Goal: Task Accomplishment & Management: Manage account settings

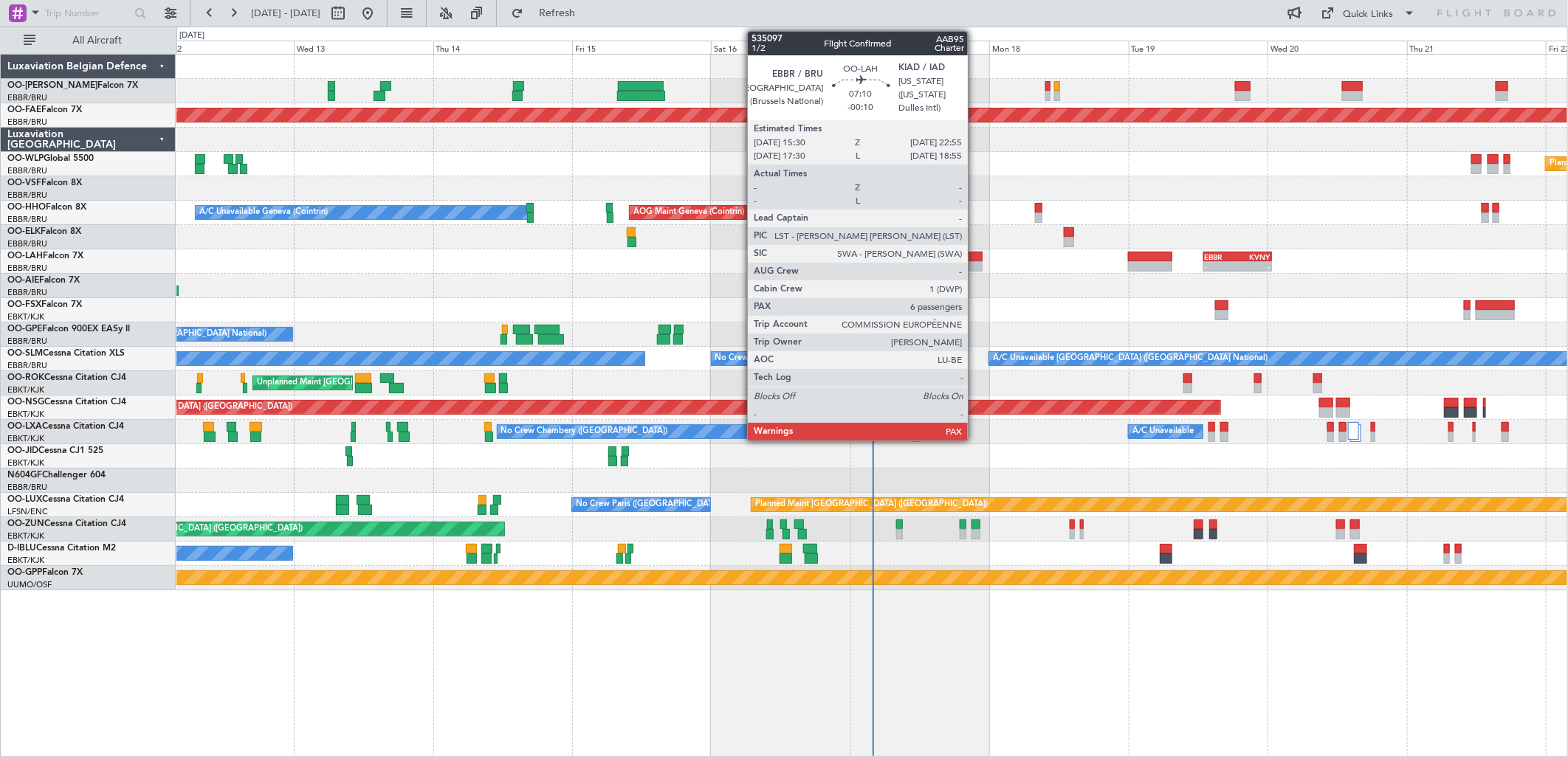
click at [975, 261] on div at bounding box center [961, 266] width 44 height 10
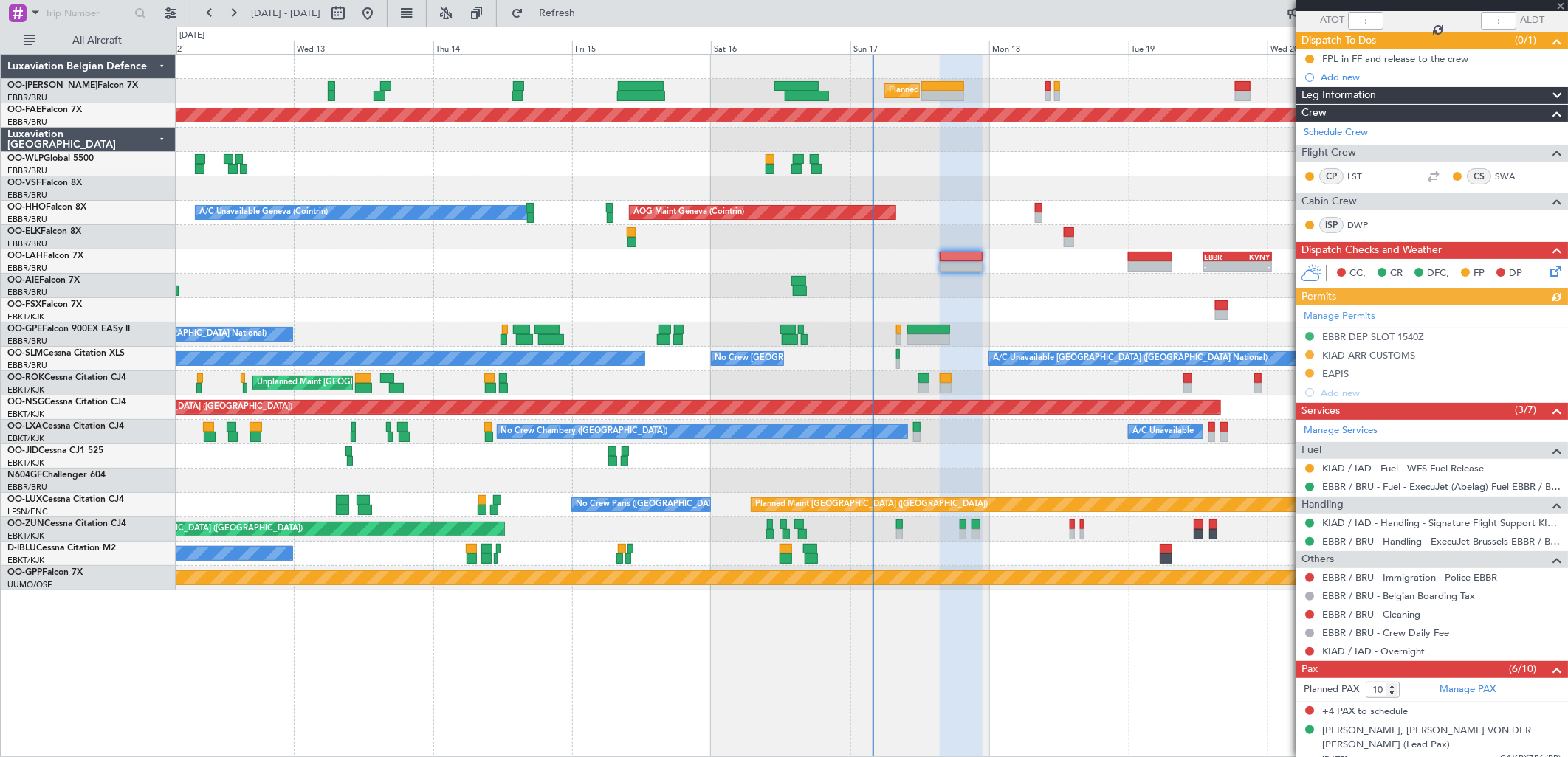
scroll to position [275, 0]
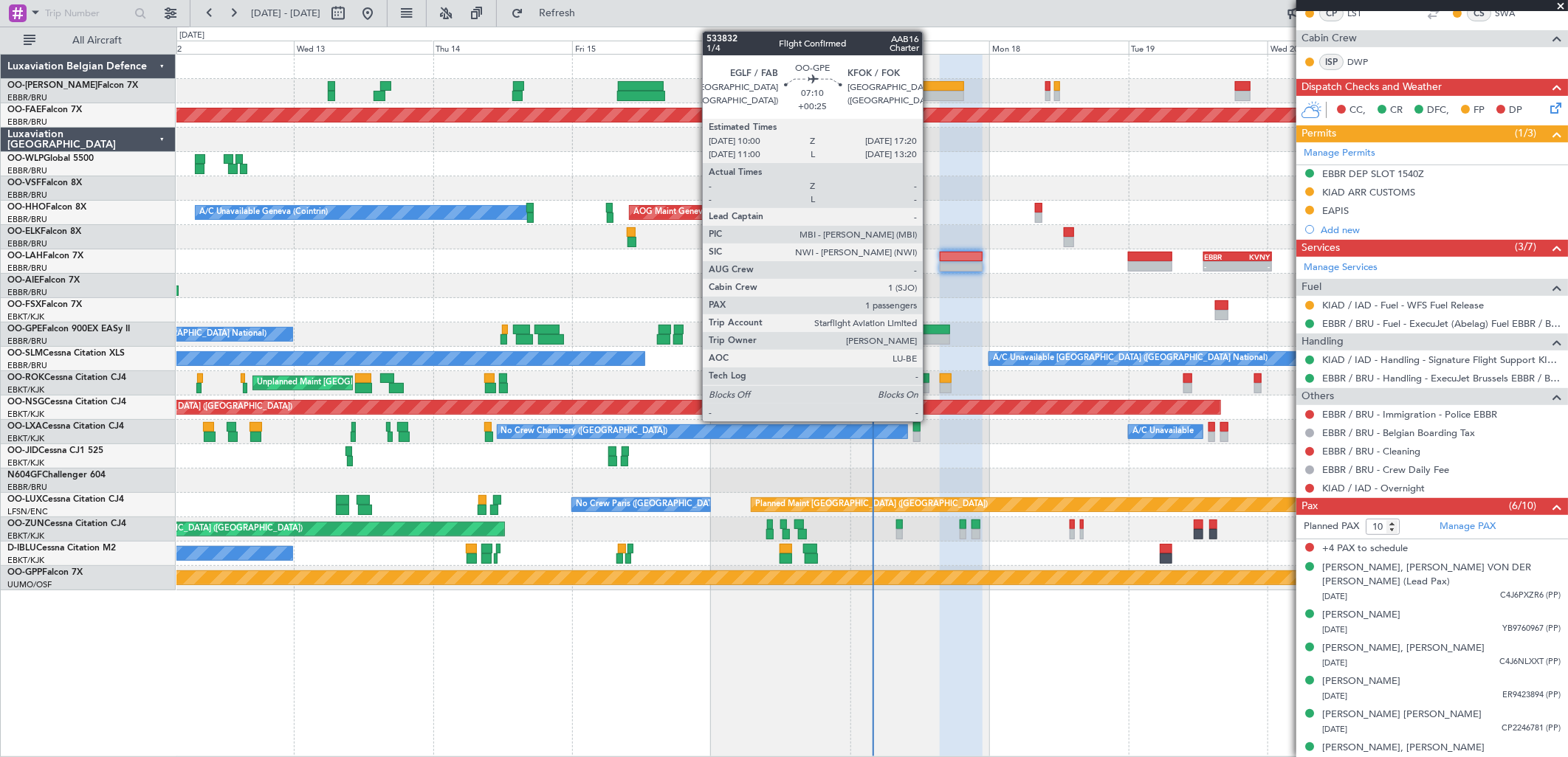
click at [930, 329] on div at bounding box center [929, 329] width 43 height 10
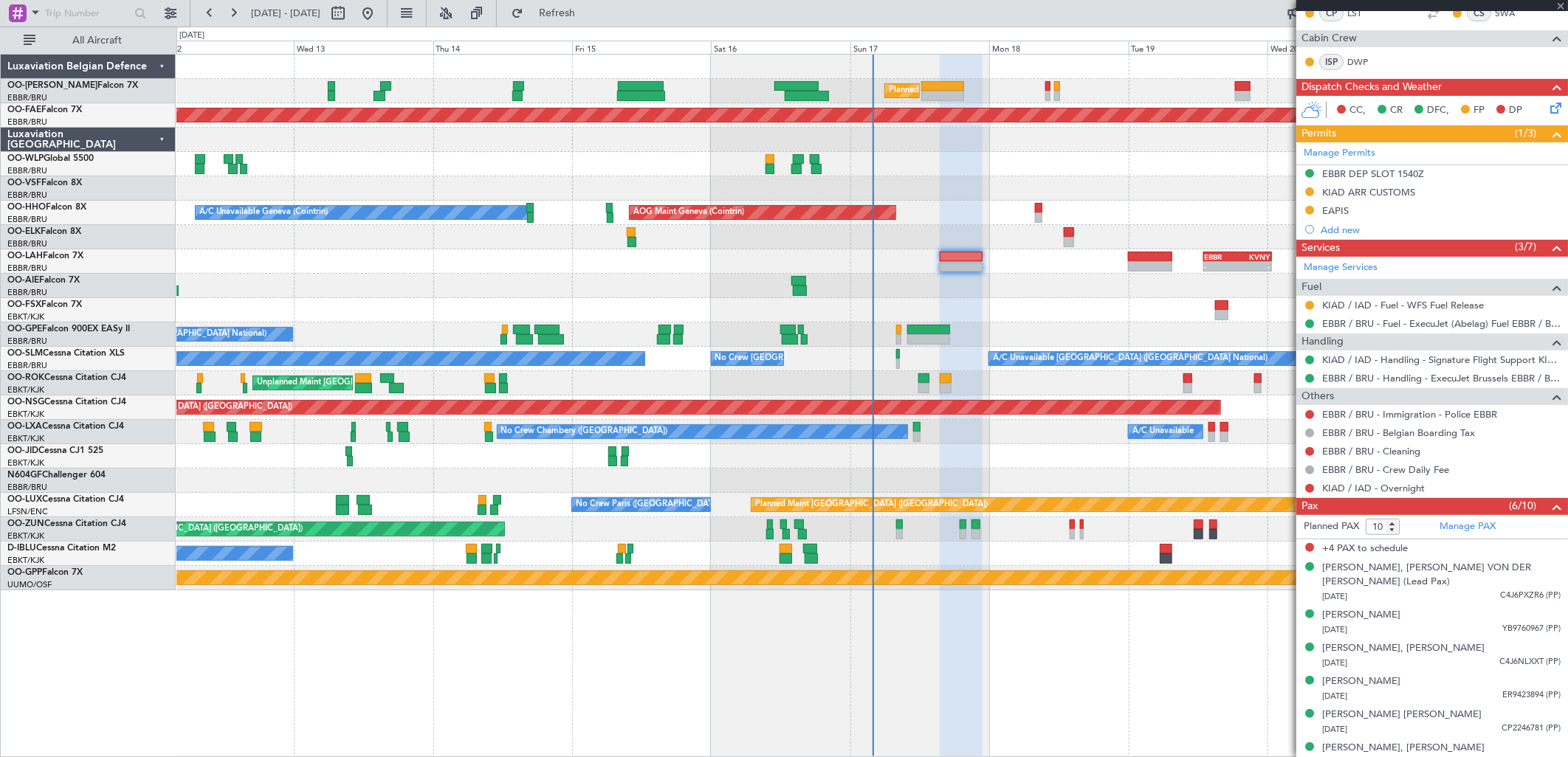
type input "+00:25"
type input "1"
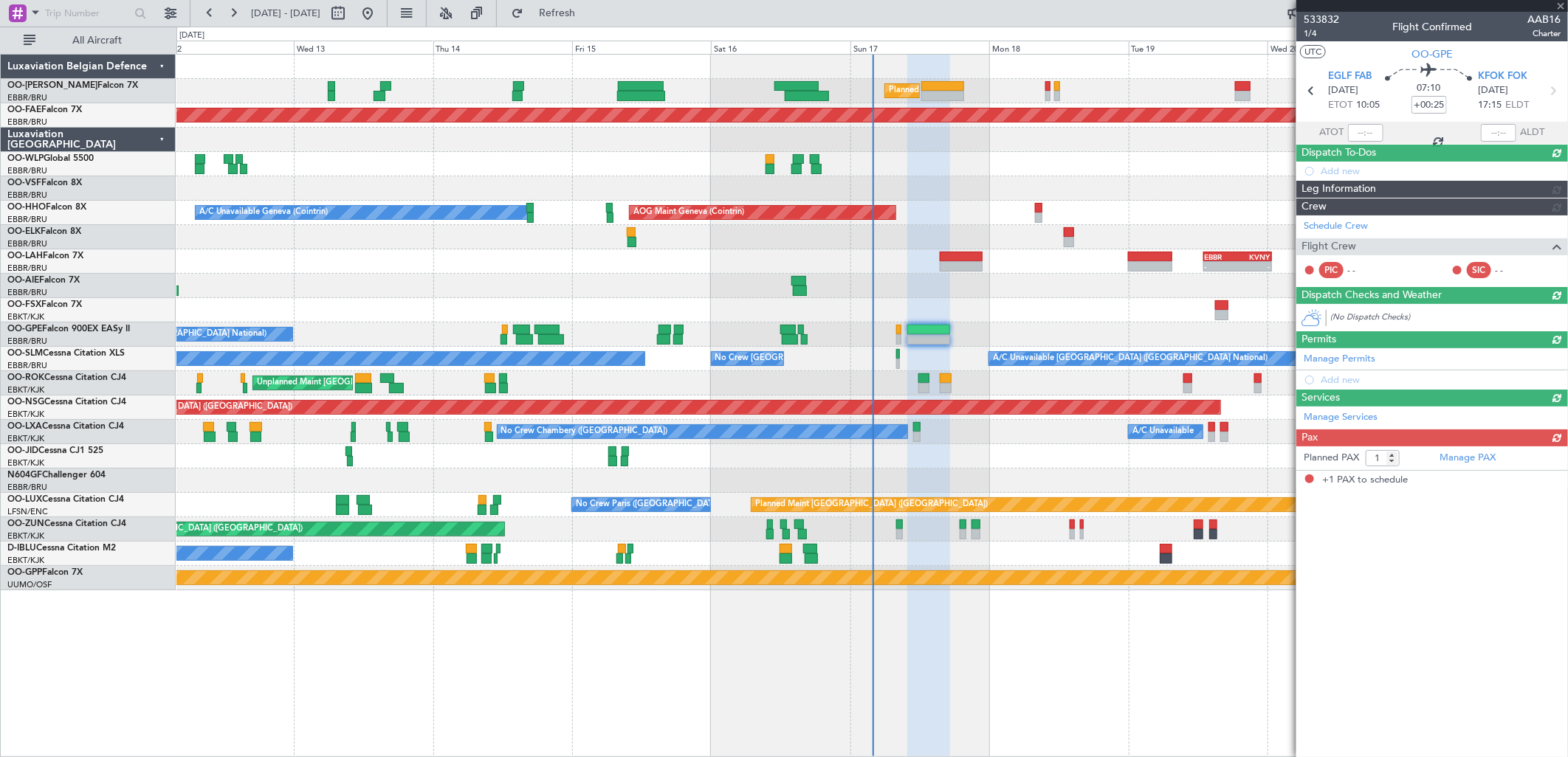
scroll to position [0, 0]
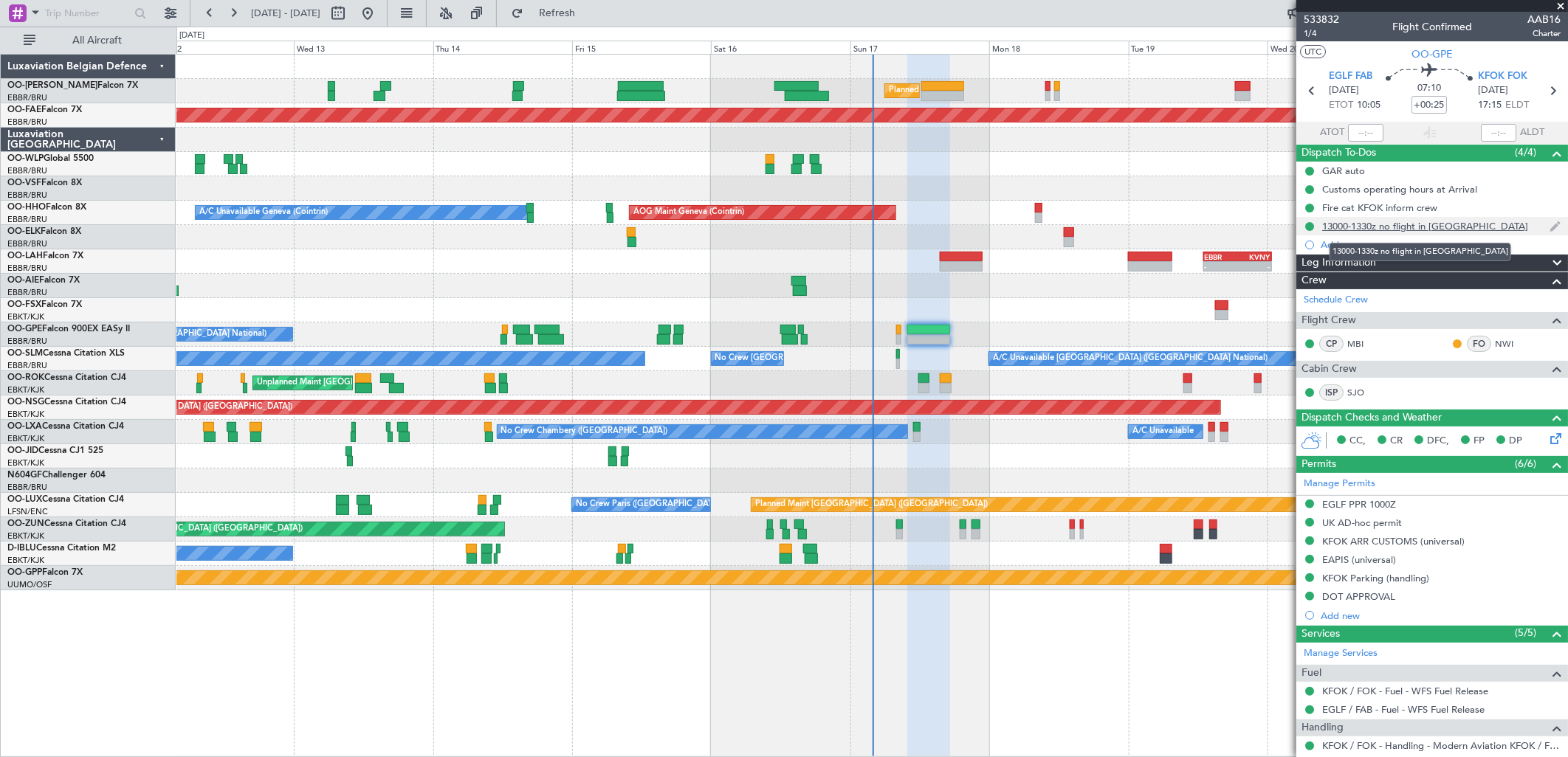
click at [1356, 227] on div "13000-1330z no flight in [GEOGRAPHIC_DATA]" at bounding box center [1425, 226] width 206 height 13
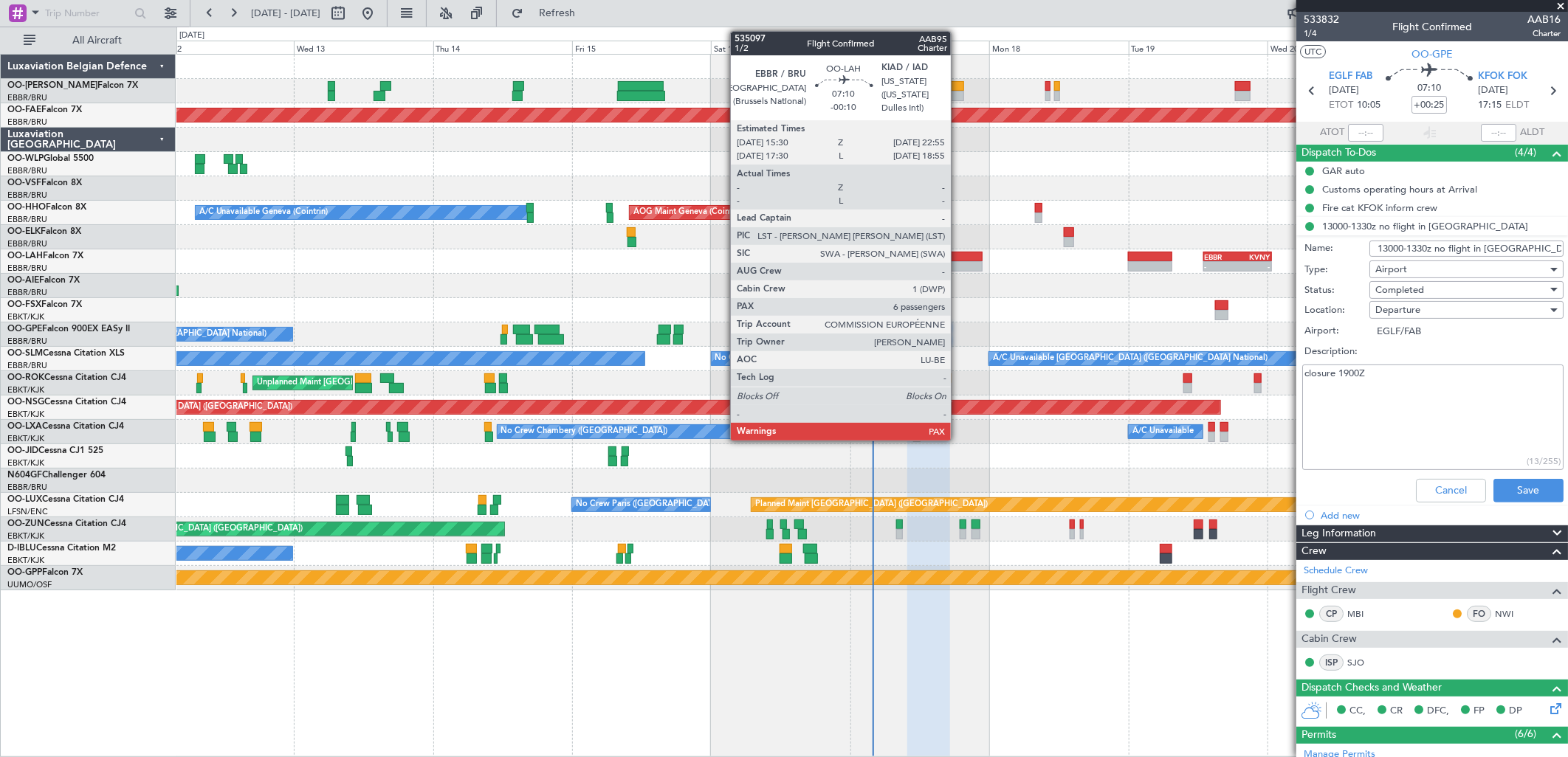
click at [958, 260] on div at bounding box center [961, 256] width 44 height 10
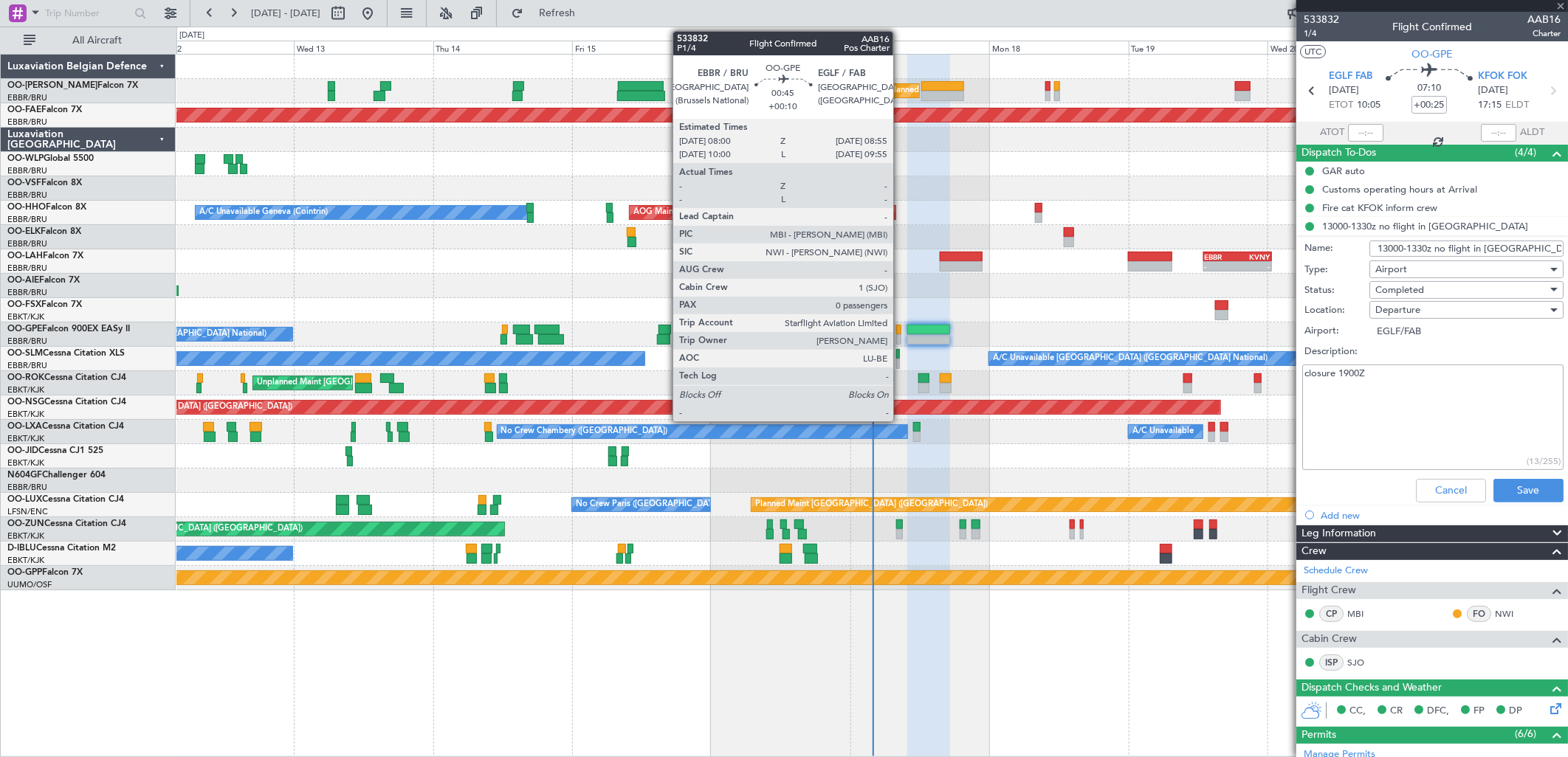
click at [900, 333] on div at bounding box center [900, 329] width 6 height 10
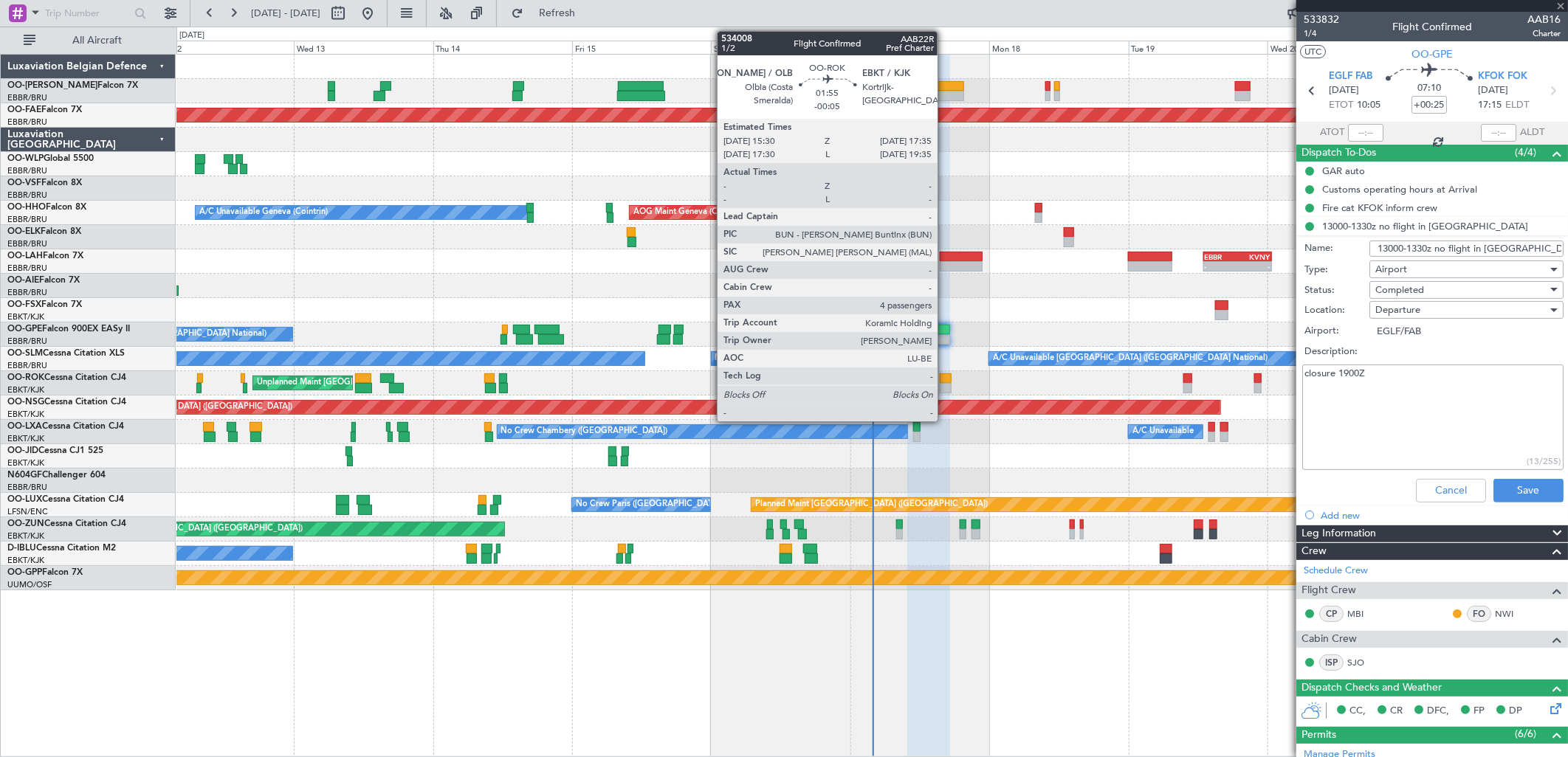
type input "+00:10"
type input "0"
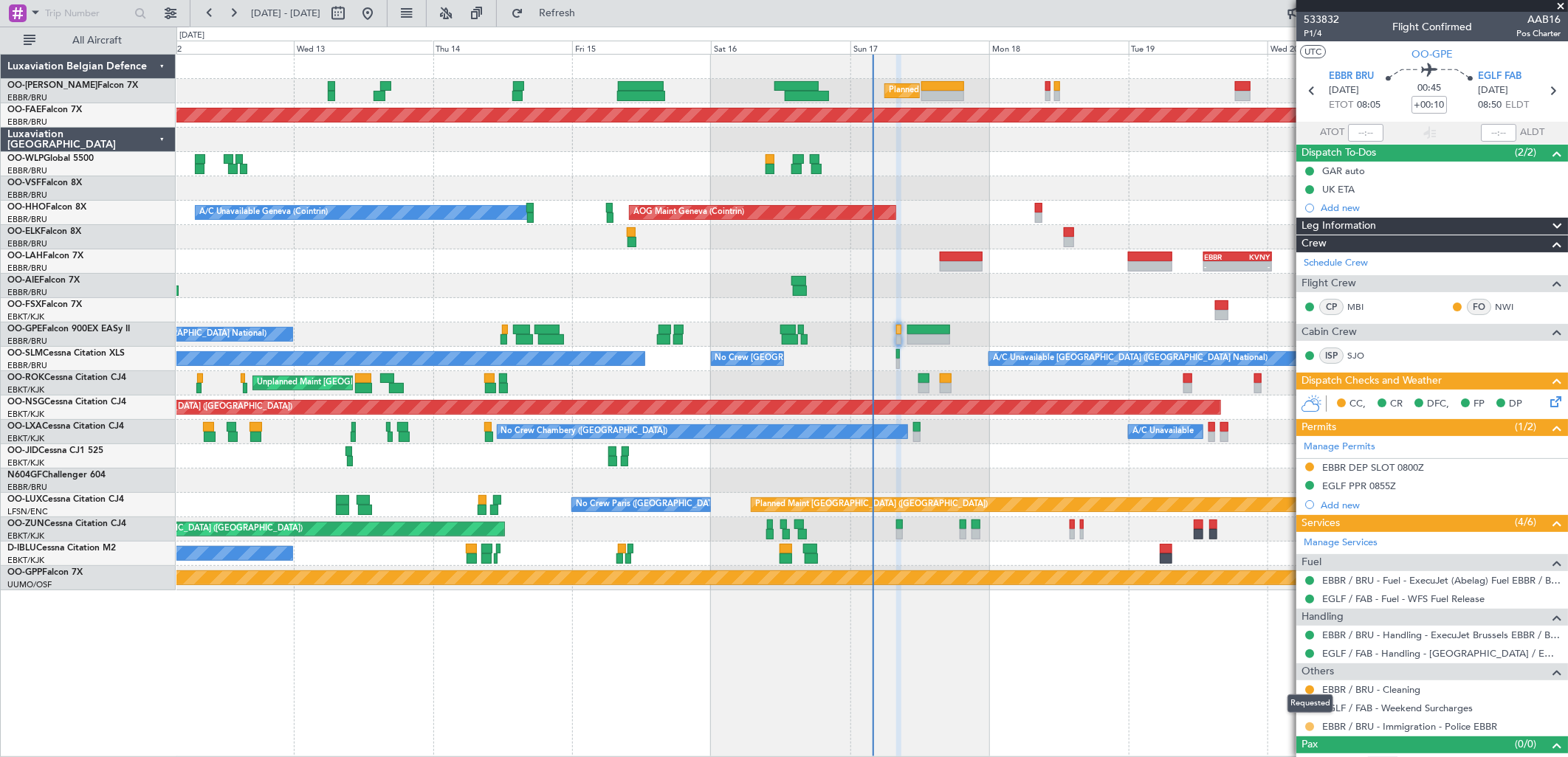
click at [1308, 726] on button at bounding box center [1309, 726] width 9 height 9
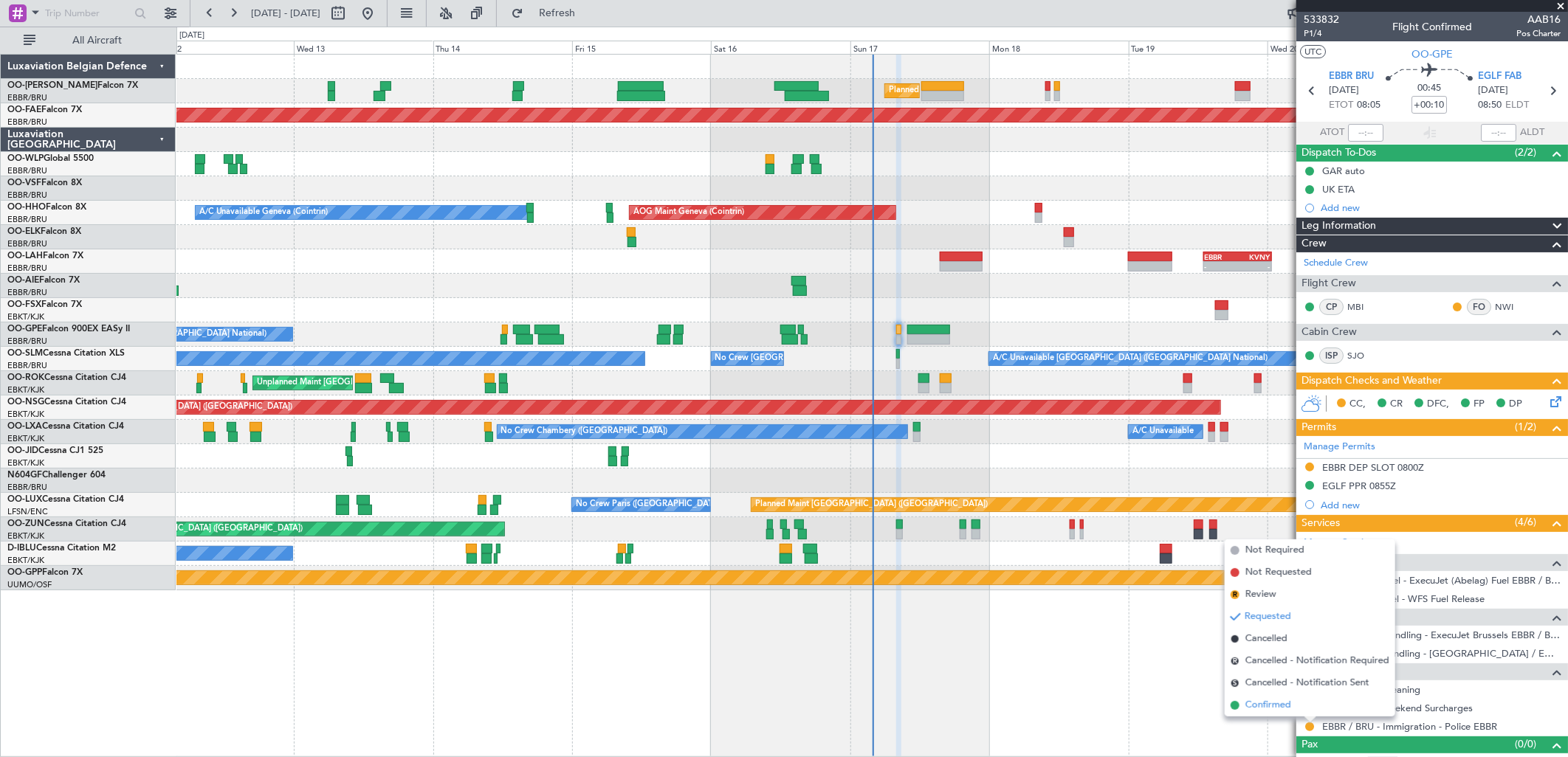
click at [1285, 706] on span "Confirmed" at bounding box center [1268, 705] width 45 height 15
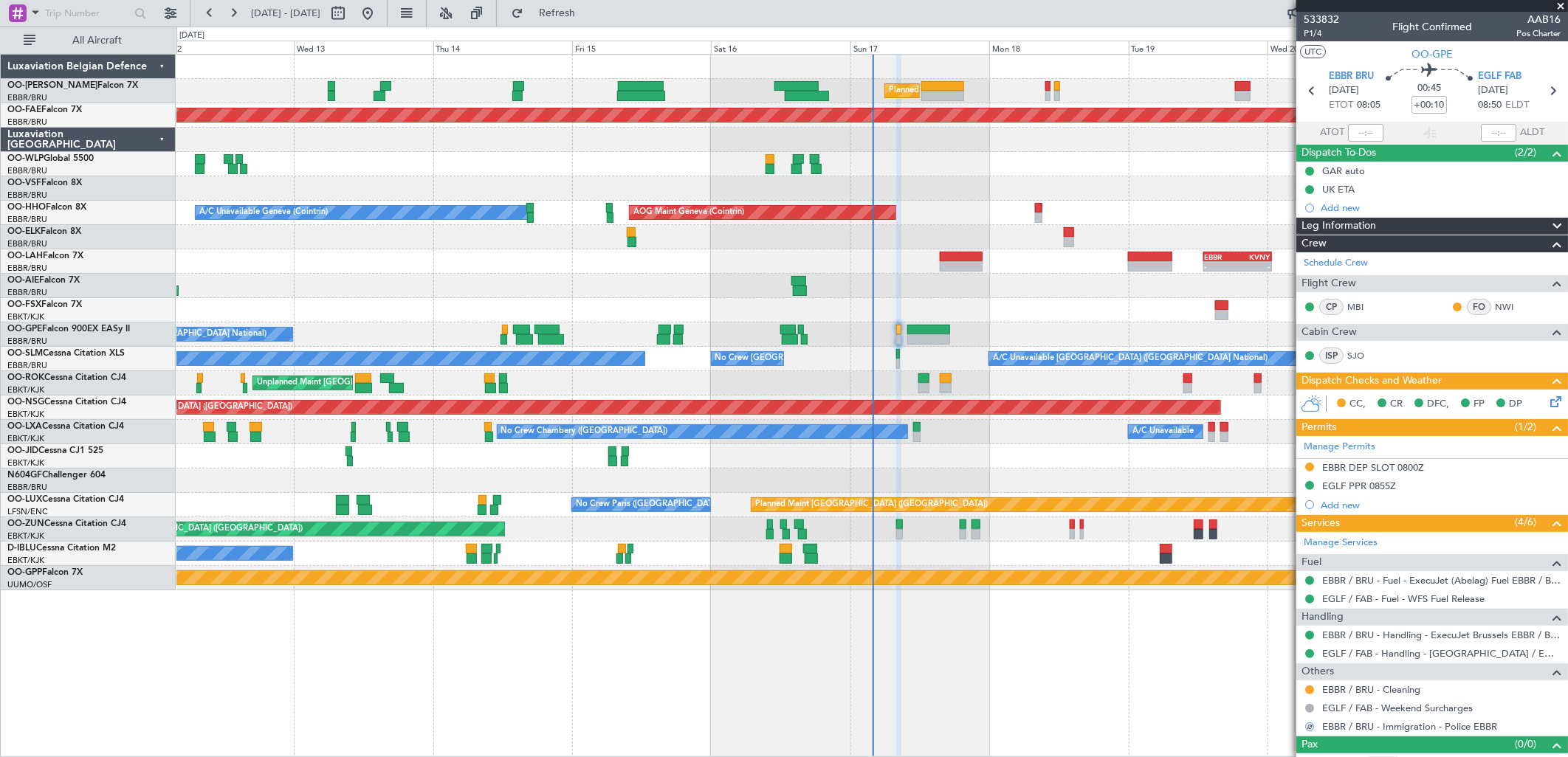
click at [1547, 397] on icon at bounding box center [1552, 399] width 12 height 12
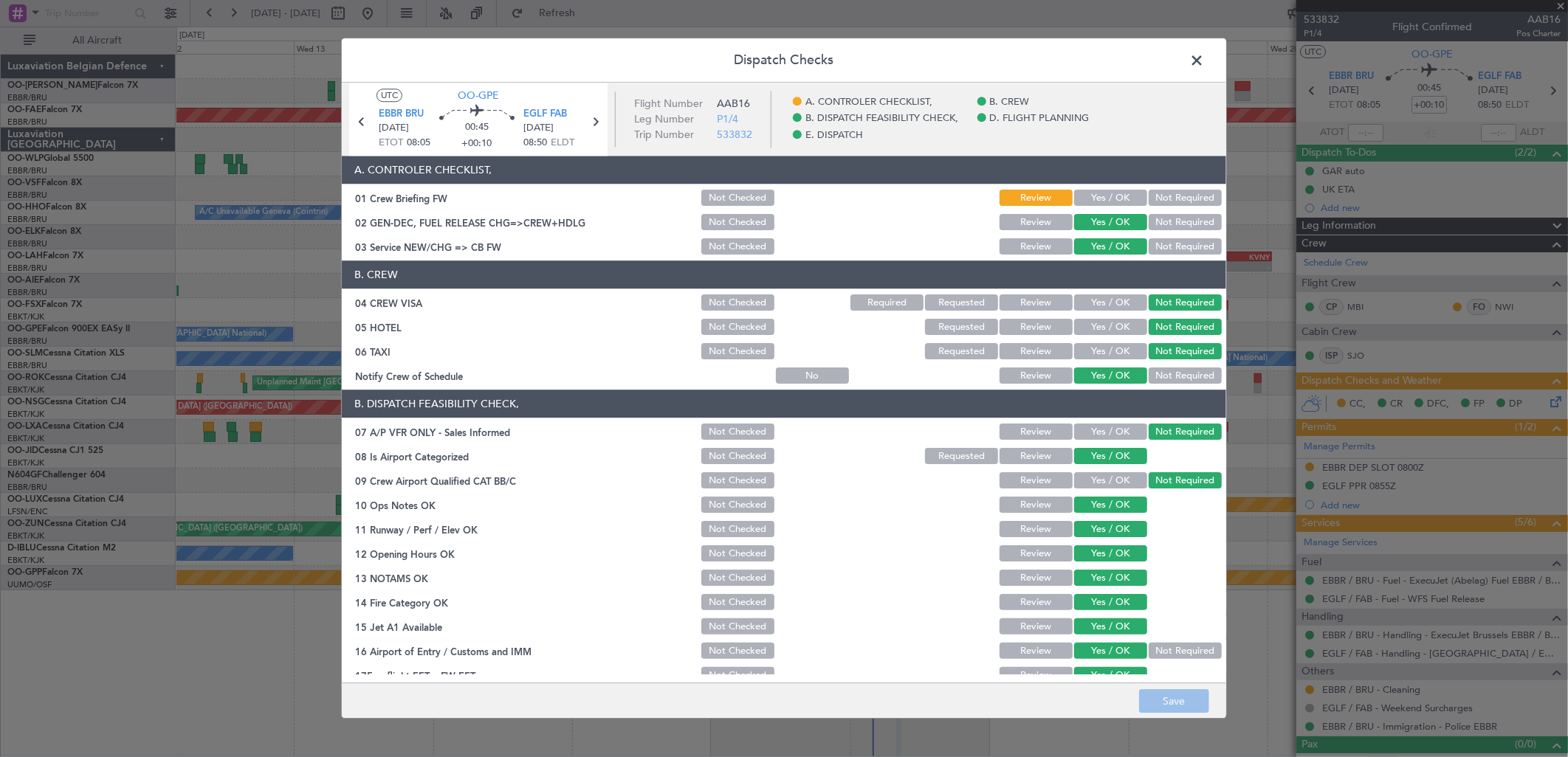
click at [1204, 60] on span at bounding box center [1204, 64] width 0 height 30
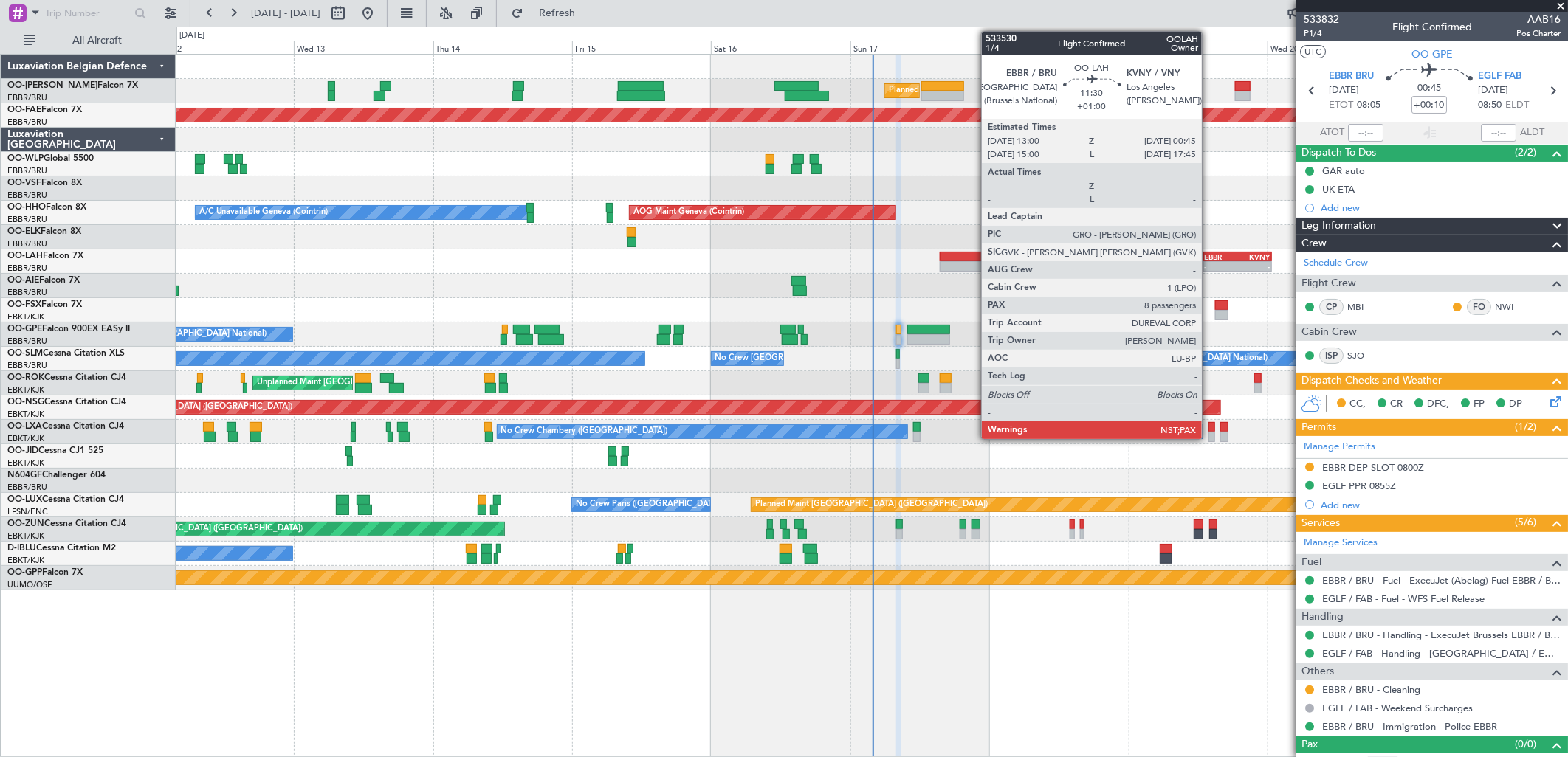
click at [1209, 255] on div "EBBR" at bounding box center [1220, 256] width 32 height 9
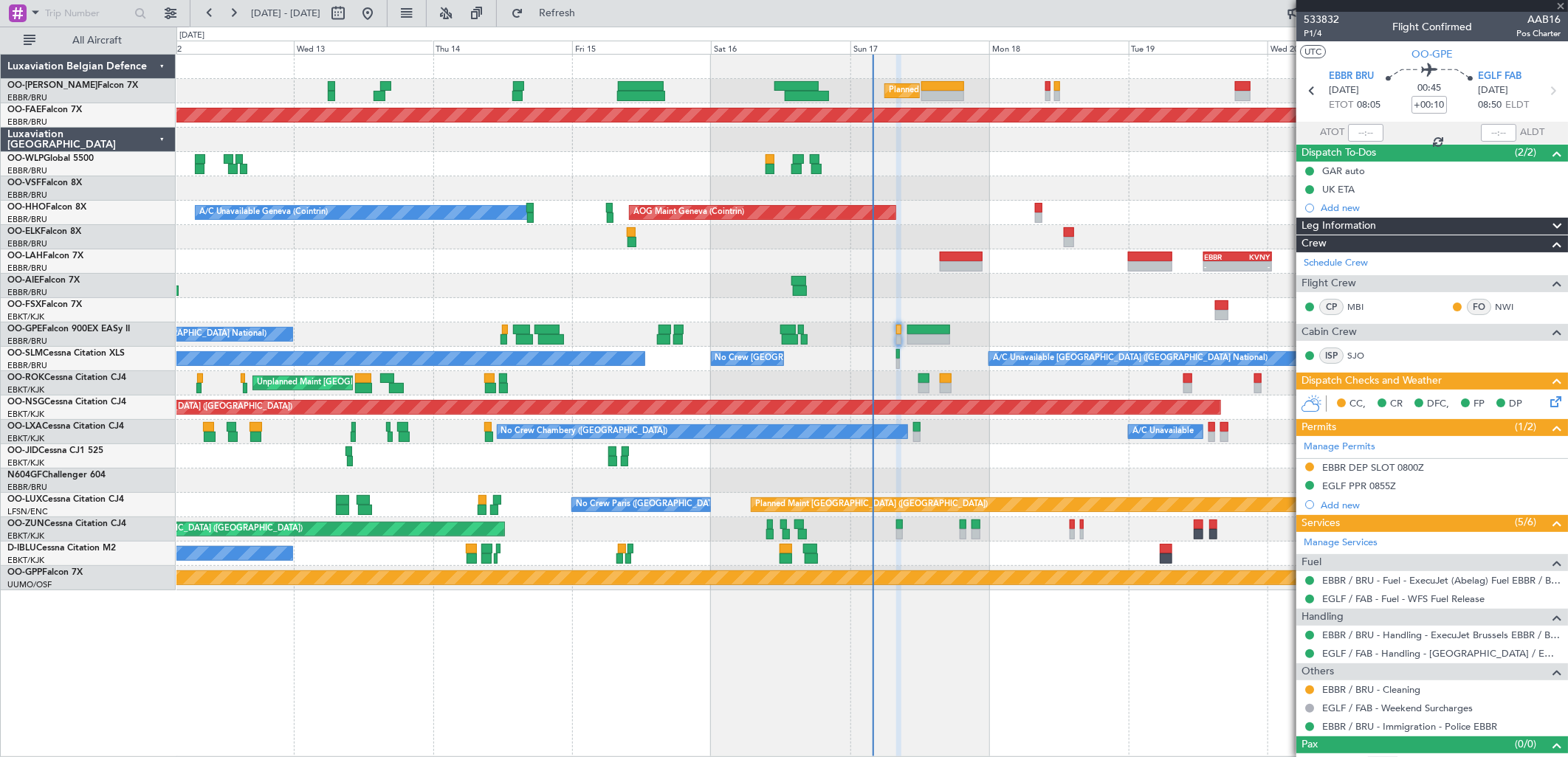
type input "+01:00"
type input "8"
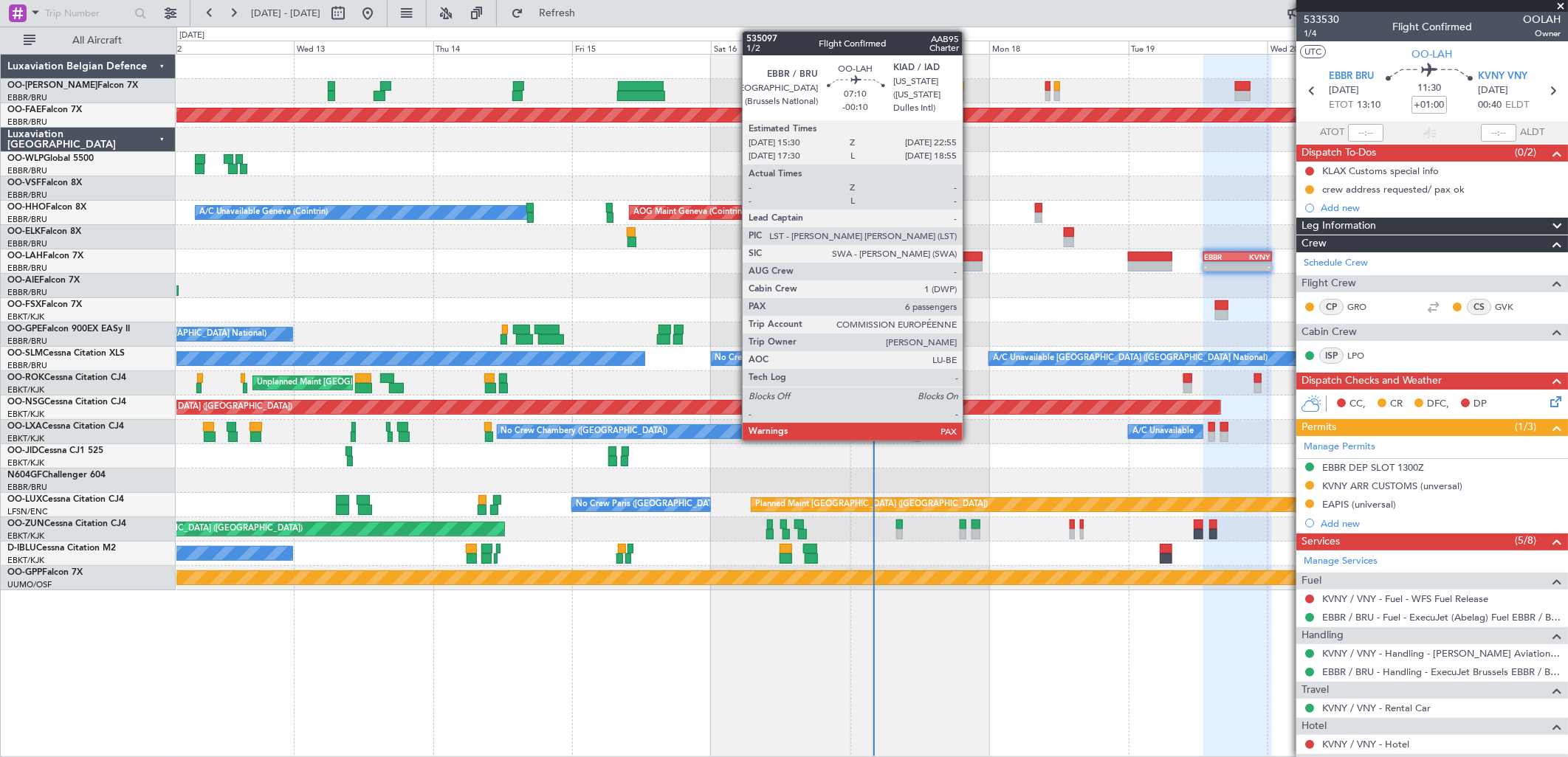
click at [970, 262] on div at bounding box center [961, 266] width 44 height 10
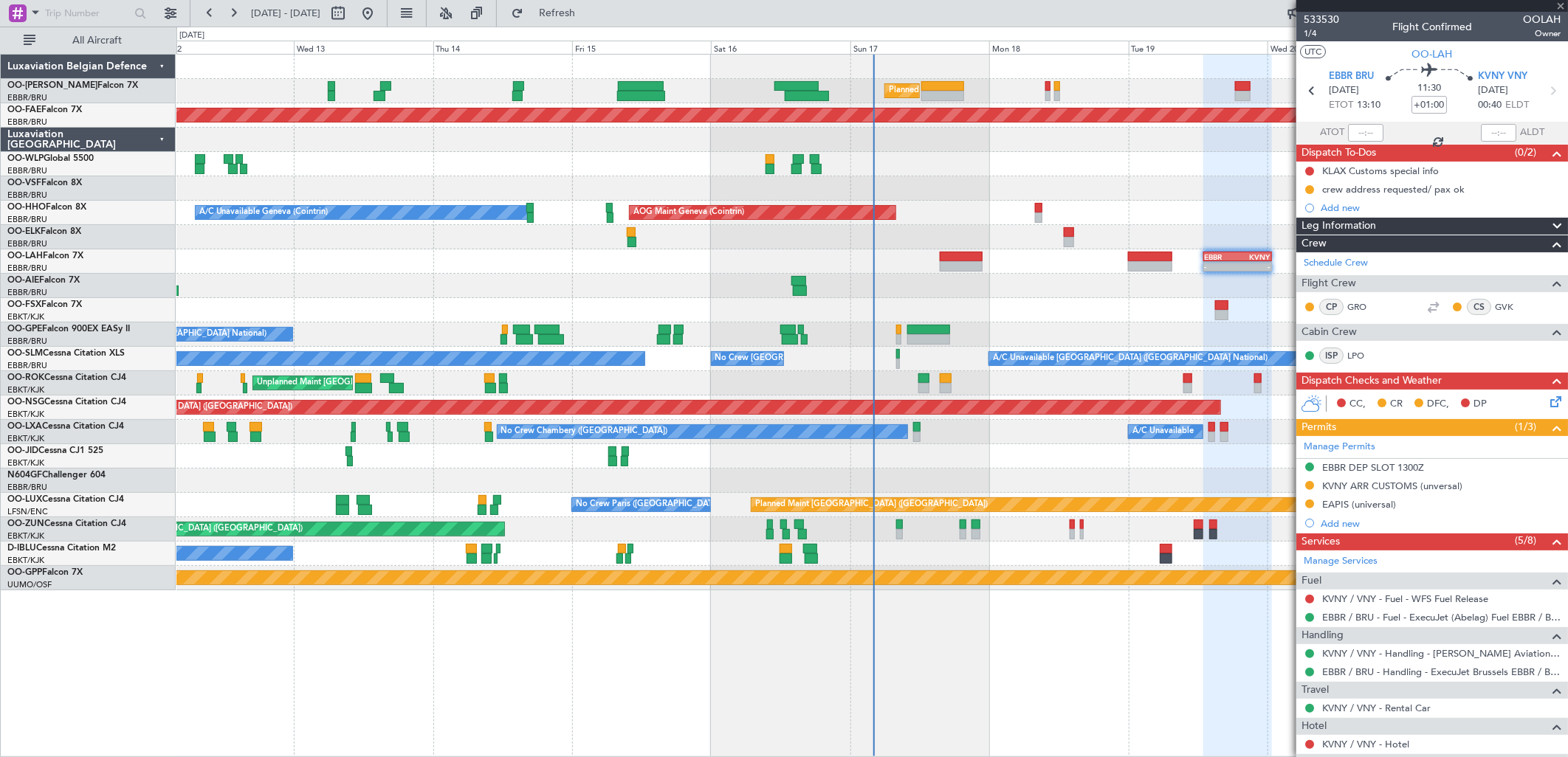
type input "-00:10"
type input "10"
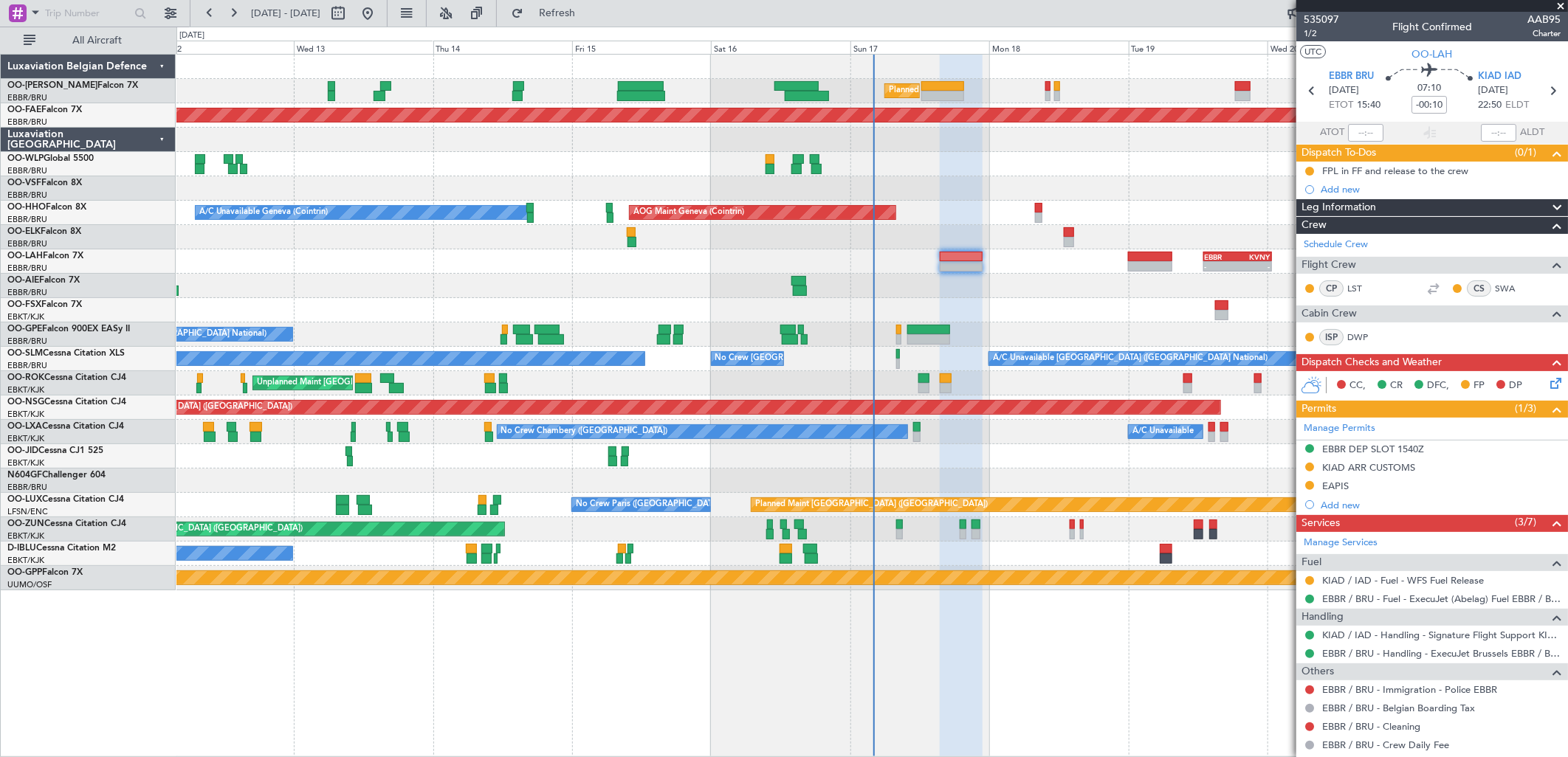
click at [897, 323] on div "No Crew [GEOGRAPHIC_DATA] ([GEOGRAPHIC_DATA] National)" at bounding box center [871, 335] width 1391 height 24
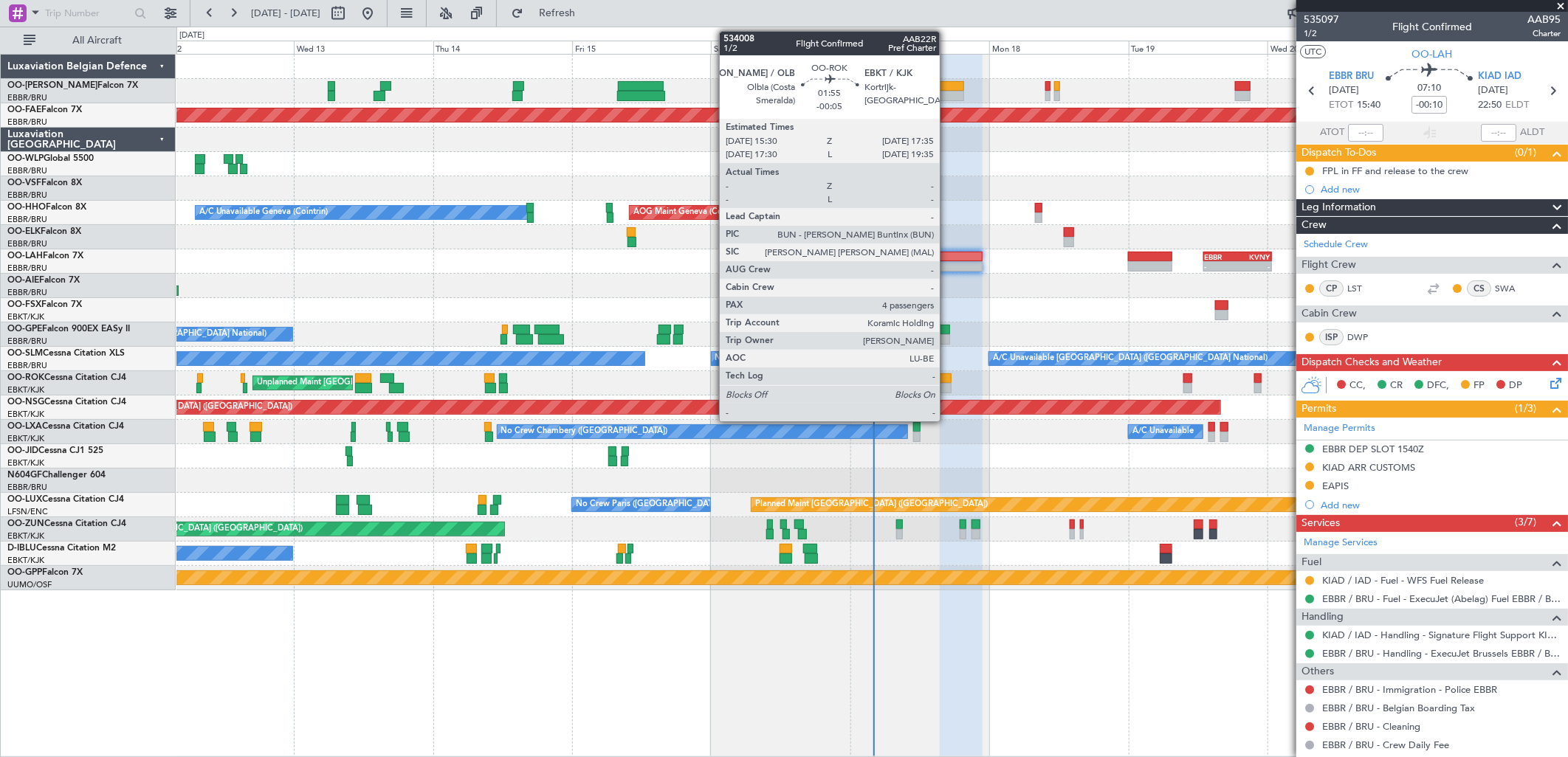
click at [947, 384] on div at bounding box center [946, 388] width 13 height 10
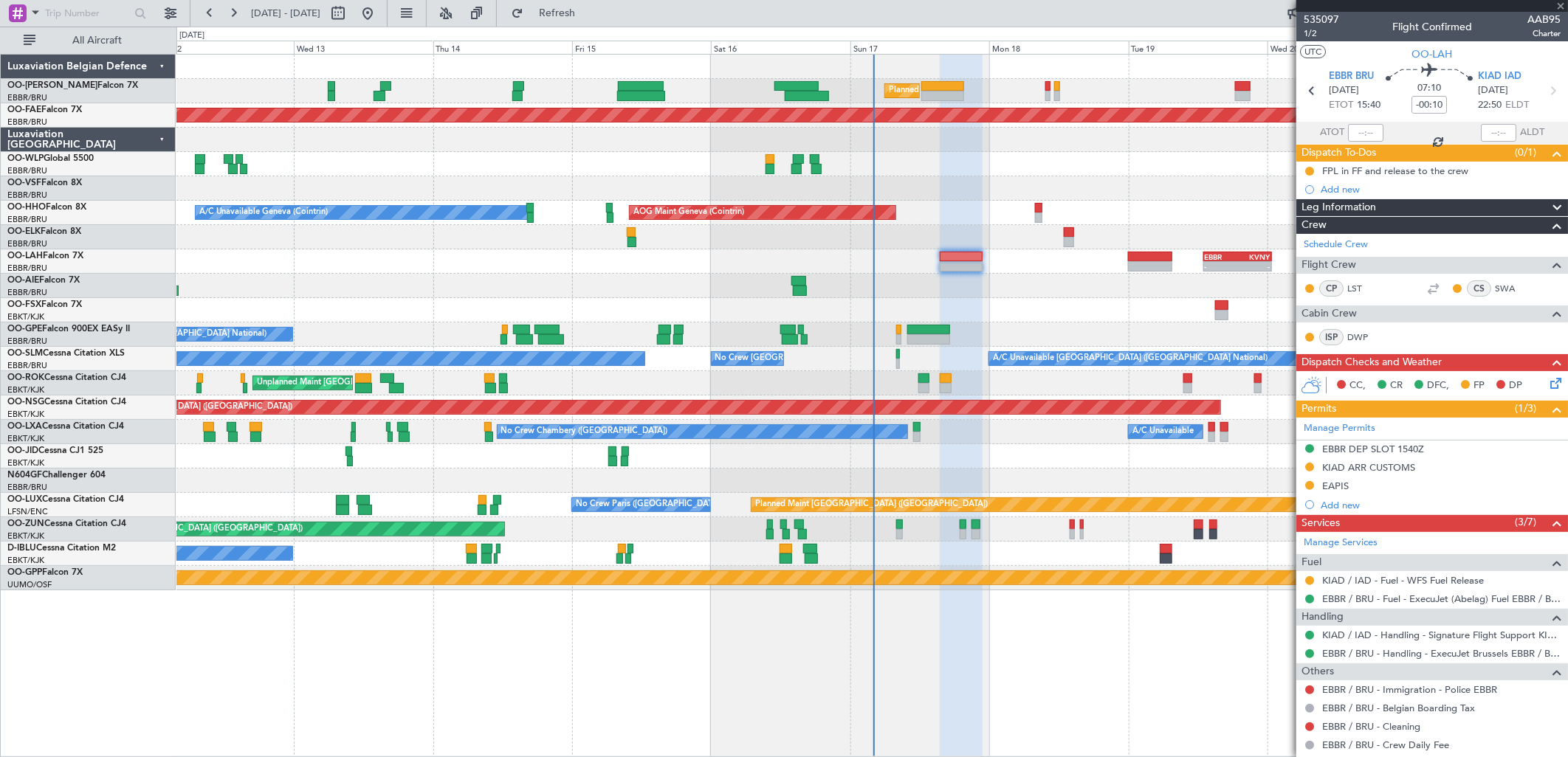
type input "-00:05"
type input "4"
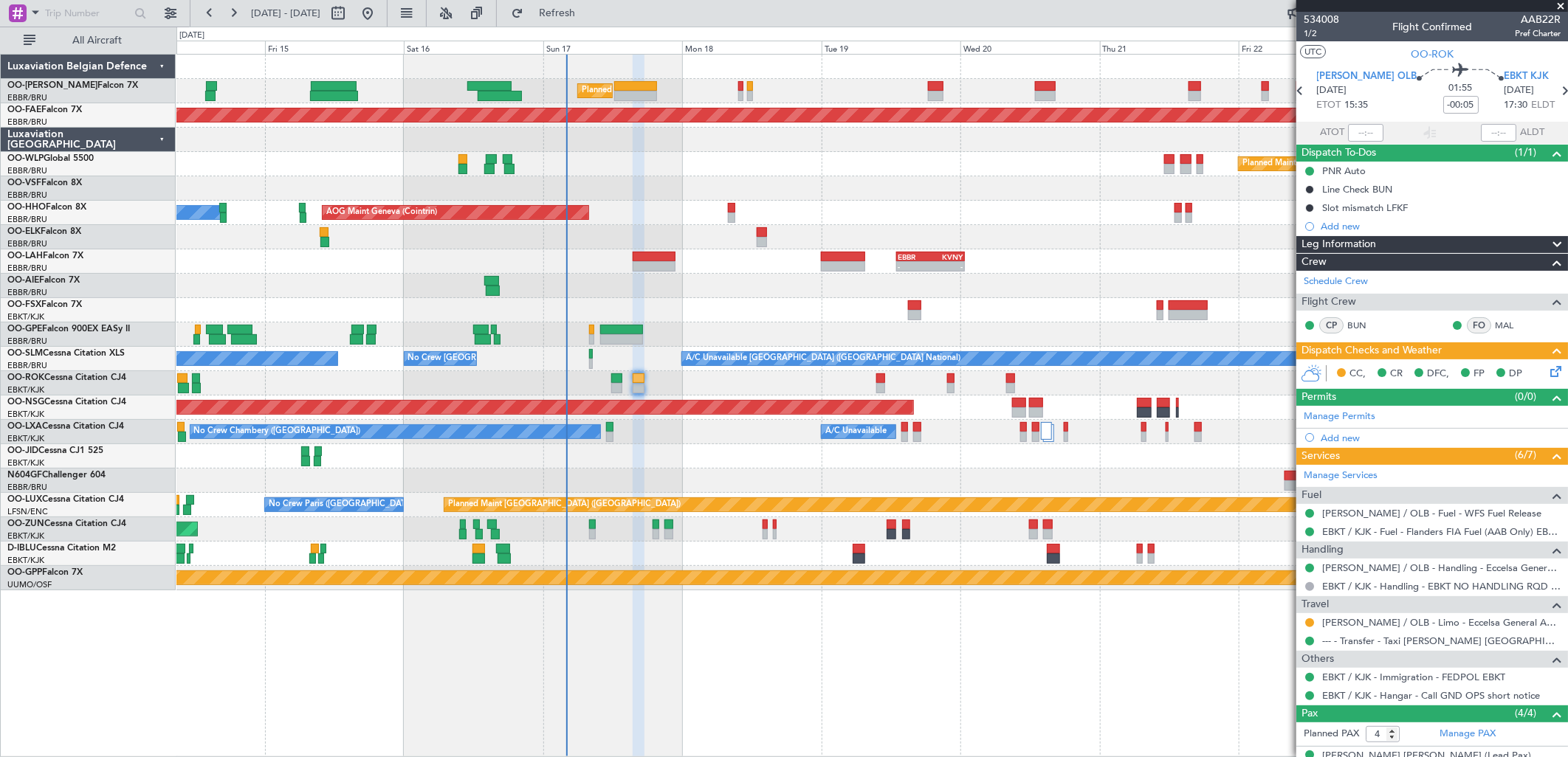
click at [1054, 434] on div "No Crew Chambery (Aix-les-bains) A/C Unavailable" at bounding box center [871, 432] width 1391 height 24
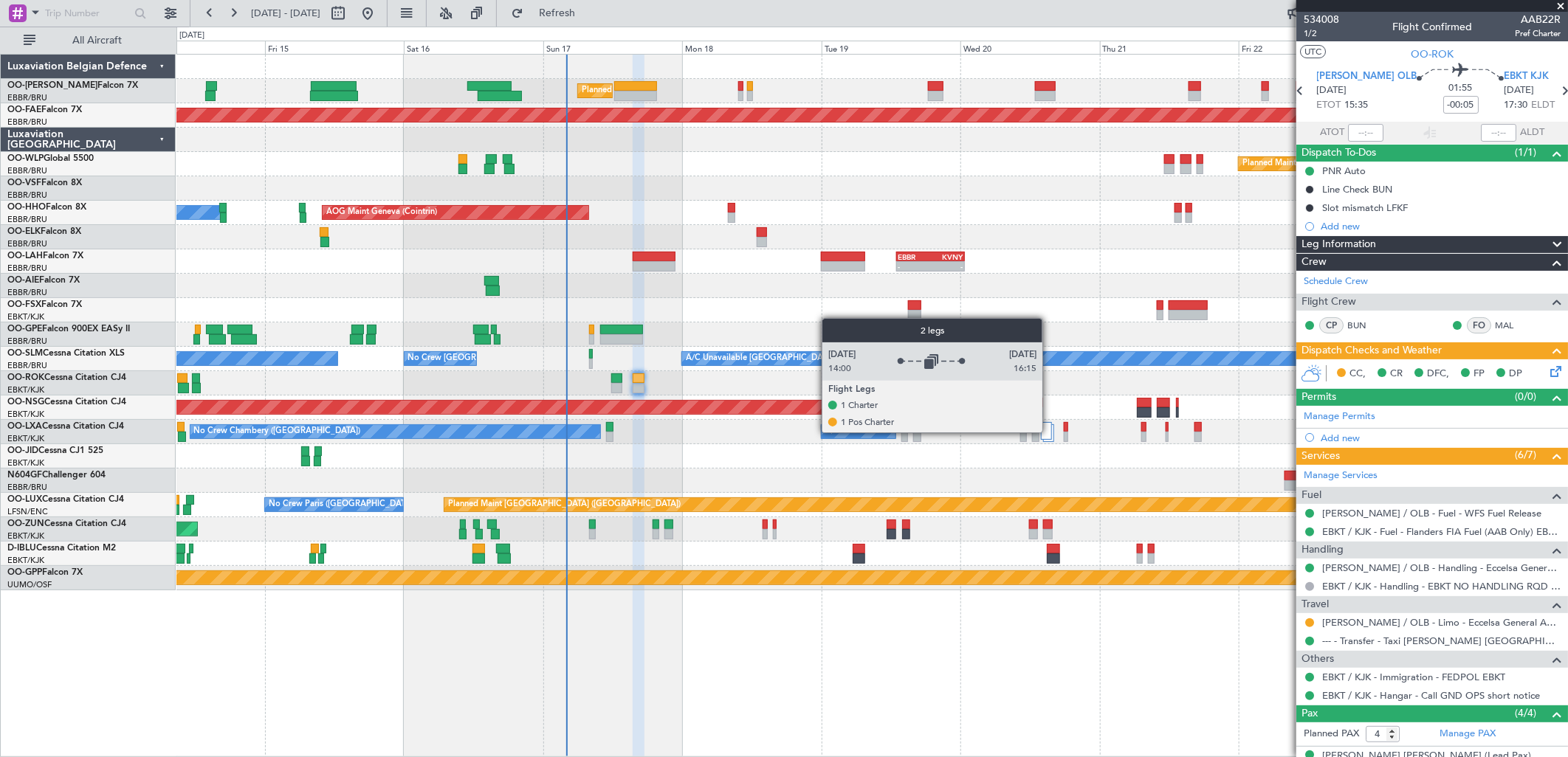
click at [1050, 433] on div at bounding box center [1046, 431] width 11 height 18
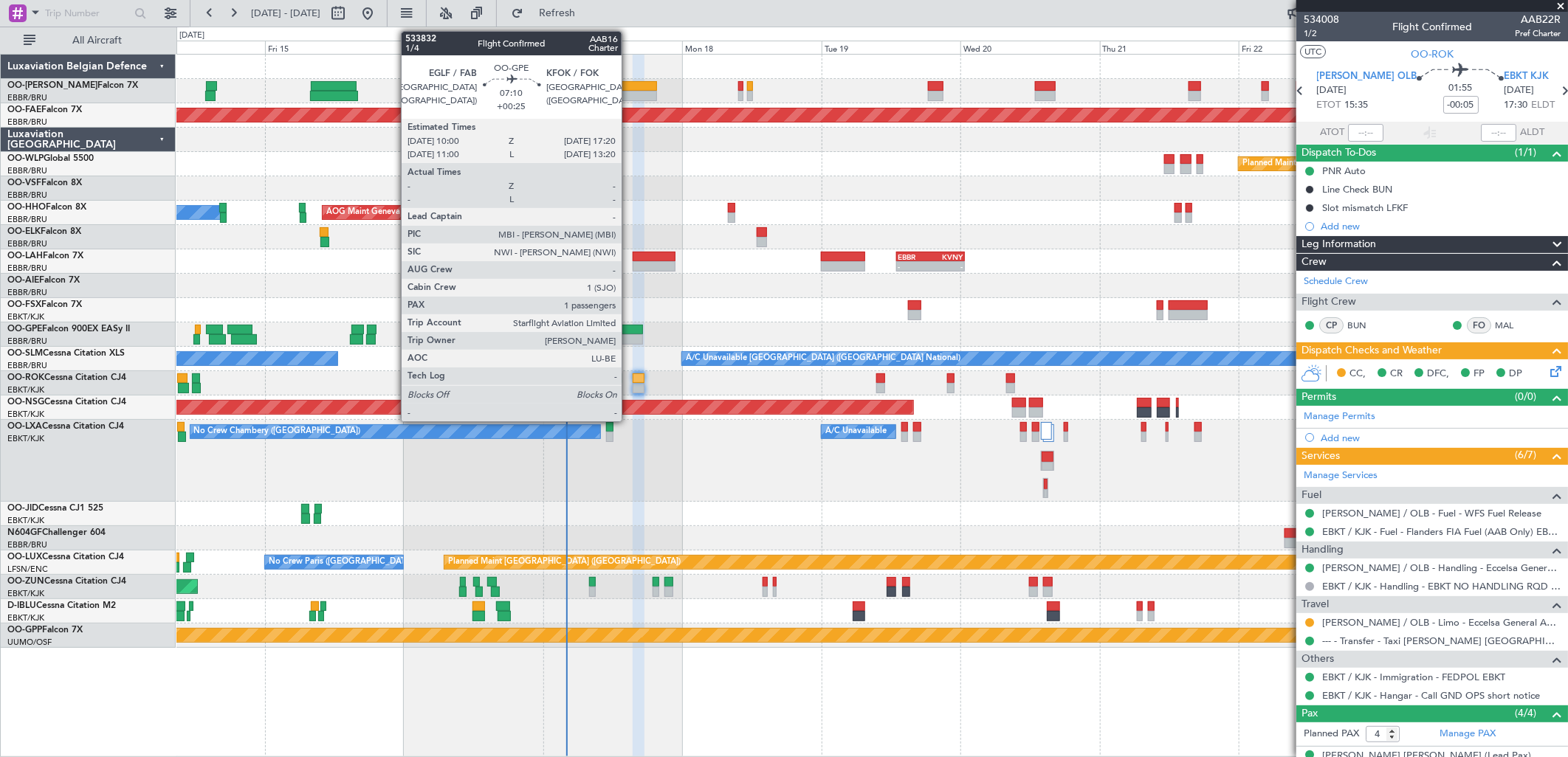
click at [629, 331] on div at bounding box center [621, 329] width 43 height 10
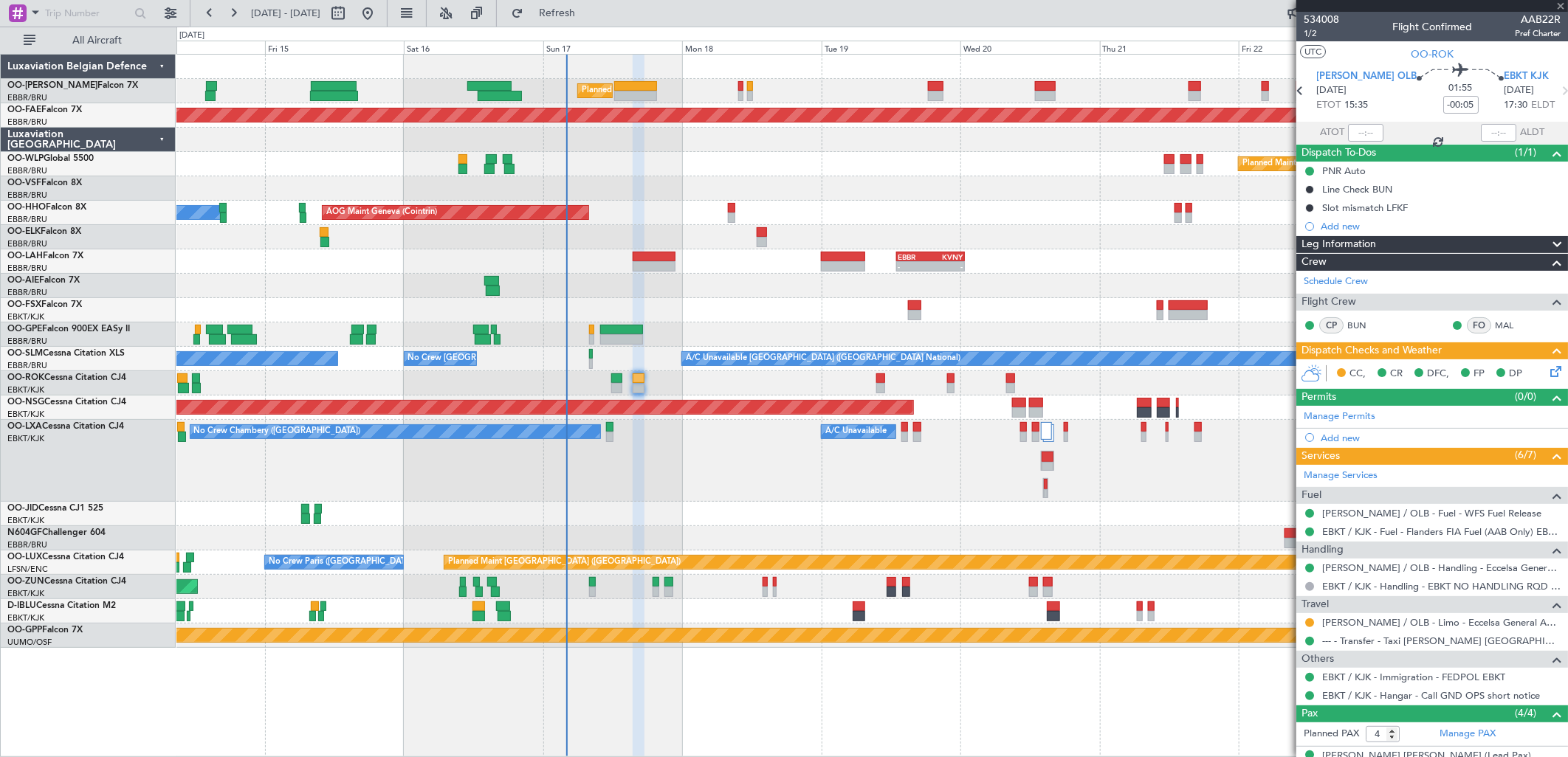
type input "+00:25"
type input "1"
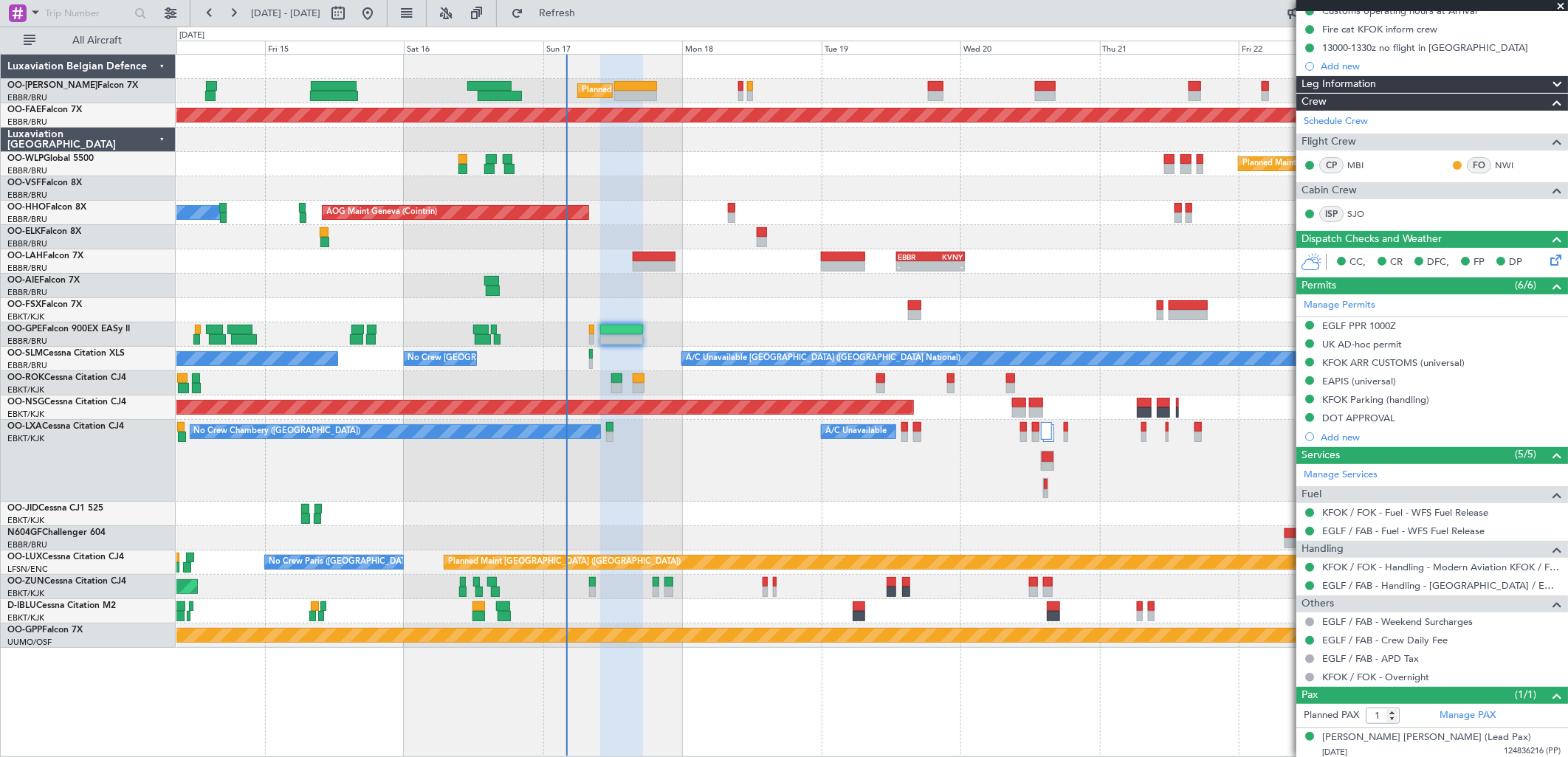
scroll to position [183, 0]
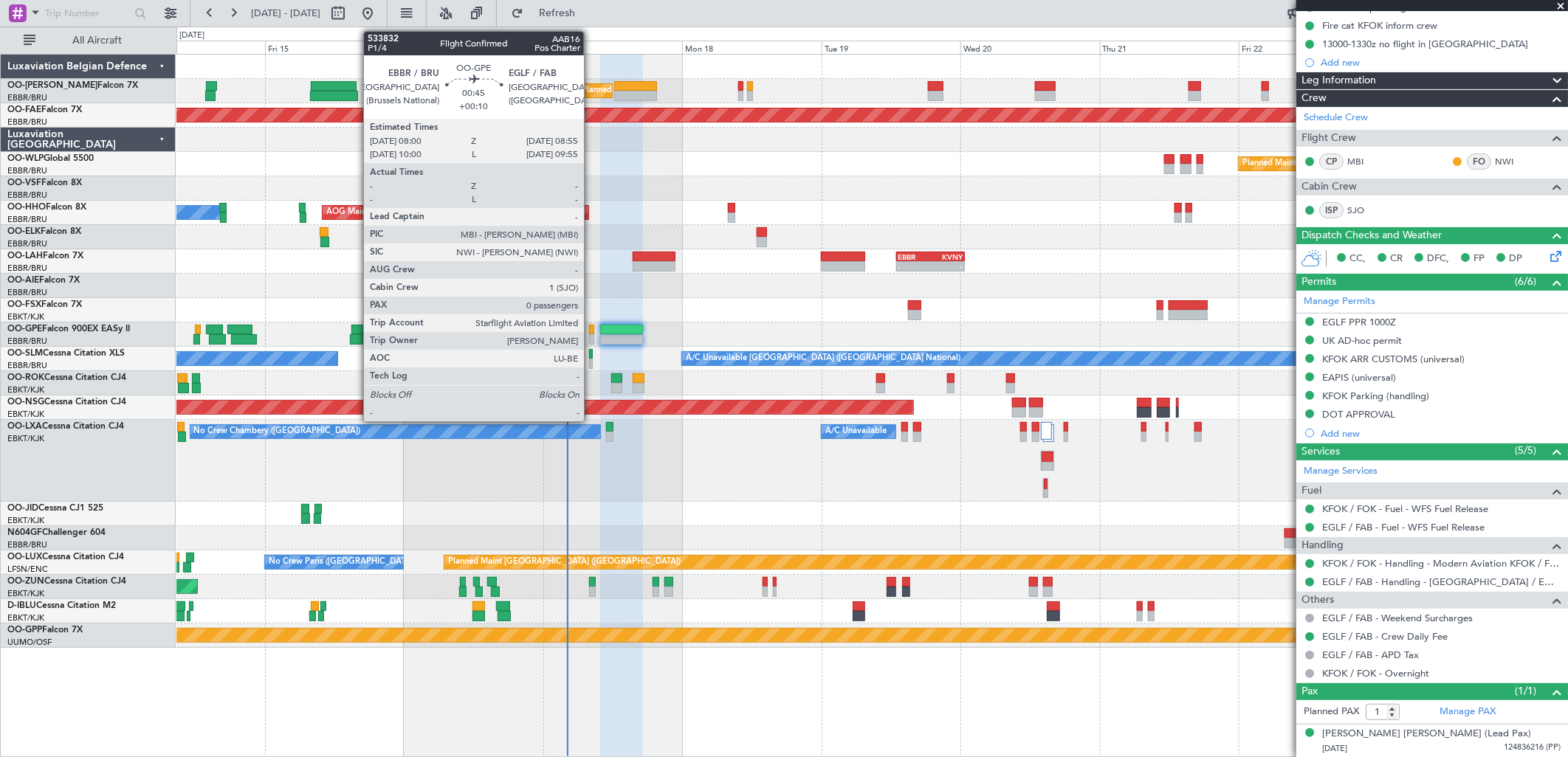
click at [592, 337] on div at bounding box center [592, 339] width 6 height 10
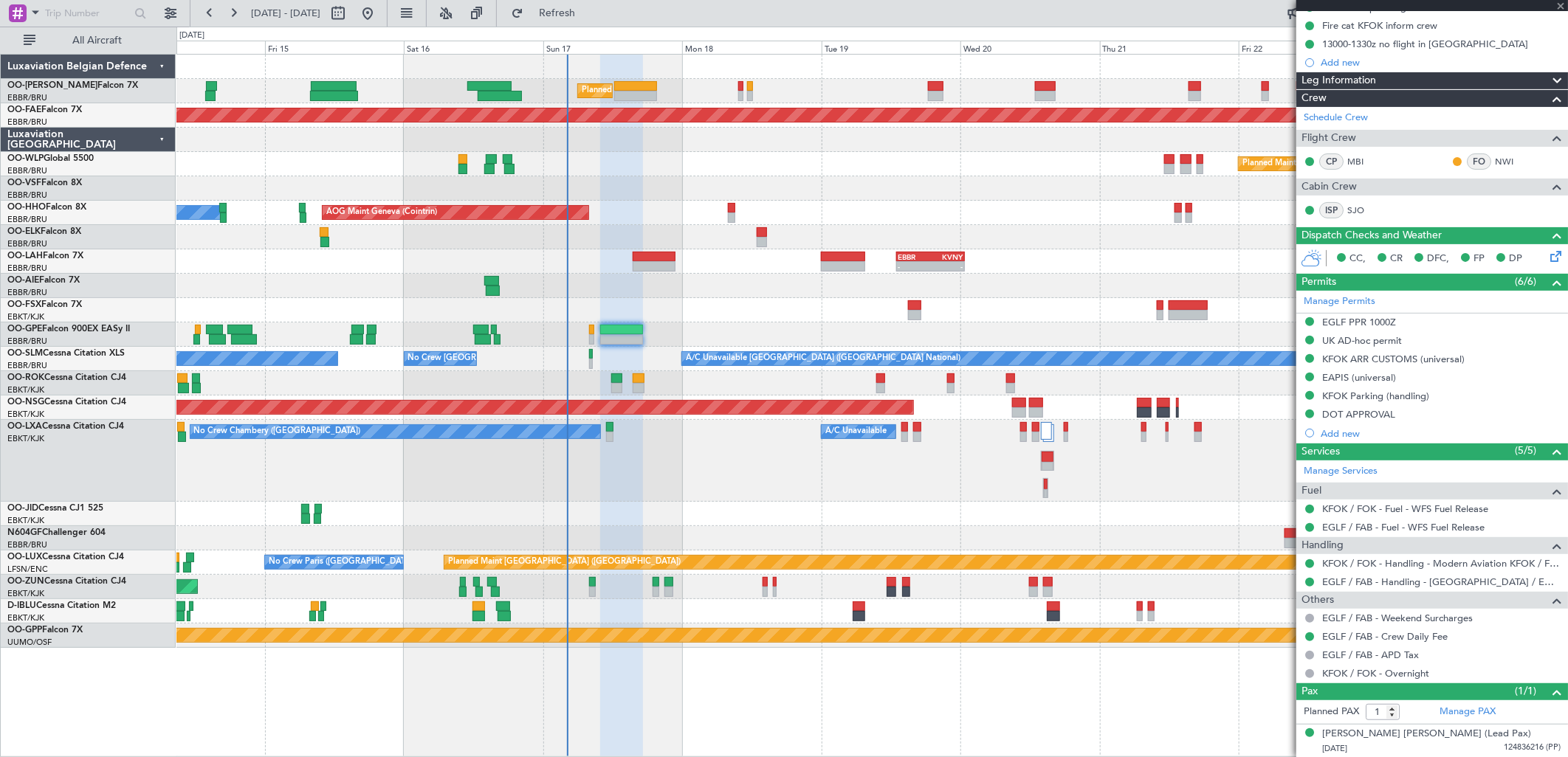
type input "+00:10"
type input "0"
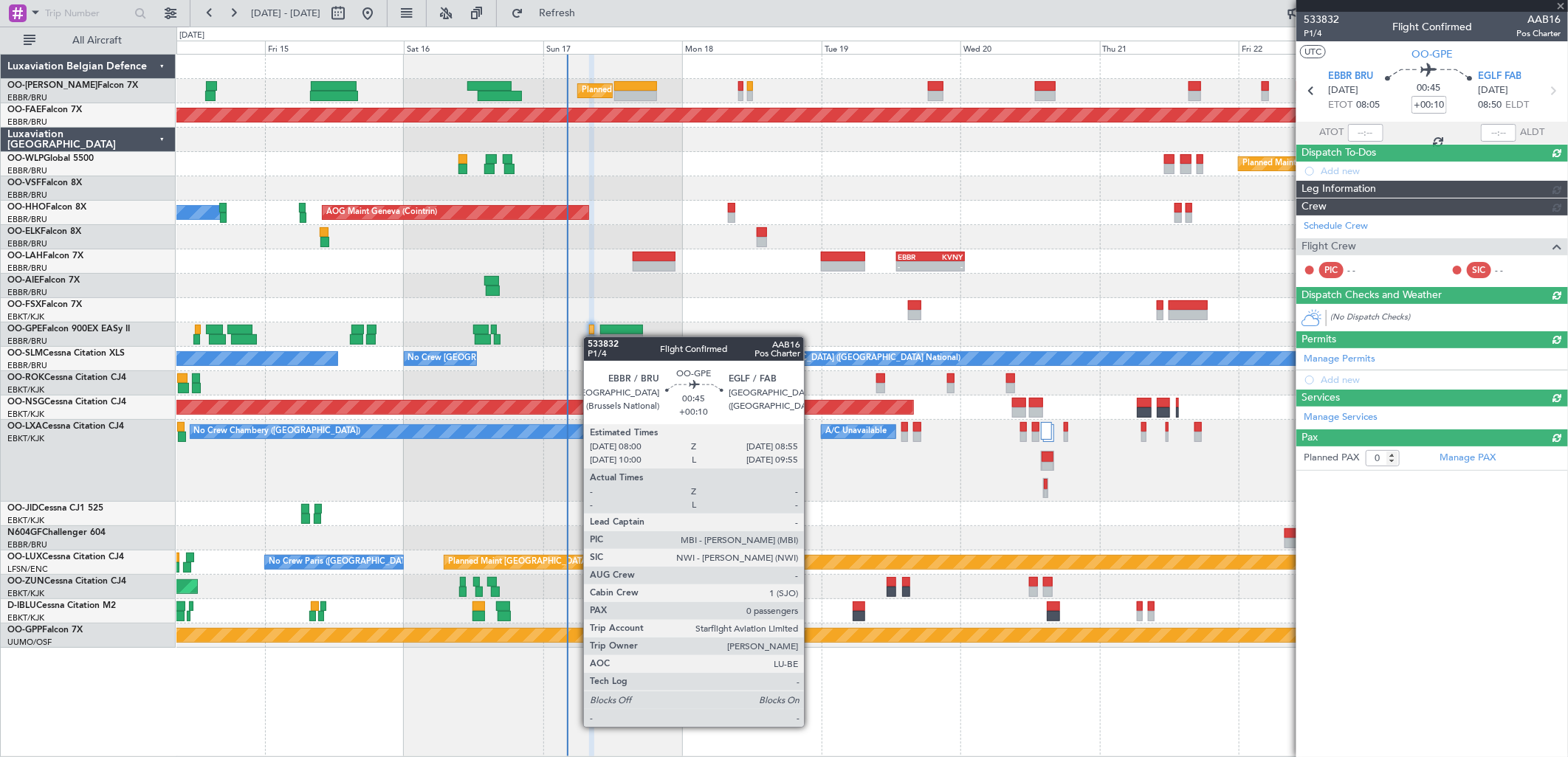
scroll to position [0, 0]
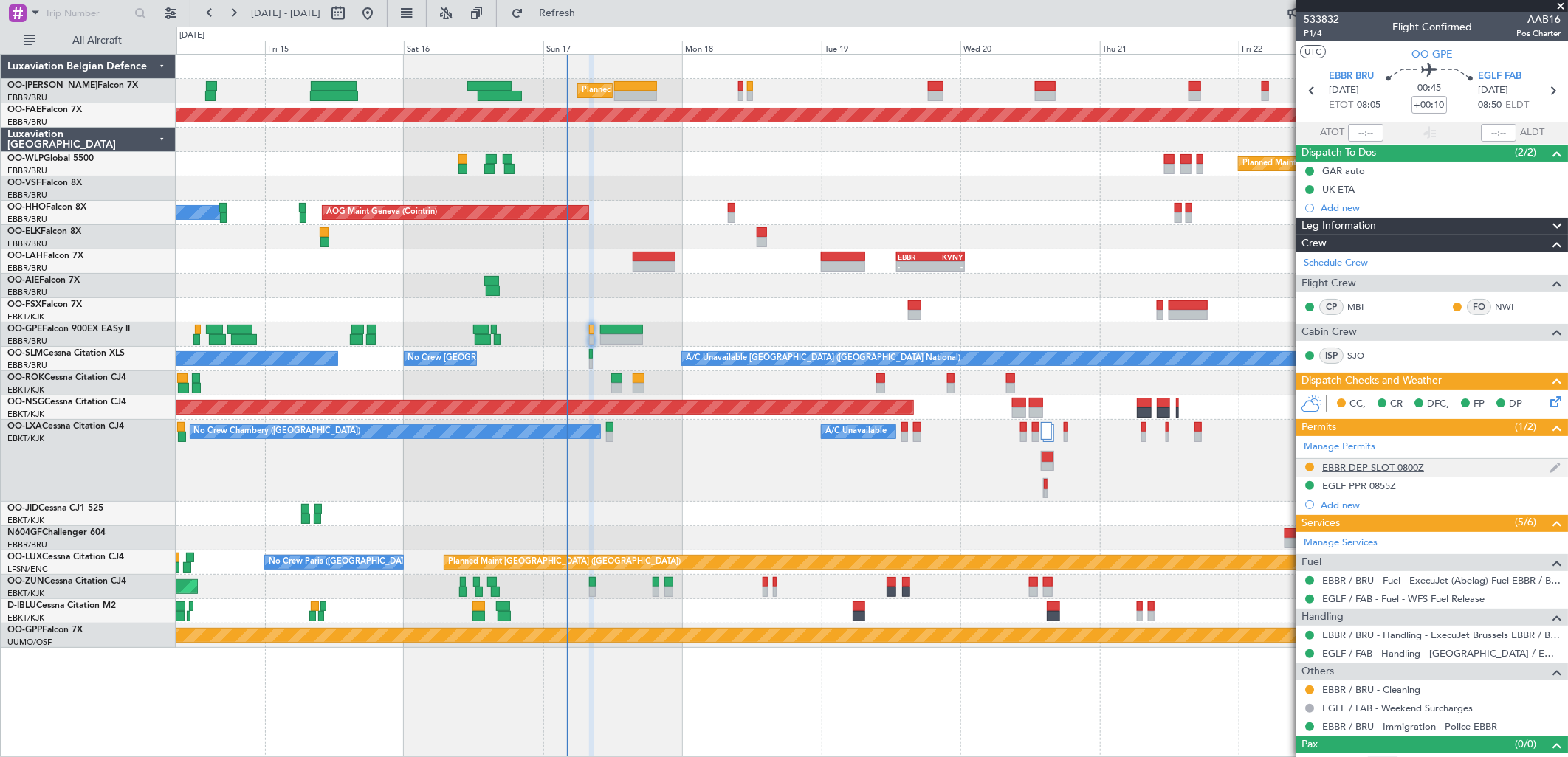
click at [1394, 465] on div "EBBR DEP SLOT 0800Z" at bounding box center [1373, 468] width 102 height 13
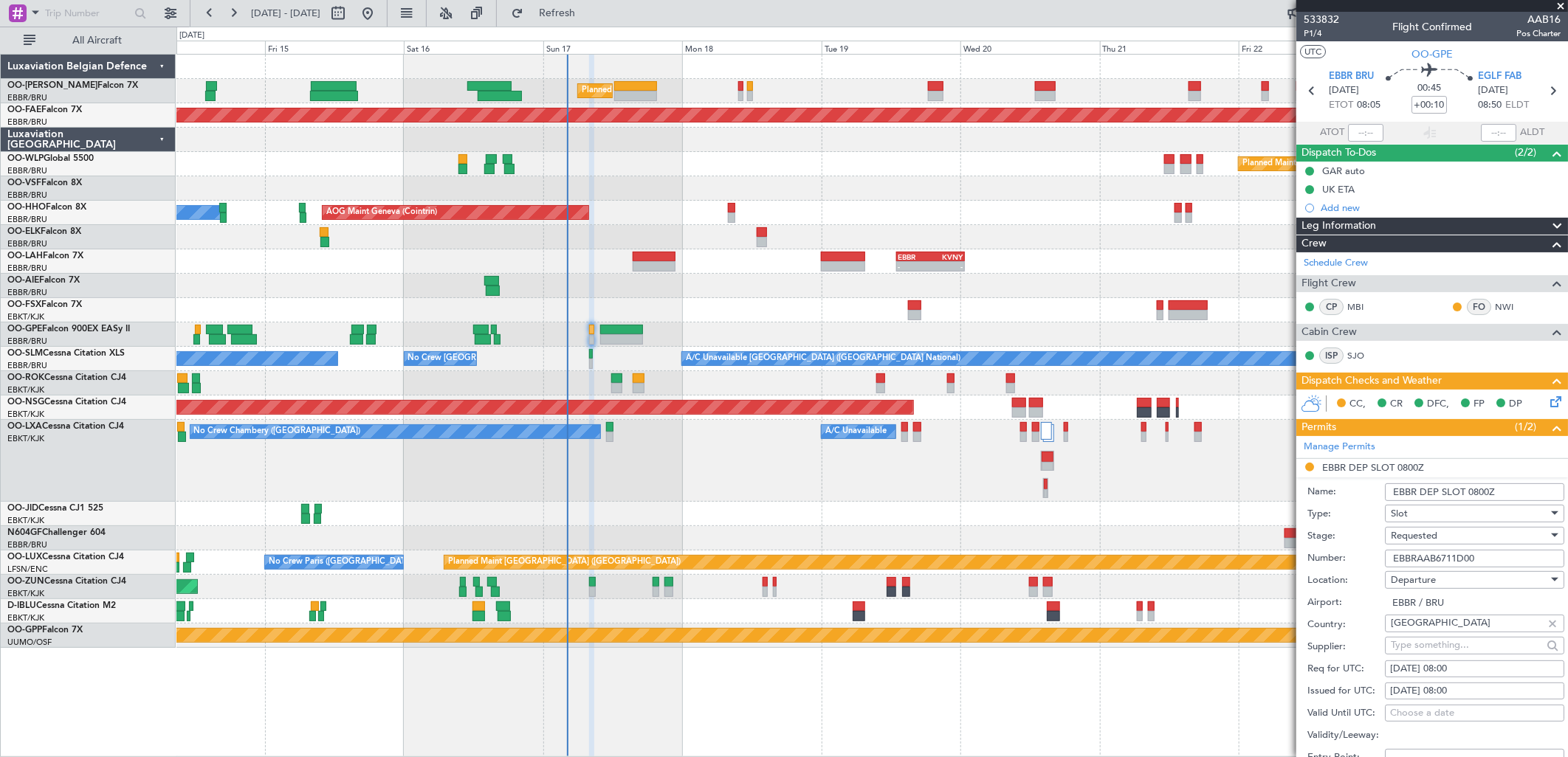
click at [1444, 531] on div "Requested" at bounding box center [1469, 536] width 158 height 22
click at [1429, 645] on span "Received OK" at bounding box center [1469, 649] width 154 height 22
click at [1547, 404] on icon at bounding box center [1552, 399] width 12 height 12
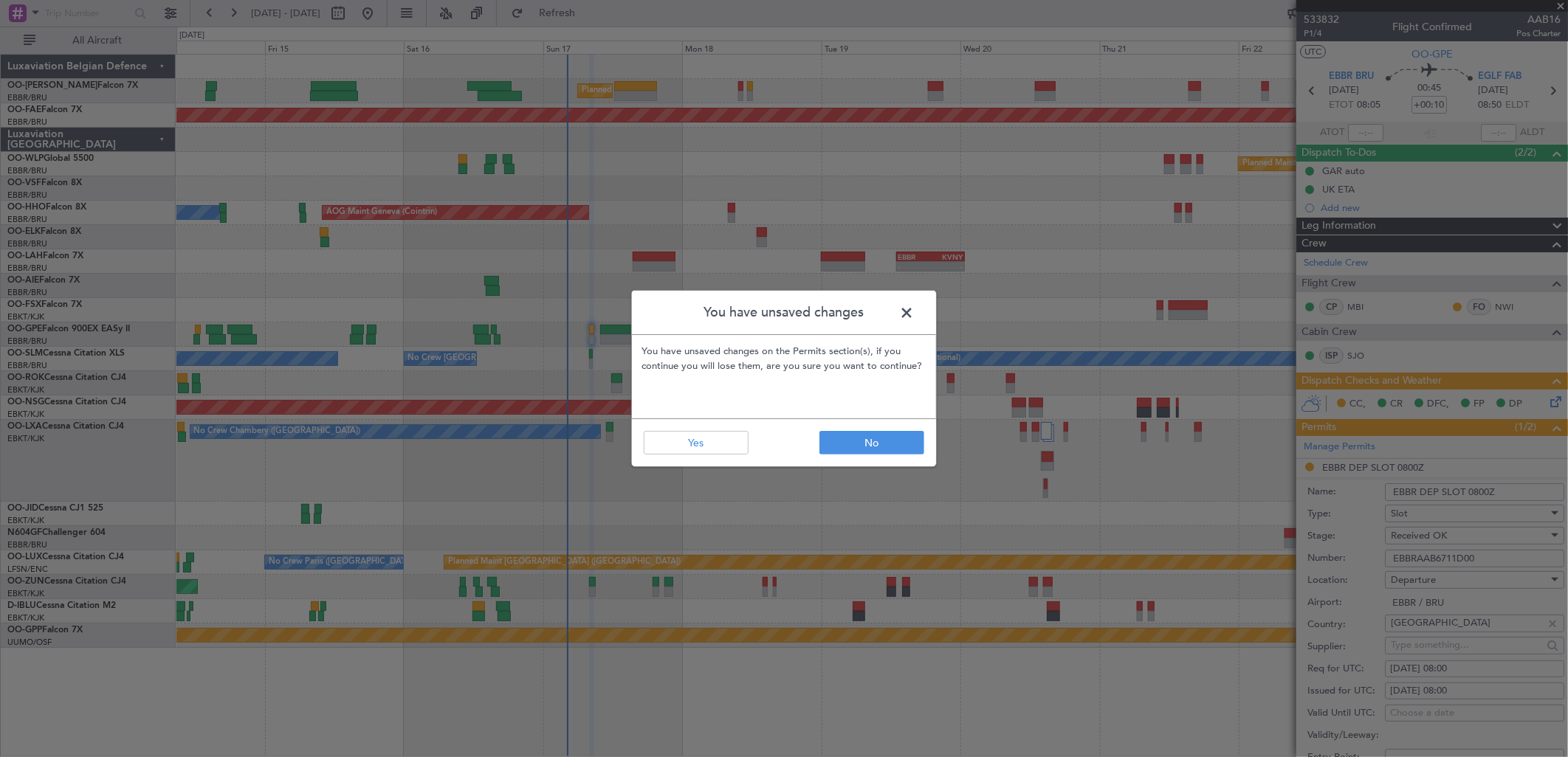
click at [1478, 458] on div "You have unsaved changes You have unsaved changes on the Permits section(s), if…" at bounding box center [784, 378] width 1568 height 757
click at [914, 306] on span at bounding box center [914, 317] width 0 height 30
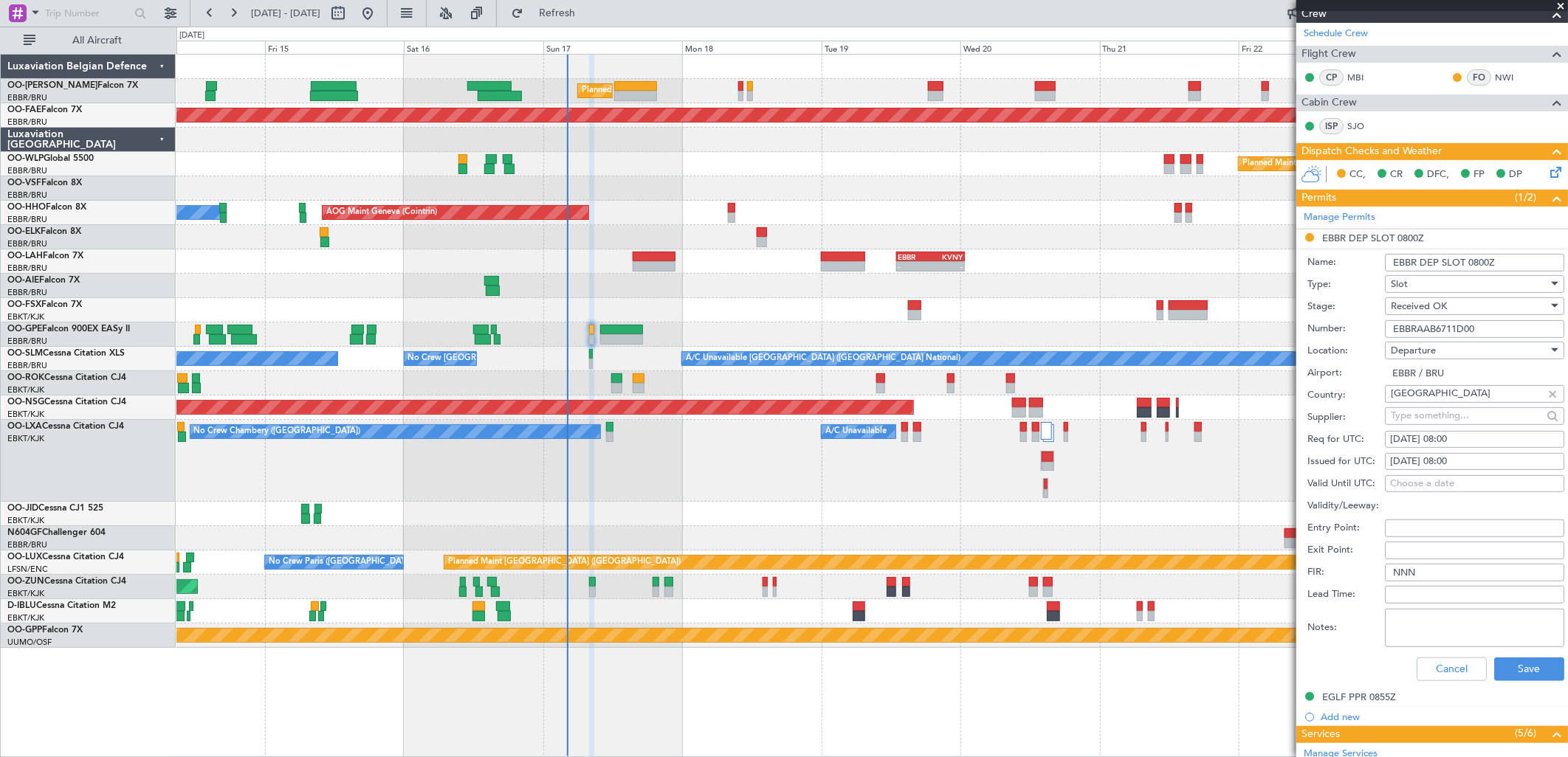
scroll to position [246, 0]
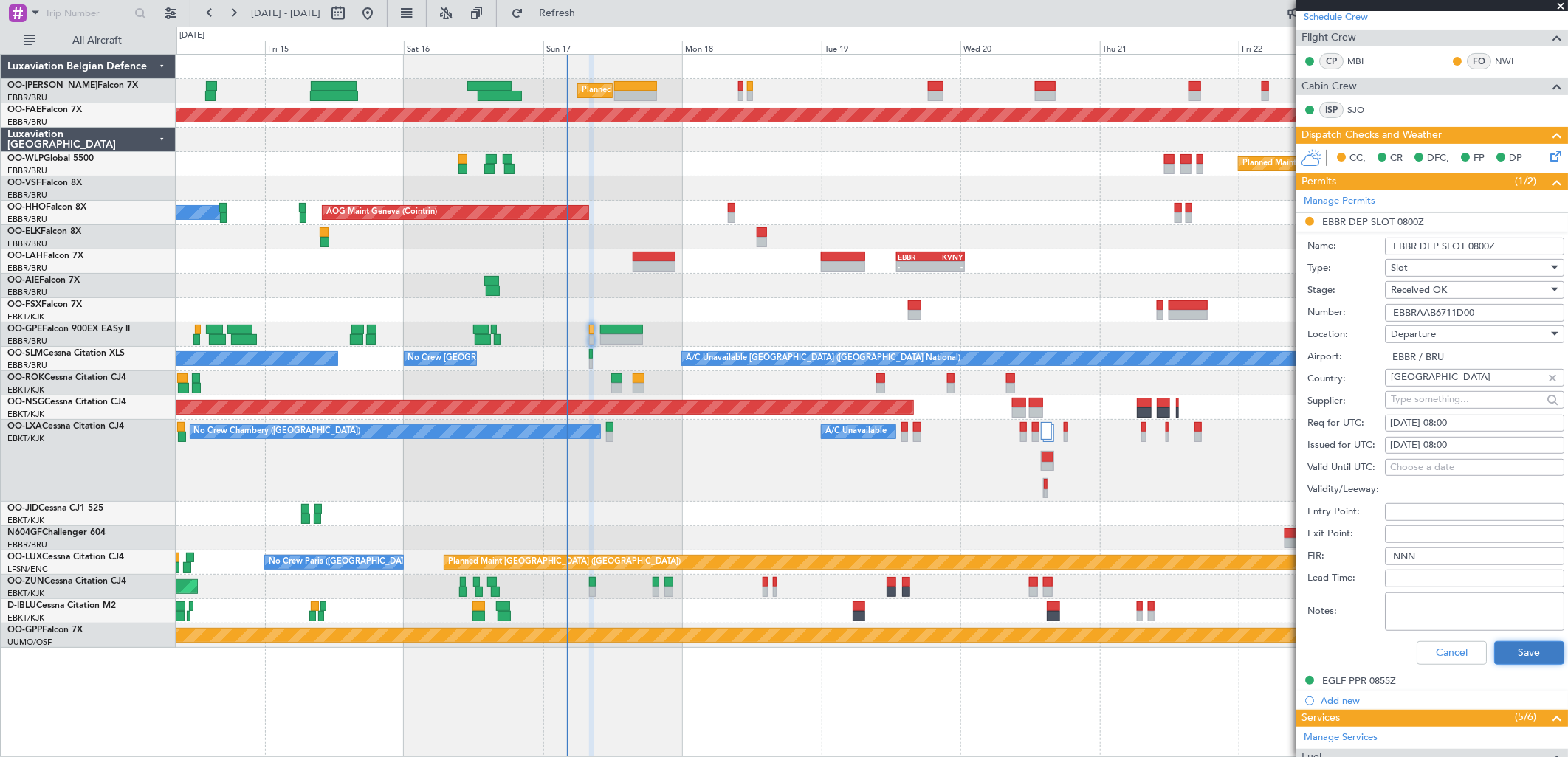
click at [1526, 643] on button "Save" at bounding box center [1529, 654] width 70 height 24
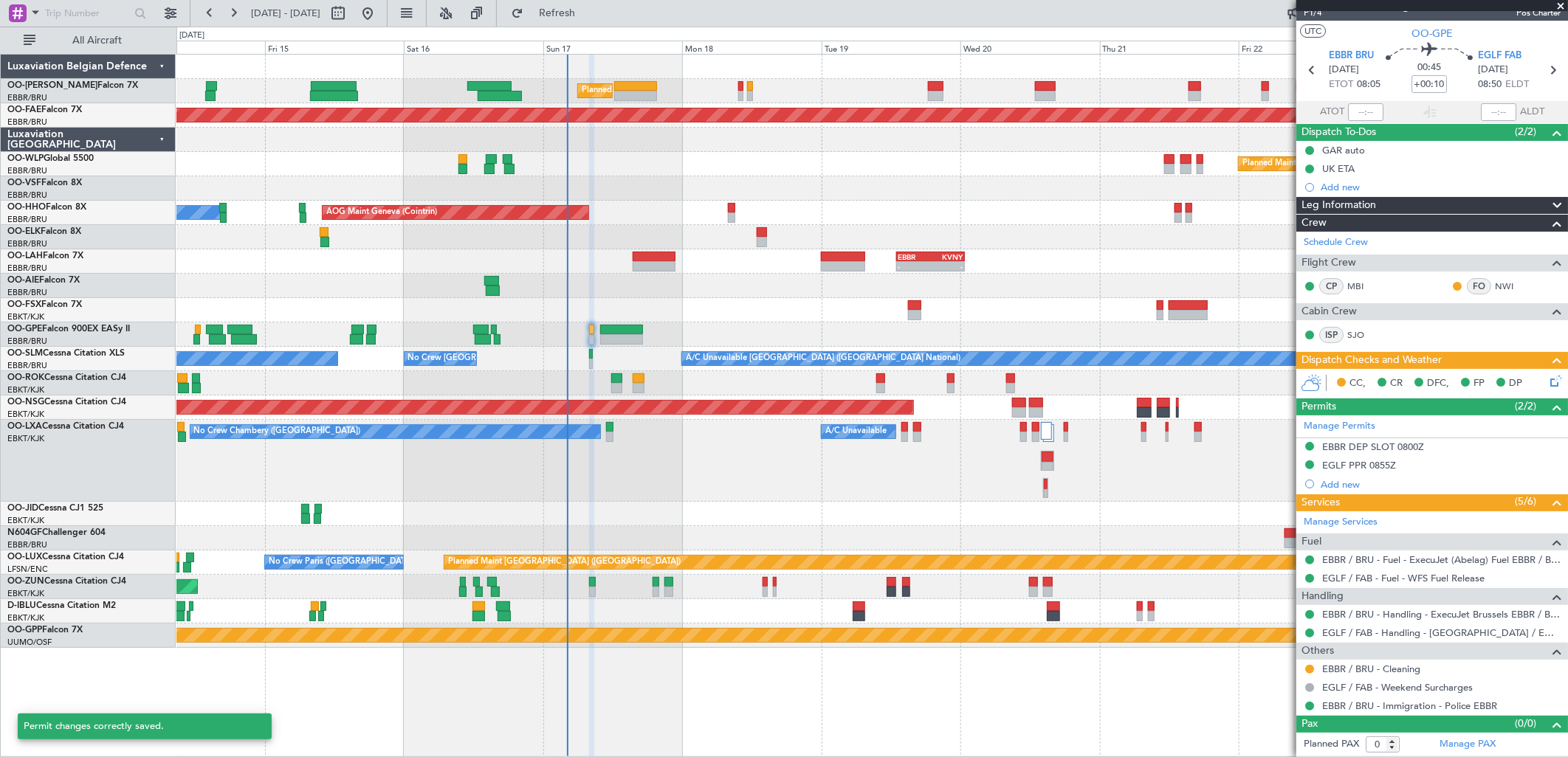
scroll to position [20, 0]
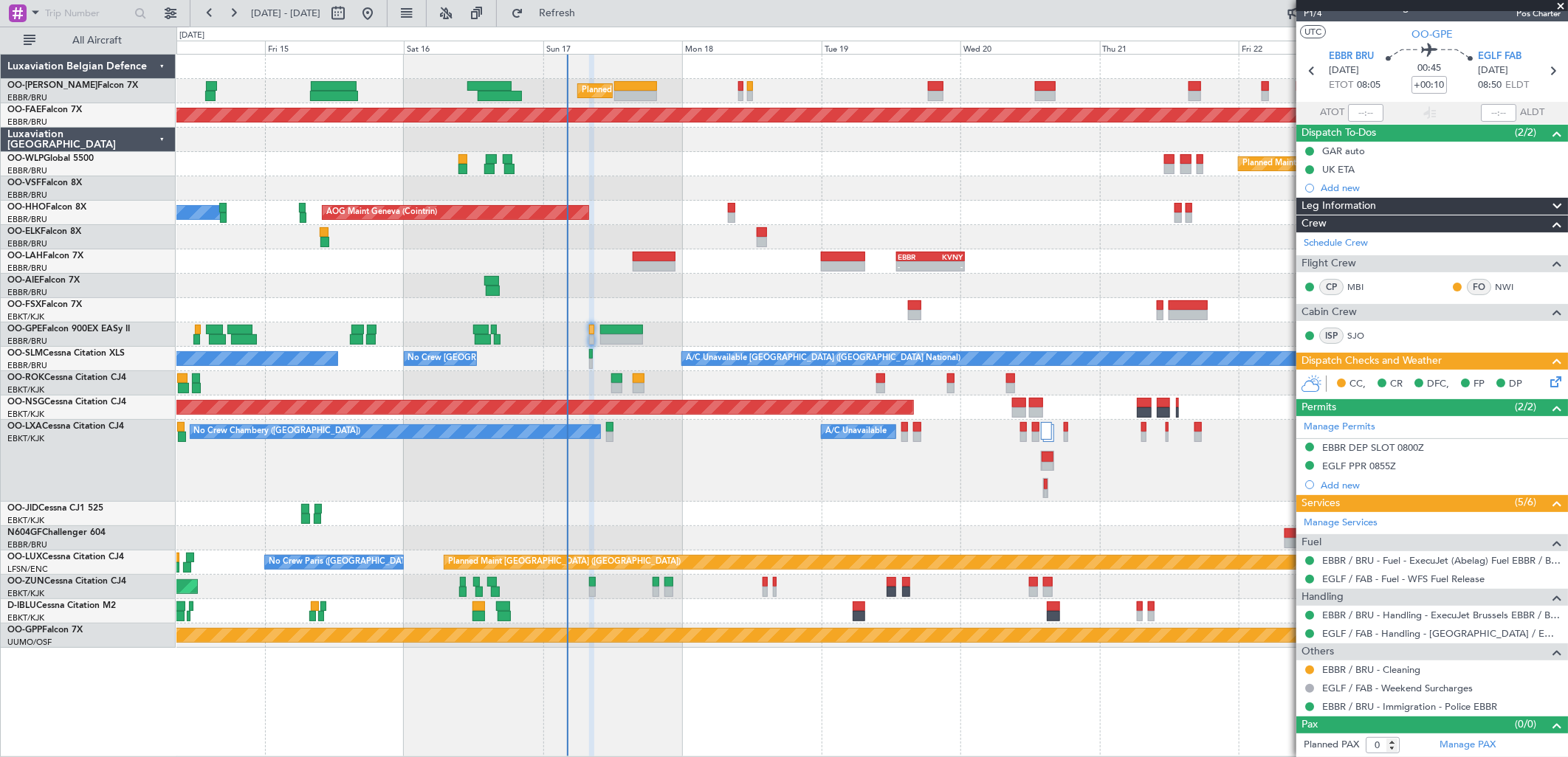
click at [1547, 377] on icon at bounding box center [1552, 379] width 12 height 12
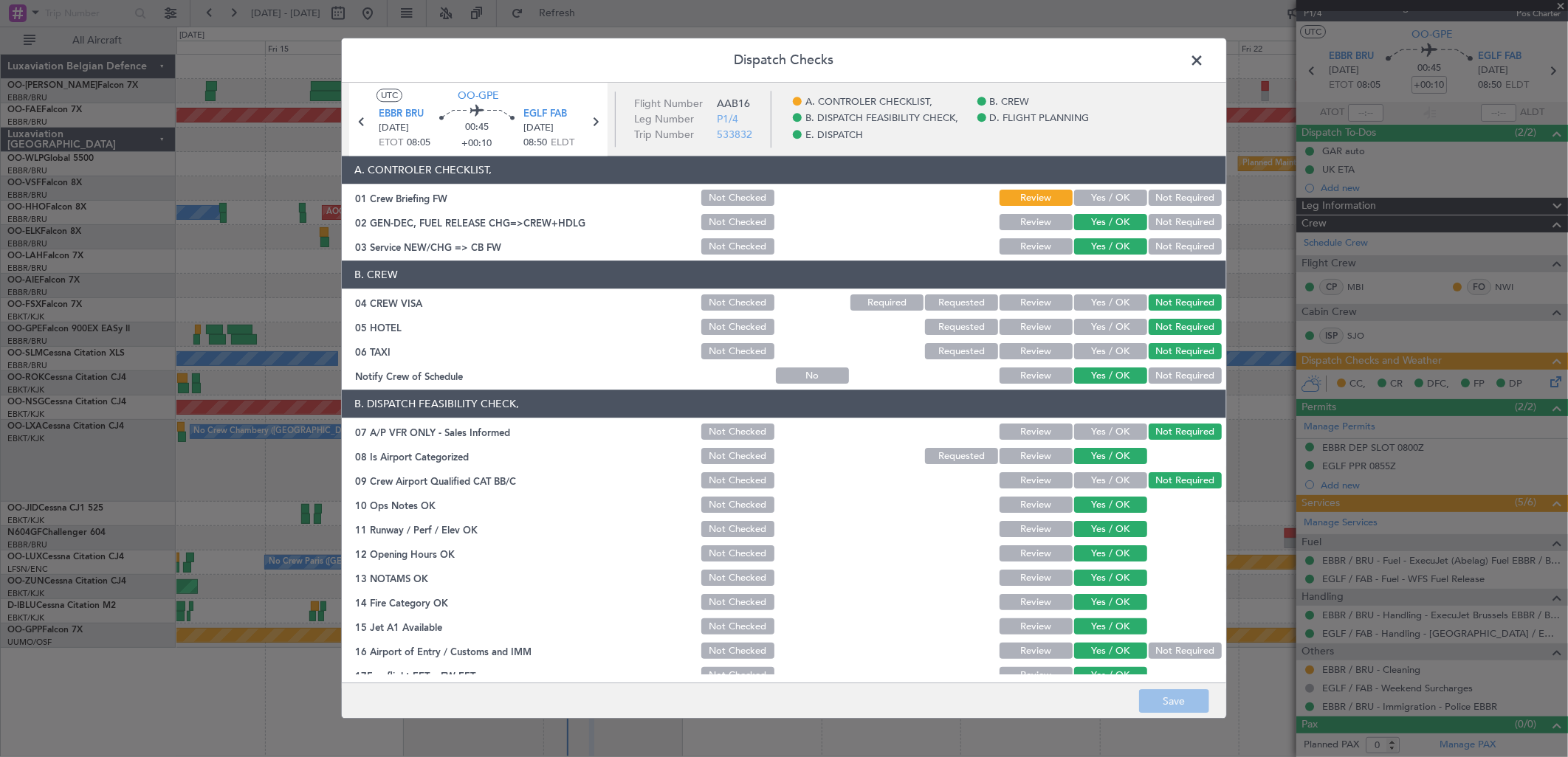
click at [1261, 466] on div "Dispatch Checks UTC OO-GPE EBBR BRU 17/08/2025 ETOT 08:05 00:45 +00:10 EGLF FAB…" at bounding box center [784, 378] width 1568 height 757
drag, startPoint x: 1102, startPoint y: 196, endPoint x: 1178, endPoint y: 437, distance: 252.7
click at [1102, 196] on button "Yes / OK" at bounding box center [1110, 198] width 73 height 16
click at [1164, 694] on button "Save" at bounding box center [1174, 702] width 70 height 24
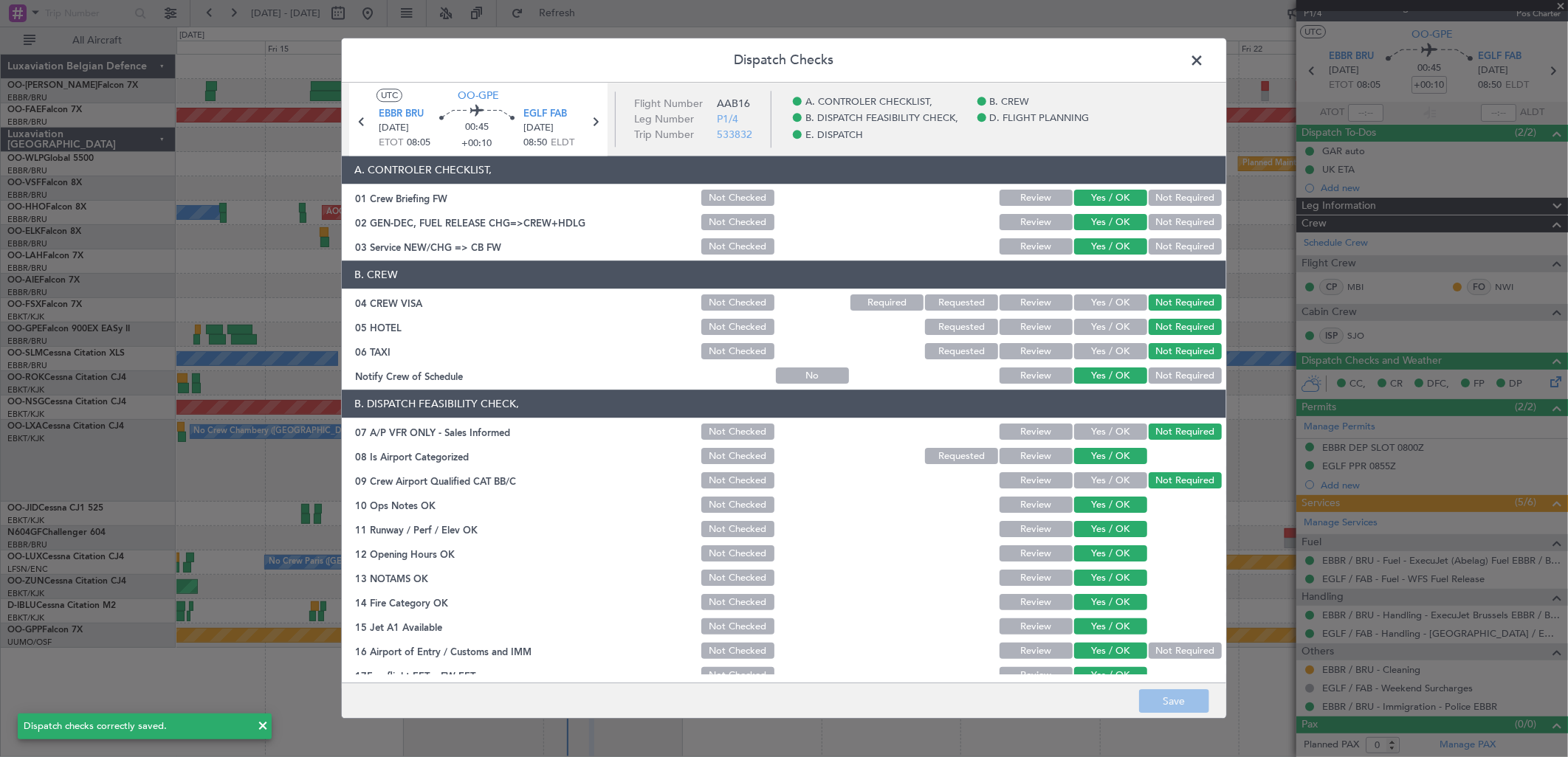
click at [1204, 55] on span at bounding box center [1204, 64] width 0 height 30
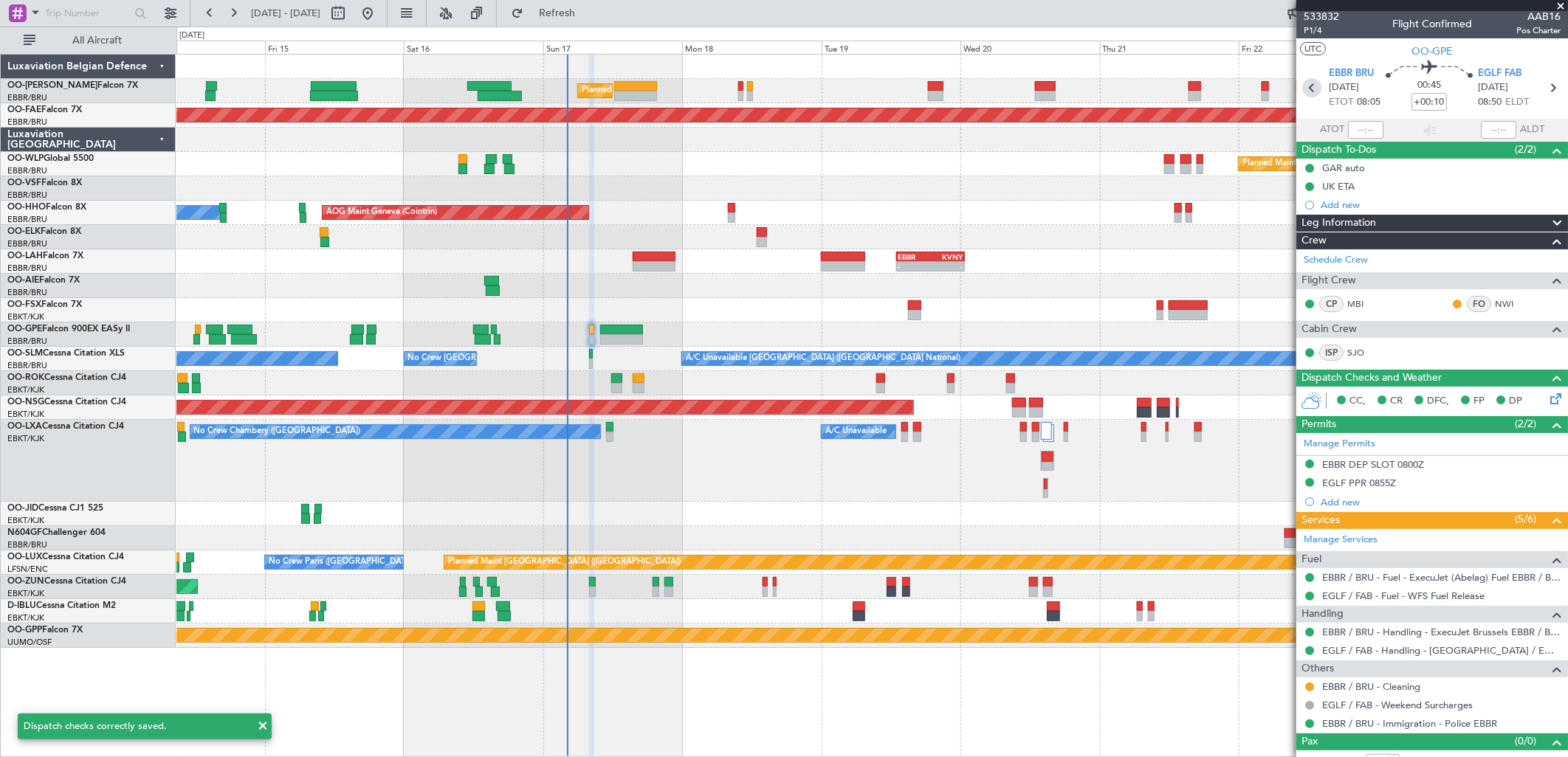
scroll to position [0, 0]
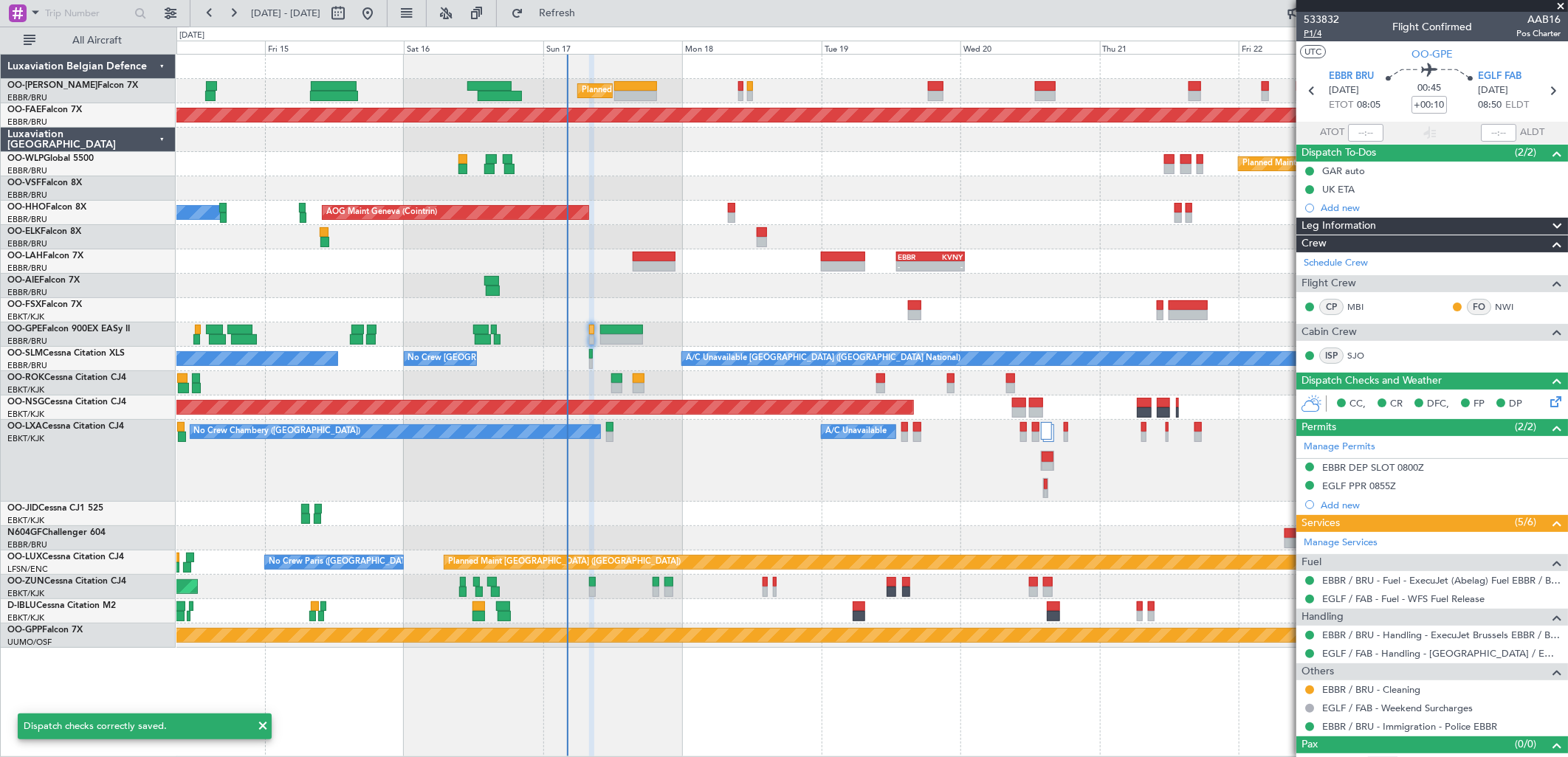
click at [1324, 37] on span "P1/4" at bounding box center [1321, 34] width 35 height 13
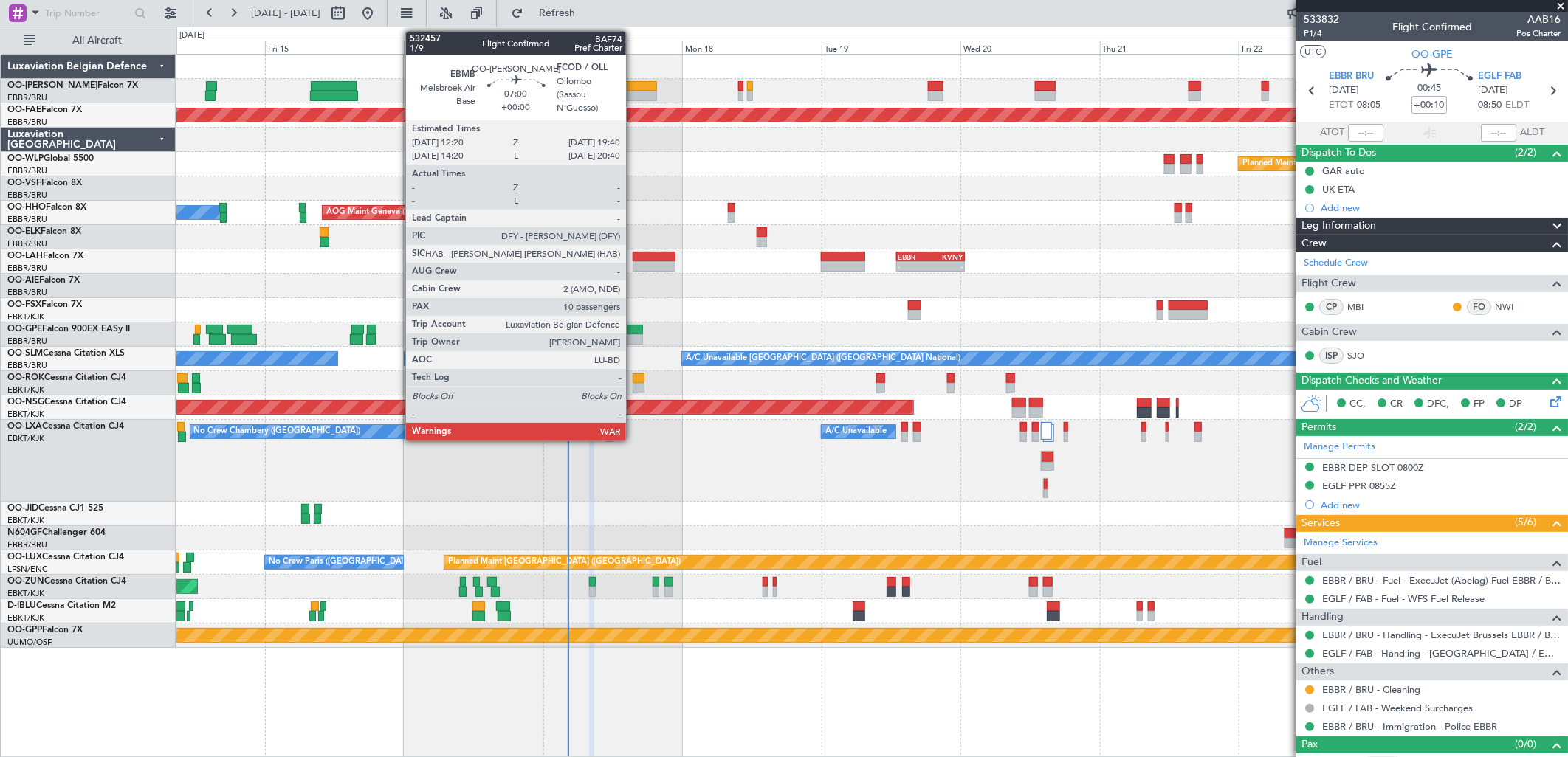
click at [633, 94] on div at bounding box center [636, 96] width 43 height 10
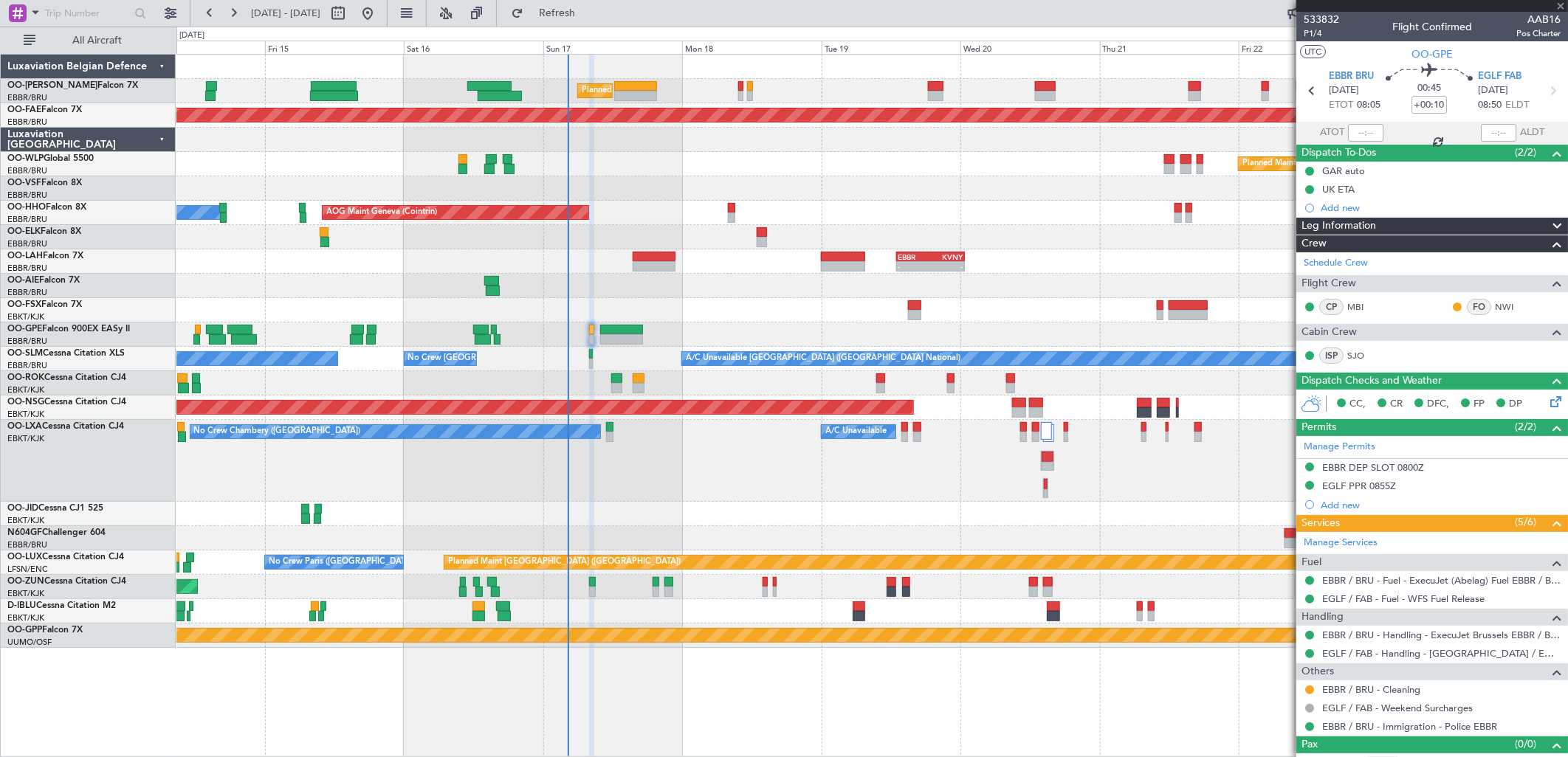
click at [633, 94] on div at bounding box center [636, 96] width 43 height 10
type input "10"
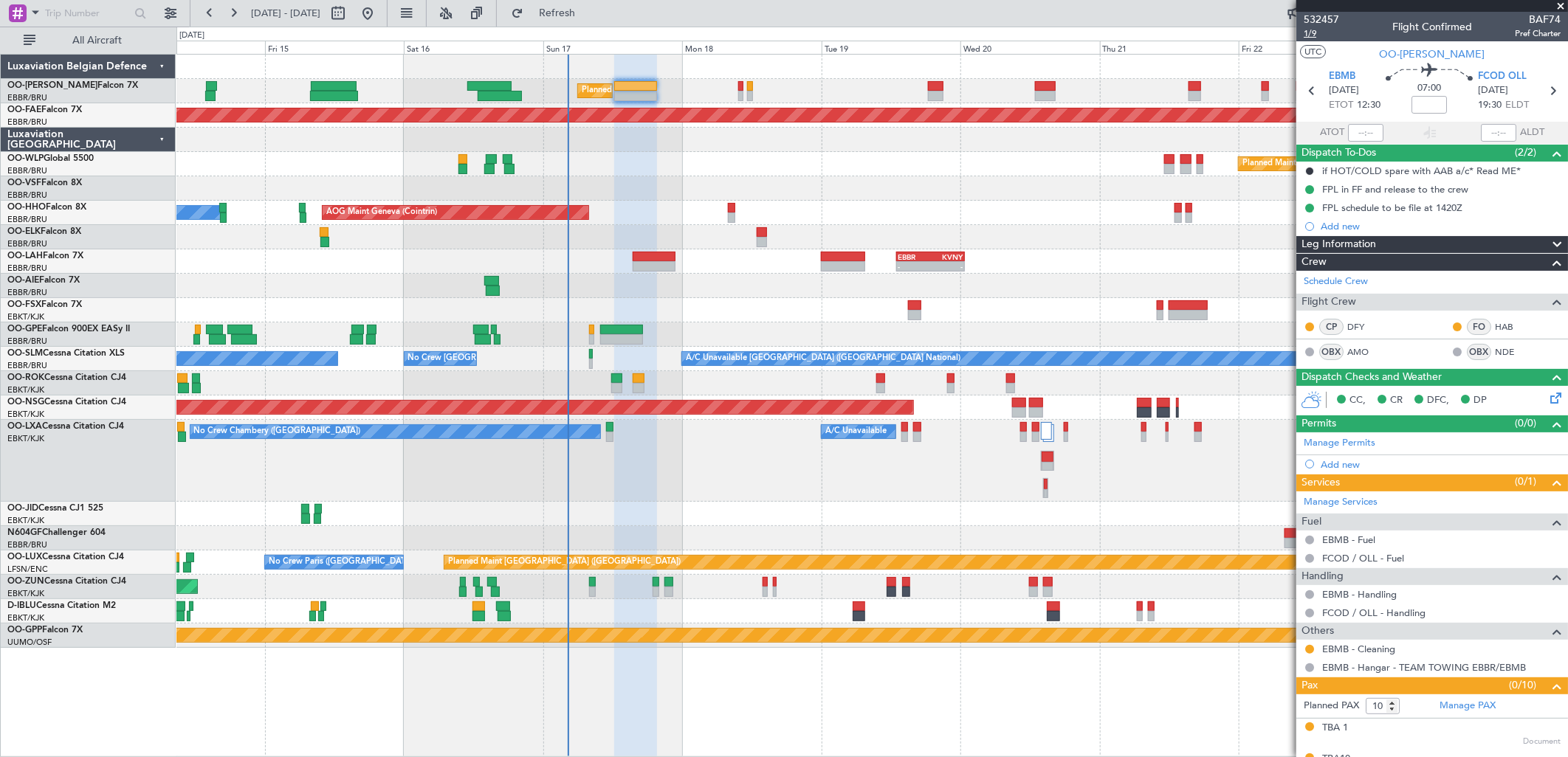
click at [1316, 34] on span "1/9" at bounding box center [1321, 34] width 35 height 13
click at [574, 17] on button "Refresh" at bounding box center [548, 13] width 89 height 24
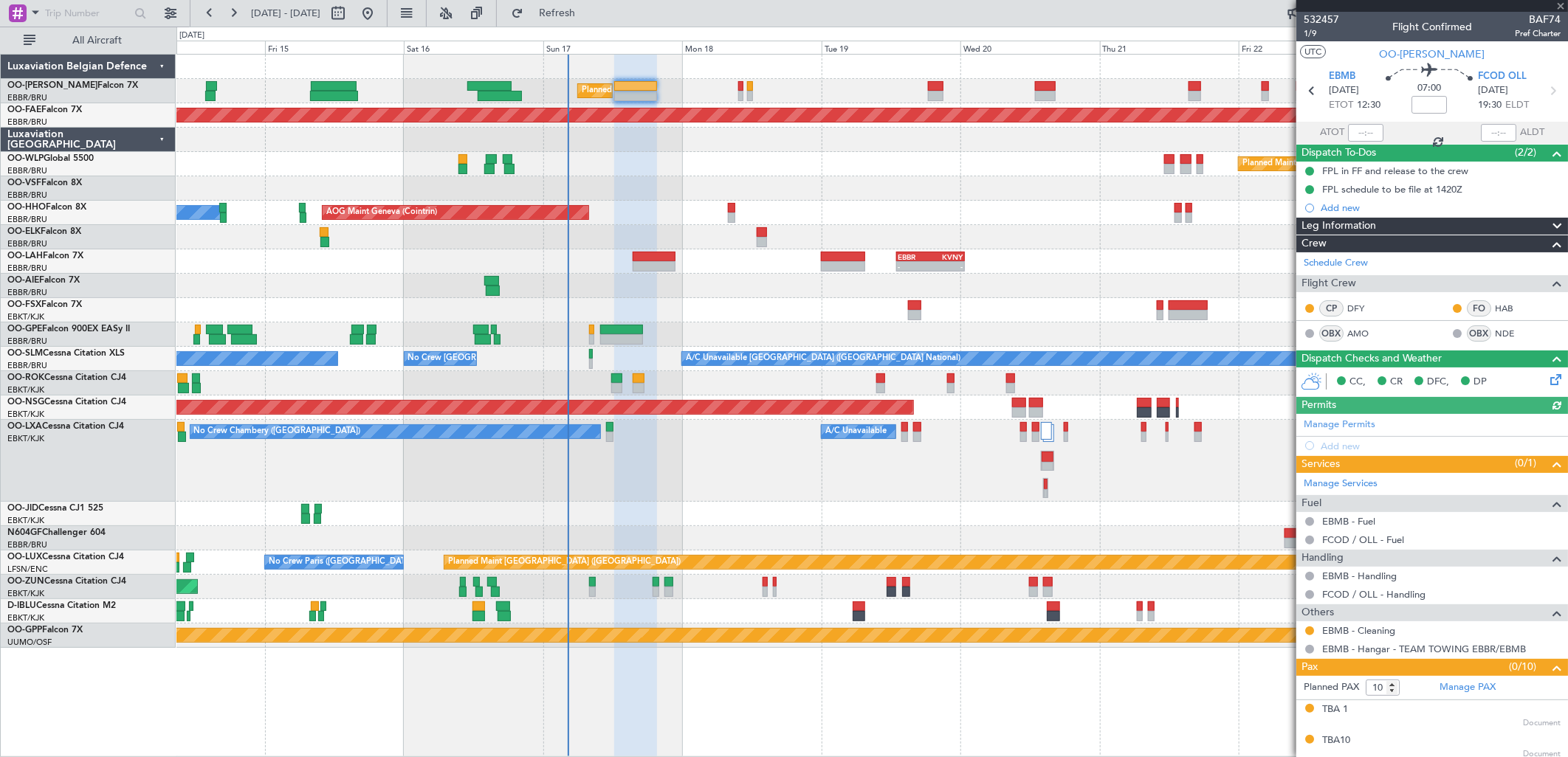
click at [657, 249] on div "- - EBBR 13:00 Z KVNY 00:45 Z" at bounding box center [871, 261] width 1391 height 24
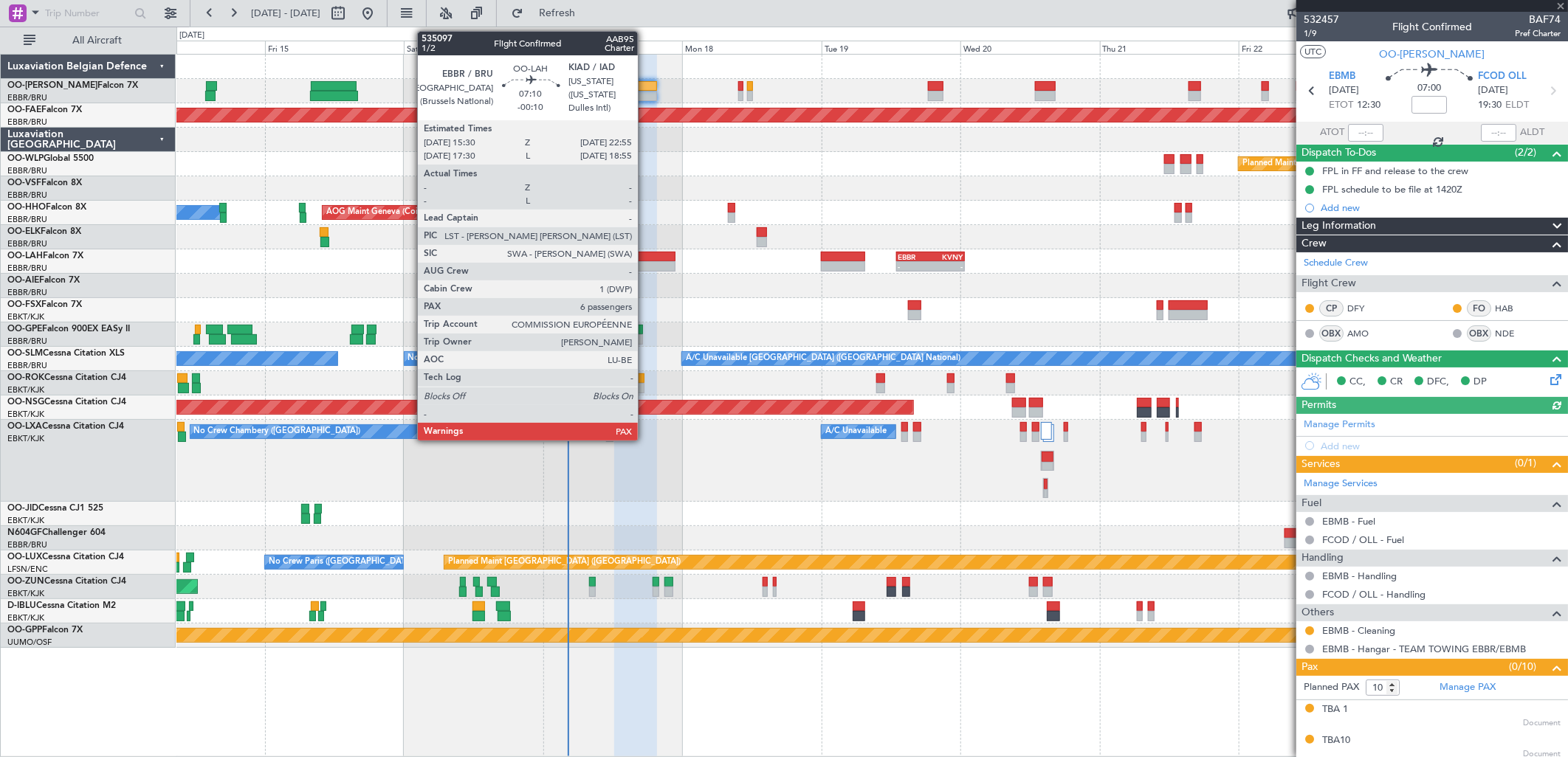
click at [645, 269] on div at bounding box center [654, 266] width 44 height 10
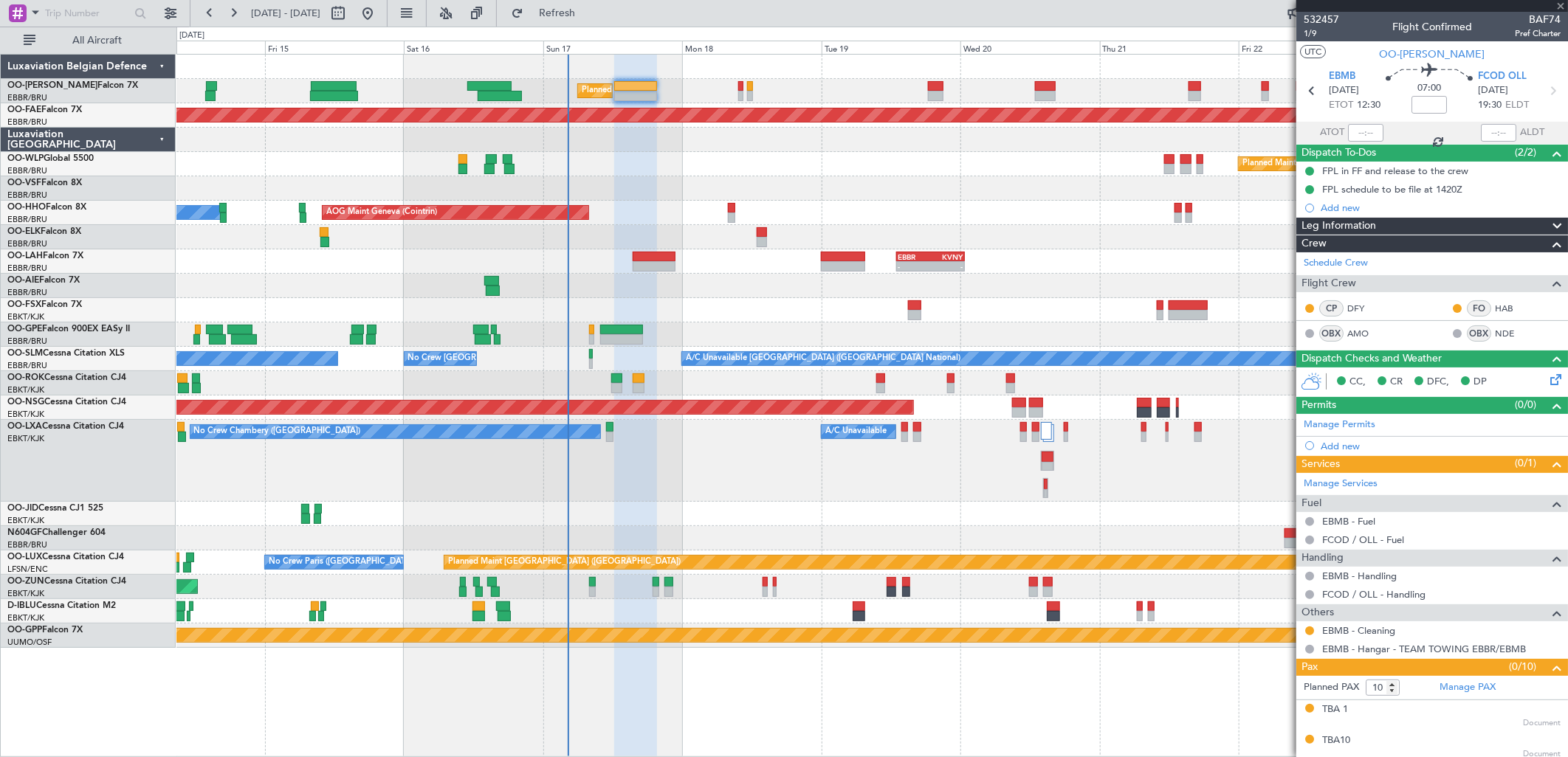
type input "-00:10"
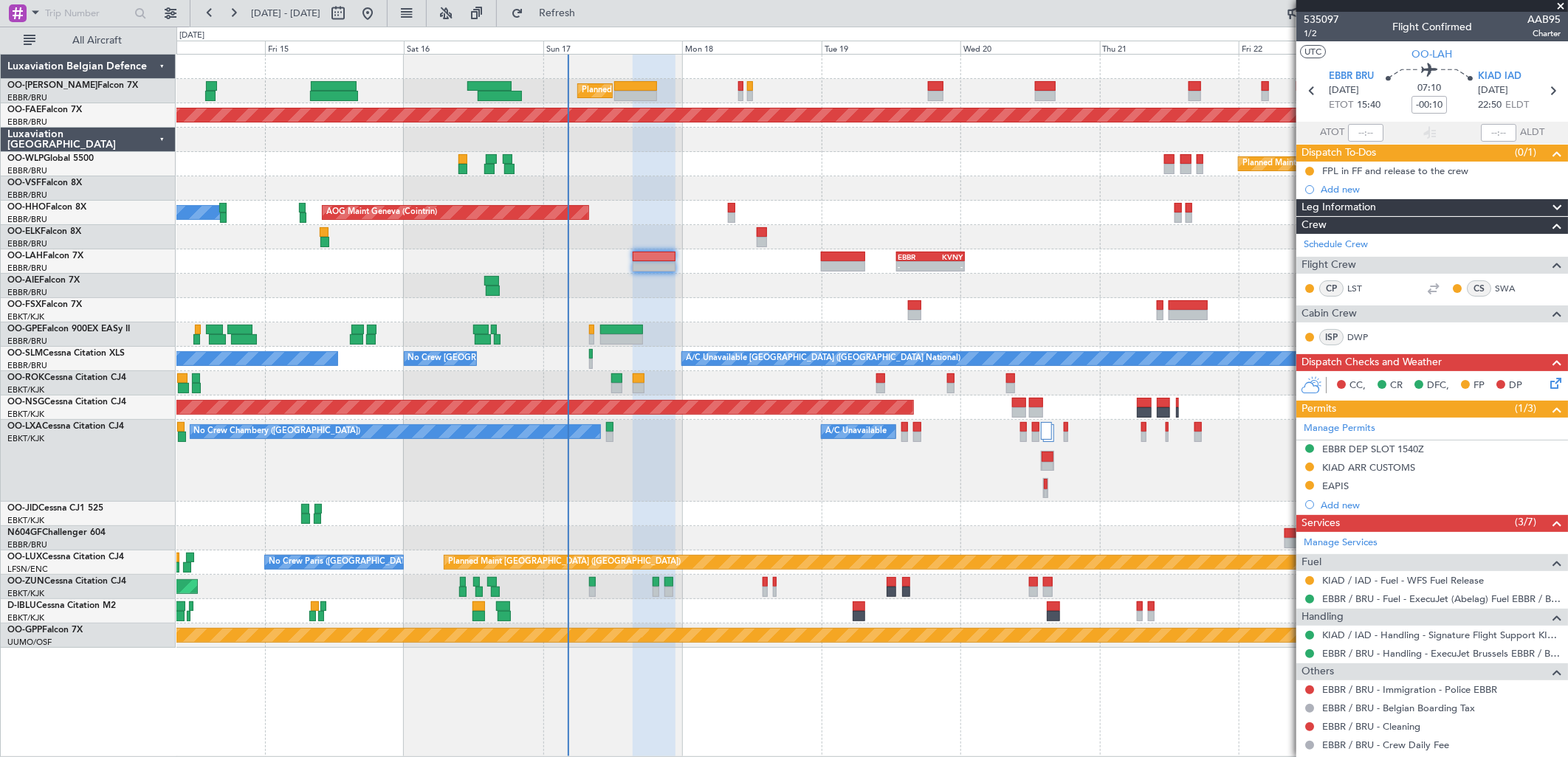
click at [1547, 385] on icon at bounding box center [1552, 381] width 12 height 12
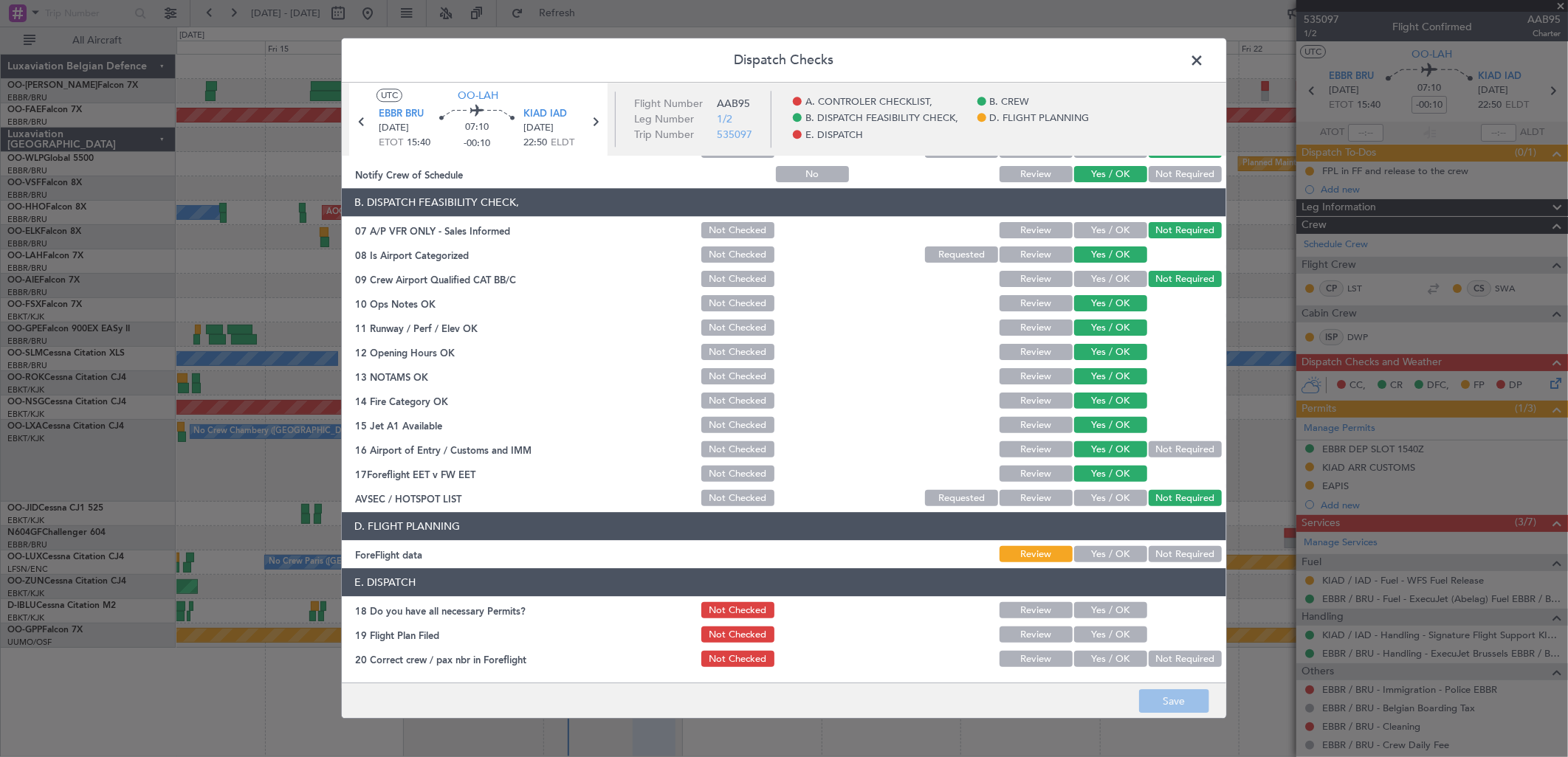
scroll to position [224, 0]
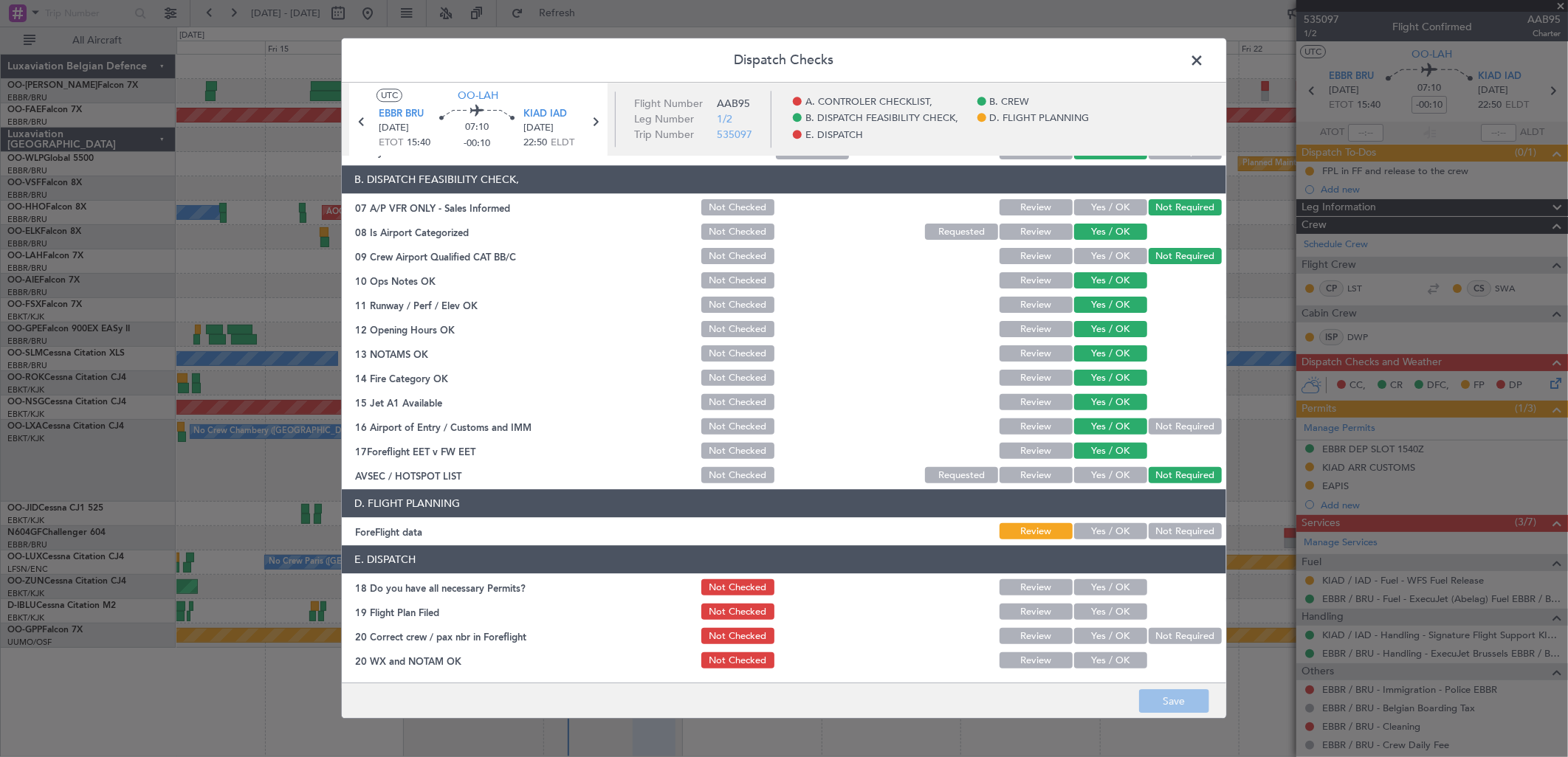
click at [1204, 67] on span at bounding box center [1204, 64] width 0 height 30
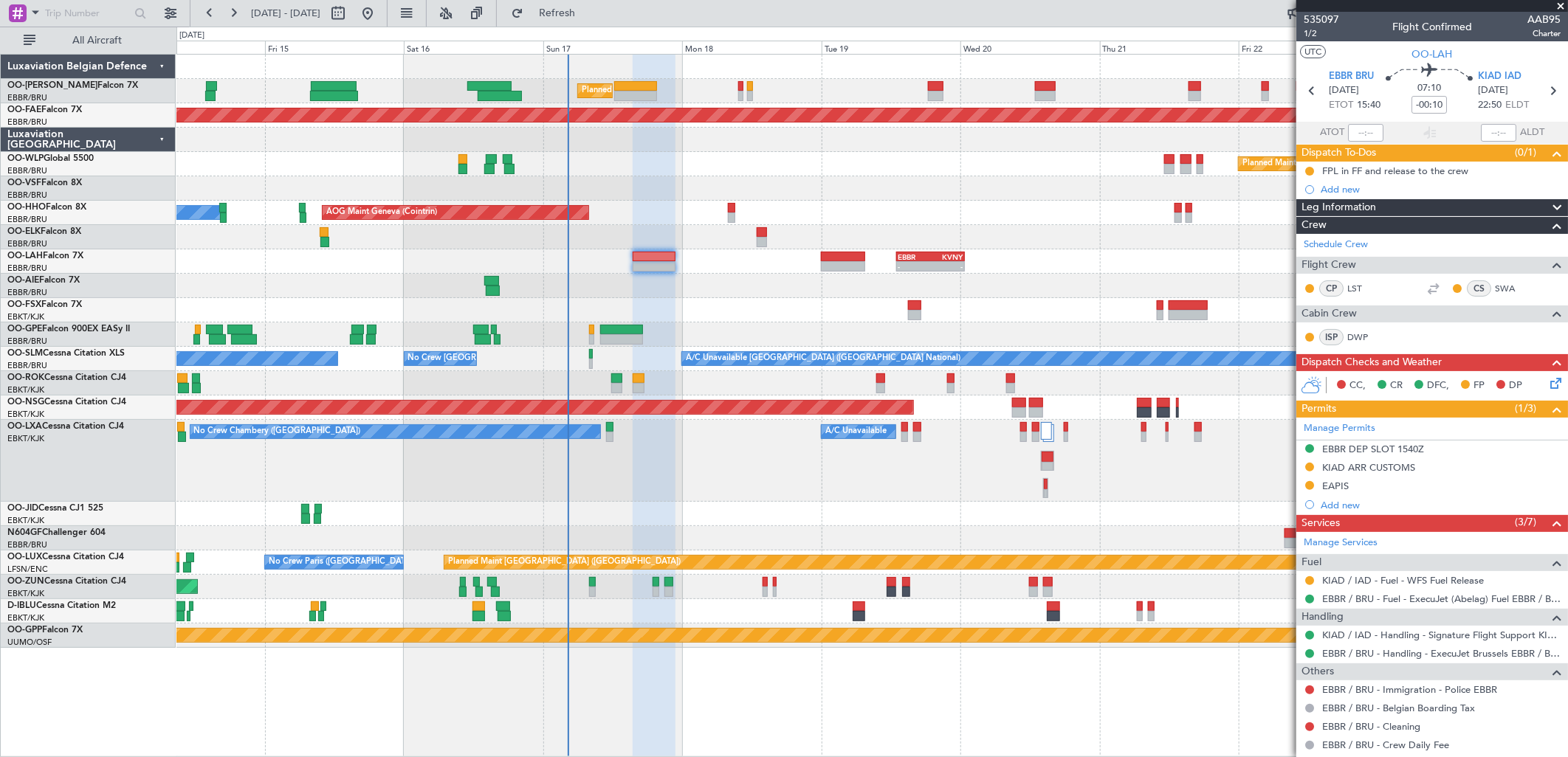
click at [1305, 732] on nimbus-traffic-light at bounding box center [1309, 726] width 12 height 12
click at [1306, 726] on button at bounding box center [1309, 726] width 9 height 9
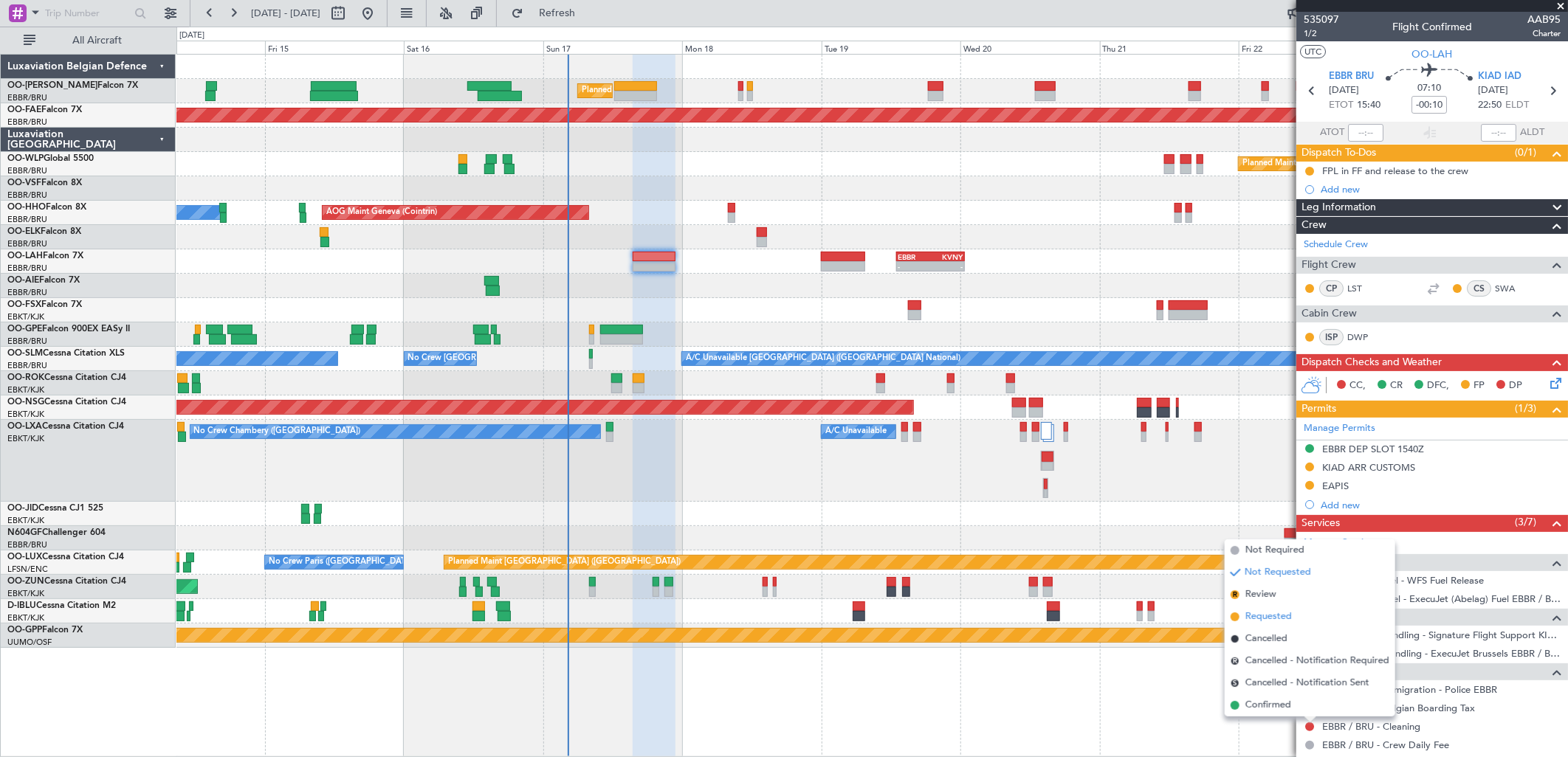
click at [1272, 614] on span "Requested" at bounding box center [1268, 617] width 46 height 15
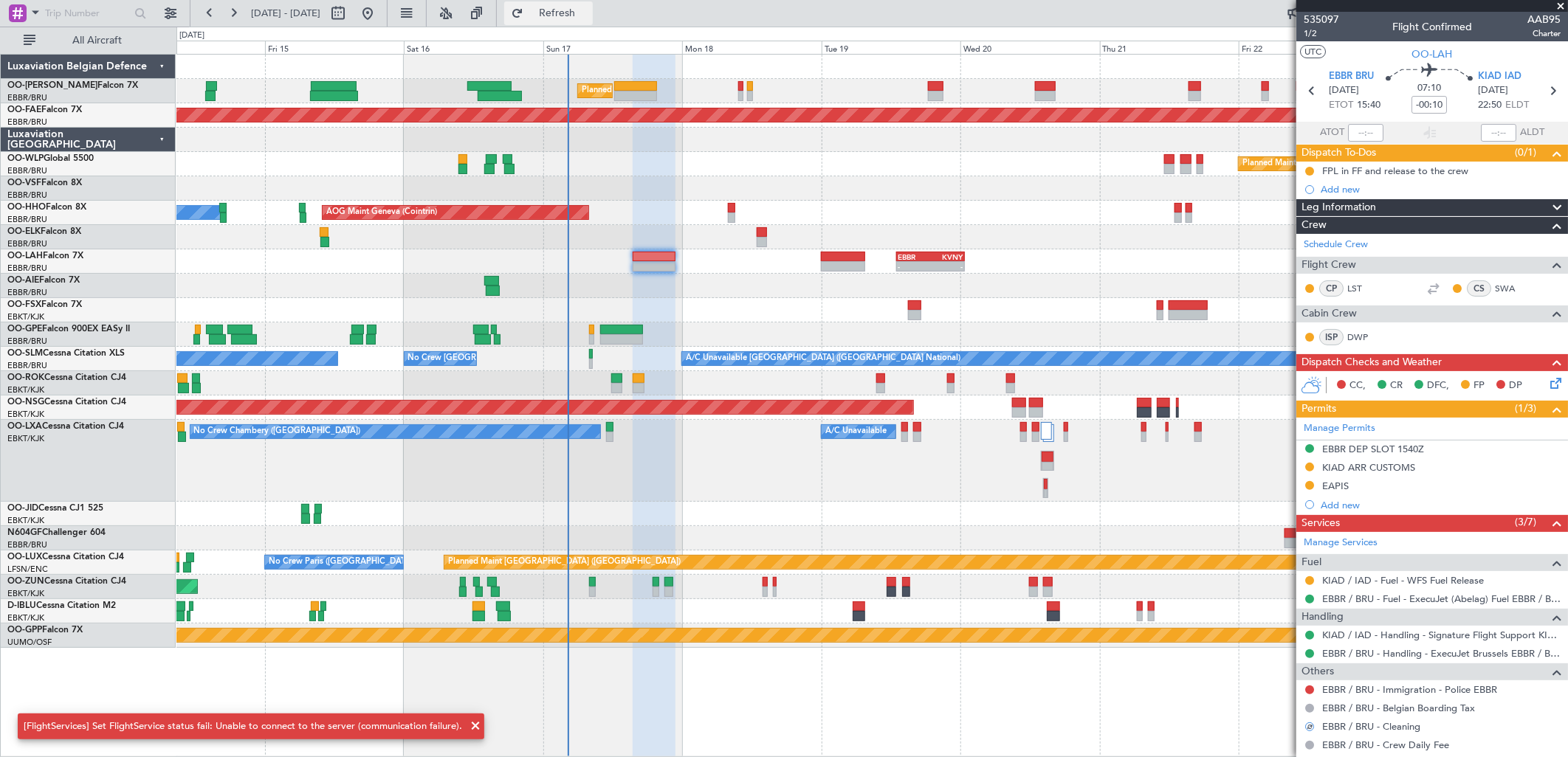
click at [561, 22] on button "Refresh" at bounding box center [548, 13] width 89 height 24
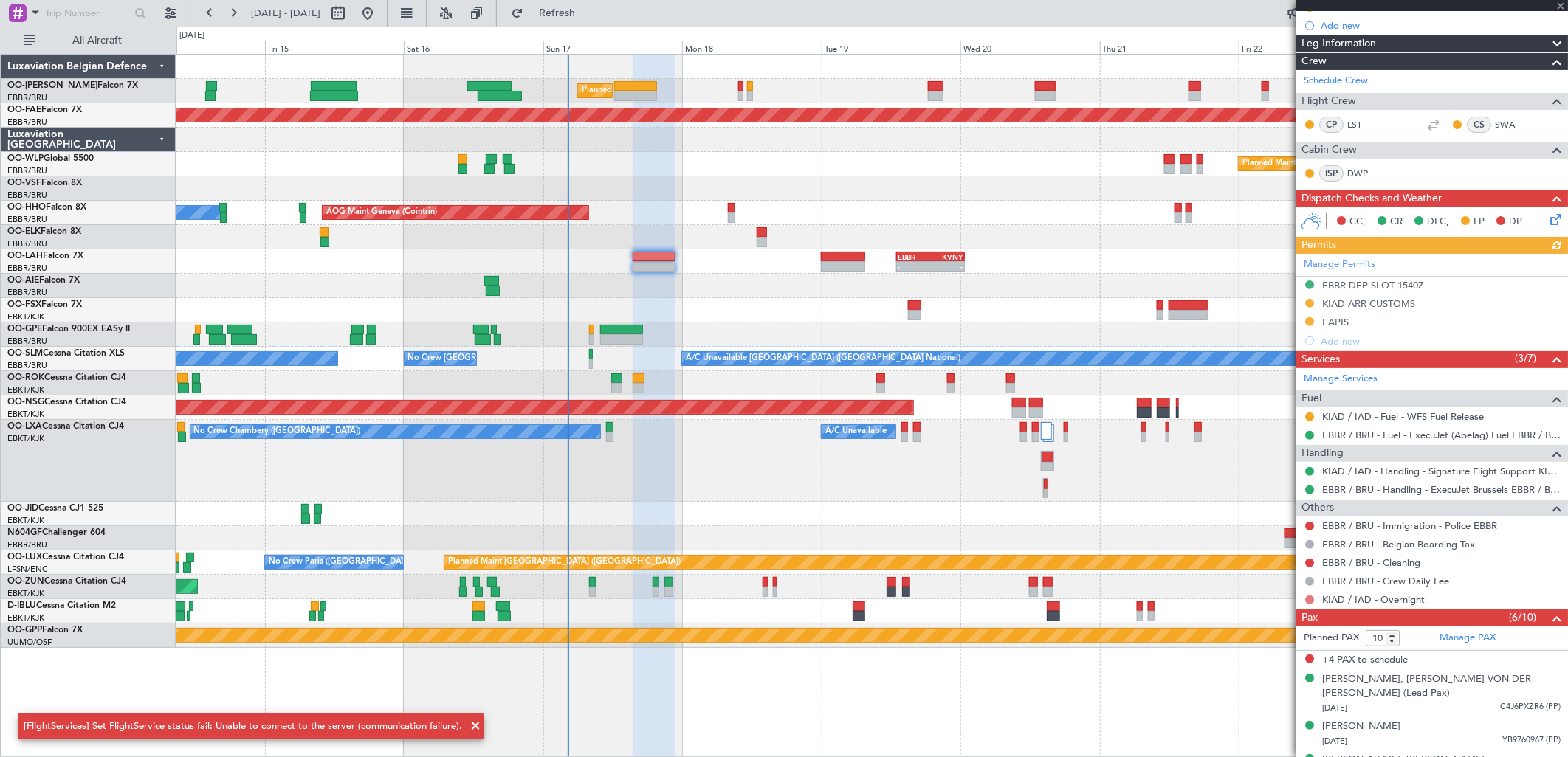
click at [1311, 599] on button at bounding box center [1309, 599] width 9 height 9
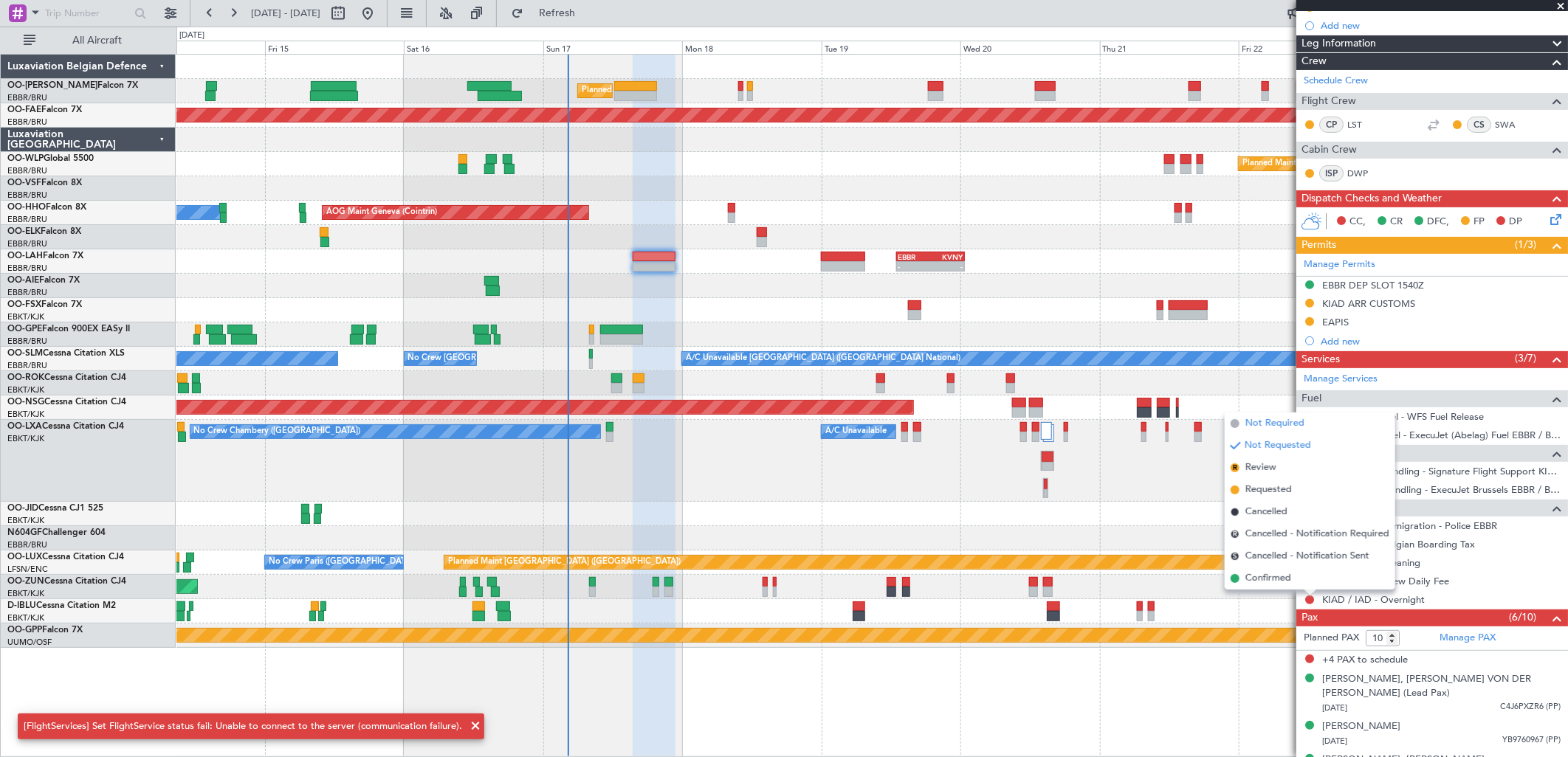
click at [1289, 423] on span "Not Required" at bounding box center [1274, 423] width 59 height 15
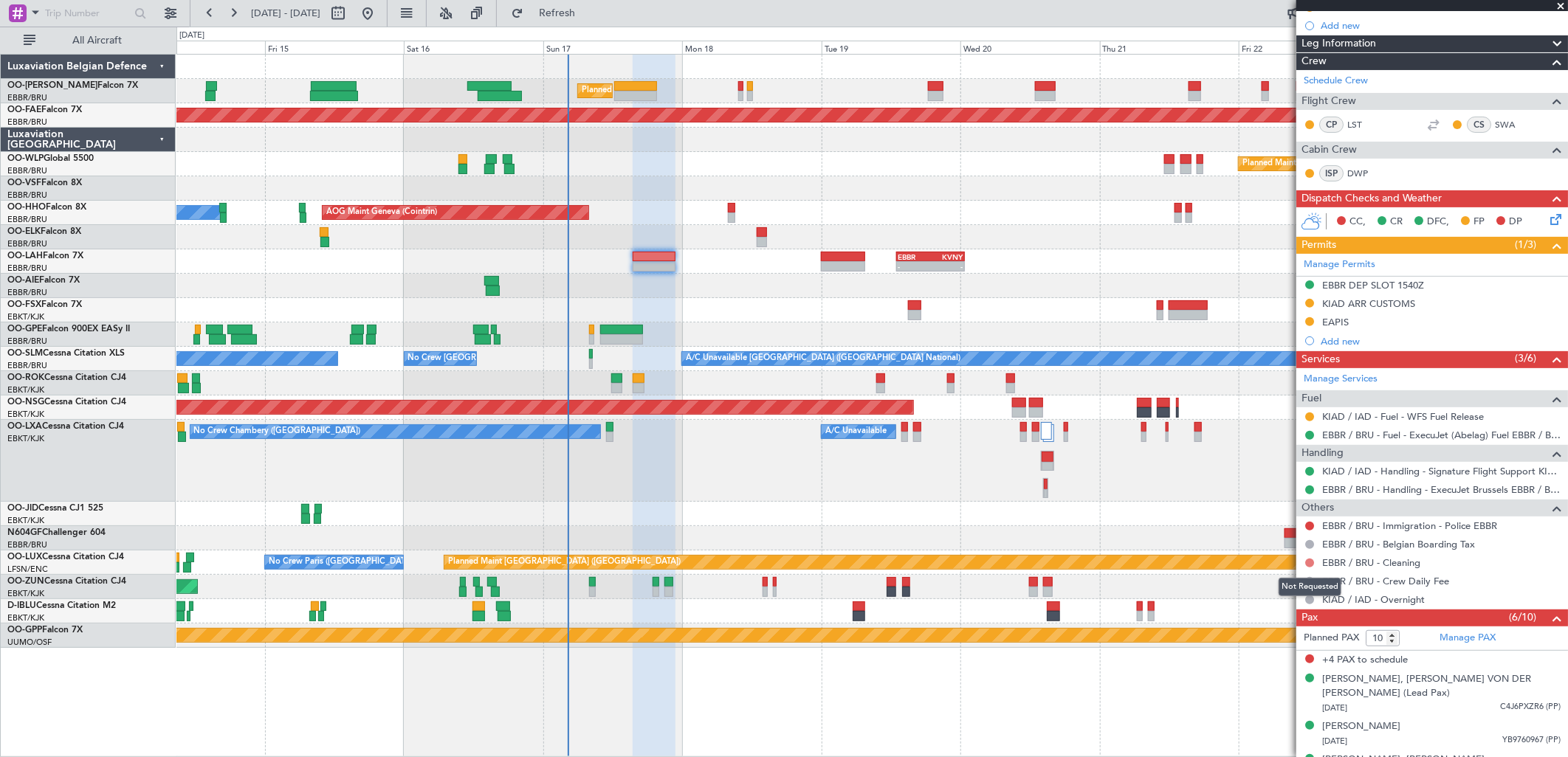
click at [1309, 560] on button at bounding box center [1309, 563] width 9 height 9
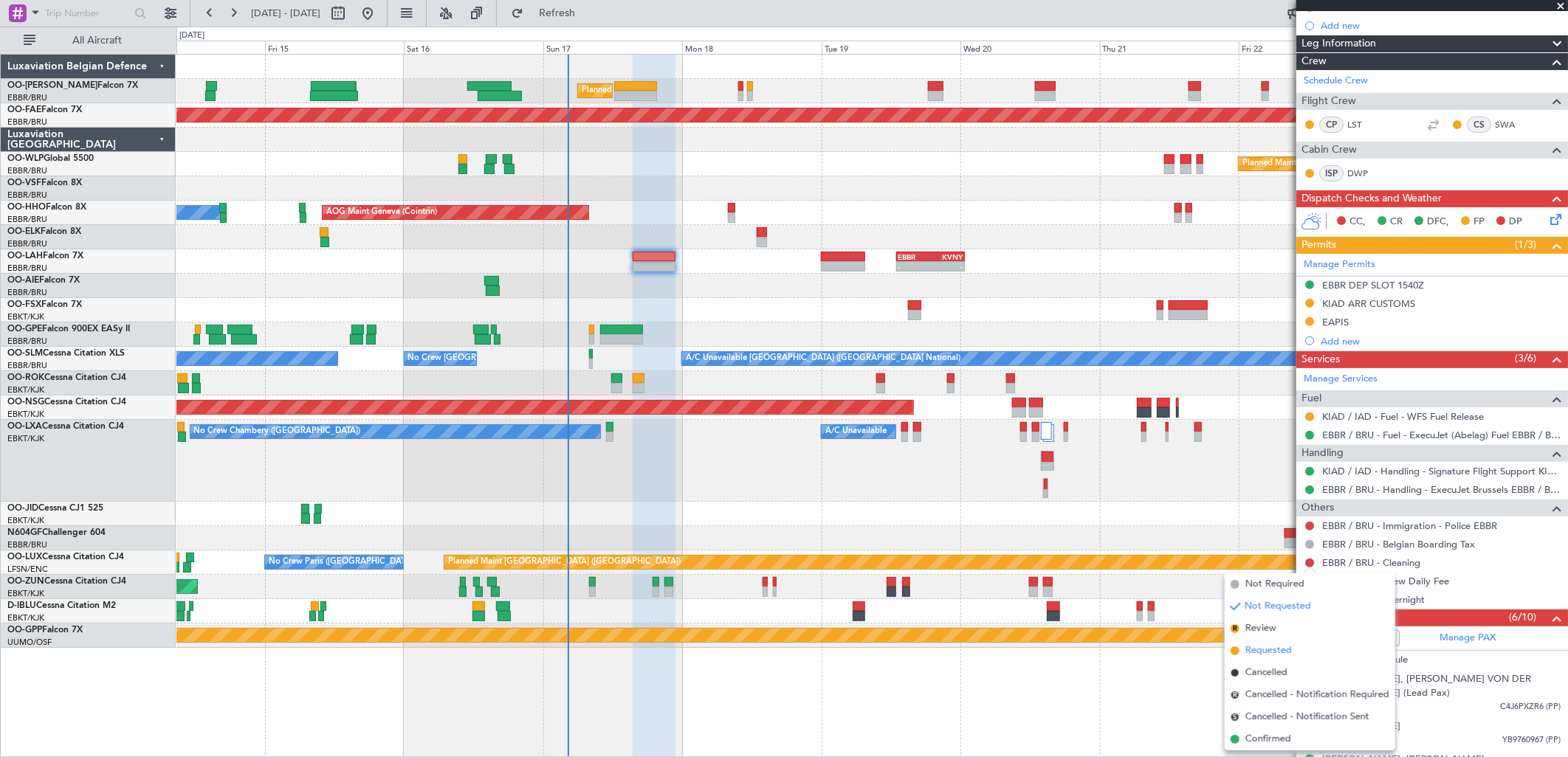
click at [1277, 643] on span "Requested" at bounding box center [1268, 650] width 46 height 15
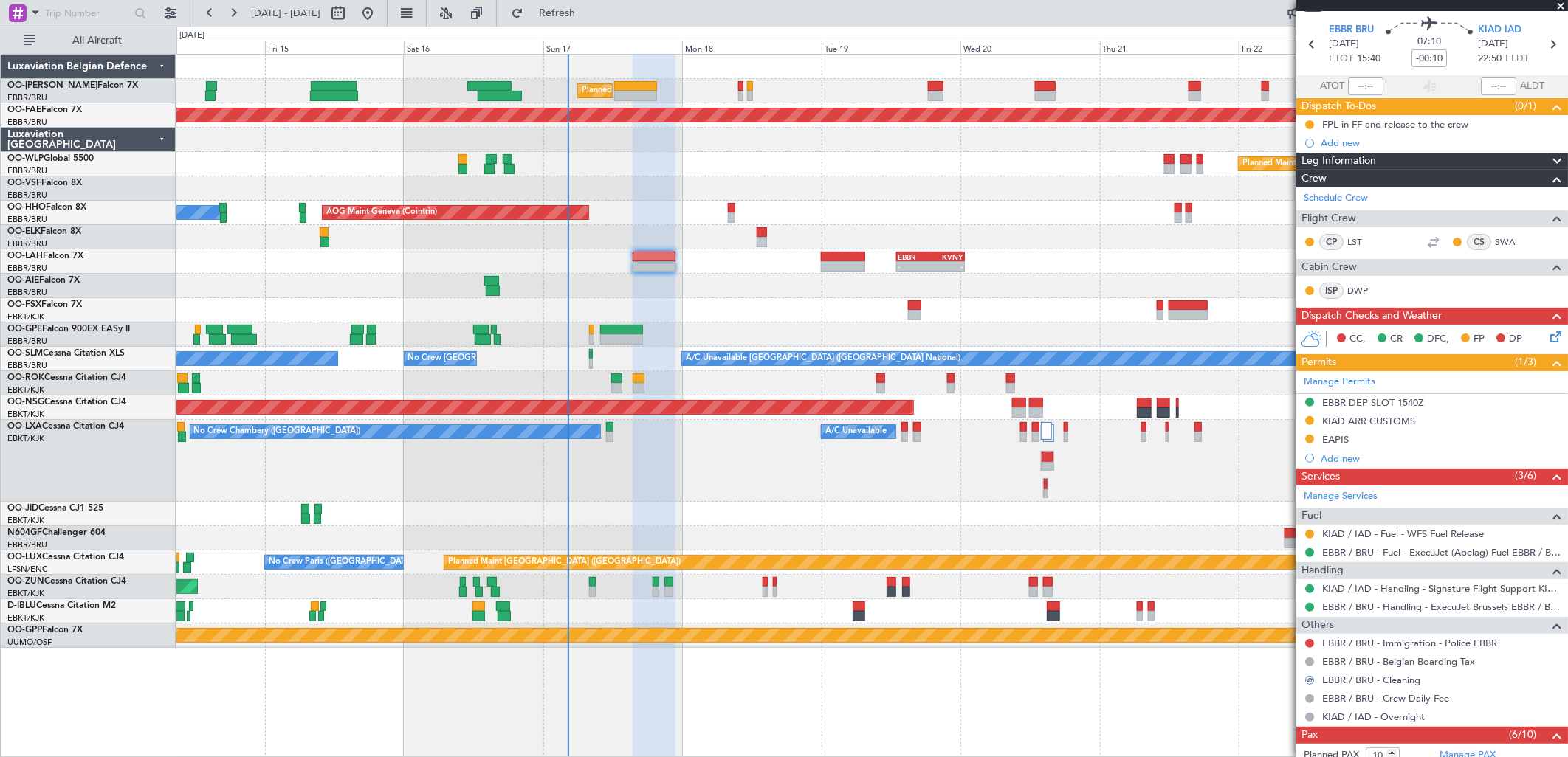
scroll to position [0, 0]
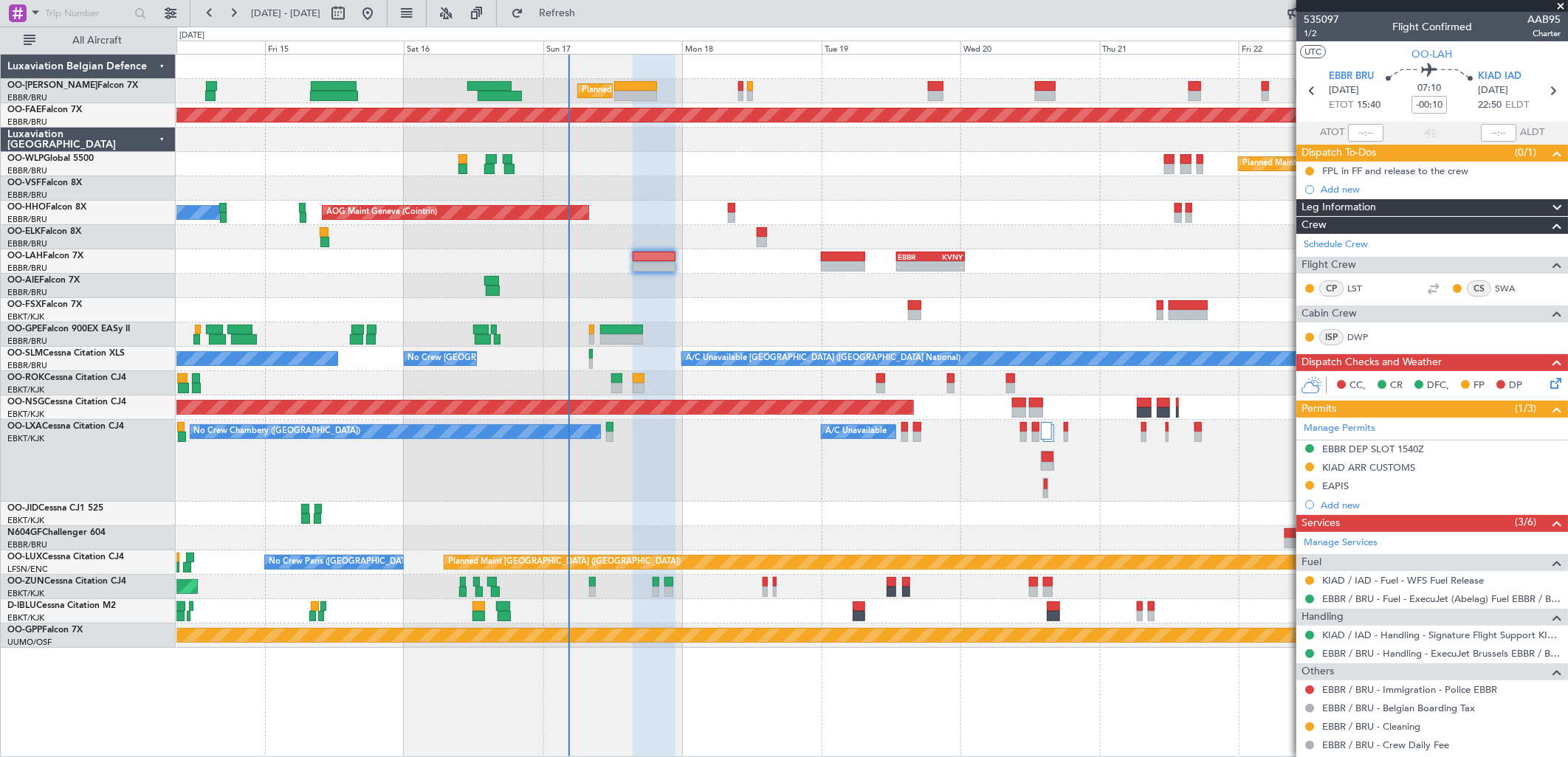
click at [1381, 469] on div "KIAD ARR CUSTOMS" at bounding box center [1368, 468] width 93 height 13
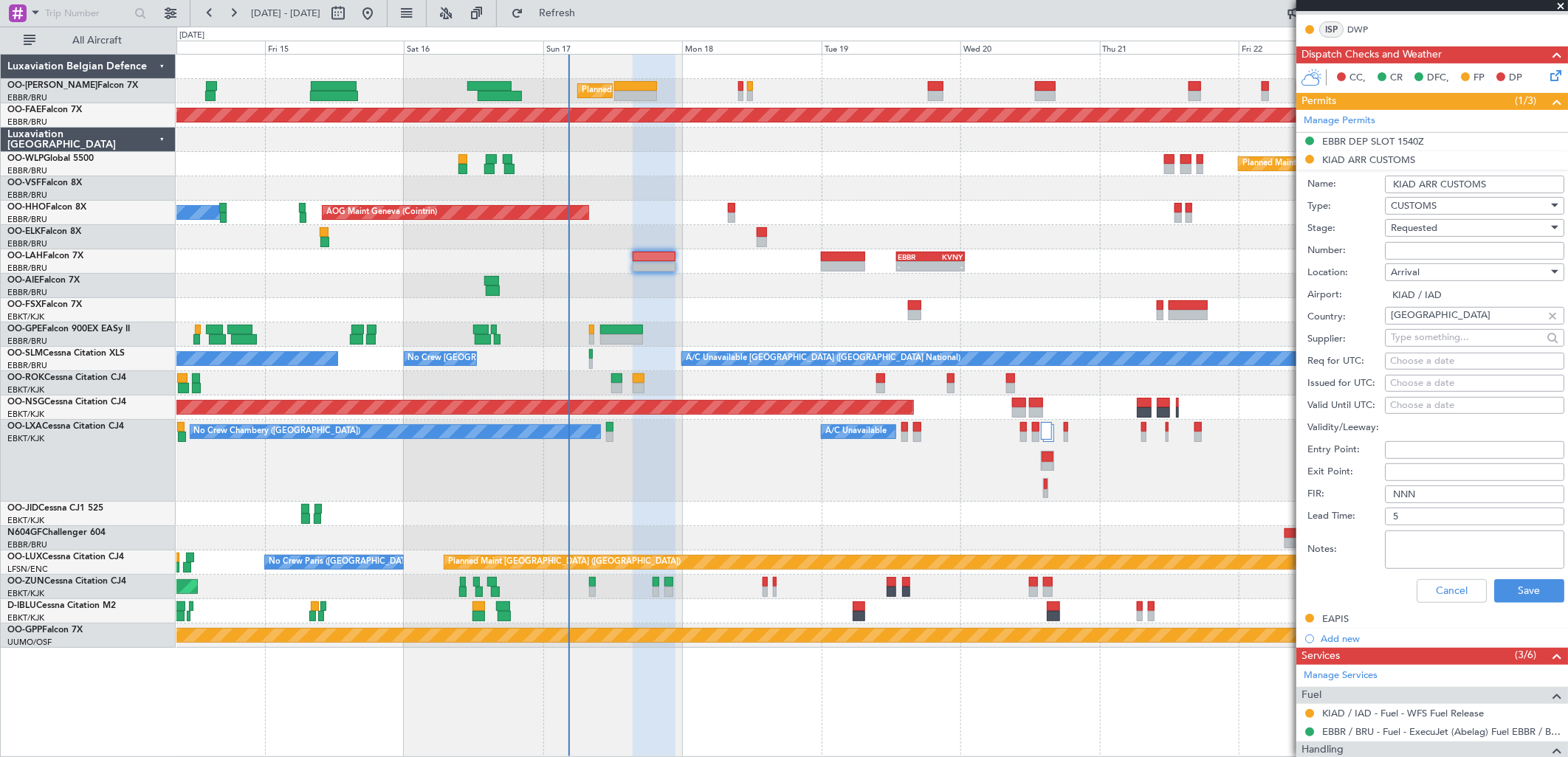
scroll to position [328, 0]
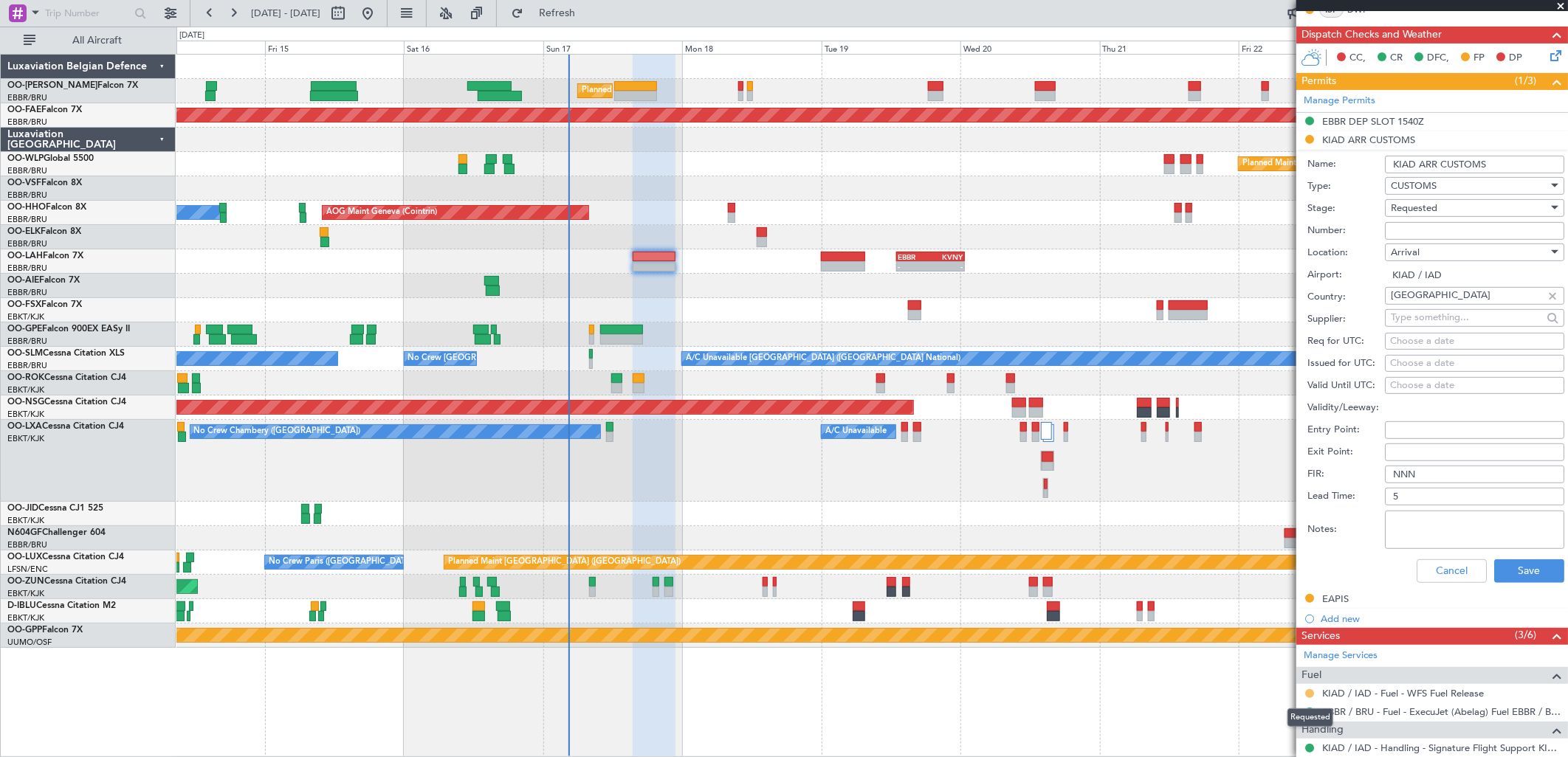
click at [1309, 693] on button at bounding box center [1309, 694] width 9 height 9
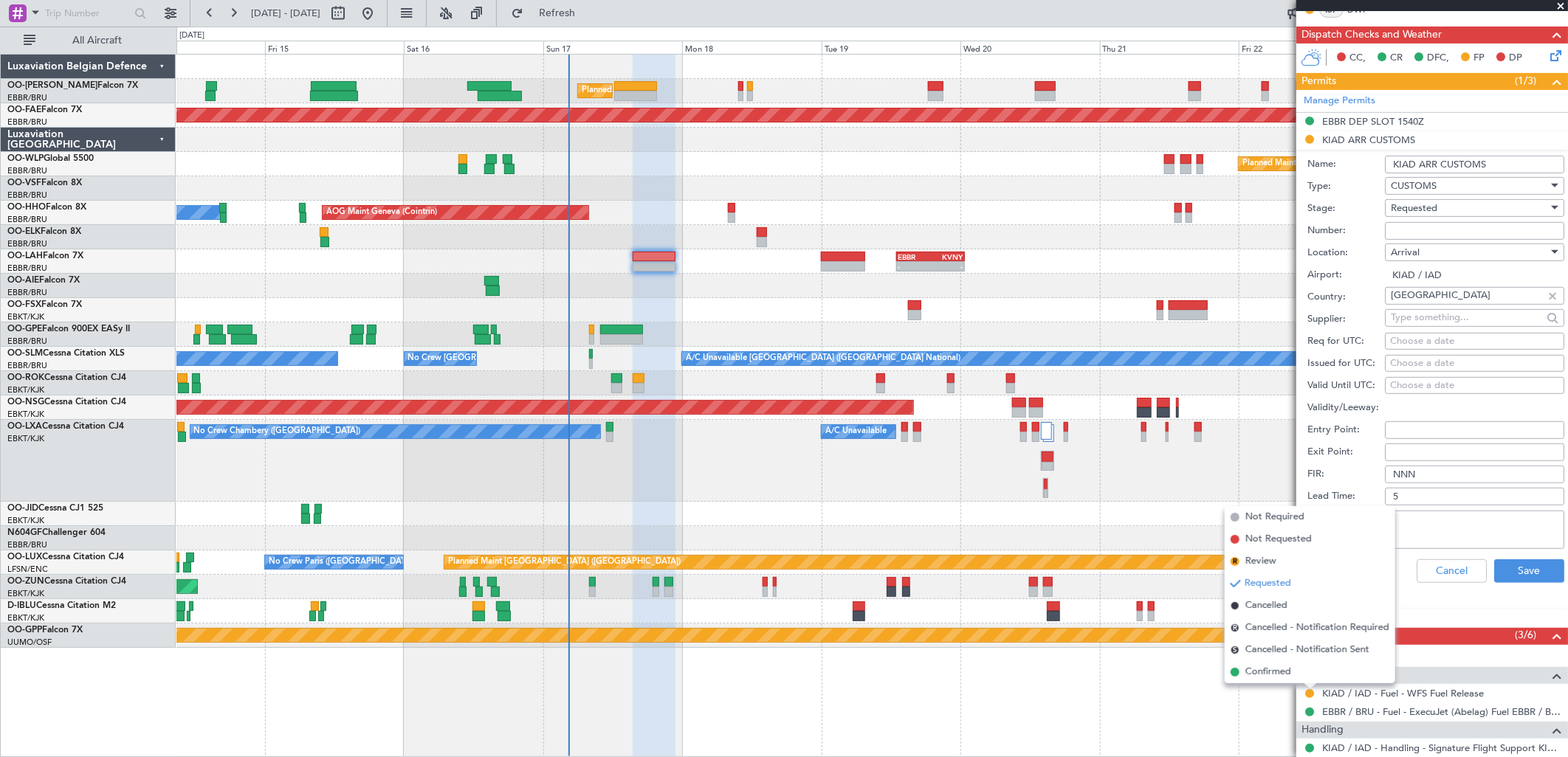
click at [1271, 672] on span "Confirmed" at bounding box center [1268, 672] width 45 height 15
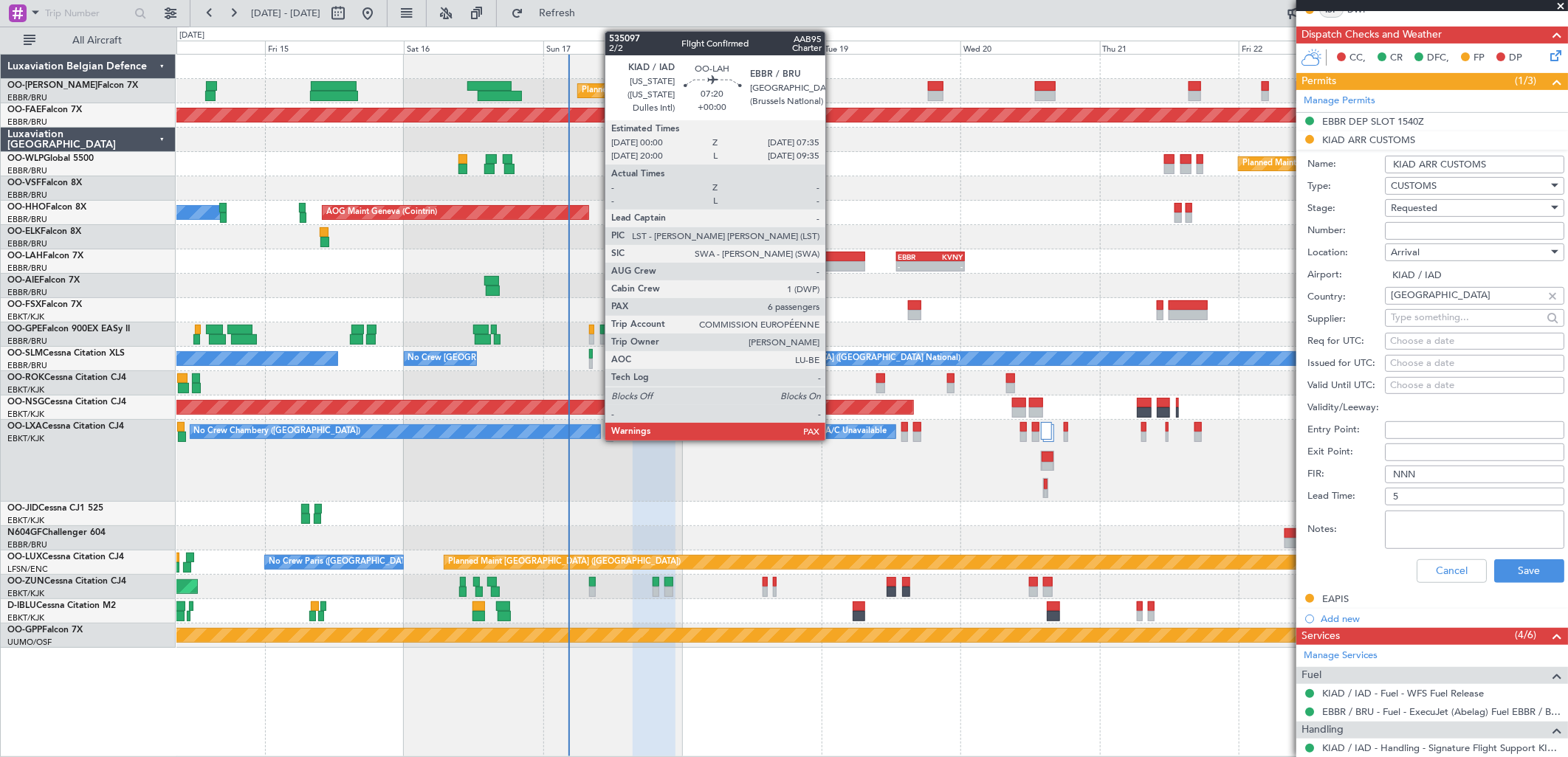
click at [833, 259] on div at bounding box center [843, 256] width 45 height 10
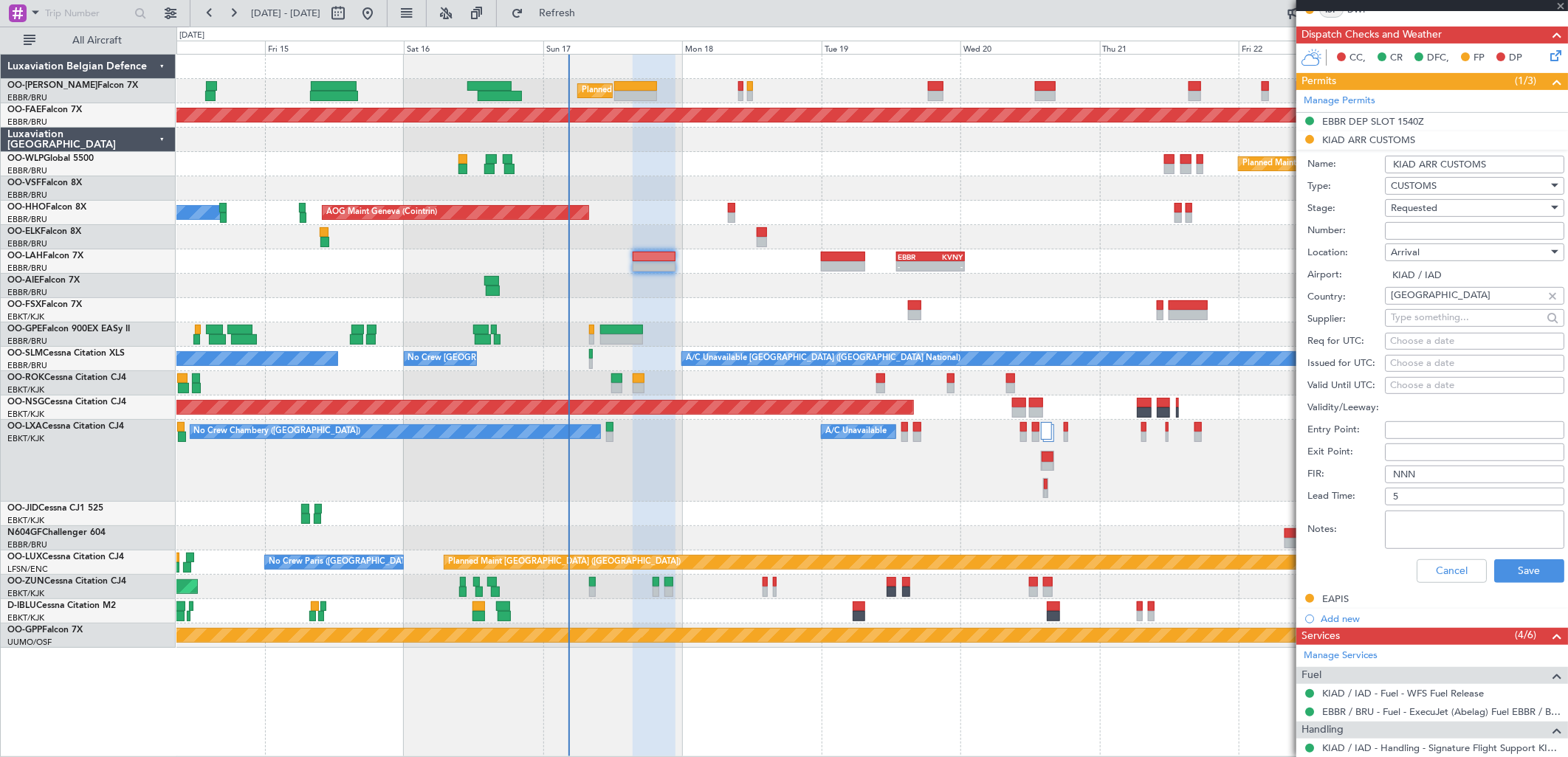
scroll to position [0, 0]
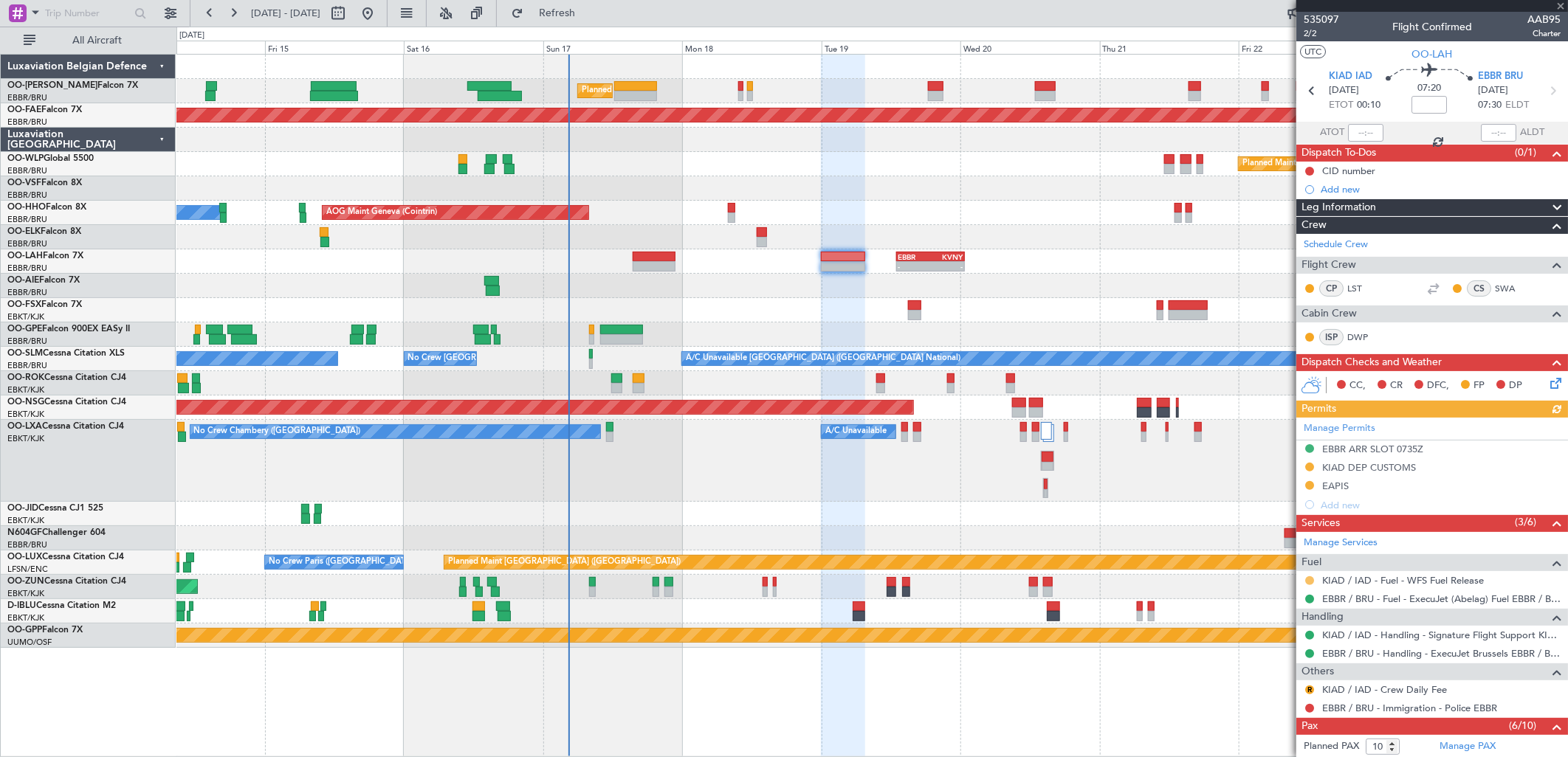
click at [1309, 580] on button at bounding box center [1309, 581] width 9 height 9
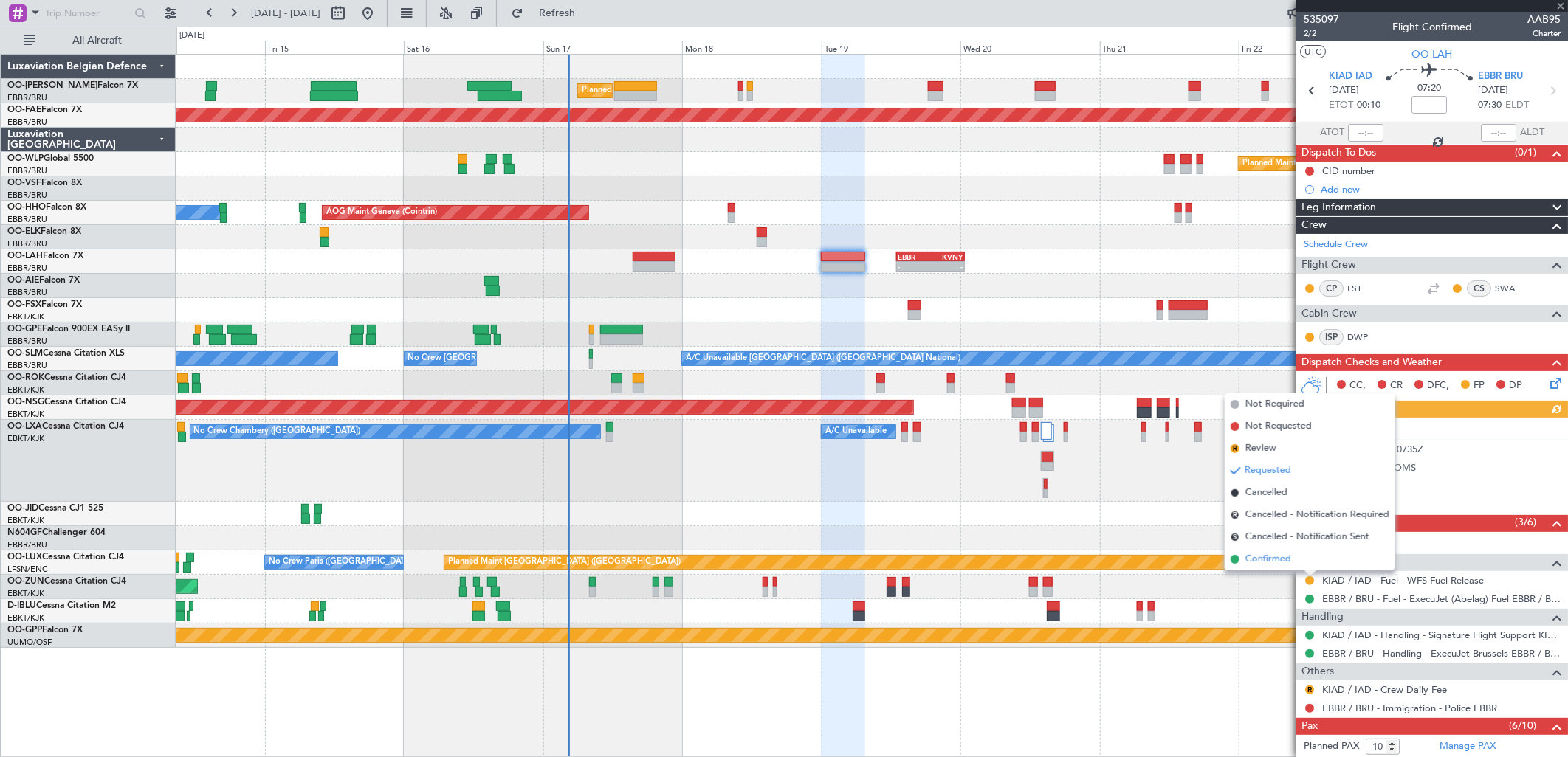
click at [1270, 555] on span "Confirmed" at bounding box center [1268, 560] width 45 height 15
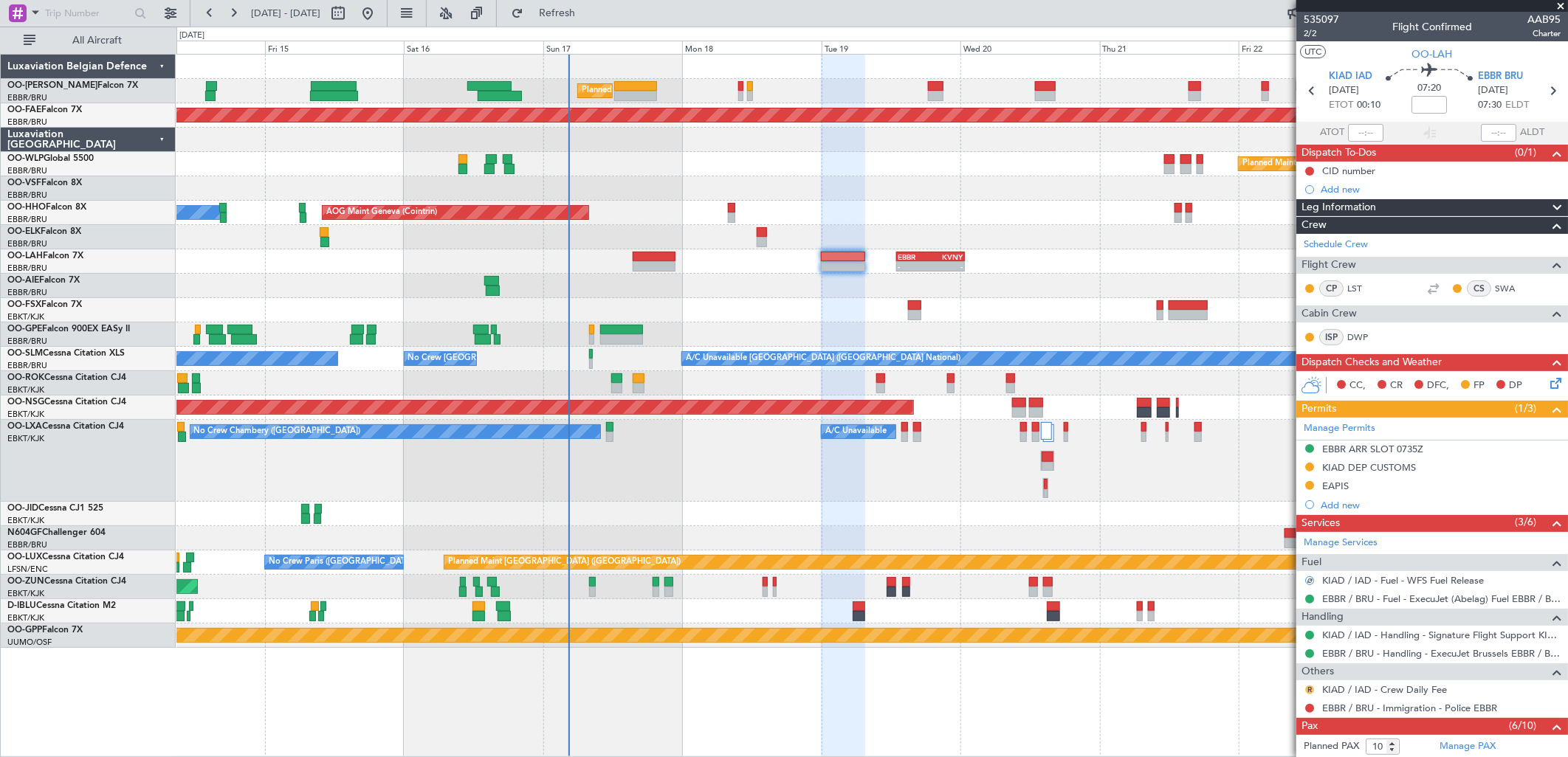
click at [1307, 686] on button "R" at bounding box center [1309, 690] width 9 height 9
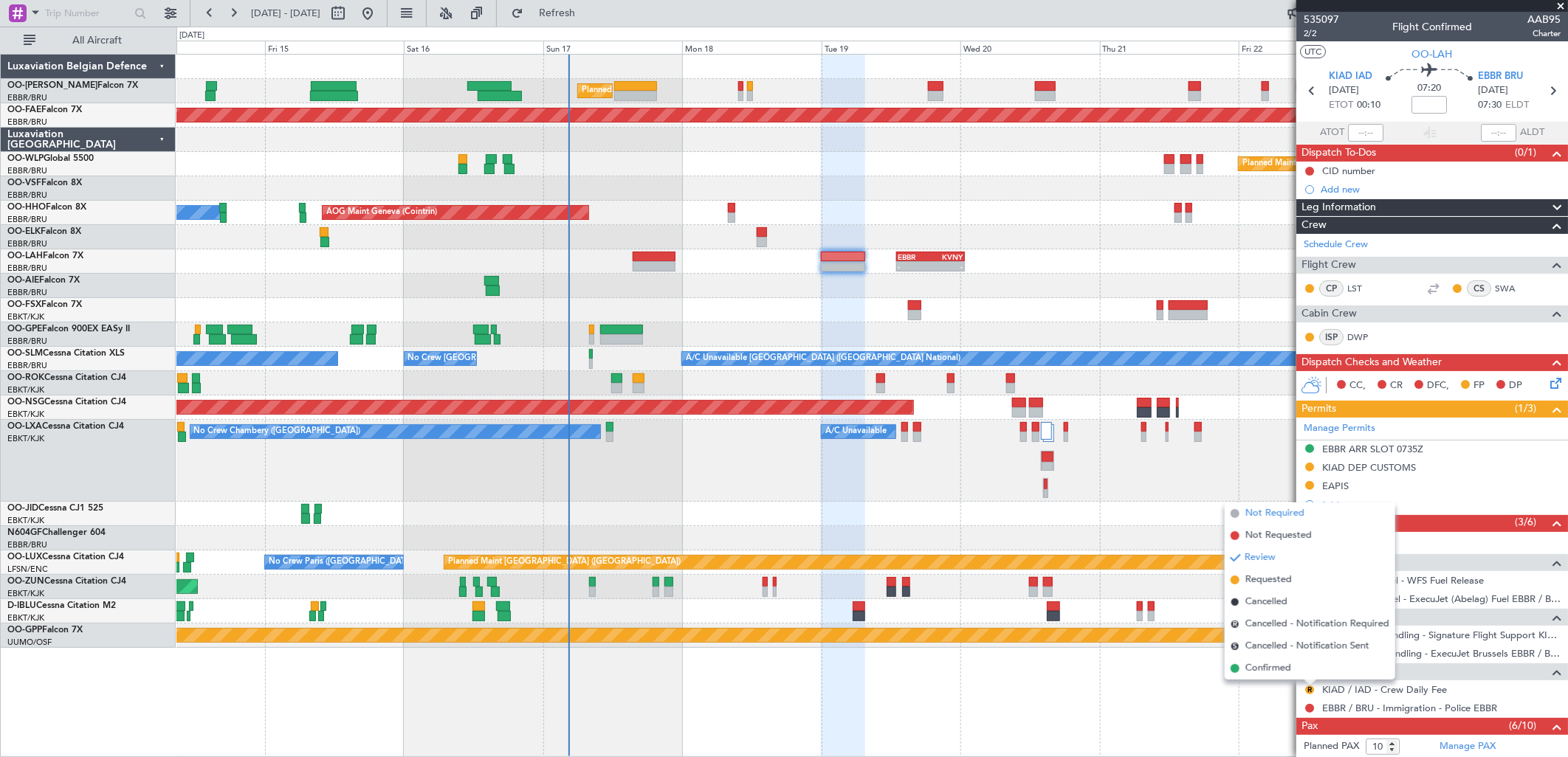
click at [1280, 514] on span "Not Required" at bounding box center [1274, 513] width 59 height 15
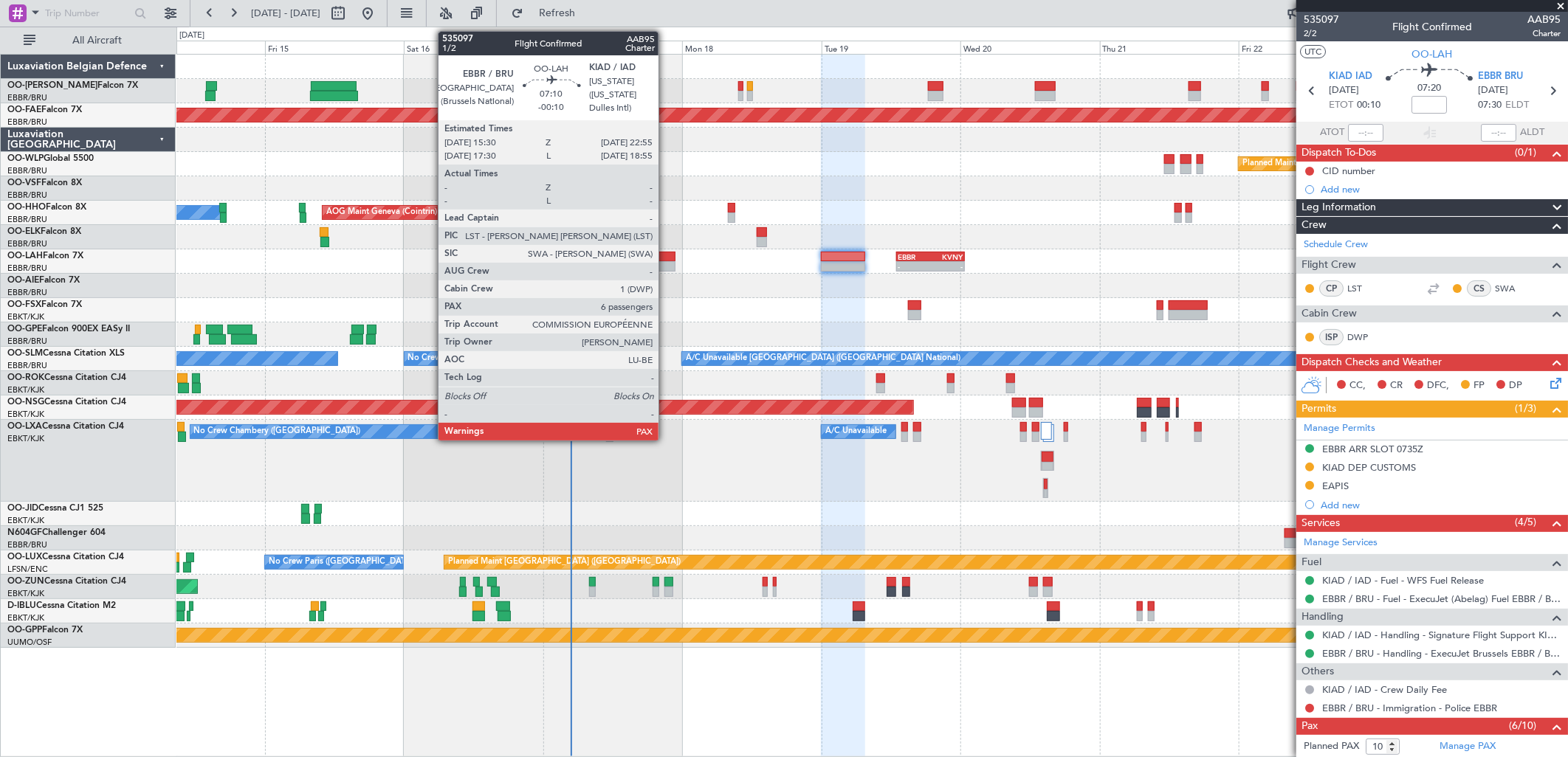
click at [664, 267] on div at bounding box center [654, 266] width 44 height 10
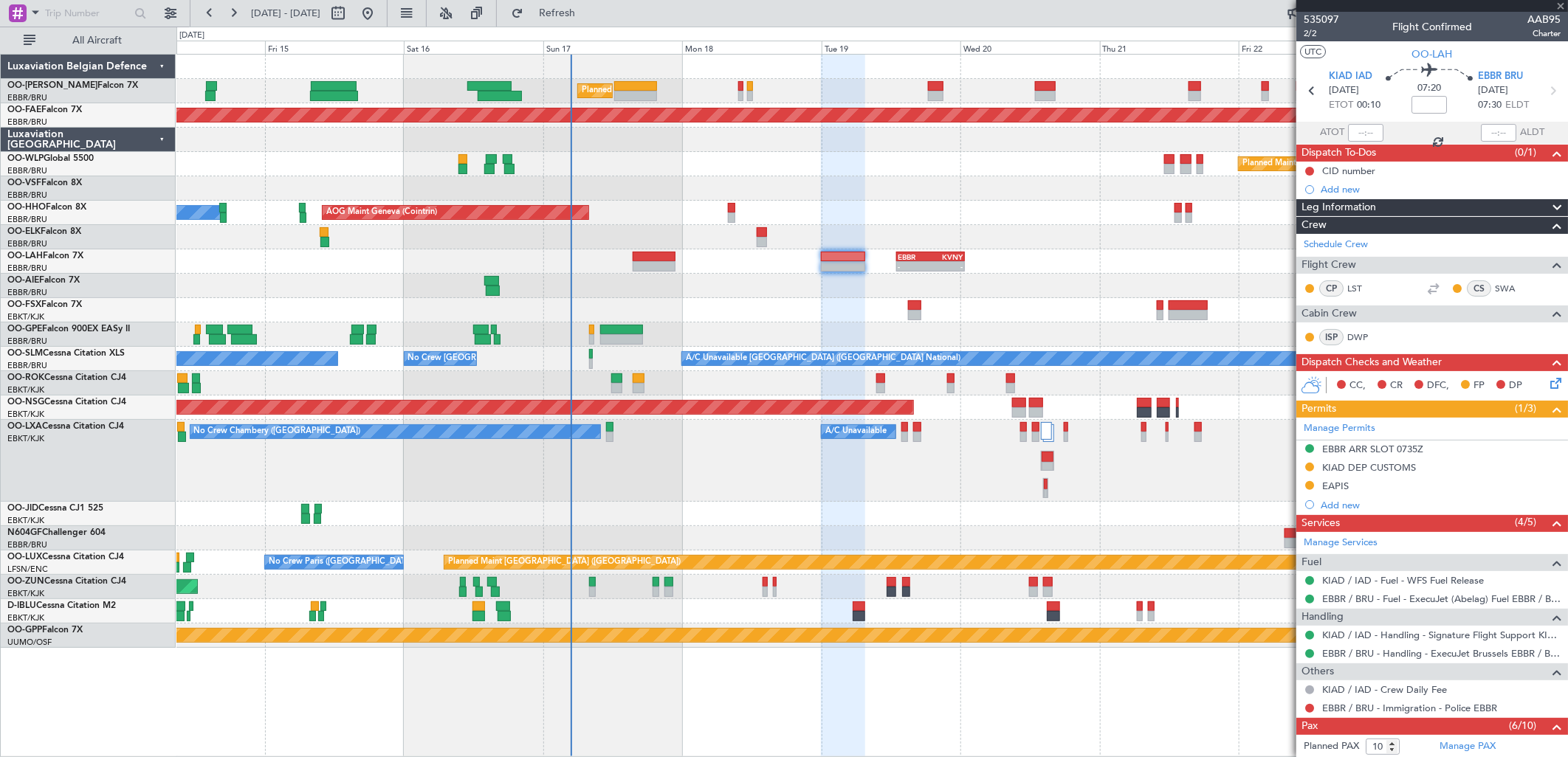
type input "-00:10"
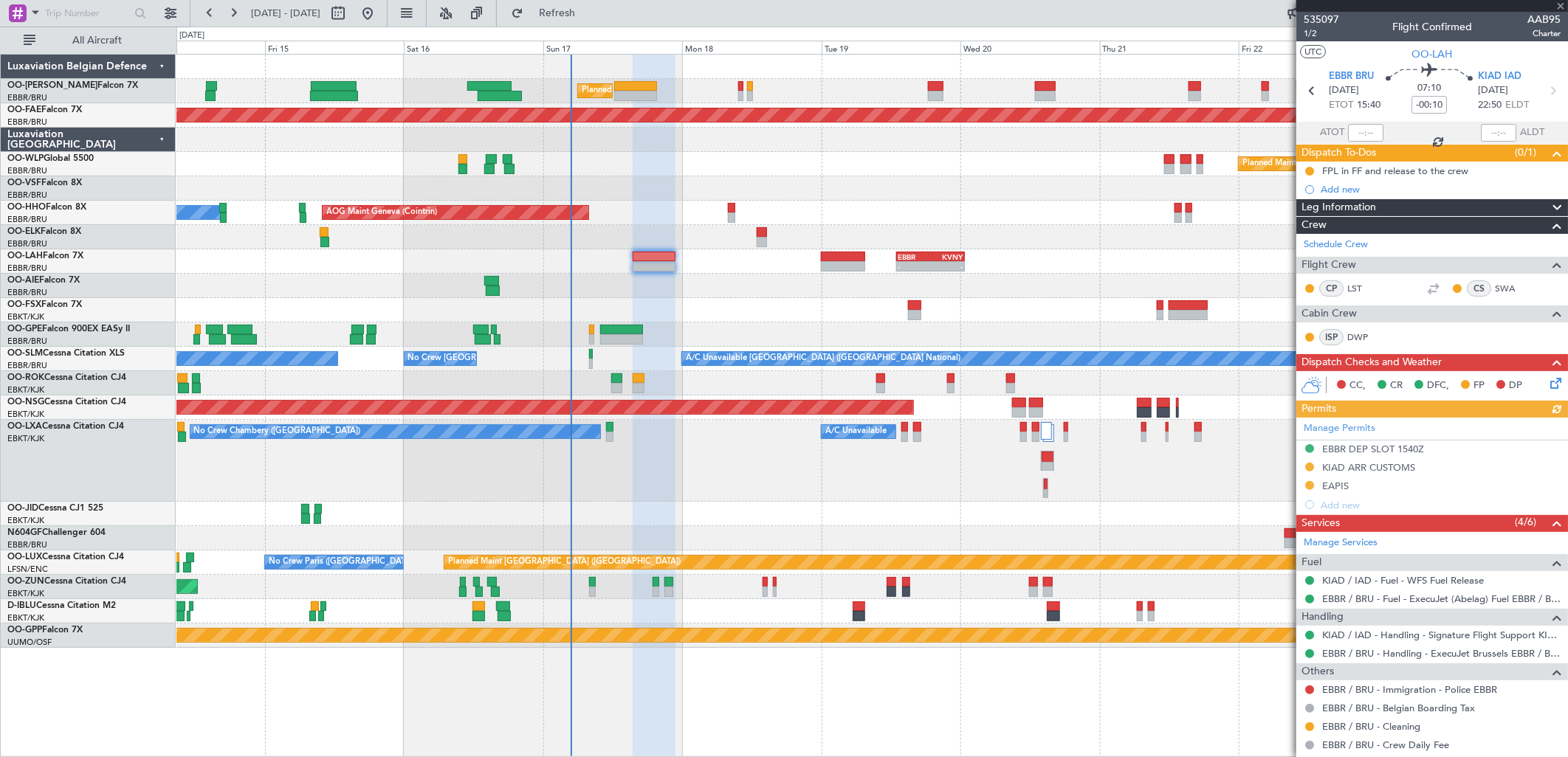
click at [1551, 378] on icon at bounding box center [1552, 381] width 12 height 12
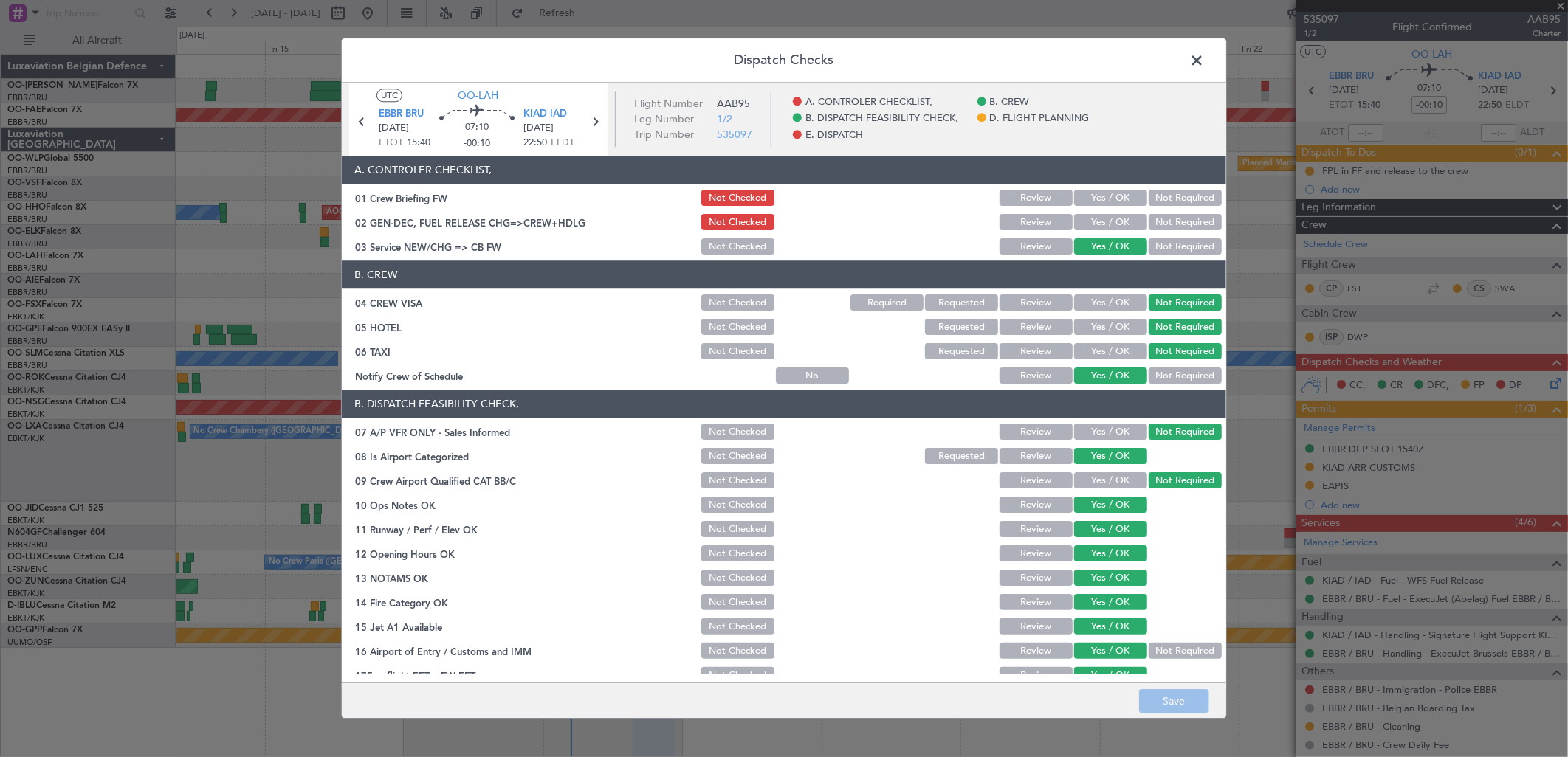
scroll to position [224, 0]
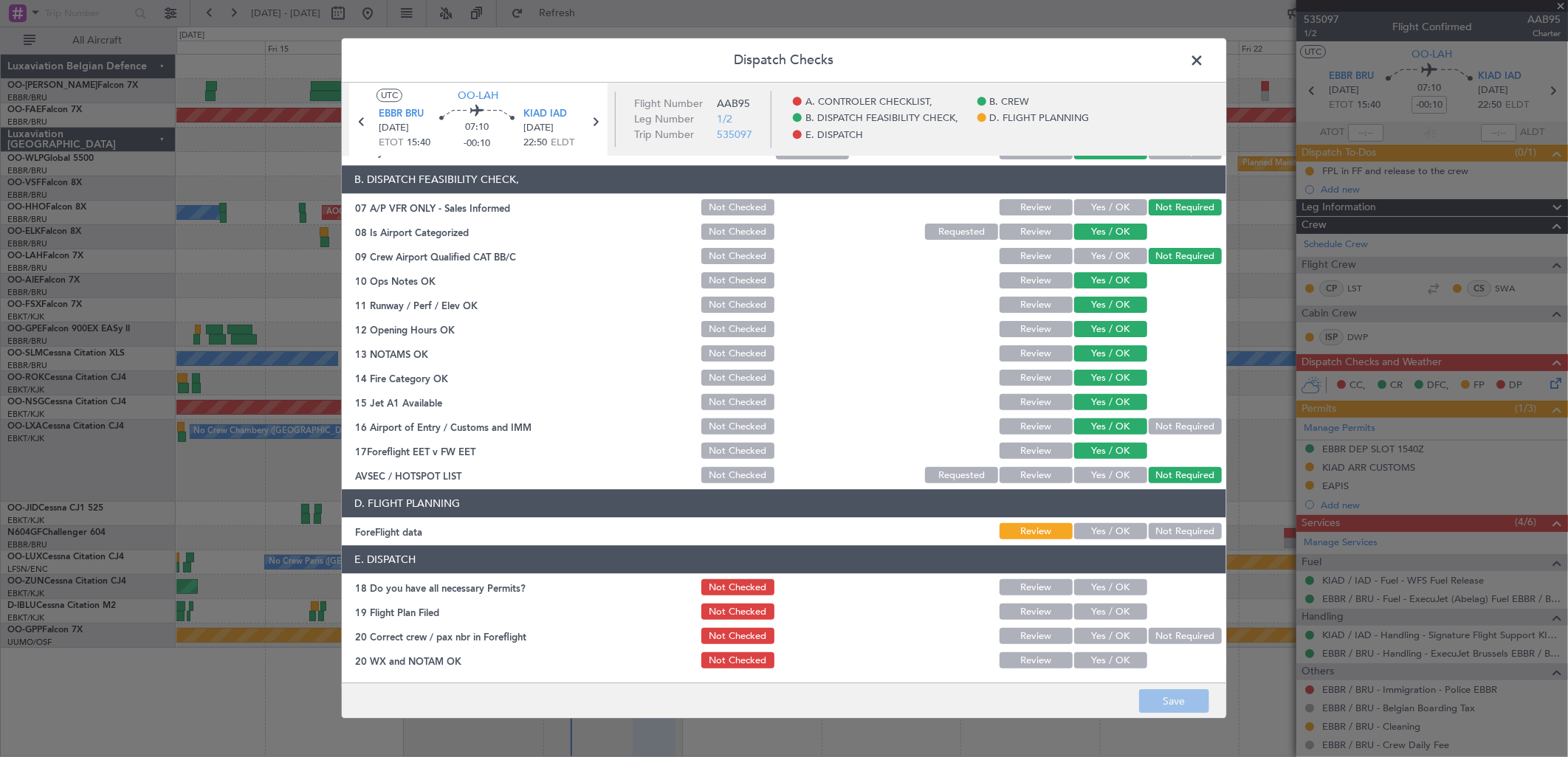
click at [1110, 657] on button "Yes / OK" at bounding box center [1110, 661] width 73 height 16
click at [1096, 640] on button "Yes / OK" at bounding box center [1110, 637] width 73 height 16
click at [1177, 713] on button "Save" at bounding box center [1174, 702] width 70 height 24
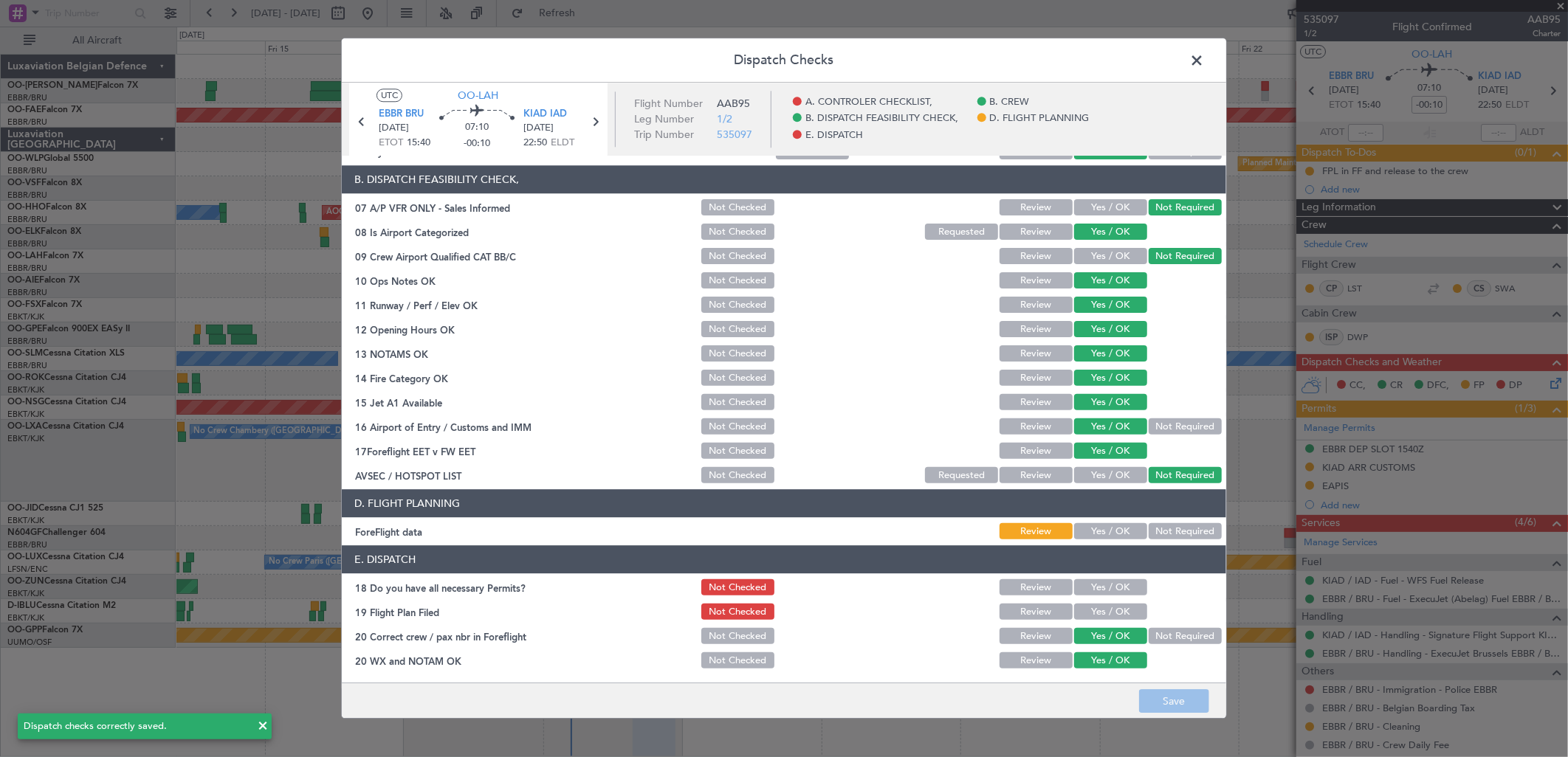
click at [1204, 59] on span at bounding box center [1204, 64] width 0 height 30
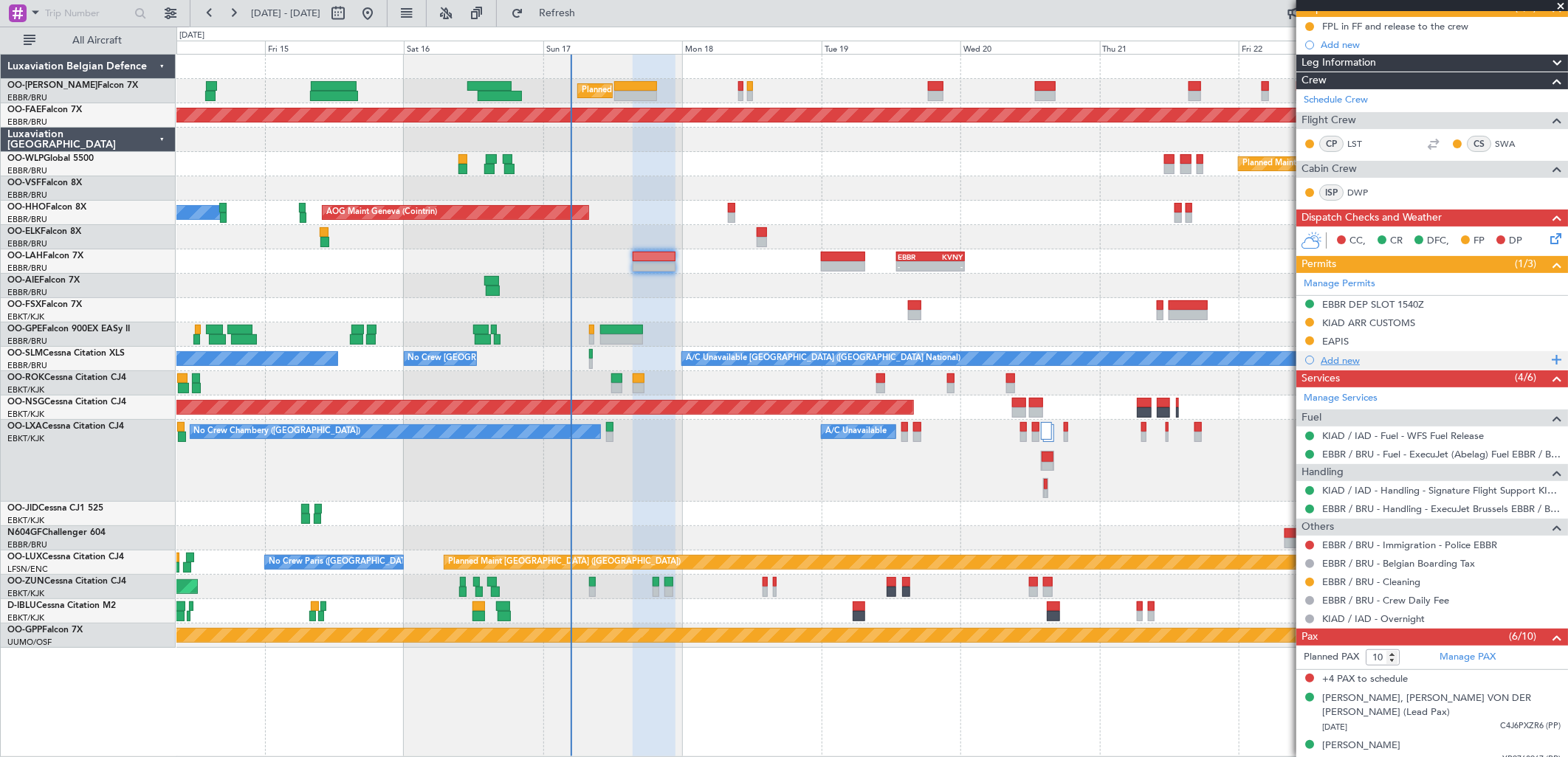
scroll to position [0, 0]
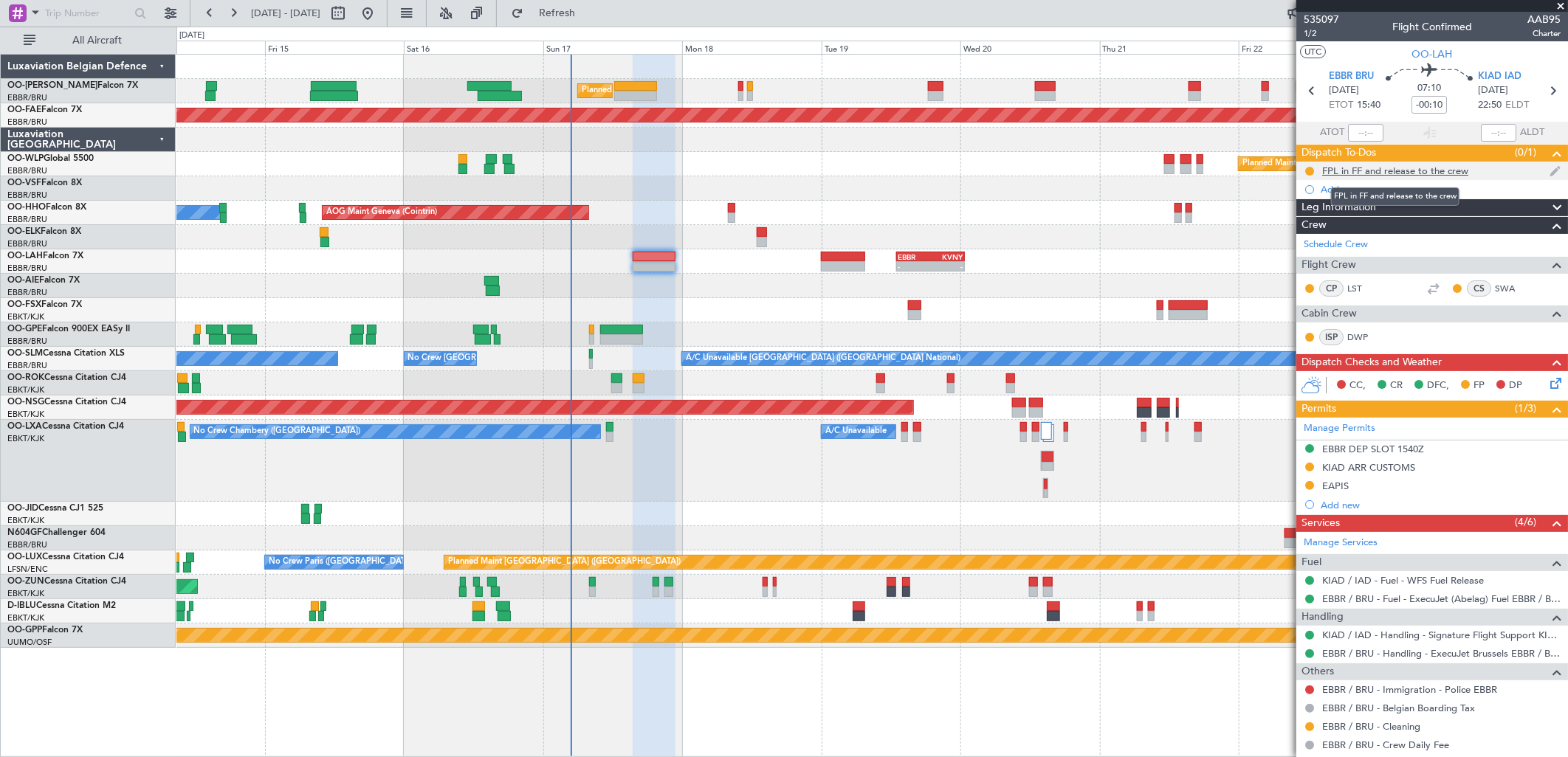
click at [1343, 170] on div "FPL in FF and release to the crew" at bounding box center [1395, 171] width 147 height 13
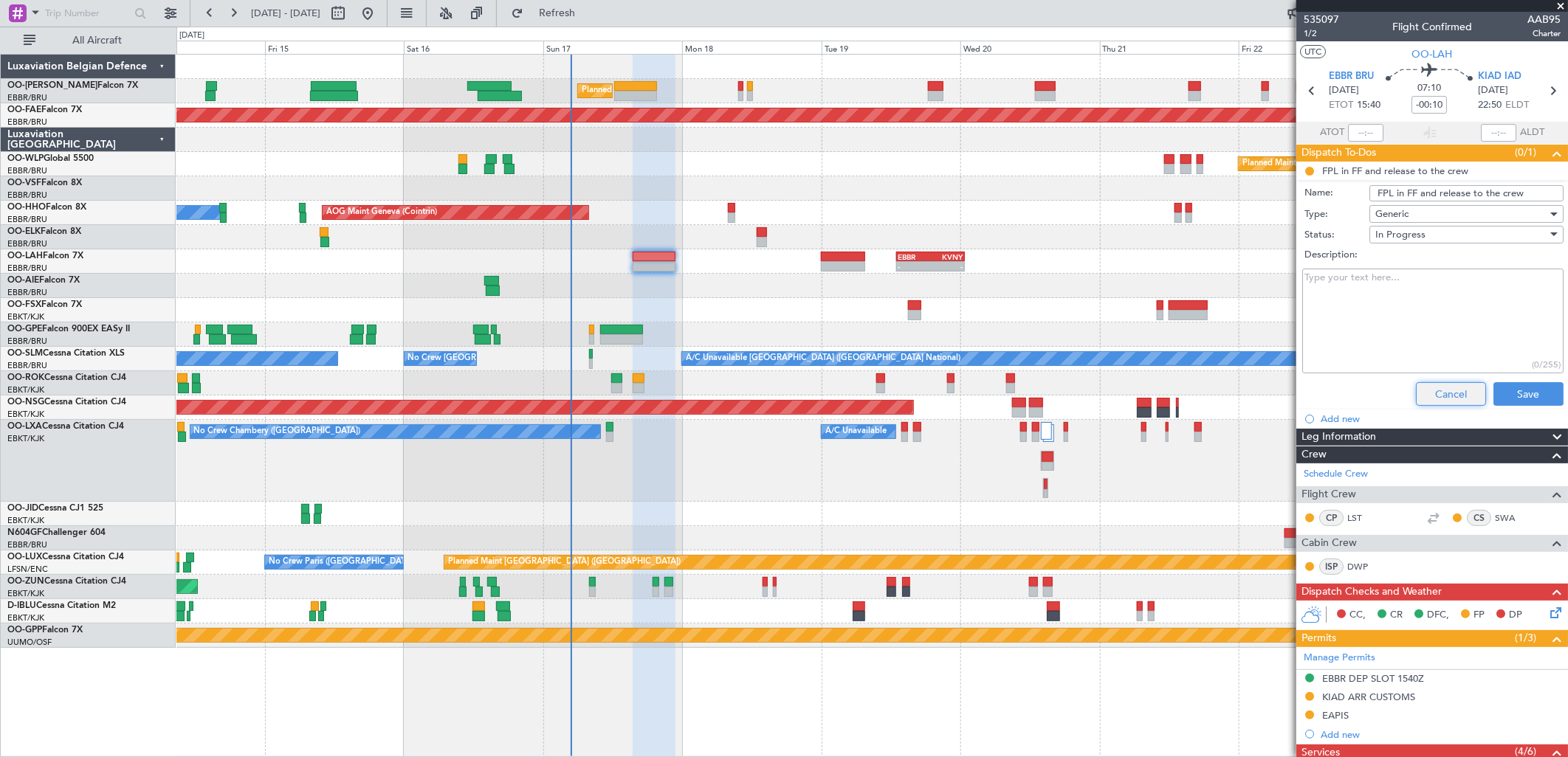
click at [1439, 401] on button "Cancel" at bounding box center [1450, 394] width 70 height 24
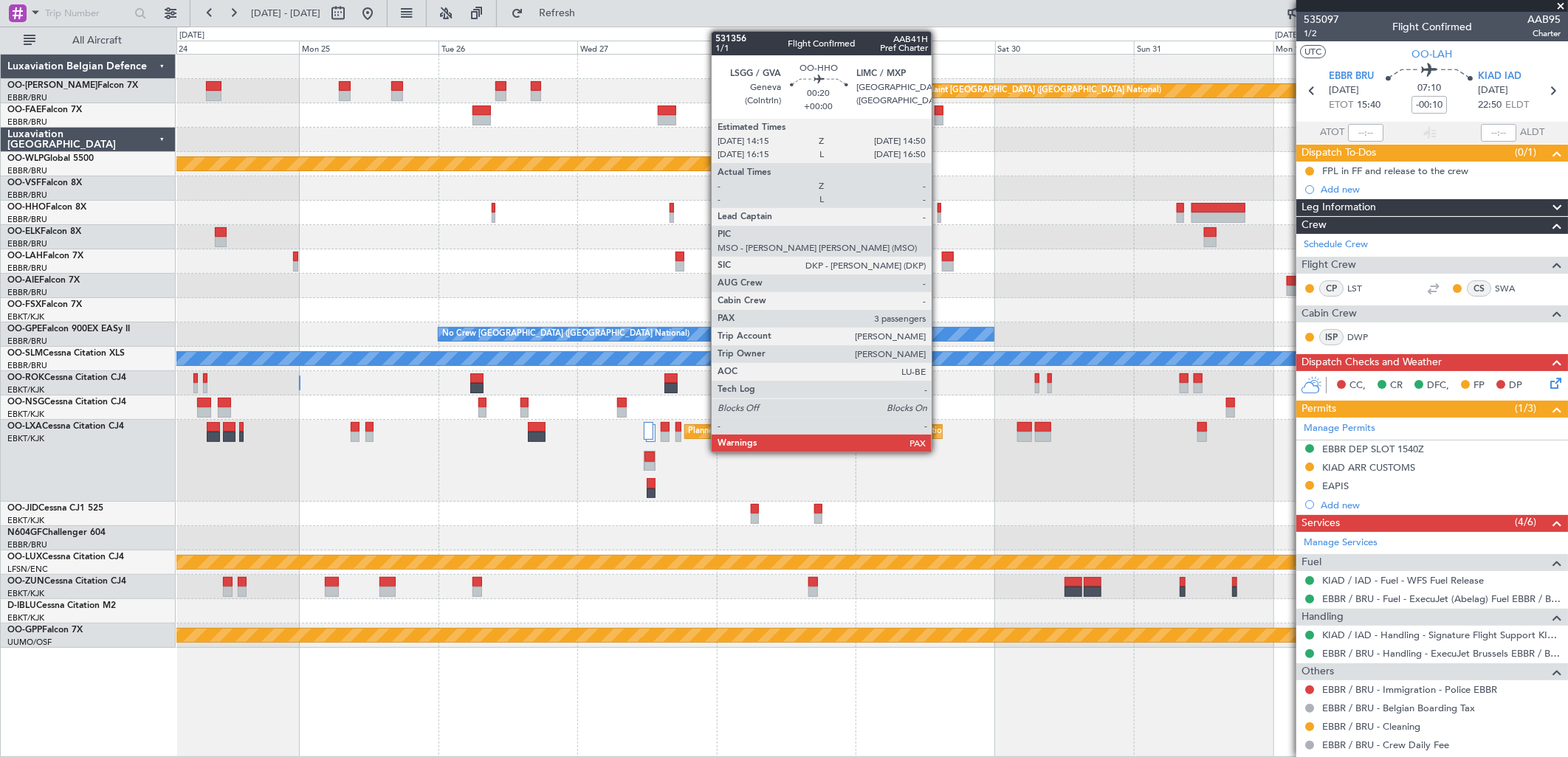
click at [939, 208] on div at bounding box center [939, 208] width 4 height 10
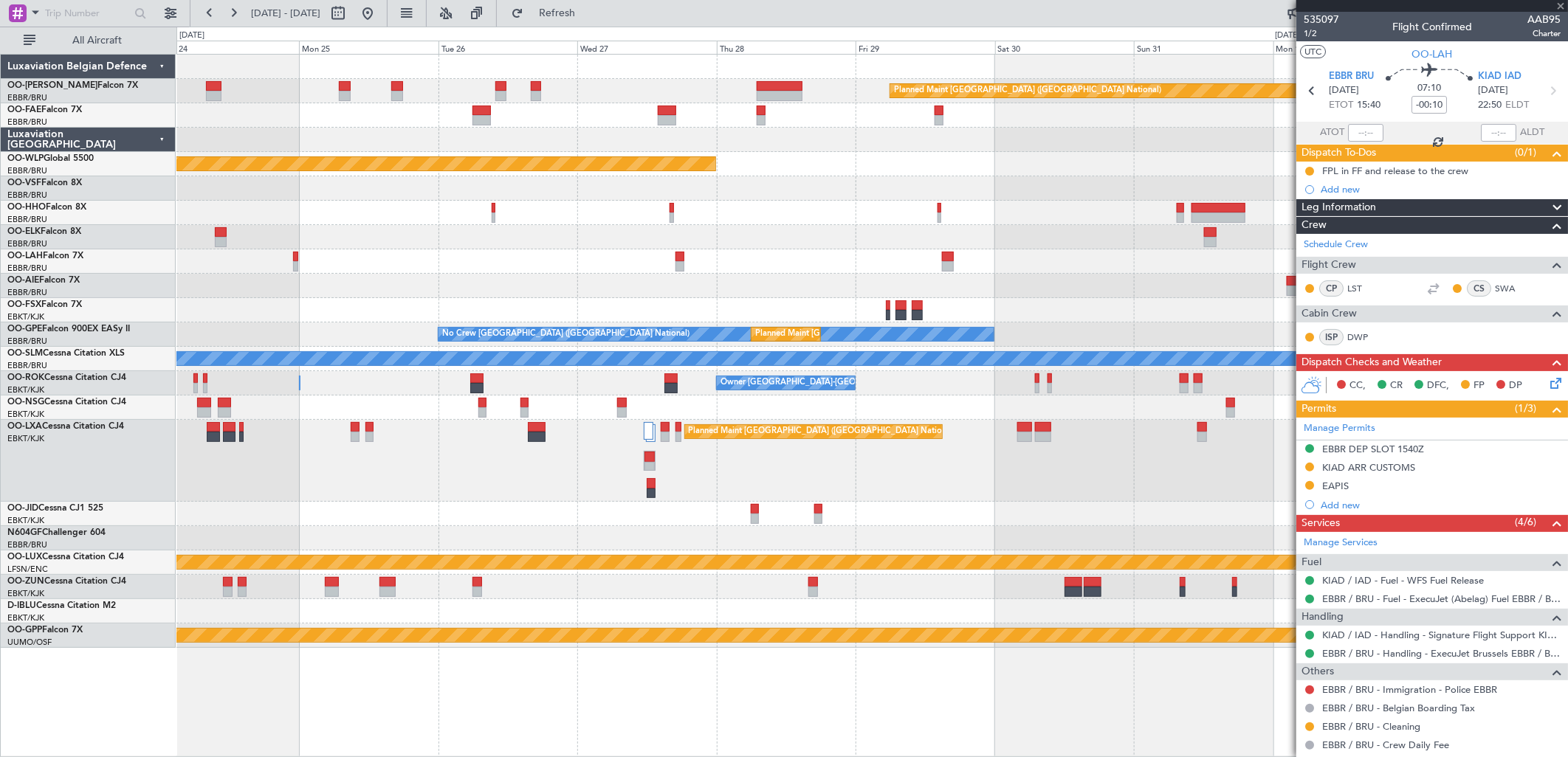
type input "4"
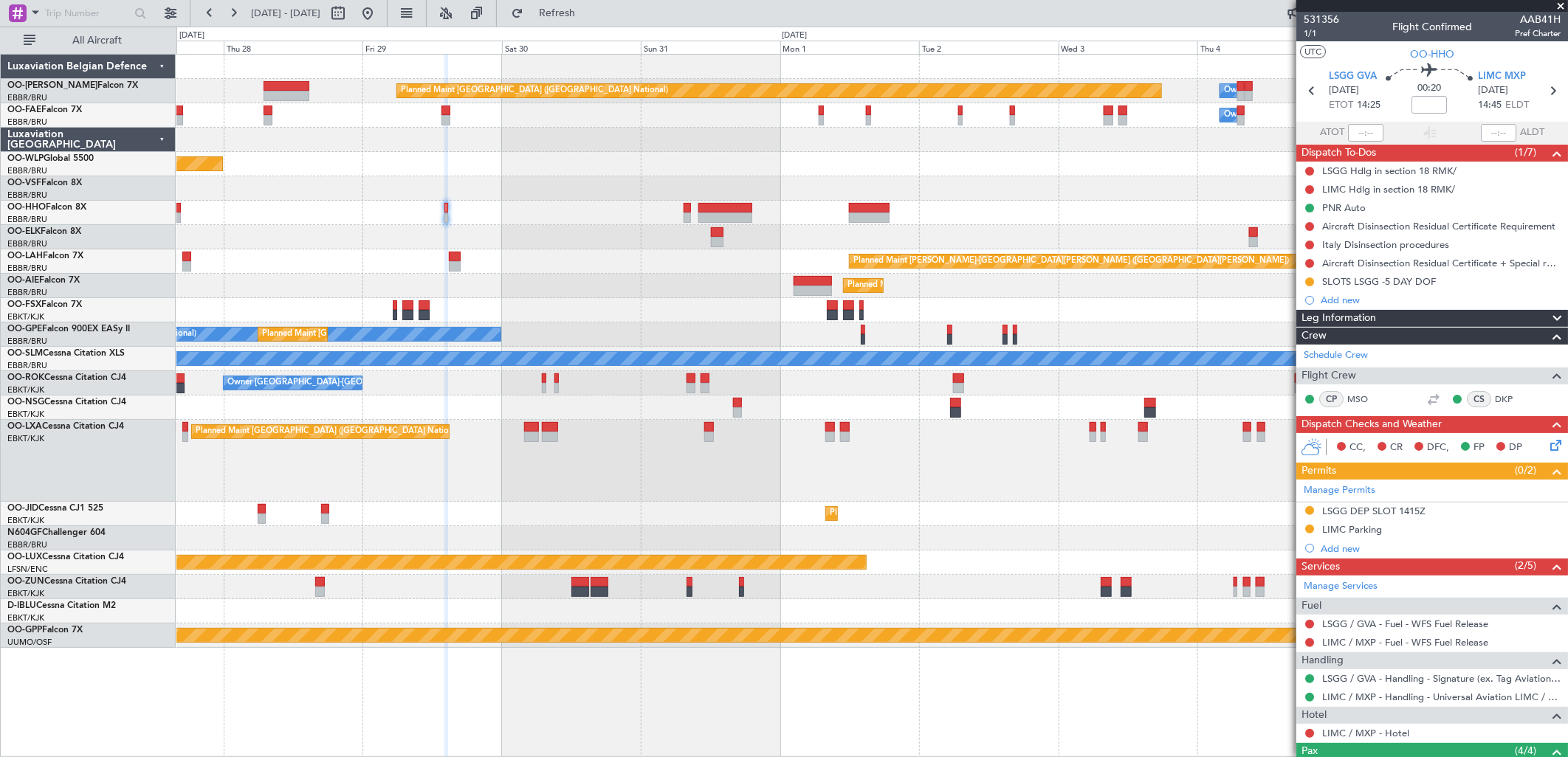
click at [718, 324] on div "No Crew Brussels (Brussels National) Planned Maint Brussels (Brussels National)" at bounding box center [871, 335] width 1391 height 24
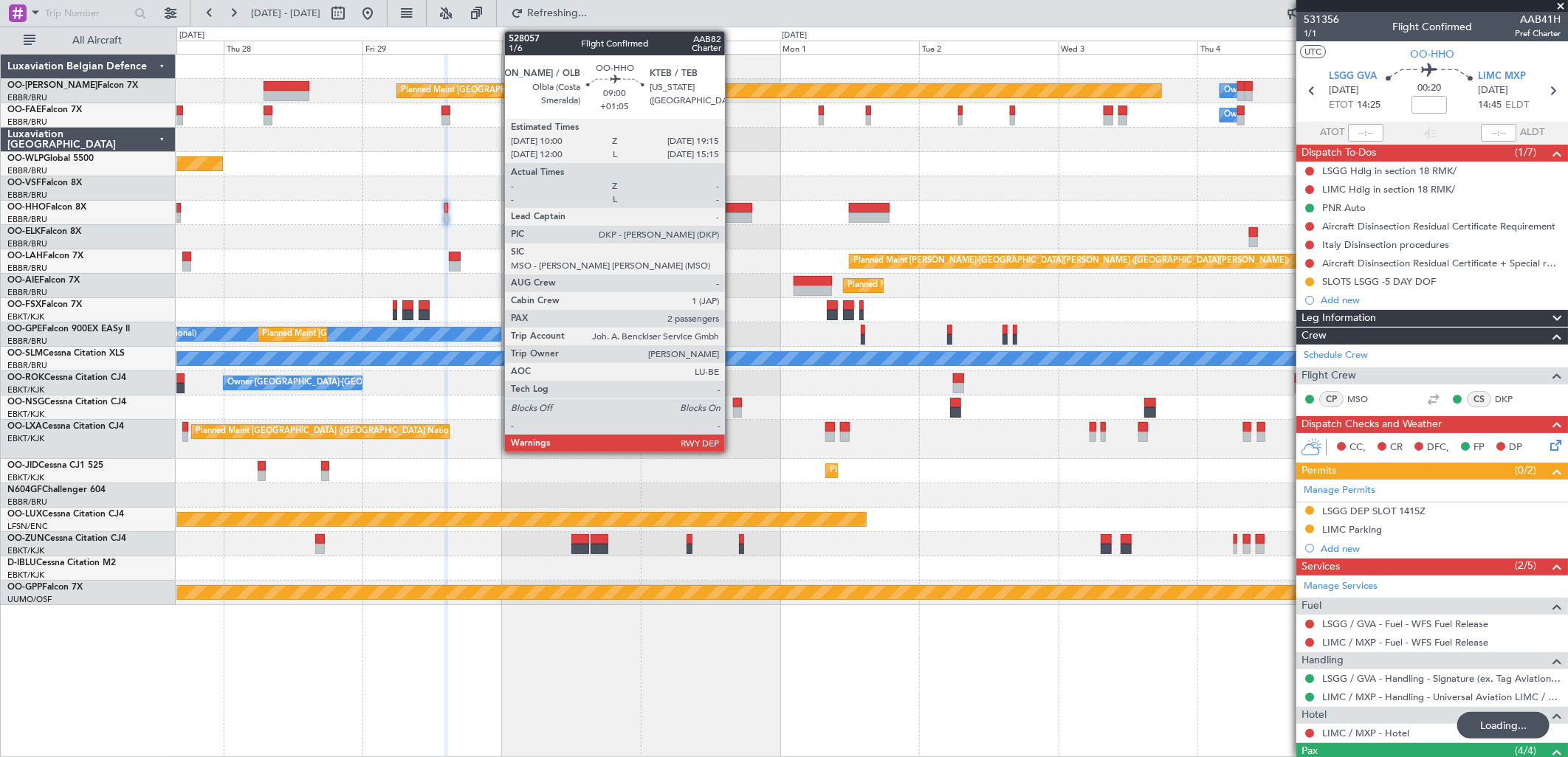
click at [732, 203] on div at bounding box center [725, 208] width 54 height 10
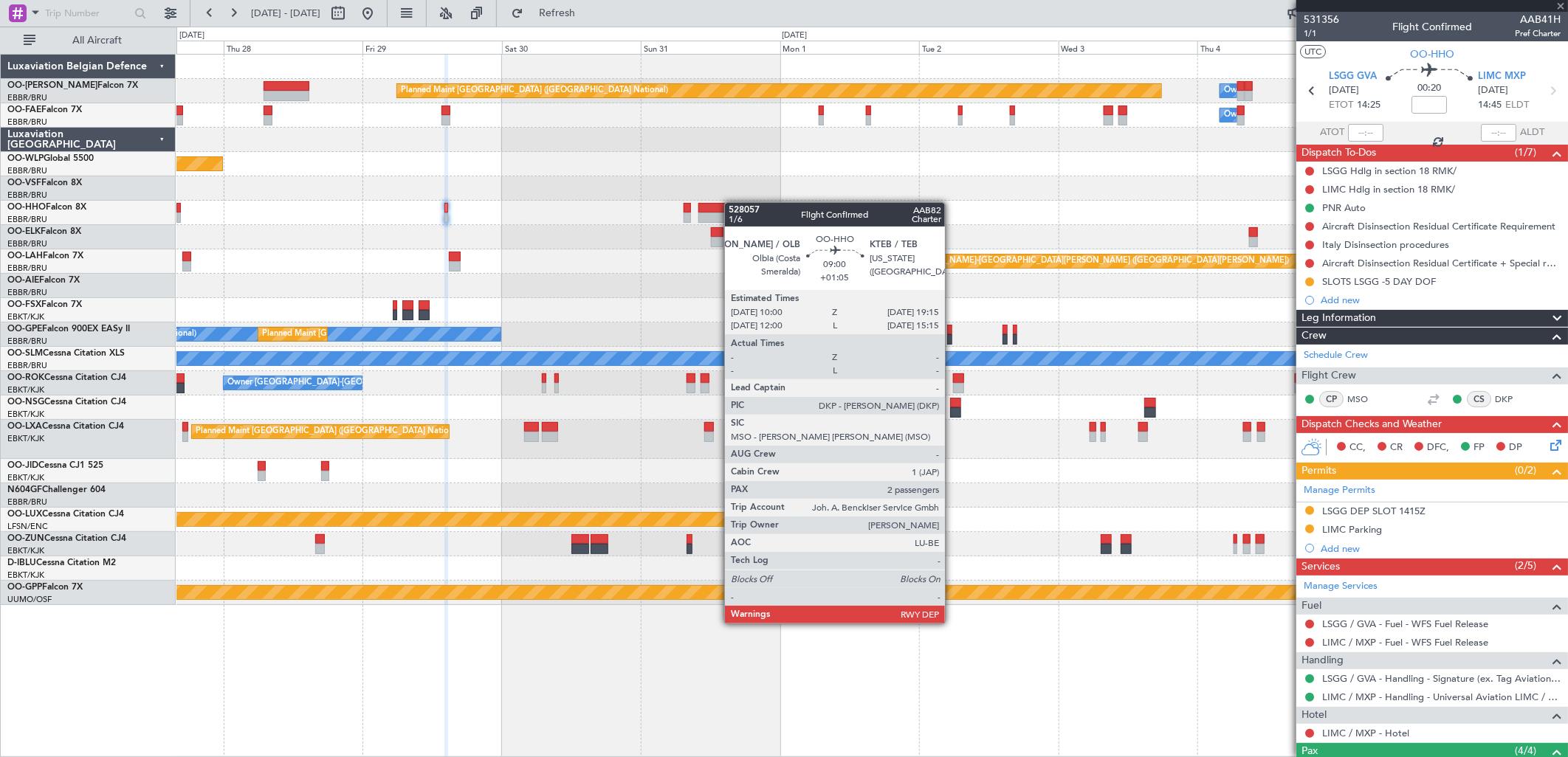
type input "+01:05"
type input "2"
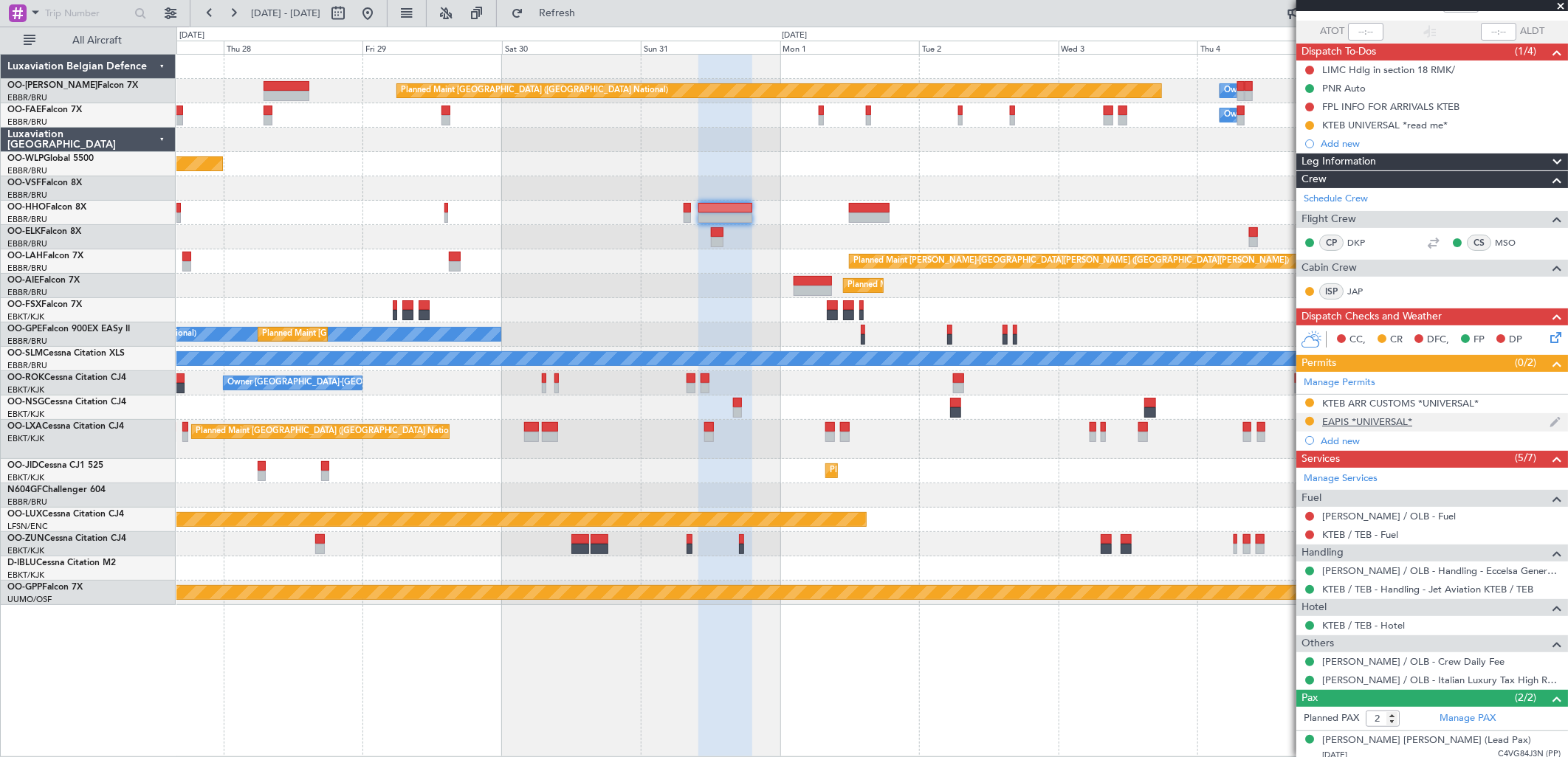
scroll to position [156, 0]
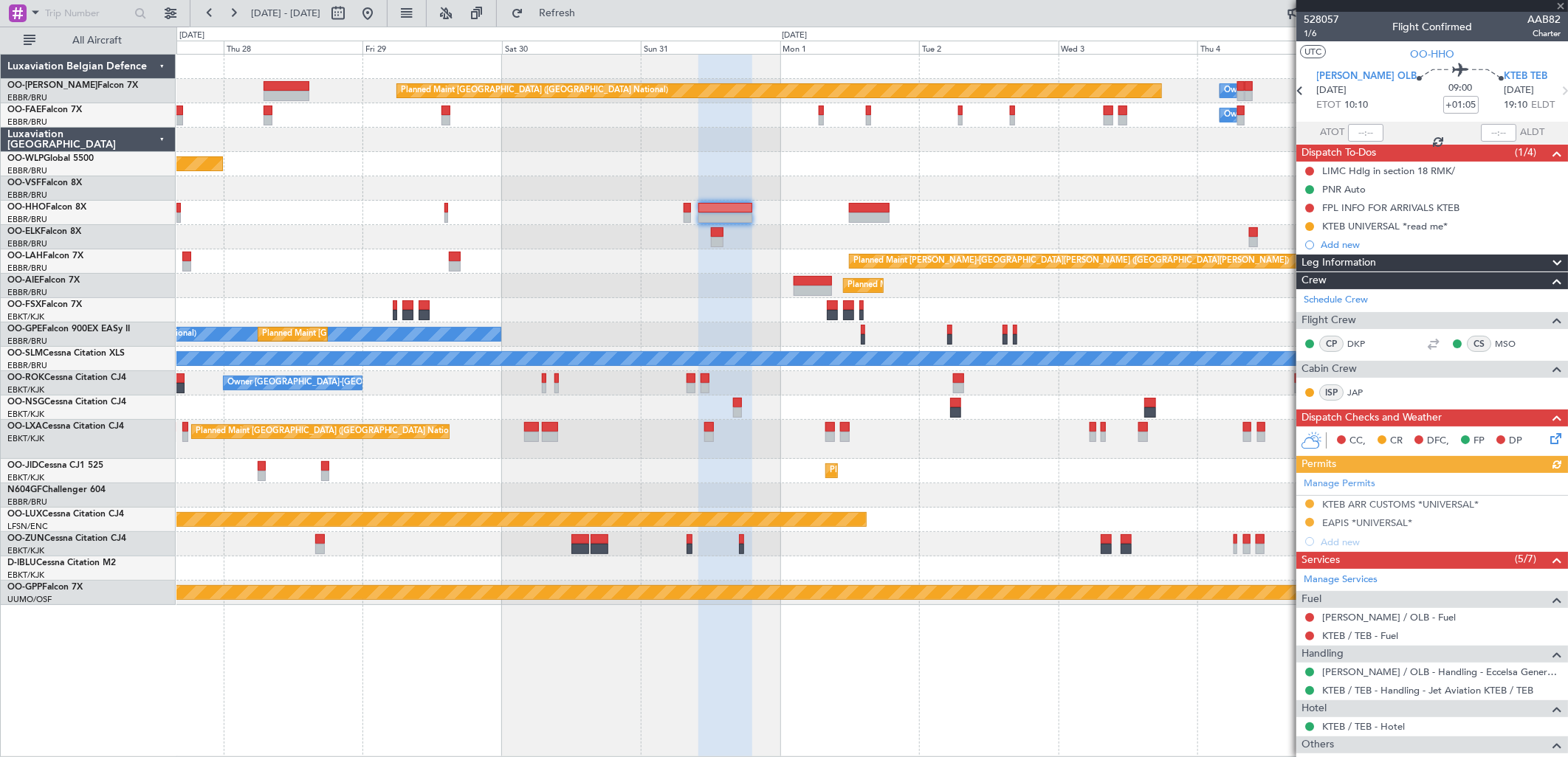
scroll to position [156, 0]
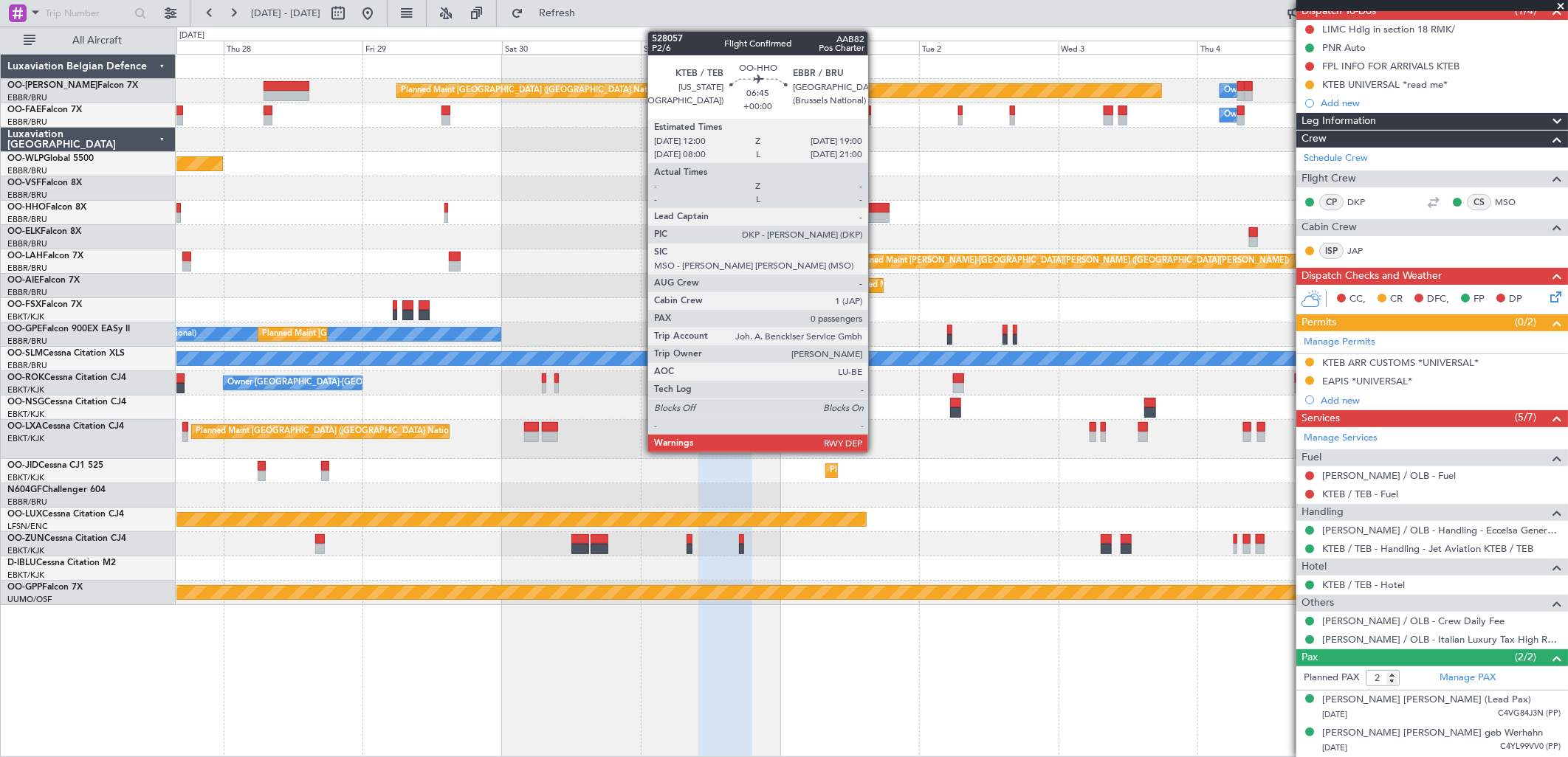
click at [875, 205] on div at bounding box center [869, 208] width 41 height 10
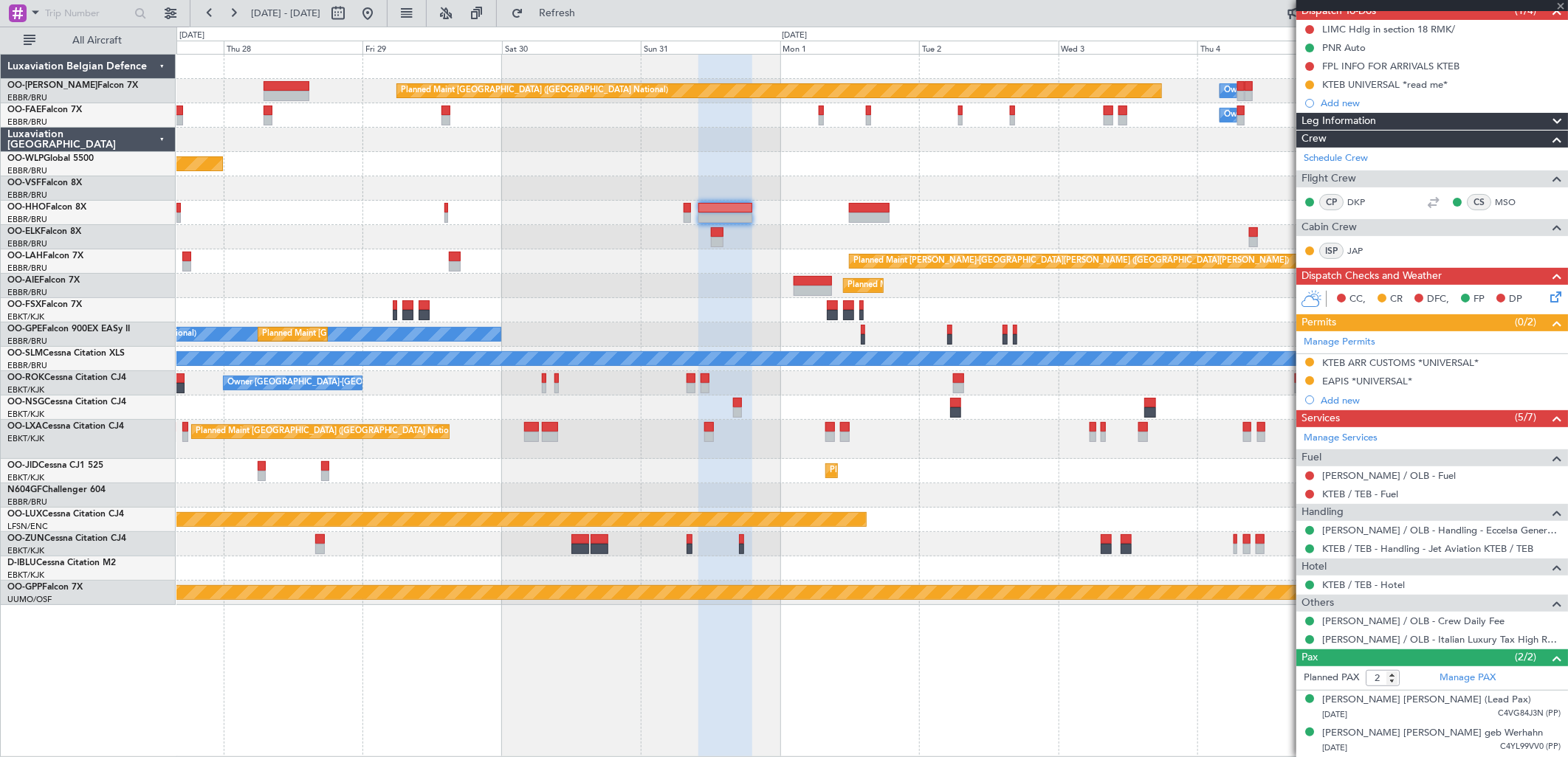
type input "0"
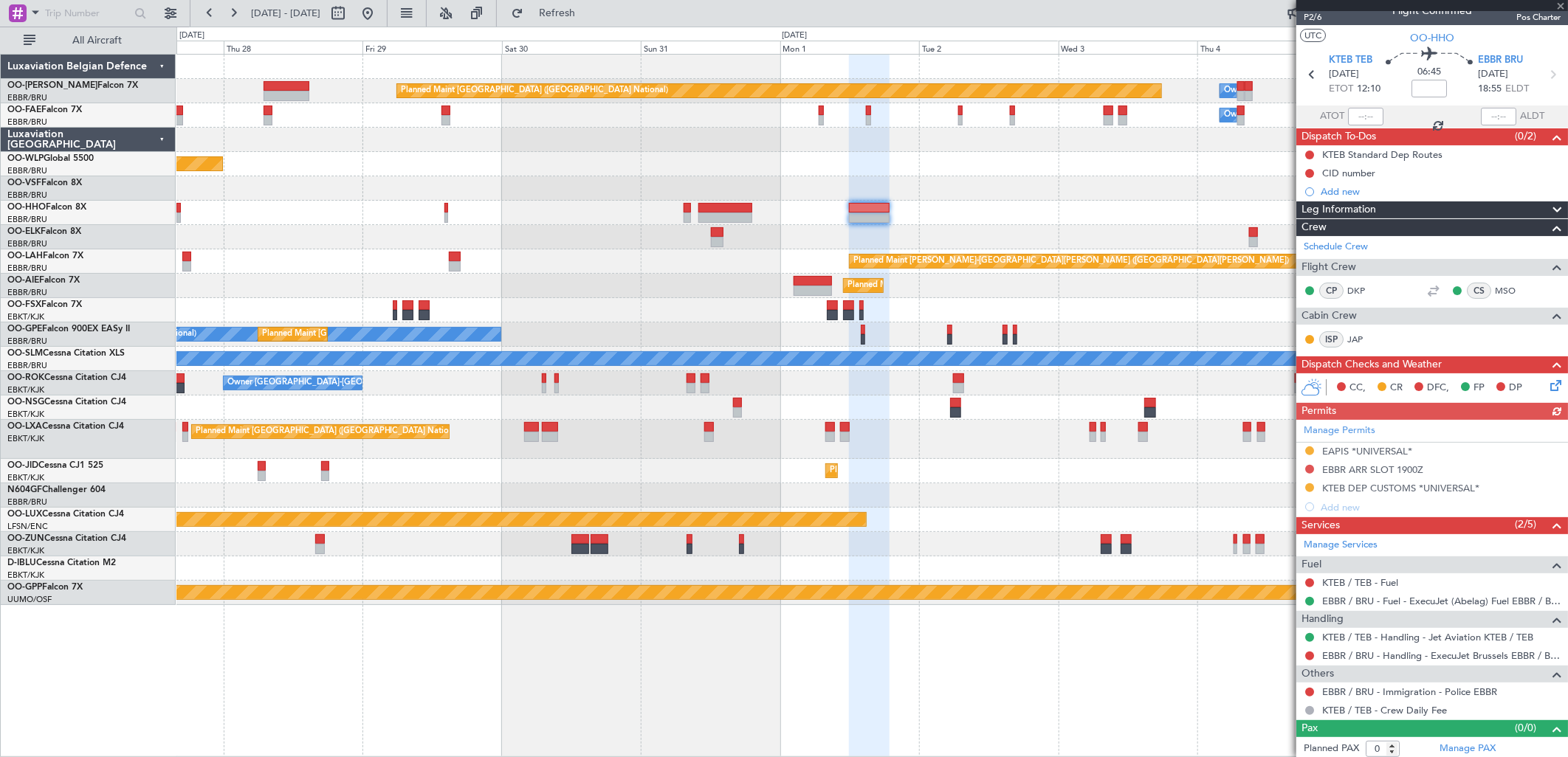
scroll to position [20, 0]
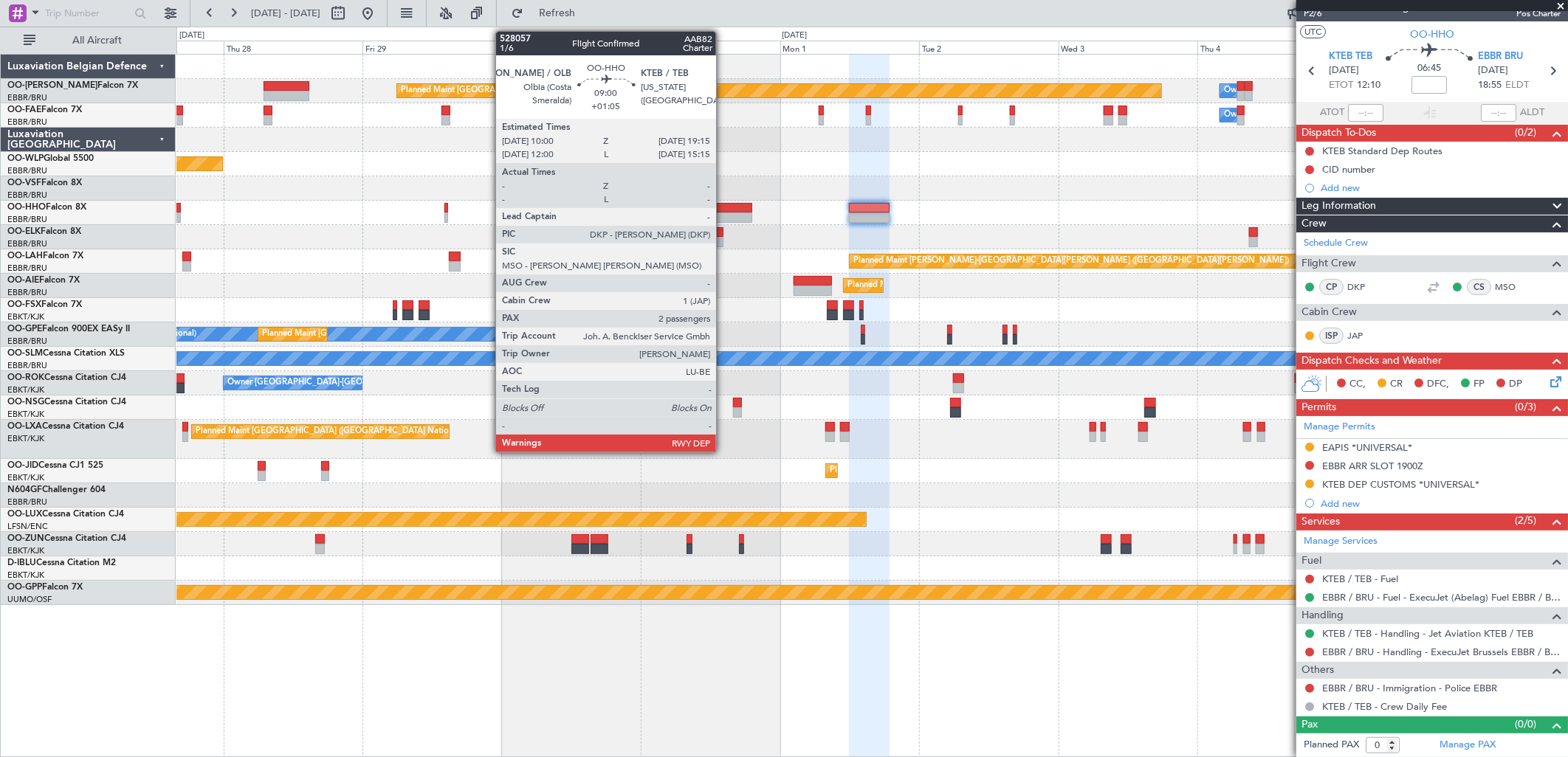
click at [723, 210] on div at bounding box center [725, 208] width 54 height 10
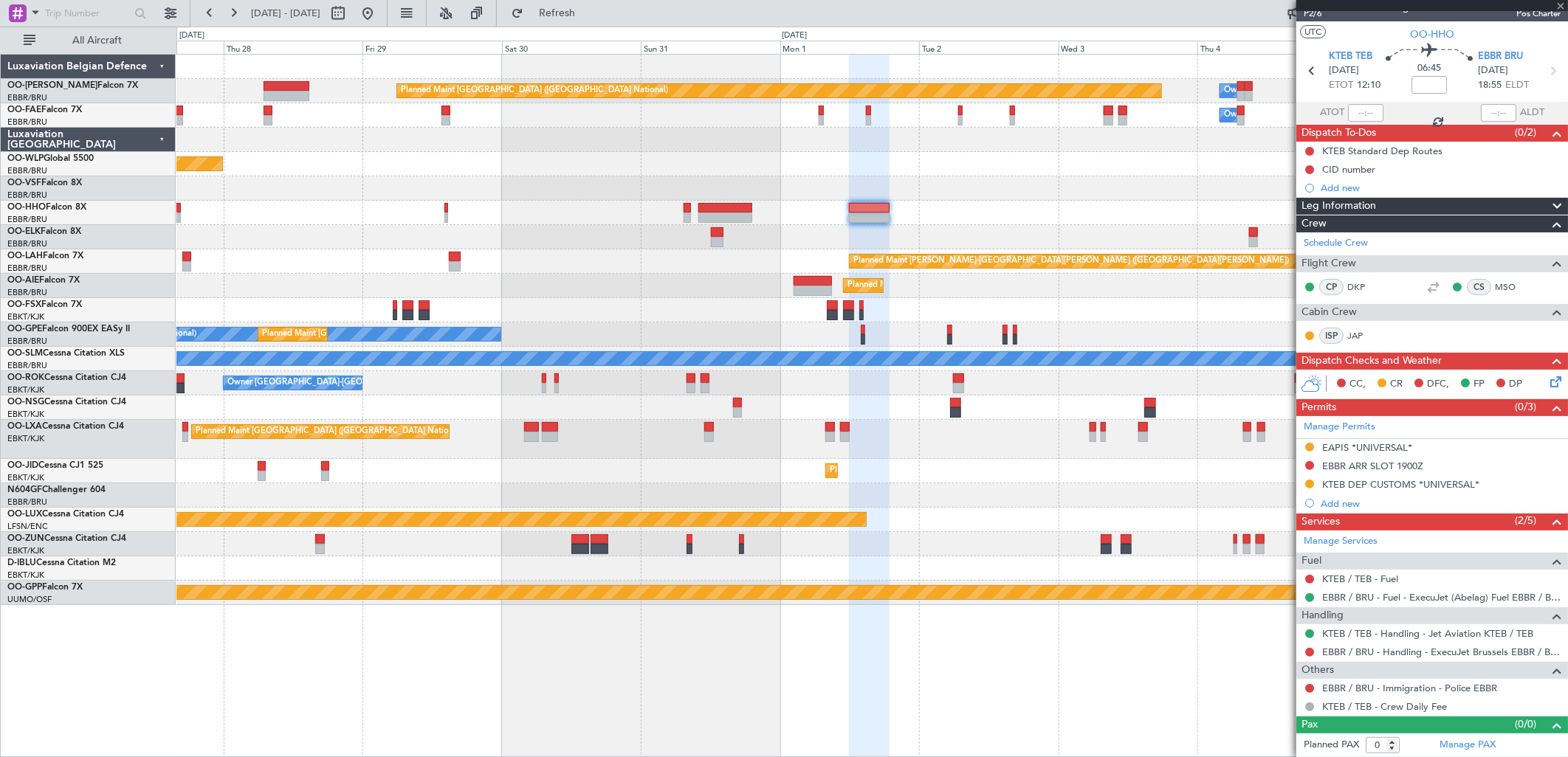
type input "+01:05"
type input "2"
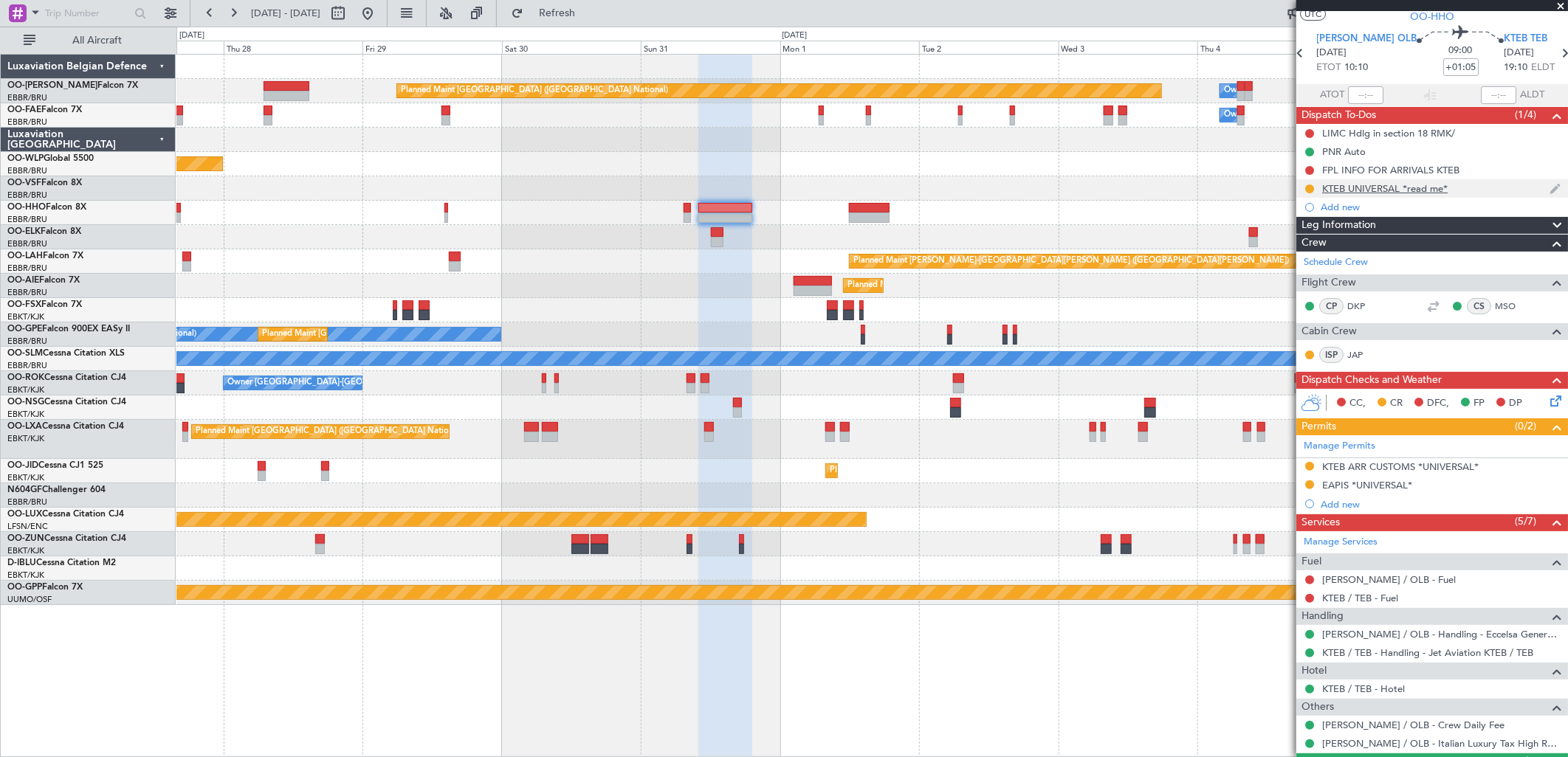
scroll to position [0, 0]
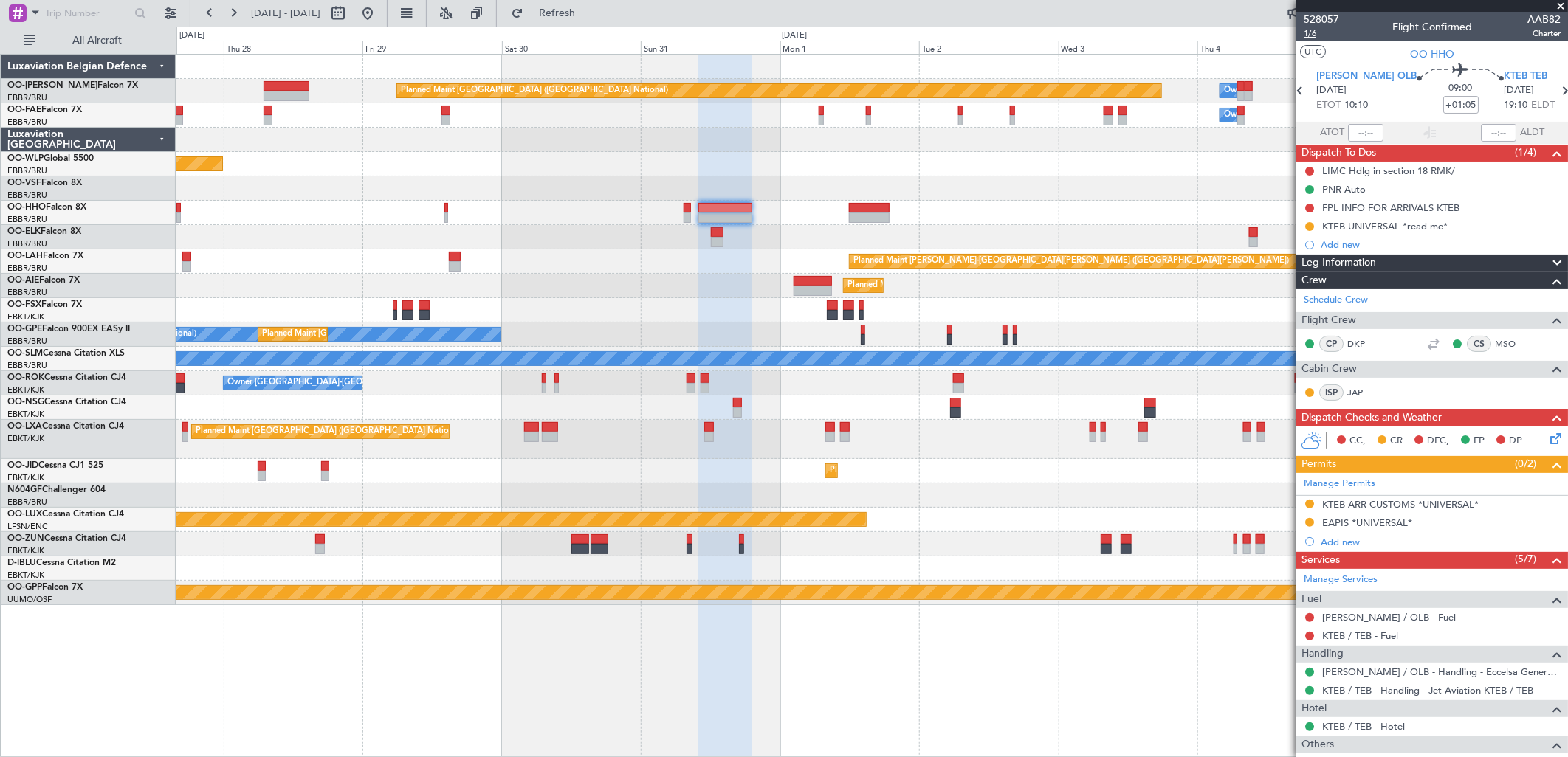
click at [1315, 28] on span "1/6" at bounding box center [1321, 34] width 35 height 13
click at [388, 19] on fb-range-datepicker "[DATE] - [DATE]" at bounding box center [288, 13] width 197 height 27
click at [379, 13] on button at bounding box center [368, 13] width 24 height 24
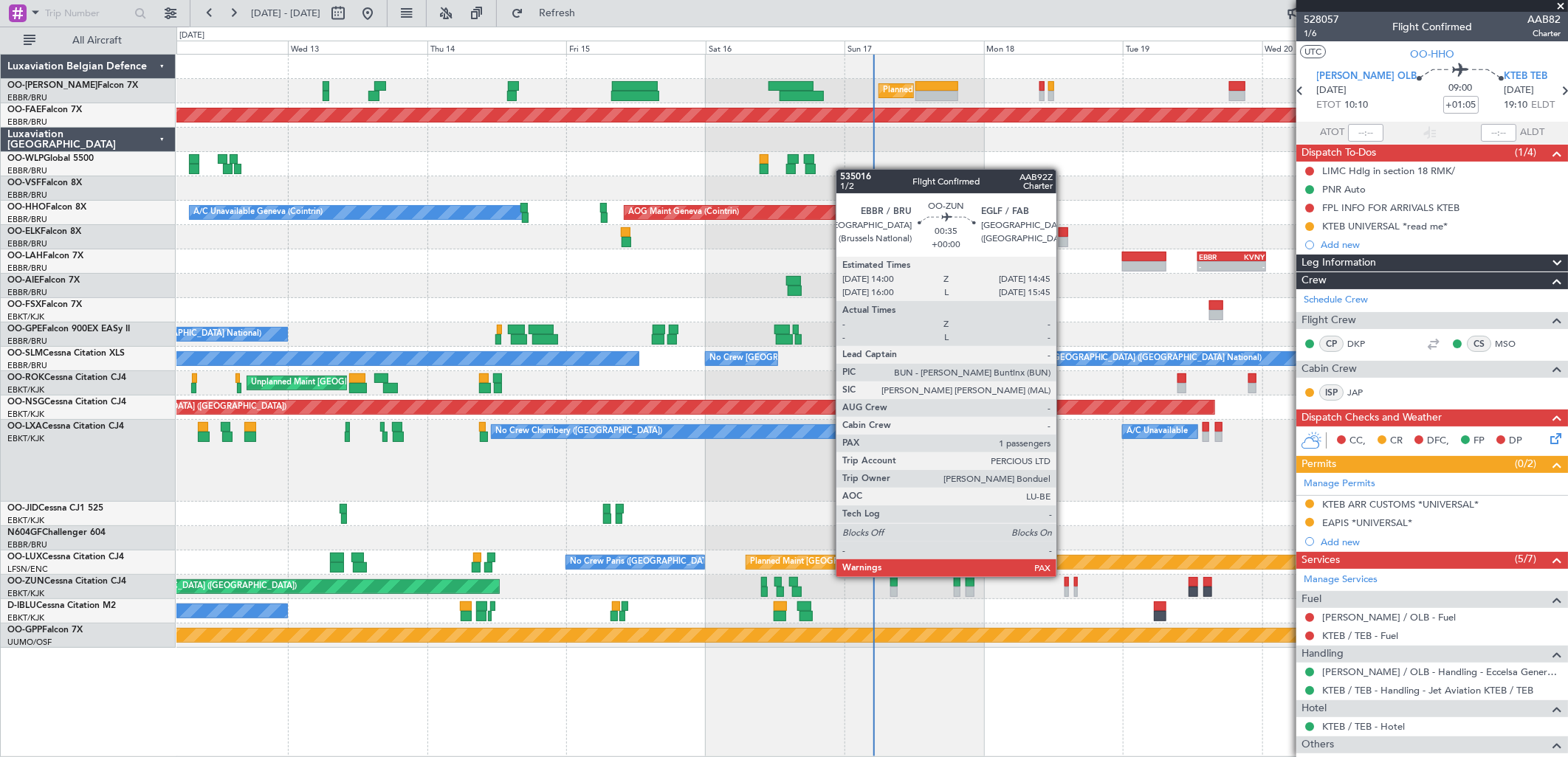
click at [1064, 578] on div at bounding box center [1066, 582] width 5 height 10
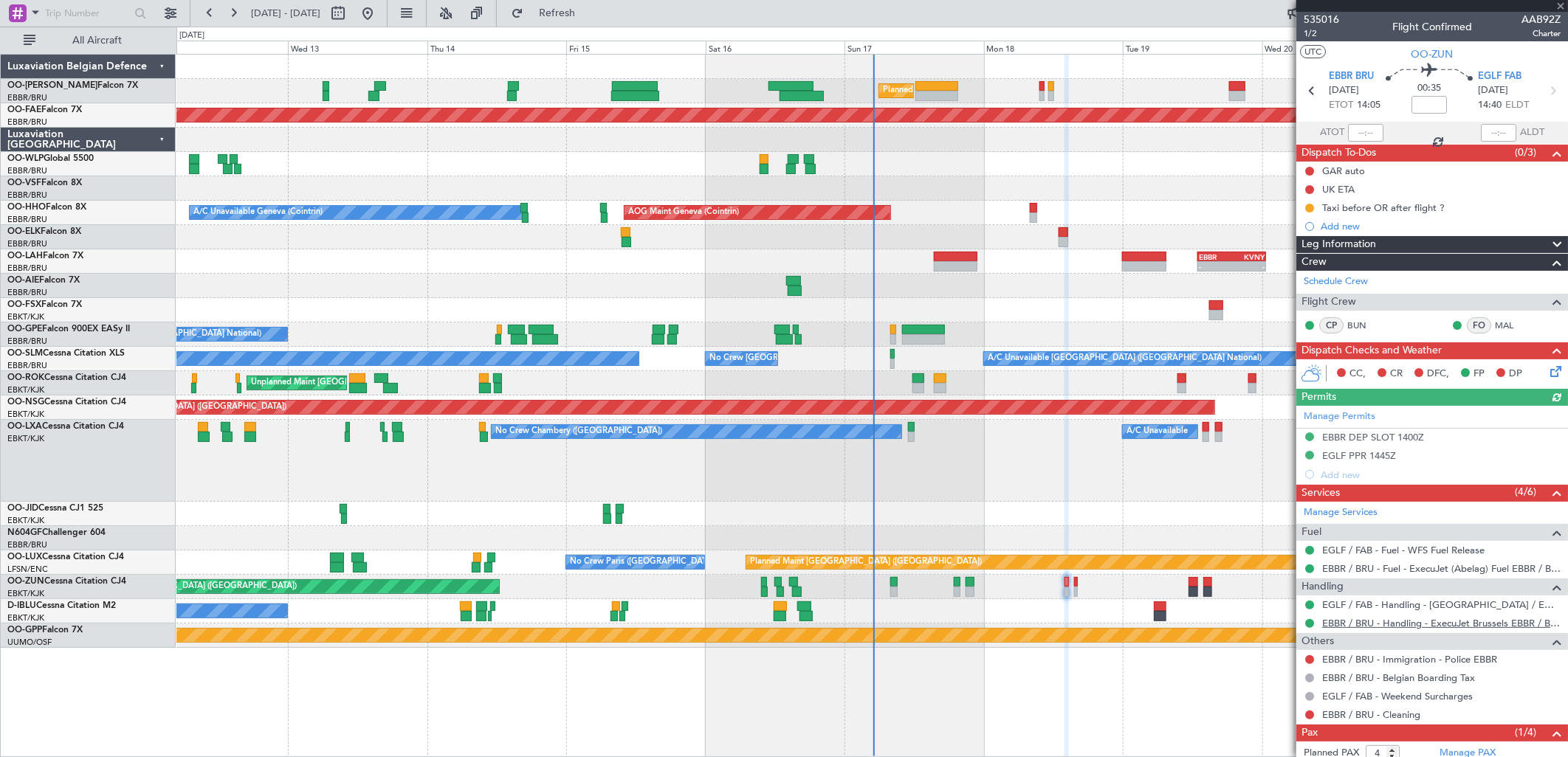
scroll to position [60, 0]
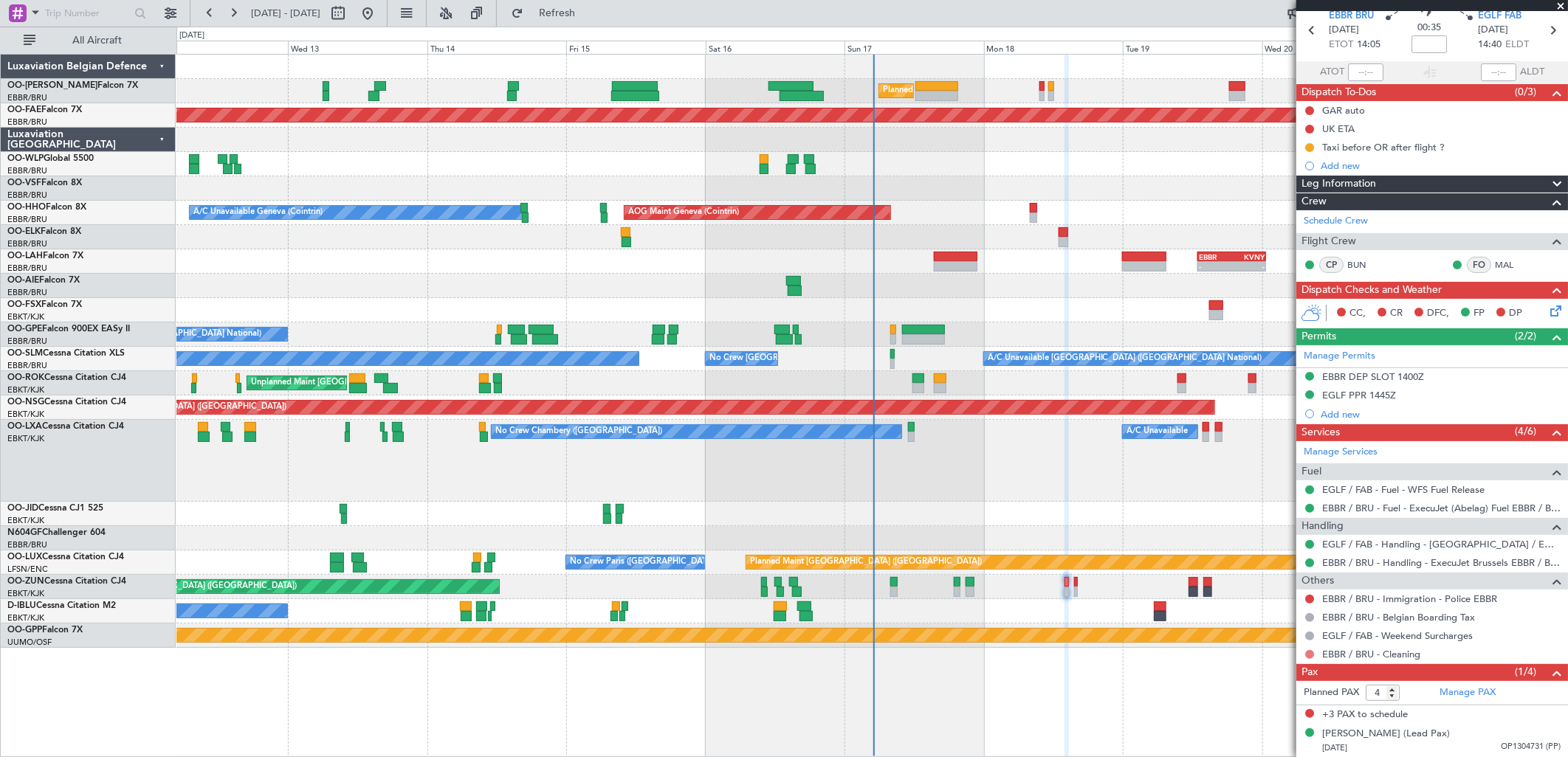
click at [1310, 655] on button at bounding box center [1309, 654] width 9 height 9
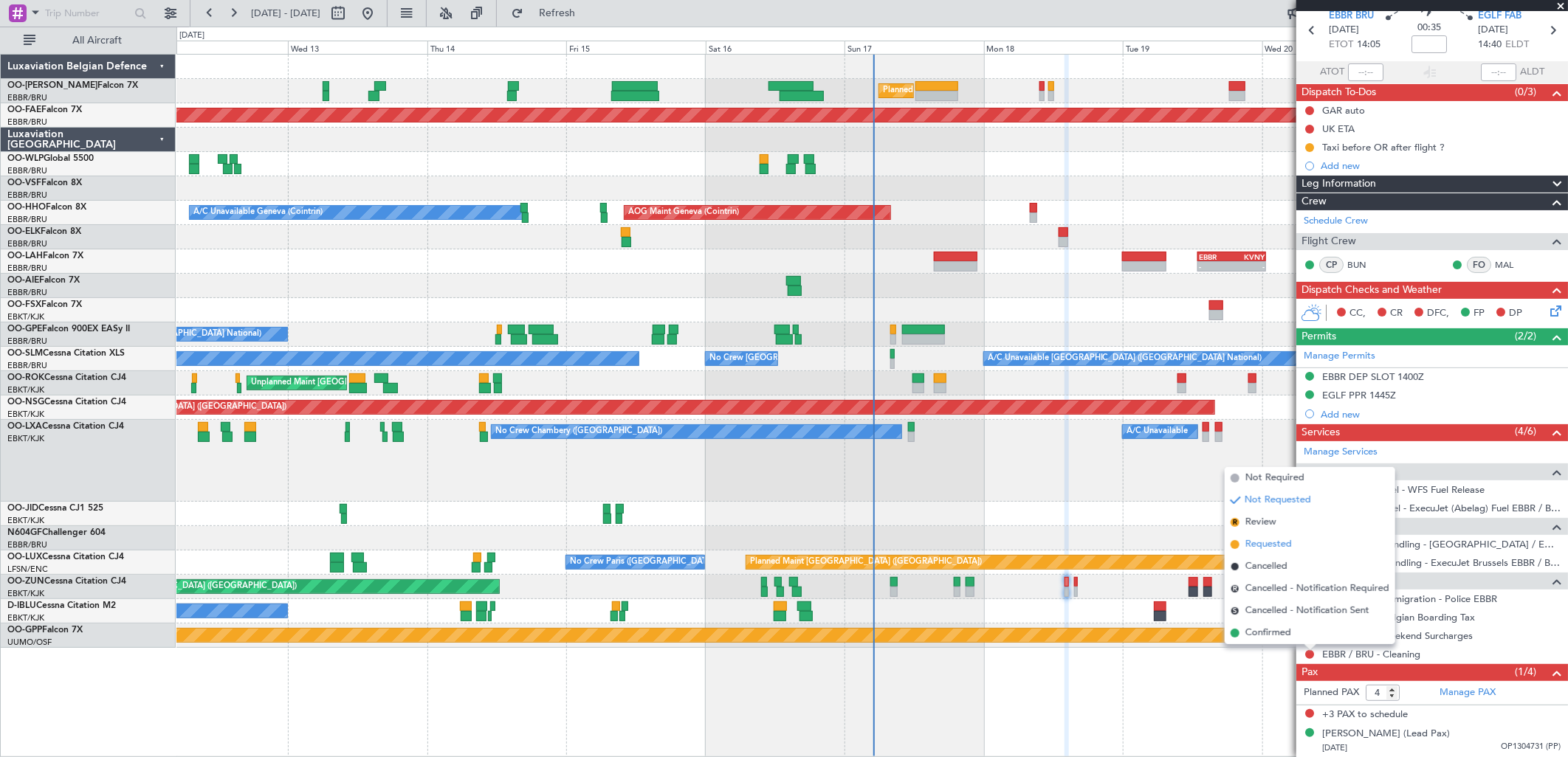
click at [1273, 540] on span "Requested" at bounding box center [1268, 545] width 46 height 15
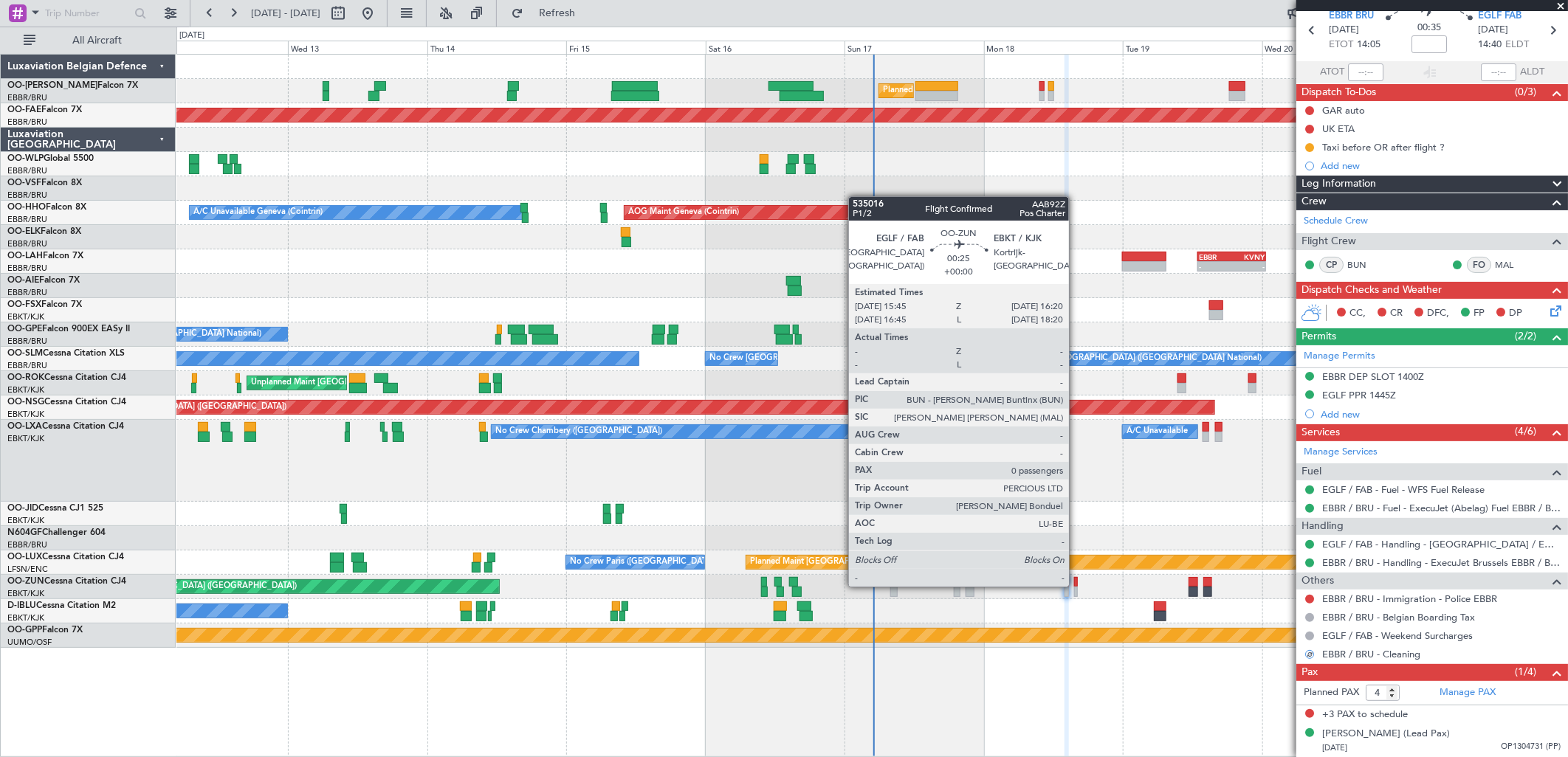
click at [1076, 585] on div at bounding box center [1076, 582] width 4 height 10
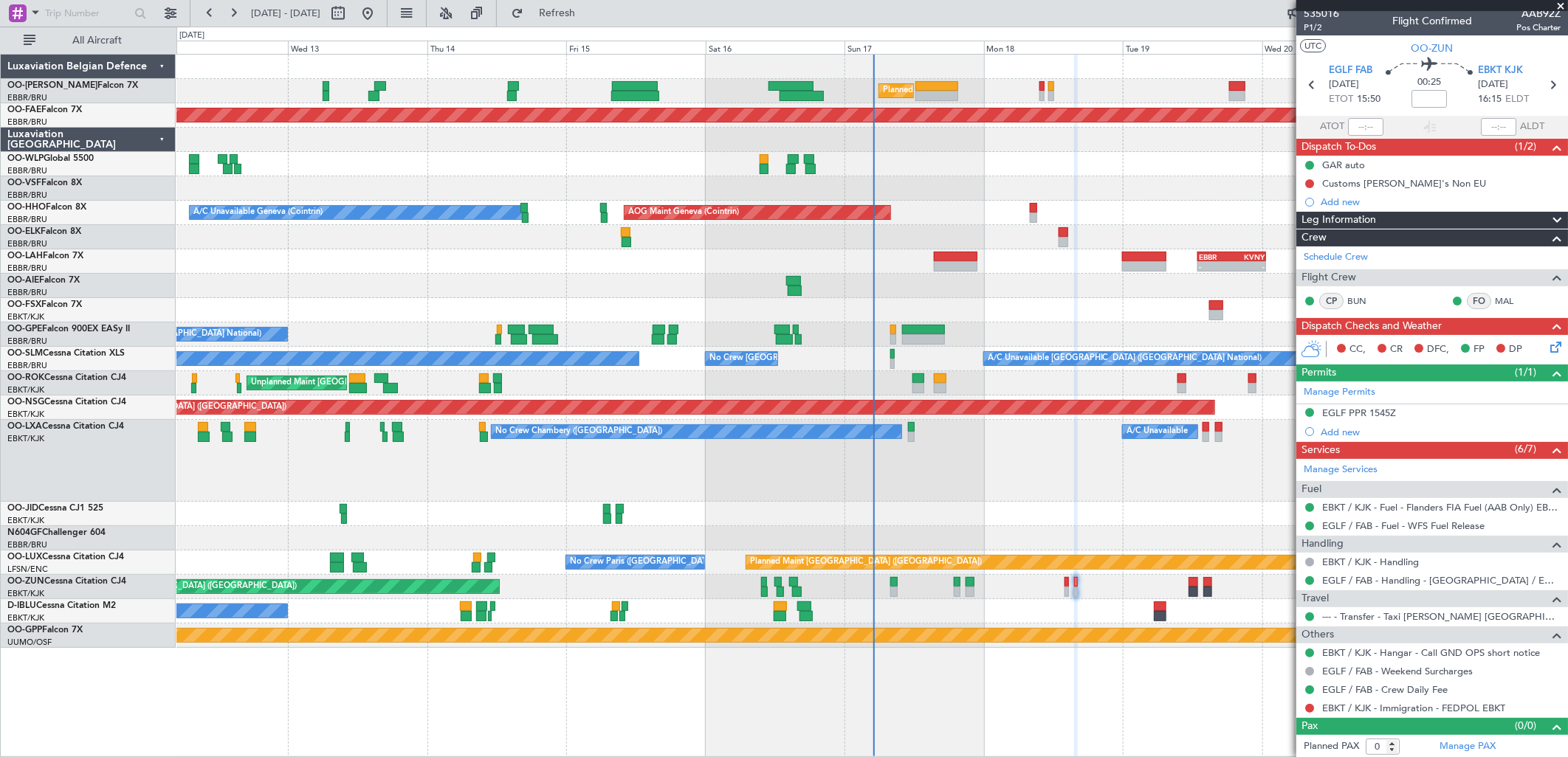
scroll to position [8, 0]
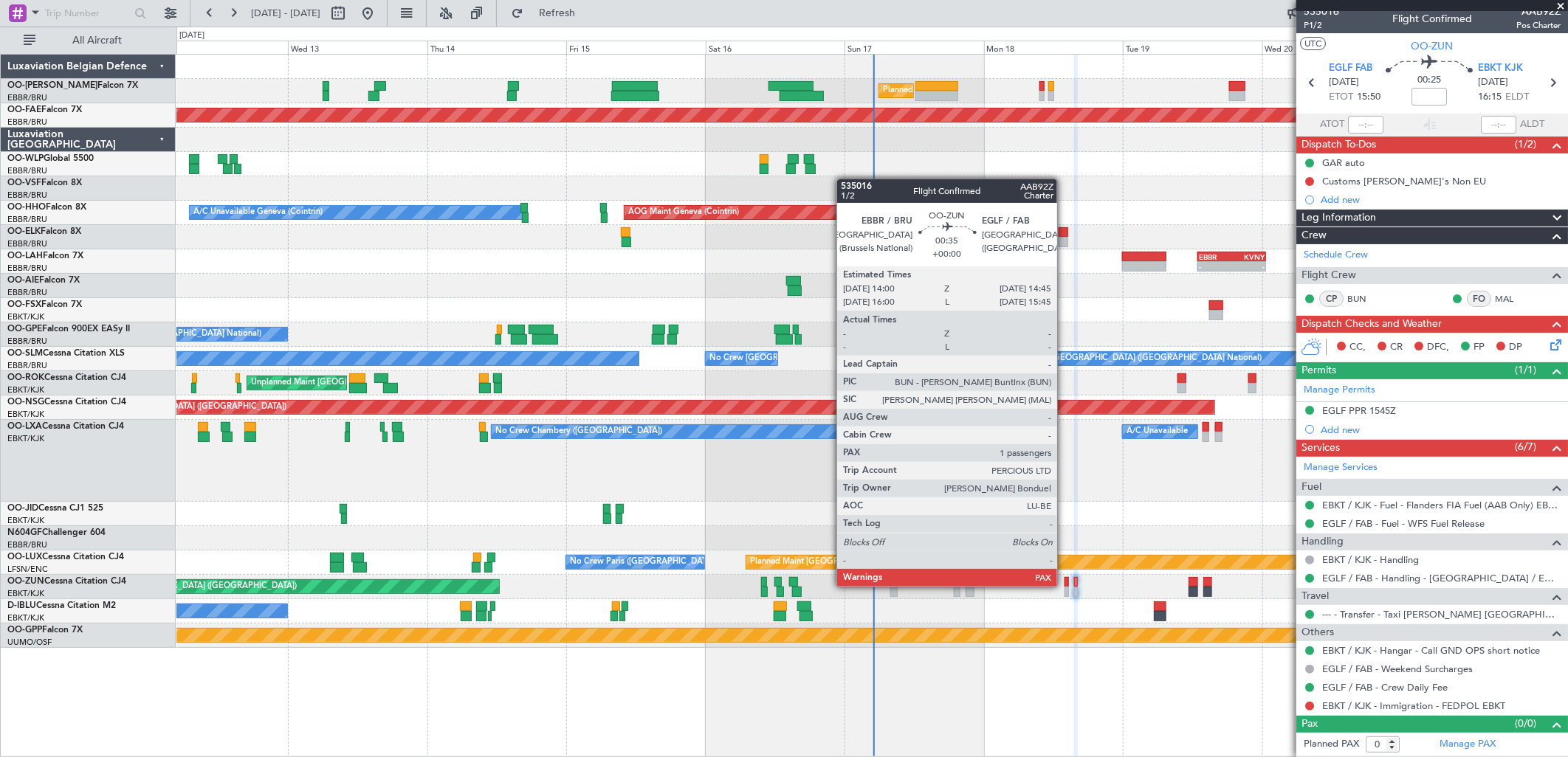
click at [1064, 587] on div at bounding box center [1066, 592] width 5 height 10
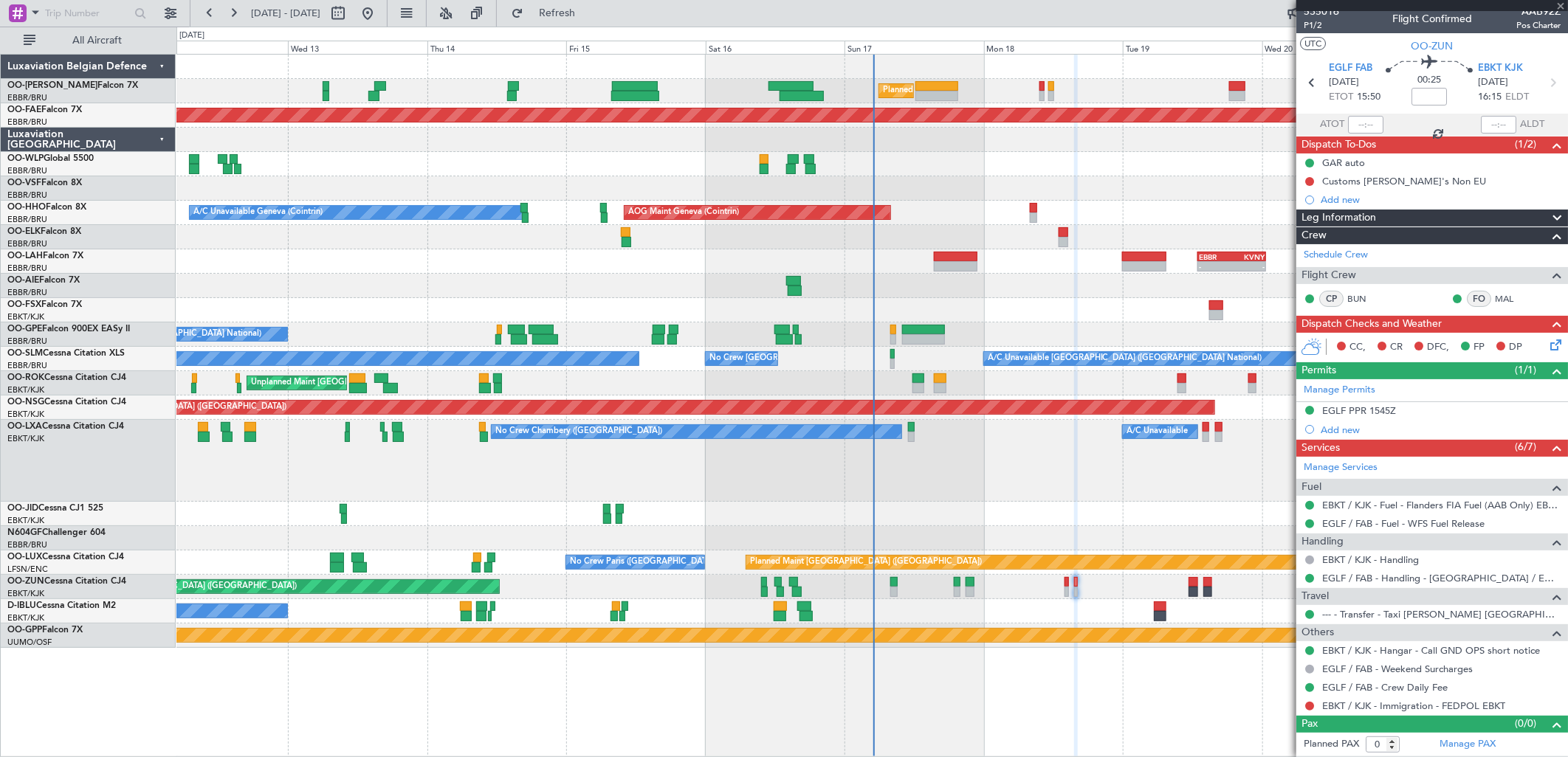
type input "4"
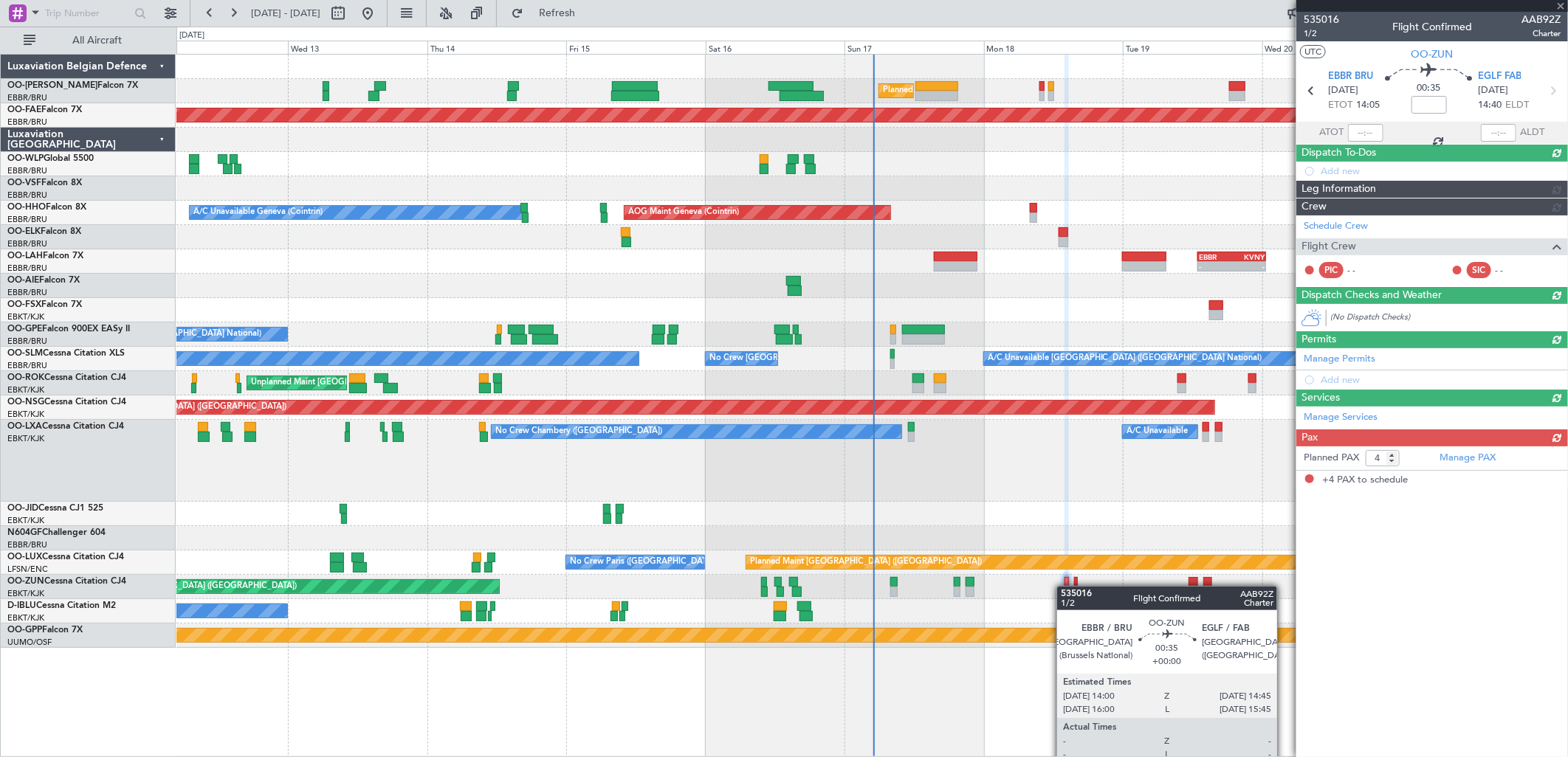
scroll to position [0, 0]
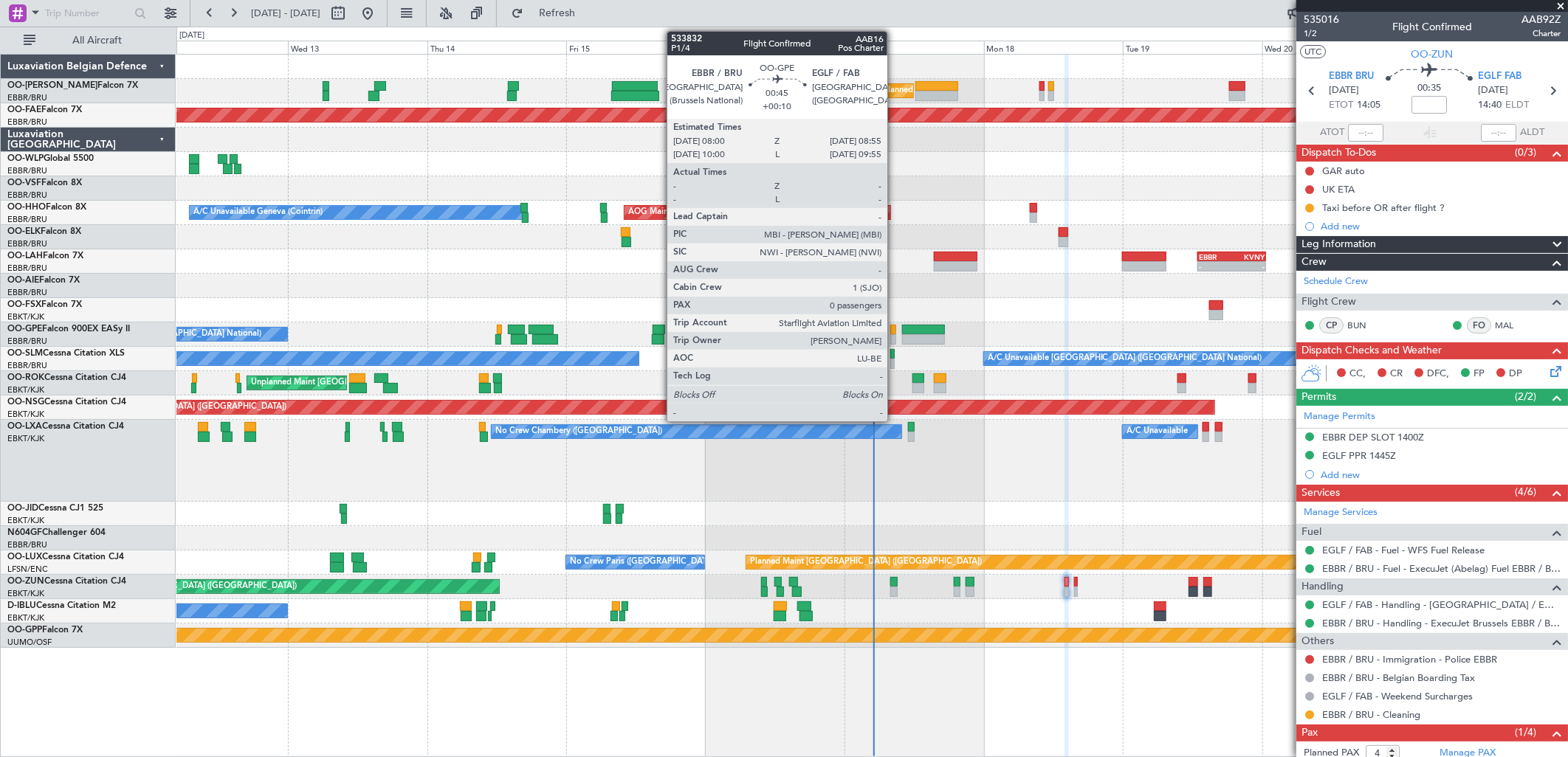
click at [895, 325] on div at bounding box center [893, 329] width 6 height 10
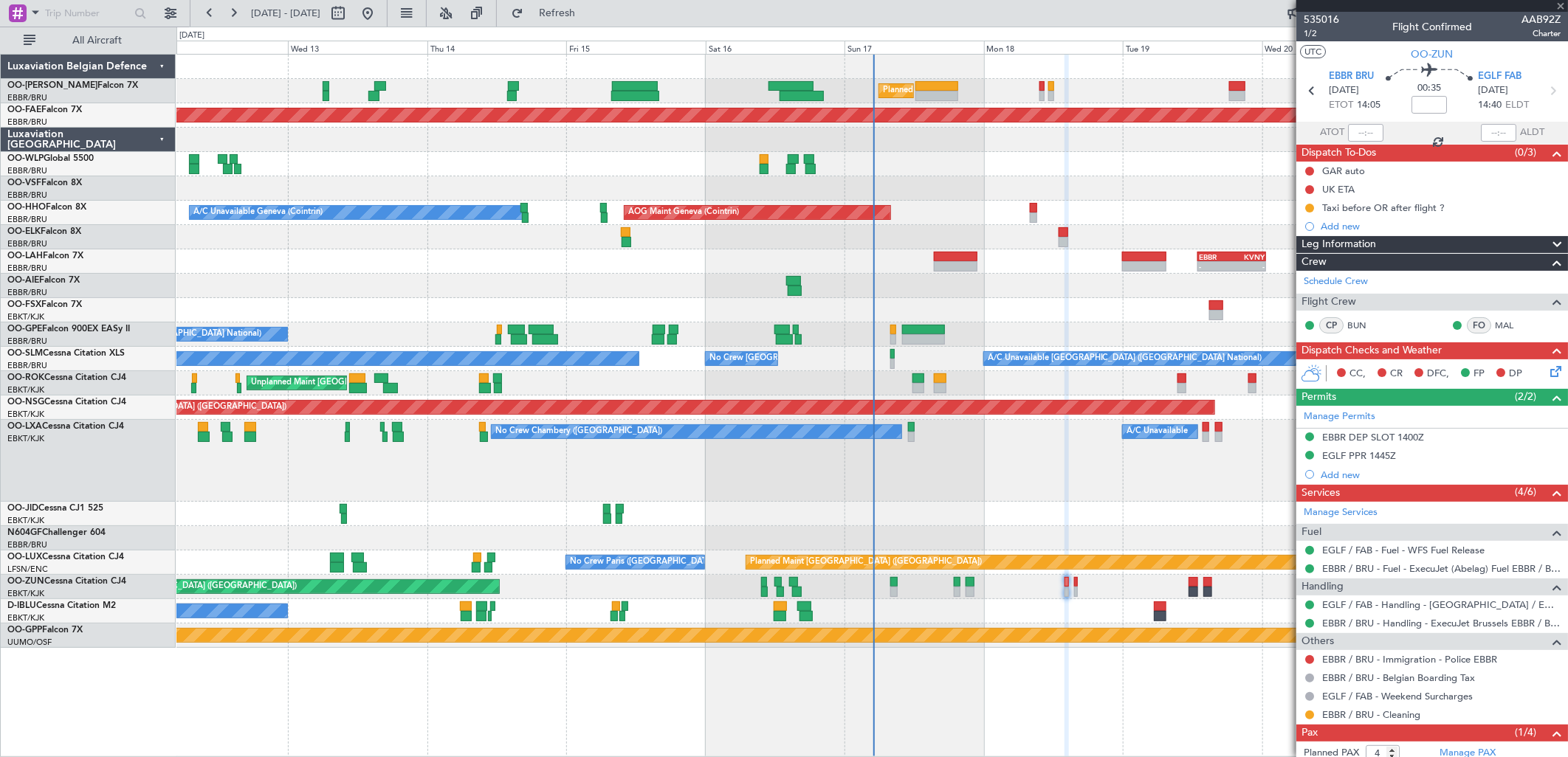
type input "+00:10"
type input "0"
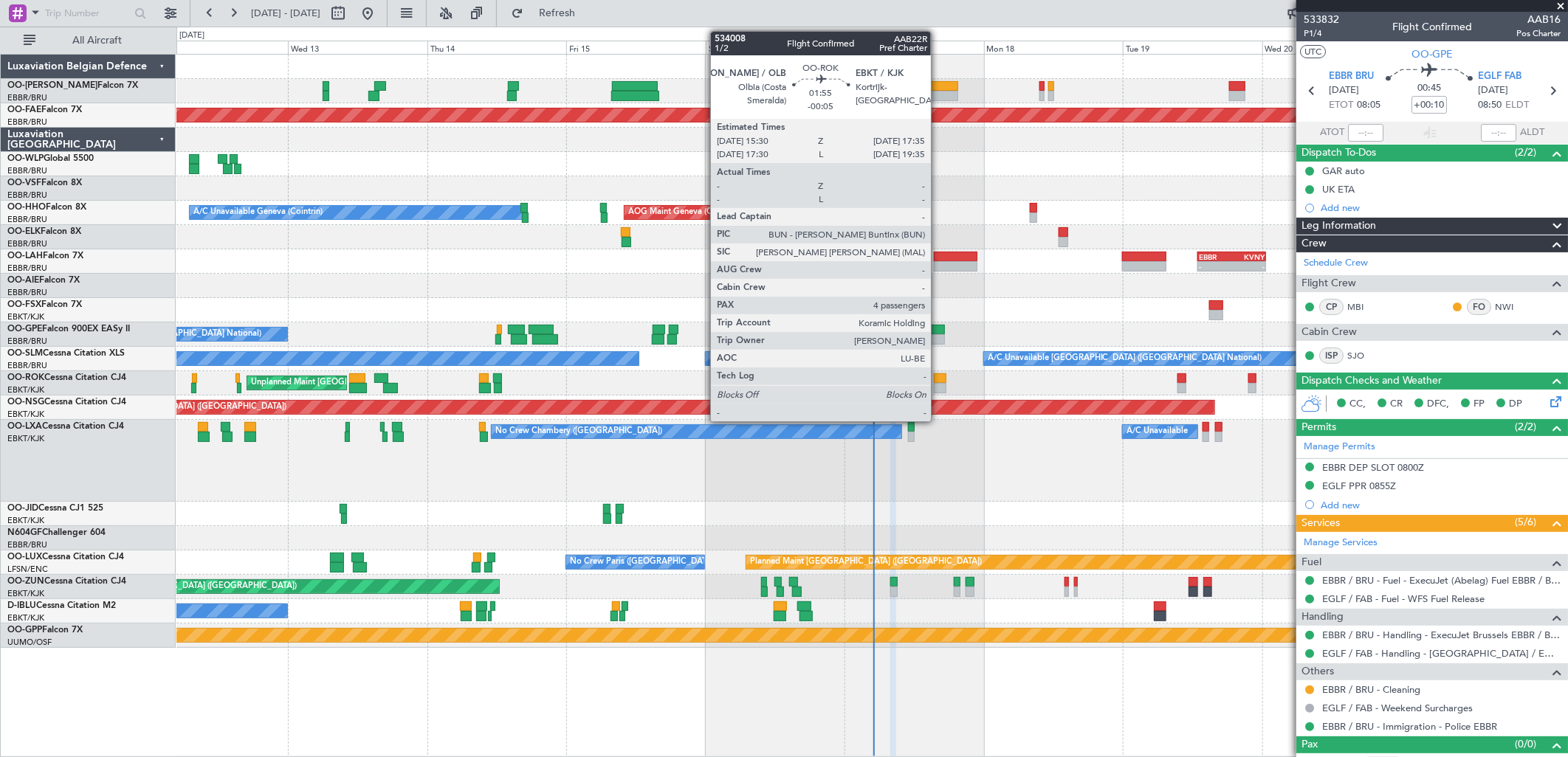
click at [938, 379] on div at bounding box center [940, 378] width 13 height 10
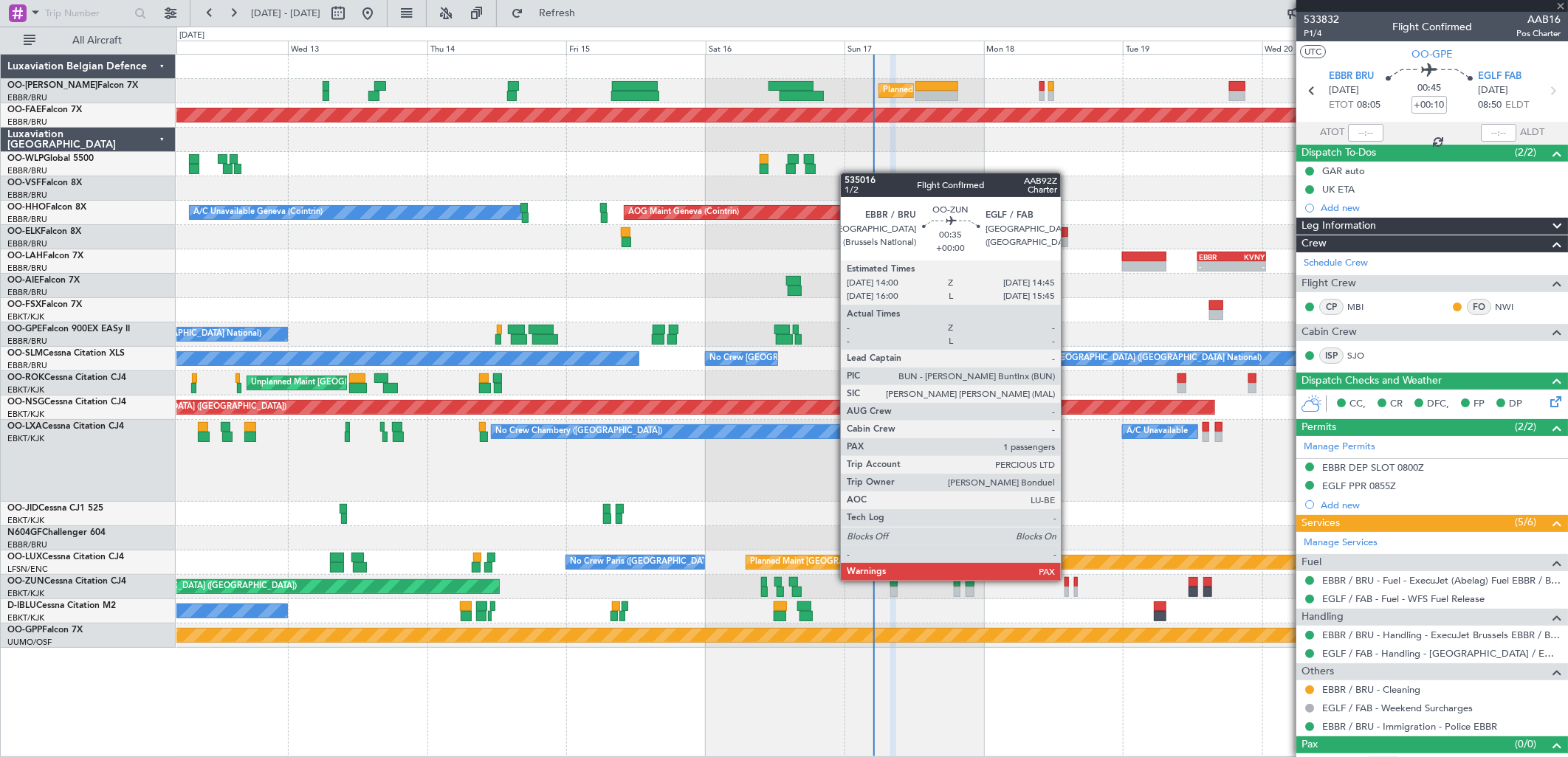
click at [1068, 581] on div at bounding box center [1066, 582] width 5 height 10
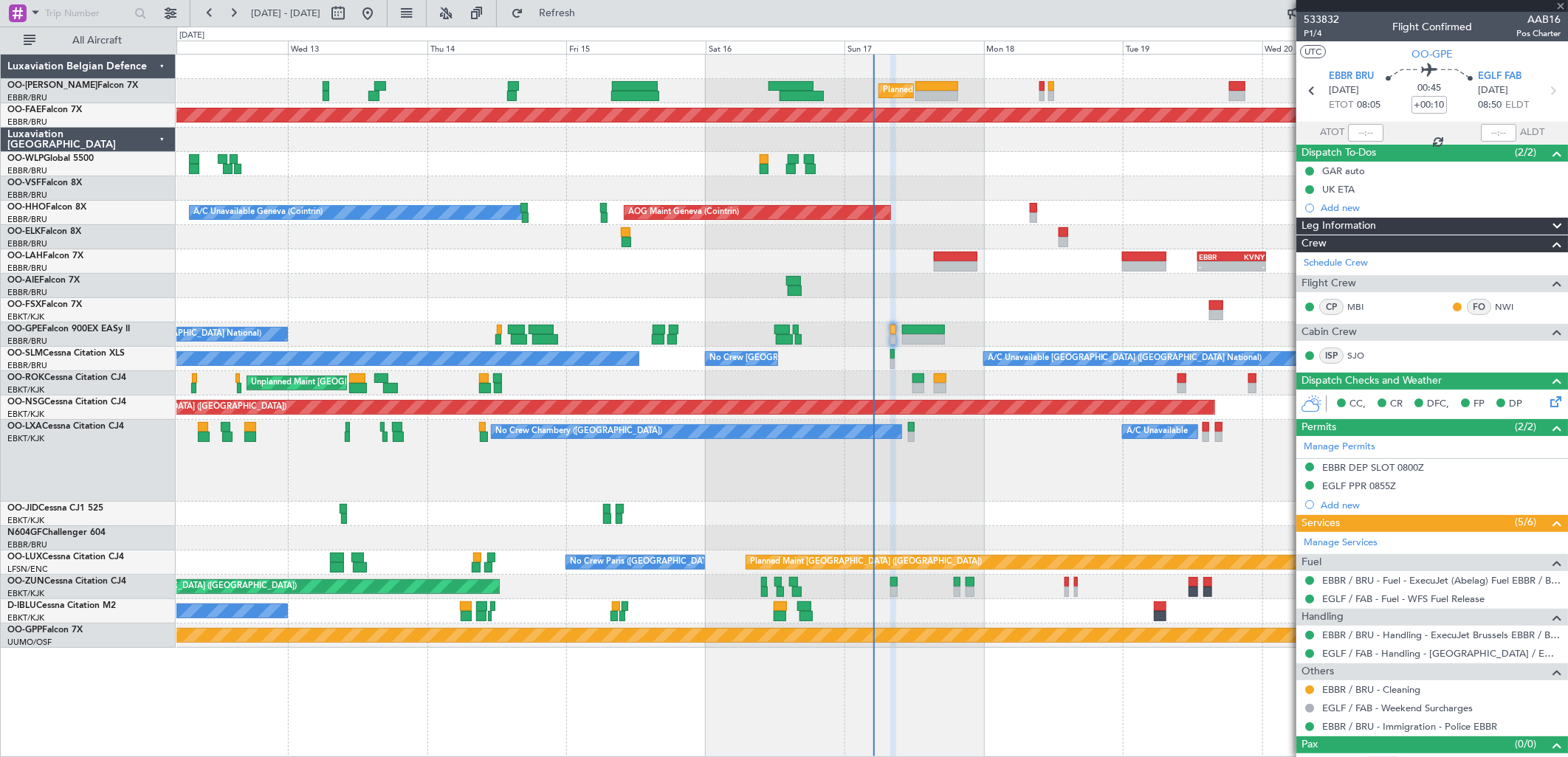
type input "4"
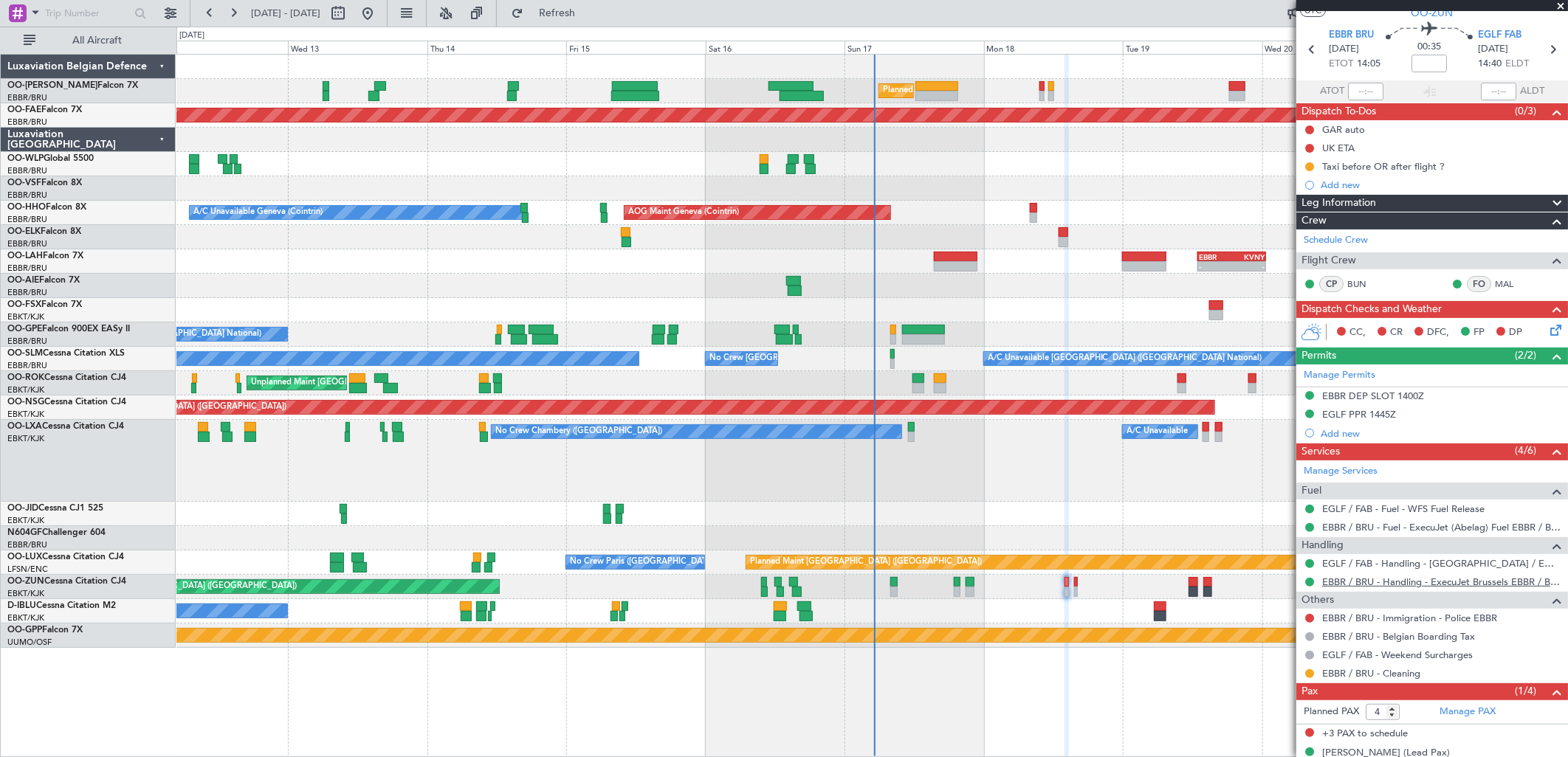
scroll to position [60, 0]
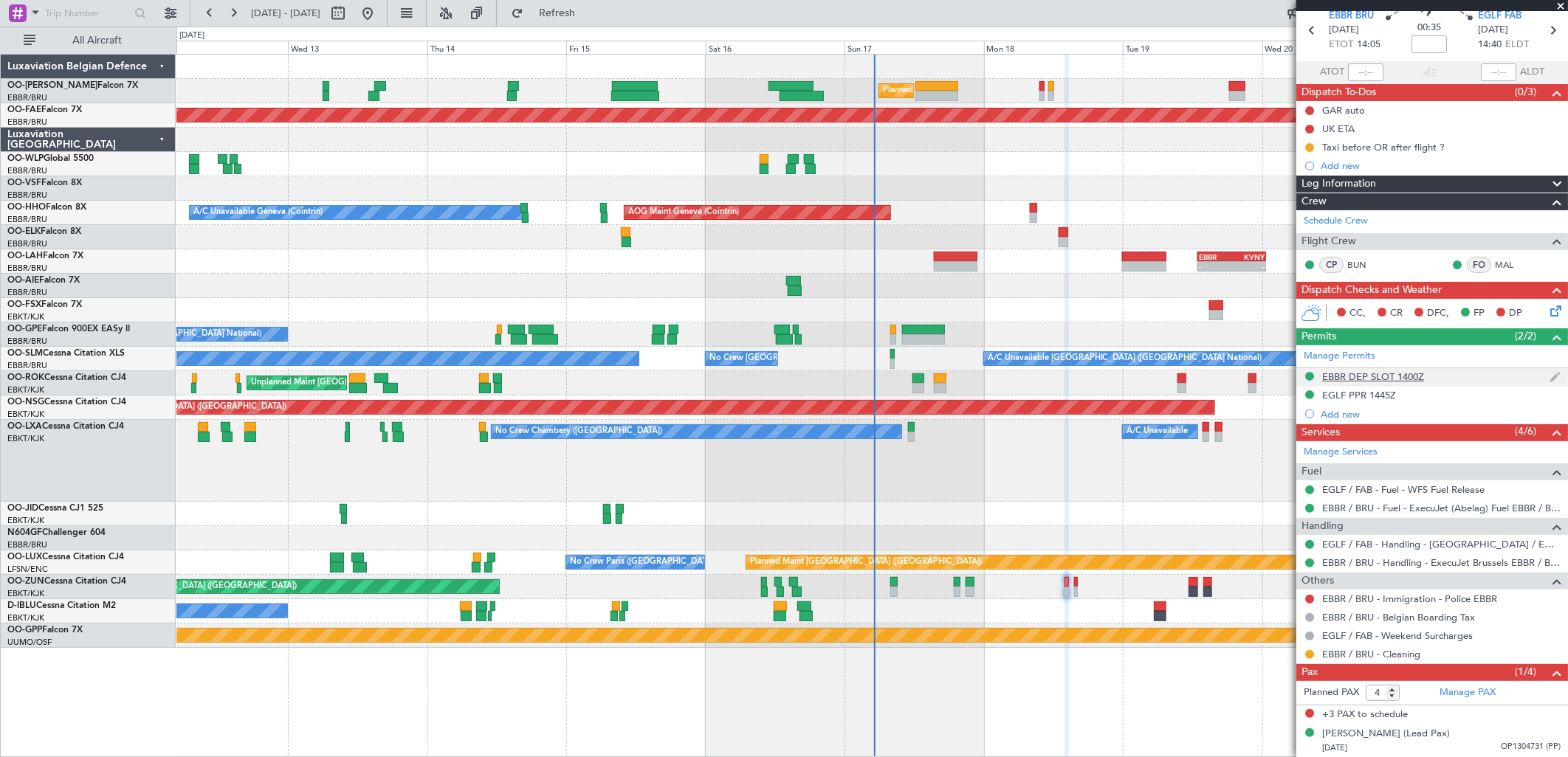
click at [1393, 376] on div "EBBR DEP SLOT 1400Z" at bounding box center [1373, 377] width 102 height 13
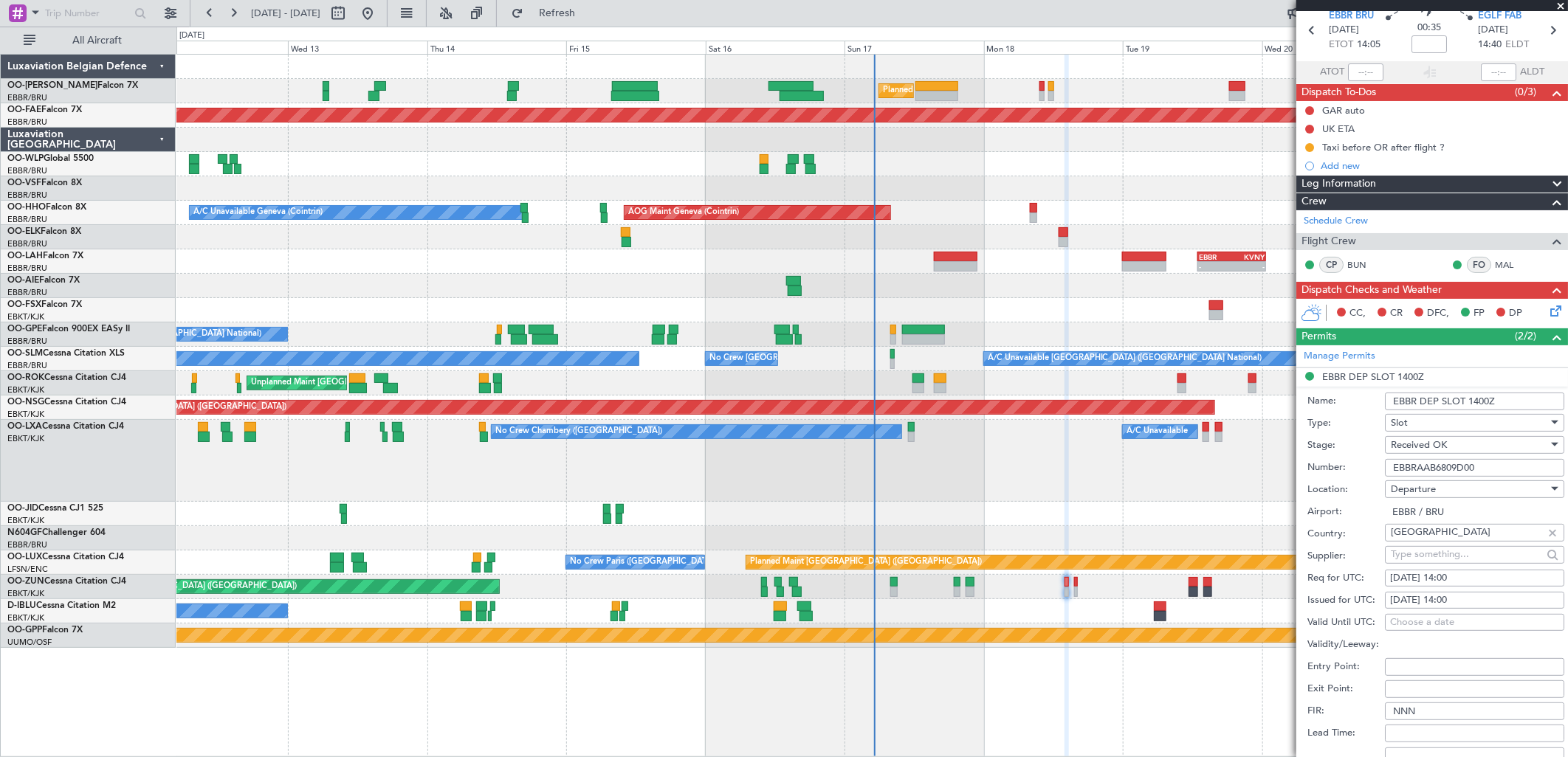
click at [1442, 465] on input "EBBRAAB6809D00" at bounding box center [1474, 468] width 179 height 18
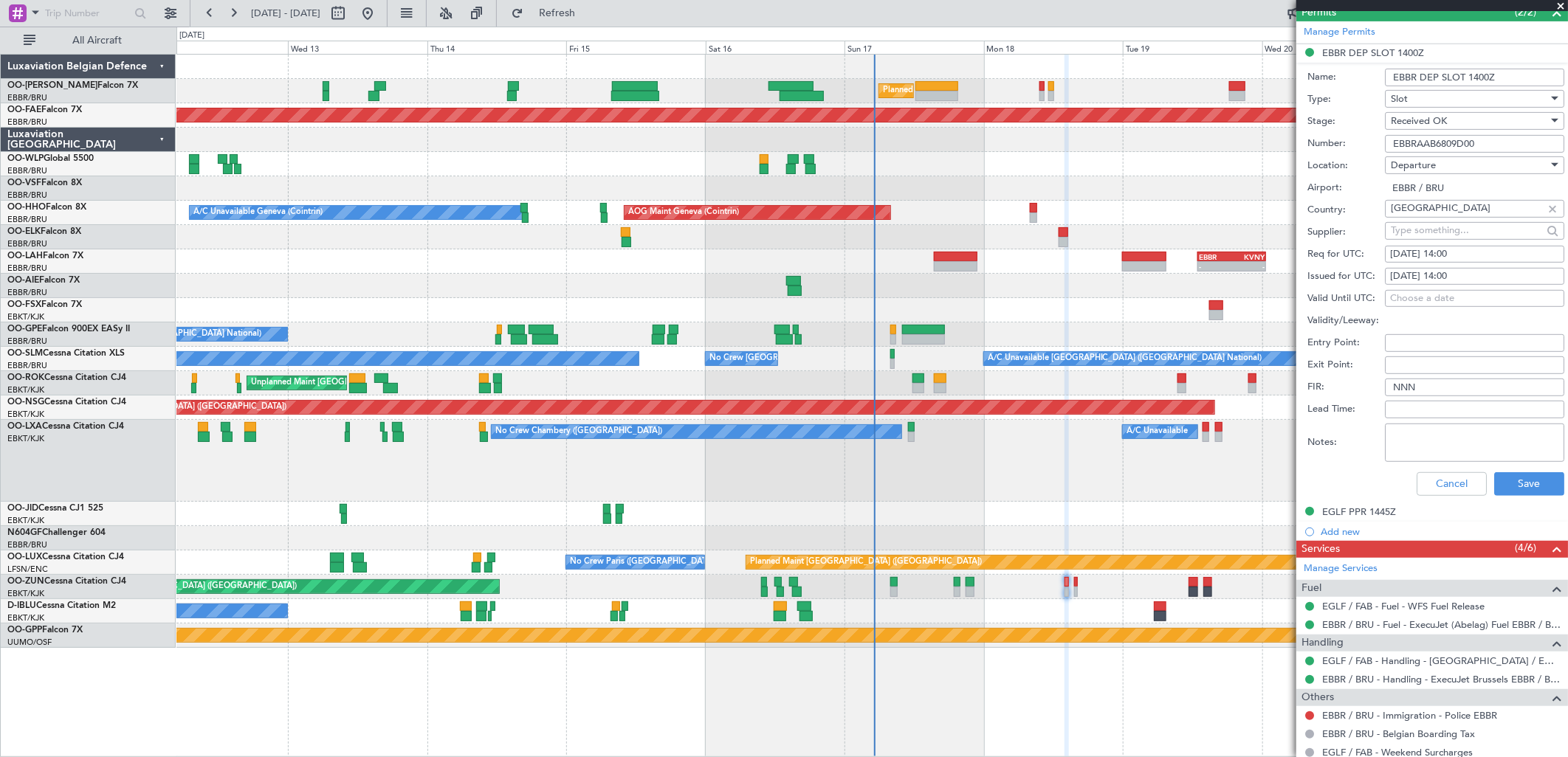
scroll to position [470, 0]
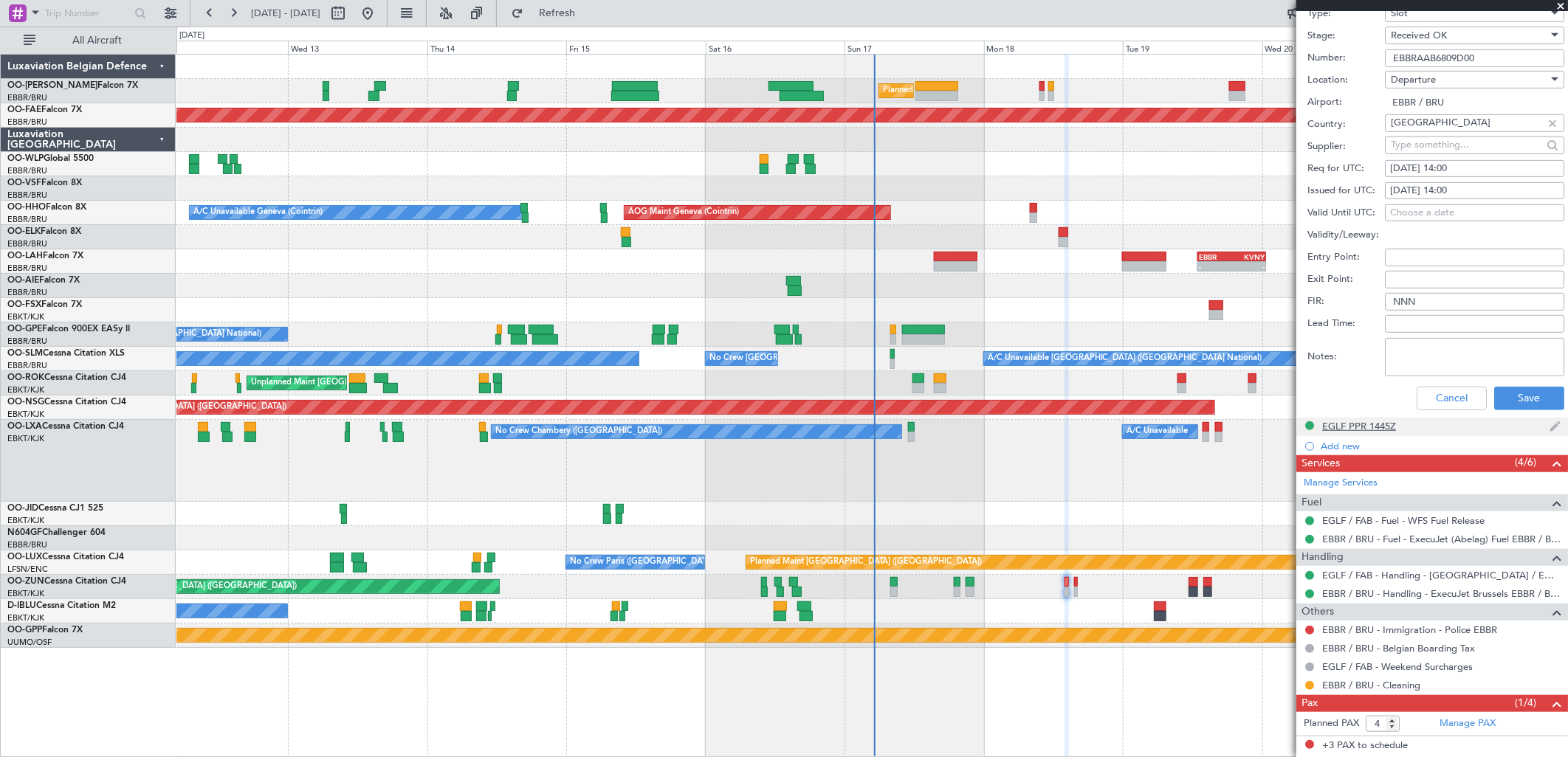
click at [1388, 426] on div "EGLF PPR 1445Z" at bounding box center [1359, 426] width 74 height 13
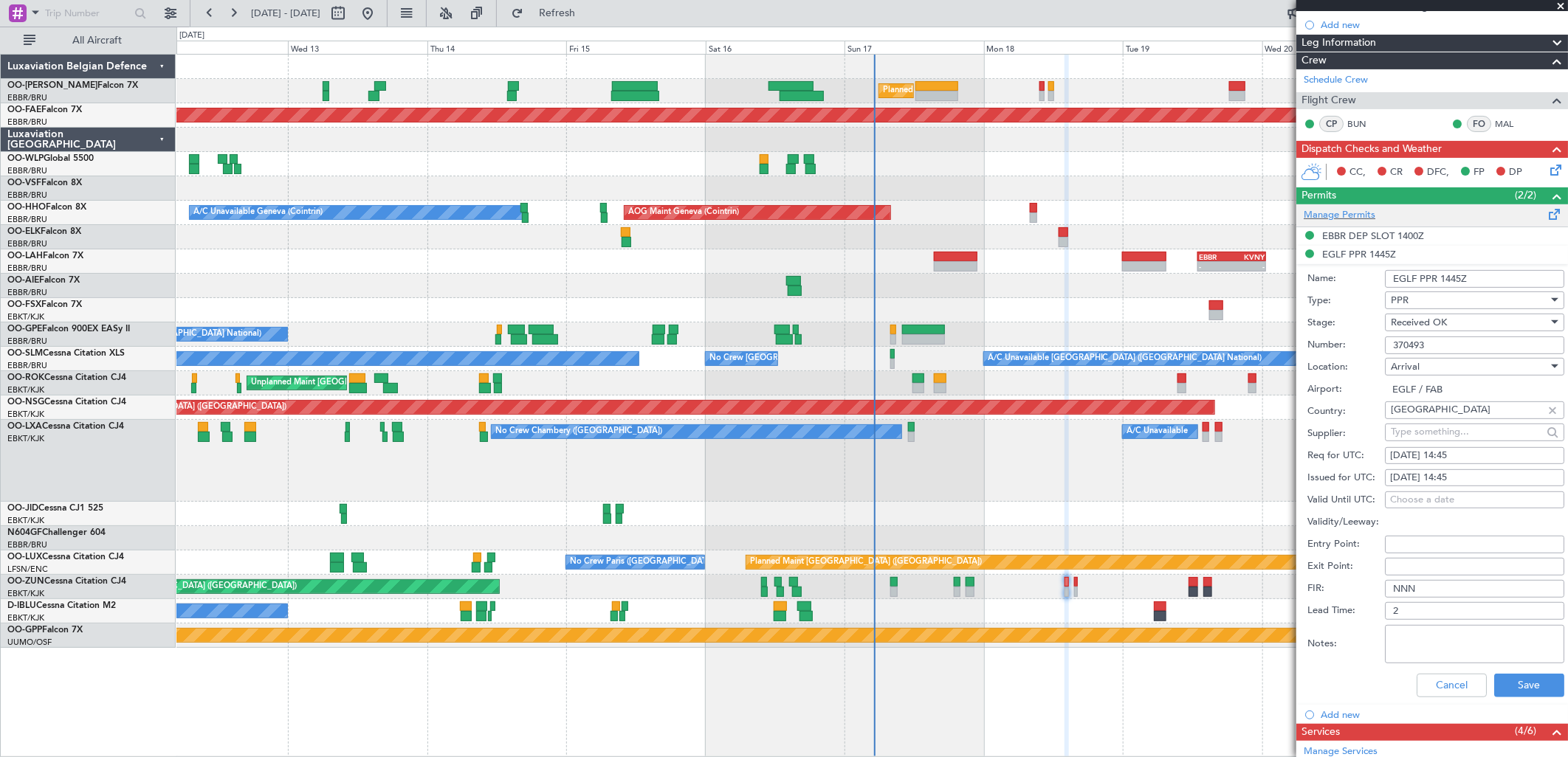
scroll to position [0, 0]
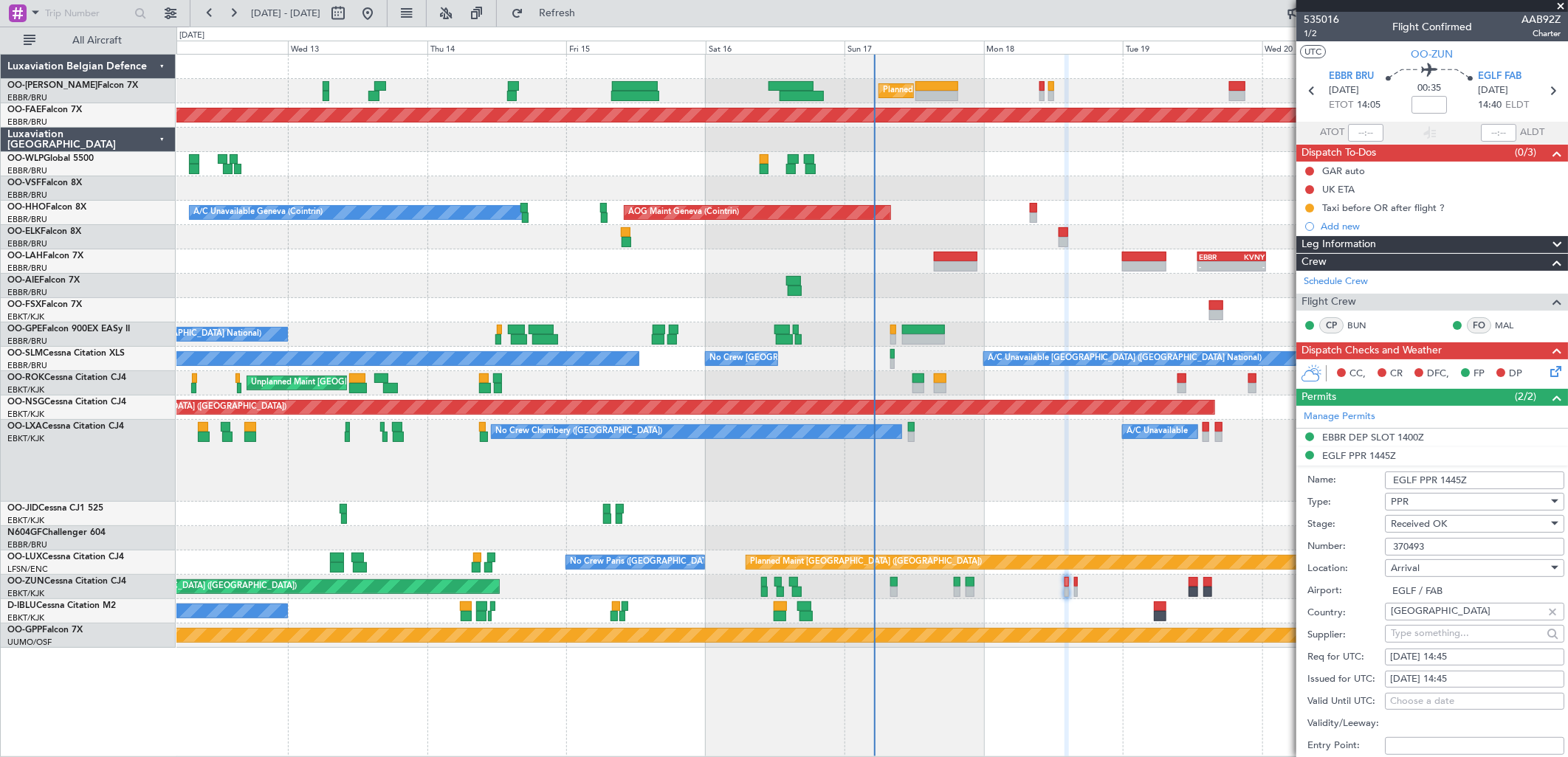
click at [1423, 541] on input "370493" at bounding box center [1474, 547] width 179 height 18
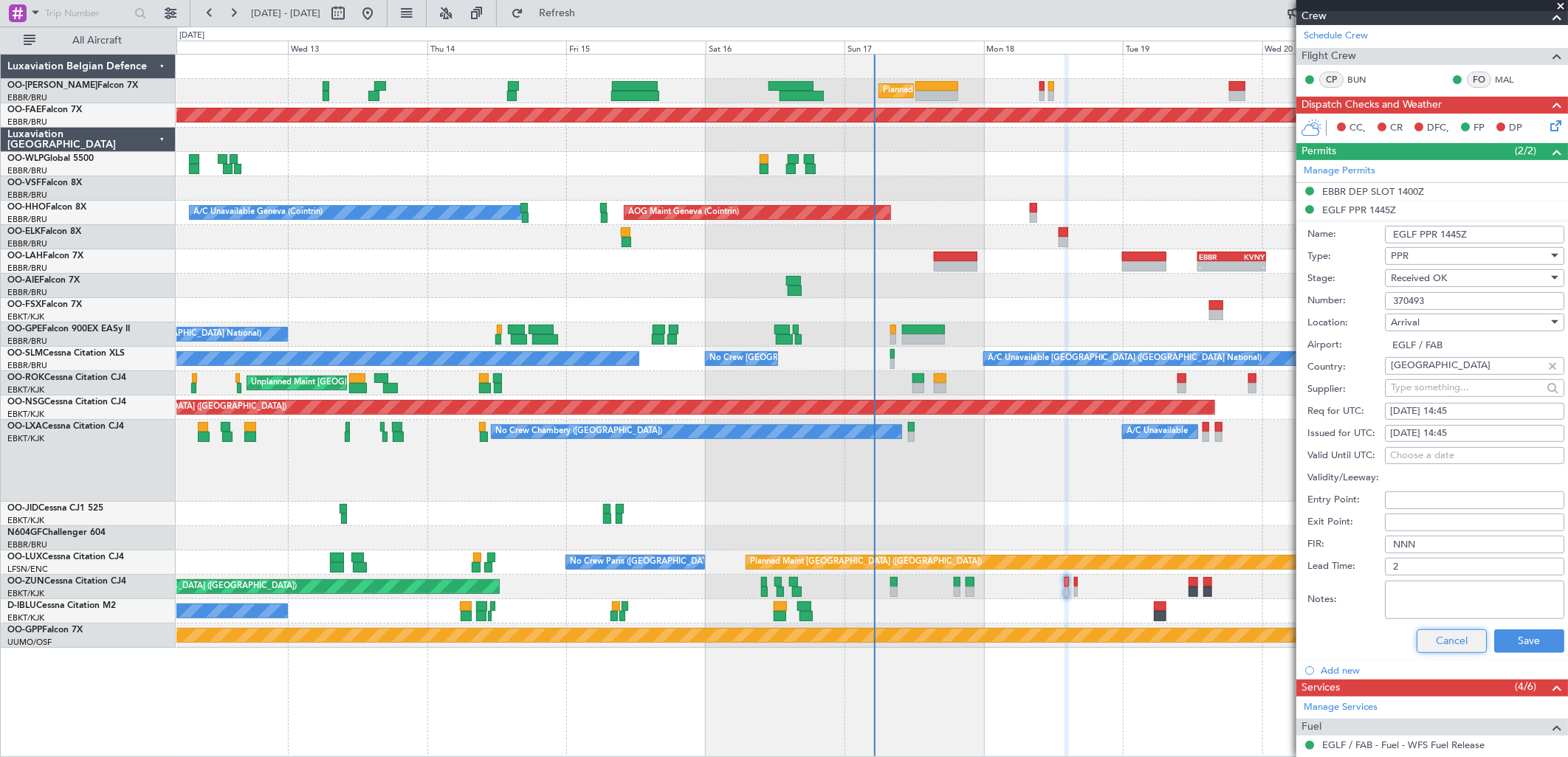
click at [1428, 638] on button "Cancel" at bounding box center [1451, 642] width 70 height 24
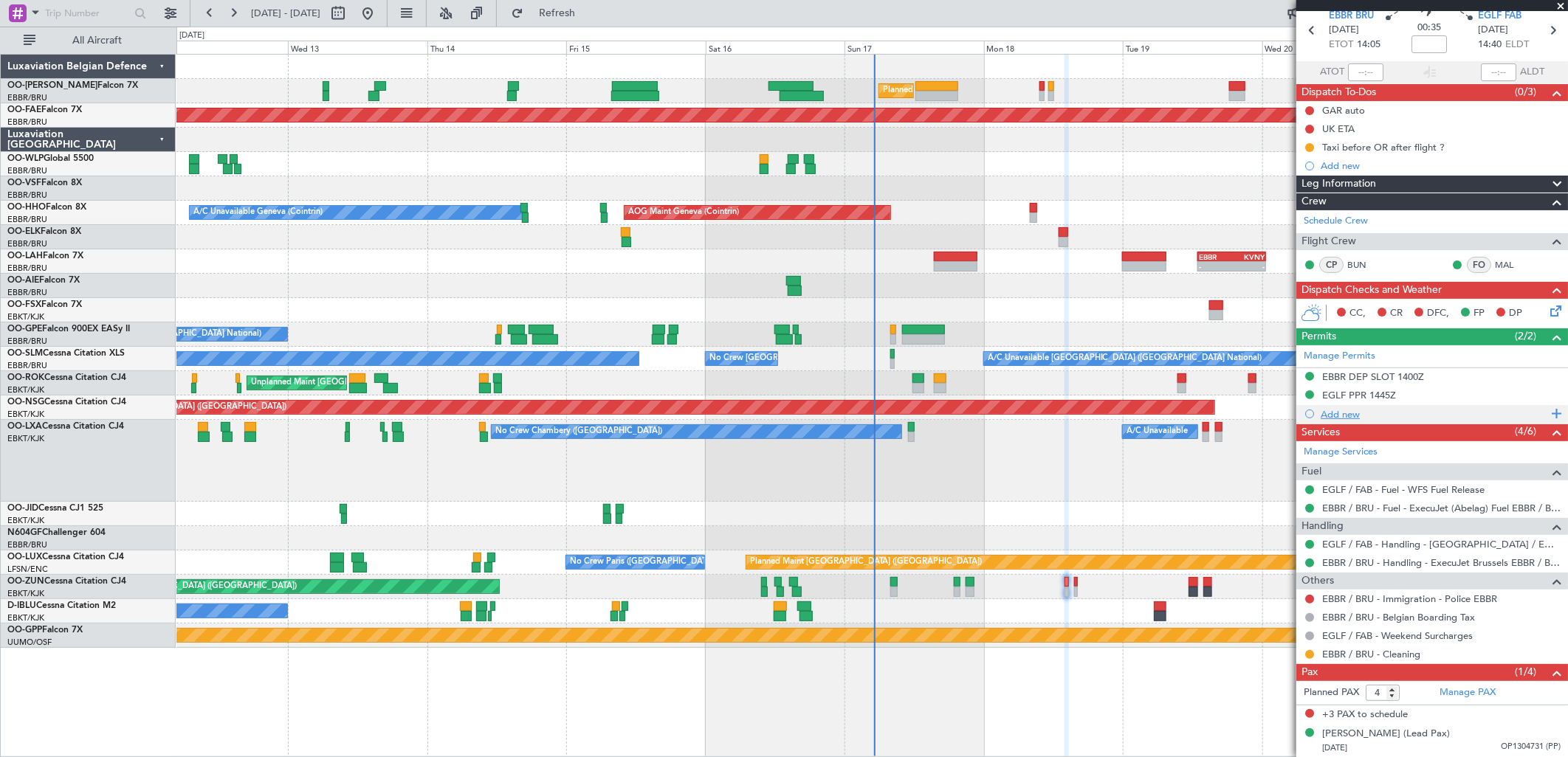
click at [1354, 416] on div "Add new" at bounding box center [1433, 415] width 226 height 13
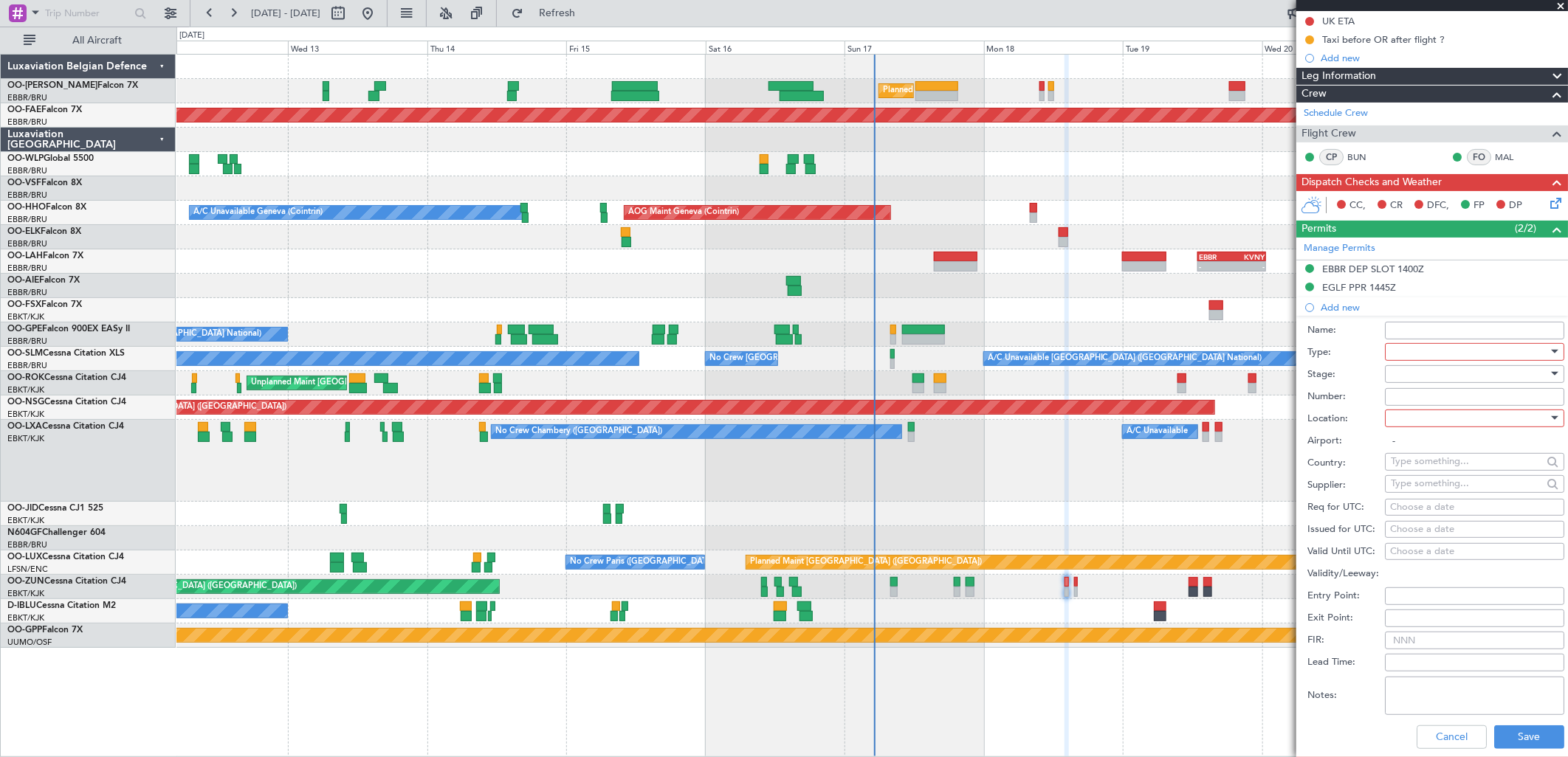
scroll to position [9, 0]
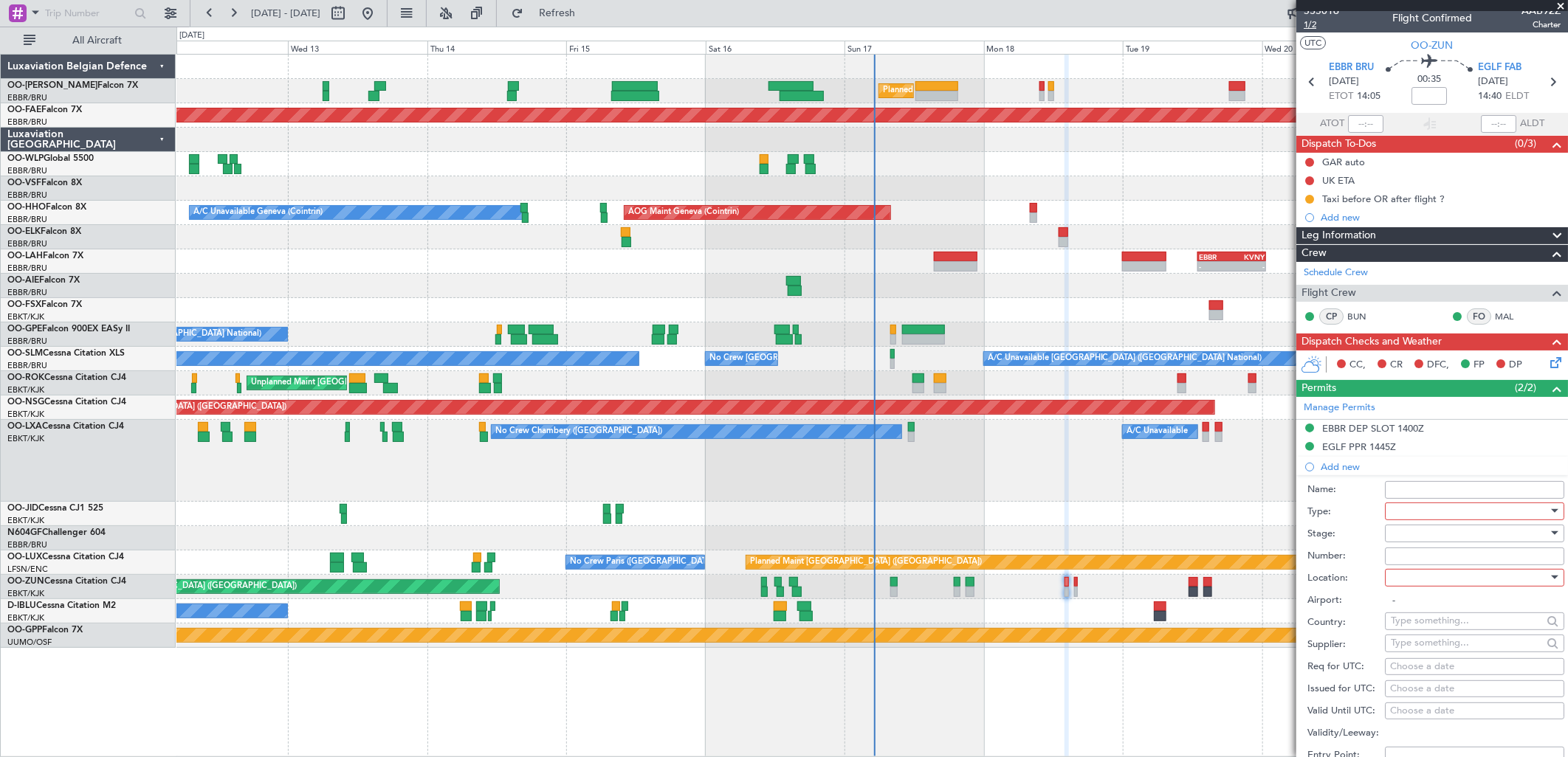
click at [1309, 27] on span "1/2" at bounding box center [1321, 25] width 35 height 13
click at [1411, 512] on div at bounding box center [1469, 512] width 158 height 22
click at [1418, 560] on span "Permit To Proceed" at bounding box center [1469, 563] width 154 height 22
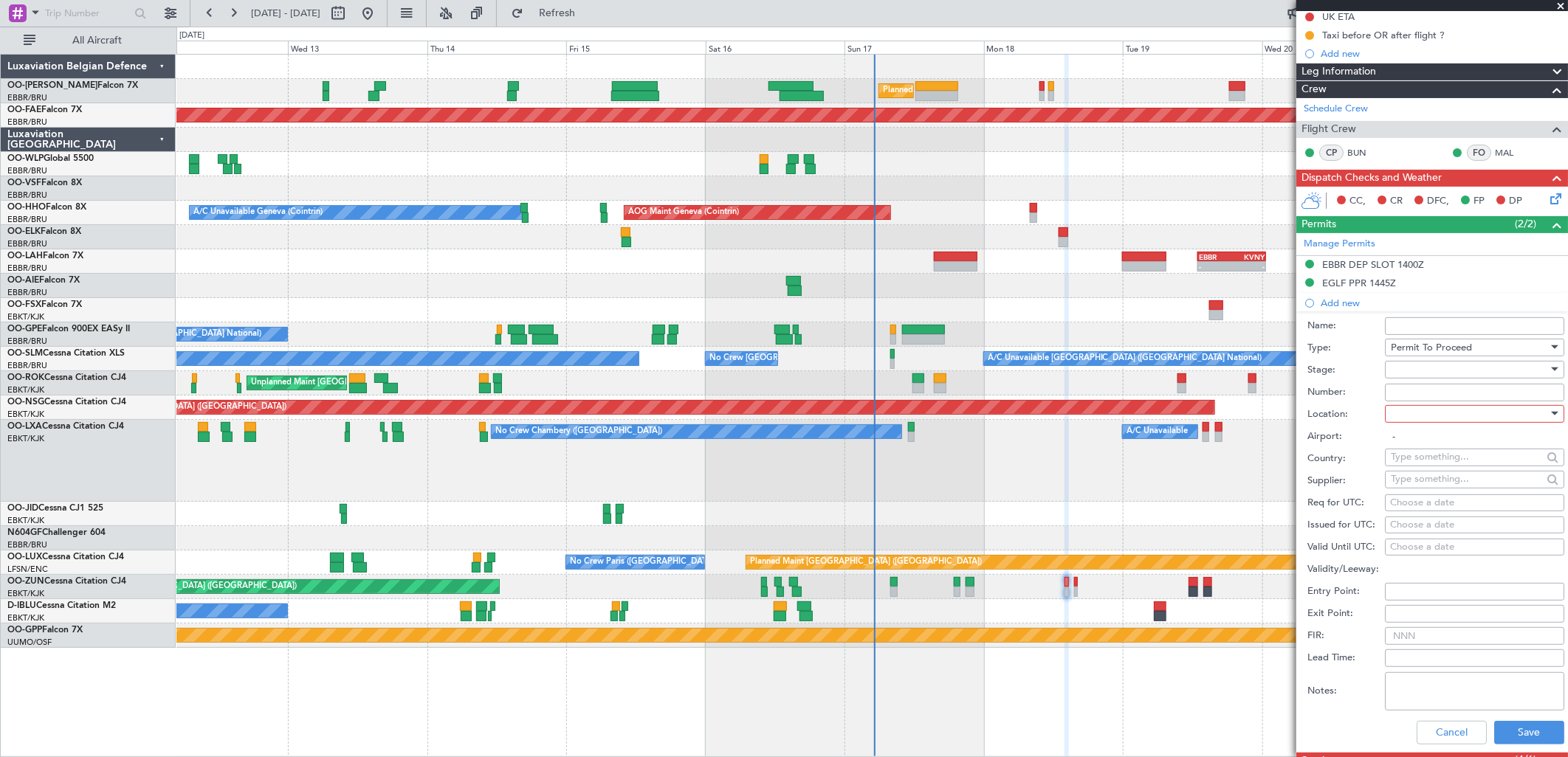
click at [1411, 369] on div at bounding box center [1469, 370] width 158 height 22
click at [1437, 487] on span "Received OK" at bounding box center [1469, 488] width 154 height 22
click at [1405, 388] on input "Number:" at bounding box center [1474, 393] width 179 height 18
paste input "BFOP-2024-30105V8"
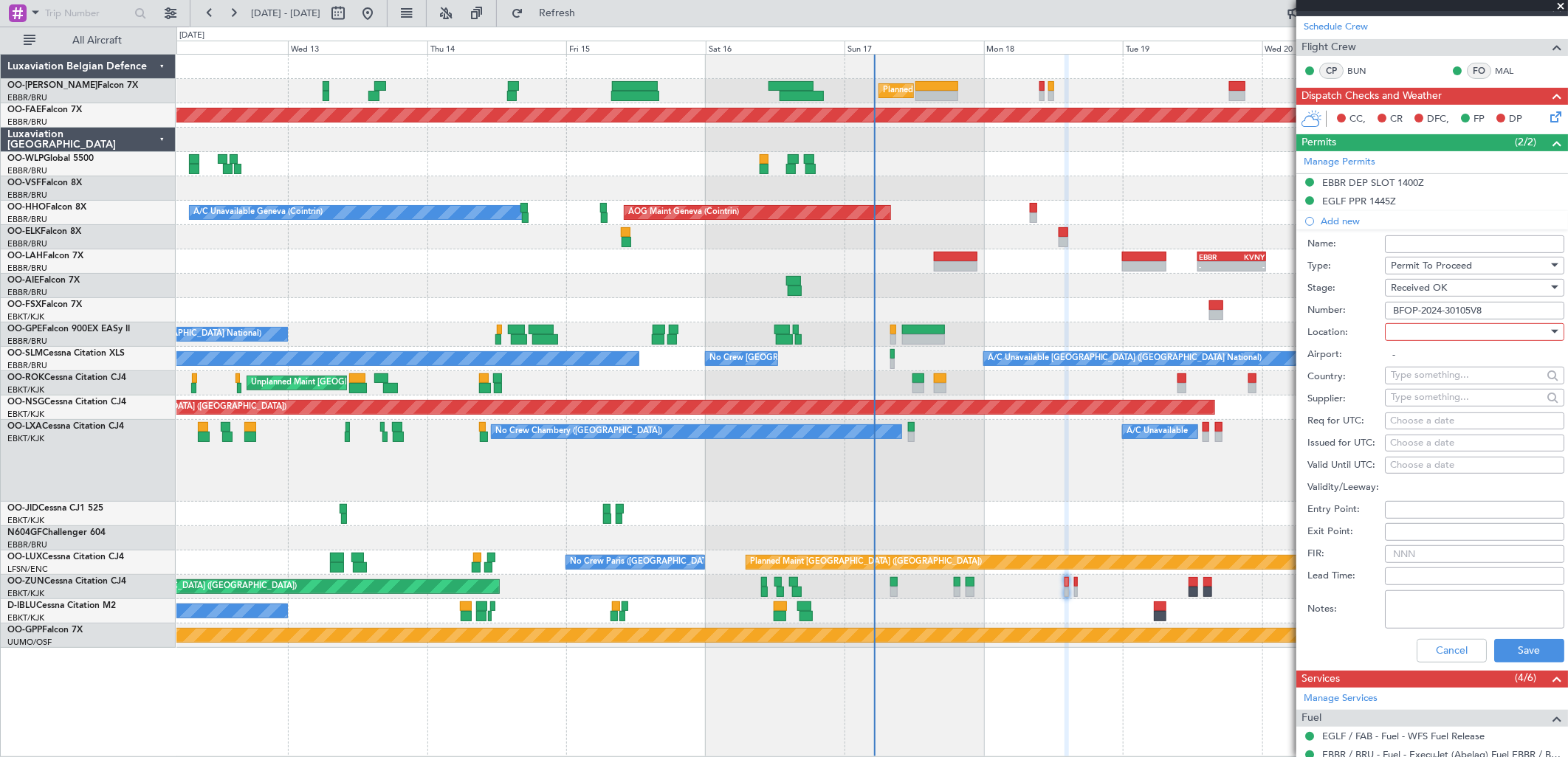
type input "BFOP-2024-30105V8"
click at [1437, 335] on div at bounding box center [1469, 332] width 158 height 22
click at [1429, 403] on span "Arrival" at bounding box center [1469, 407] width 154 height 22
type input "EGLF / FAB"
click at [1517, 647] on button "Save" at bounding box center [1529, 651] width 70 height 24
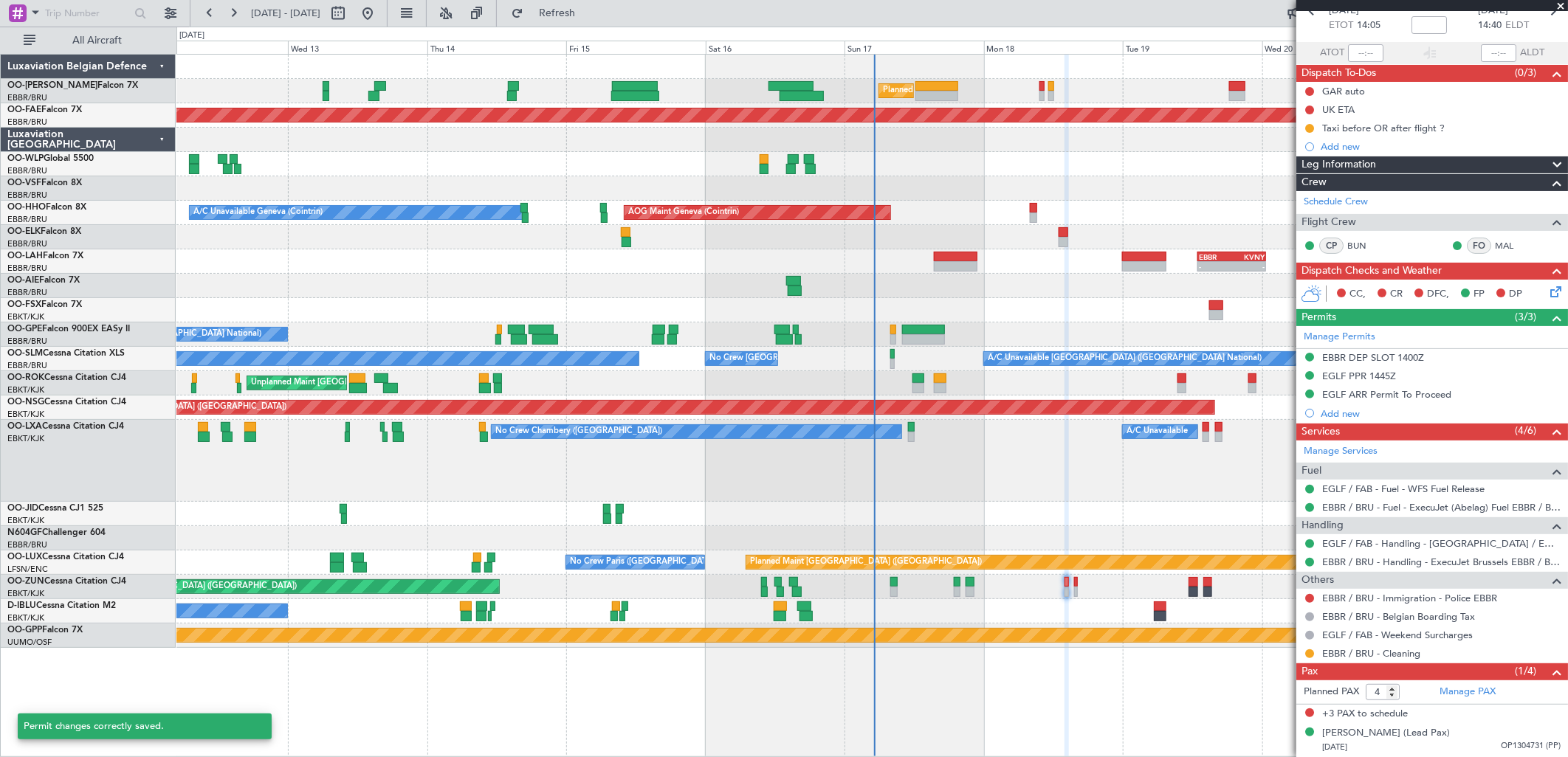
scroll to position [78, 0]
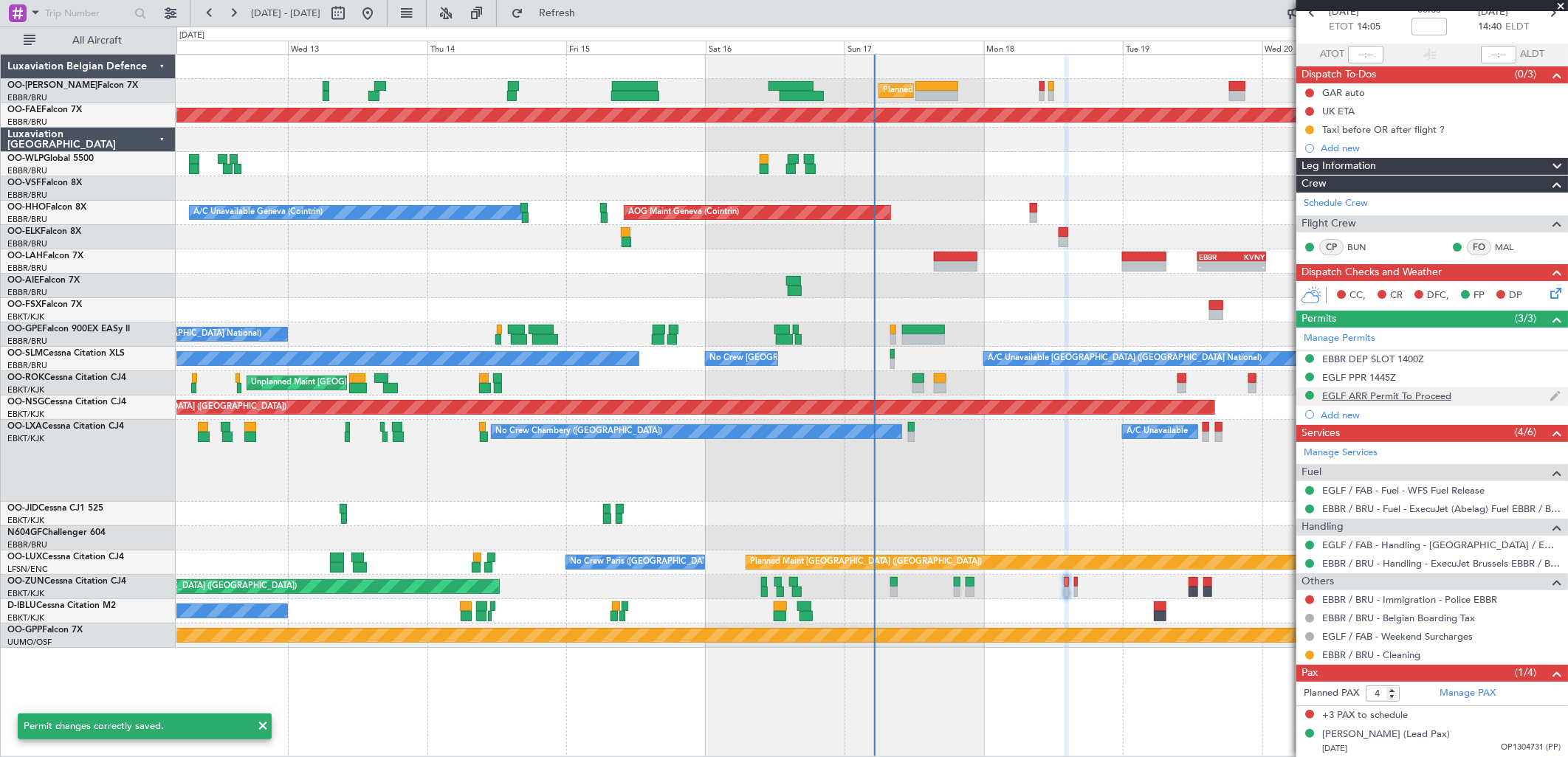
click at [1399, 388] on div "EGLF ARR Permit To Proceed" at bounding box center [1432, 397] width 272 height 19
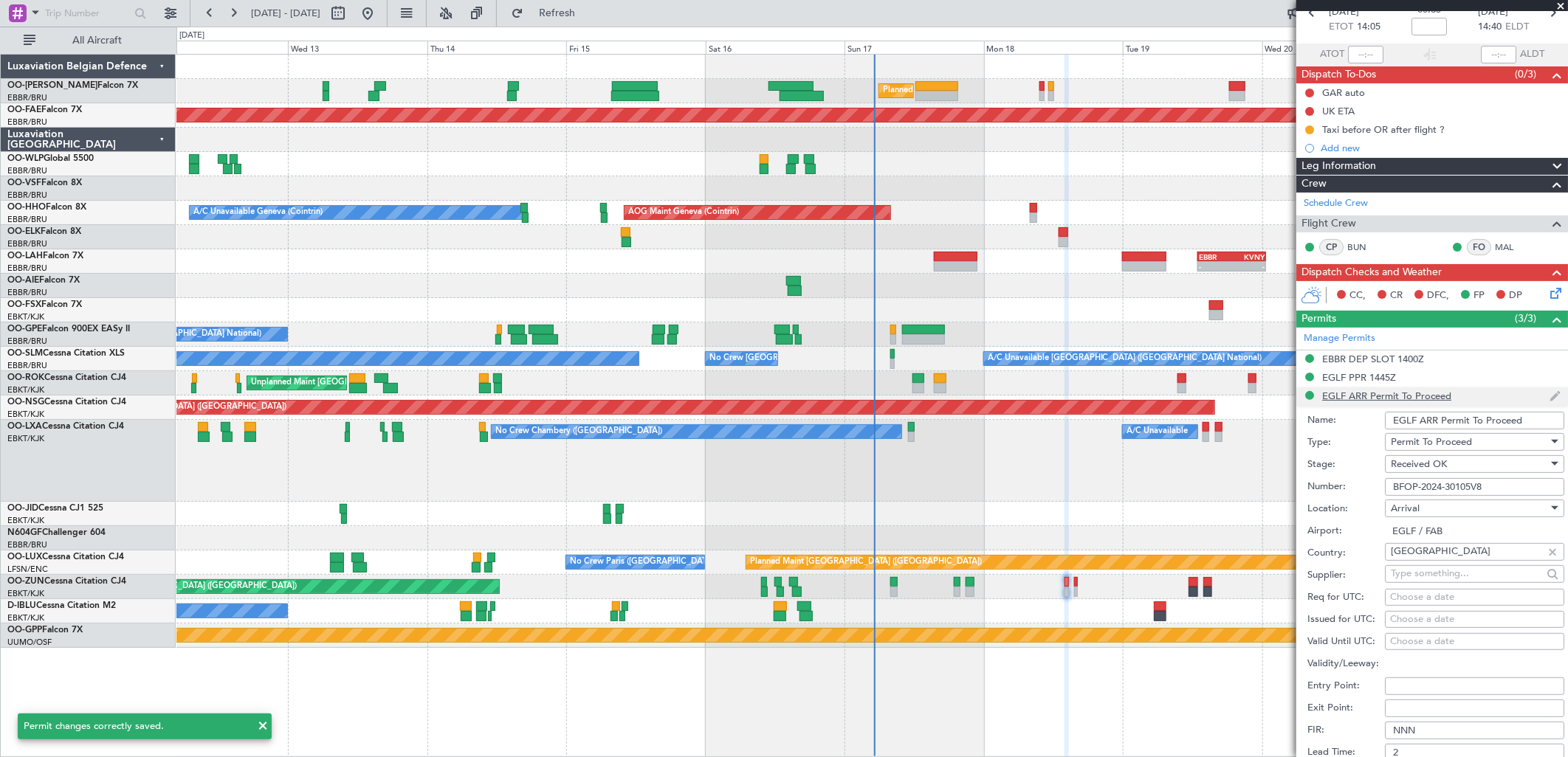
scroll to position [255, 0]
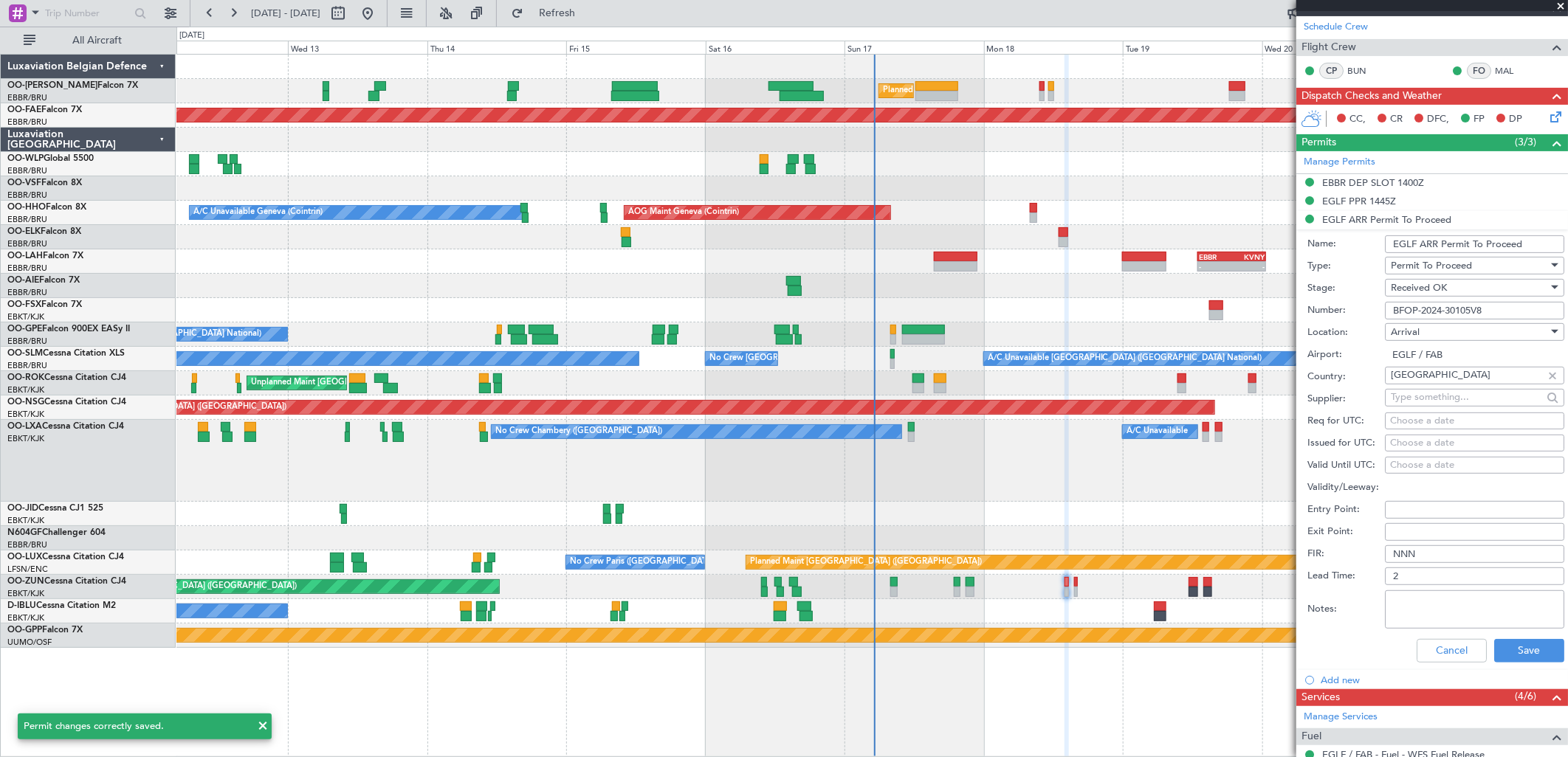
click at [1445, 244] on input "EGLF ARR Permit To Proceed" at bounding box center [1474, 244] width 179 height 18
type input "UK BLOCK PERMIT"
click at [1523, 650] on button "Save" at bounding box center [1529, 651] width 70 height 24
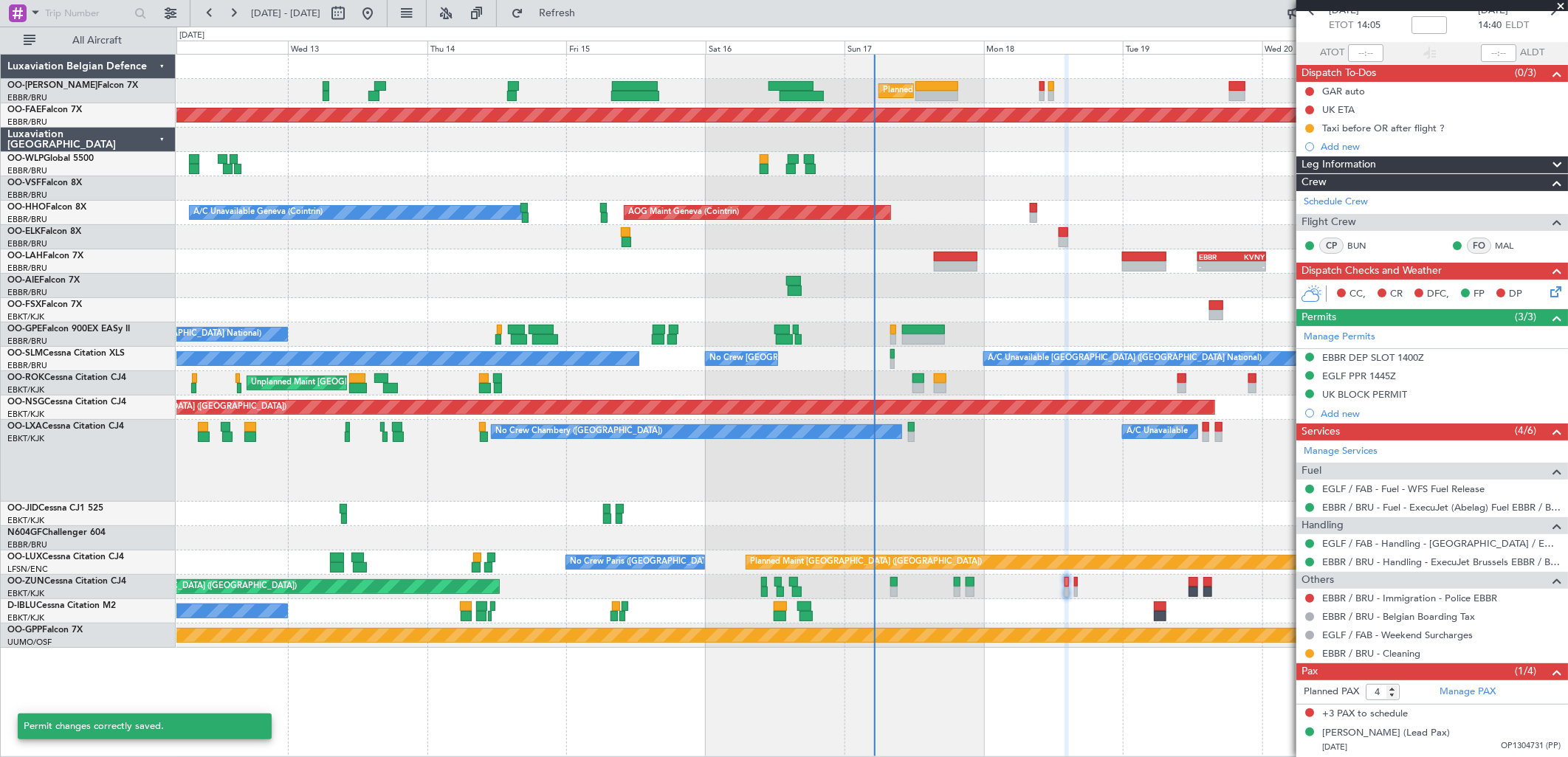
scroll to position [78, 0]
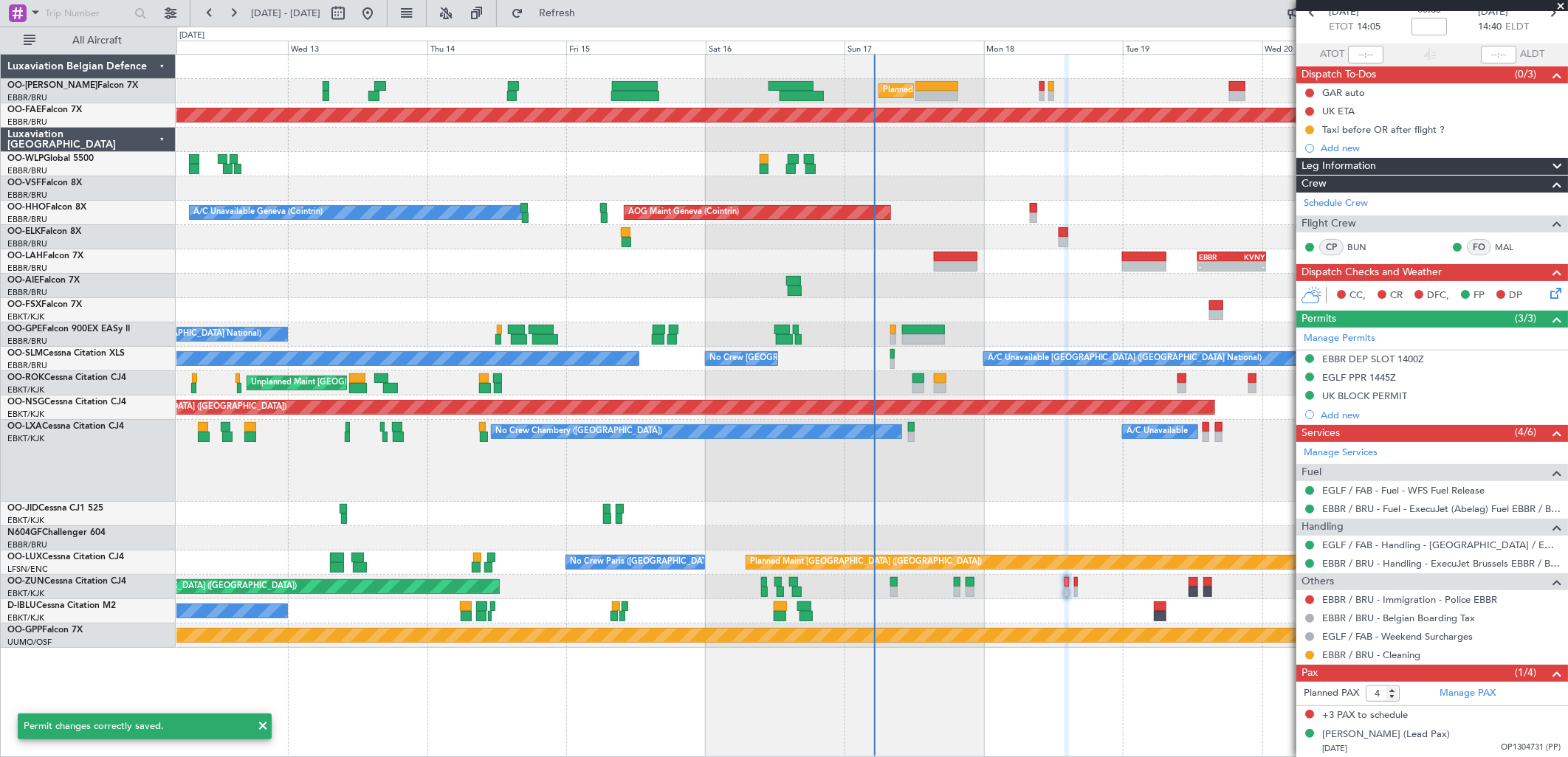
click at [1547, 297] on icon at bounding box center [1552, 291] width 12 height 12
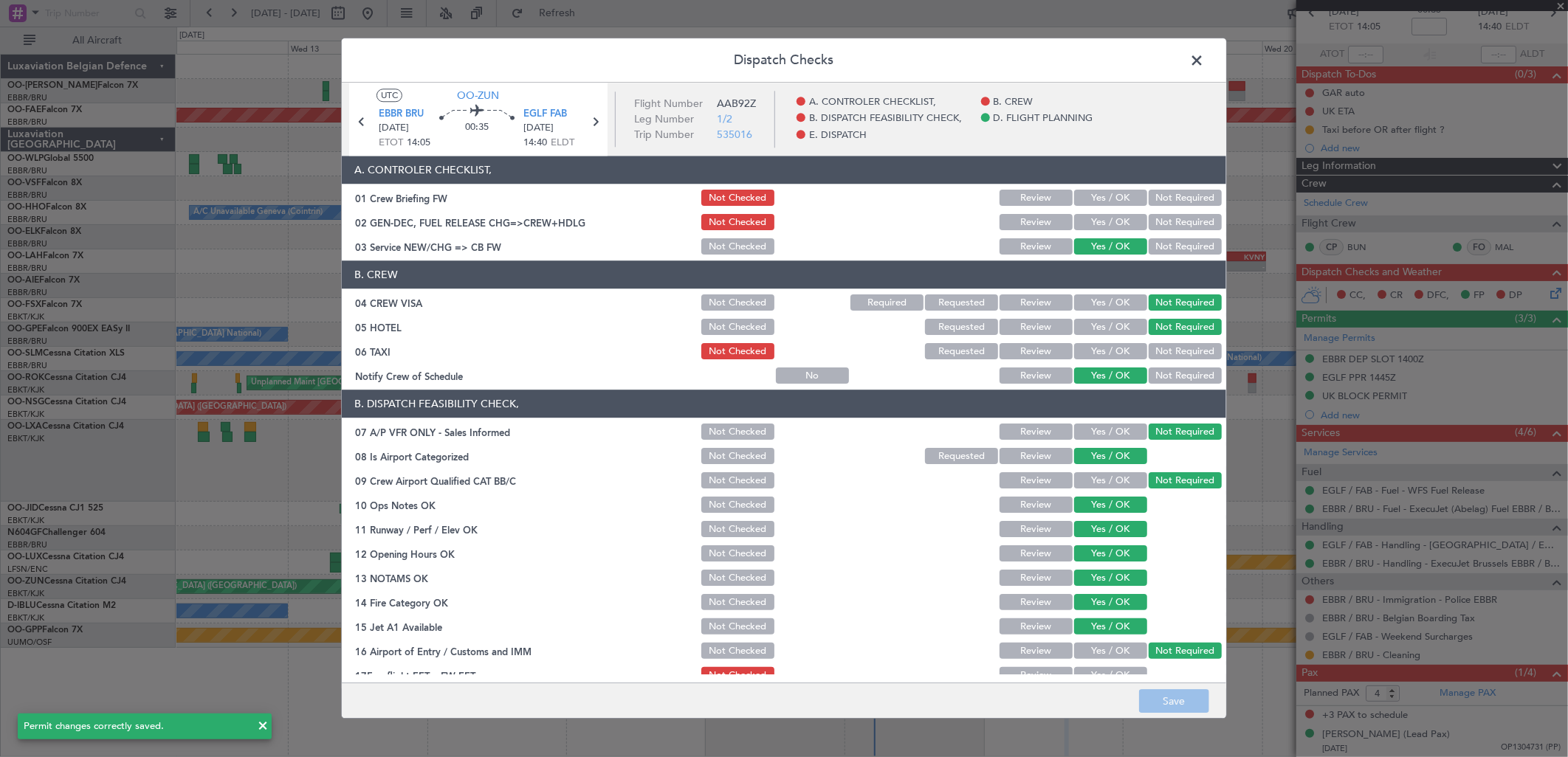
scroll to position [224, 0]
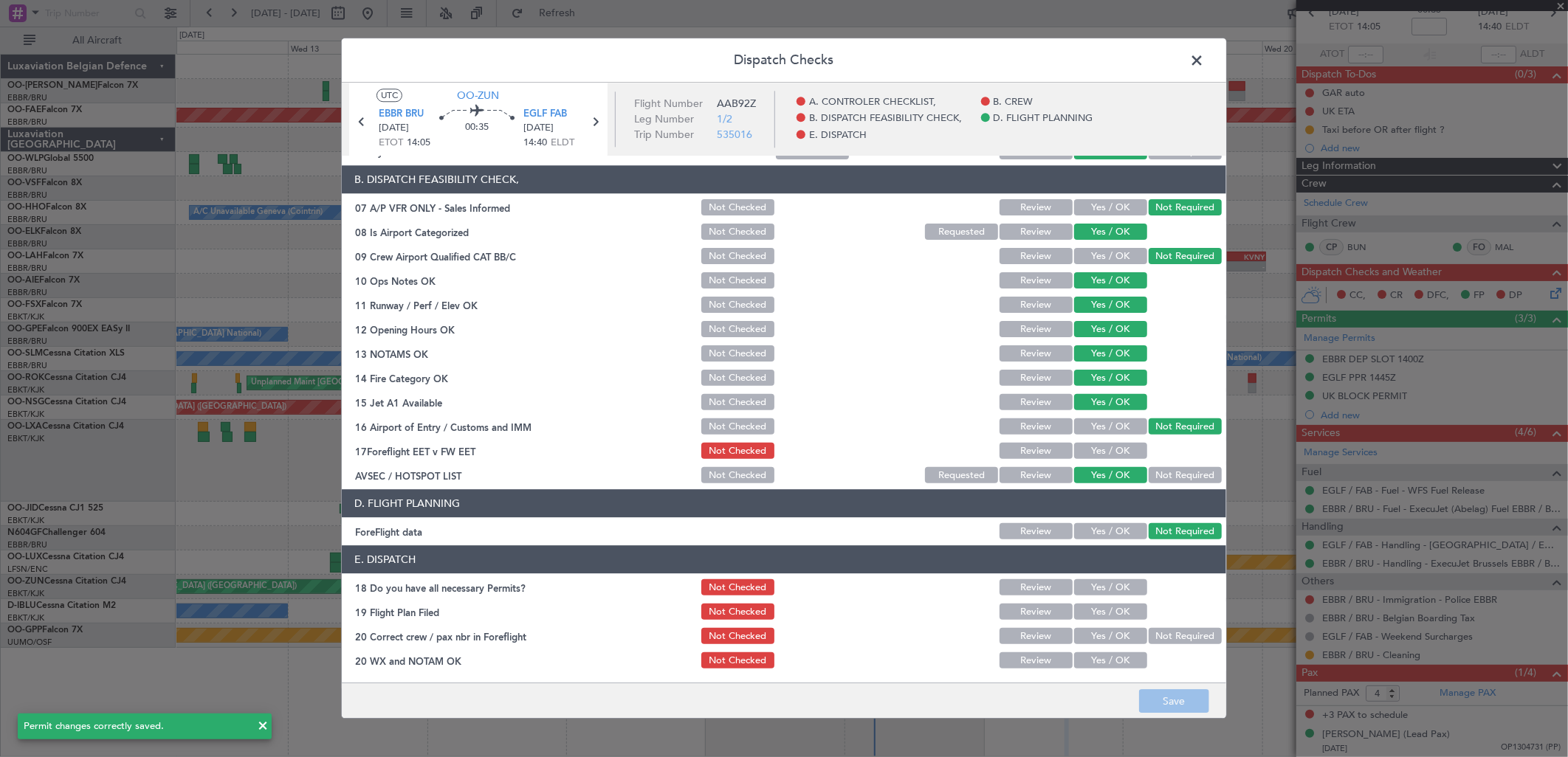
click at [1099, 661] on button "Yes / OK" at bounding box center [1110, 661] width 73 height 16
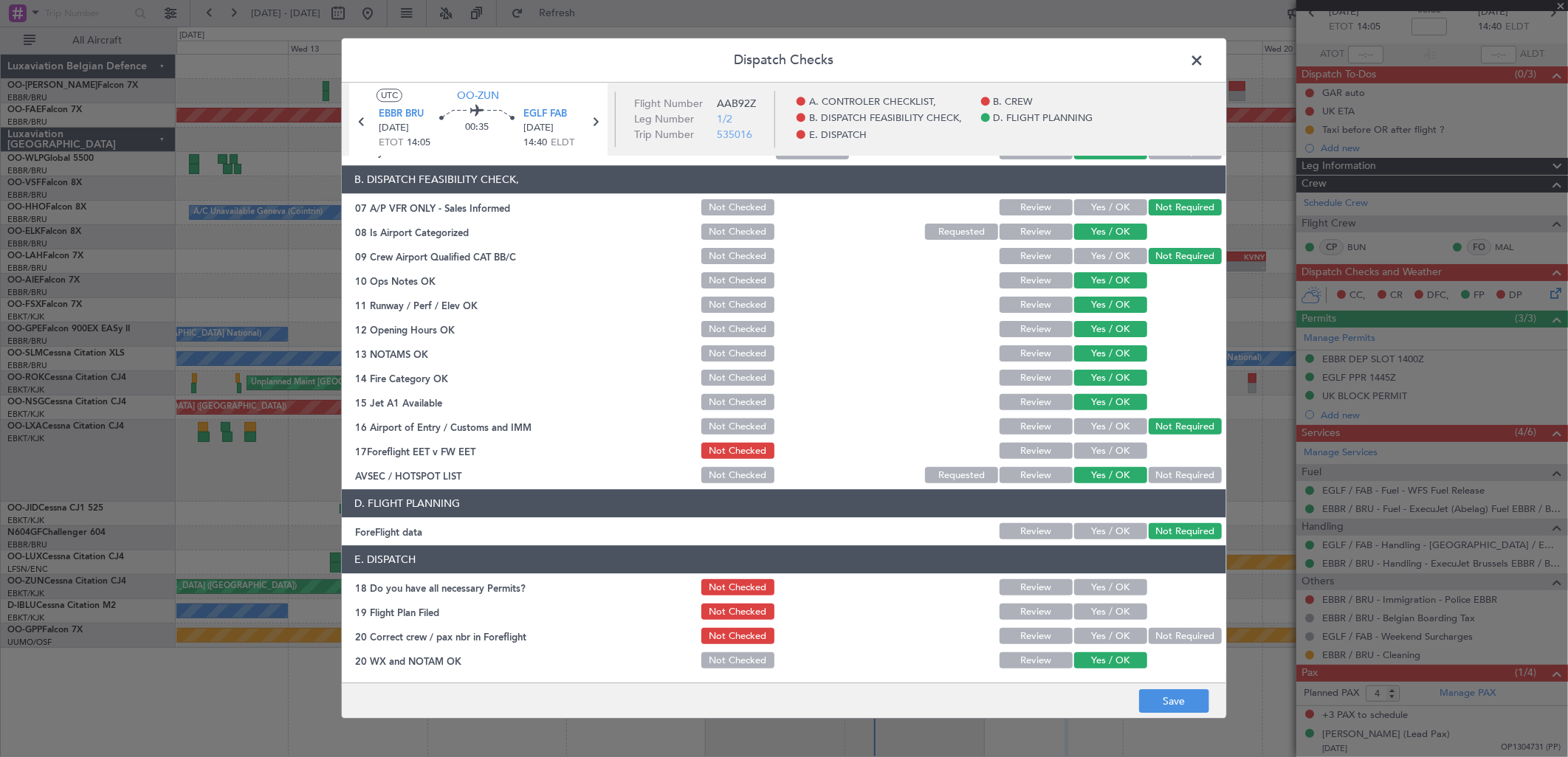
click at [1101, 629] on button "Yes / OK" at bounding box center [1110, 637] width 73 height 16
click at [1169, 708] on button "Save" at bounding box center [1174, 702] width 70 height 24
click at [1106, 610] on button "Yes / OK" at bounding box center [1110, 613] width 73 height 16
click at [1114, 585] on button "Yes / OK" at bounding box center [1110, 588] width 73 height 16
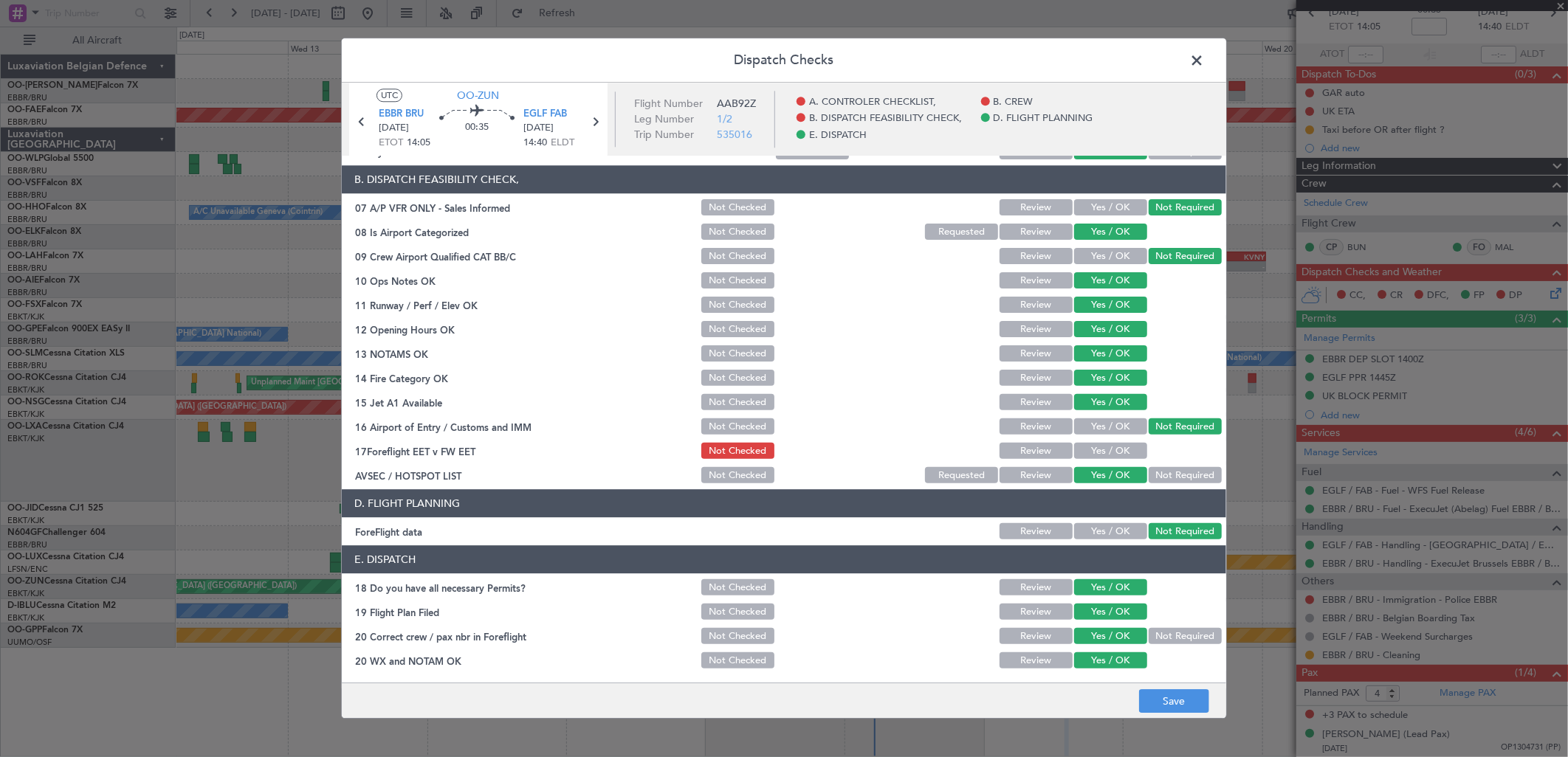
click at [746, 617] on button "Not Checked" at bounding box center [737, 613] width 73 height 16
click at [731, 589] on button "Not Checked" at bounding box center [737, 588] width 73 height 16
click at [1127, 580] on button "Yes / OK" at bounding box center [1110, 588] width 73 height 16
click at [1169, 699] on button "Save" at bounding box center [1174, 702] width 70 height 24
click at [1103, 441] on div "Yes / OK" at bounding box center [1109, 451] width 74 height 20
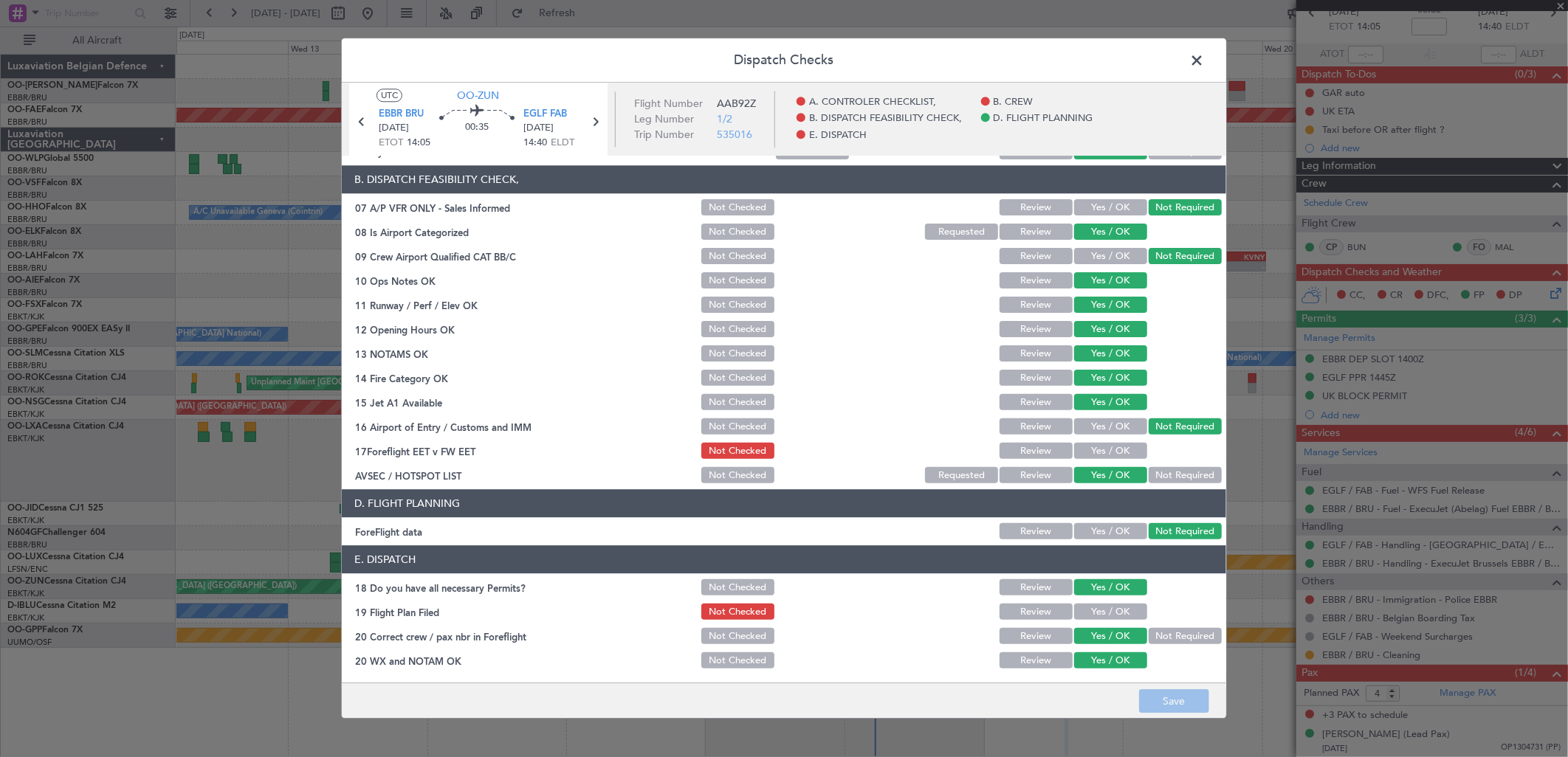
click at [1101, 447] on button "Yes / OK" at bounding box center [1110, 451] width 73 height 16
click at [1171, 690] on button "Save" at bounding box center [1174, 702] width 70 height 24
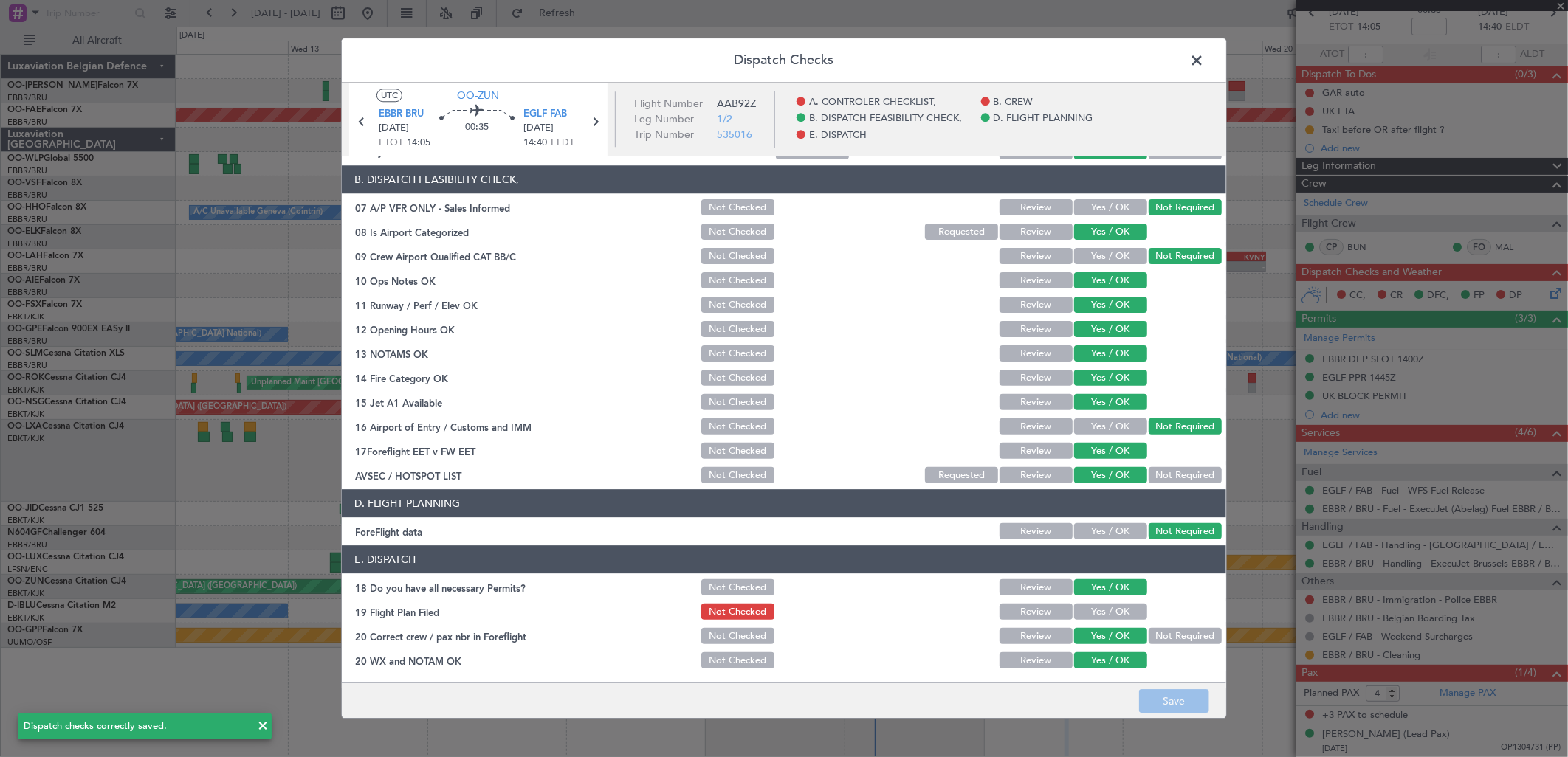
click at [1204, 56] on span at bounding box center [1204, 64] width 0 height 30
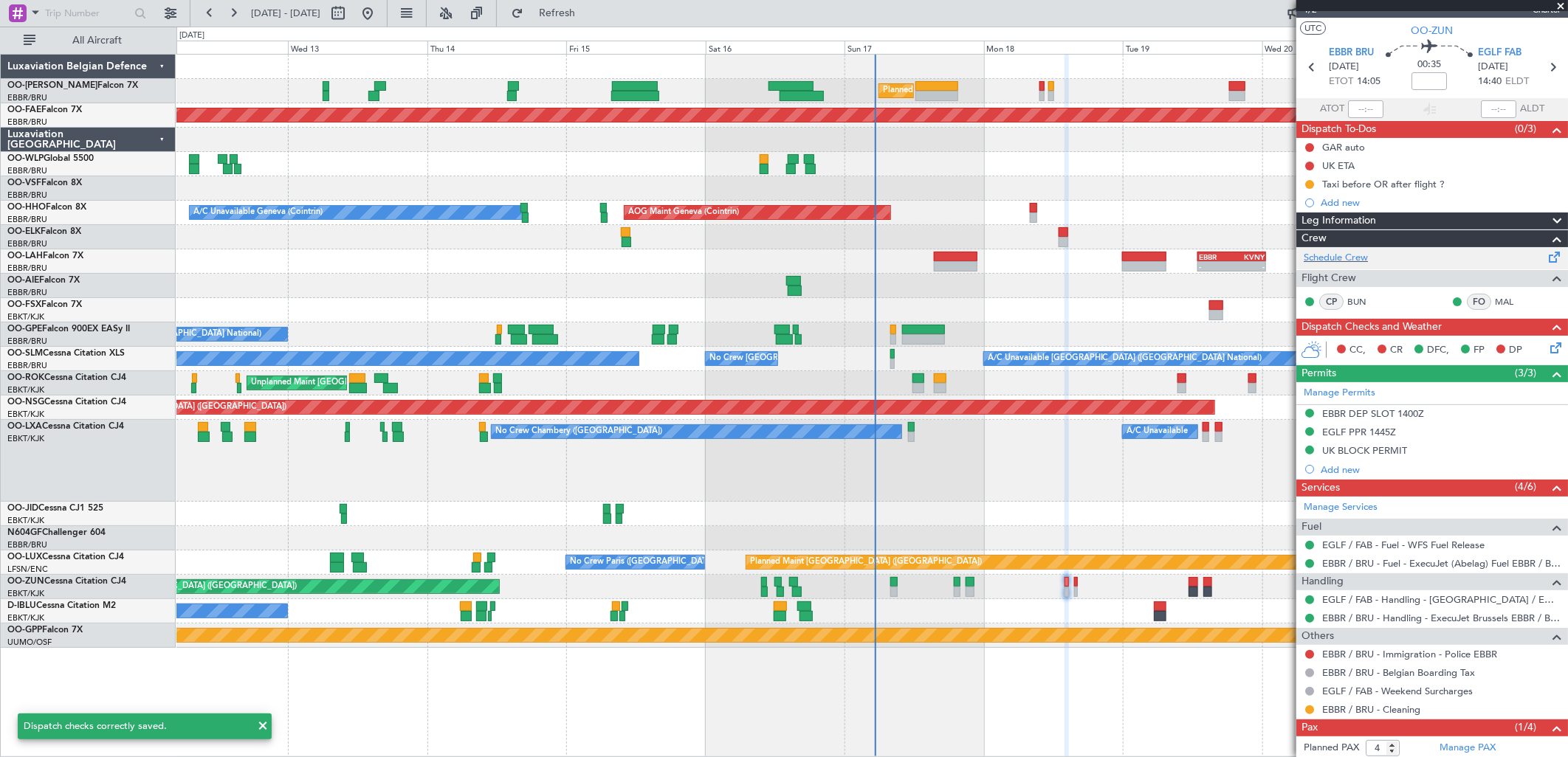
scroll to position [0, 0]
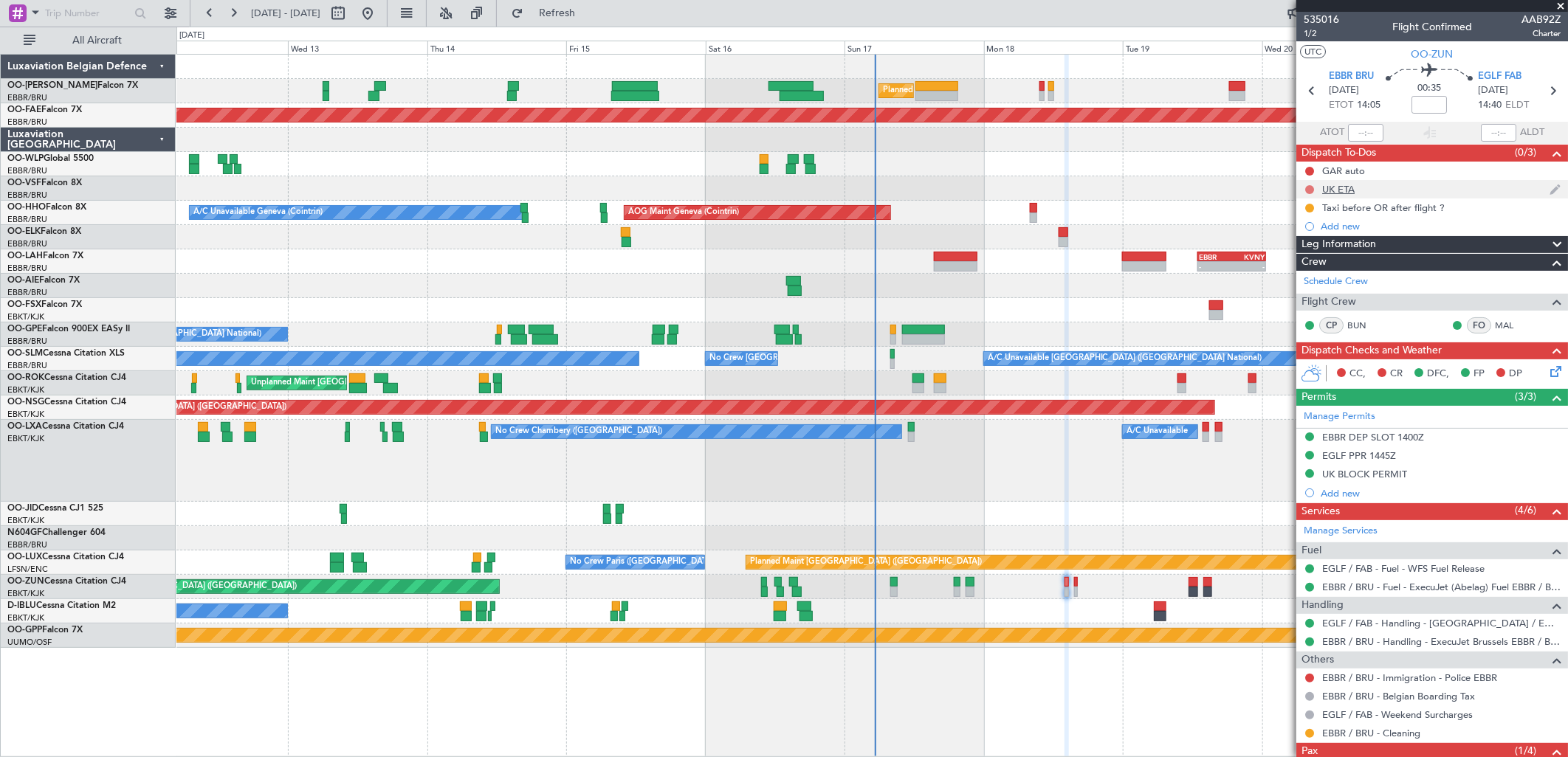
click at [1306, 190] on button at bounding box center [1309, 189] width 9 height 9
click at [1309, 252] on span "Completed" at bounding box center [1316, 255] width 49 height 15
click at [1309, 172] on button at bounding box center [1309, 171] width 9 height 9
click at [1303, 235] on span "Completed" at bounding box center [1316, 236] width 49 height 15
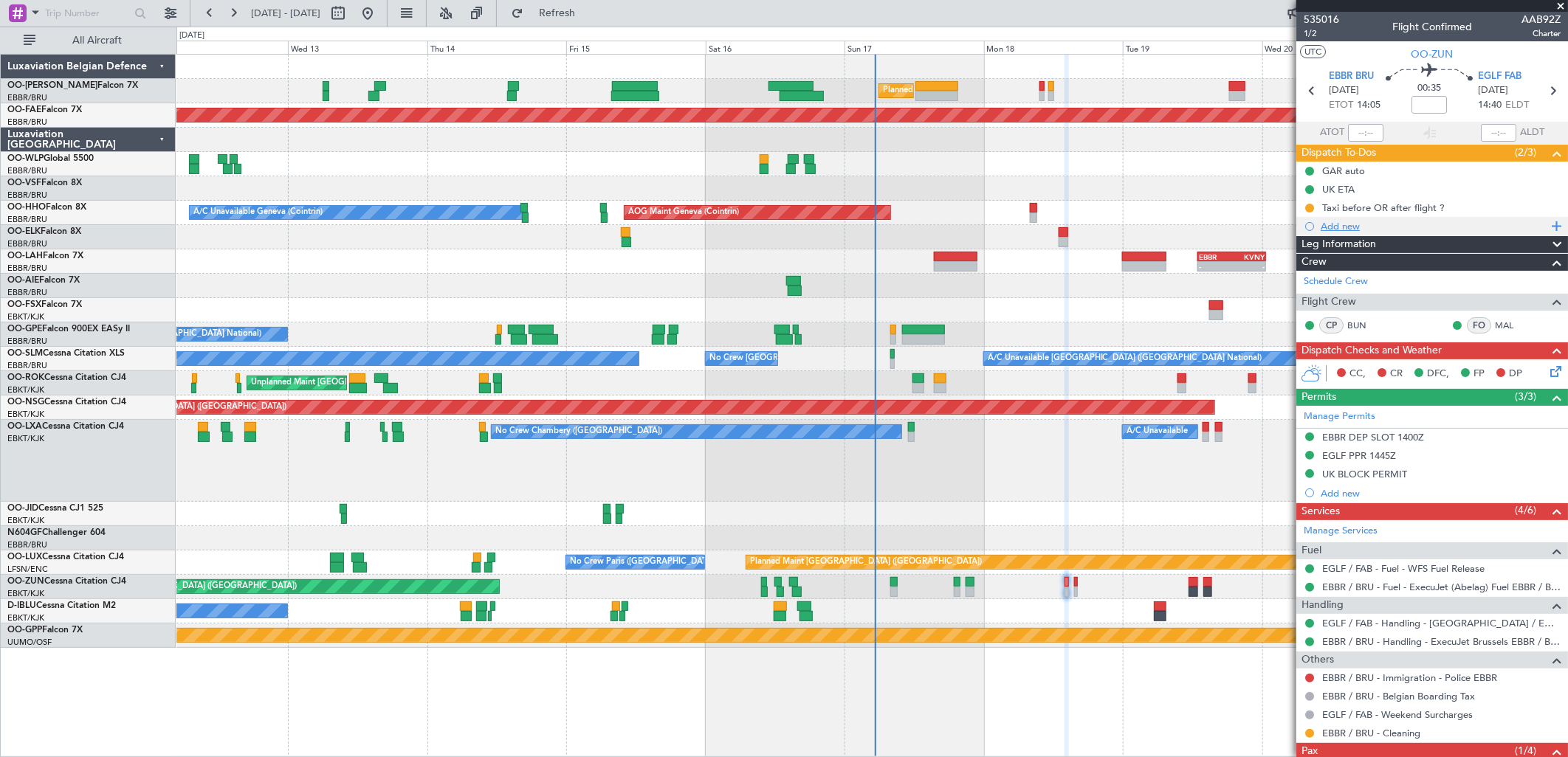
click at [1336, 223] on div "Add new" at bounding box center [1433, 226] width 226 height 13
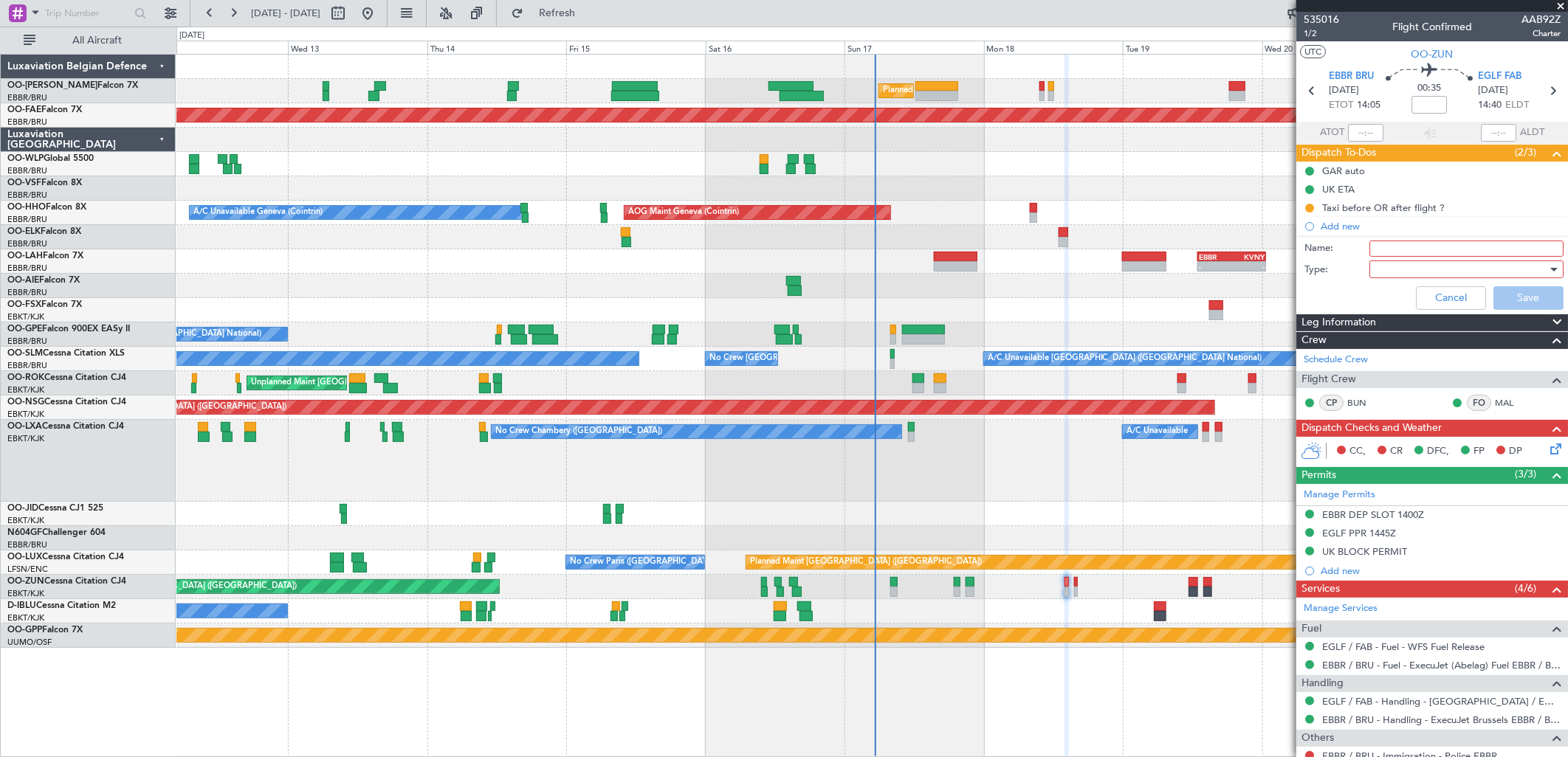
click at [1411, 251] on input "Name:" at bounding box center [1466, 248] width 194 height 16
type input "FPLIN FF"
click at [1405, 264] on div at bounding box center [1461, 270] width 172 height 22
click at [1398, 304] on span "Generic" at bounding box center [1458, 299] width 172 height 22
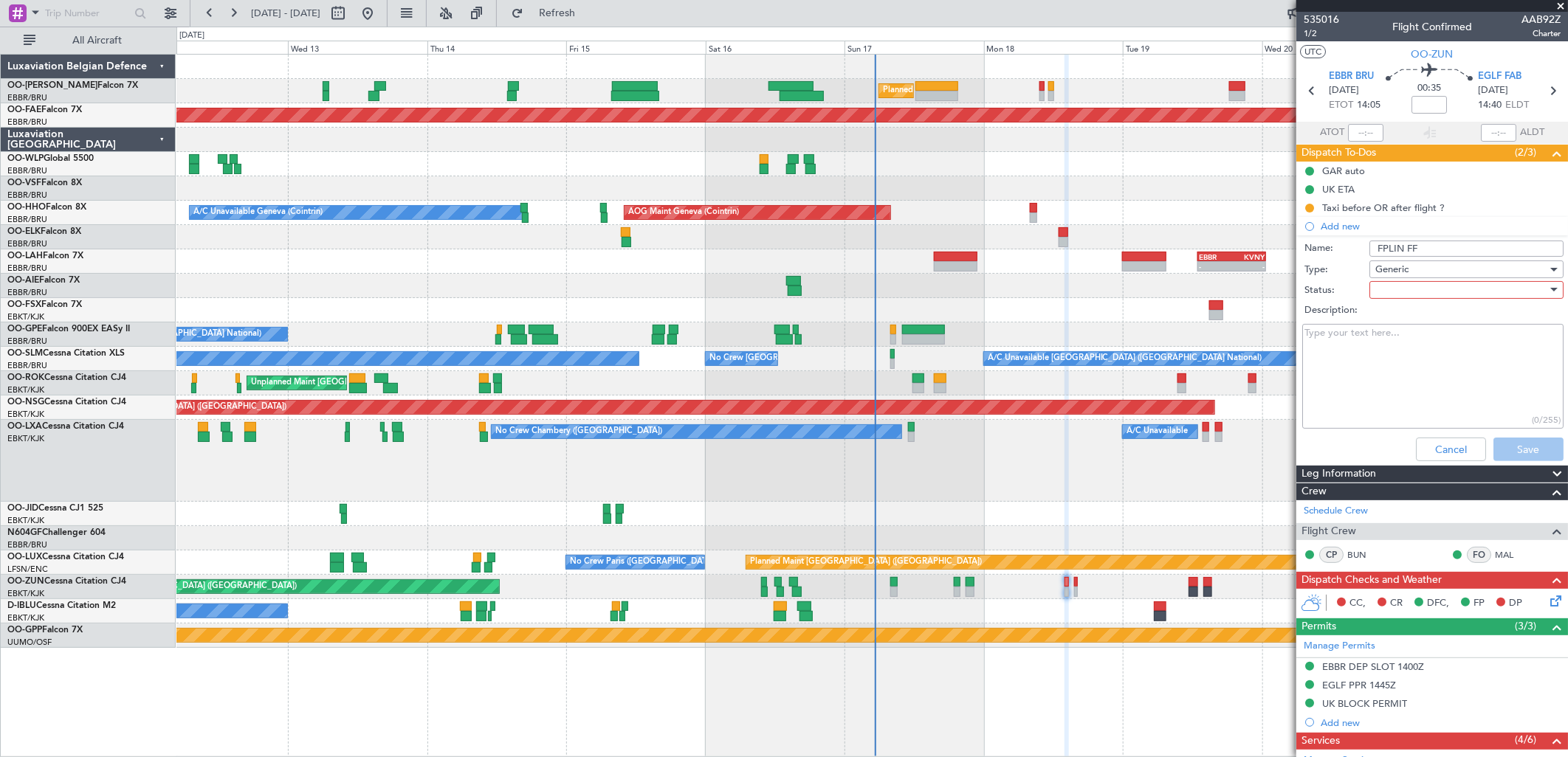
click at [1397, 288] on div at bounding box center [1461, 290] width 172 height 22
click at [1389, 343] on span "In Progress" at bounding box center [1458, 342] width 172 height 22
click at [1354, 353] on textarea "Description:" at bounding box center [1432, 377] width 261 height 106
type textarea "R"
type textarea "FPL released to crew"
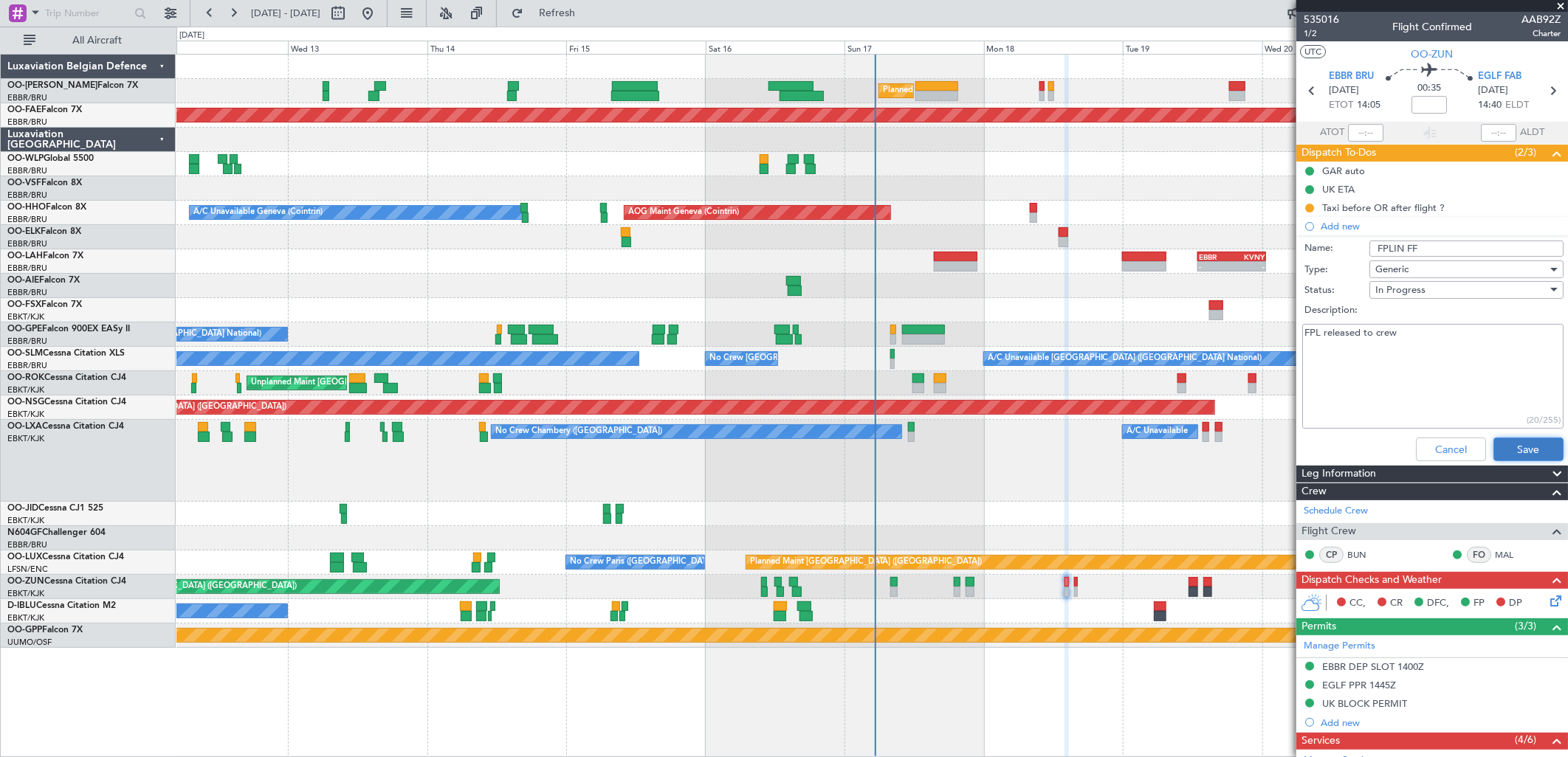
click at [1494, 439] on button "Save" at bounding box center [1528, 450] width 70 height 24
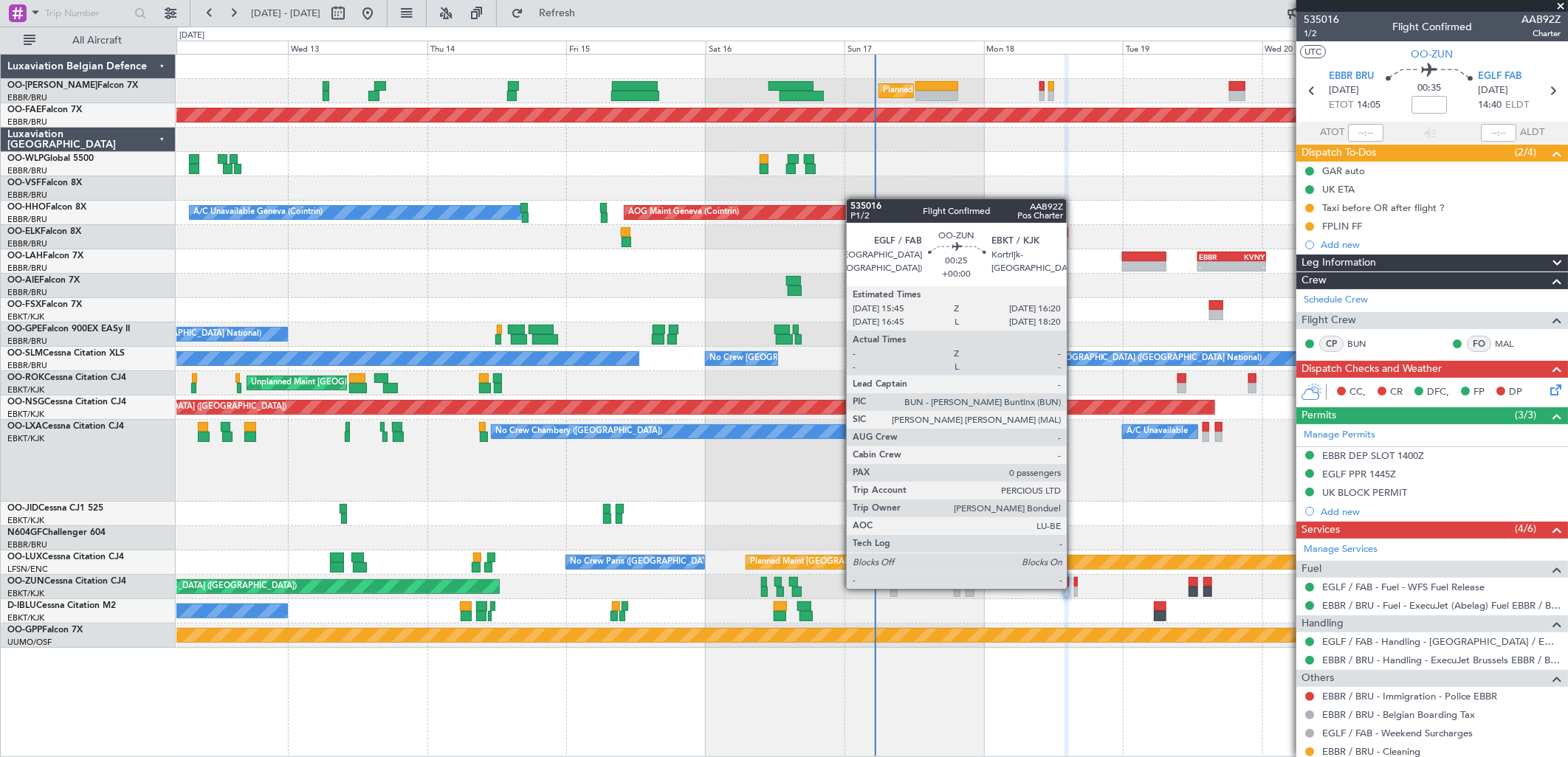
click at [1074, 588] on div at bounding box center [1076, 592] width 4 height 10
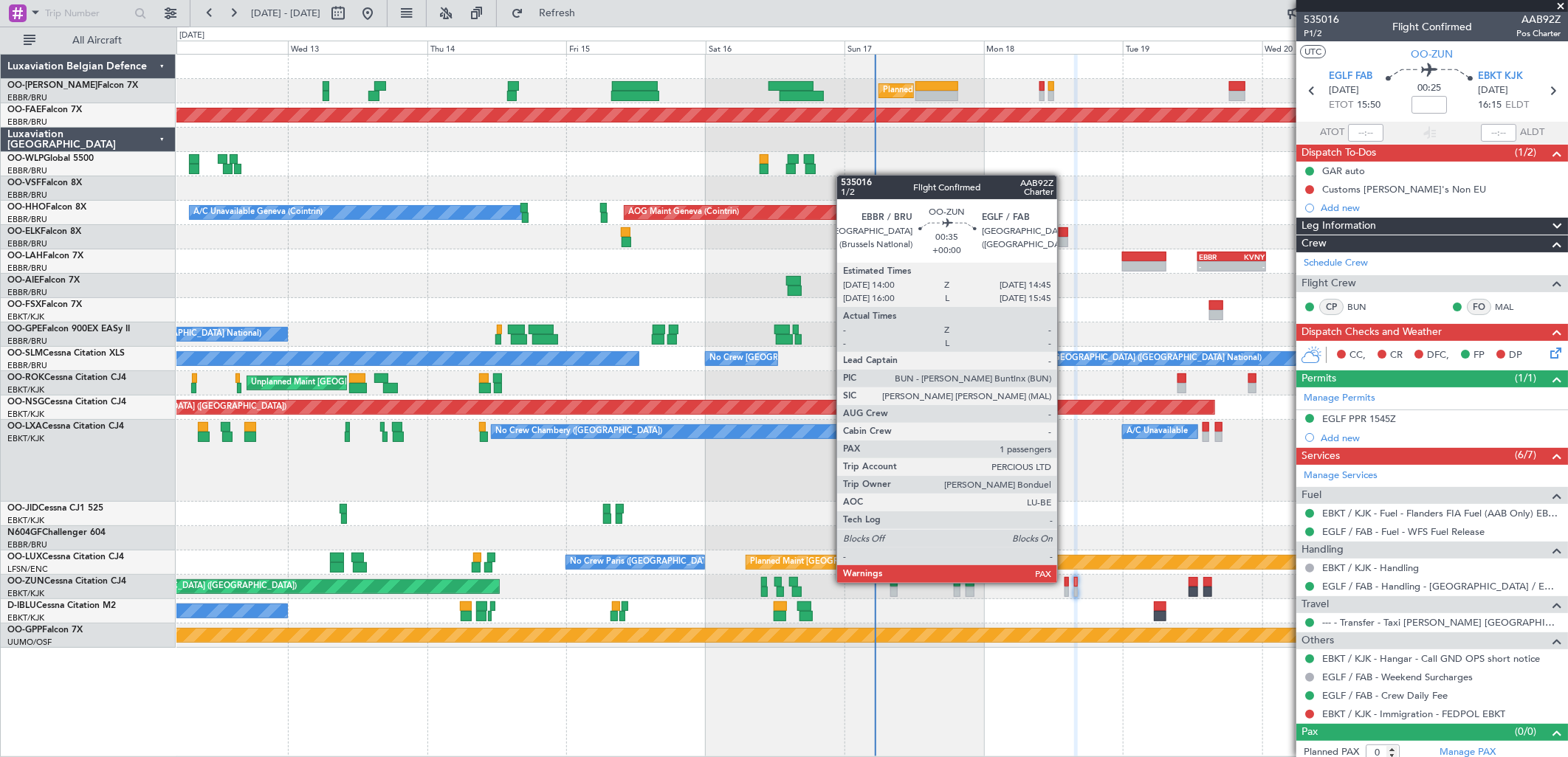
click at [1064, 583] on div at bounding box center [1066, 582] width 5 height 10
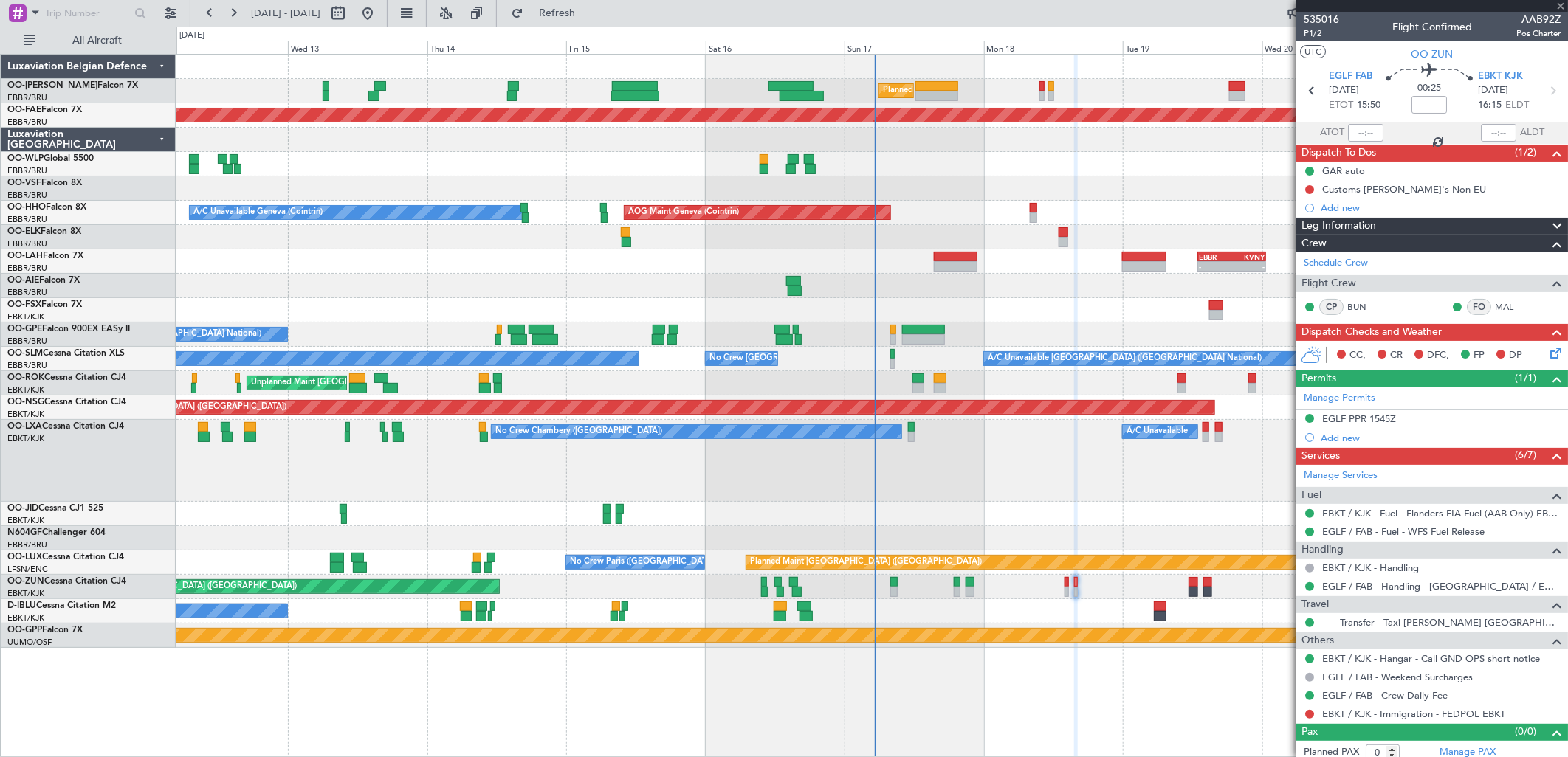
type input "4"
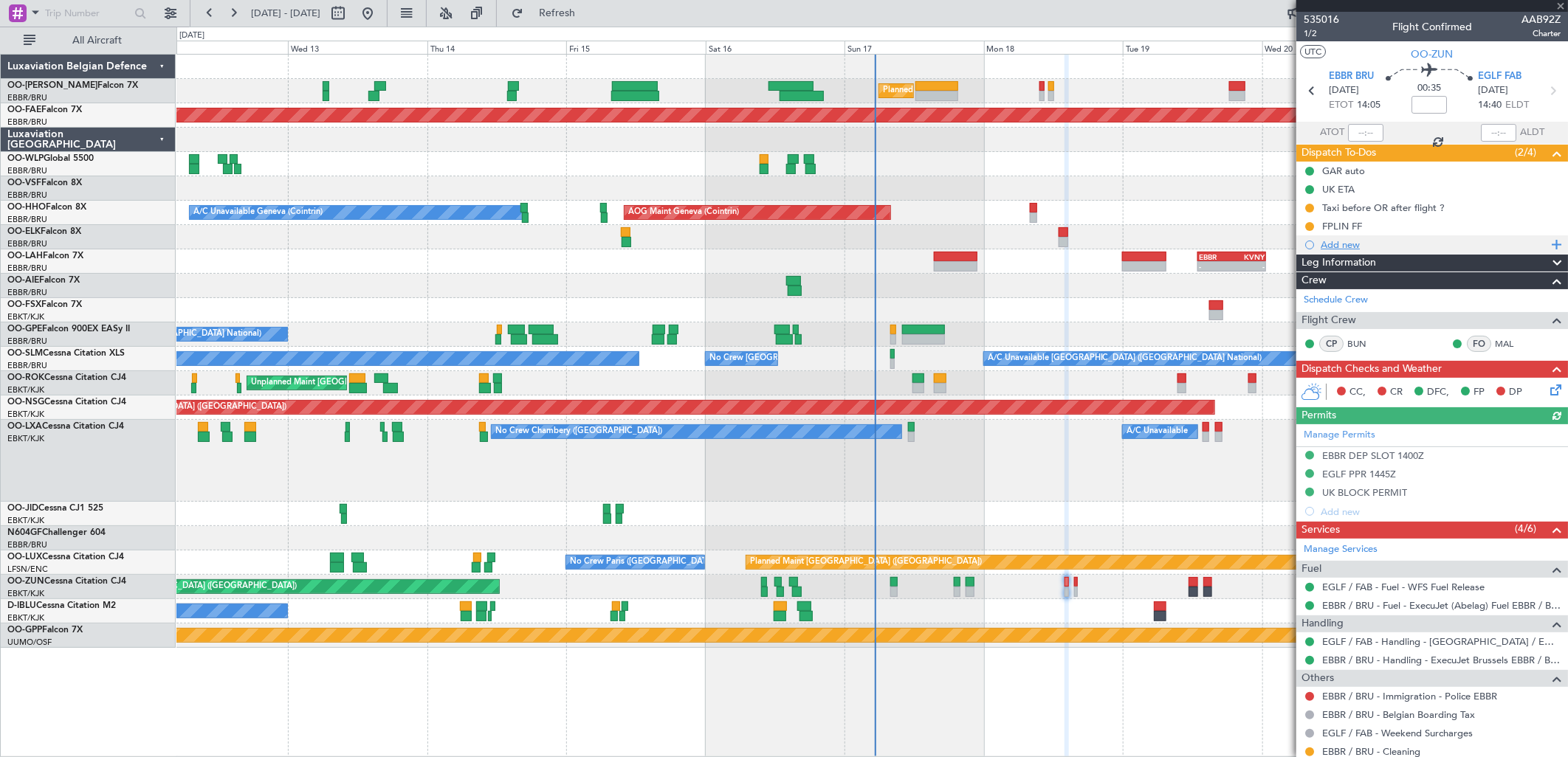
click at [1345, 245] on div "Add new" at bounding box center [1433, 244] width 226 height 13
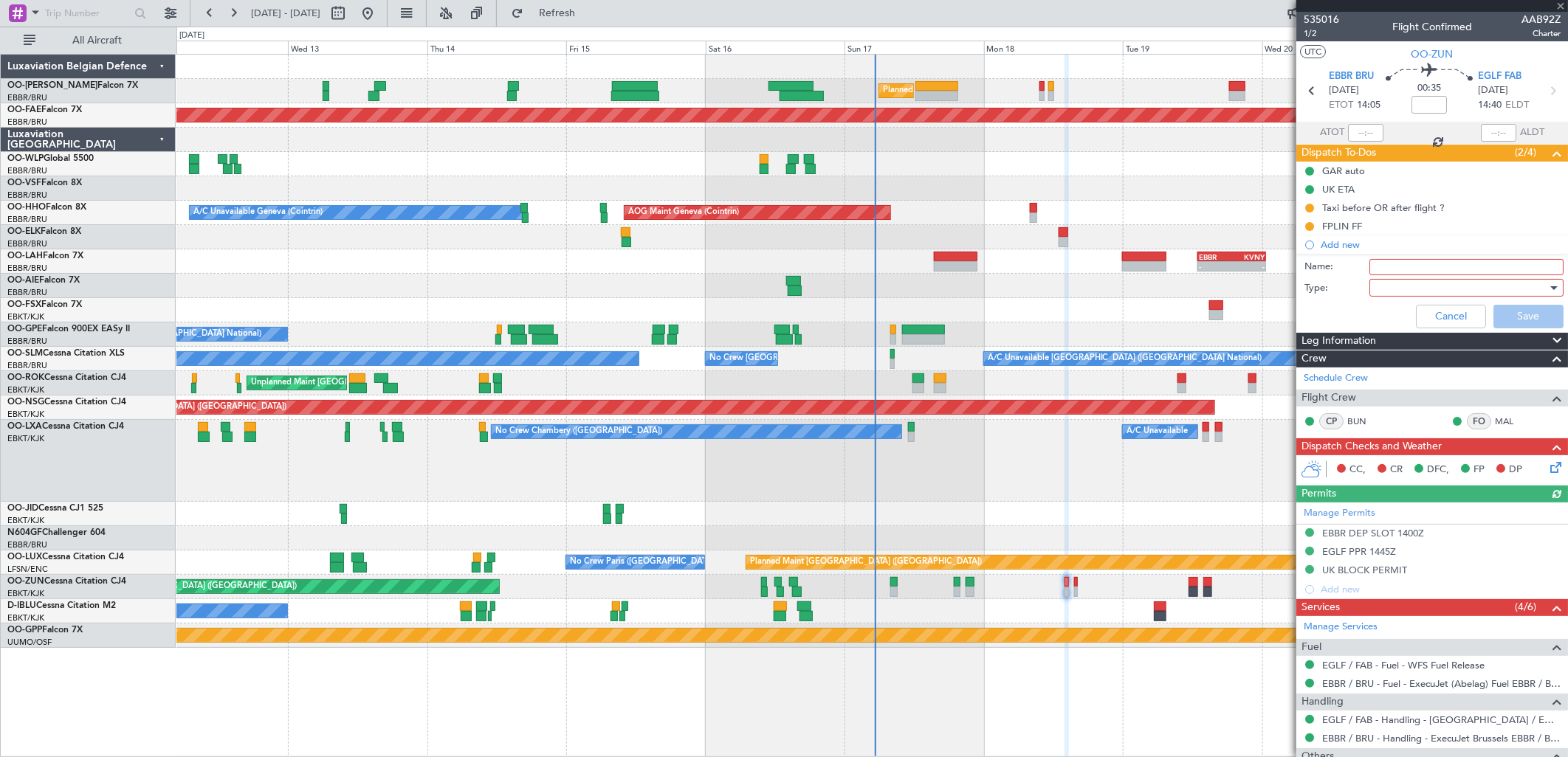
click at [1412, 271] on input "Name:" at bounding box center [1466, 267] width 194 height 16
type input "customs CJ non EU"
click at [1408, 286] on div at bounding box center [1461, 288] width 172 height 22
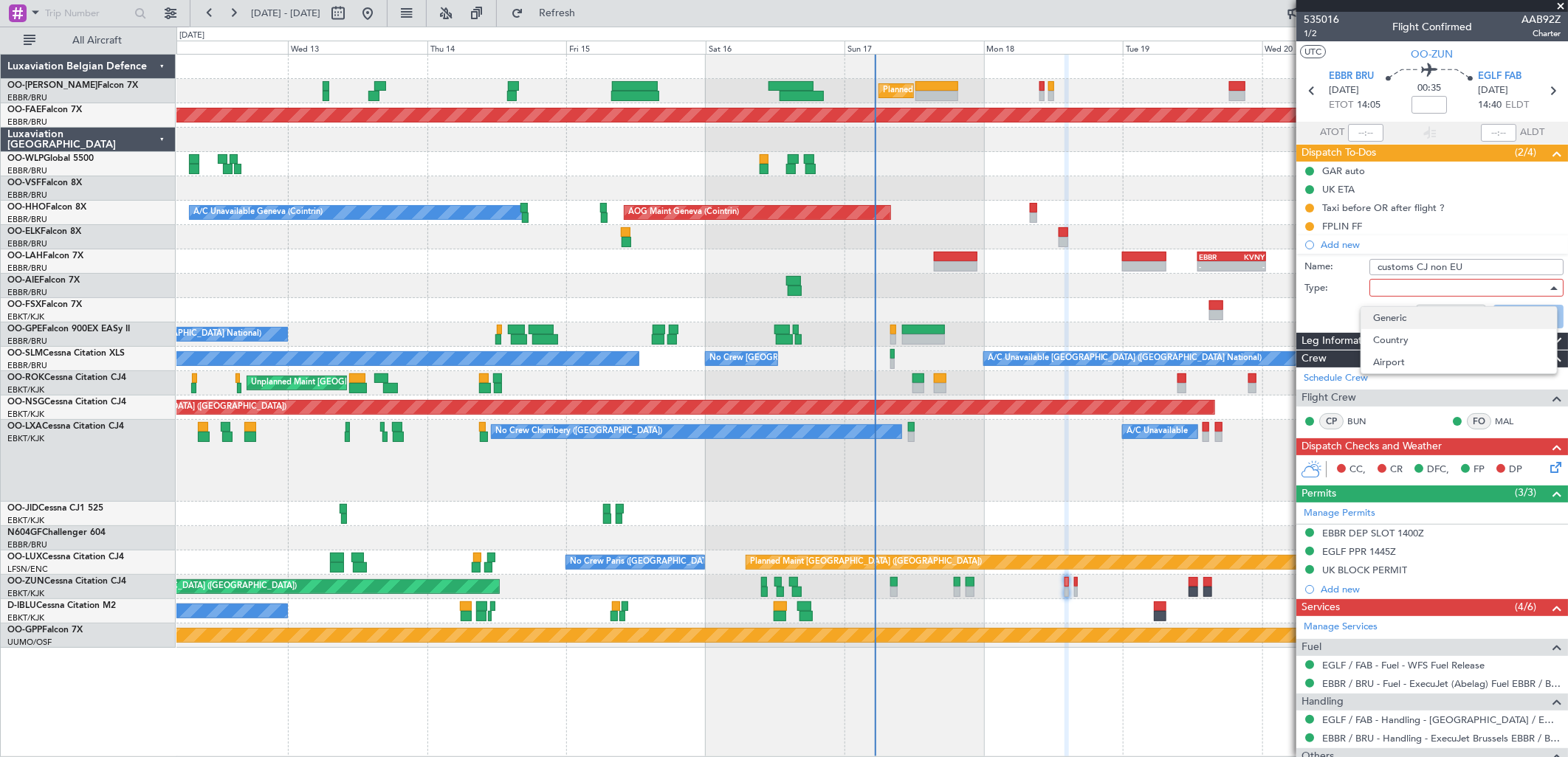
click at [1400, 321] on span "Generic" at bounding box center [1458, 318] width 172 height 22
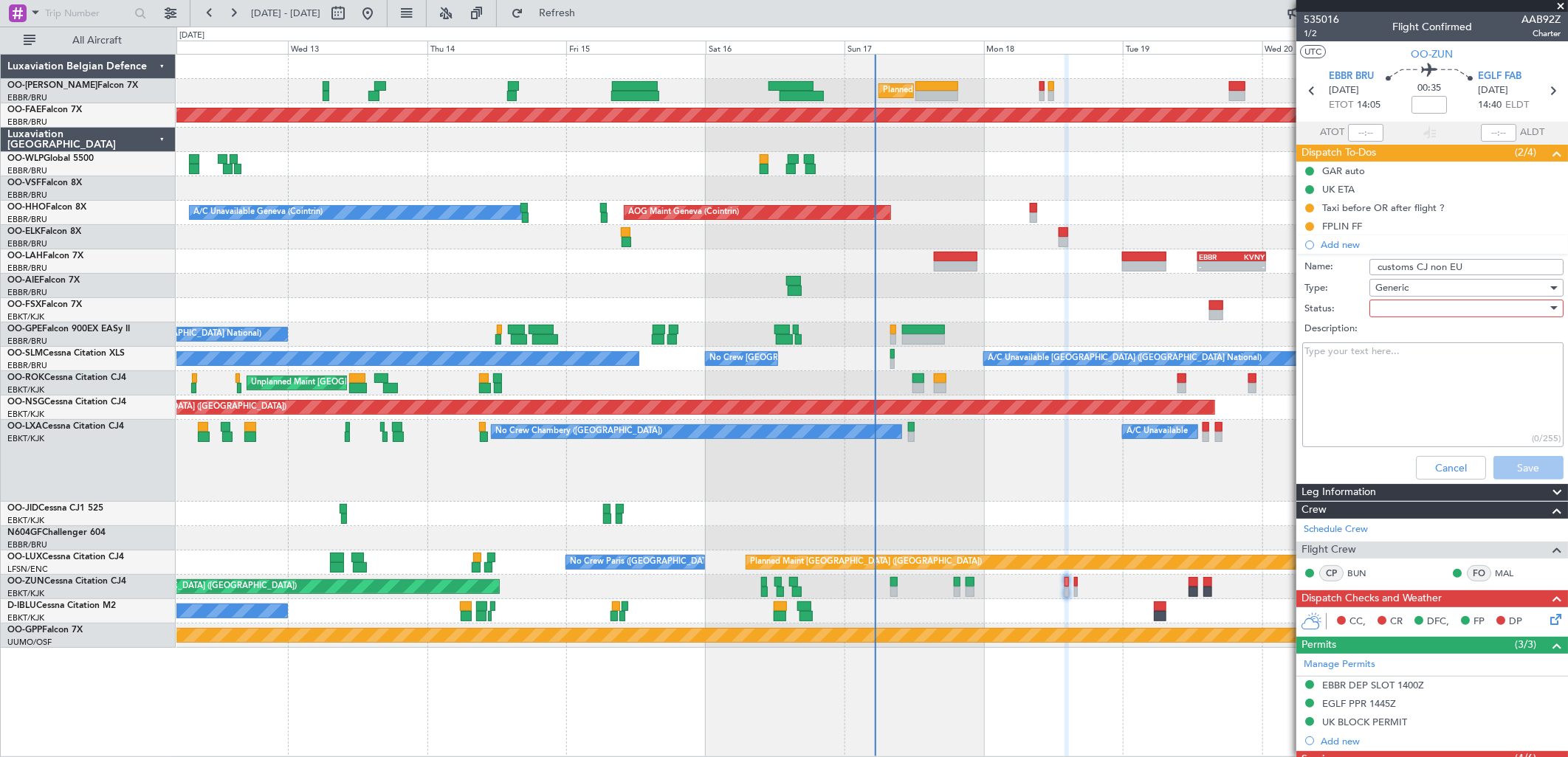
click at [1403, 315] on div at bounding box center [1461, 309] width 172 height 22
click at [1421, 337] on span "Not Started" at bounding box center [1458, 338] width 172 height 22
click at [1497, 469] on button "Save" at bounding box center [1528, 468] width 70 height 24
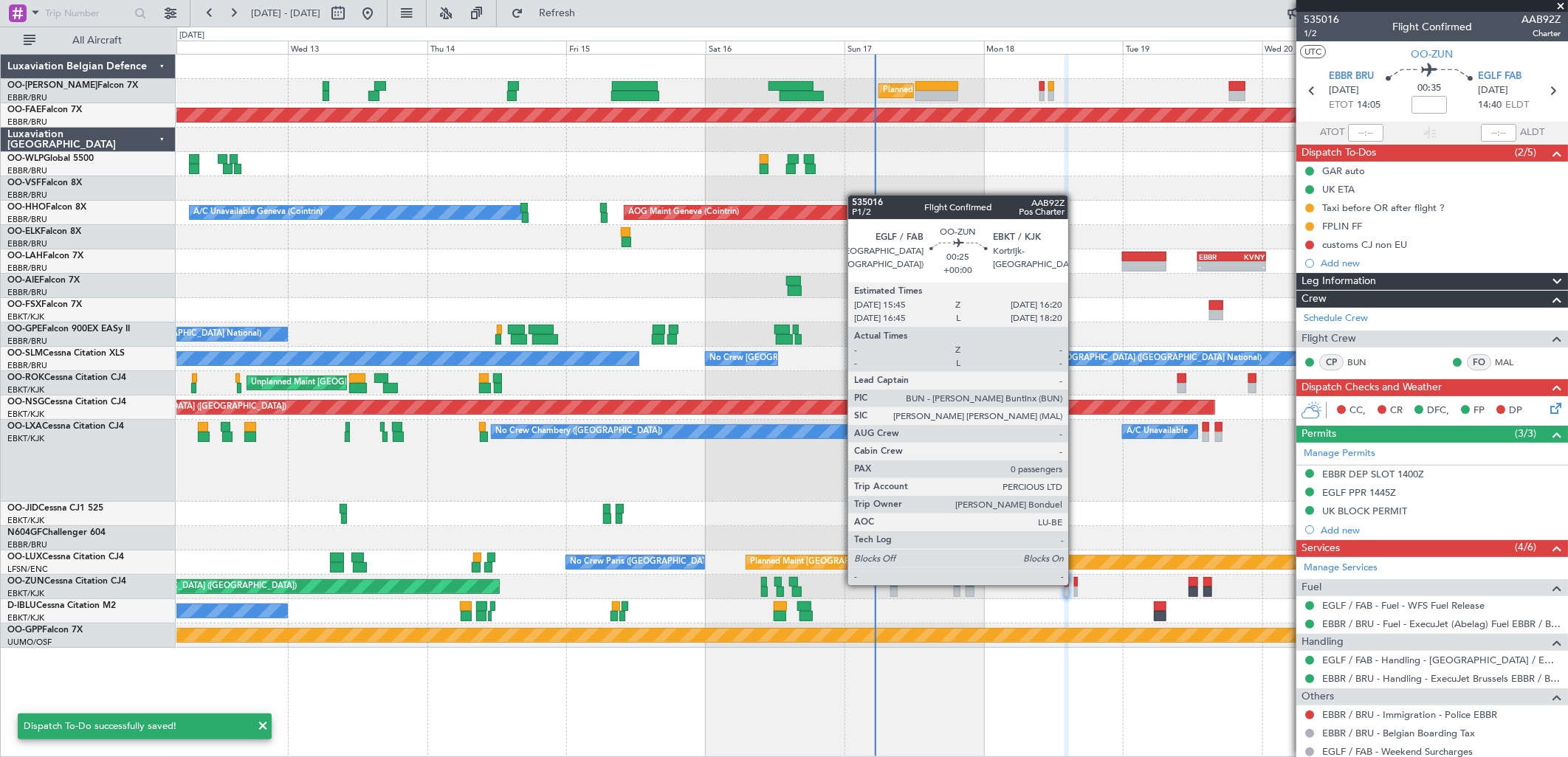
click at [1076, 584] on div at bounding box center [1076, 582] width 4 height 10
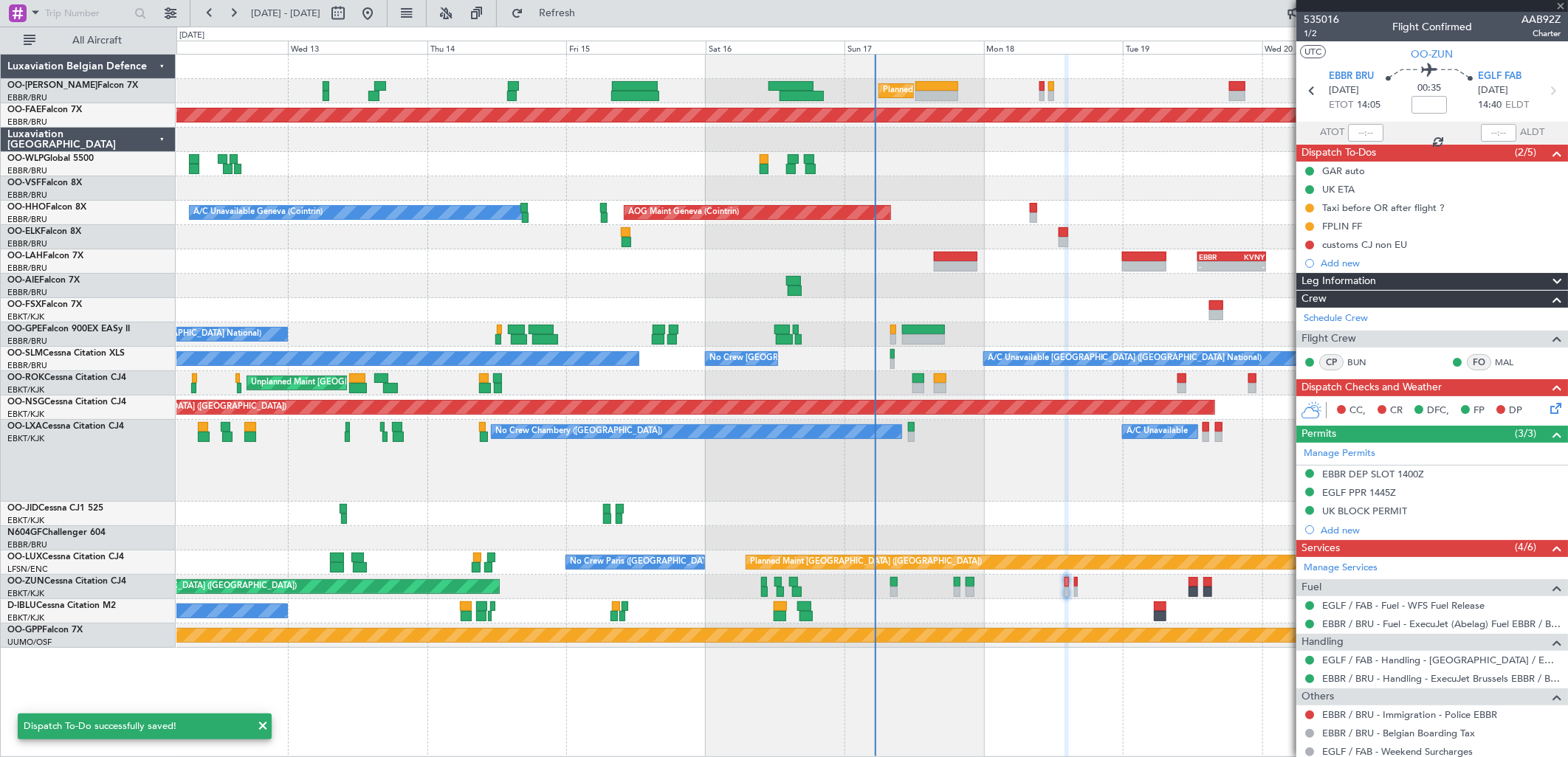
type input "0"
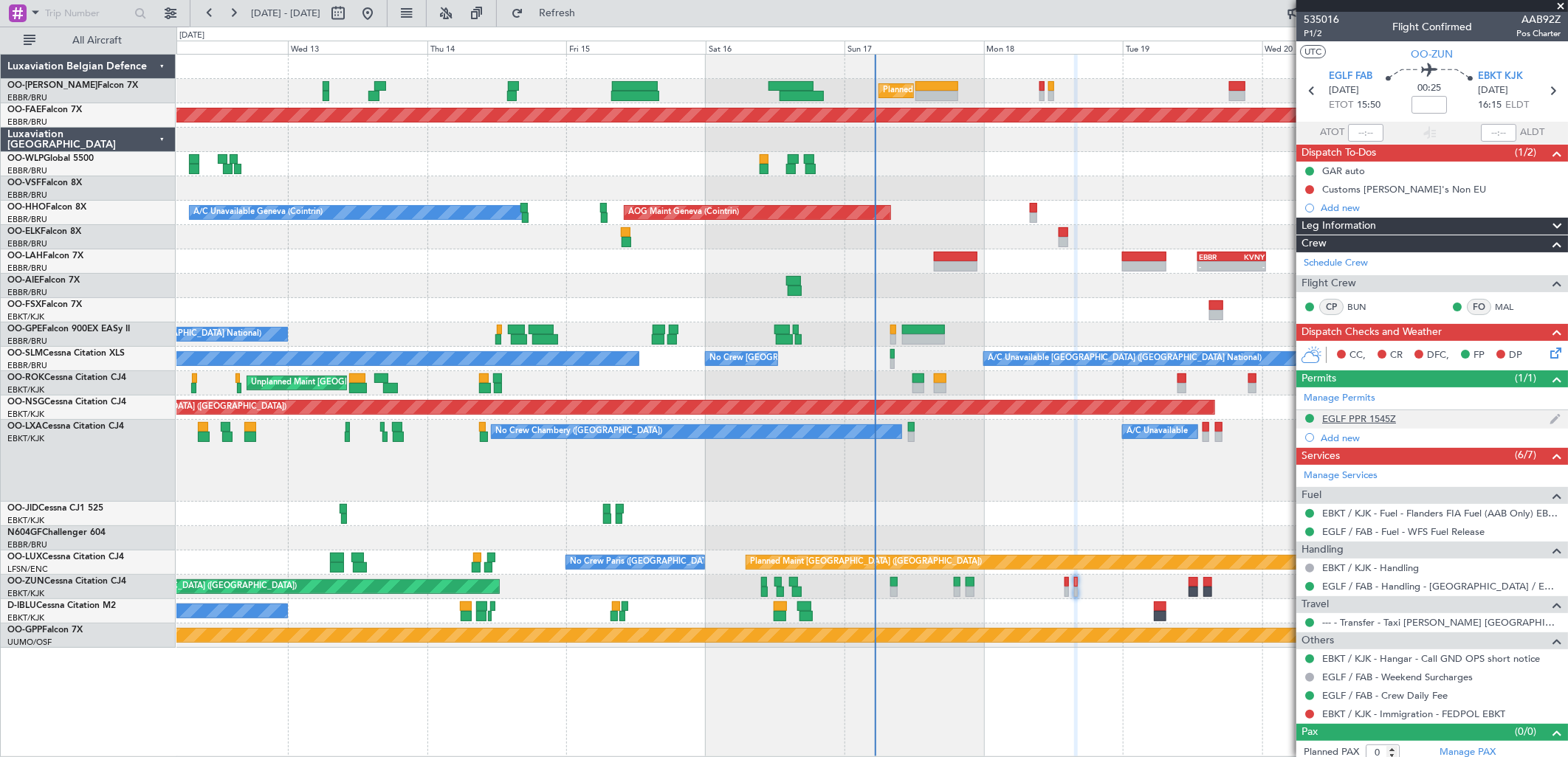
click at [1368, 422] on div "EGLF PPR 1545Z" at bounding box center [1359, 419] width 74 height 13
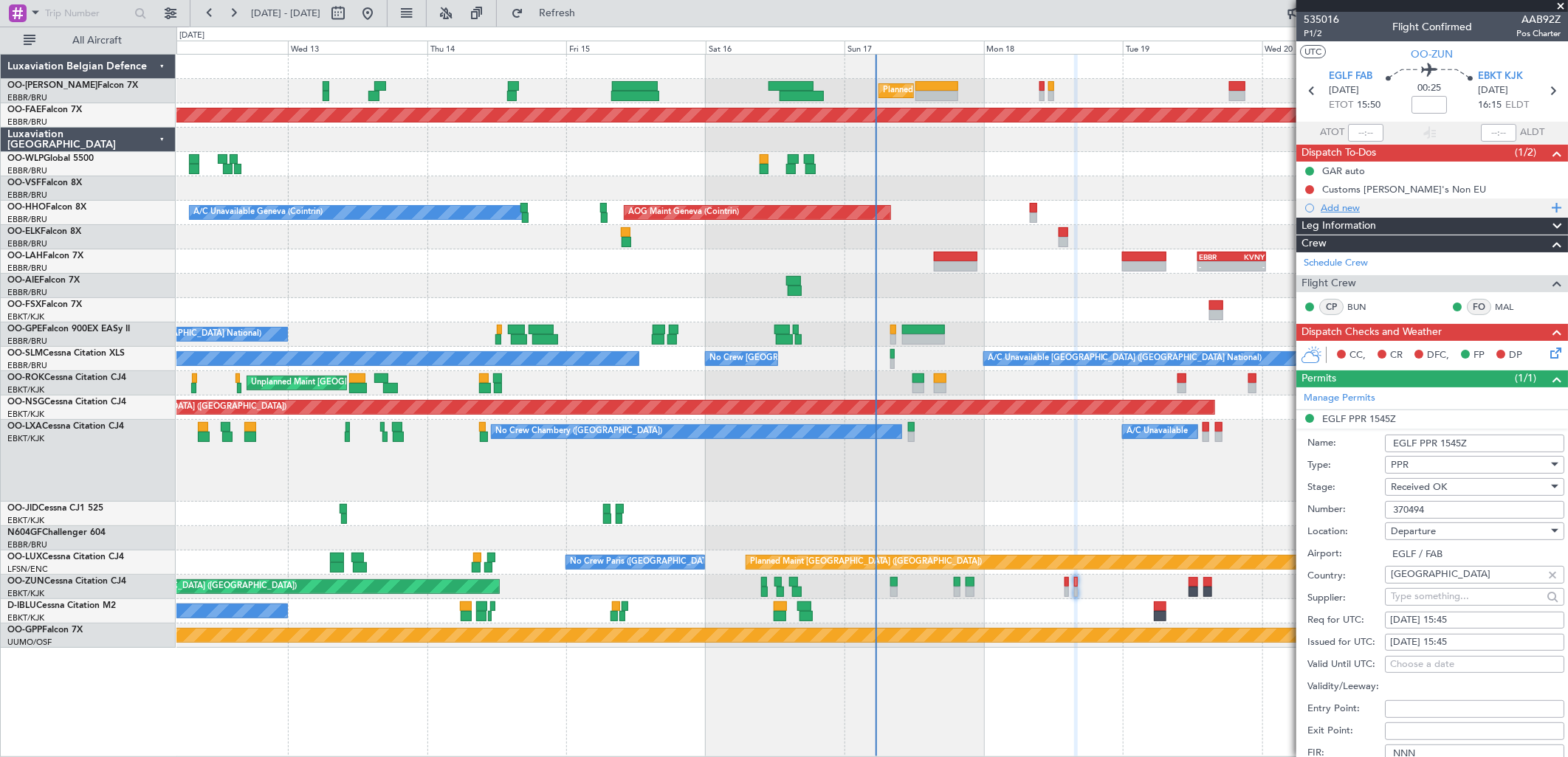
click at [1334, 205] on div "Add new" at bounding box center [1433, 208] width 226 height 13
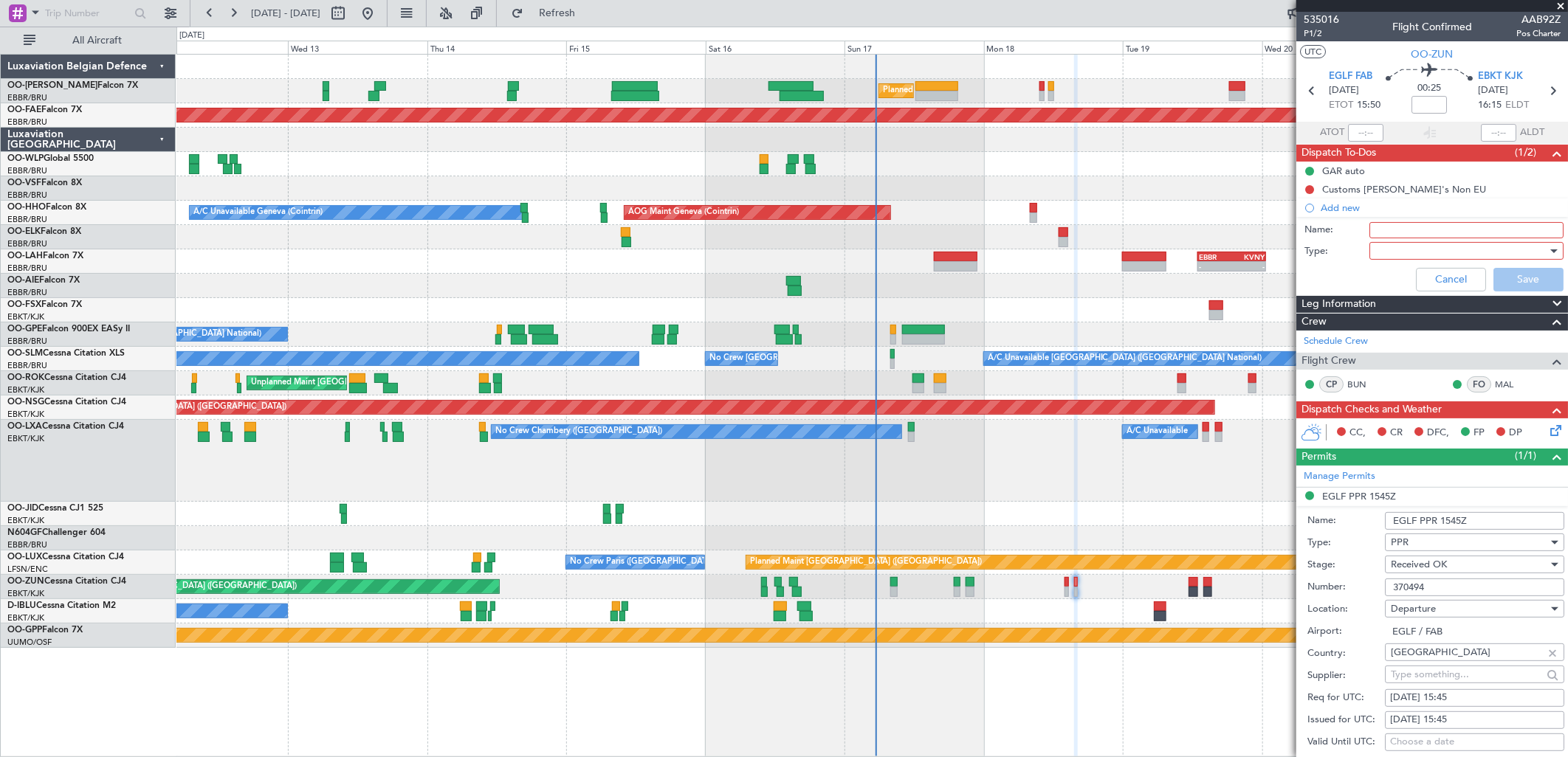
click at [1388, 242] on div at bounding box center [1461, 251] width 172 height 22
click at [1389, 234] on div at bounding box center [784, 378] width 1568 height 757
click at [1389, 233] on input "Name:" at bounding box center [1466, 230] width 194 height 16
type input "FPLIN FF"
click at [1405, 252] on div at bounding box center [1461, 251] width 172 height 22
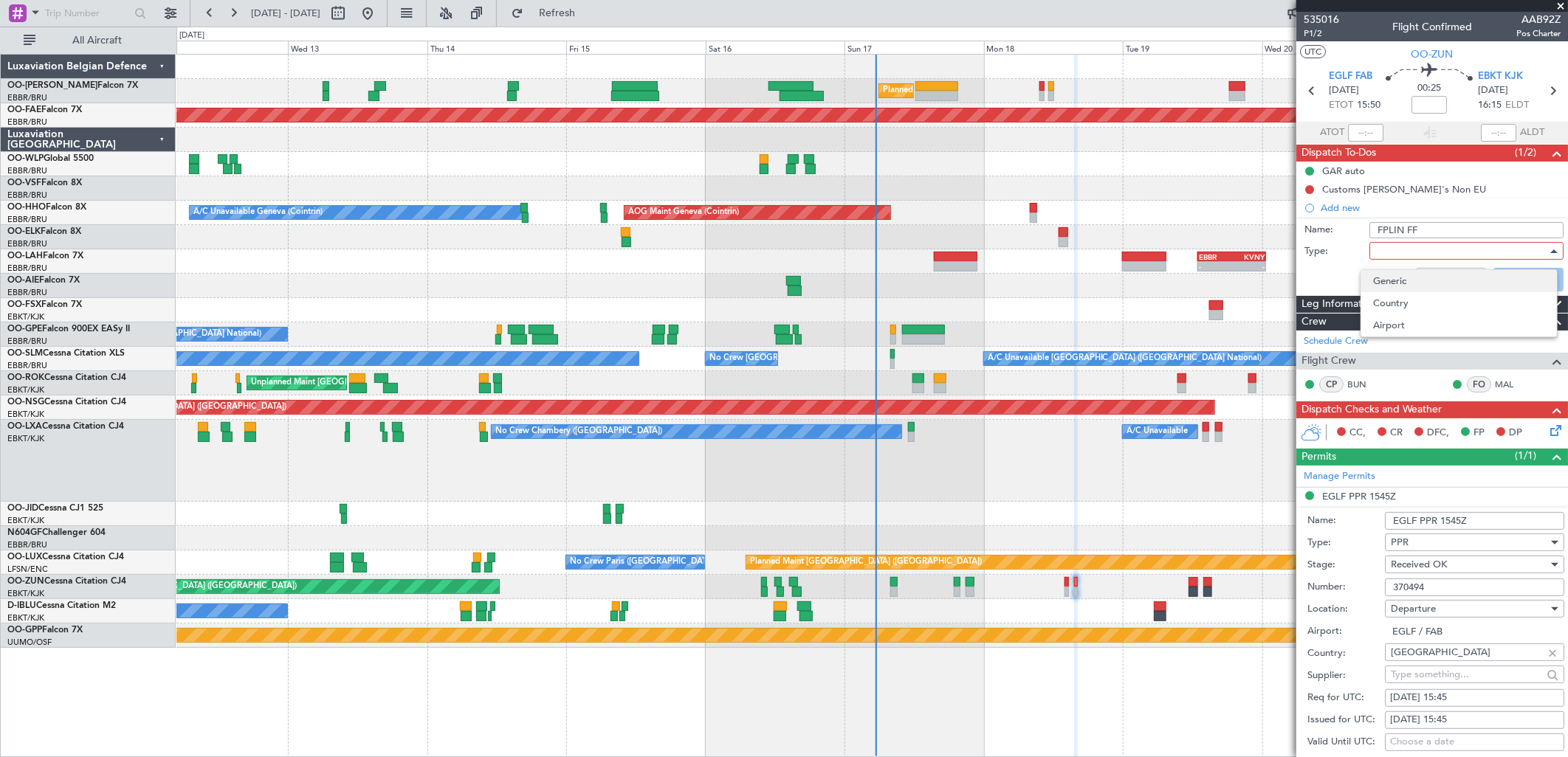
click at [1399, 275] on span "Generic" at bounding box center [1458, 281] width 172 height 22
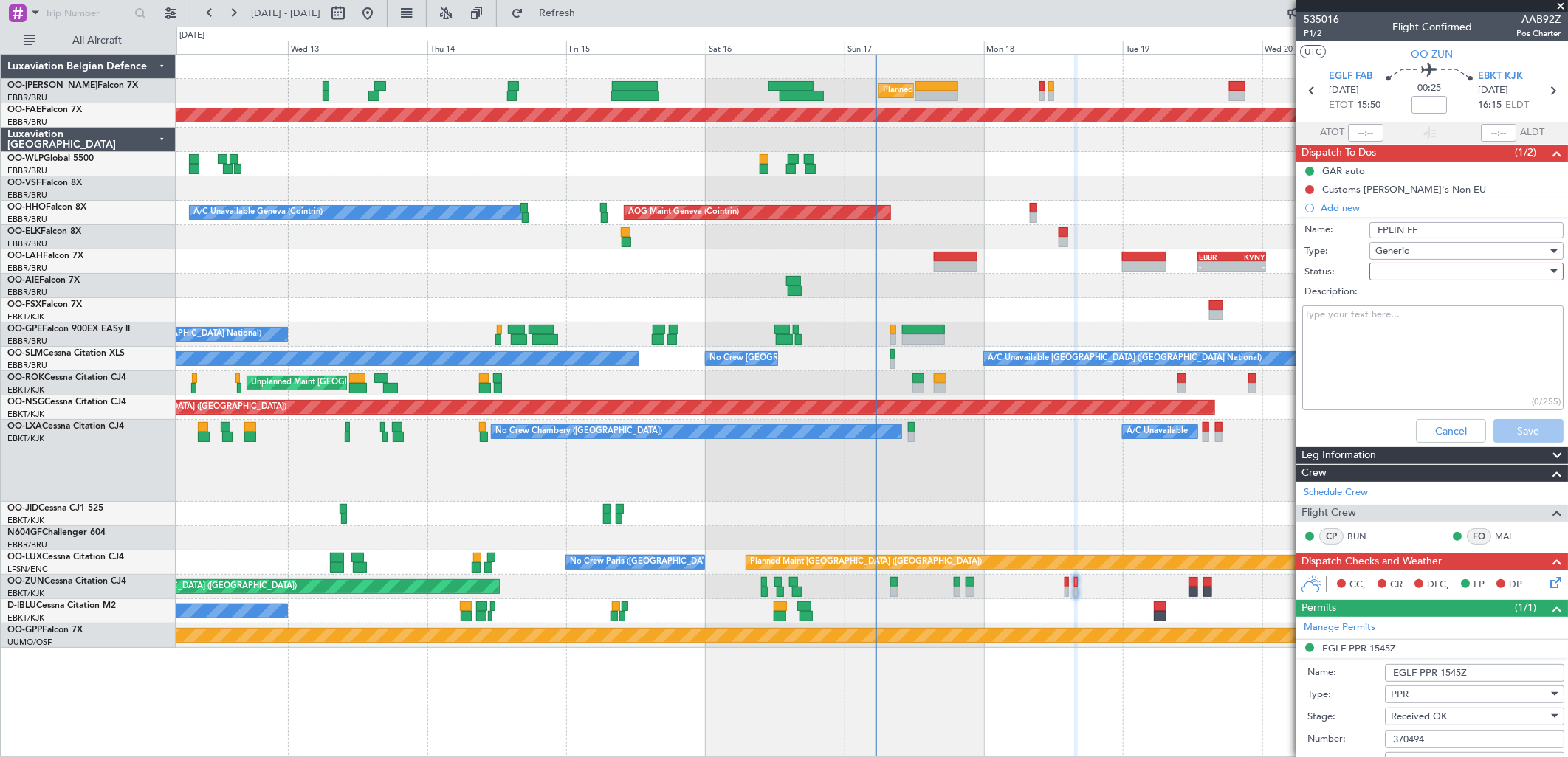
click at [1383, 274] on div at bounding box center [1461, 272] width 172 height 22
click at [1396, 317] on span "In Progress" at bounding box center [1458, 323] width 172 height 22
click at [1354, 315] on textarea "Description:" at bounding box center [1432, 358] width 261 height 106
type textarea "released to crew"
click at [1508, 429] on button "Save" at bounding box center [1528, 431] width 70 height 24
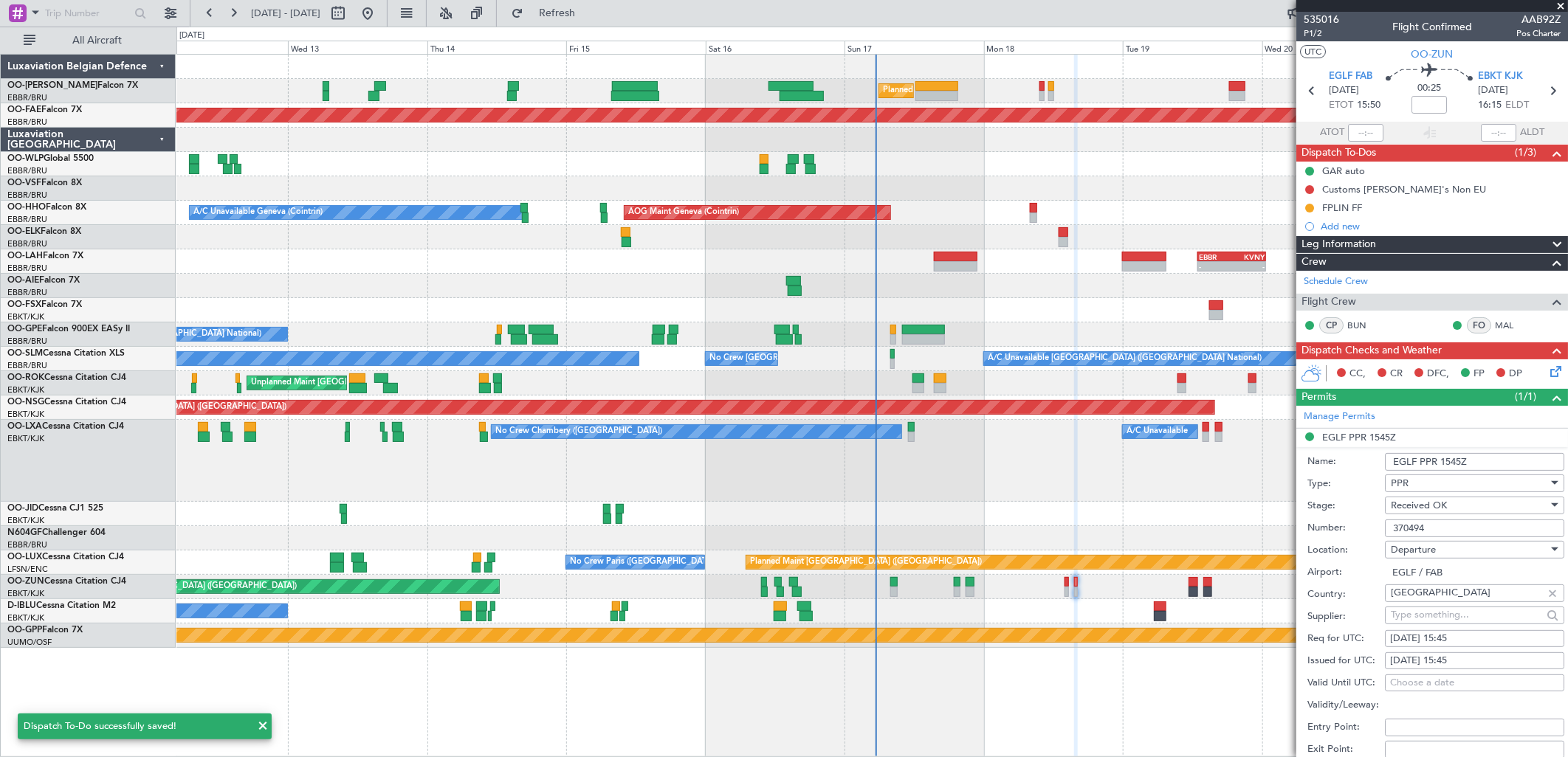
click at [1547, 371] on icon at bounding box center [1552, 368] width 12 height 12
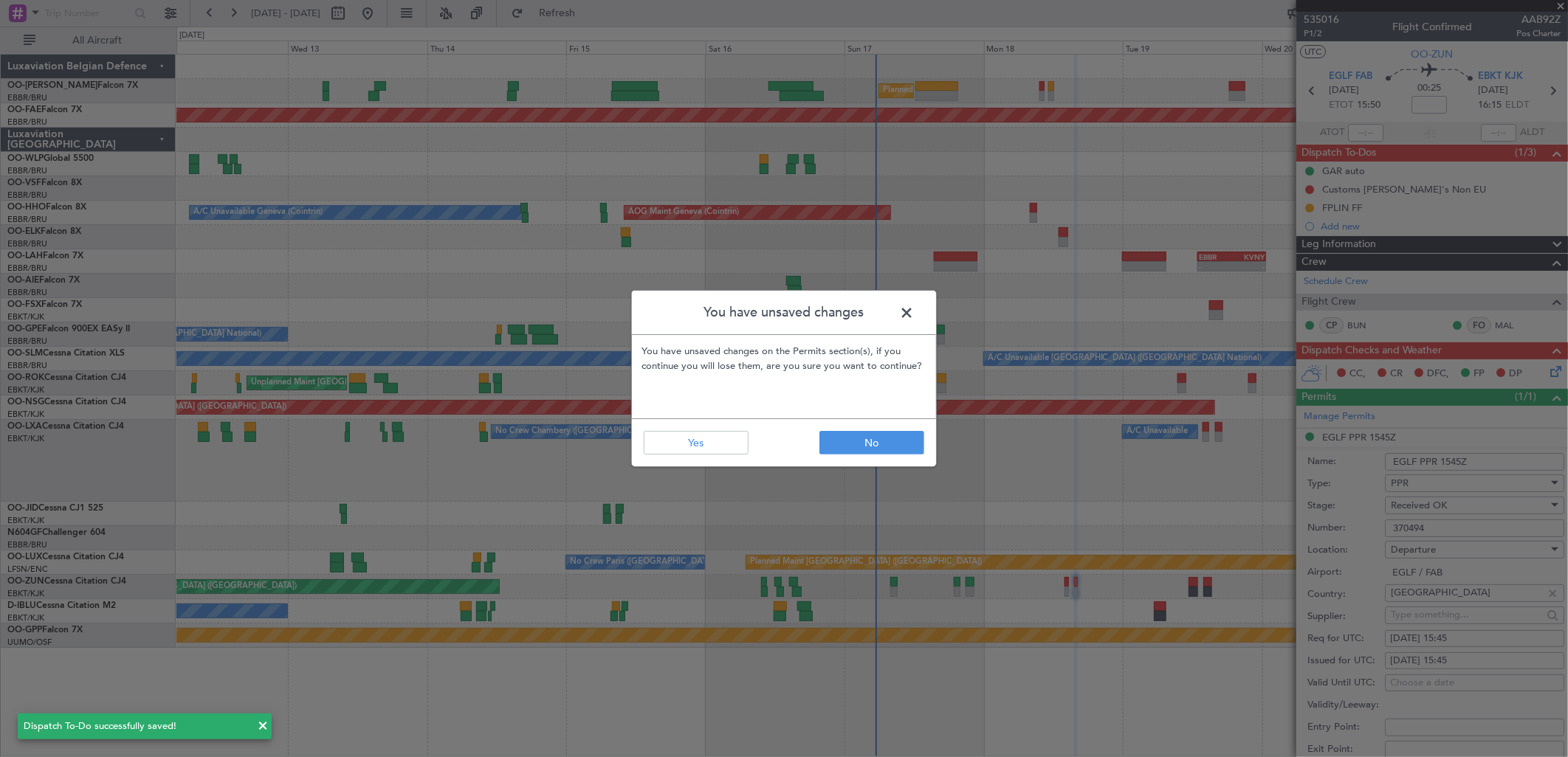
click at [687, 456] on footer "No Yes" at bounding box center [784, 442] width 304 height 48
click at [699, 447] on button "Yes" at bounding box center [696, 443] width 105 height 24
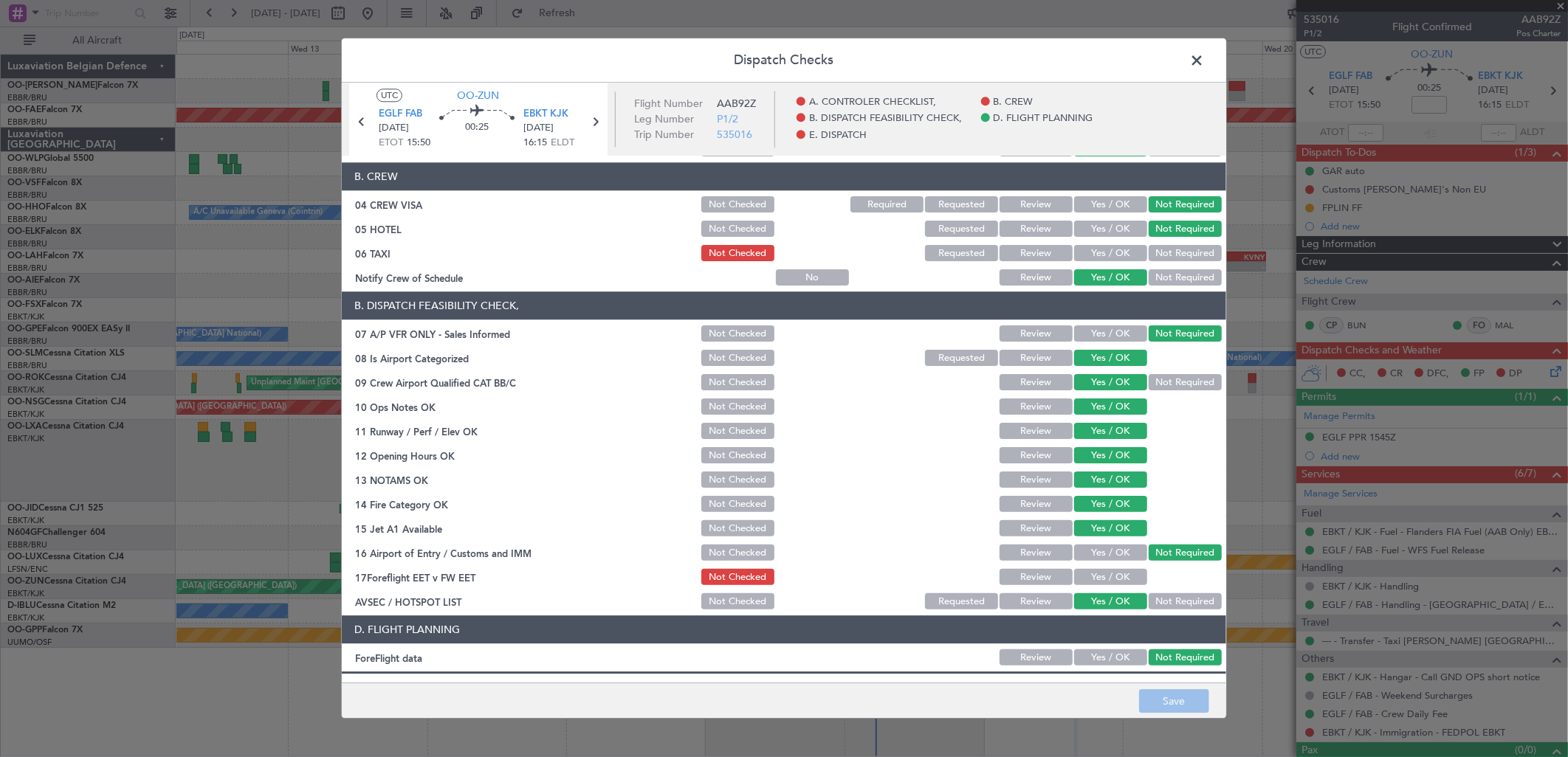
scroll to position [224, 0]
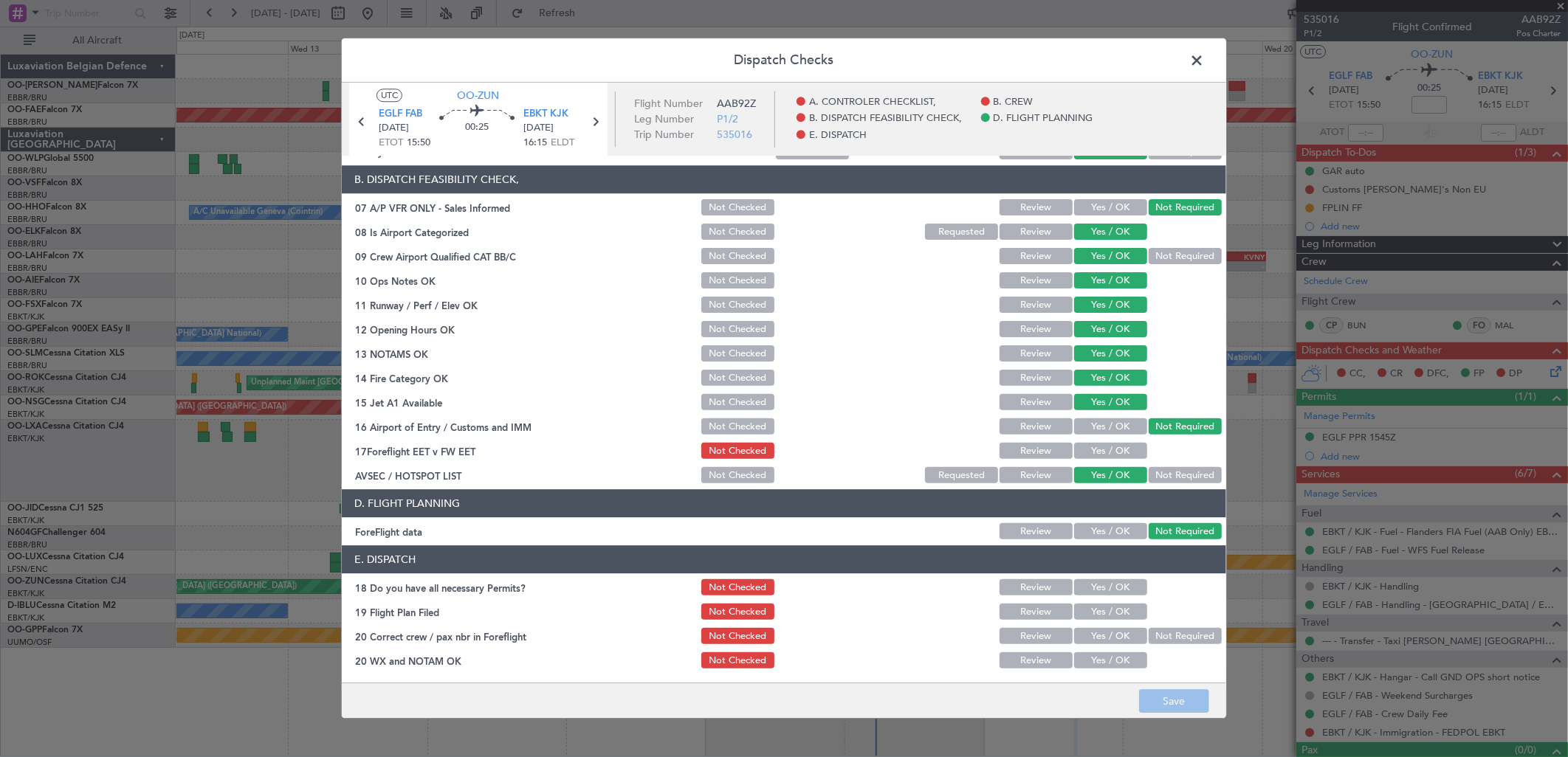
click at [1110, 445] on button "Yes / OK" at bounding box center [1110, 451] width 73 height 16
click at [1103, 665] on button "Yes / OK" at bounding box center [1110, 661] width 73 height 16
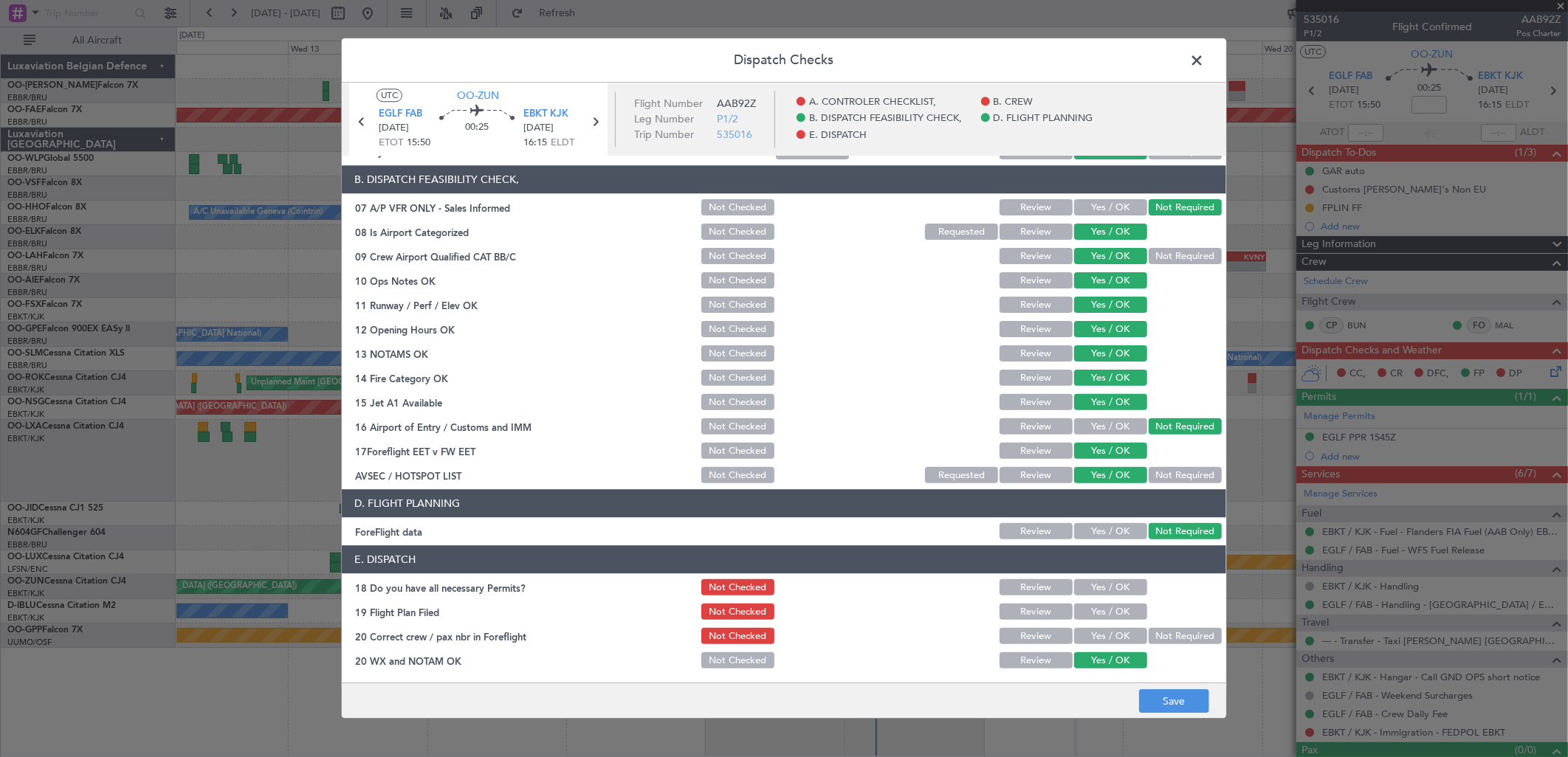
click at [1103, 636] on button "Yes / OK" at bounding box center [1110, 637] width 73 height 16
click at [1104, 581] on button "Yes / OK" at bounding box center [1110, 588] width 73 height 16
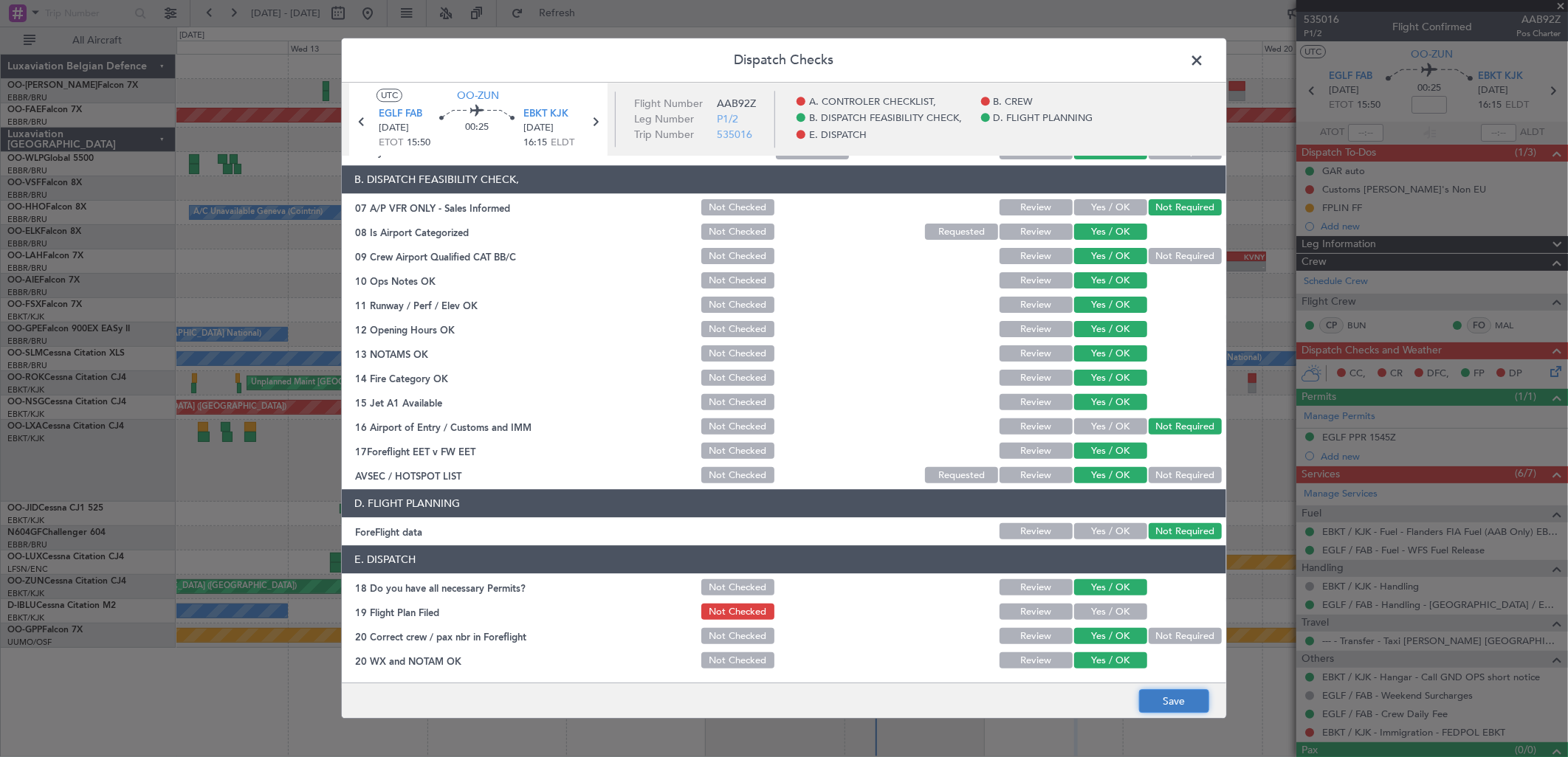
click at [1168, 712] on button "Save" at bounding box center [1174, 702] width 70 height 24
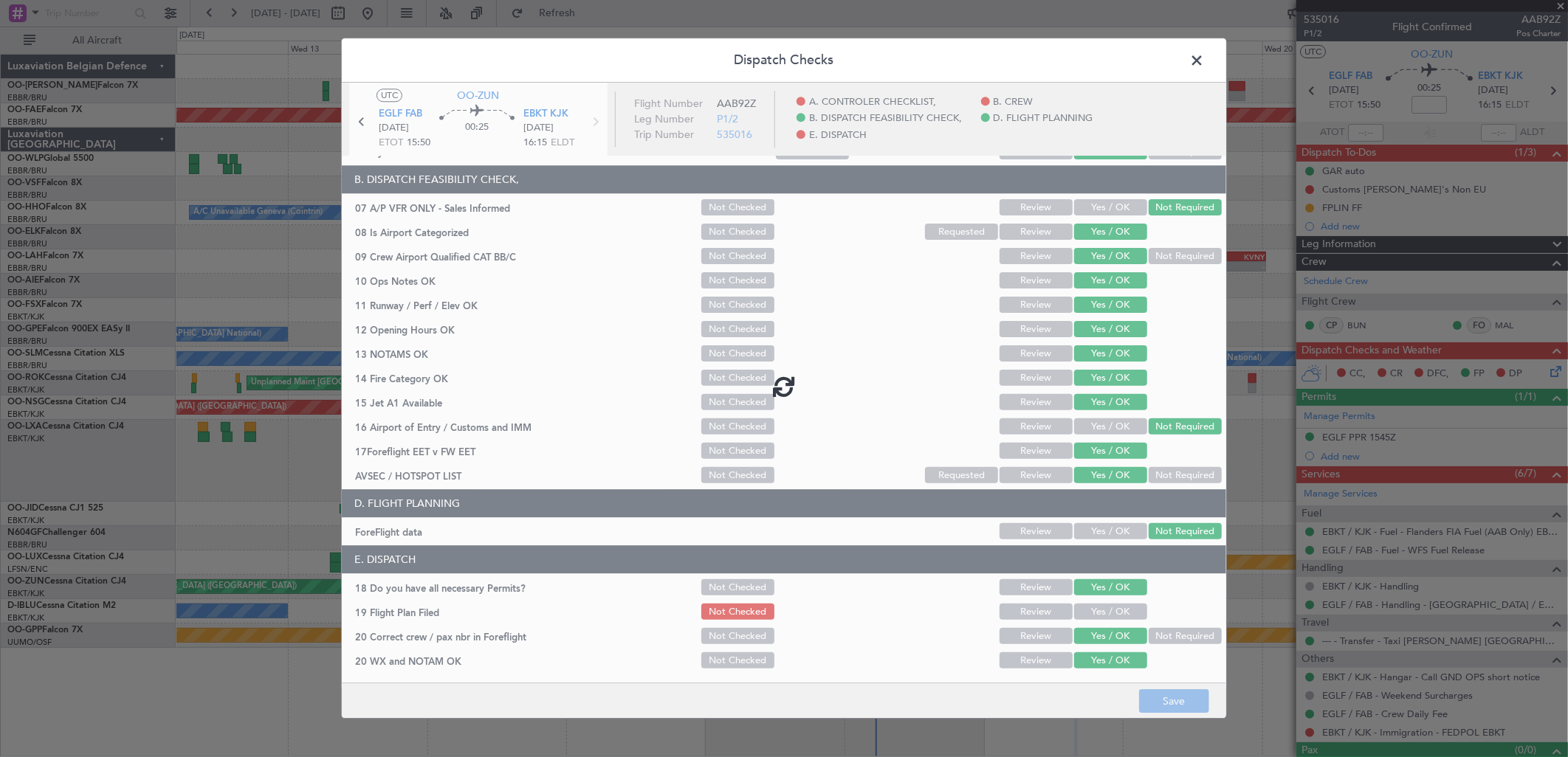
click at [1167, 697] on footer "Save" at bounding box center [784, 701] width 885 height 35
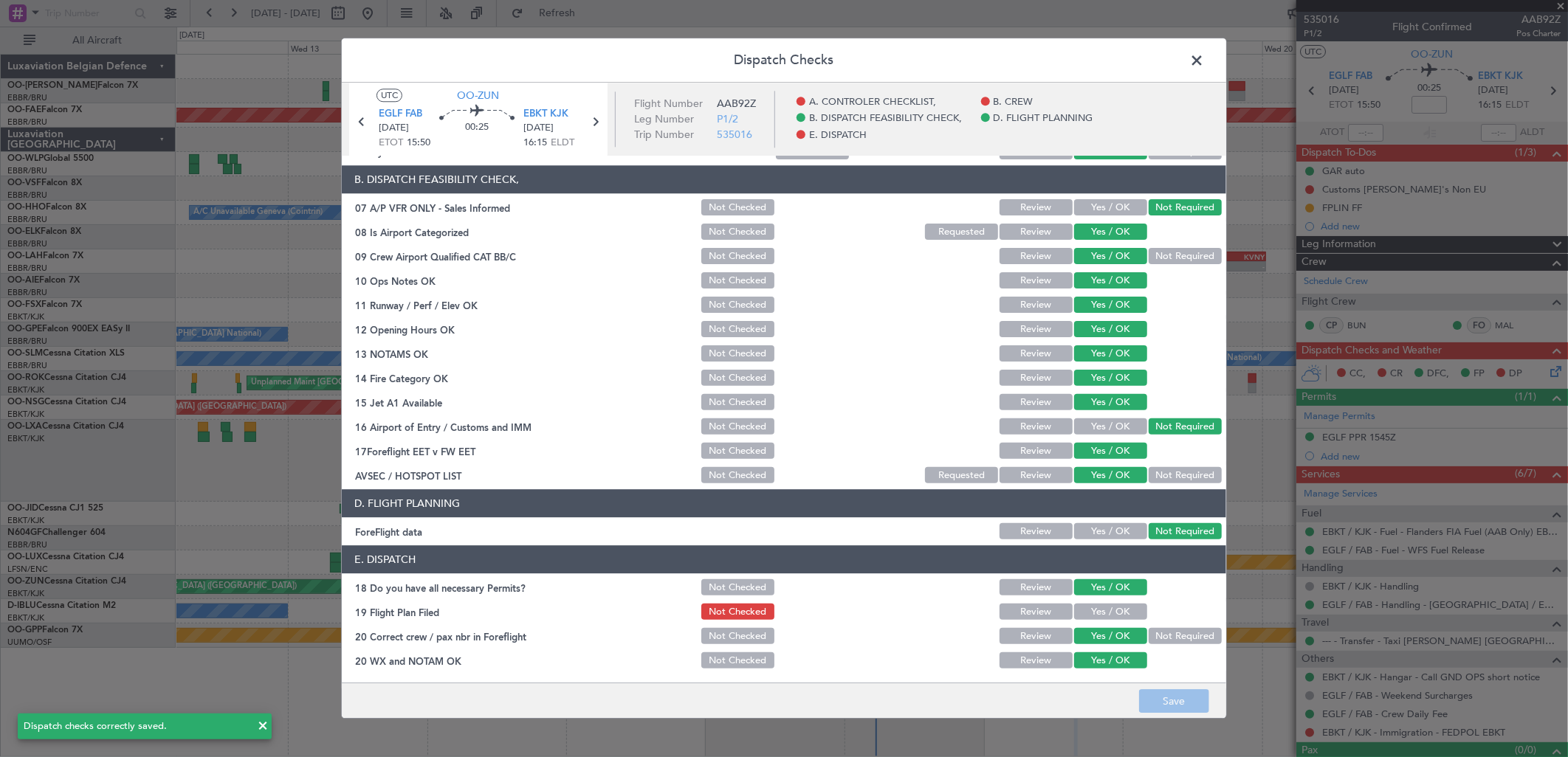
click at [1204, 62] on span at bounding box center [1204, 64] width 0 height 30
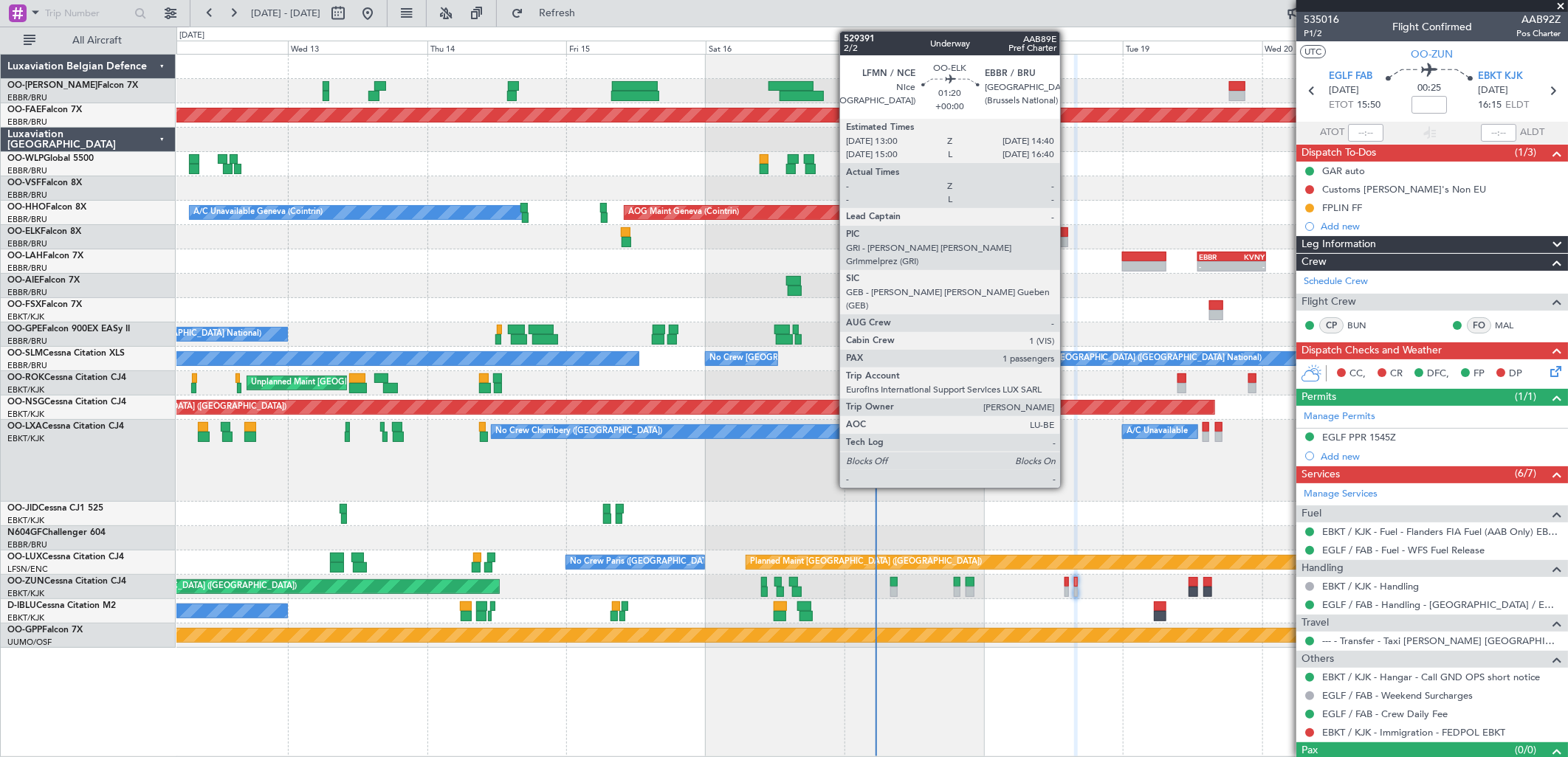
click at [1064, 237] on div at bounding box center [1063, 241] width 10 height 10
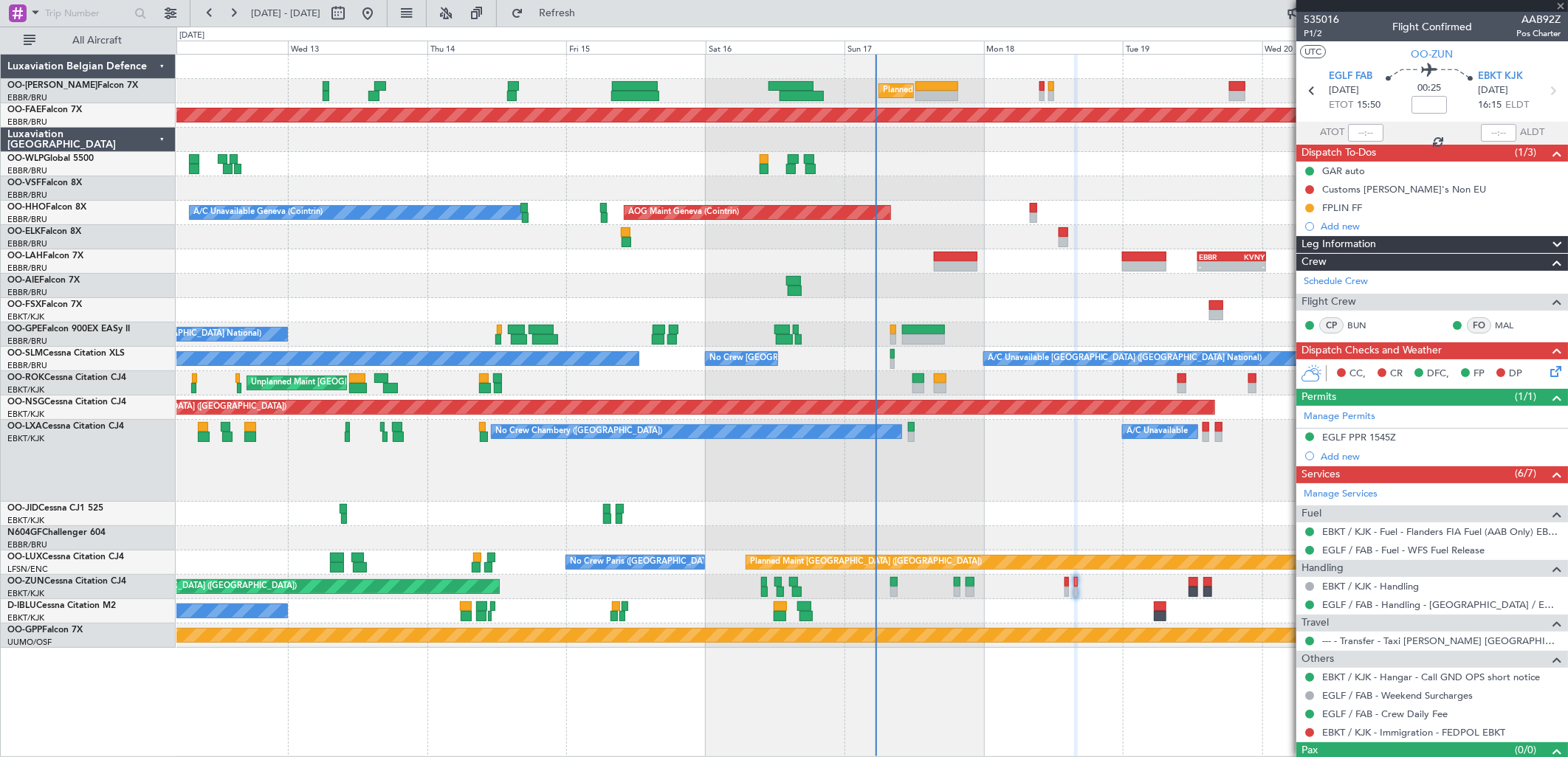
type input "1"
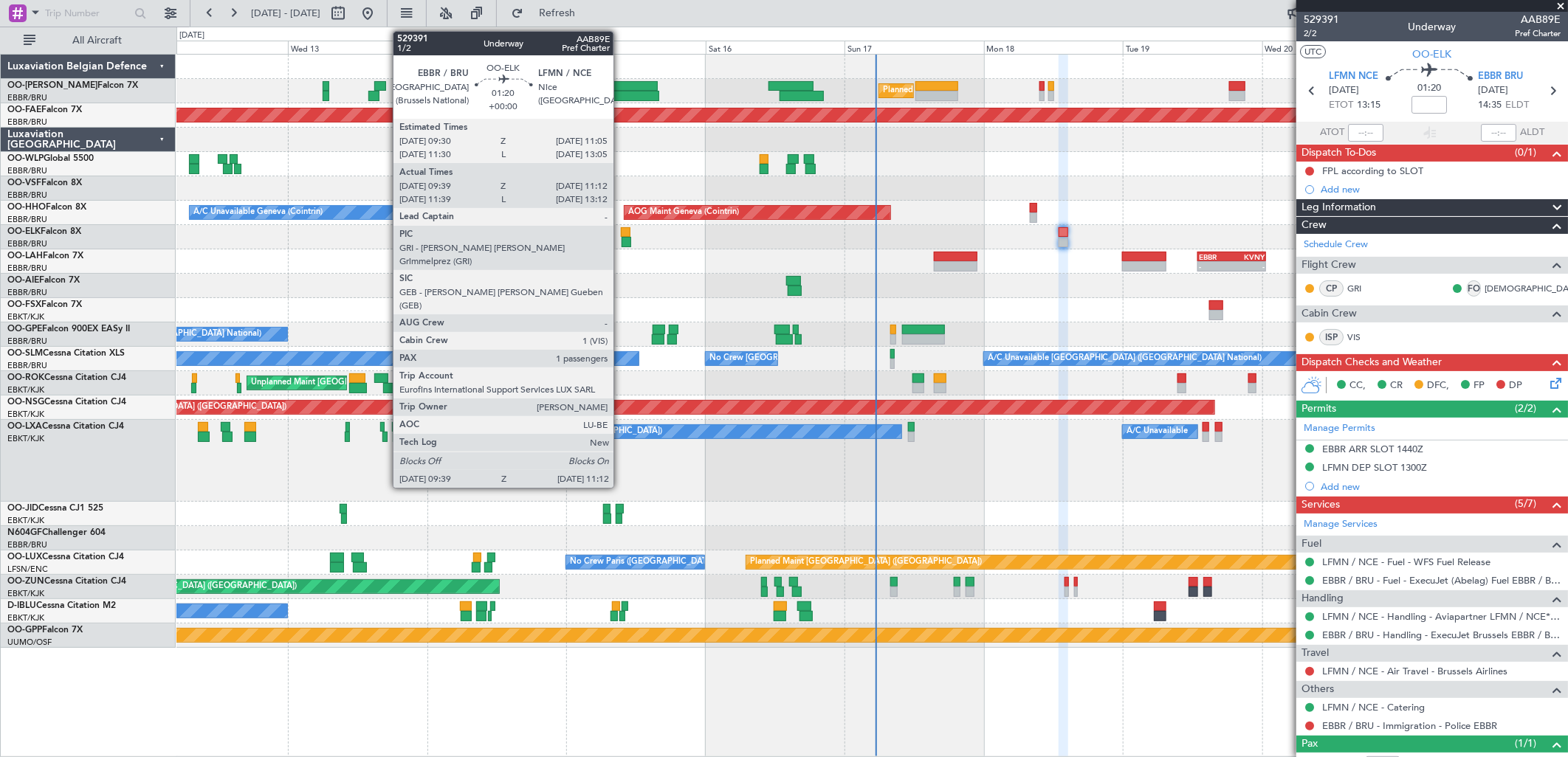
click at [621, 234] on div at bounding box center [625, 232] width 9 height 10
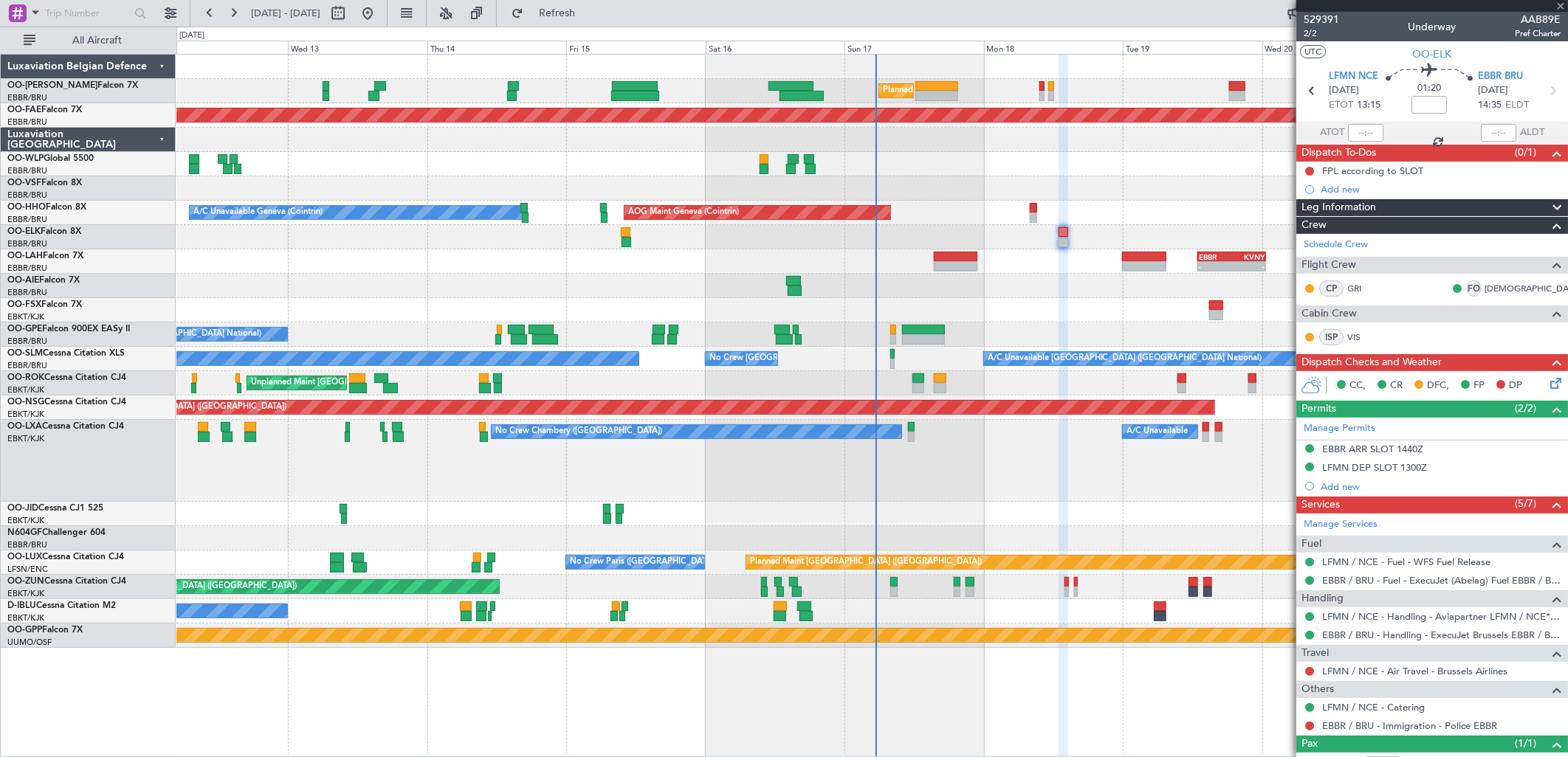
type input "09:49"
type input "11:07"
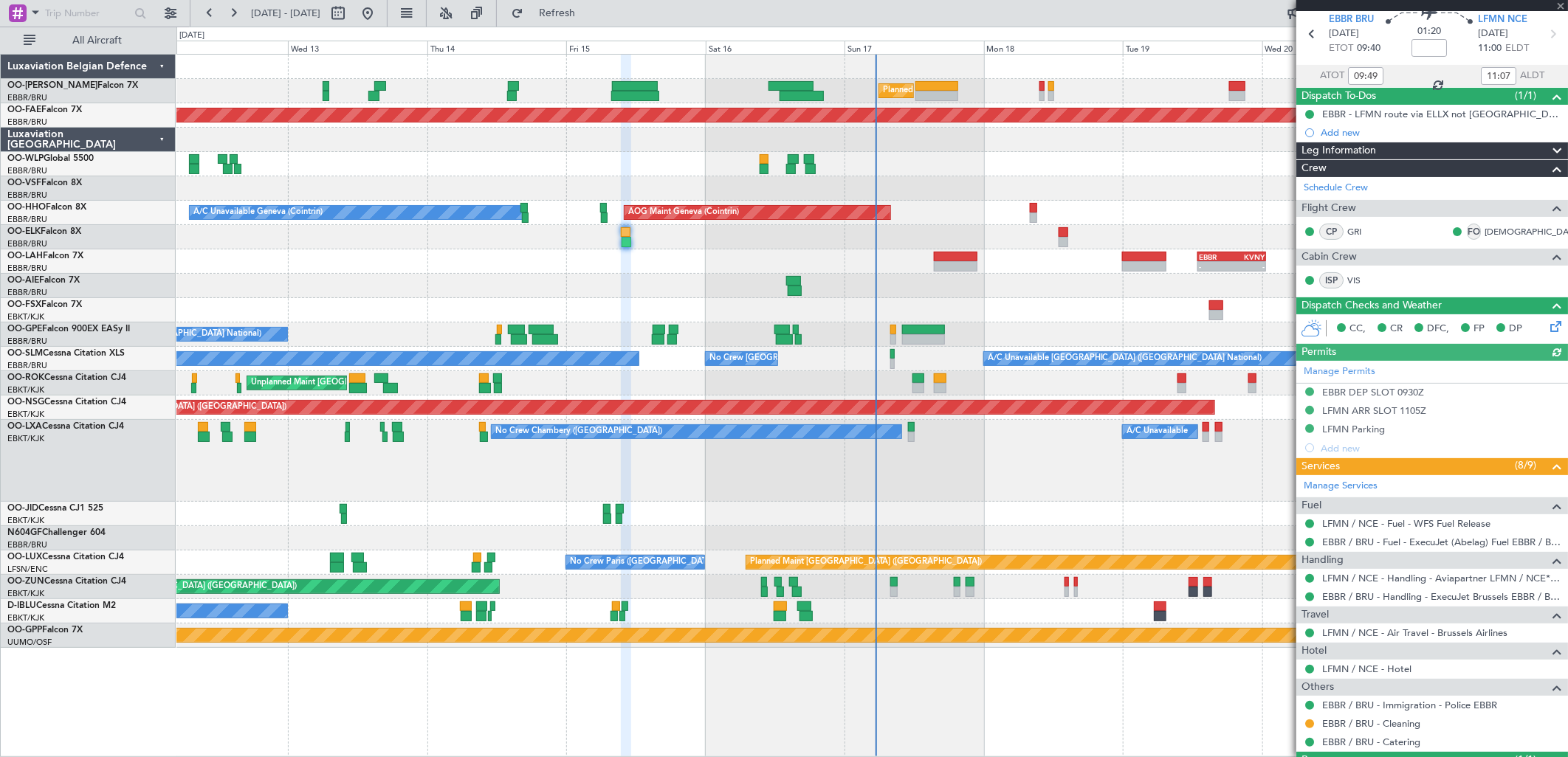
scroll to position [126, 0]
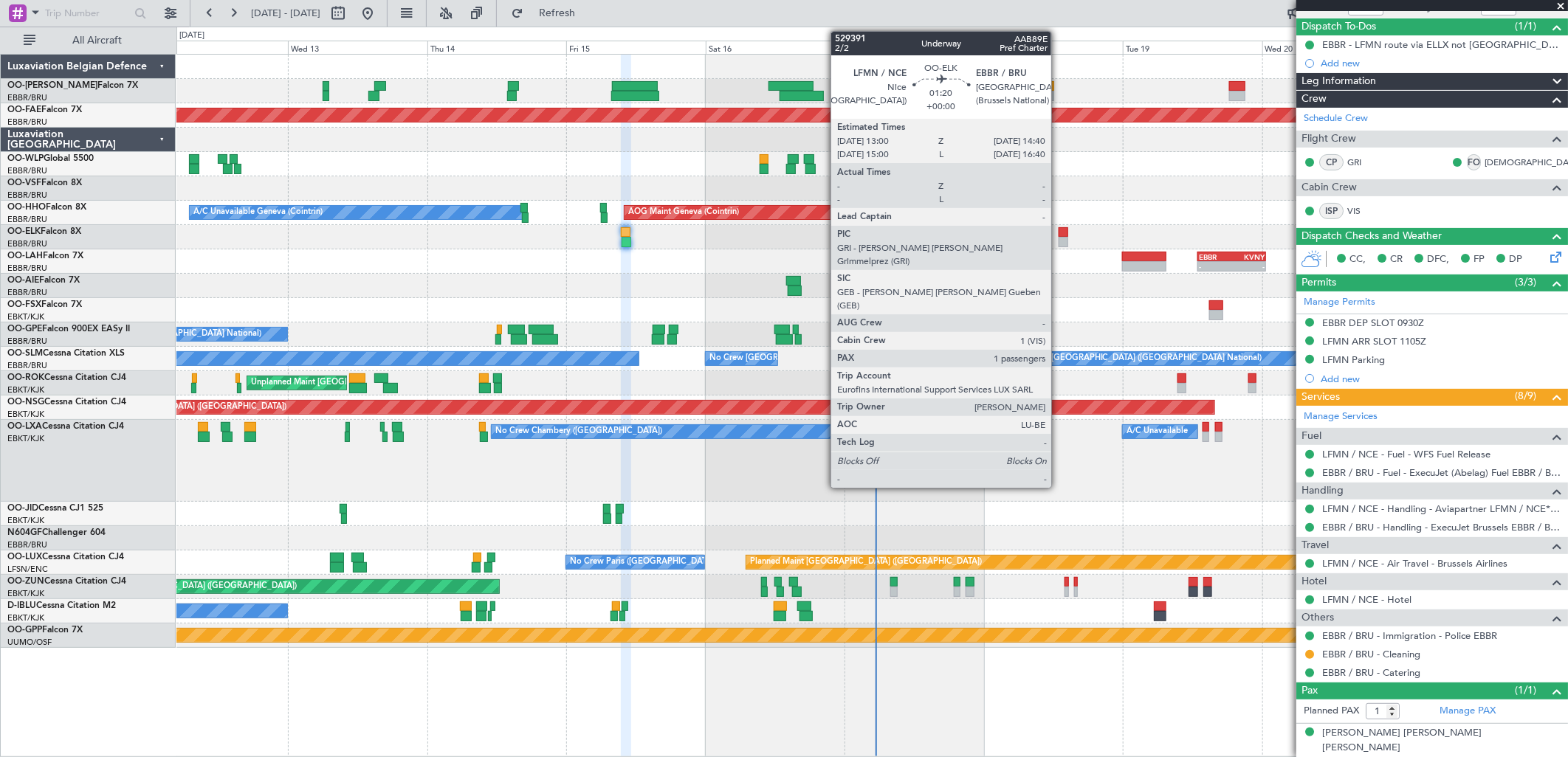
click at [1059, 232] on div at bounding box center [1063, 232] width 10 height 10
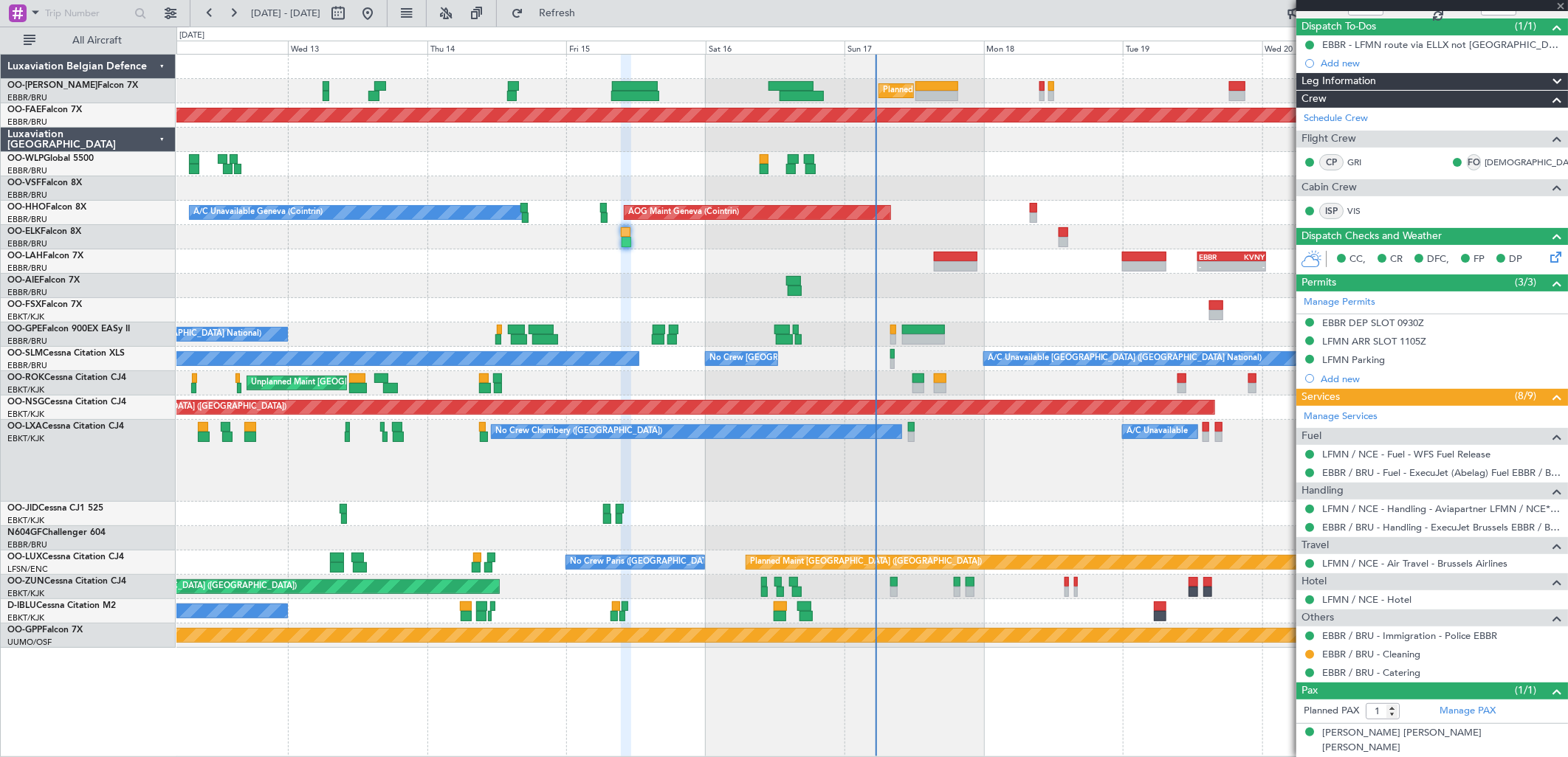
scroll to position [0, 0]
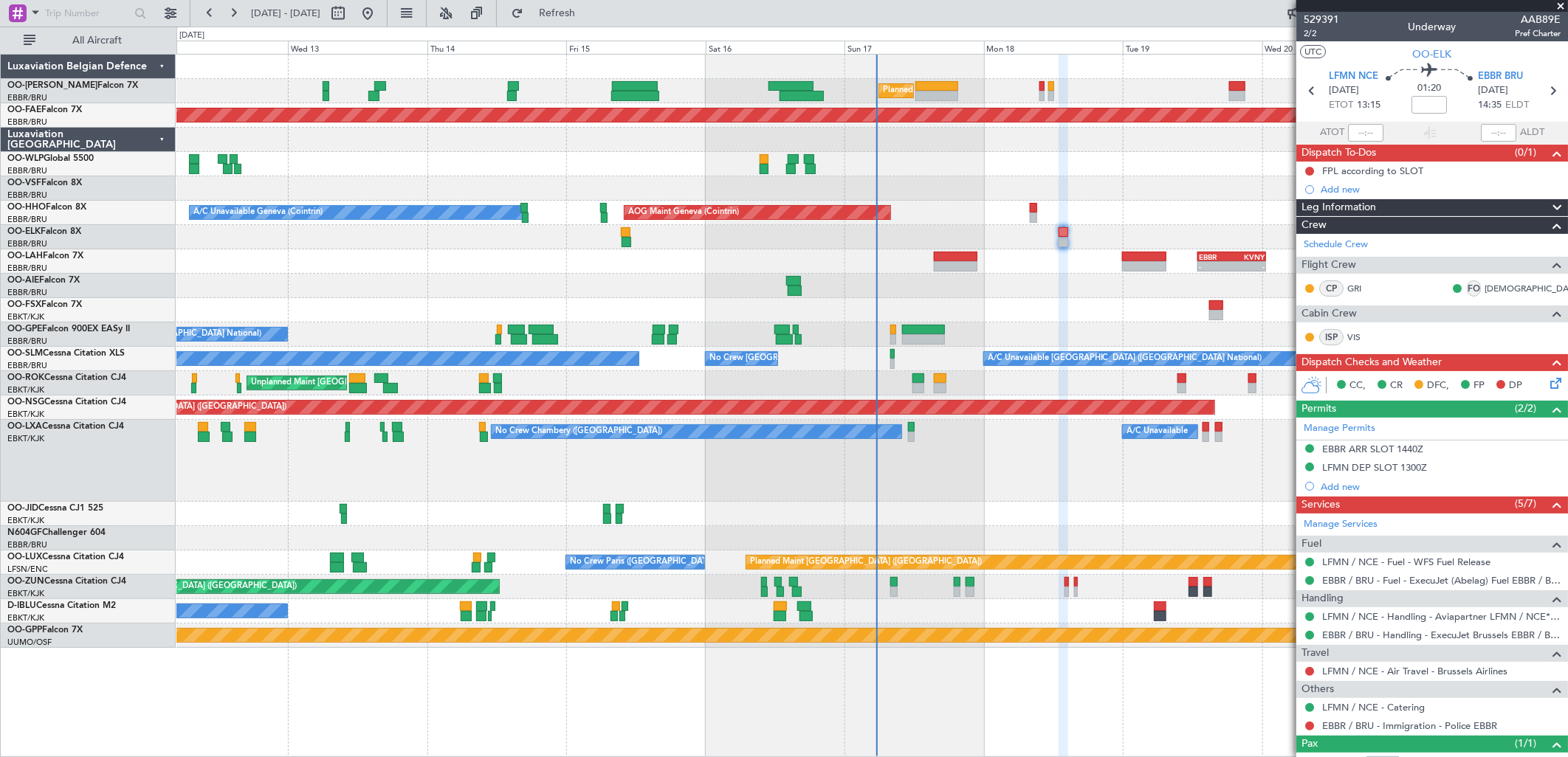
click at [1547, 384] on icon at bounding box center [1552, 381] width 12 height 12
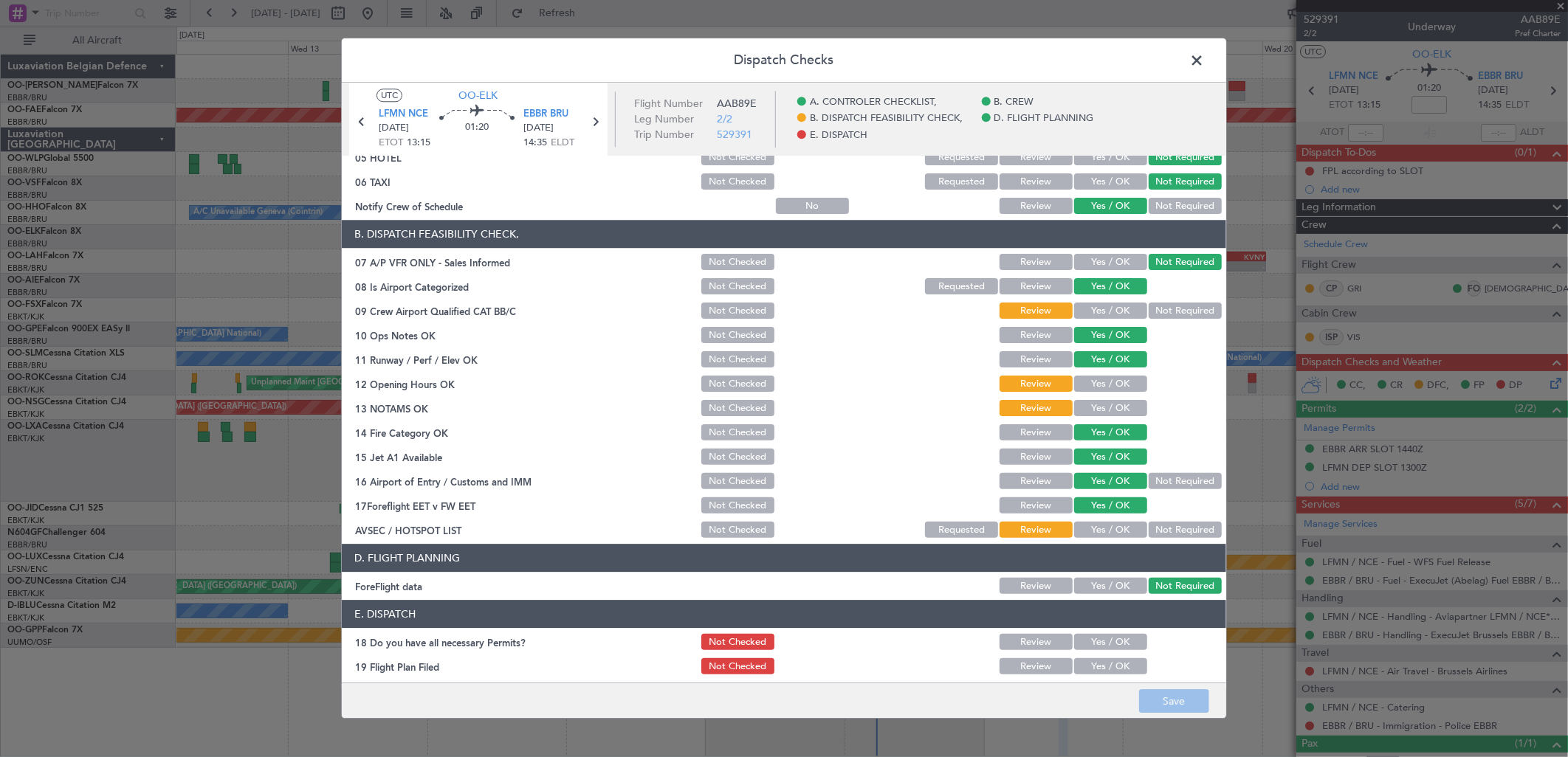
scroll to position [224, 0]
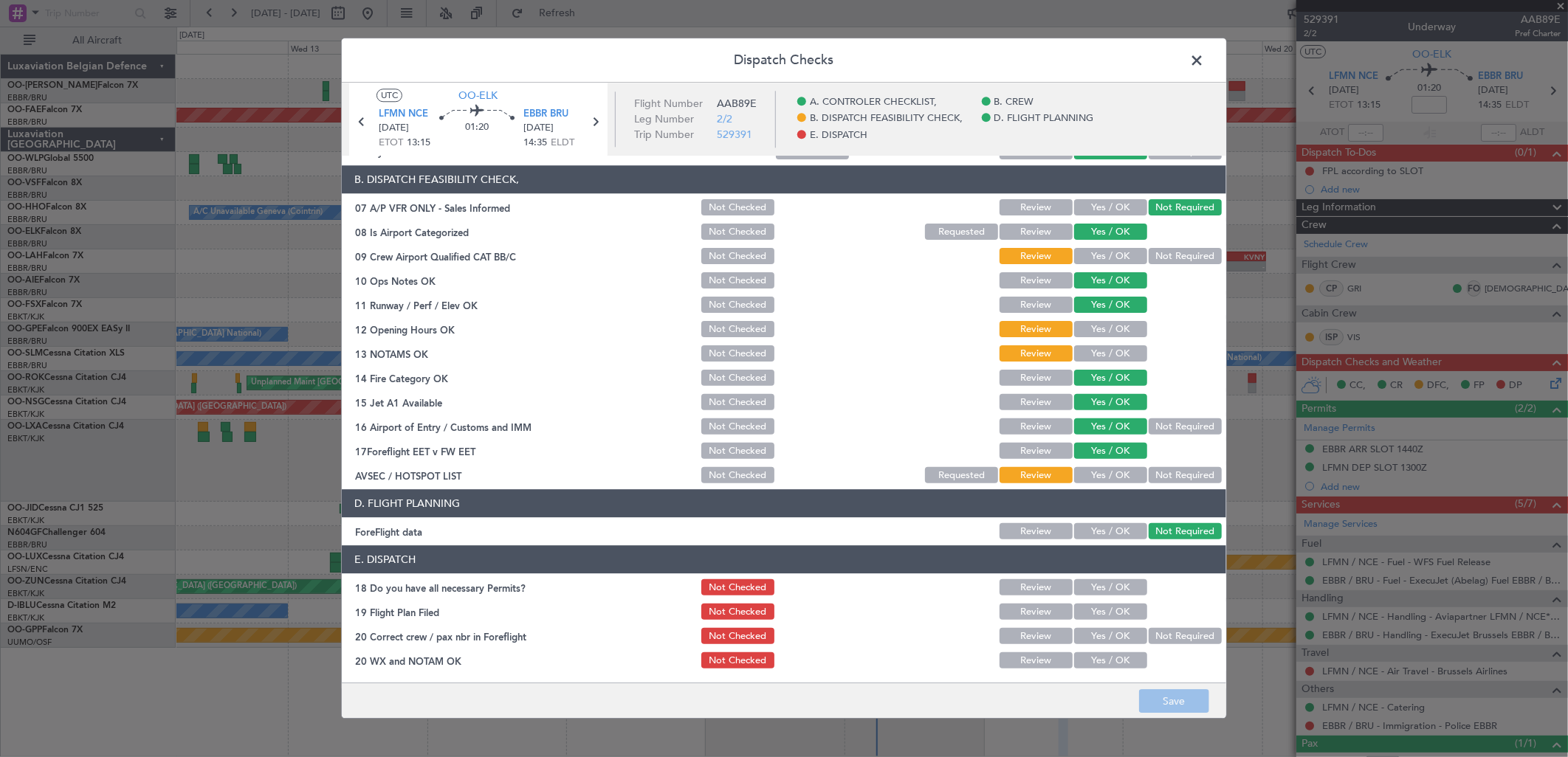
click at [1110, 663] on button "Yes / OK" at bounding box center [1110, 661] width 73 height 16
click at [1170, 704] on button "Save" at bounding box center [1174, 702] width 70 height 24
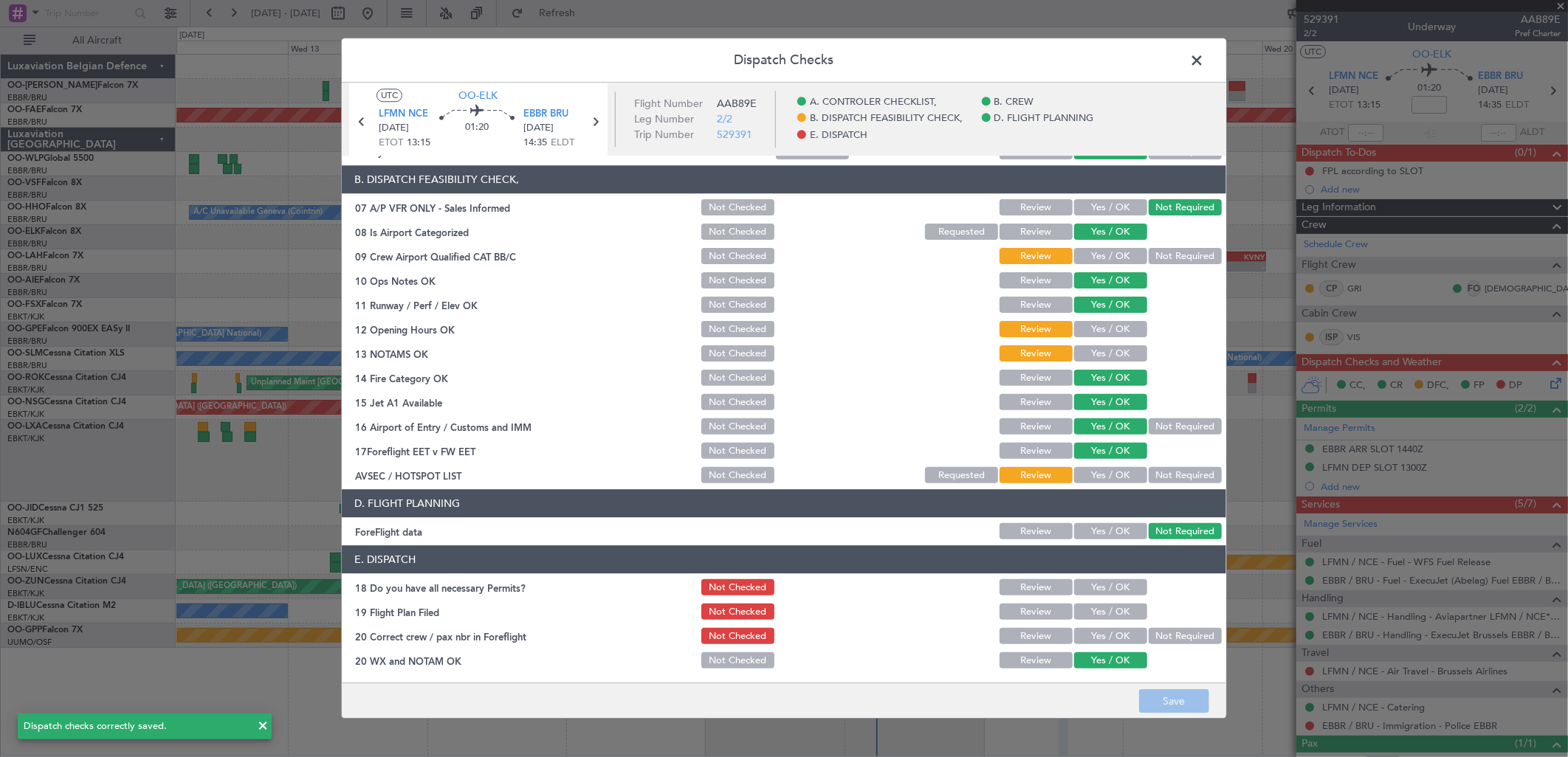
click at [1204, 56] on span at bounding box center [1204, 64] width 0 height 30
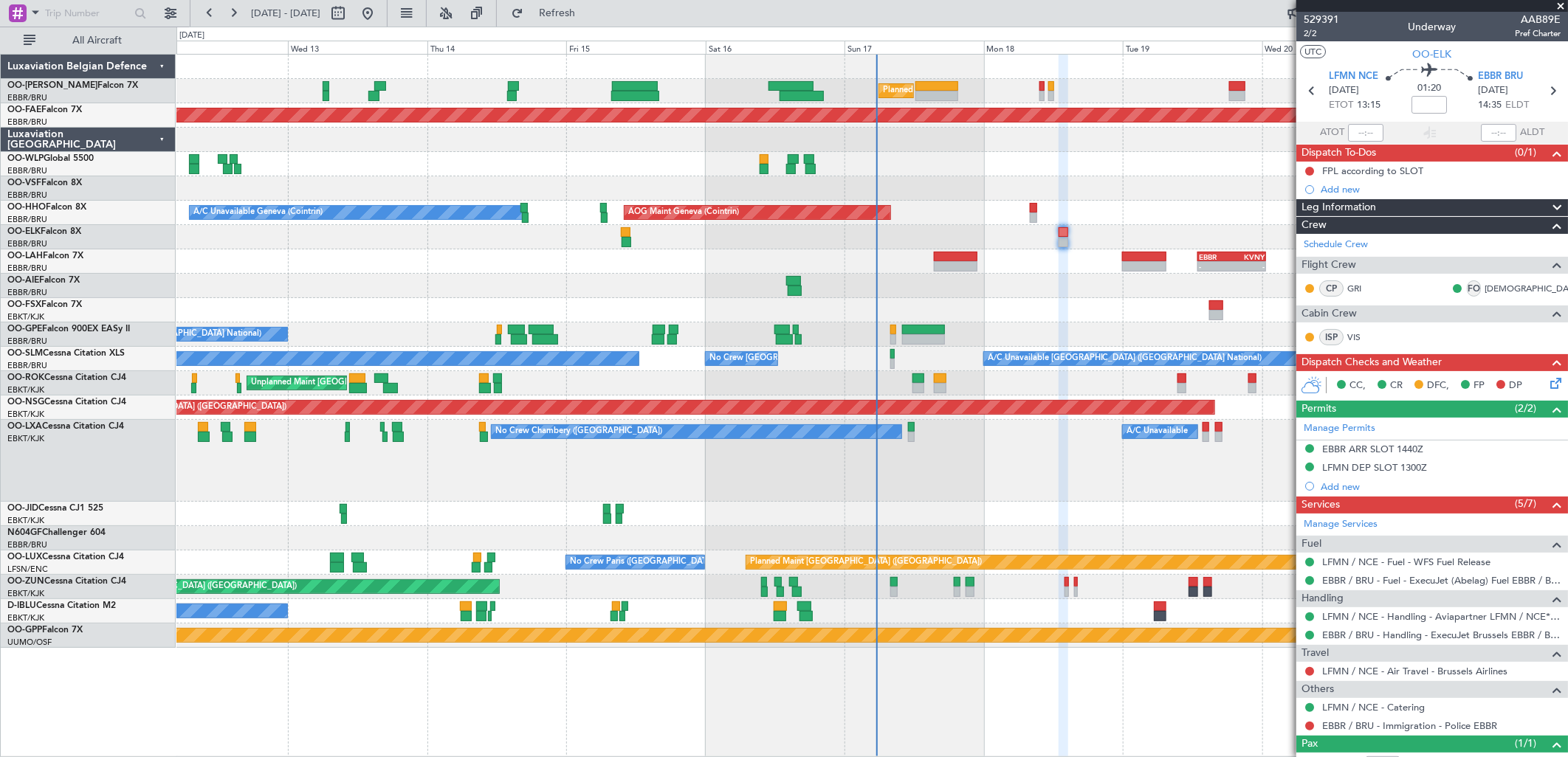
drag, startPoint x: 1378, startPoint y: 454, endPoint x: 1393, endPoint y: 473, distance: 24.2
click at [1379, 453] on div "EBBR ARR SLOT 1440Z" at bounding box center [1372, 449] width 101 height 13
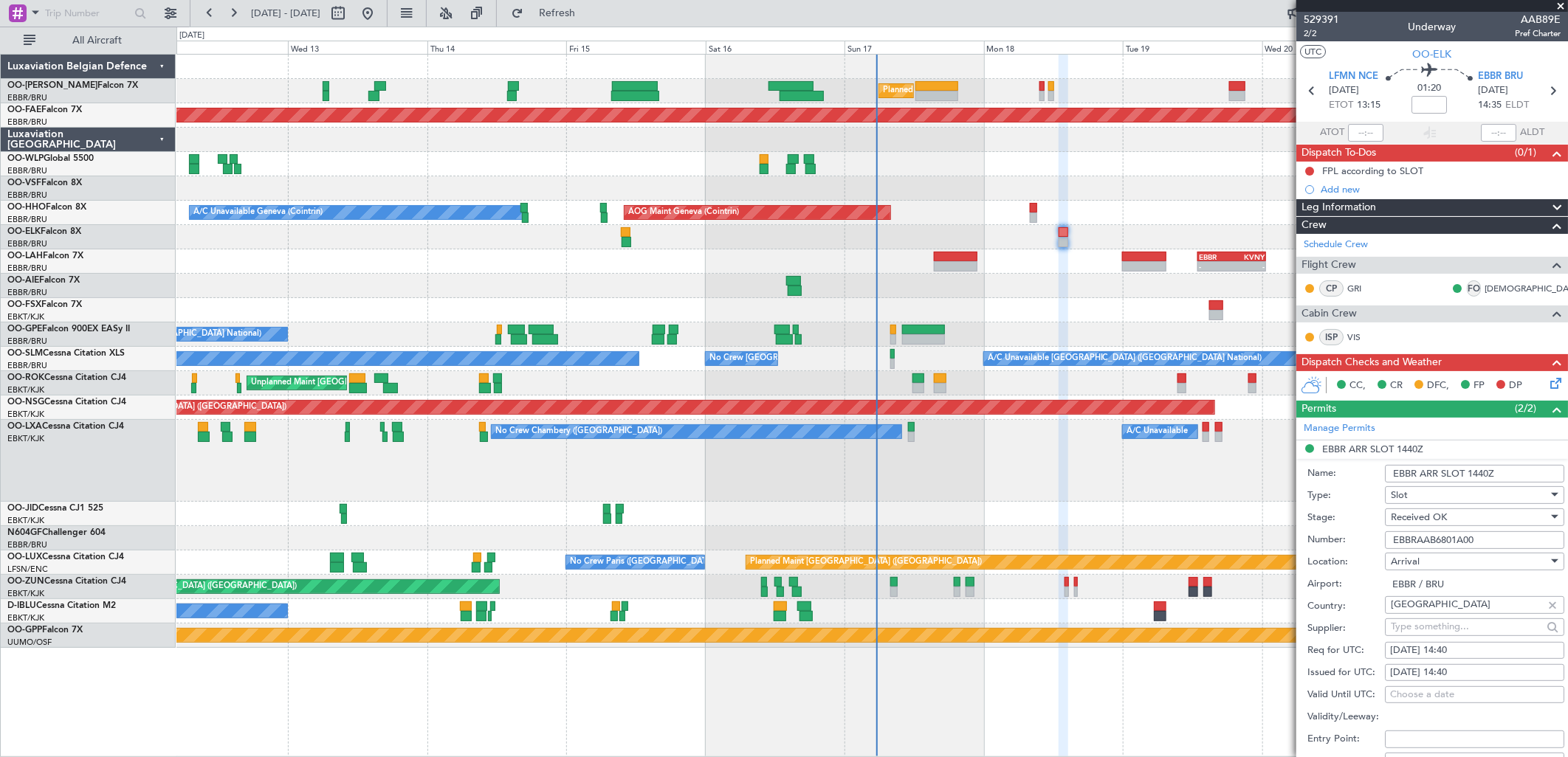
click at [1438, 538] on input "EBBRAAB6801A00" at bounding box center [1474, 540] width 179 height 18
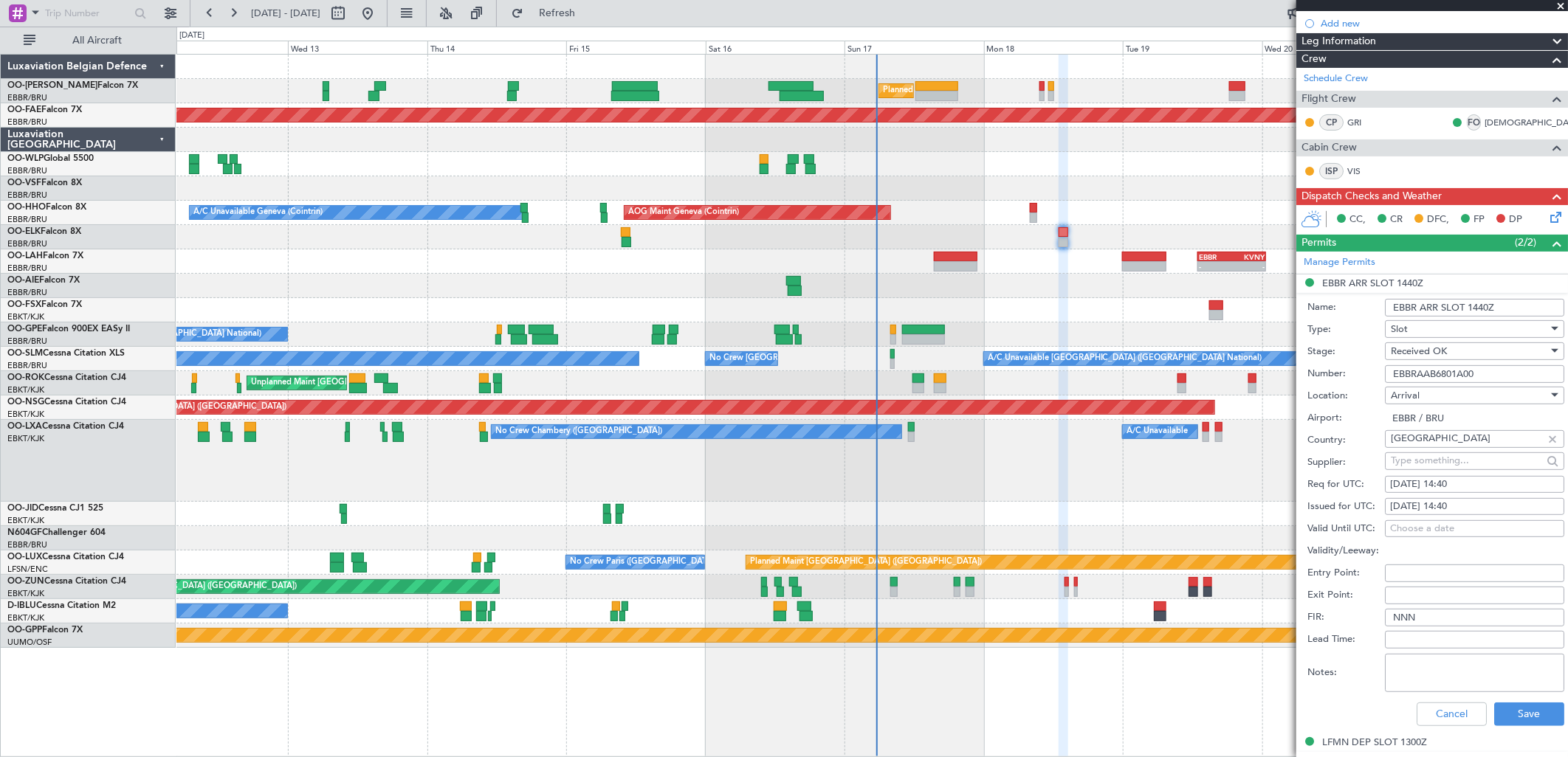
scroll to position [328, 0]
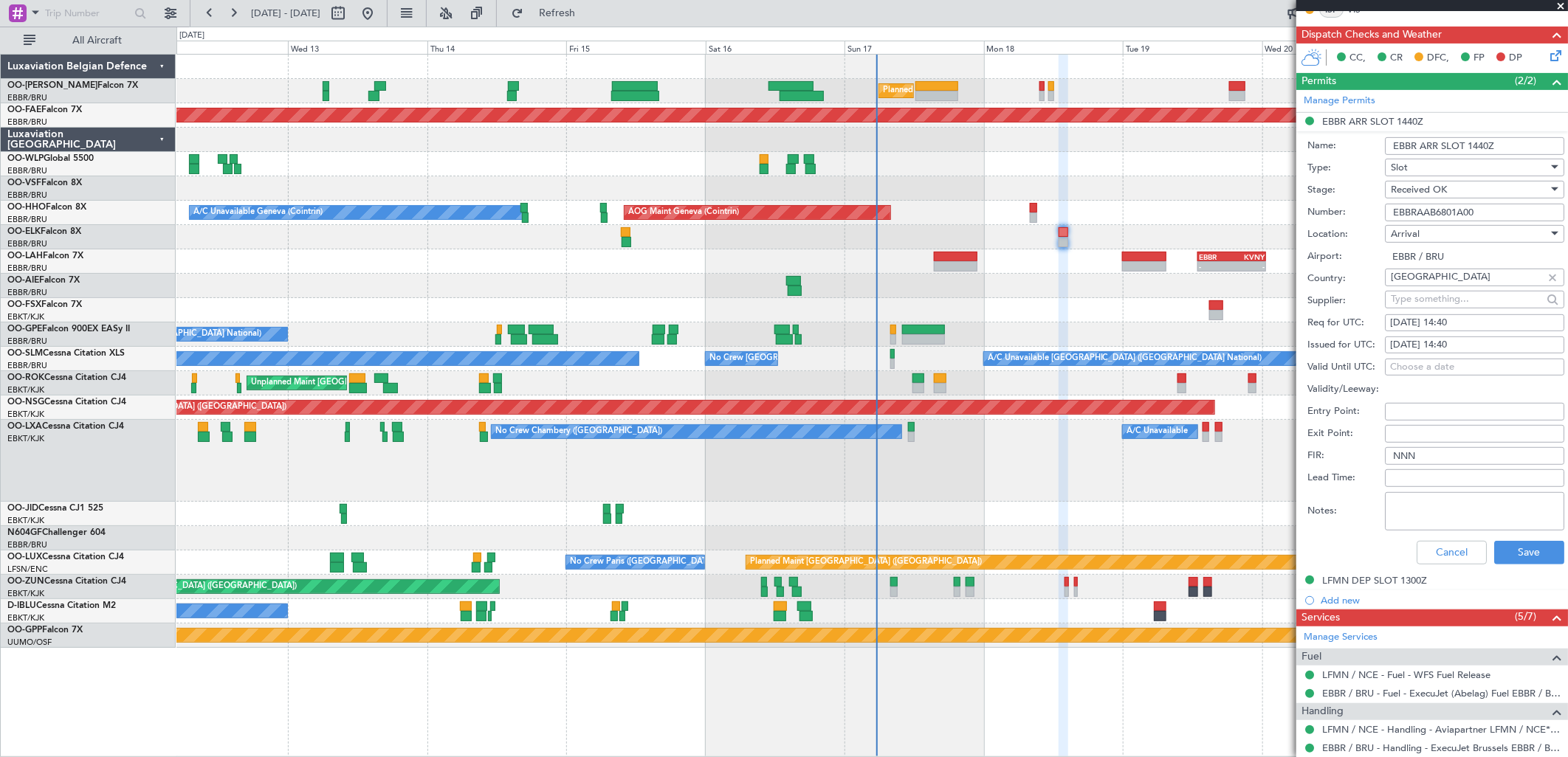
click at [1369, 587] on mat-tooltip-component "LFMN DEP SLOT 1300Z" at bounding box center [1374, 606] width 115 height 39
click at [1370, 578] on div "LFMN DEP SLOT 1300Z" at bounding box center [1374, 581] width 105 height 13
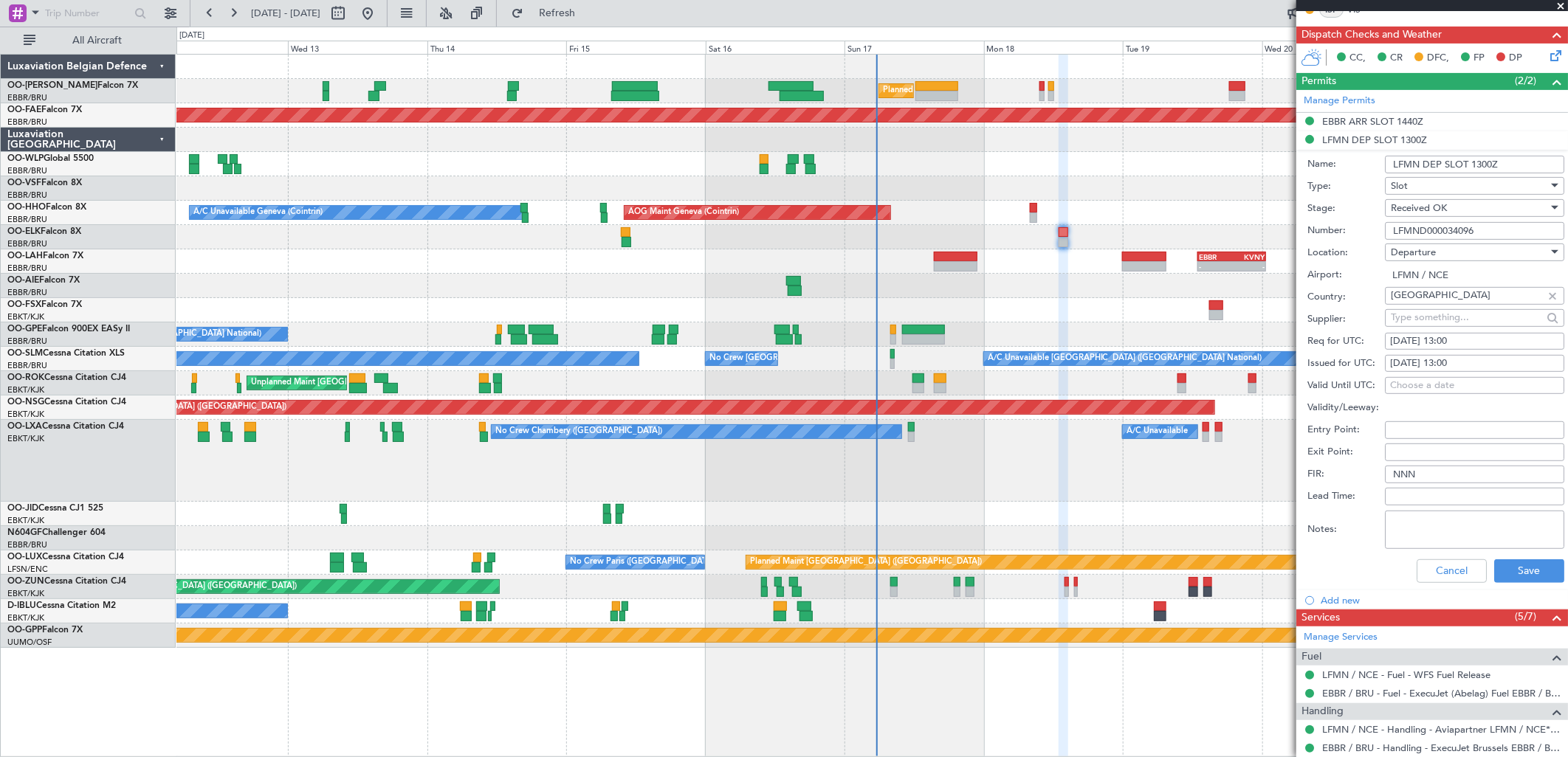
click at [1448, 230] on input "LFMND000034096" at bounding box center [1474, 231] width 179 height 18
click at [1419, 576] on button "Cancel" at bounding box center [1451, 571] width 70 height 24
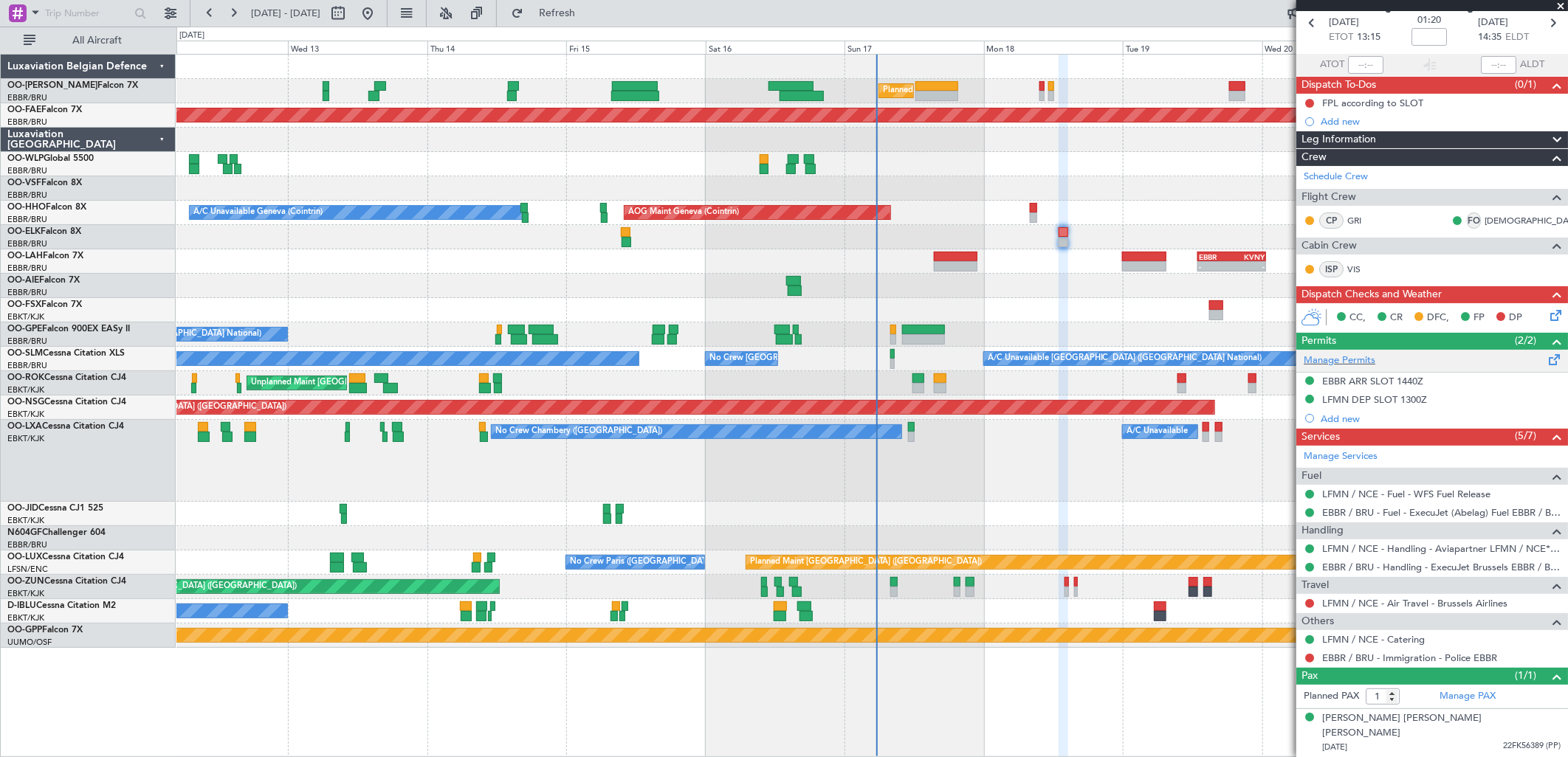
scroll to position [53, 0]
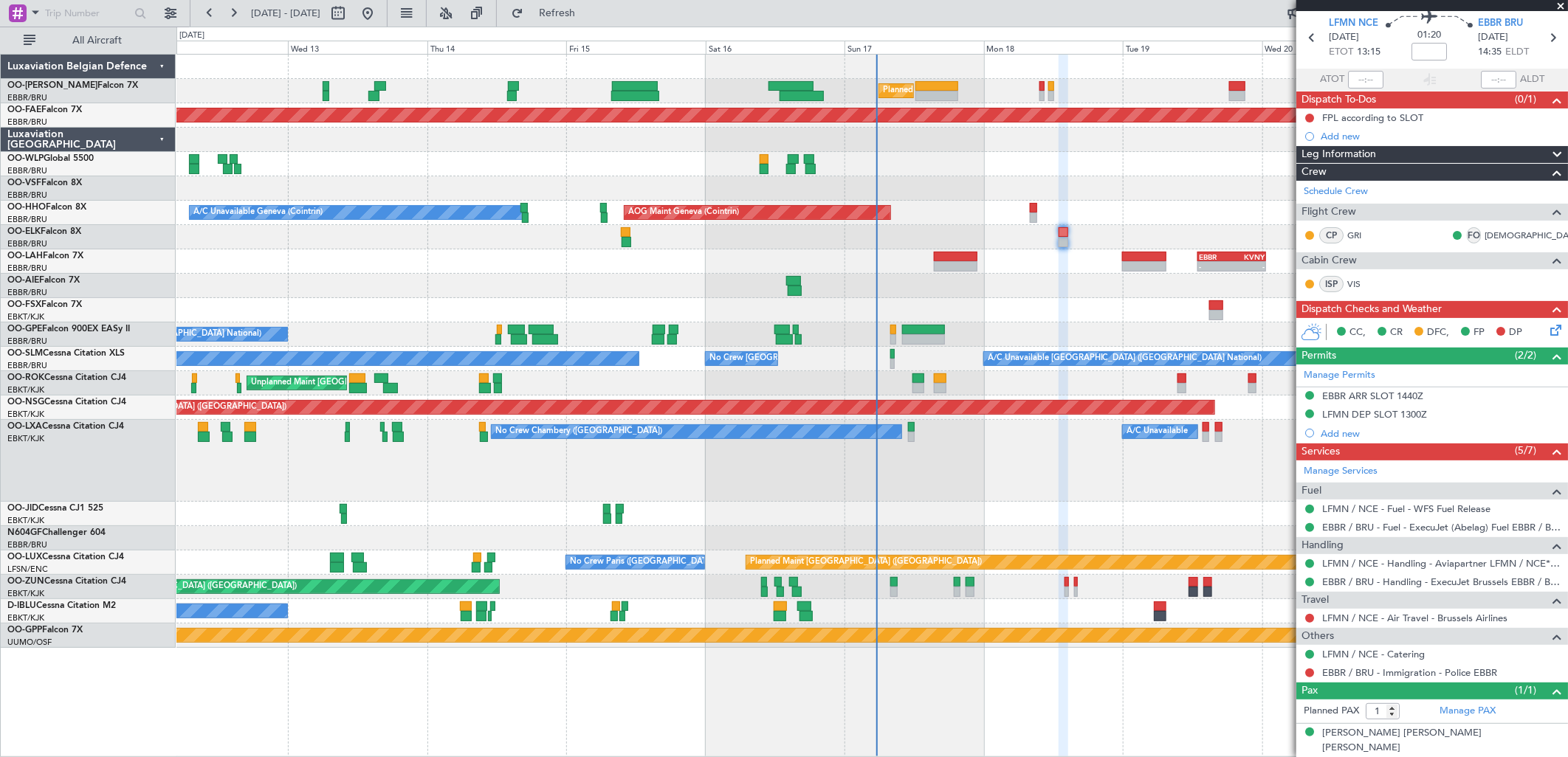
click at [1548, 323] on icon at bounding box center [1552, 328] width 12 height 12
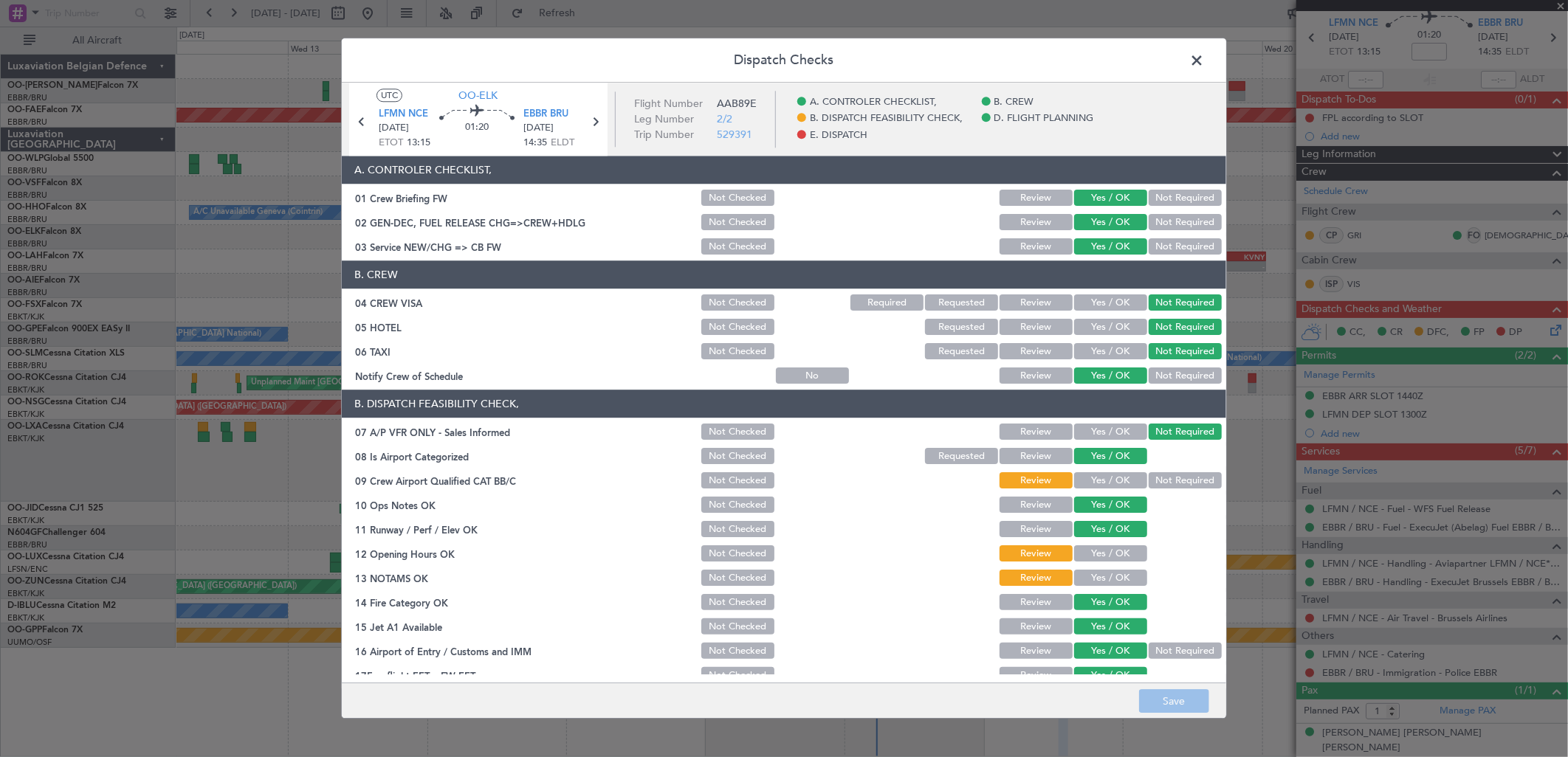
click at [1097, 483] on button "Yes / OK" at bounding box center [1110, 481] width 73 height 16
click at [1108, 552] on button "Yes / OK" at bounding box center [1110, 554] width 73 height 16
click at [1101, 576] on button "Yes / OK" at bounding box center [1110, 578] width 73 height 16
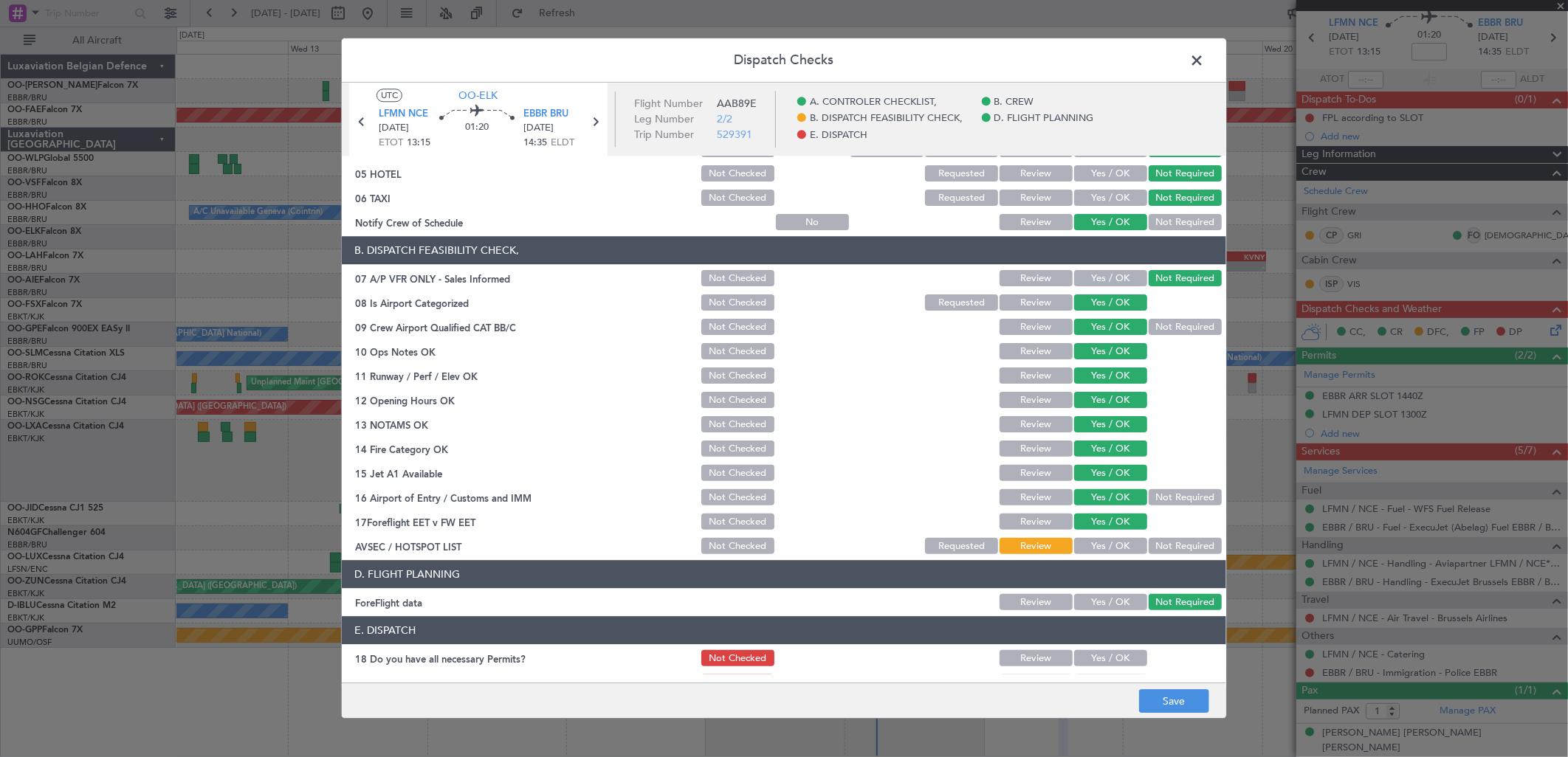
scroll to position [224, 0]
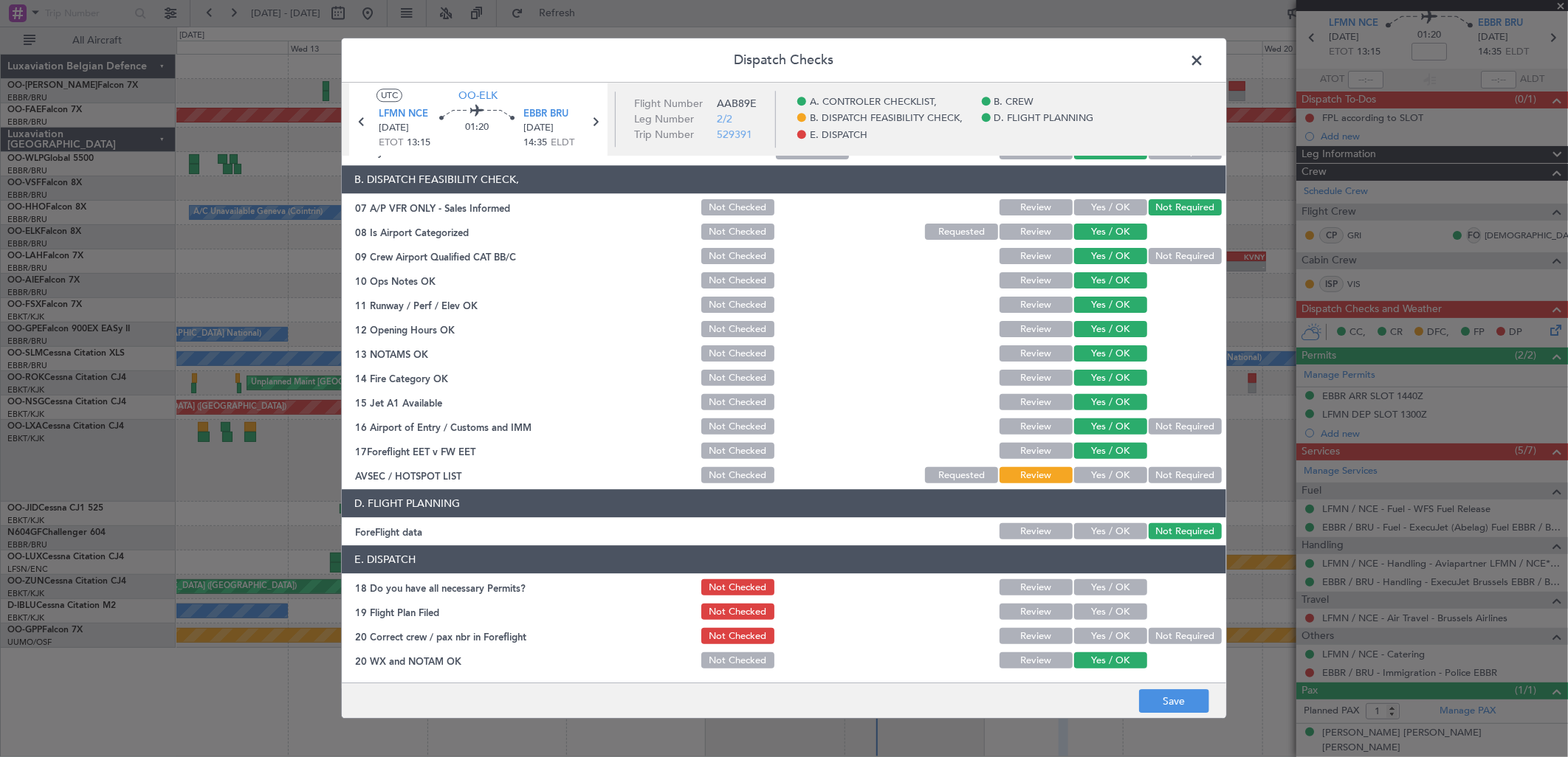
click at [1153, 468] on button "Not Required" at bounding box center [1185, 476] width 73 height 16
click at [1088, 633] on button "Yes / OK" at bounding box center [1110, 637] width 73 height 16
click at [1089, 606] on button "Yes / OK" at bounding box center [1110, 613] width 73 height 16
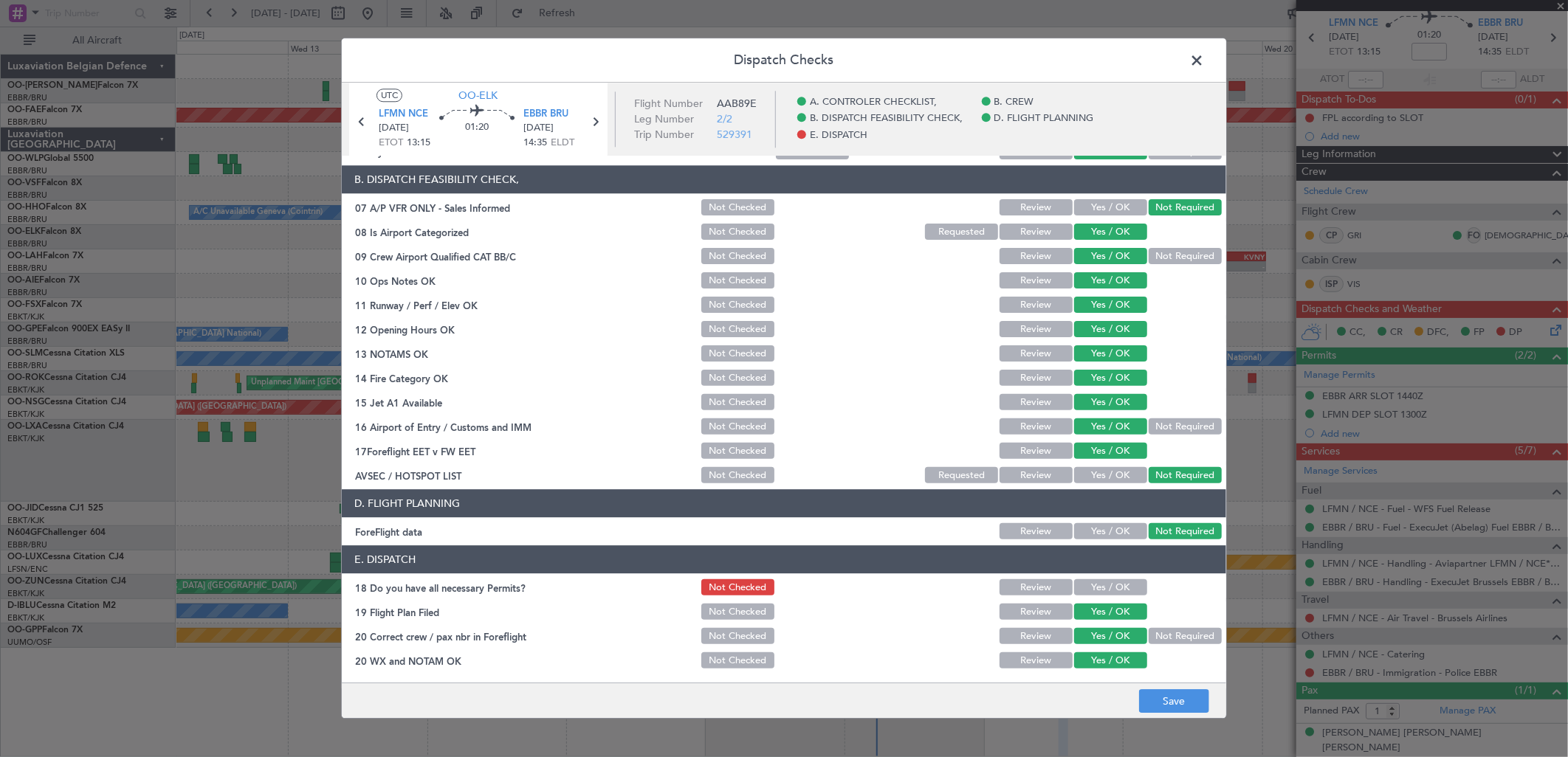
click at [1088, 588] on button "Yes / OK" at bounding box center [1110, 588] width 73 height 16
click at [1174, 700] on button "Save" at bounding box center [1174, 702] width 70 height 24
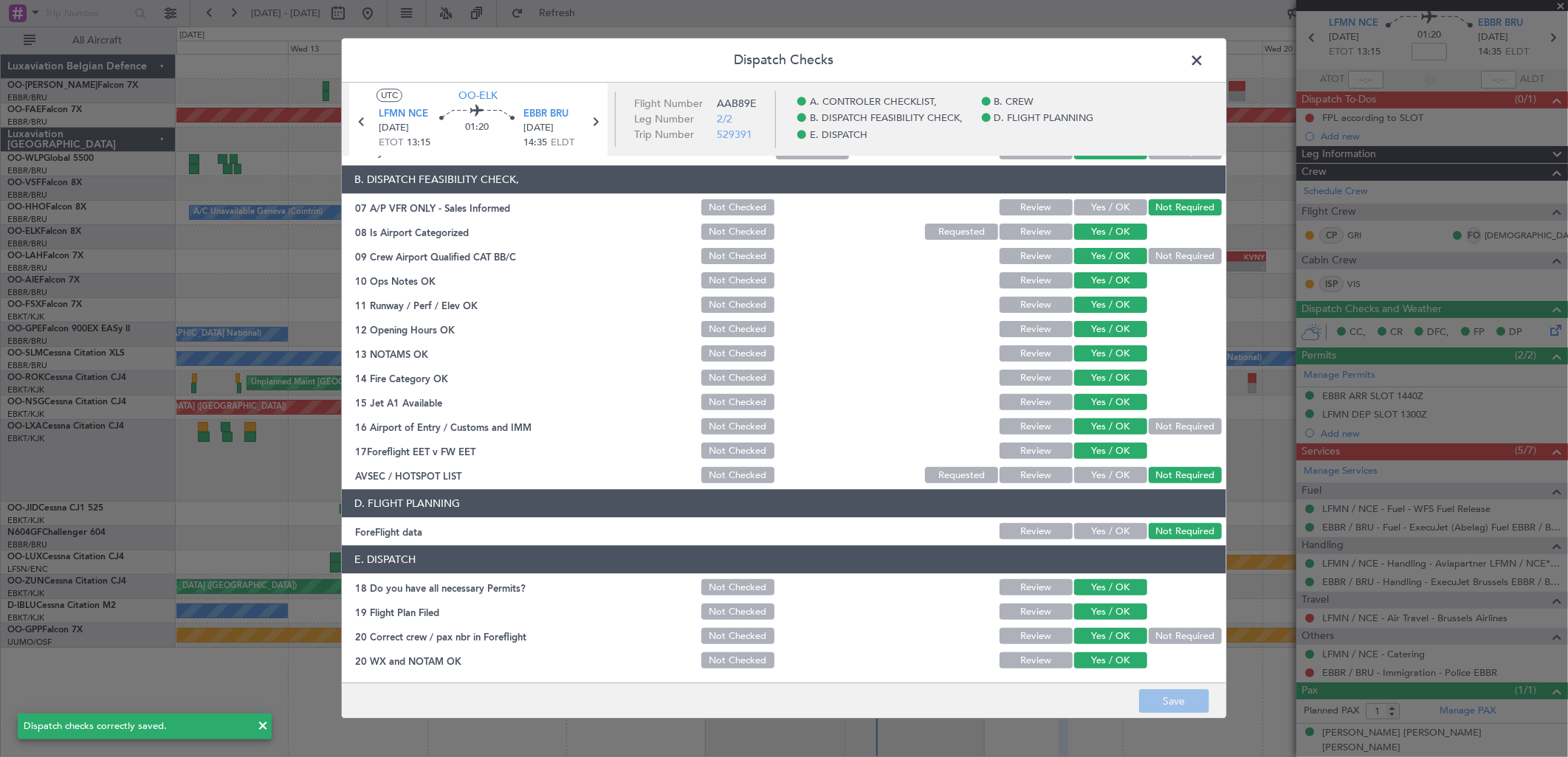
click at [1204, 63] on span at bounding box center [1204, 64] width 0 height 30
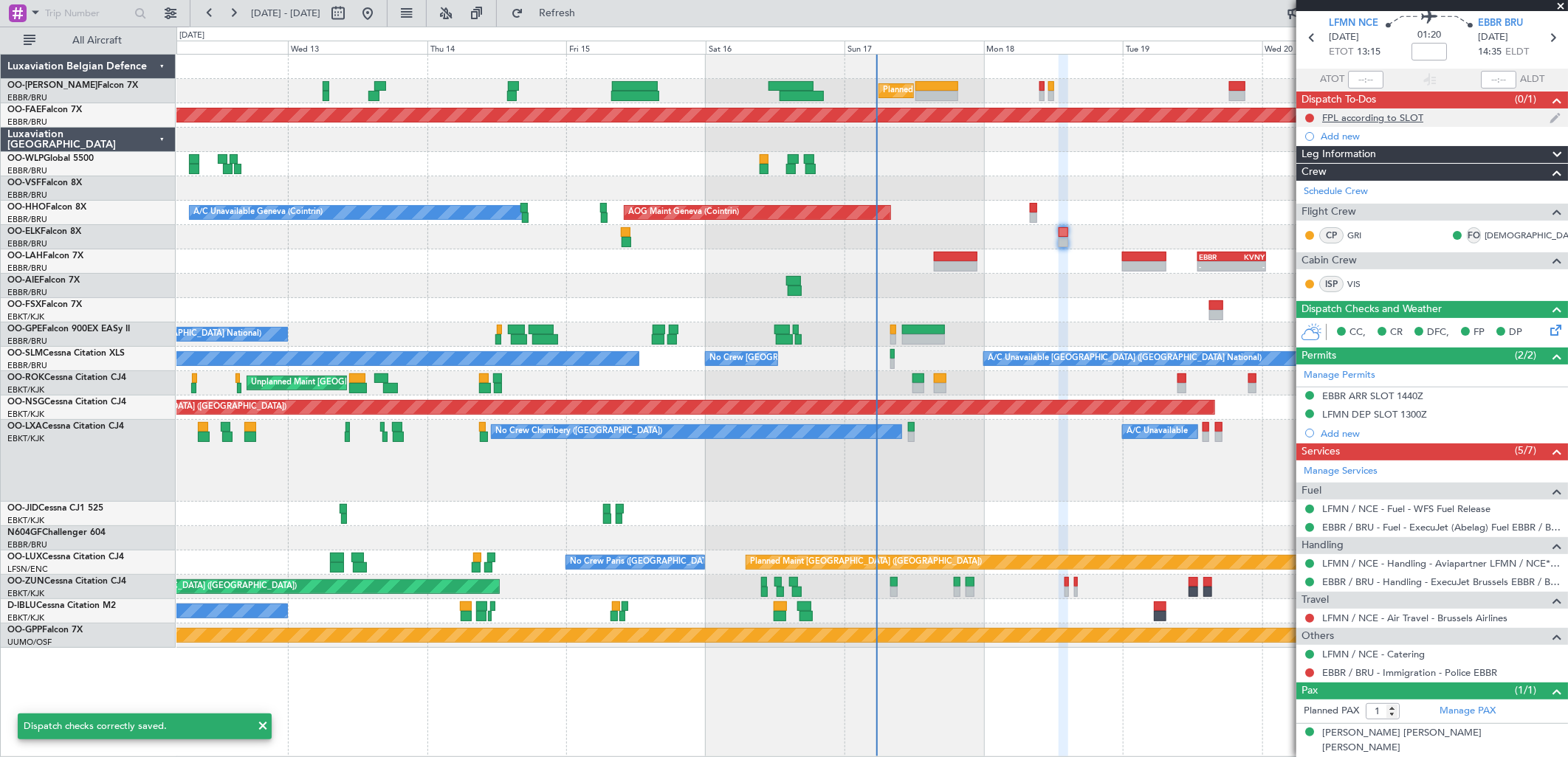
click at [1304, 115] on div at bounding box center [1309, 118] width 12 height 12
click at [1310, 114] on button at bounding box center [1309, 118] width 9 height 9
click at [1299, 183] on span "Completed" at bounding box center [1316, 183] width 49 height 15
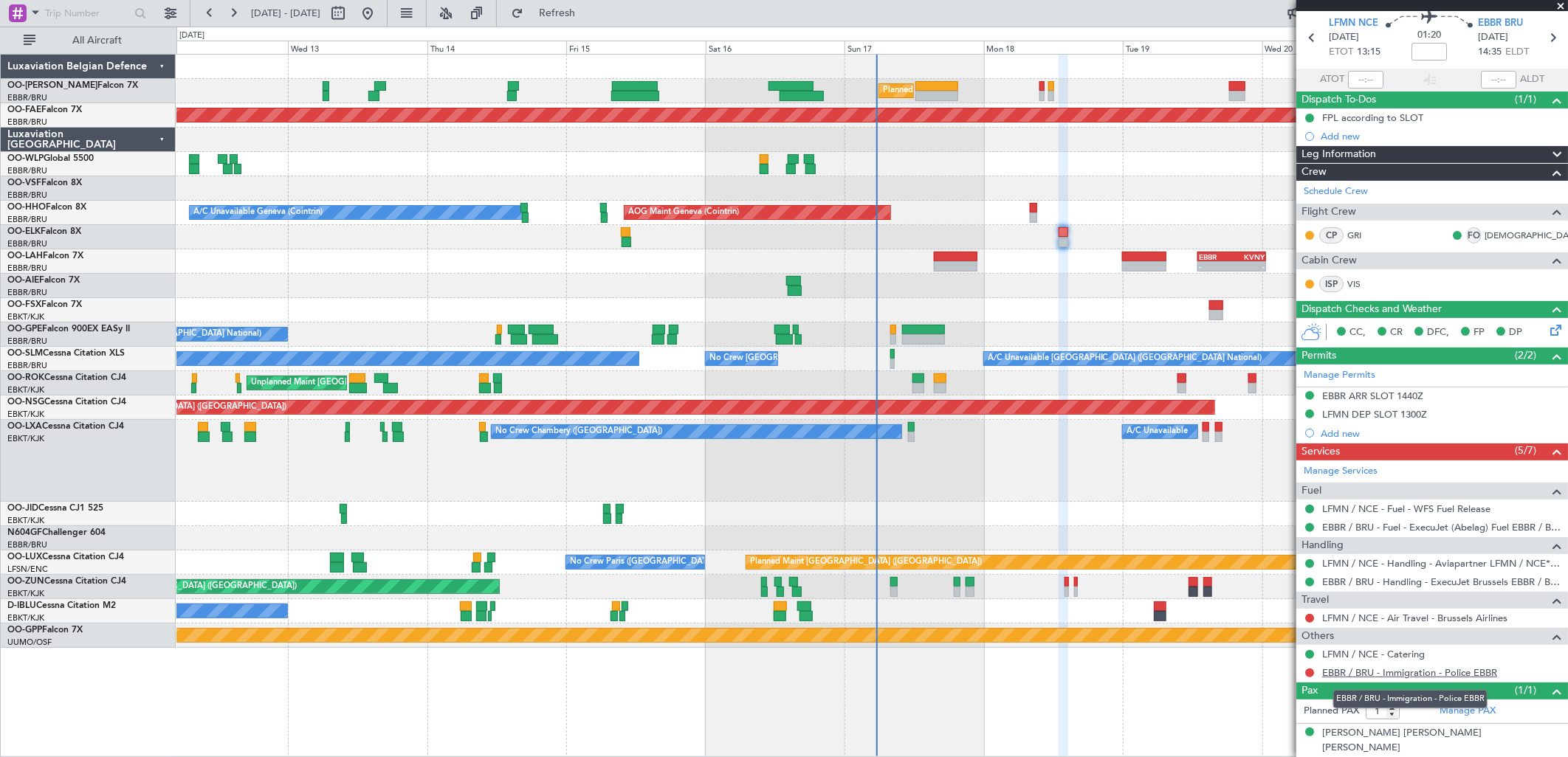
click at [1355, 673] on link "EBBR / BRU - Immigration - Police EBBR" at bounding box center [1409, 673] width 175 height 13
click at [588, 11] on span "Refresh" at bounding box center [557, 13] width 62 height 10
click at [1381, 610] on div "LFMN / NCE - Air Travel - Brussels Airlines" at bounding box center [1432, 618] width 272 height 19
click at [1375, 621] on link "LFMN / NCE - Air Travel - Brussels Airlines" at bounding box center [1414, 618] width 185 height 13
click at [1310, 621] on button at bounding box center [1309, 618] width 9 height 9
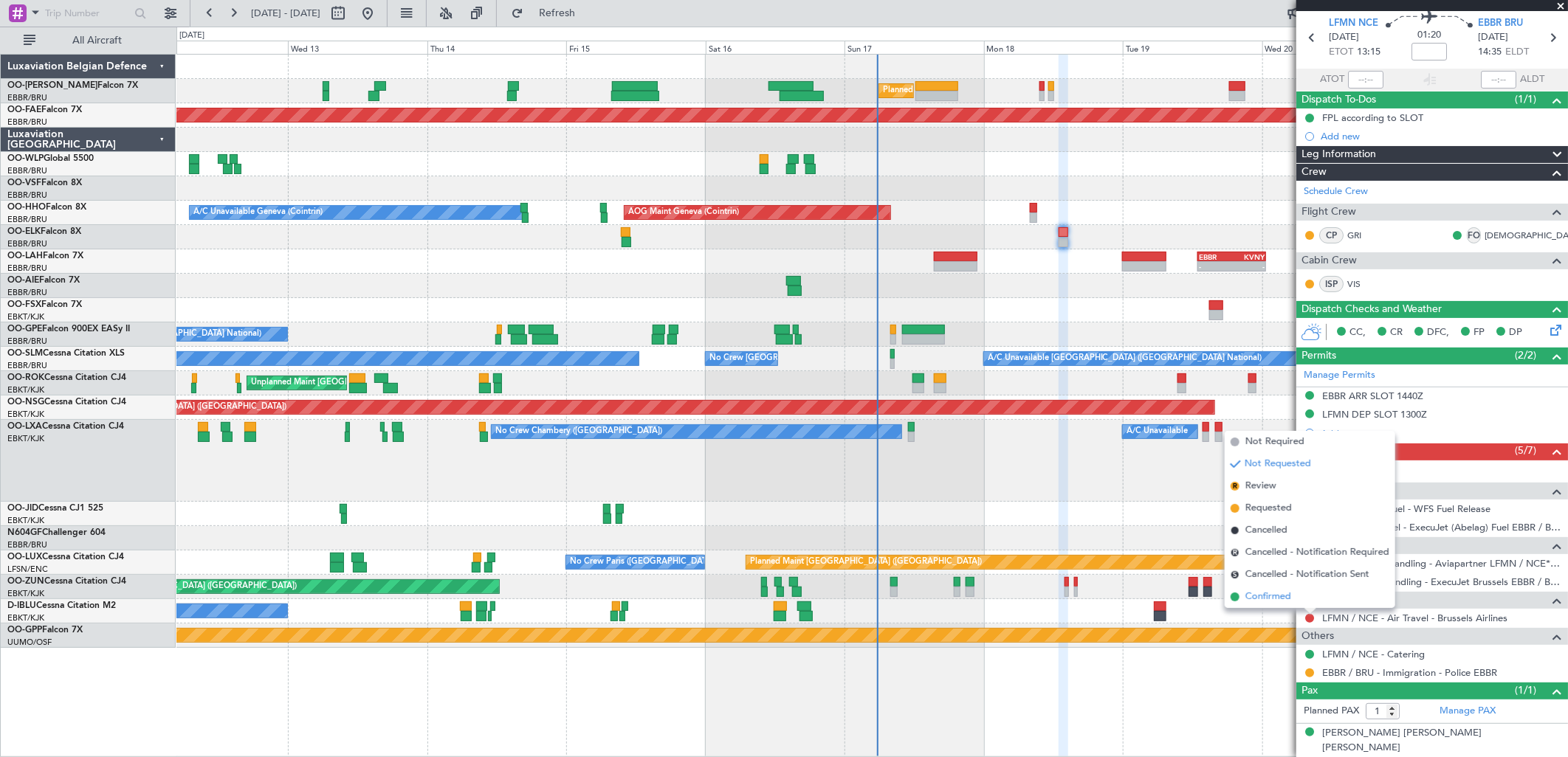
click at [1264, 602] on span "Confirmed" at bounding box center [1268, 597] width 45 height 15
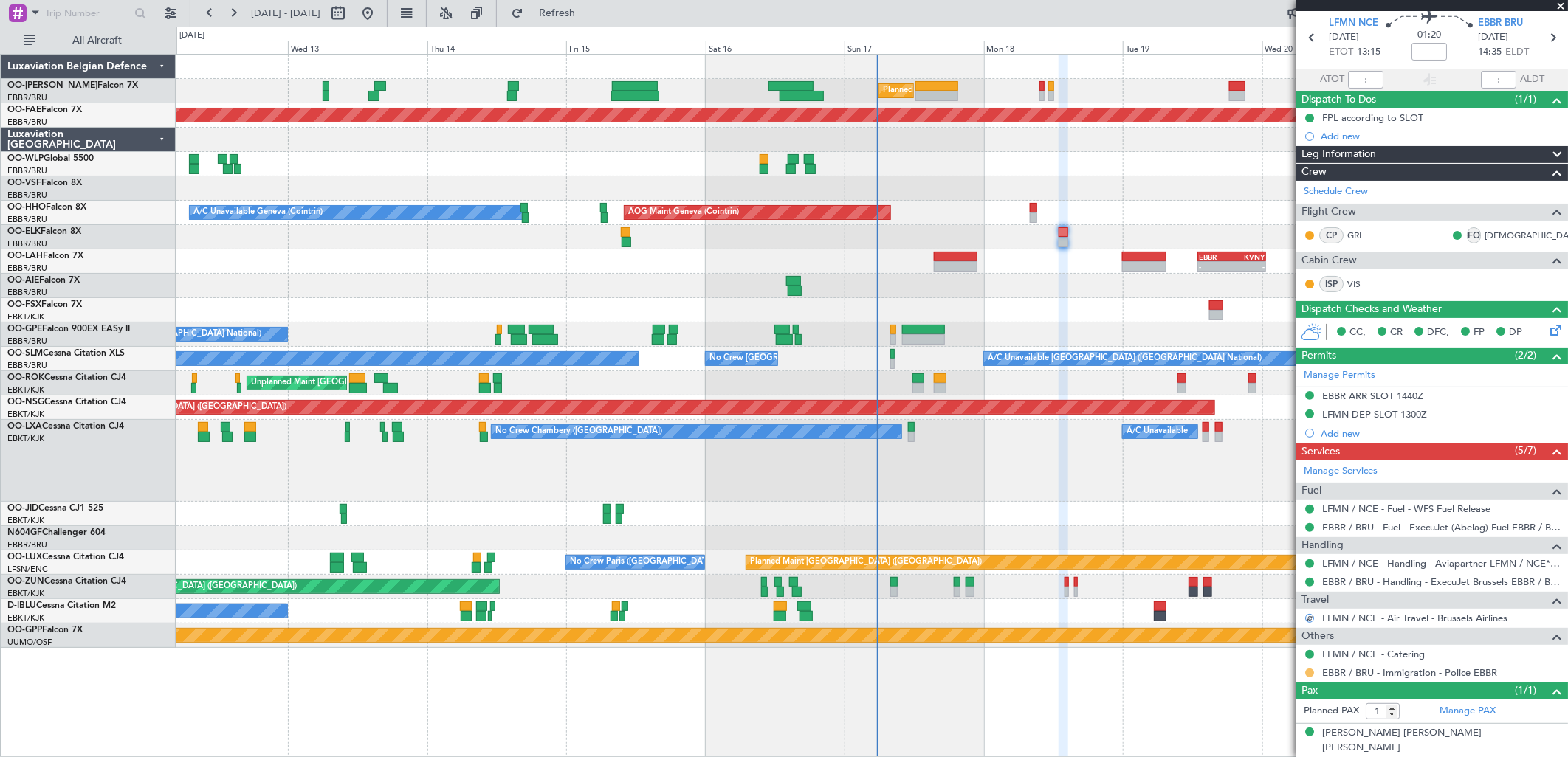
click at [1309, 675] on button at bounding box center [1309, 672] width 9 height 9
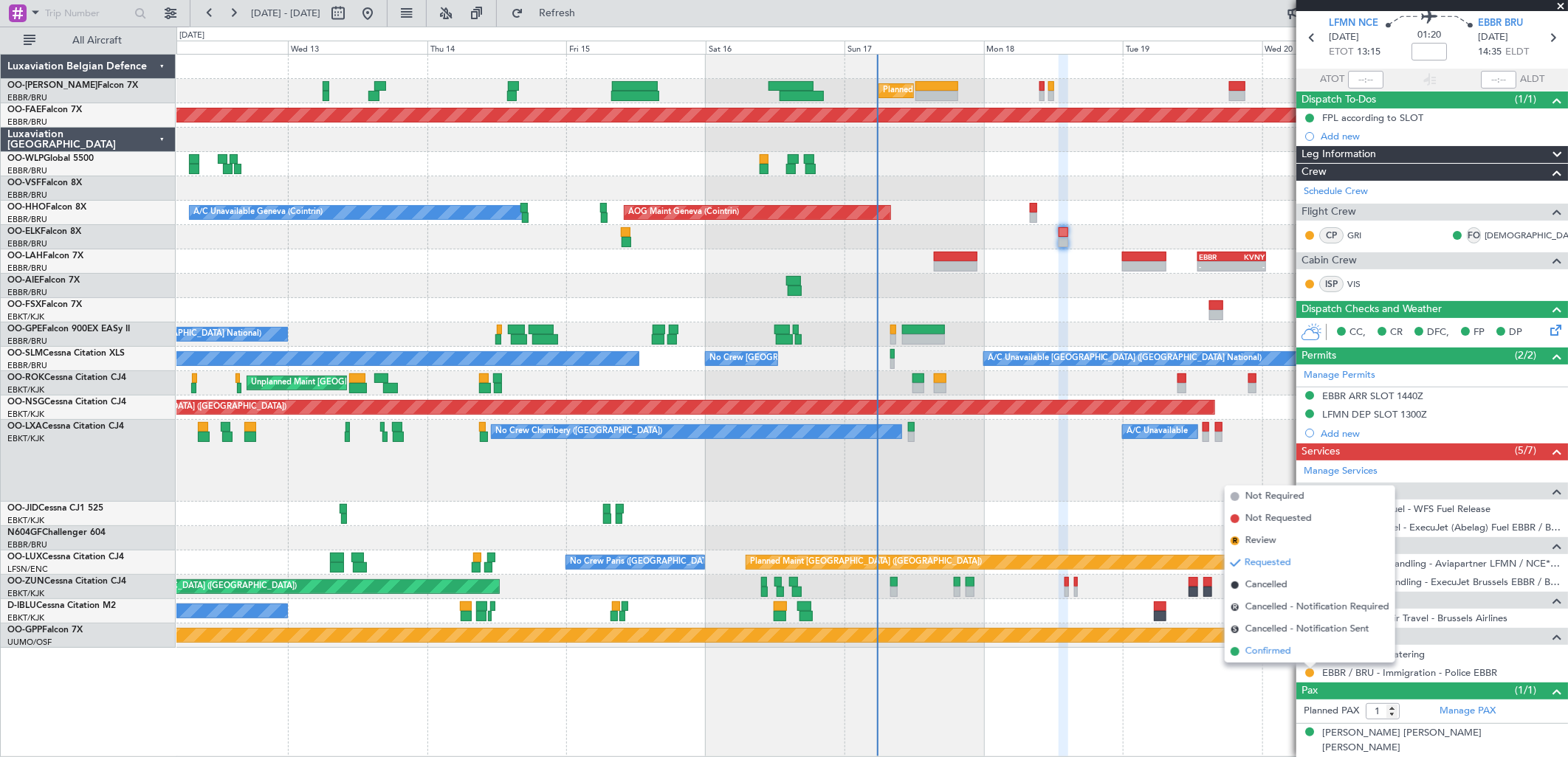
click at [1251, 660] on li "Confirmed" at bounding box center [1310, 652] width 171 height 22
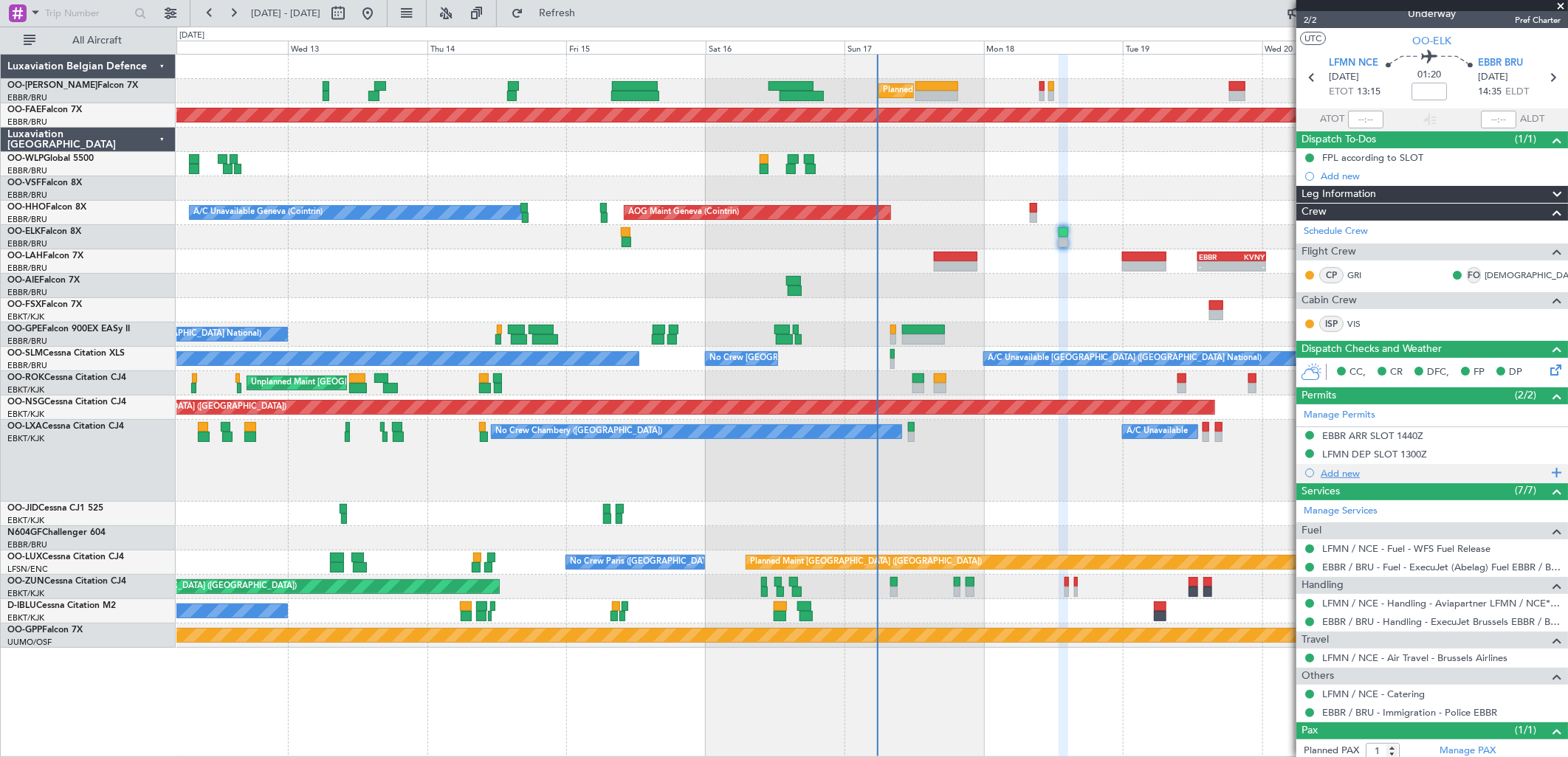
scroll to position [0, 0]
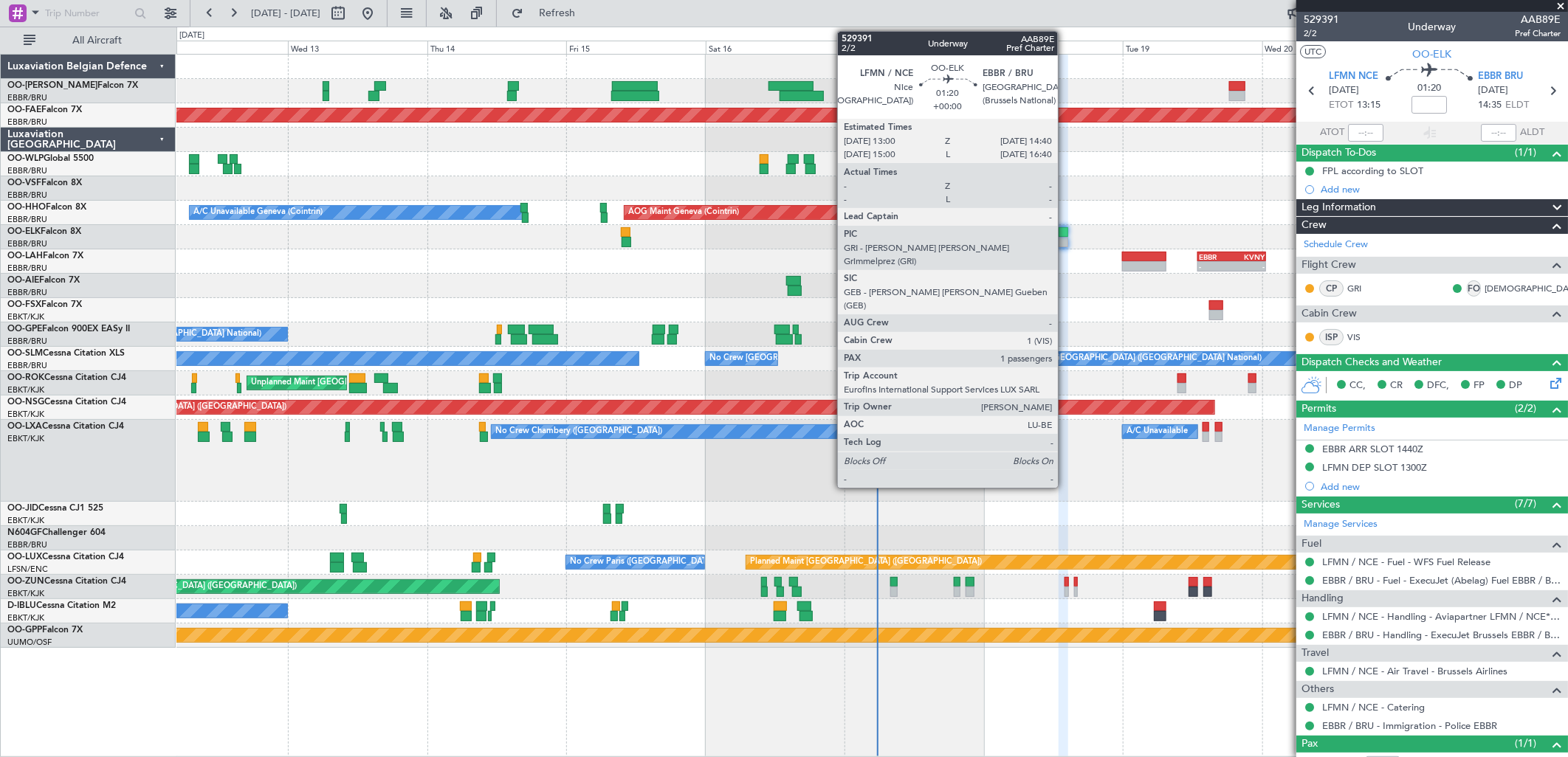
click at [1065, 237] on div at bounding box center [1063, 241] width 10 height 10
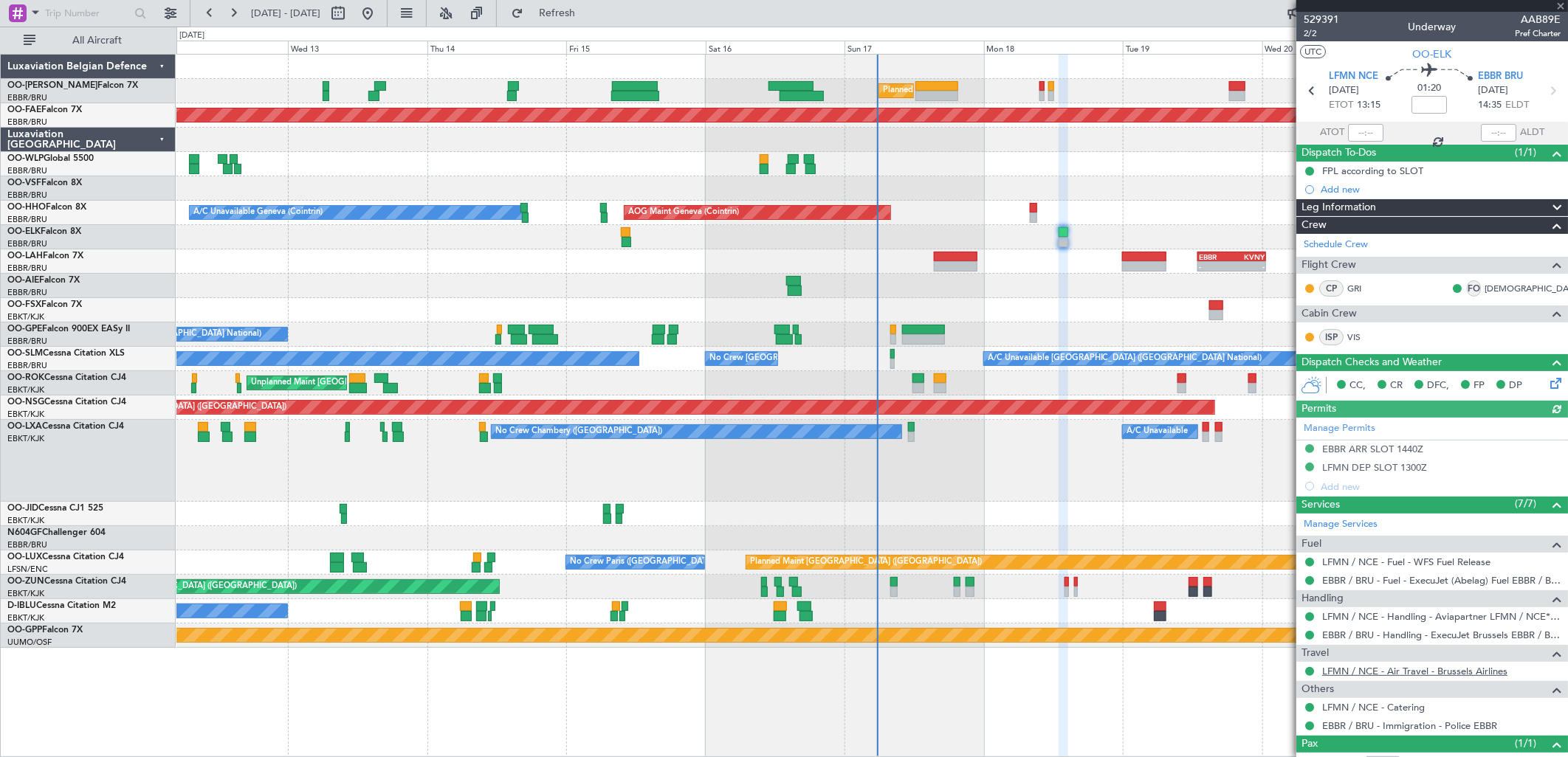
click at [1385, 672] on link "LFMN / NCE - Air Travel - Brussels Airlines" at bounding box center [1414, 672] width 185 height 13
click at [1404, 676] on link "LFMN / NCE - Air Travel - Brussels Airlines" at bounding box center [1414, 672] width 185 height 13
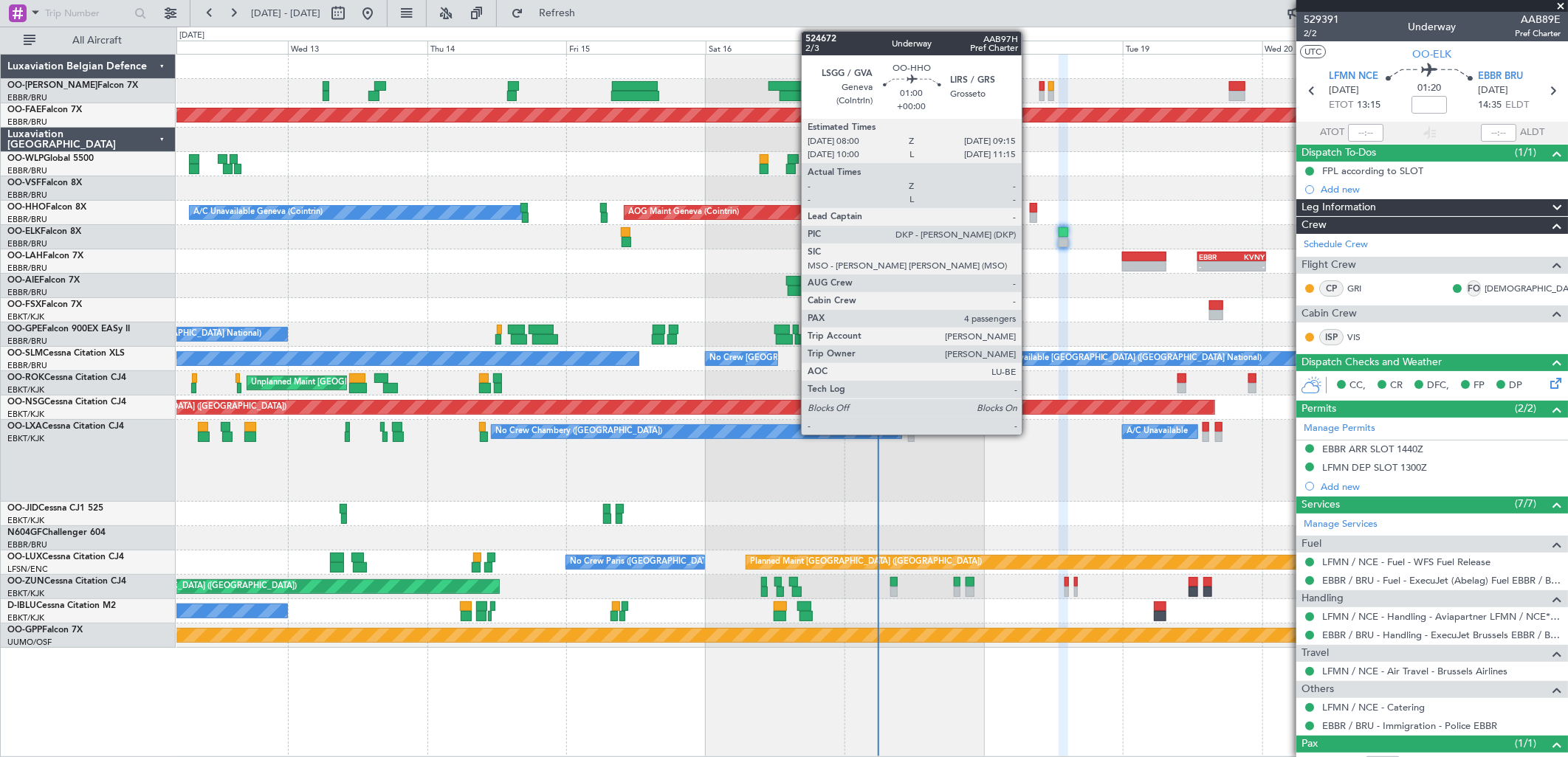
click at [1030, 212] on div at bounding box center [1033, 217] width 7 height 10
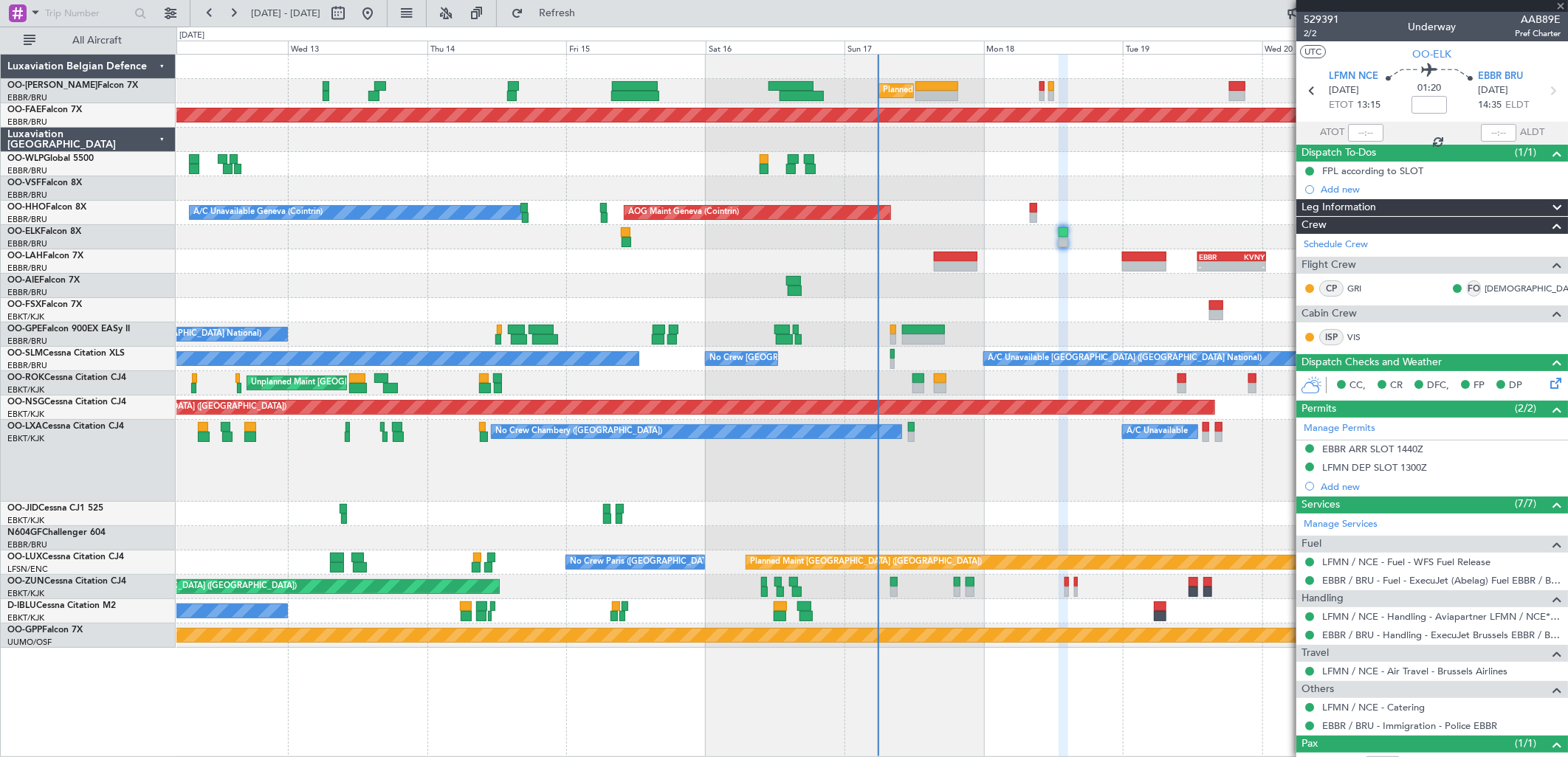
type input "4"
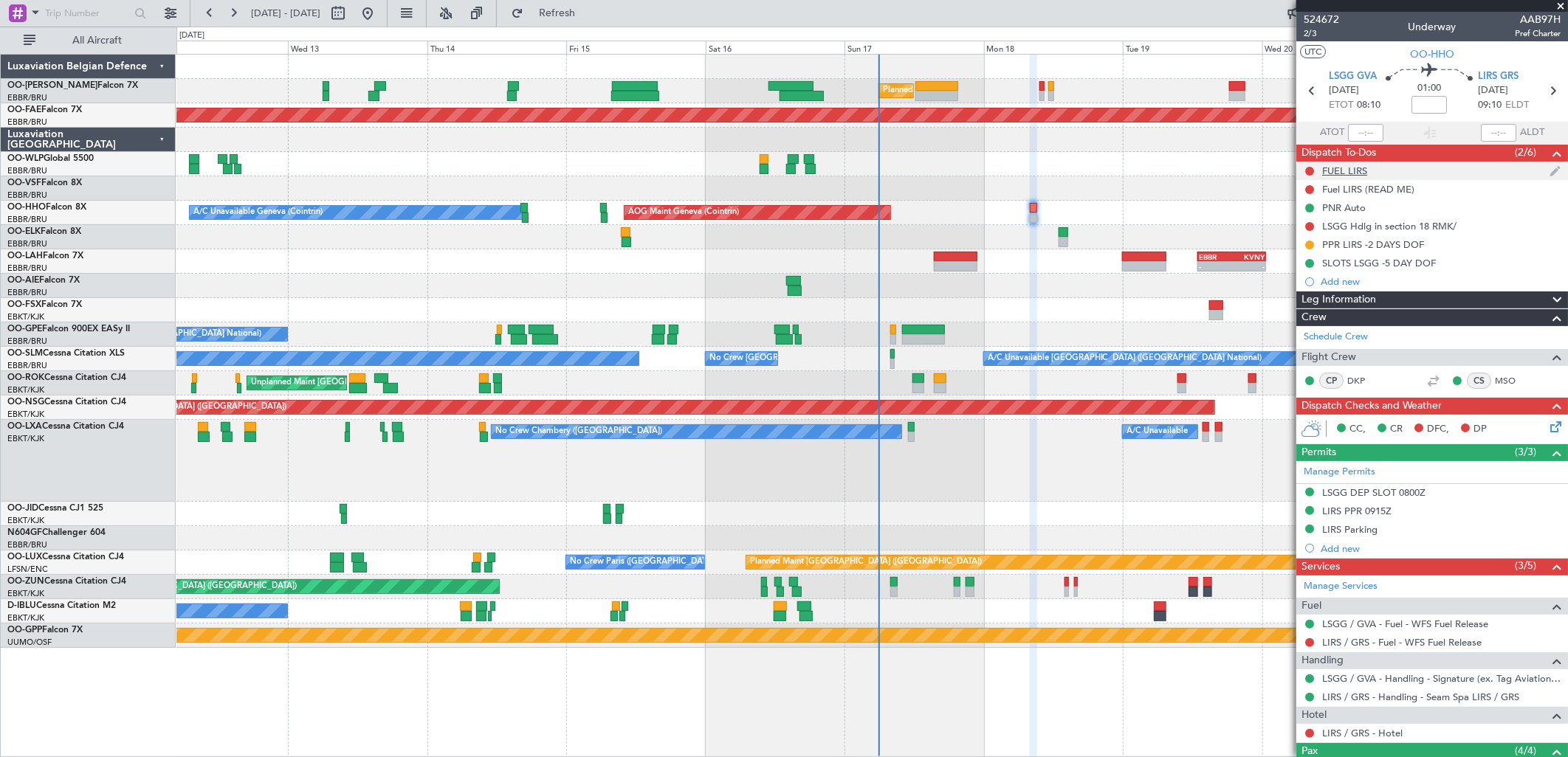
click at [1382, 165] on div "FUEL LIRS" at bounding box center [1432, 171] width 272 height 19
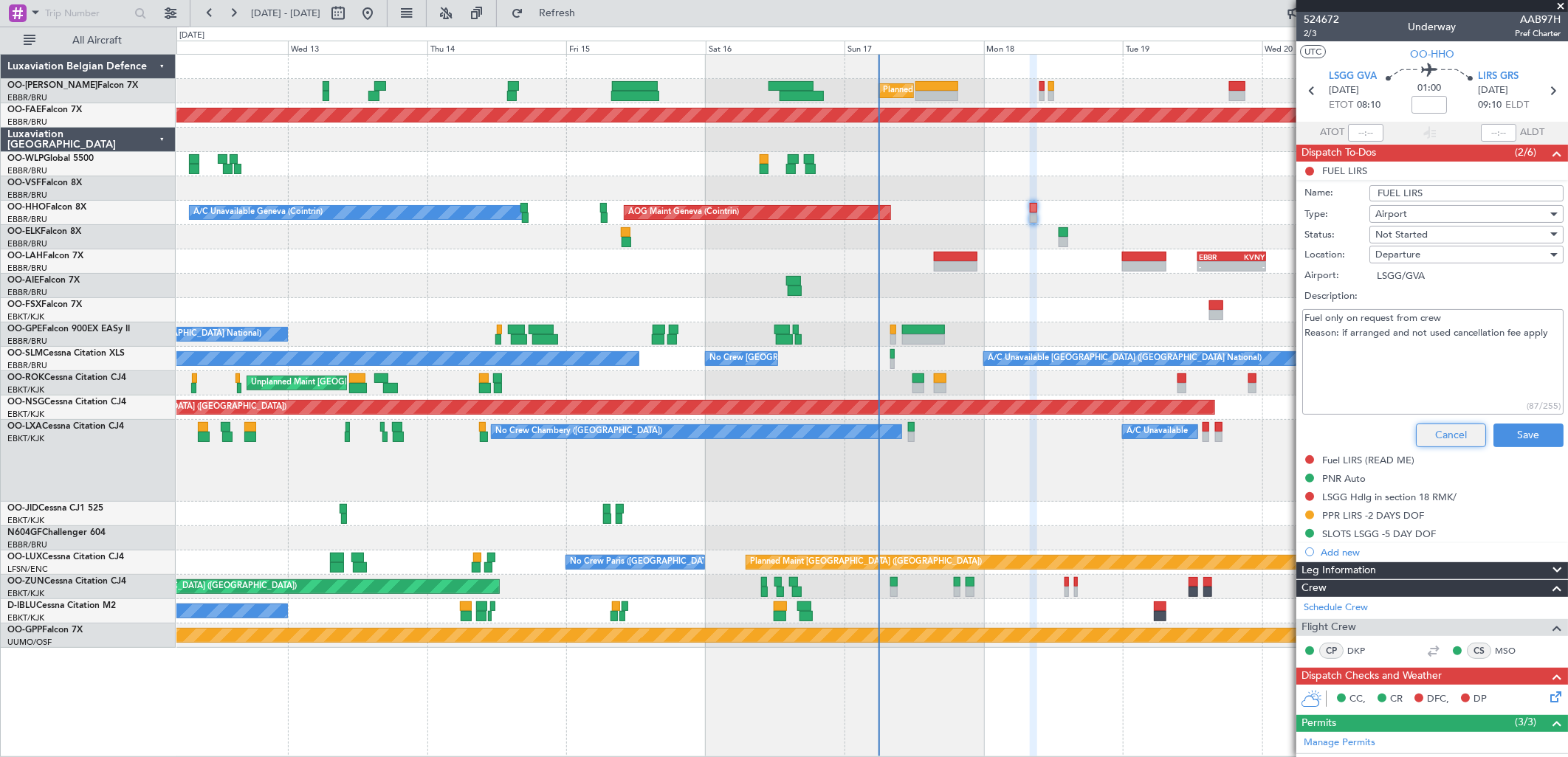
click at [1421, 429] on button "Cancel" at bounding box center [1450, 436] width 70 height 24
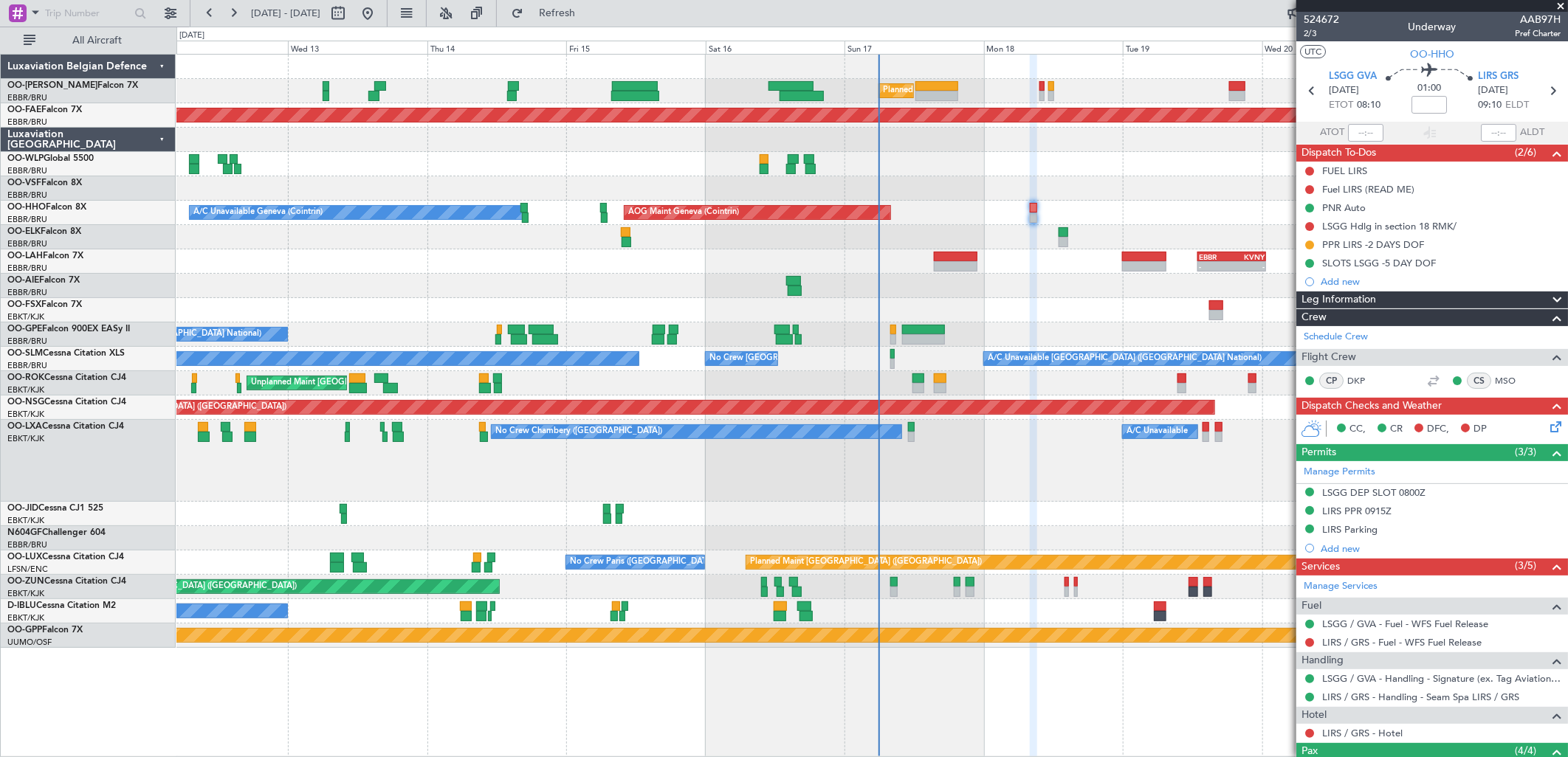
click at [1547, 428] on icon at bounding box center [1552, 424] width 12 height 12
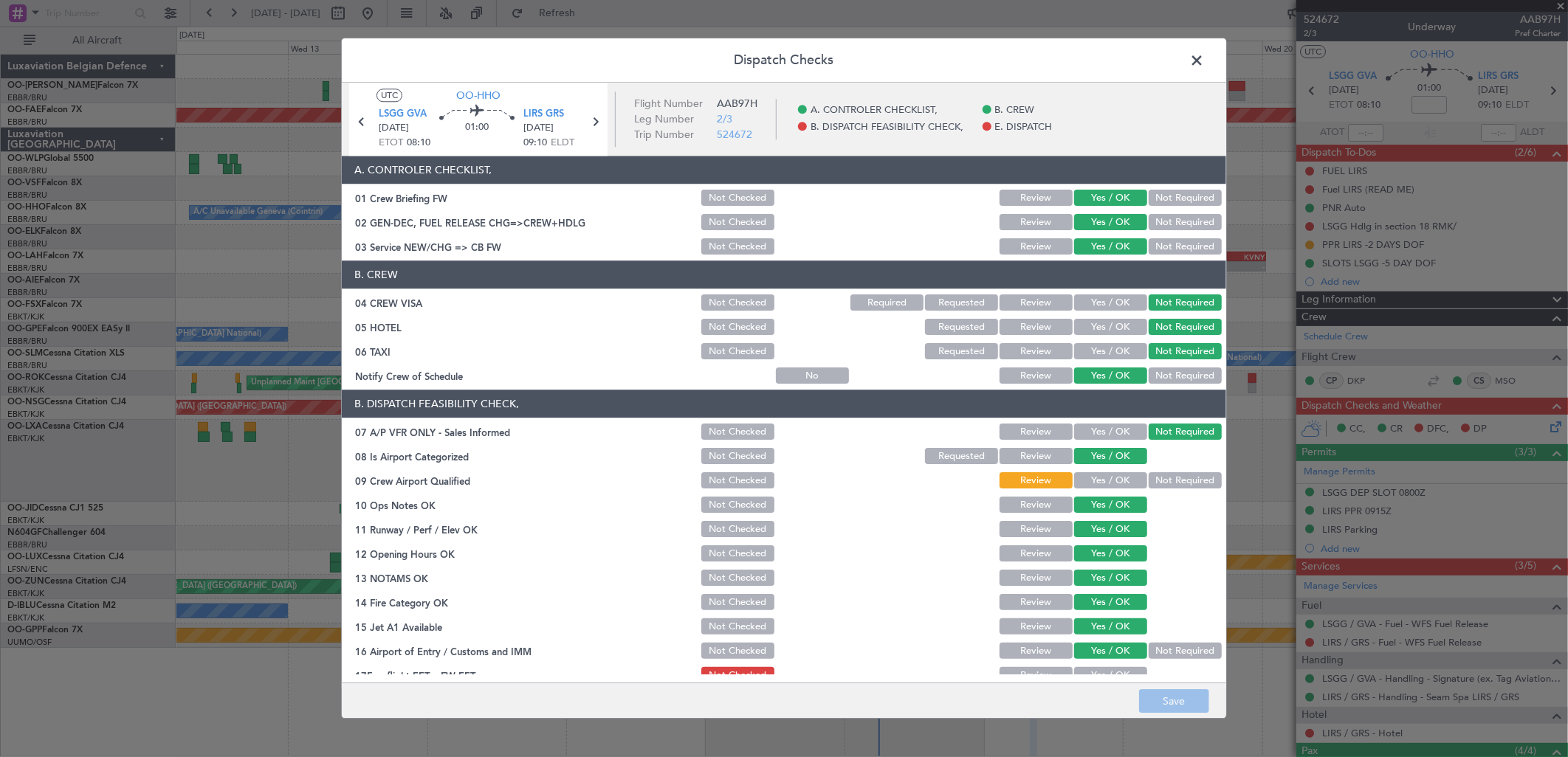
click at [1115, 484] on button "Yes / OK" at bounding box center [1110, 481] width 73 height 16
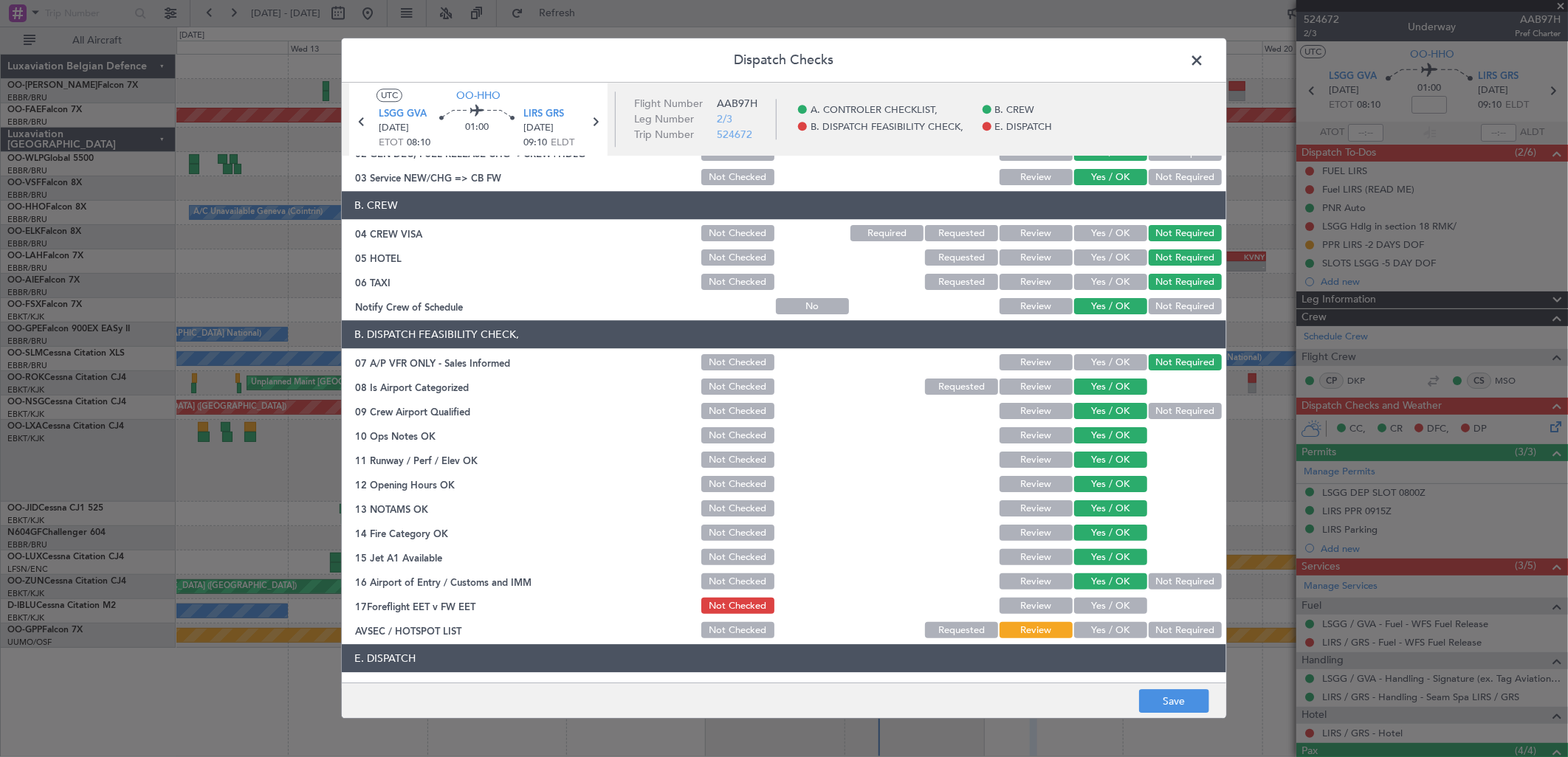
scroll to position [164, 0]
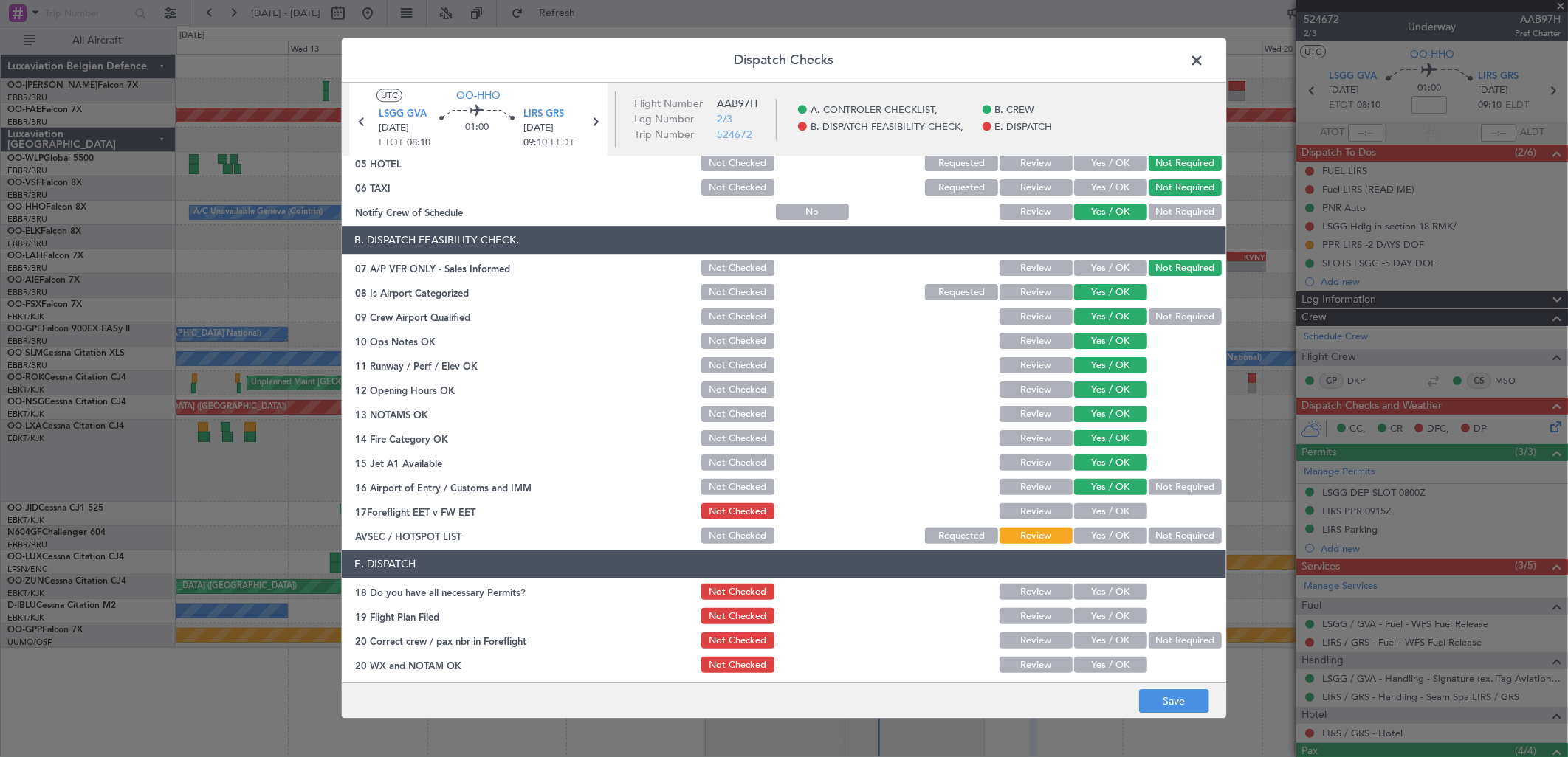
click at [1171, 527] on div "Not Required" at bounding box center [1183, 537] width 74 height 20
click at [1171, 532] on button "Not Required" at bounding box center [1185, 536] width 73 height 16
click at [1177, 704] on button "Save" at bounding box center [1174, 702] width 70 height 24
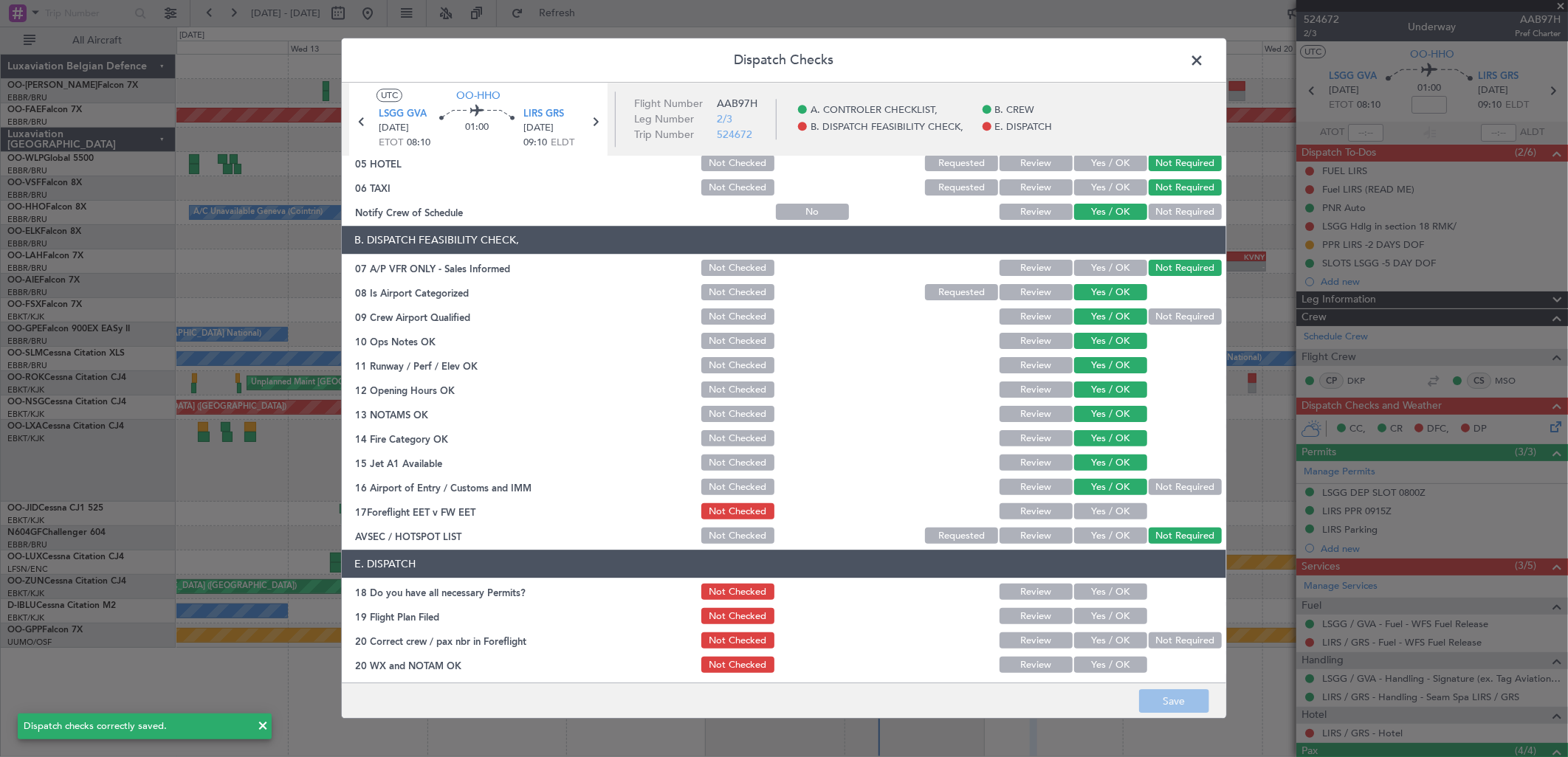
click at [1204, 57] on span at bounding box center [1204, 64] width 0 height 30
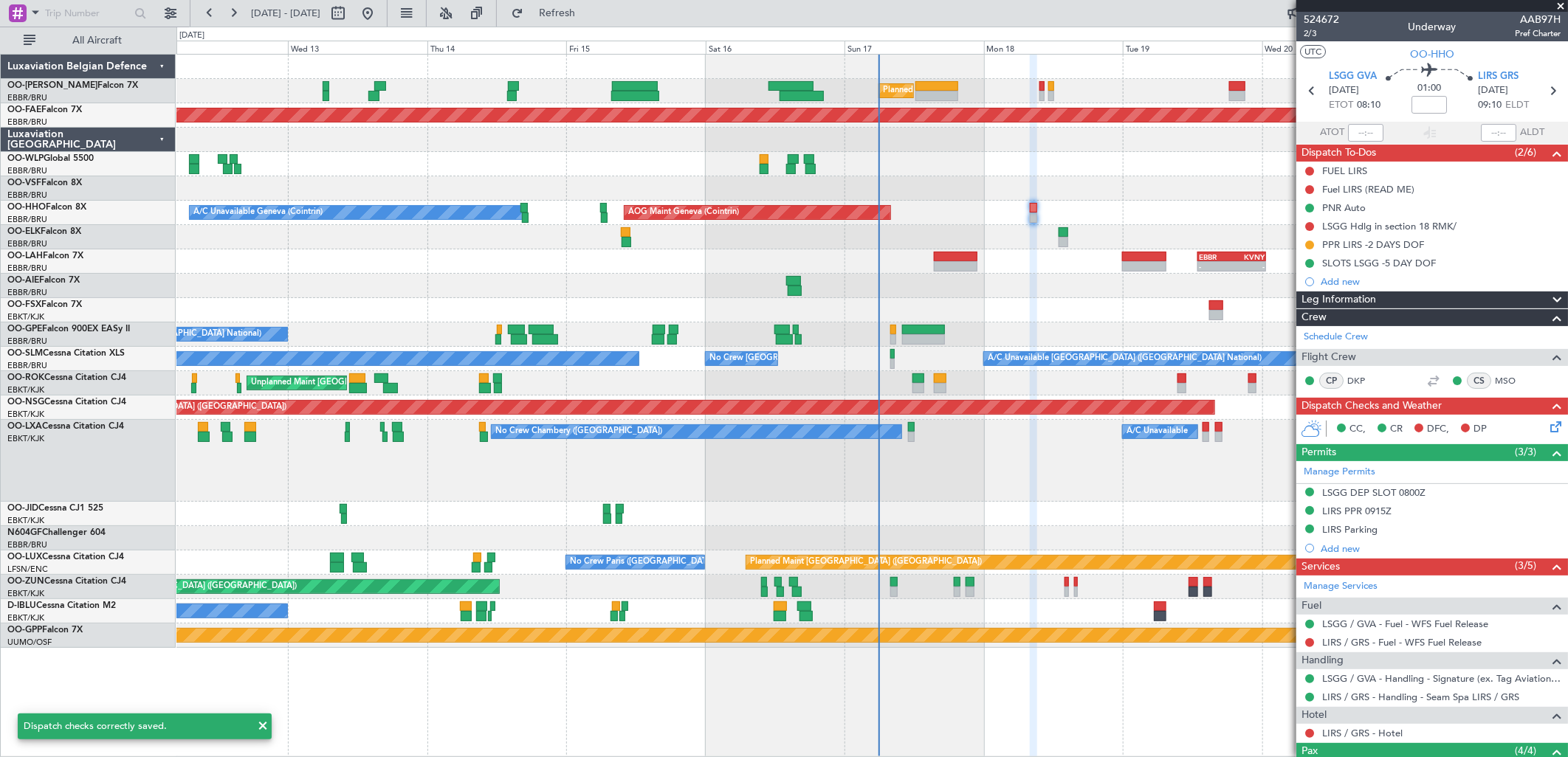
scroll to position [159, 0]
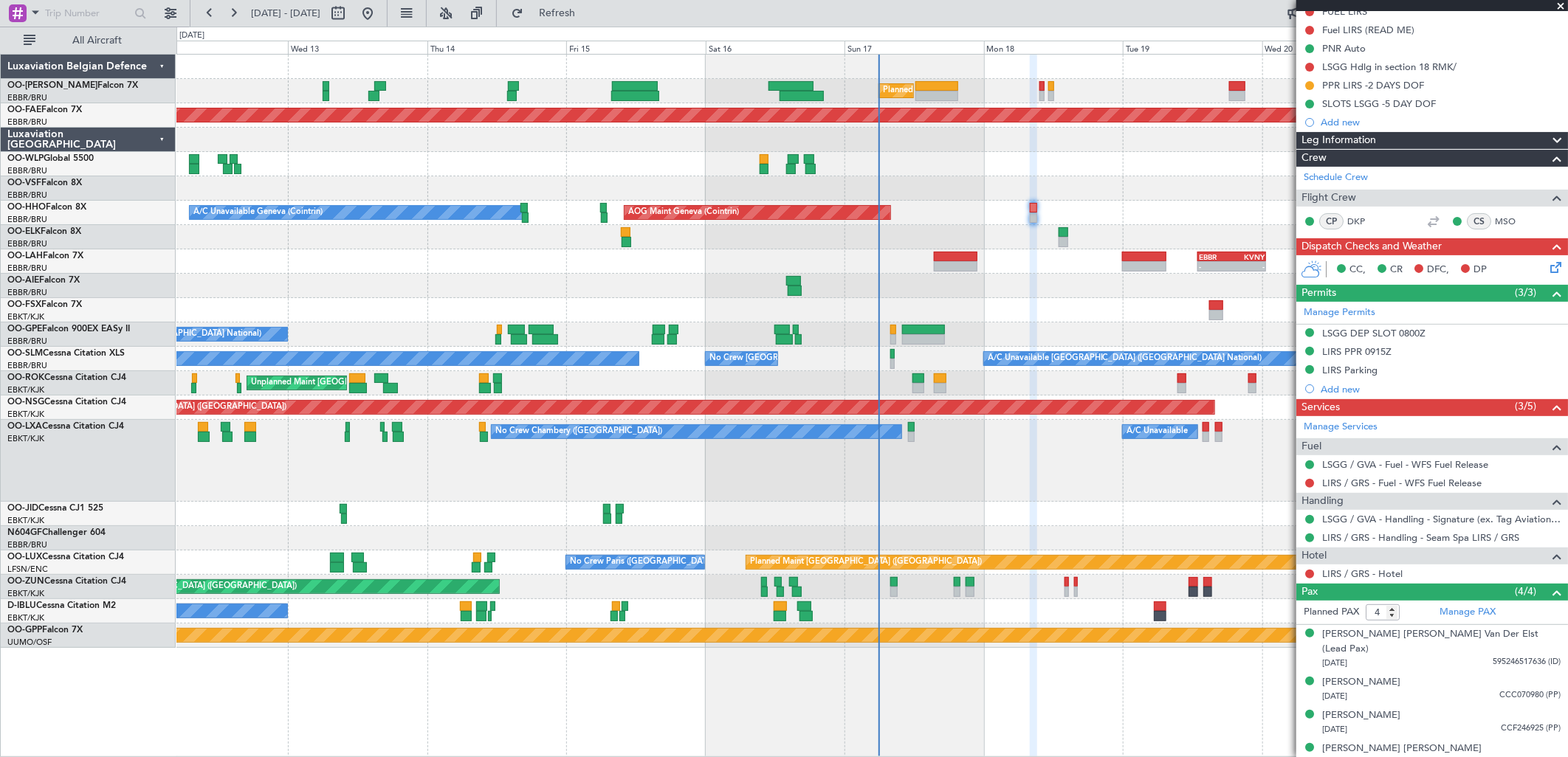
click at [1349, 566] on div "LIRS / GRS - Hotel" at bounding box center [1432, 574] width 272 height 19
click at [1356, 574] on link "LIRS / GRS - Hotel" at bounding box center [1362, 574] width 81 height 13
click at [1310, 574] on button at bounding box center [1309, 574] width 9 height 9
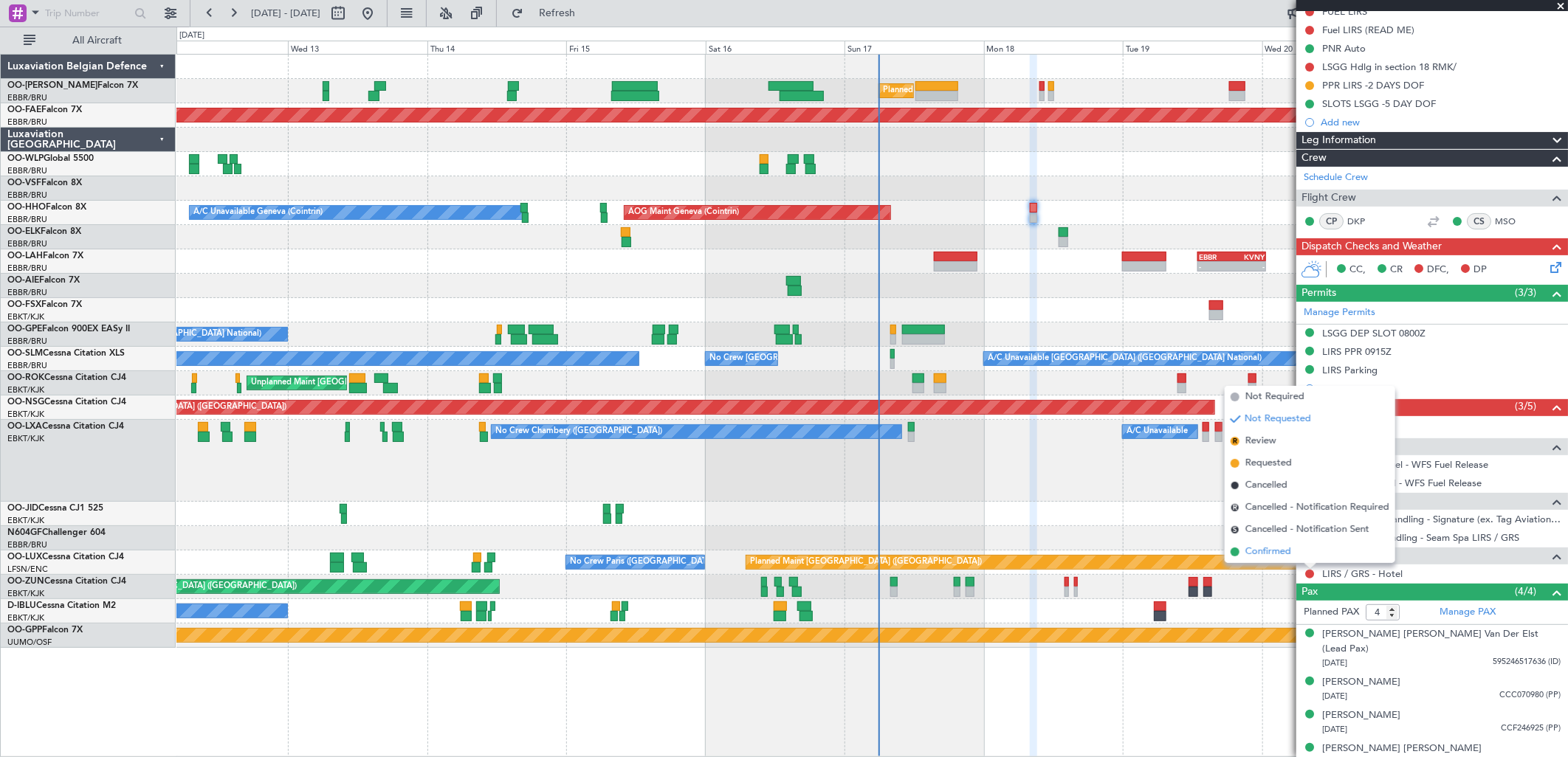
click at [1266, 552] on span "Confirmed" at bounding box center [1268, 552] width 45 height 15
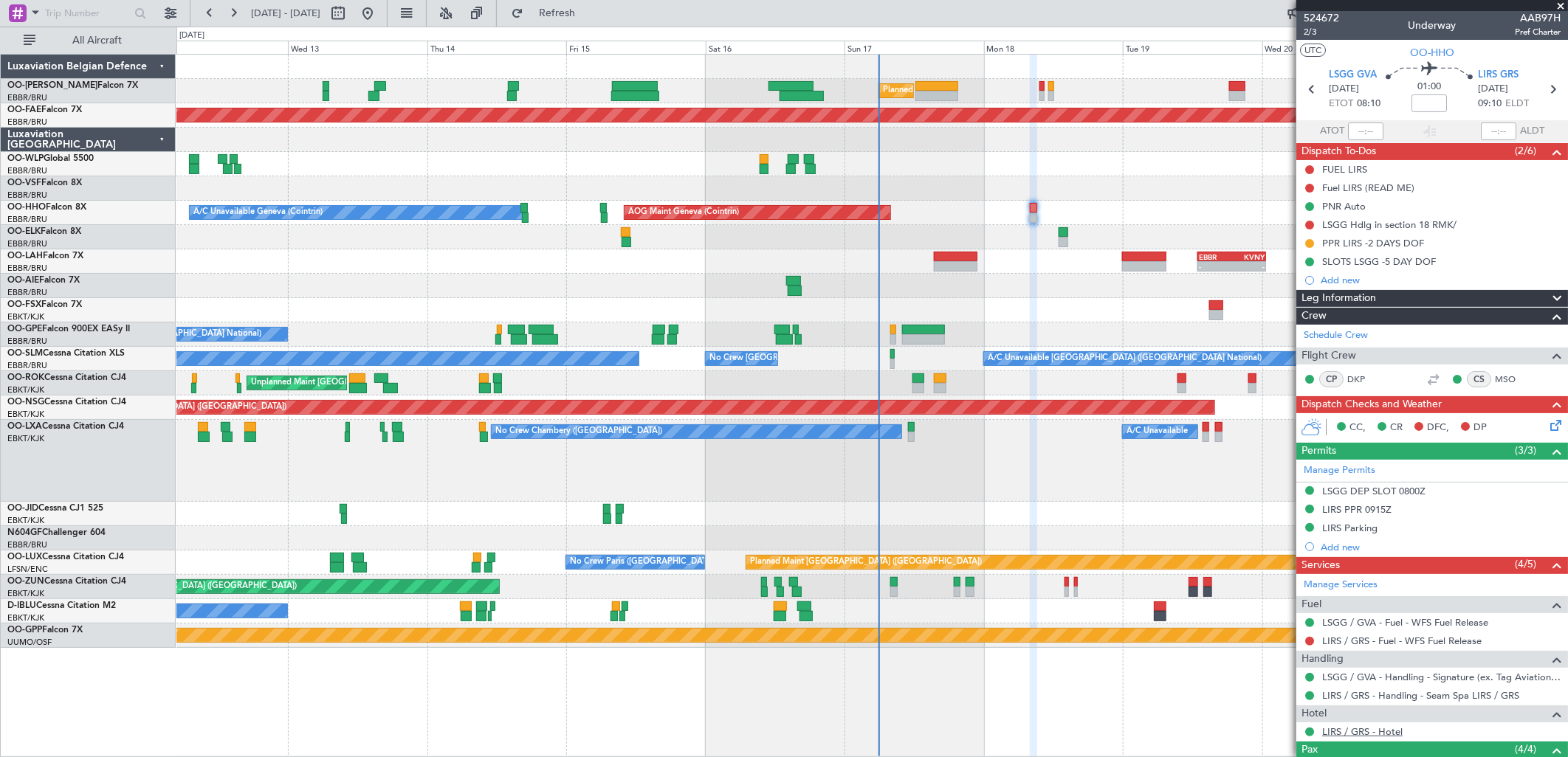
scroll to position [0, 0]
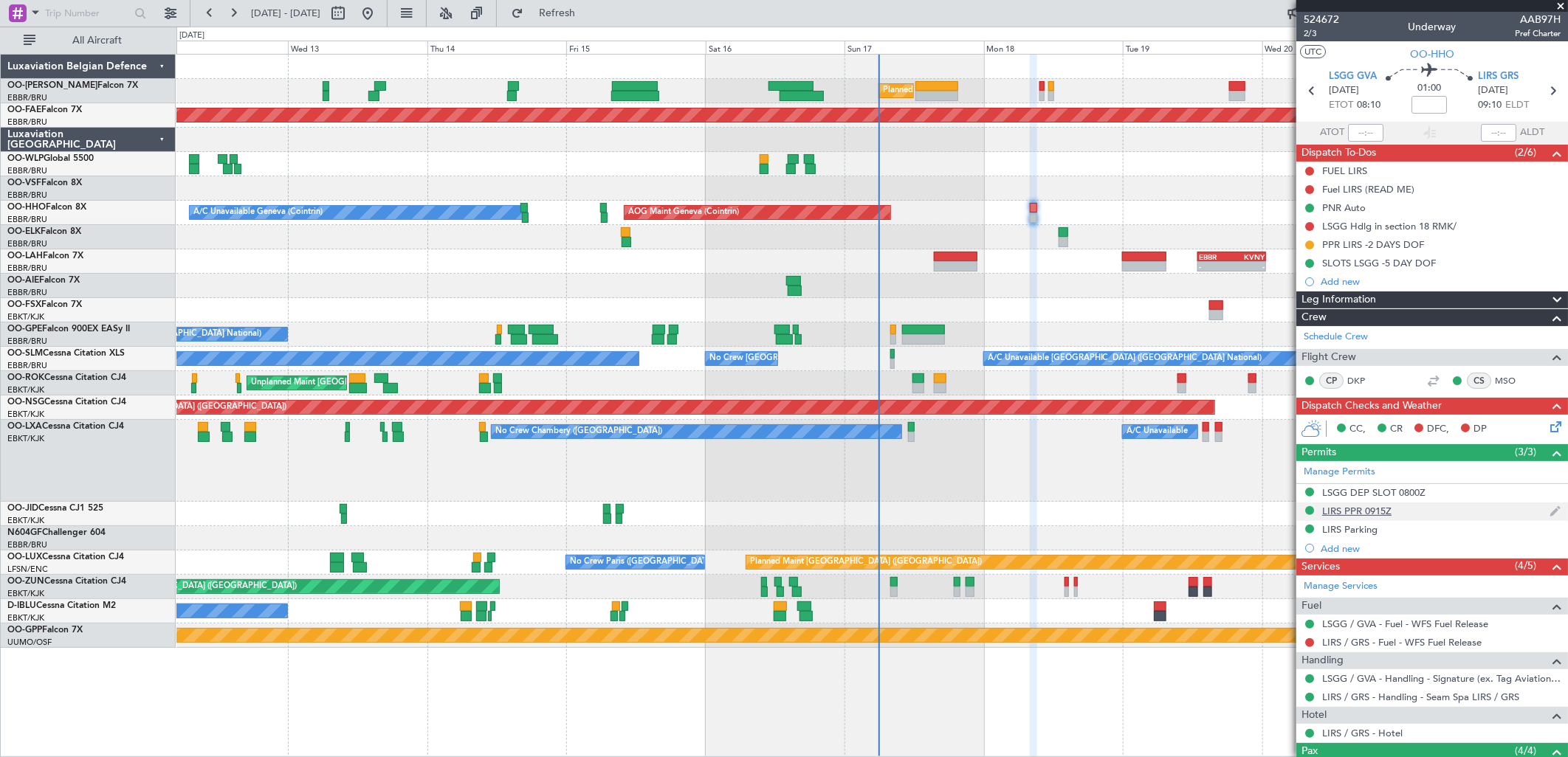
click at [1363, 509] on div "LIRS PPR 0915Z" at bounding box center [1356, 511] width 70 height 13
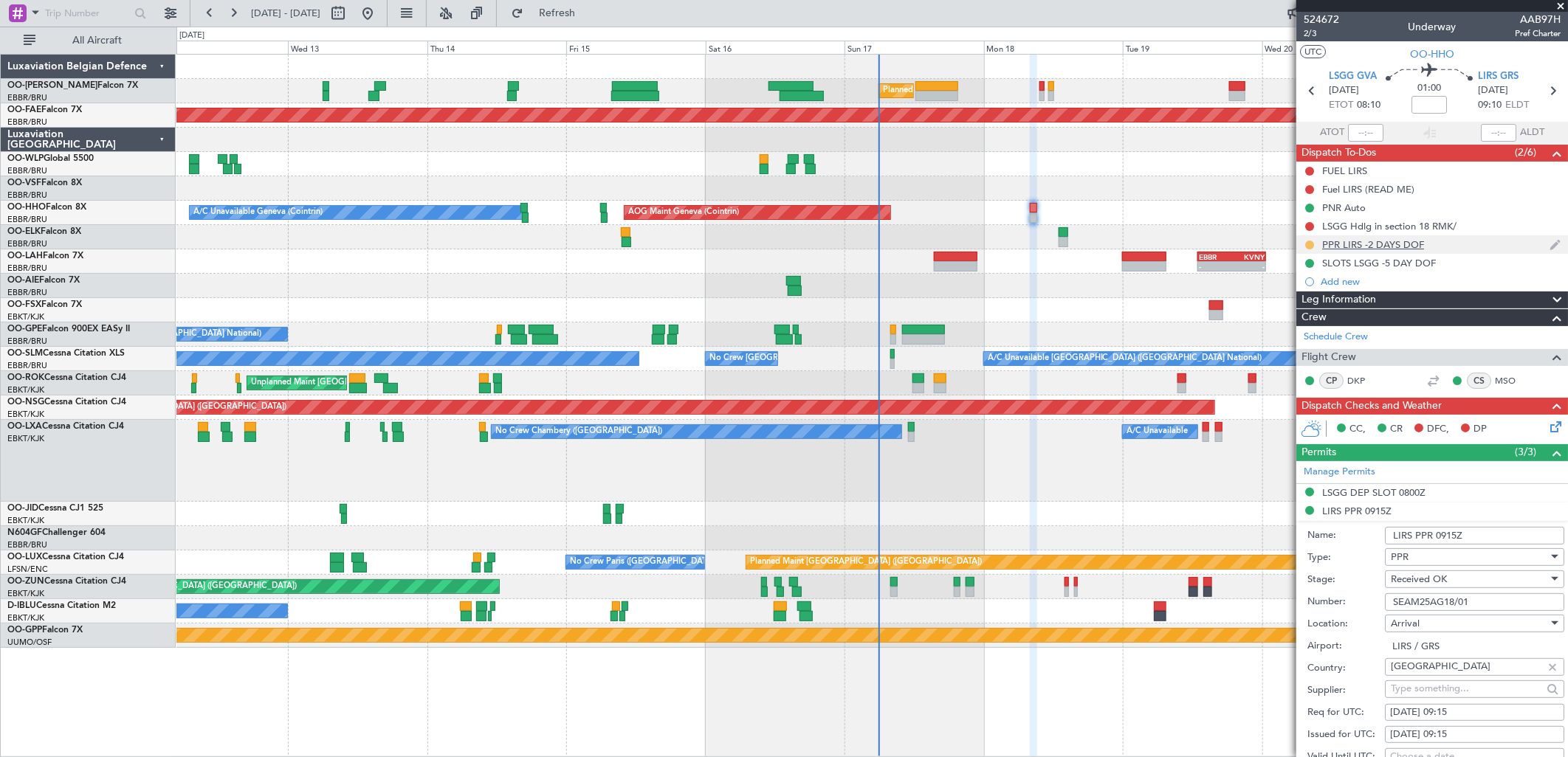
click at [1312, 244] on button at bounding box center [1309, 244] width 9 height 9
click at [1308, 308] on span "Completed" at bounding box center [1316, 310] width 49 height 15
click at [1363, 185] on div "Fuel LIRS (READ ME)" at bounding box center [1368, 190] width 92 height 13
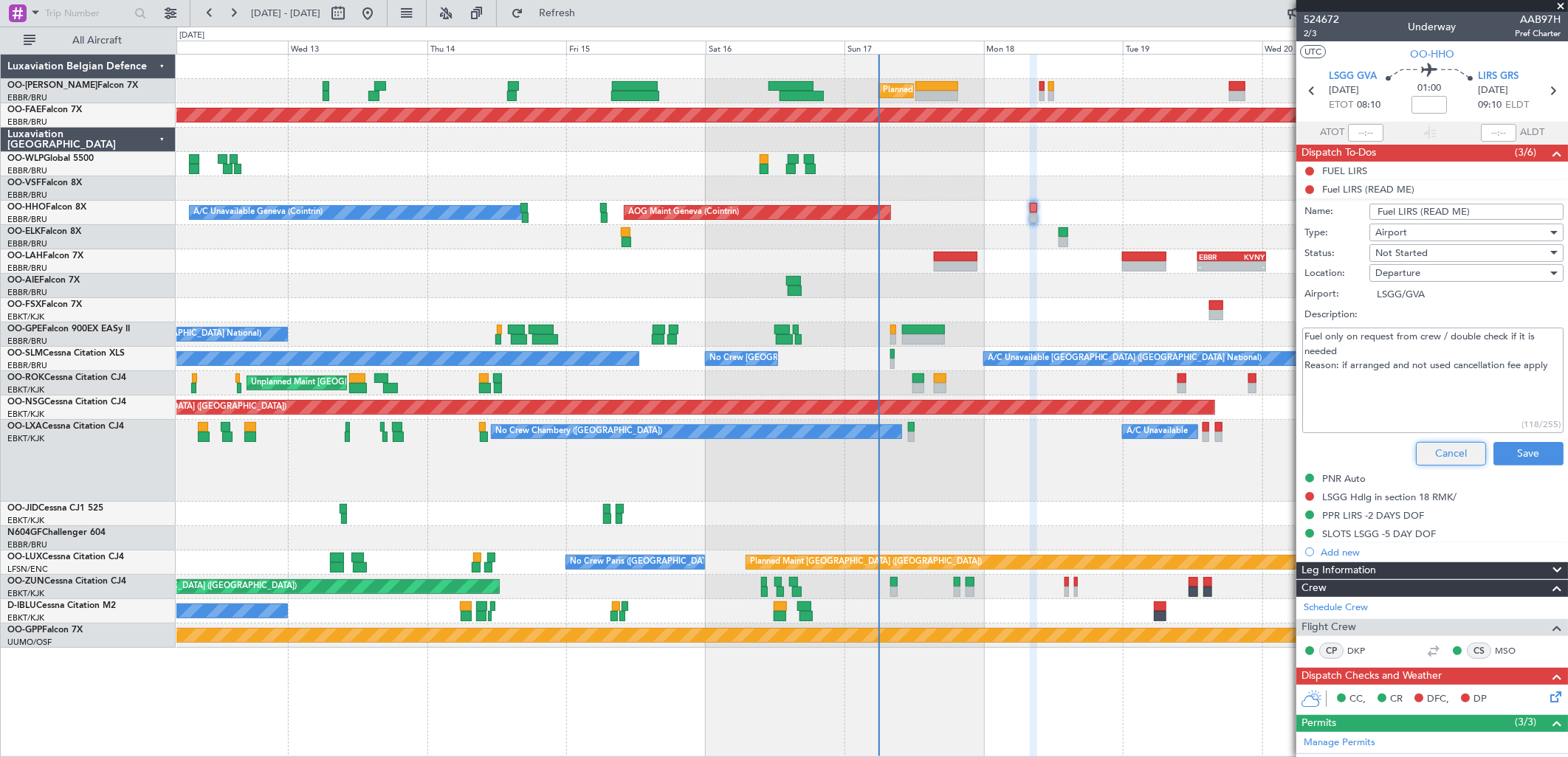
click at [1418, 458] on button "Cancel" at bounding box center [1450, 454] width 70 height 24
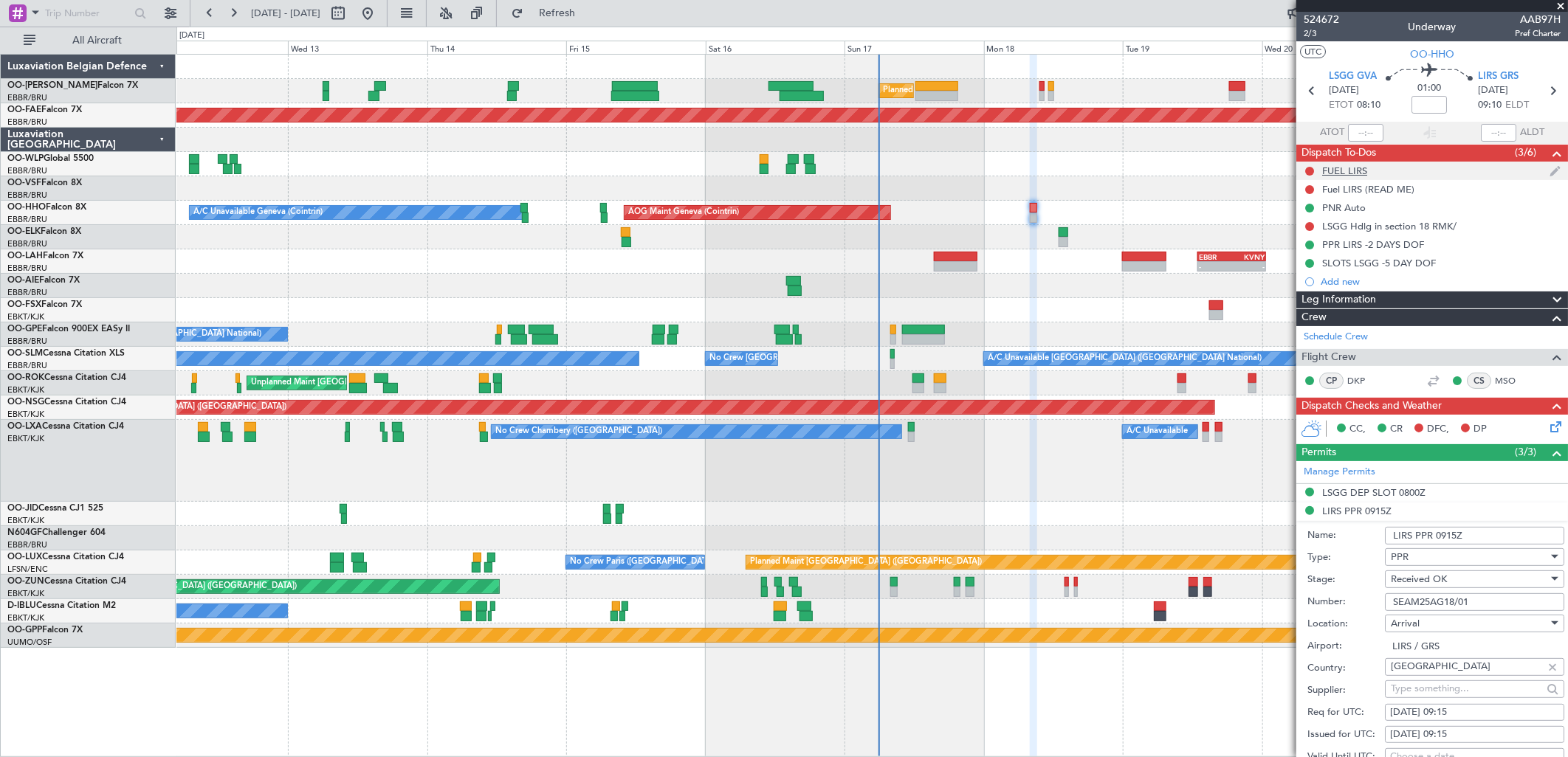
click at [1336, 168] on div "FUEL LIRS" at bounding box center [1344, 171] width 45 height 13
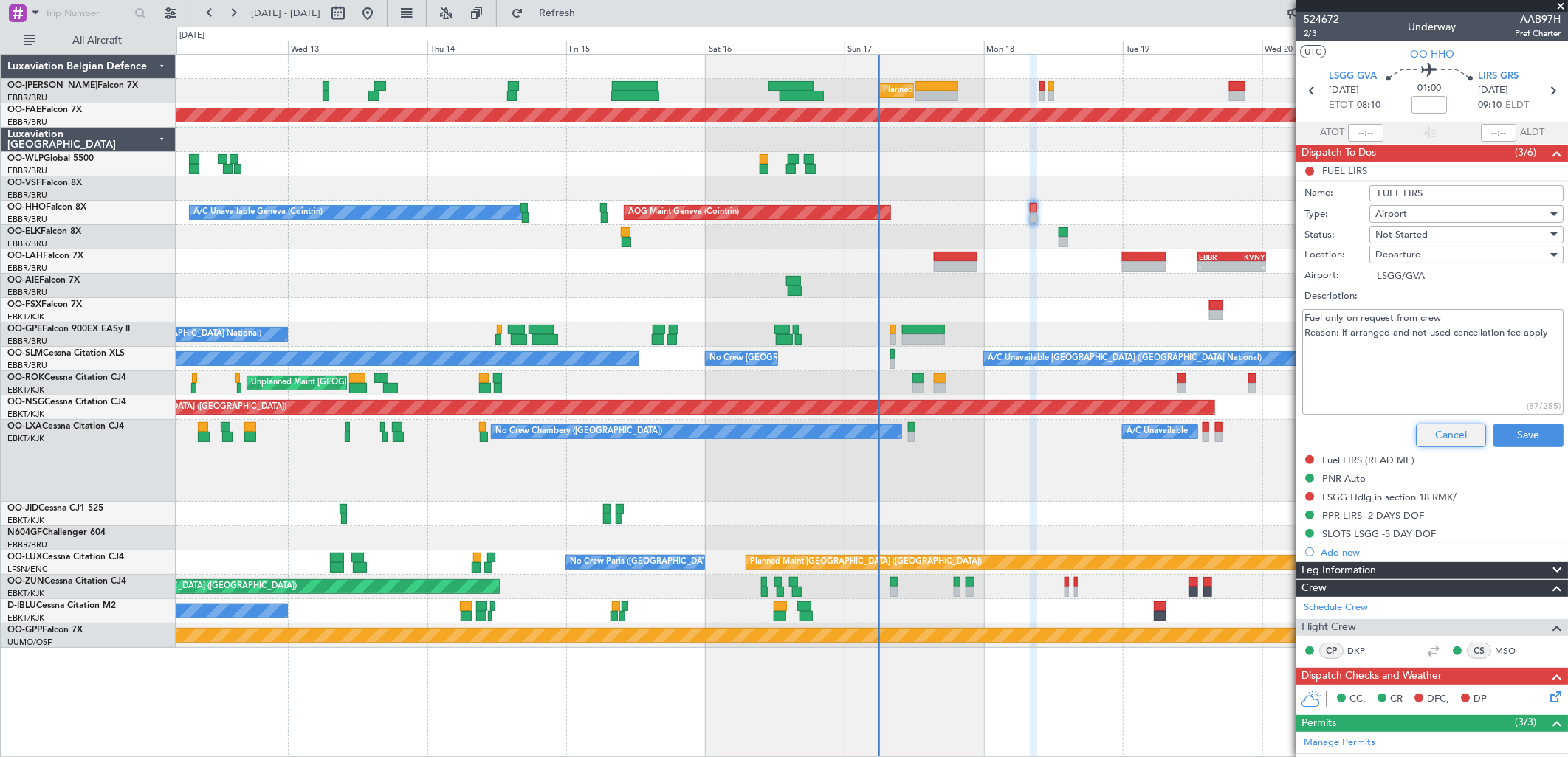
click at [1422, 436] on button "Cancel" at bounding box center [1450, 436] width 70 height 24
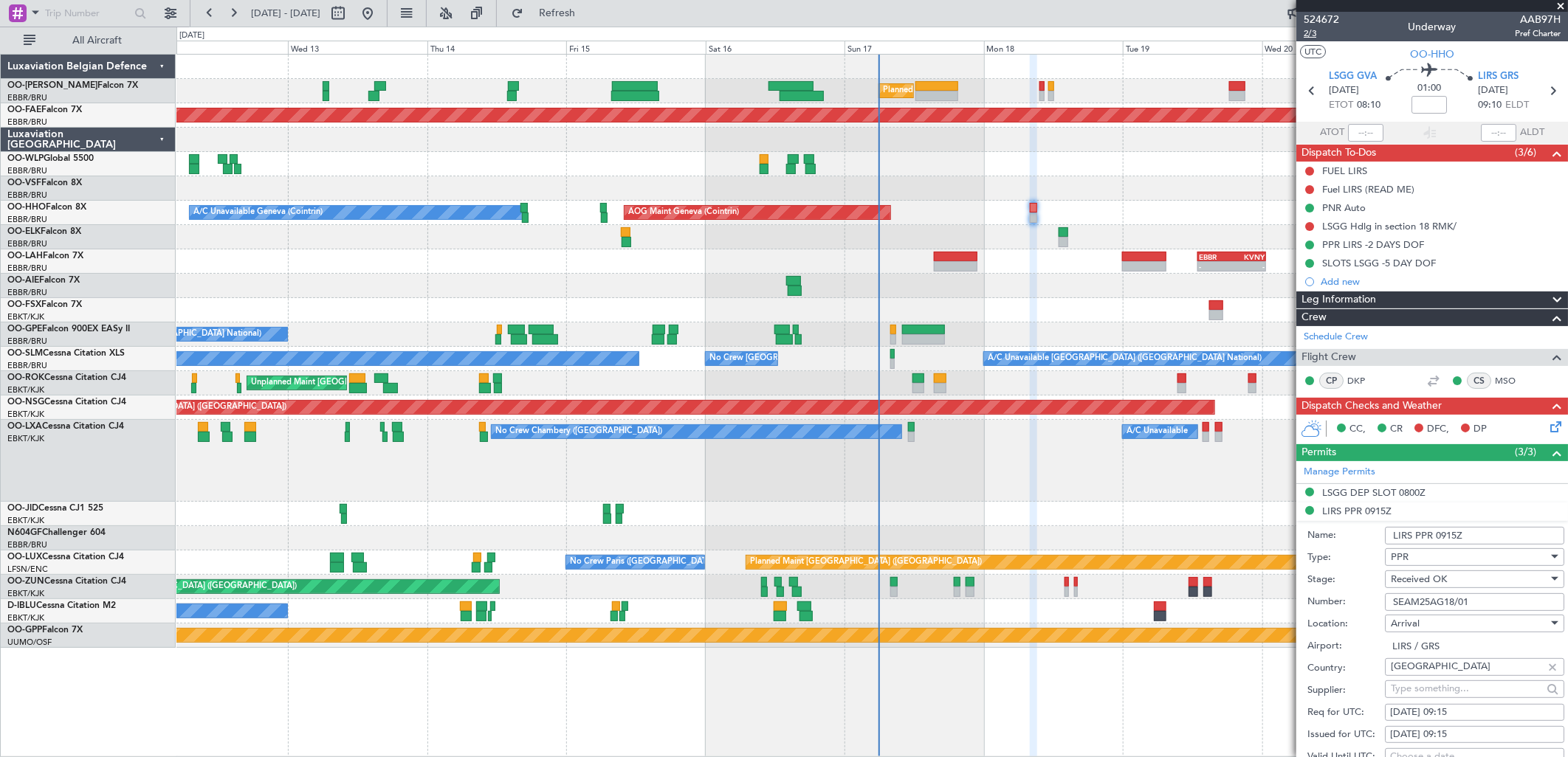
click at [1309, 32] on span "2/3" at bounding box center [1321, 34] width 35 height 13
click at [592, 22] on button "Refresh" at bounding box center [548, 13] width 89 height 24
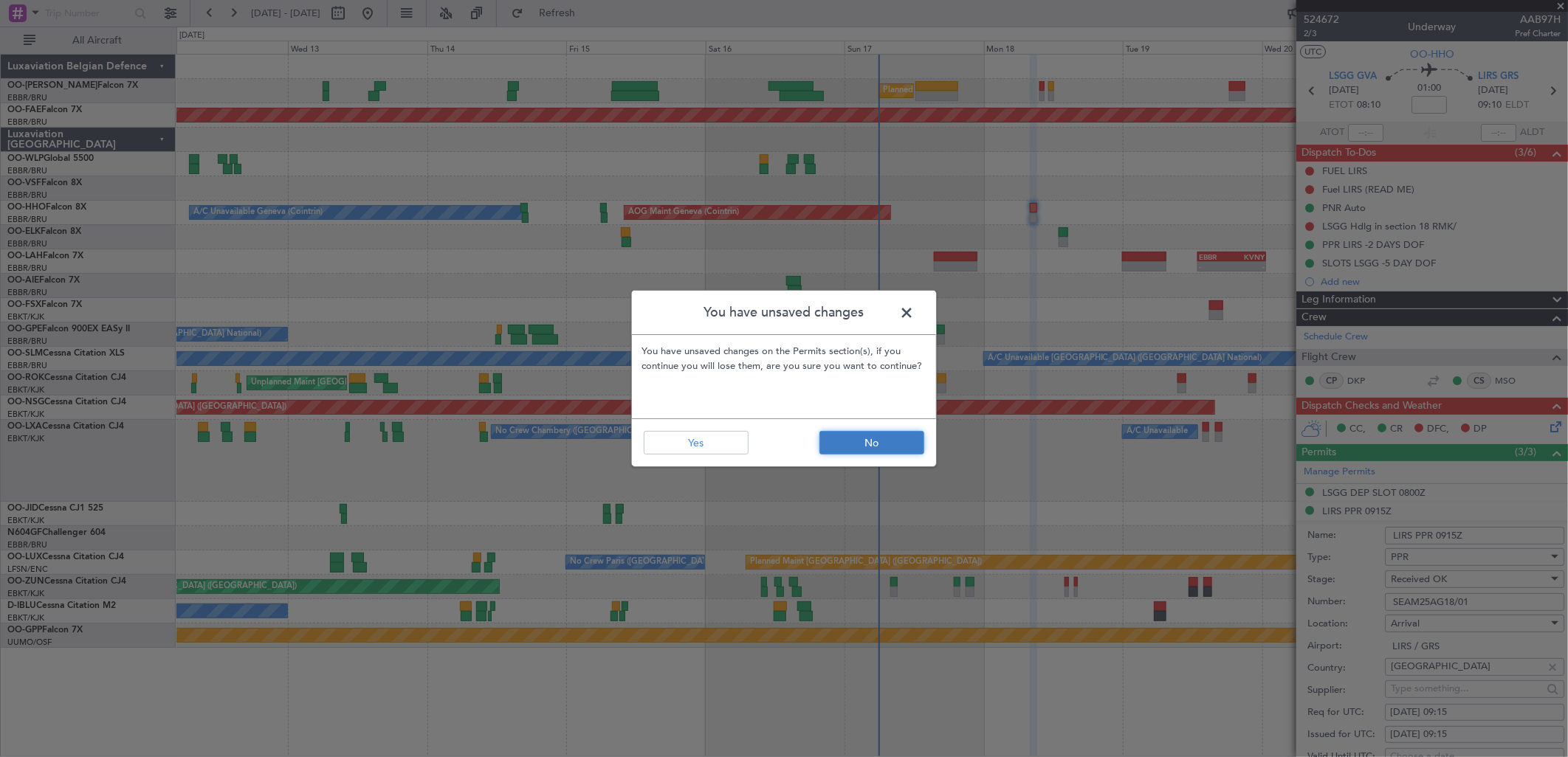
click at [855, 432] on button "No" at bounding box center [872, 443] width 105 height 24
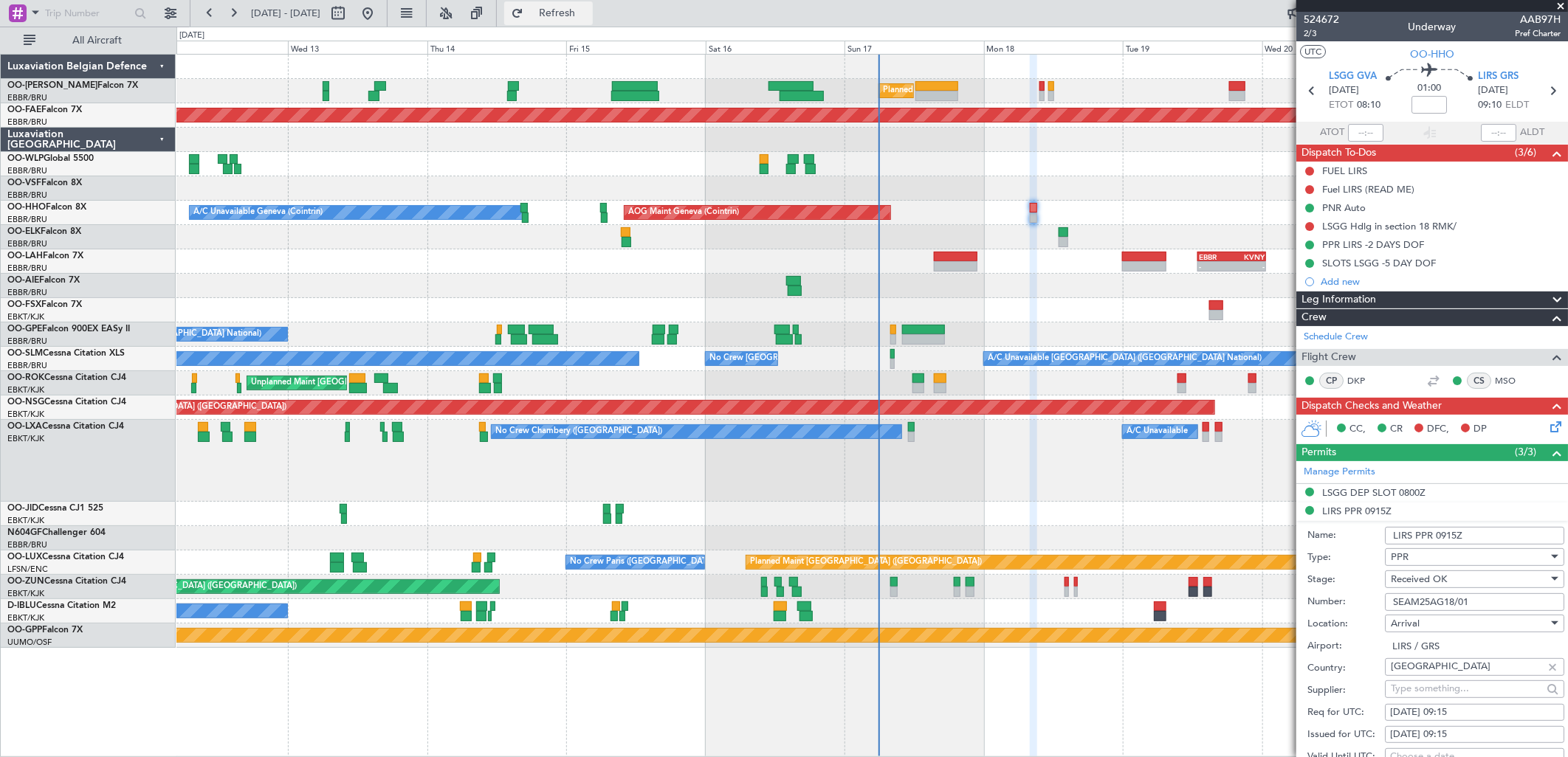
click at [592, 20] on button "Refresh" at bounding box center [548, 13] width 89 height 24
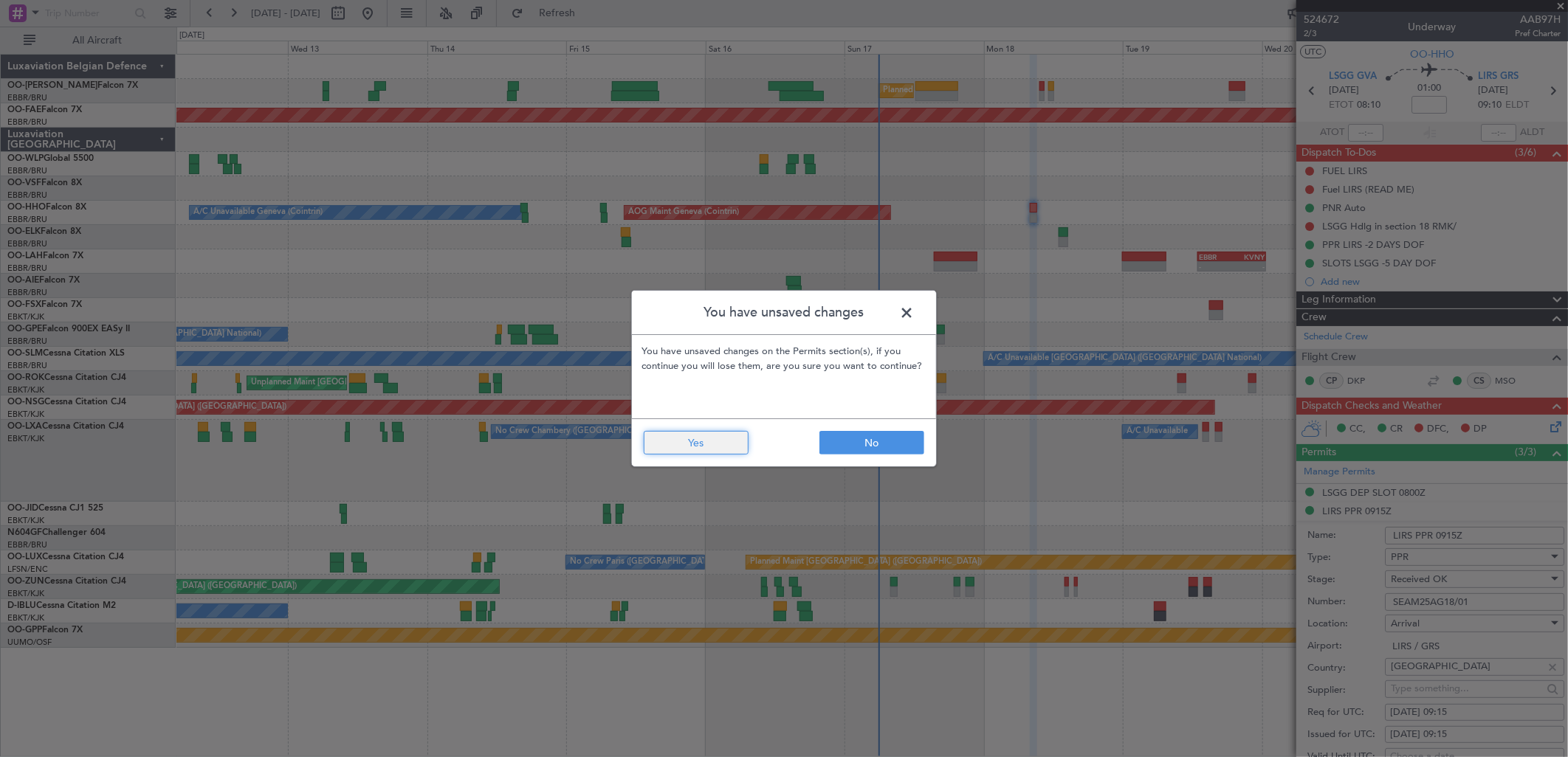
click at [729, 433] on button "Yes" at bounding box center [696, 443] width 105 height 24
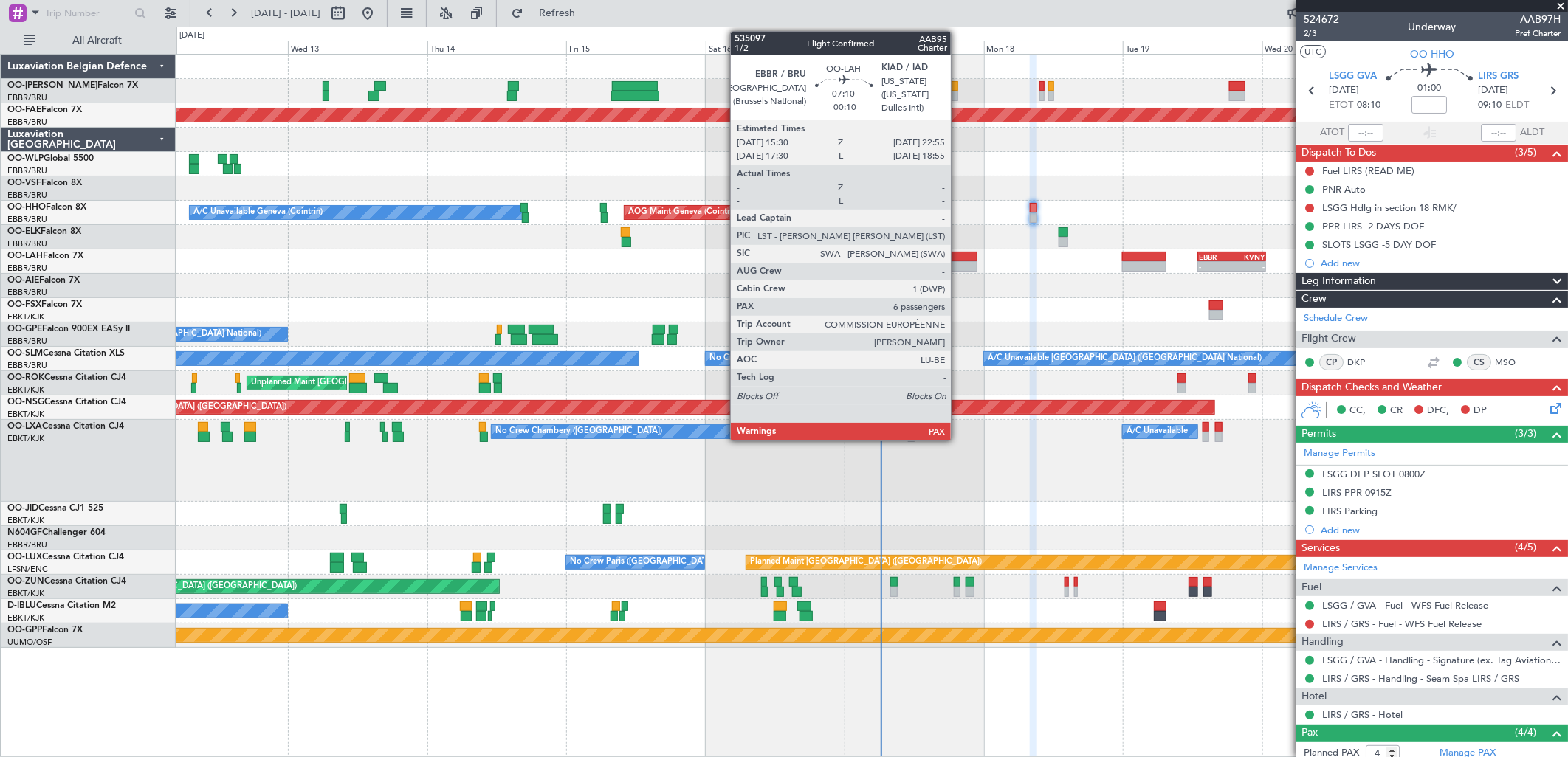
click at [958, 260] on div at bounding box center [956, 256] width 44 height 10
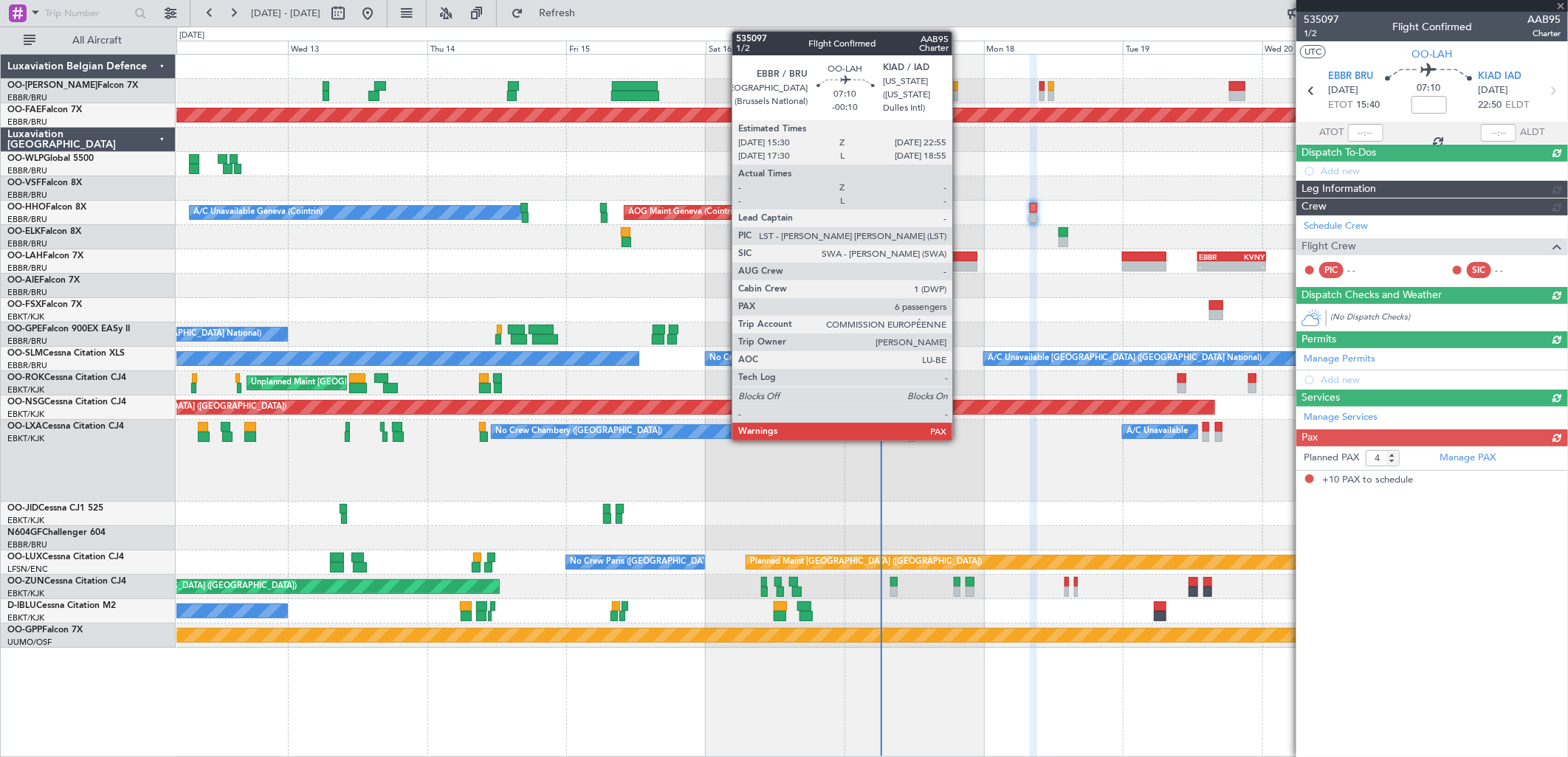
type input "-00:10"
type input "10"
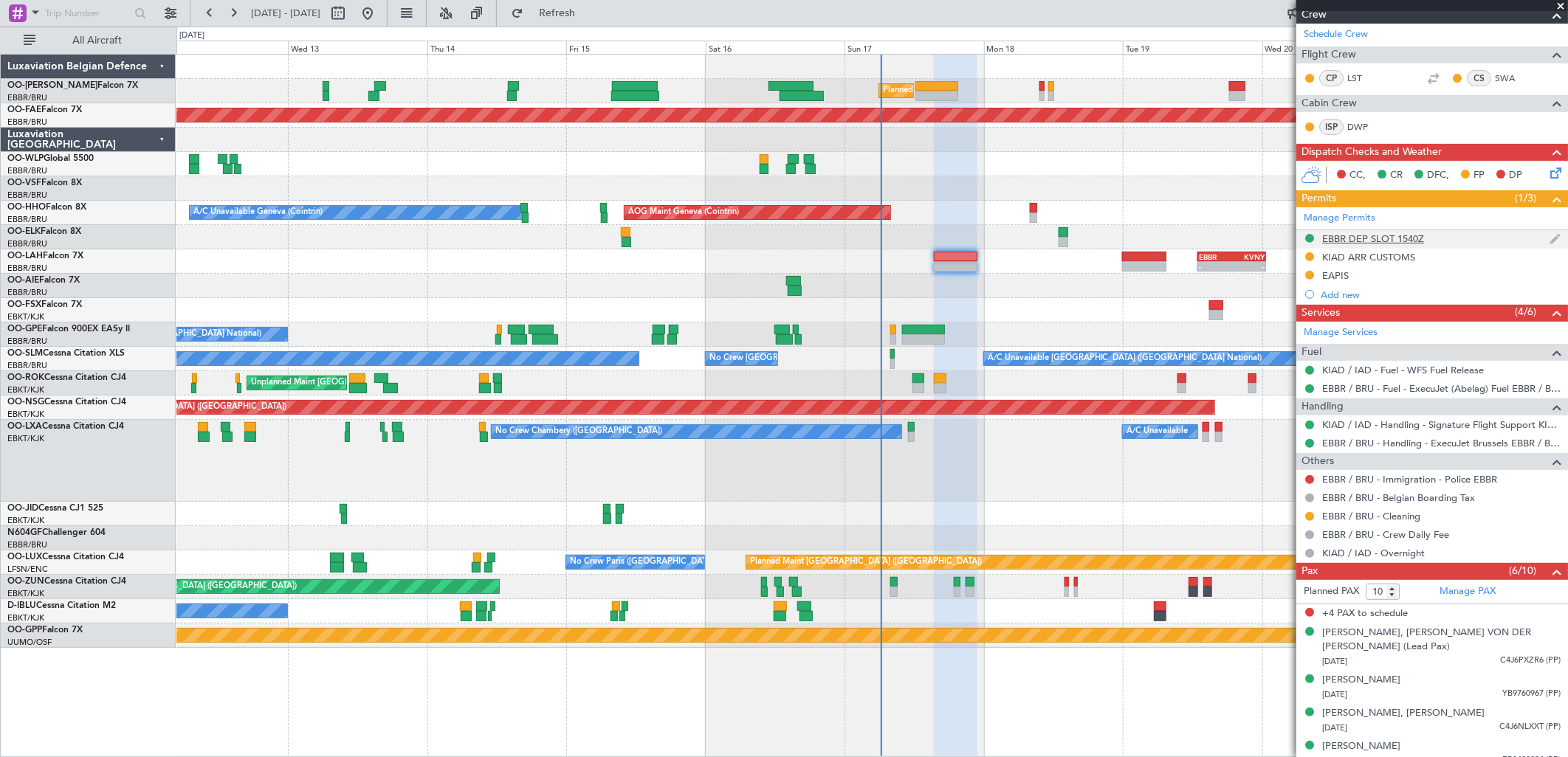
scroll to position [211, 0]
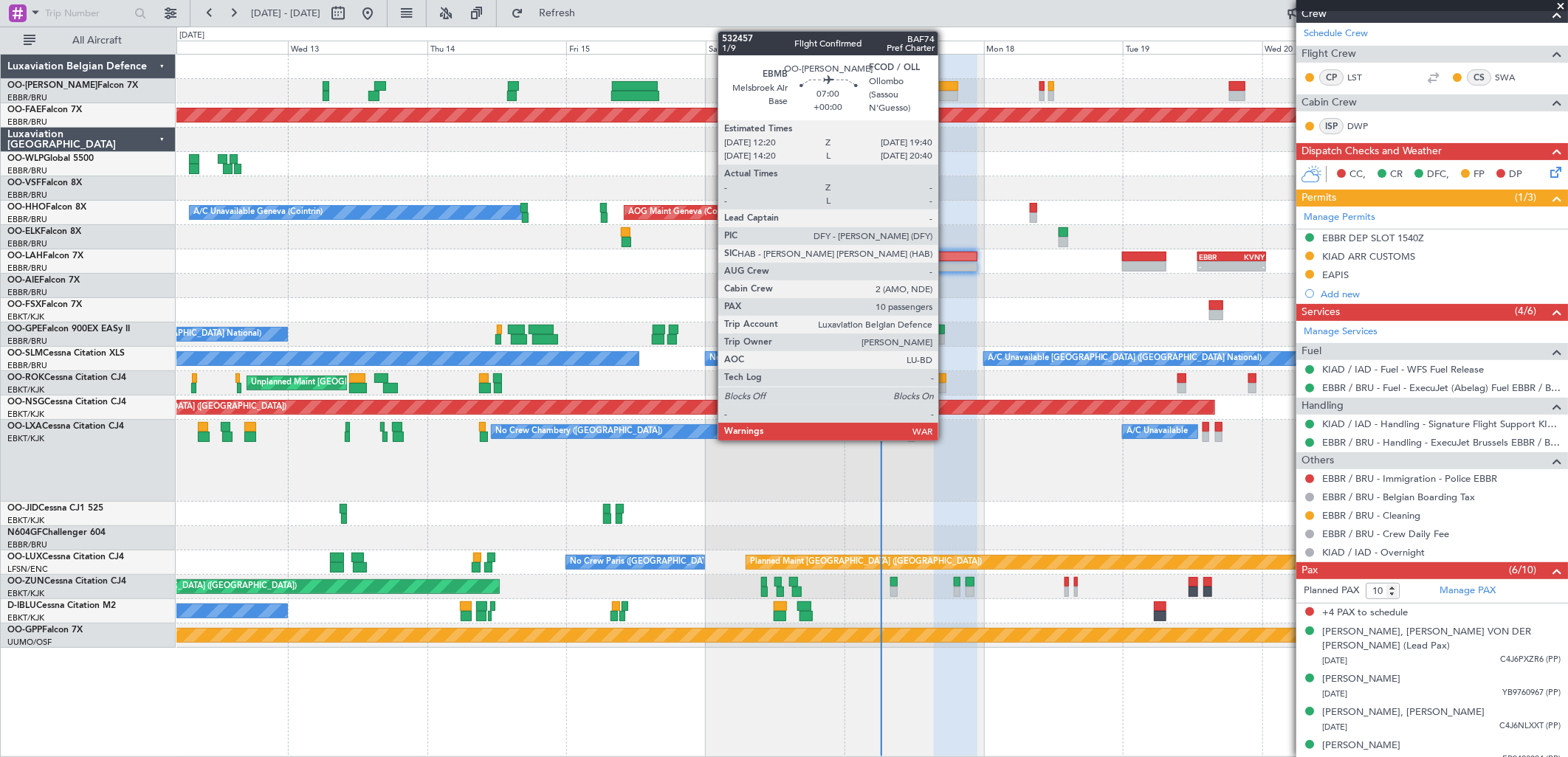
click at [946, 96] on div at bounding box center [936, 96] width 43 height 10
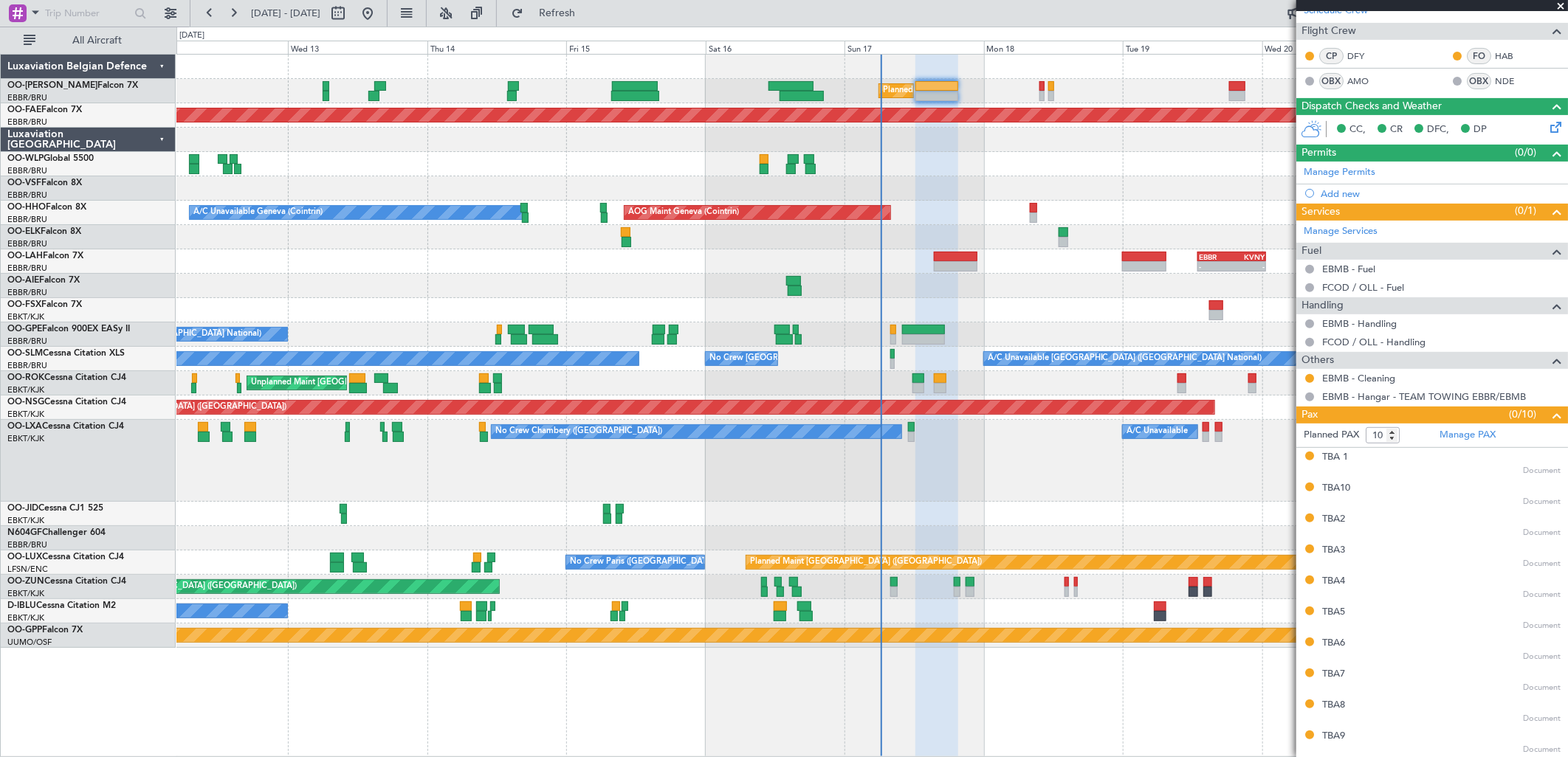
scroll to position [0, 0]
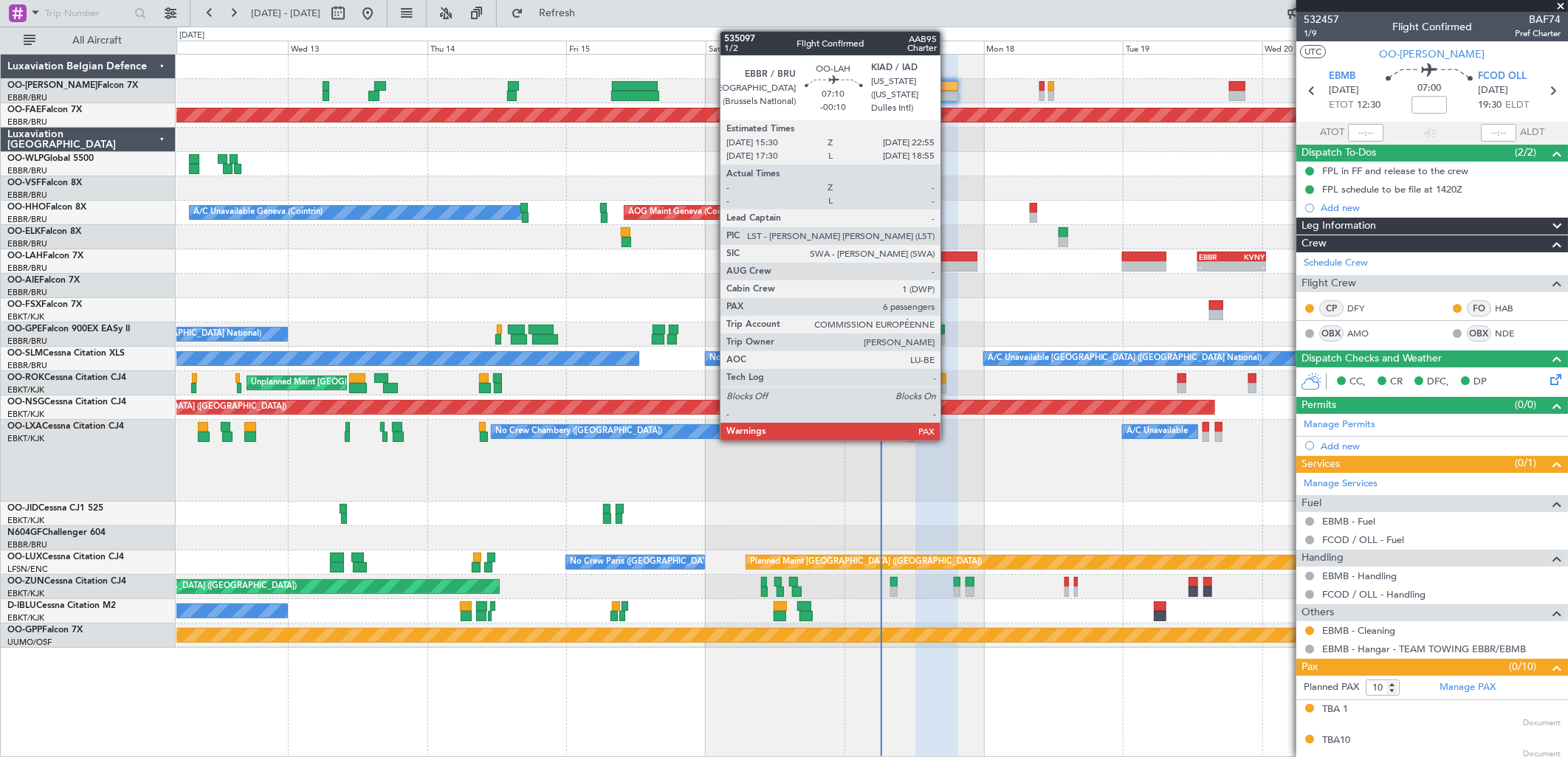
click at [948, 254] on div at bounding box center [956, 256] width 44 height 10
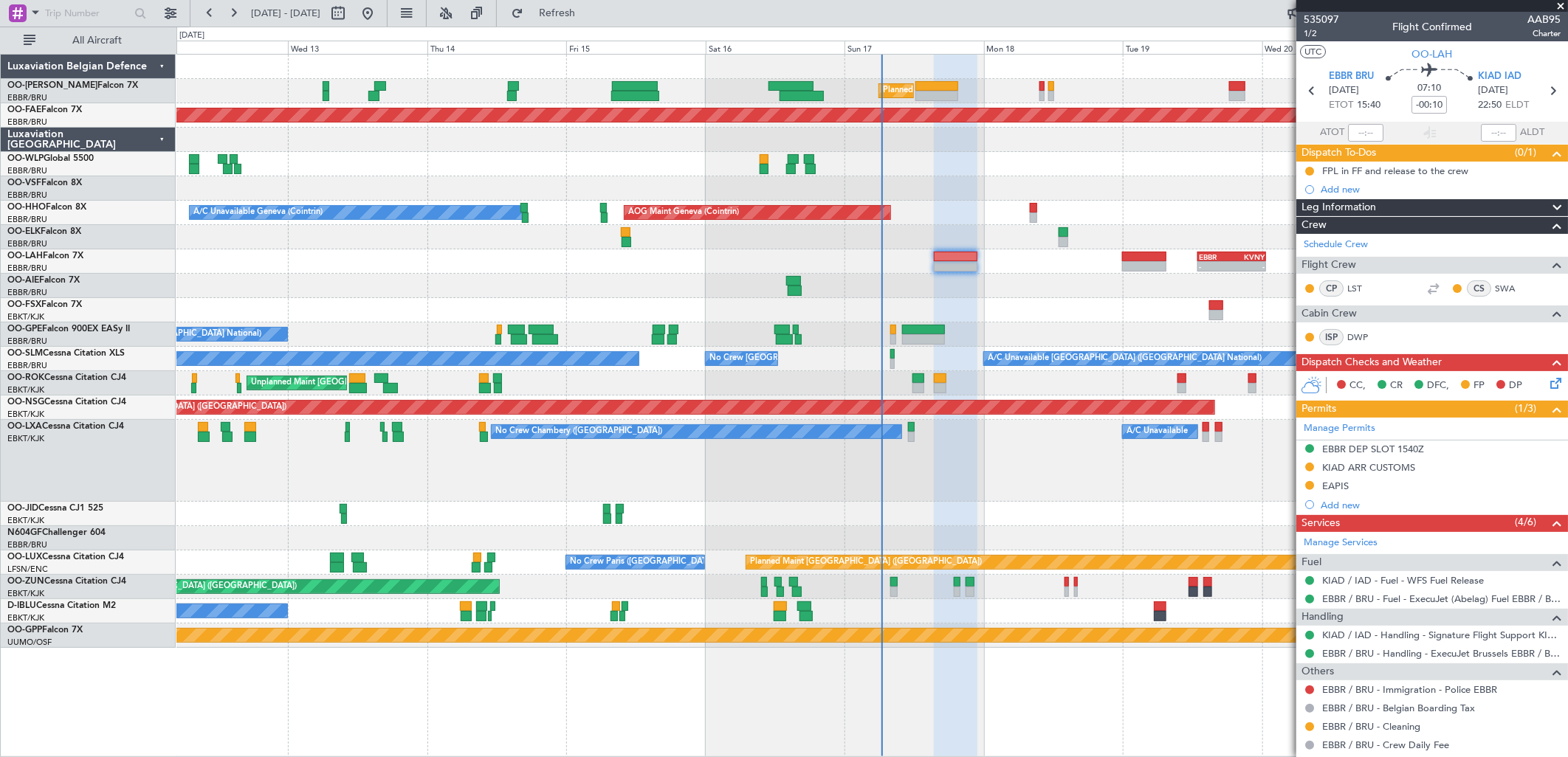
click at [899, 324] on div "No Crew [GEOGRAPHIC_DATA] ([GEOGRAPHIC_DATA] National)" at bounding box center [871, 335] width 1391 height 24
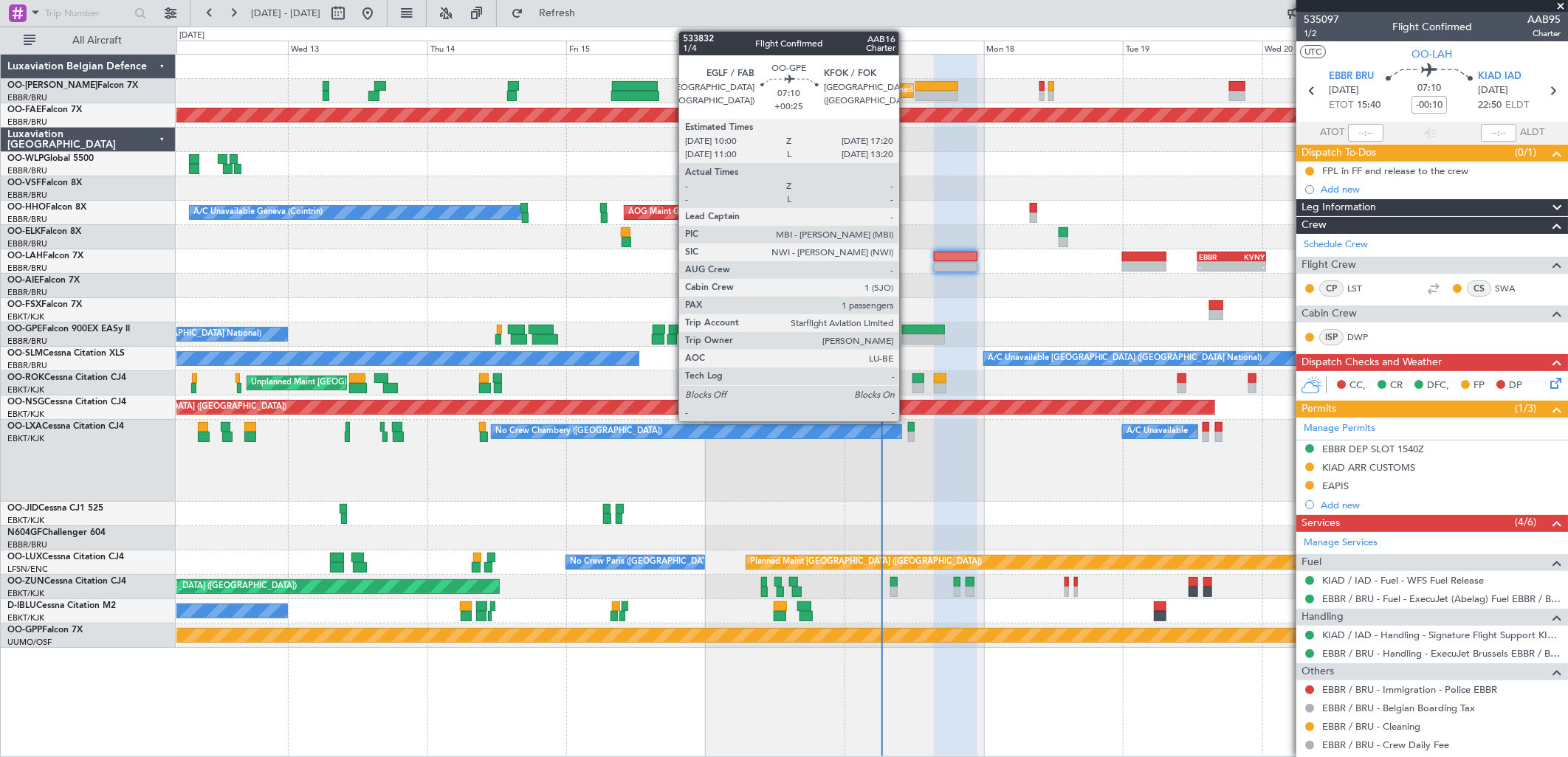
click at [907, 330] on div at bounding box center [923, 329] width 43 height 10
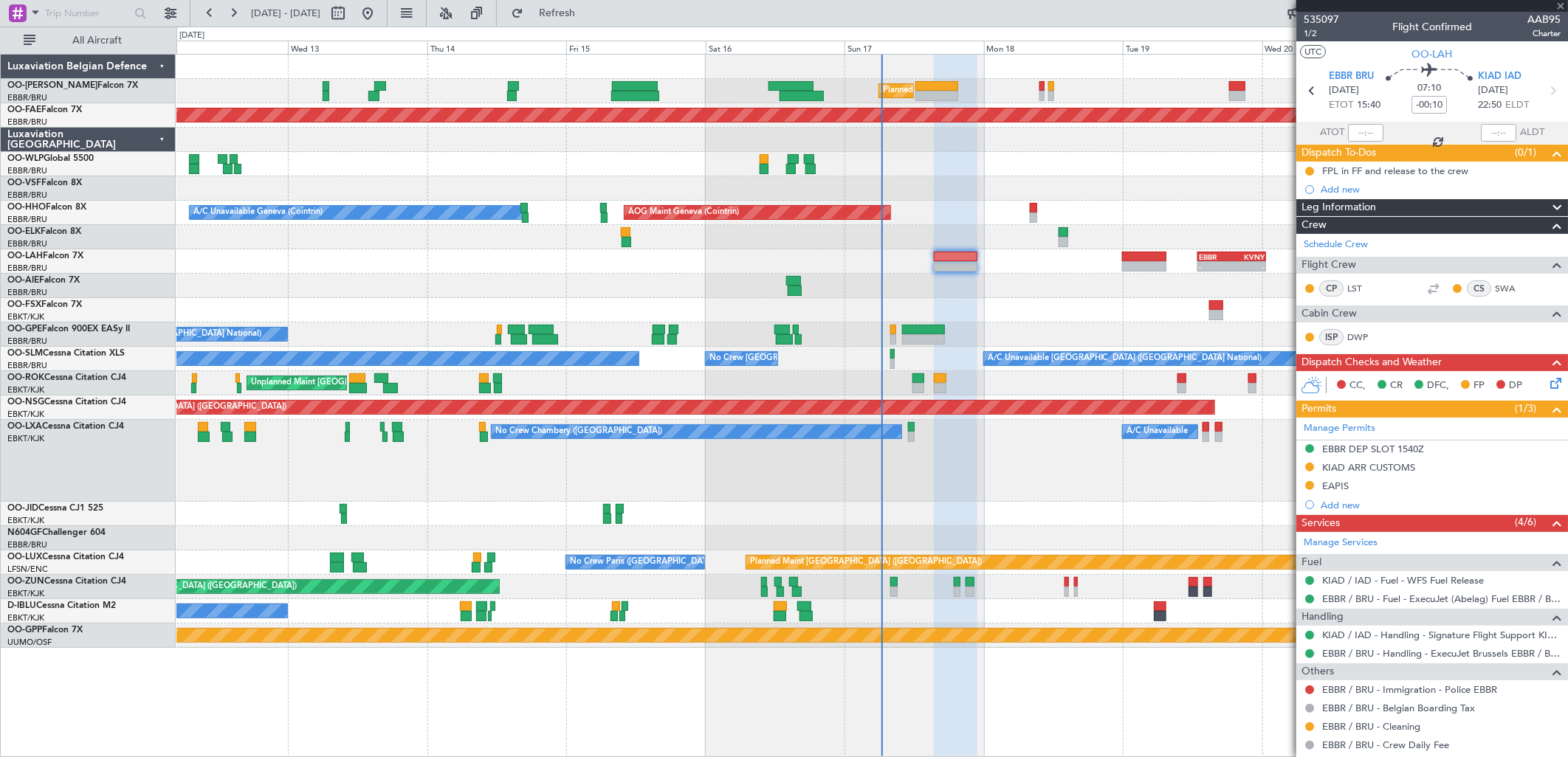
type input "+00:25"
type input "1"
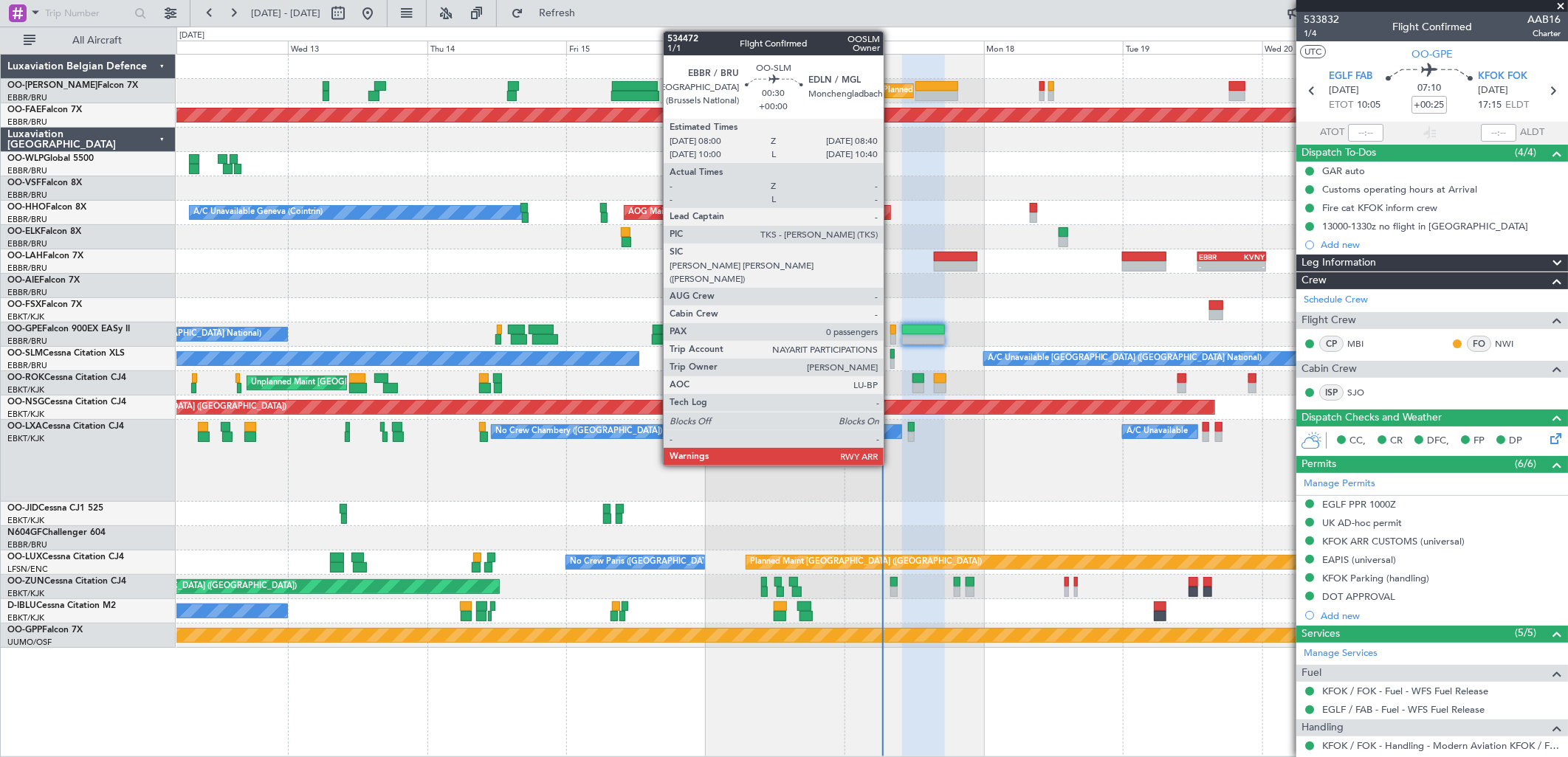
click at [891, 359] on div at bounding box center [893, 364] width 5 height 10
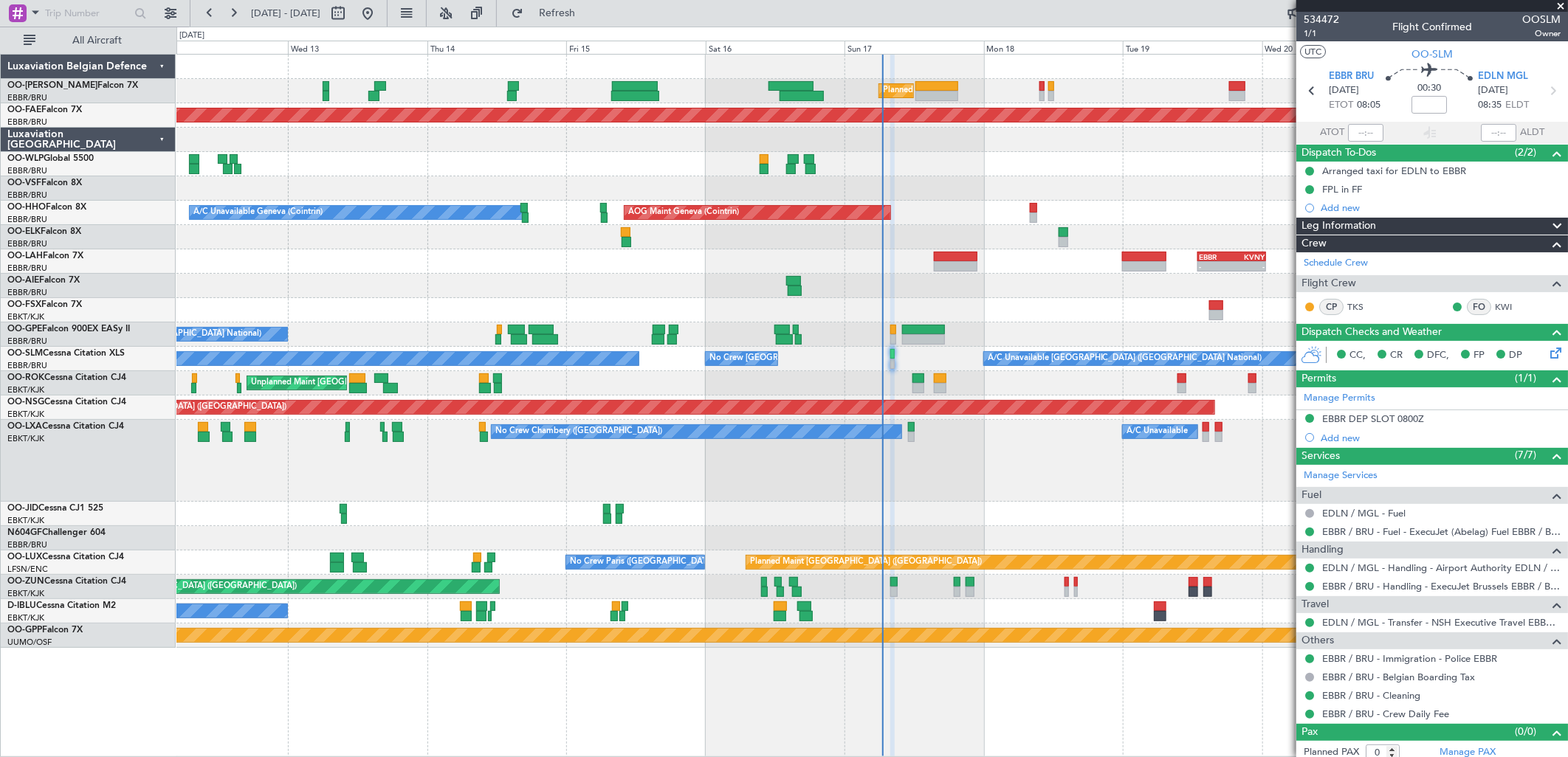
click at [923, 252] on div "- - EBBR 13:00 Z KVNY 00:45 Z" at bounding box center [871, 261] width 1391 height 24
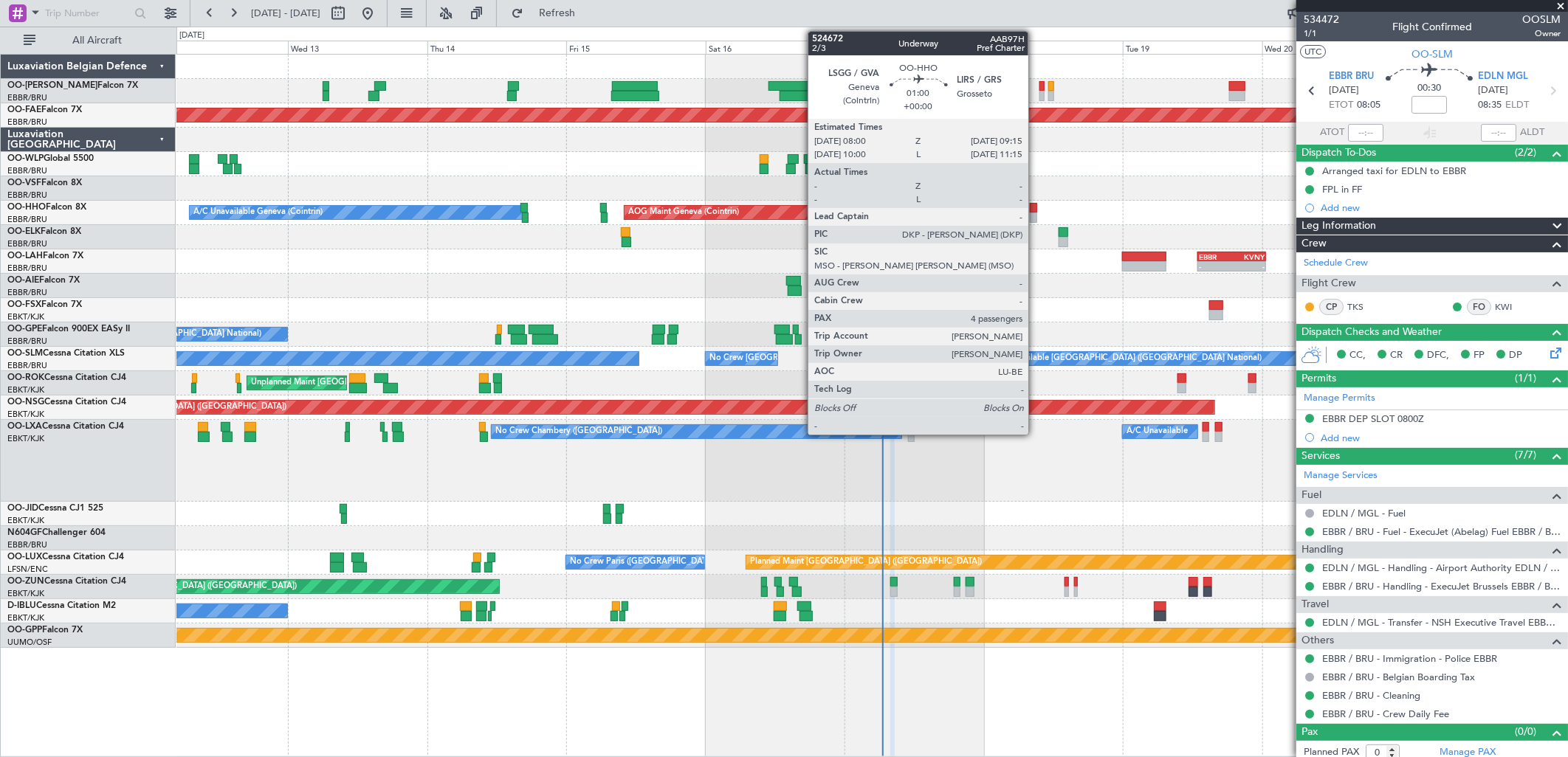
click at [1036, 210] on div at bounding box center [1033, 208] width 7 height 10
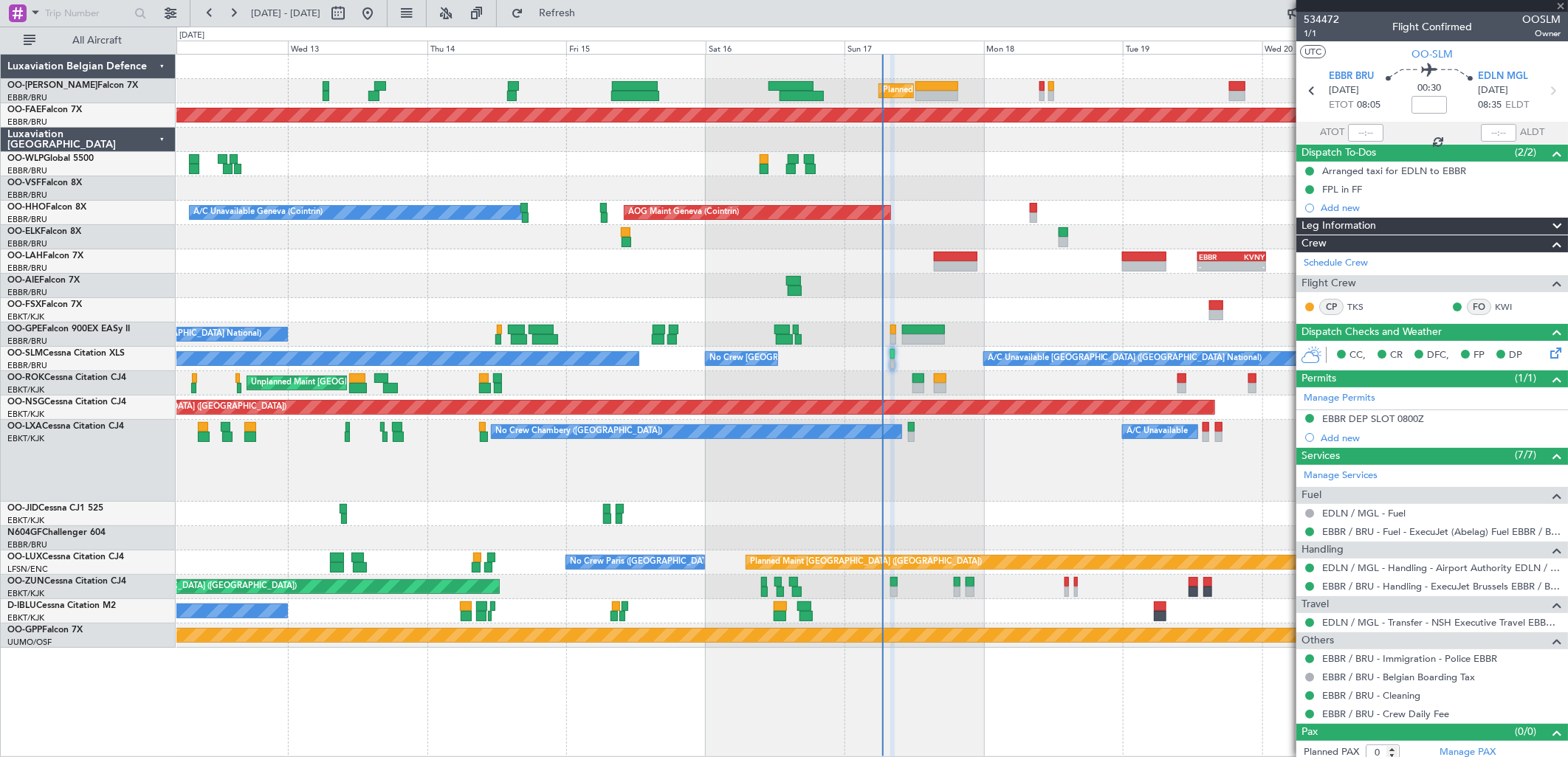
type input "4"
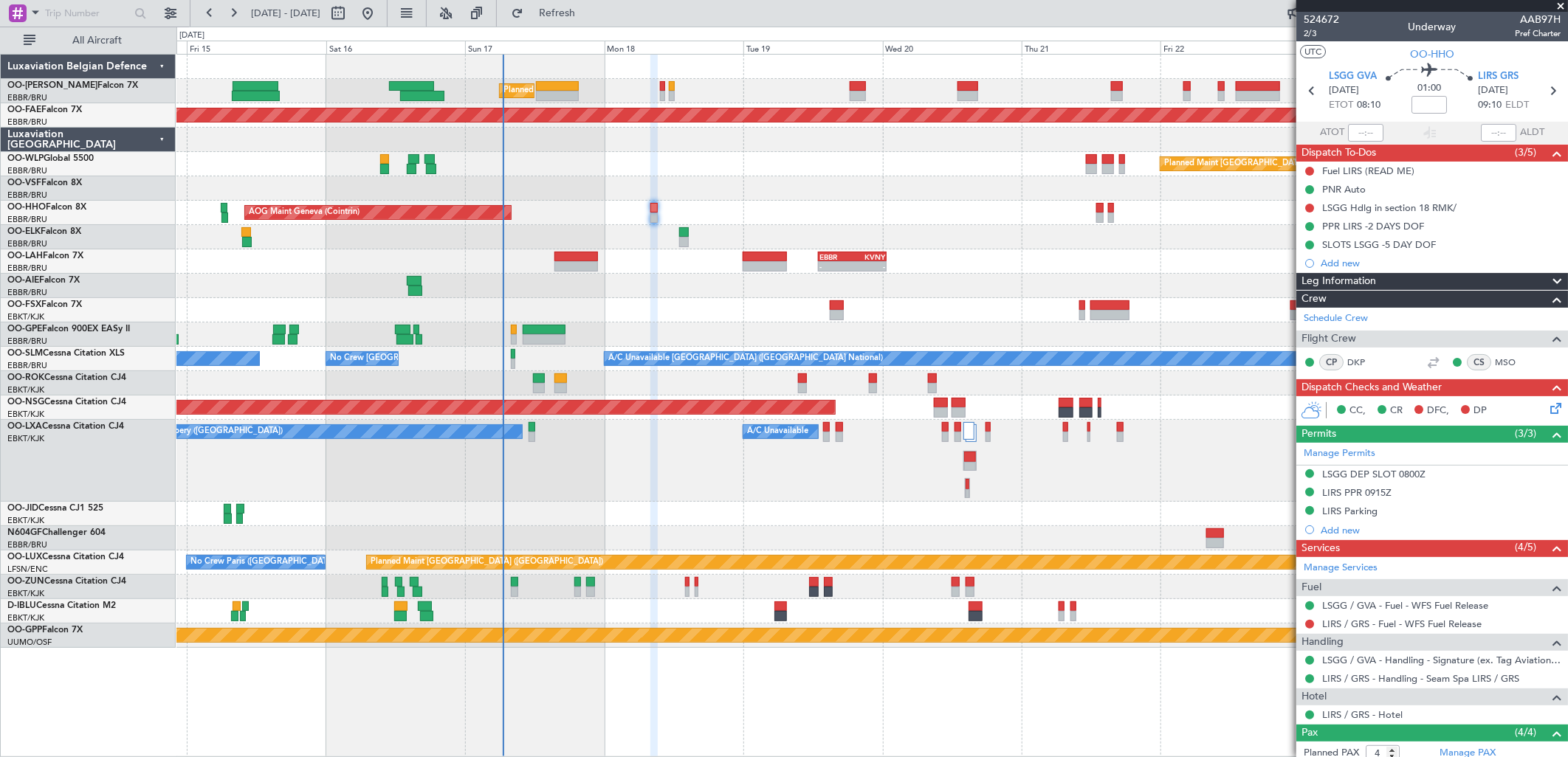
click at [707, 393] on div "Unplanned Maint Kortrijk-Wevelgem Owner Kortrijk-Wevelgem" at bounding box center [871, 383] width 1391 height 24
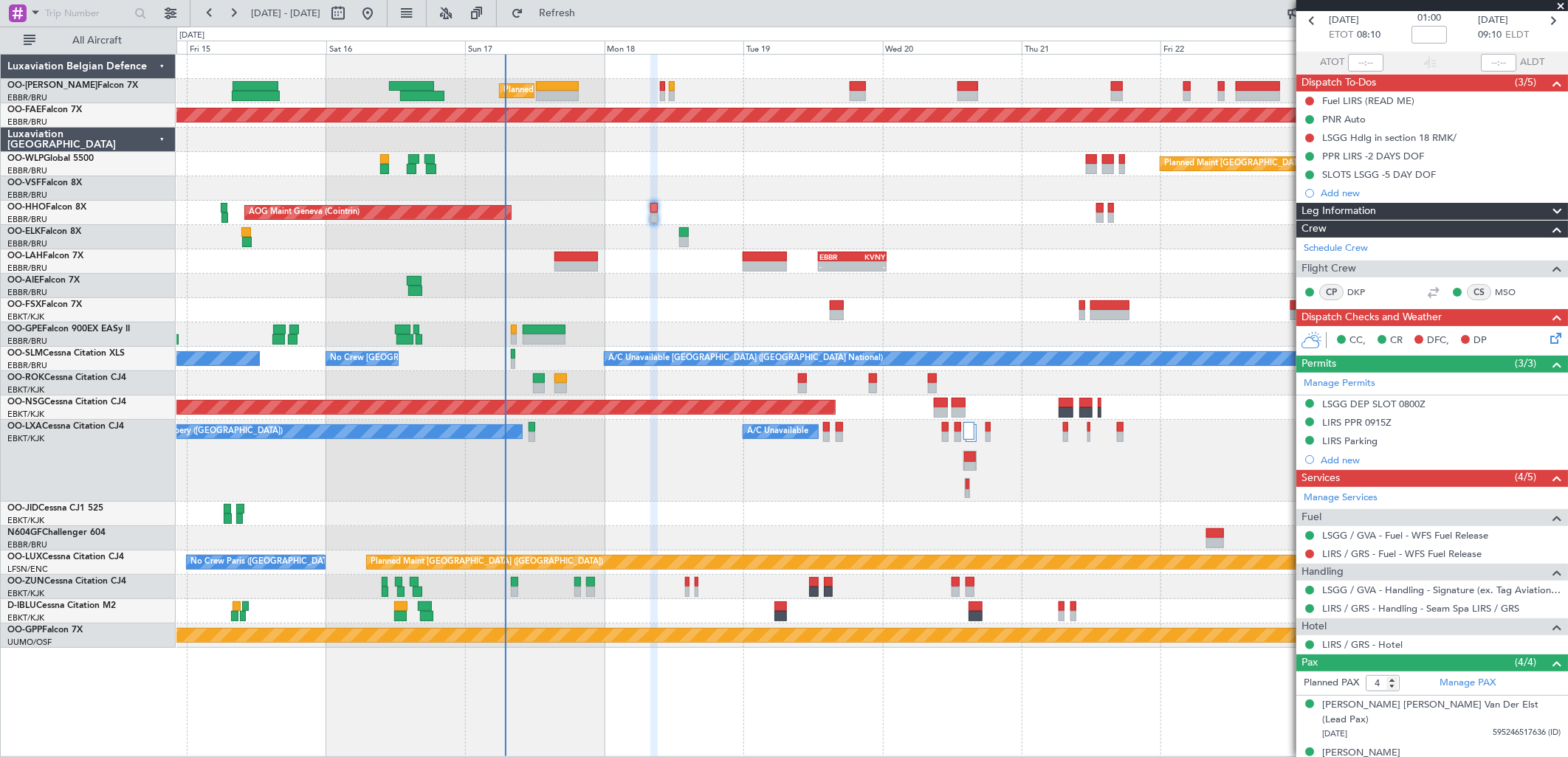
scroll to position [141, 0]
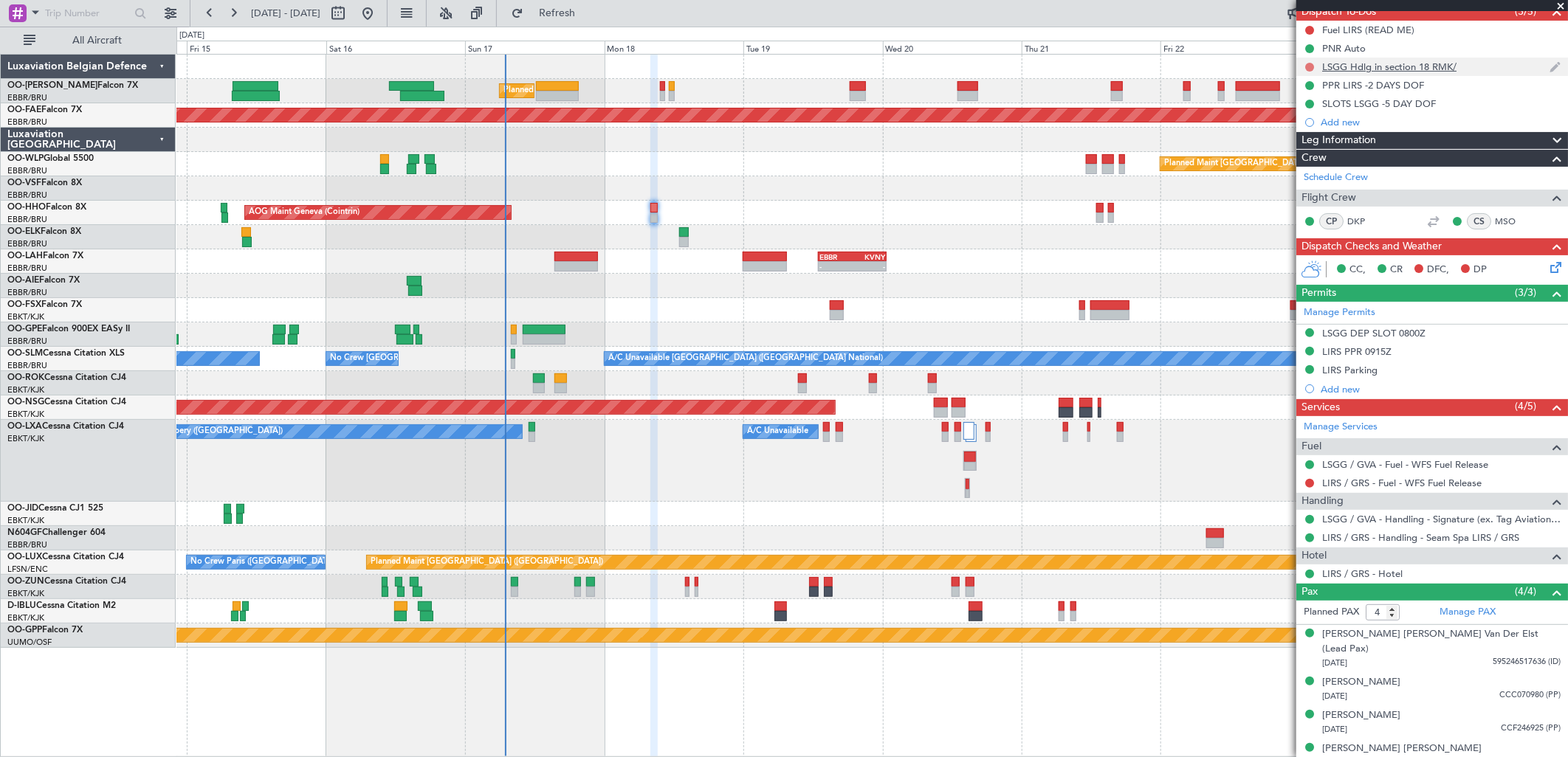
click at [1309, 63] on button at bounding box center [1309, 67] width 9 height 9
click at [1323, 123] on li "Completed" at bounding box center [1310, 132] width 78 height 22
click at [1410, 332] on div "LSGG DEP SLOT 0800Z" at bounding box center [1374, 333] width 103 height 13
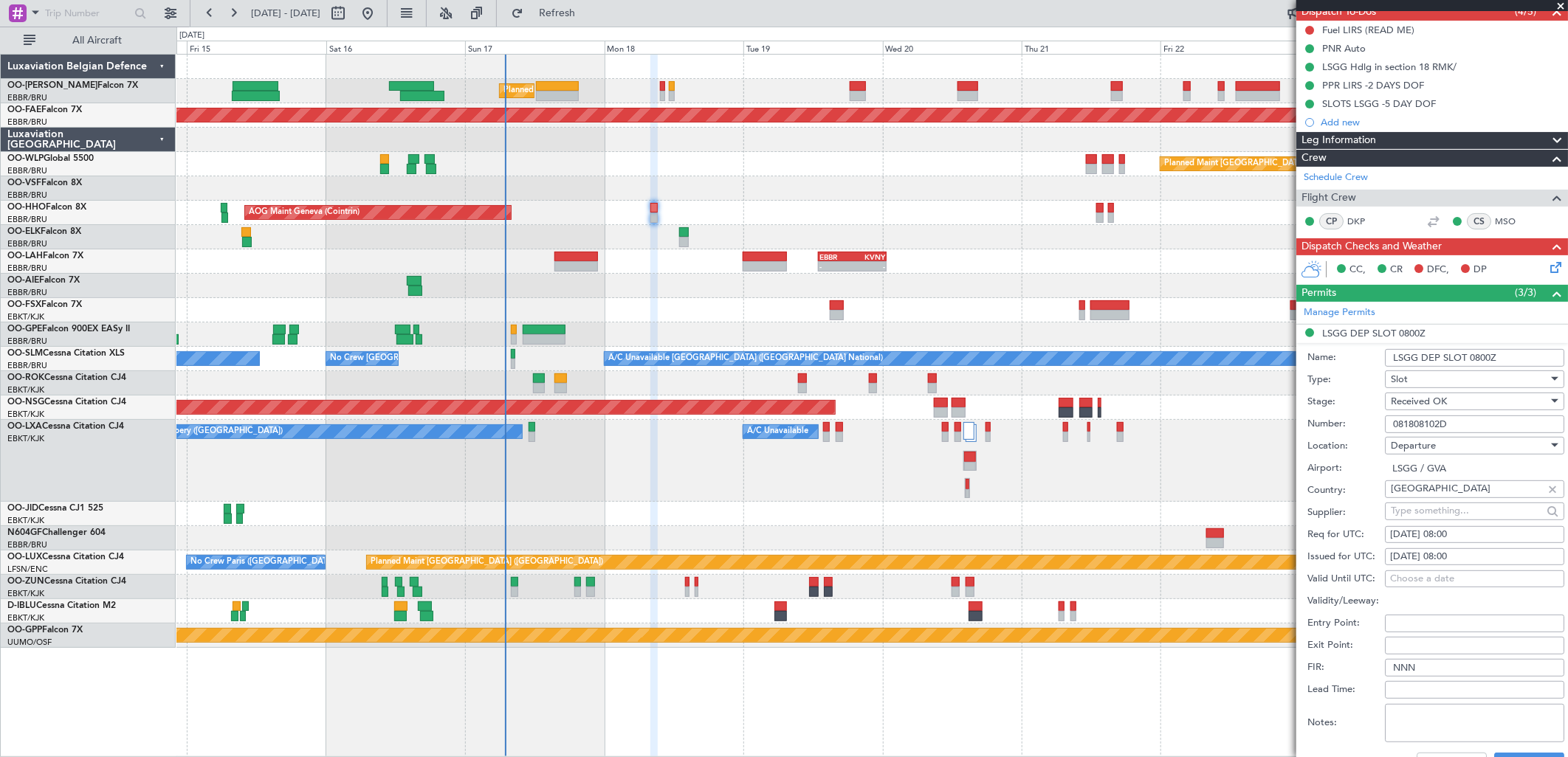
click at [1430, 426] on input "081808102D" at bounding box center [1474, 424] width 179 height 18
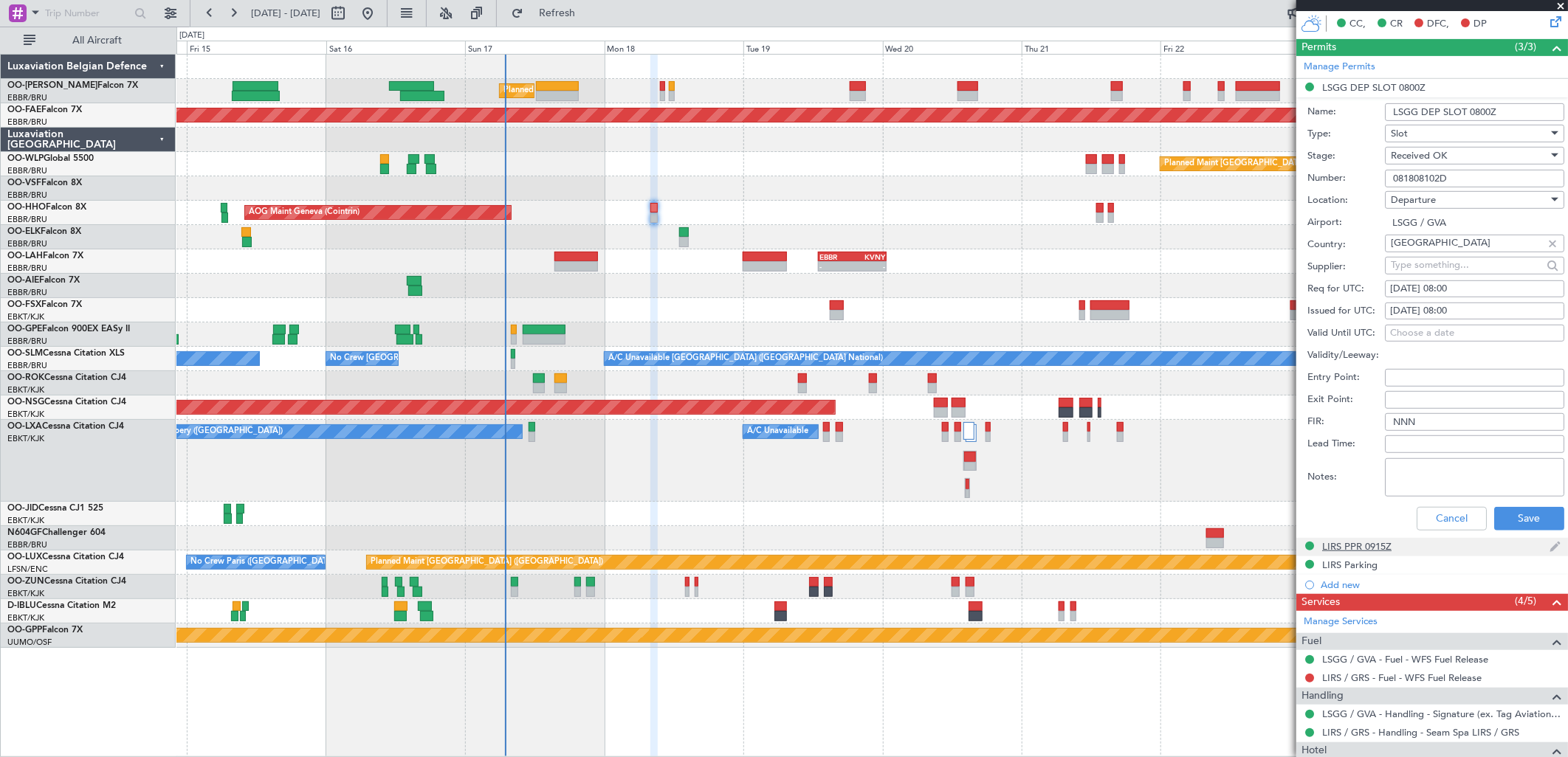
click at [1344, 543] on div "LIRS PPR 0915Z" at bounding box center [1356, 547] width 70 height 13
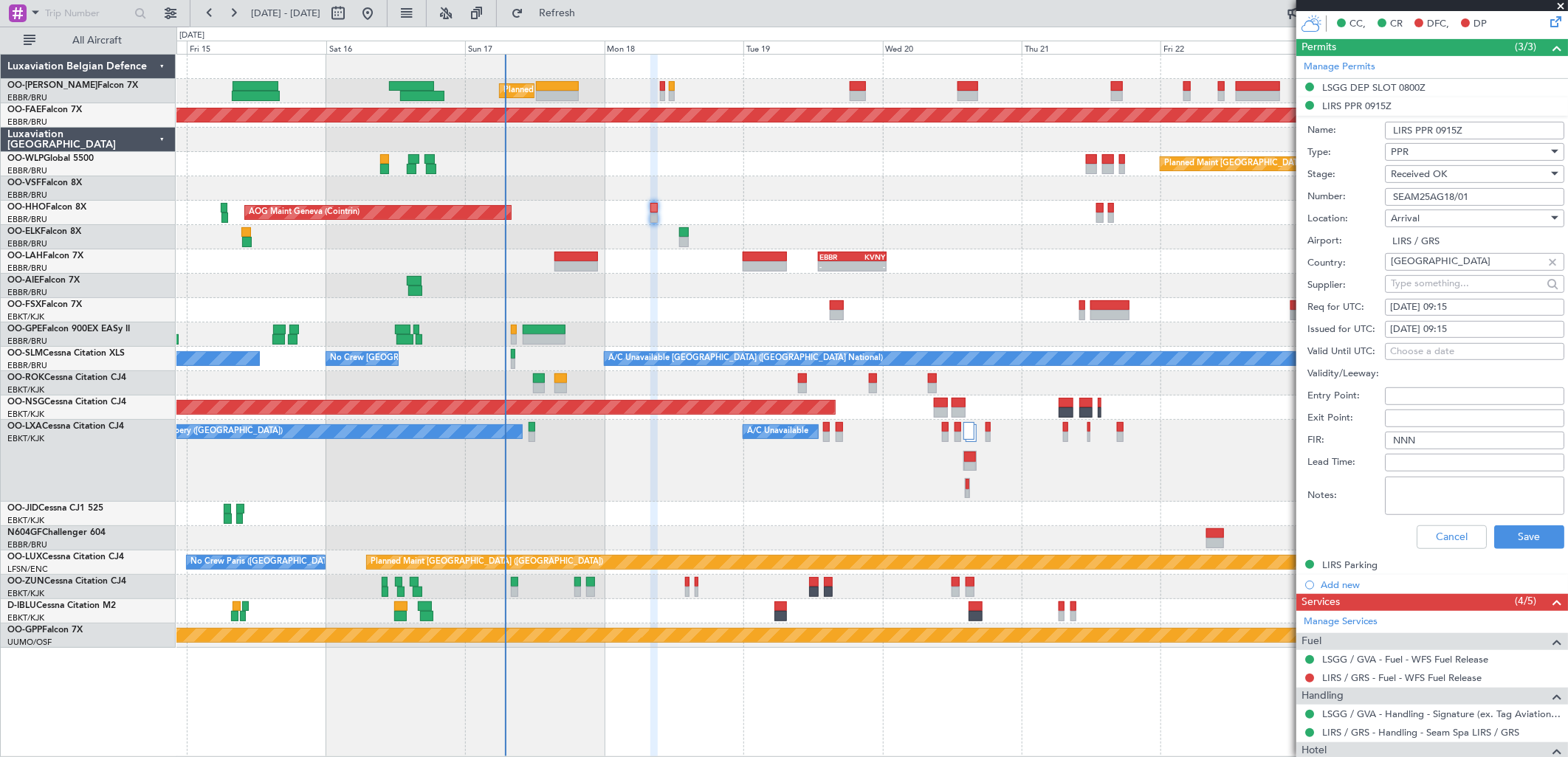
click at [1414, 190] on input "SEAM25AG18/01" at bounding box center [1474, 197] width 179 height 18
drag, startPoint x: 1522, startPoint y: 199, endPoint x: 1337, endPoint y: 197, distance: 185.0
click at [1337, 197] on div "Number: SEAM25AG18/01" at bounding box center [1436, 197] width 257 height 22
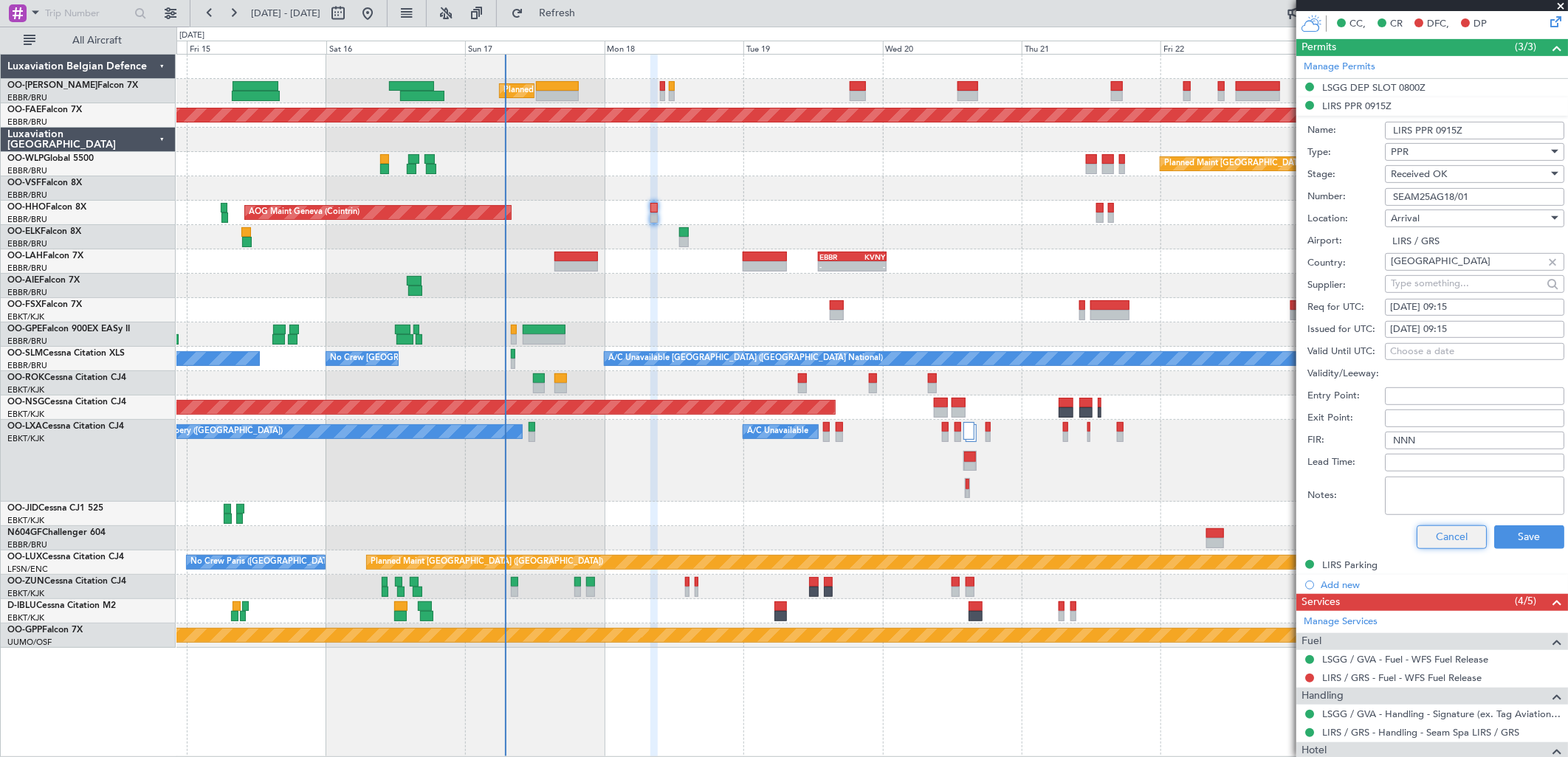
click at [1432, 544] on button "Cancel" at bounding box center [1451, 538] width 70 height 24
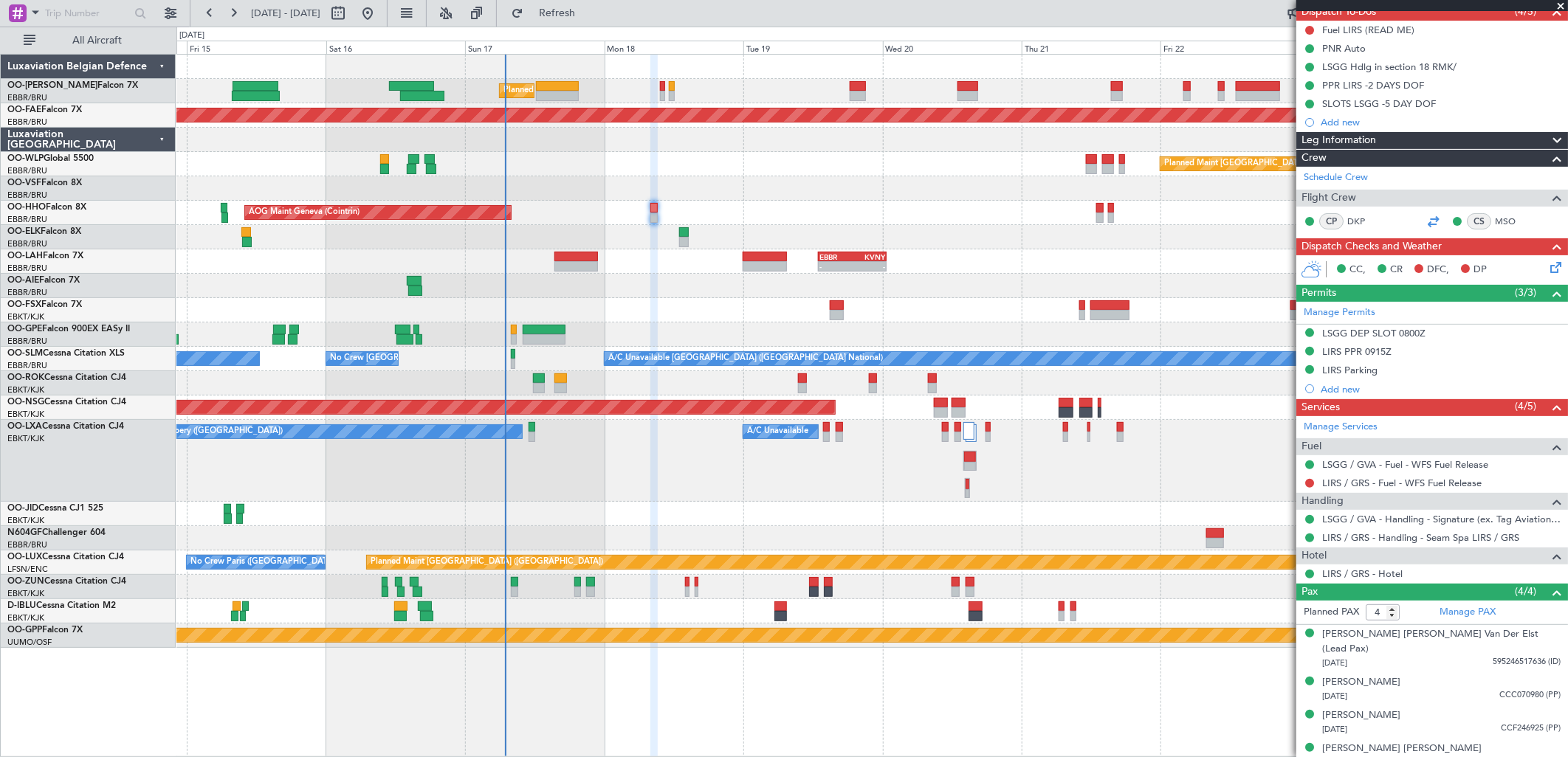
scroll to position [0, 0]
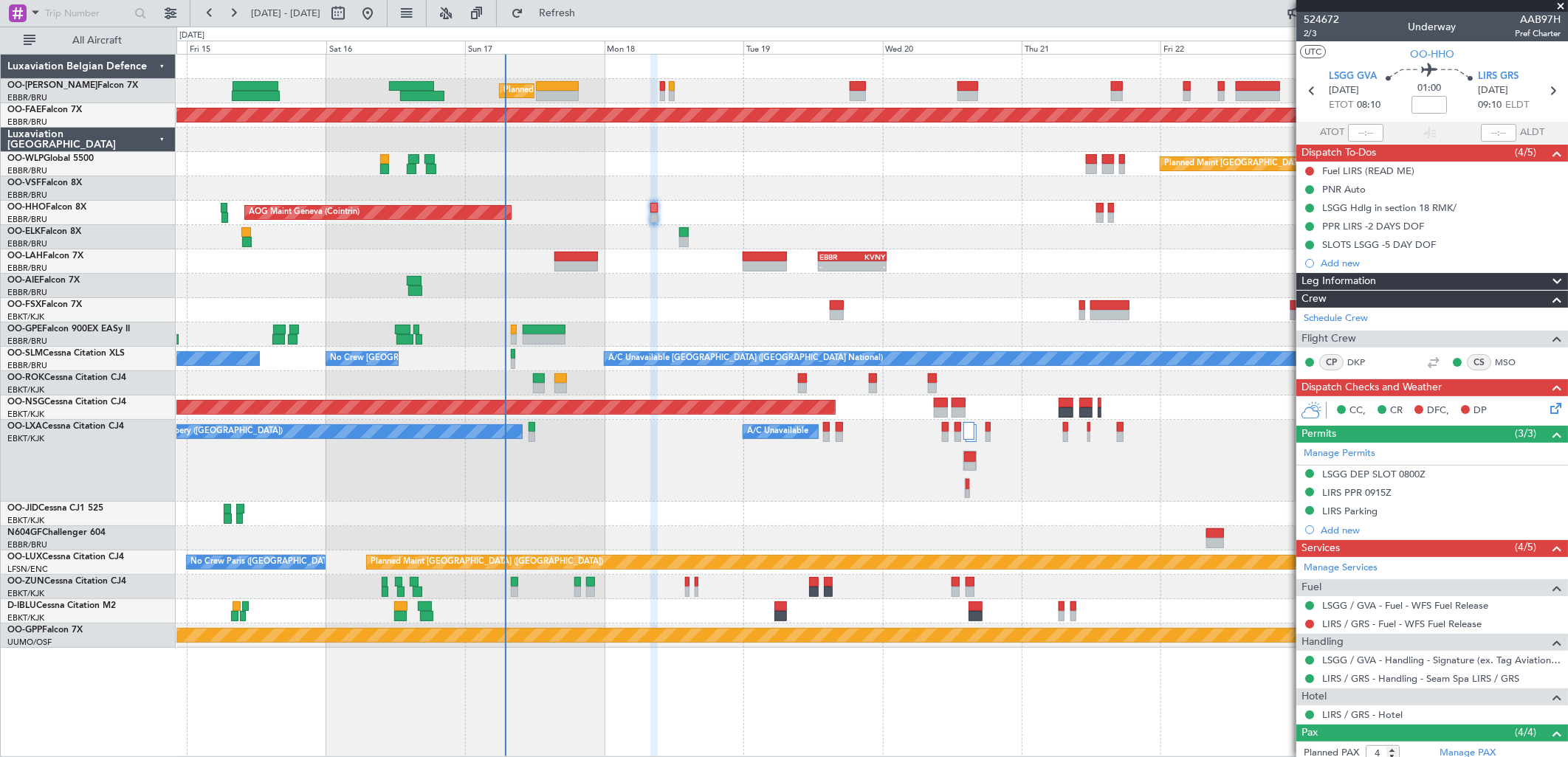
click at [1547, 412] on icon at bounding box center [1552, 406] width 12 height 12
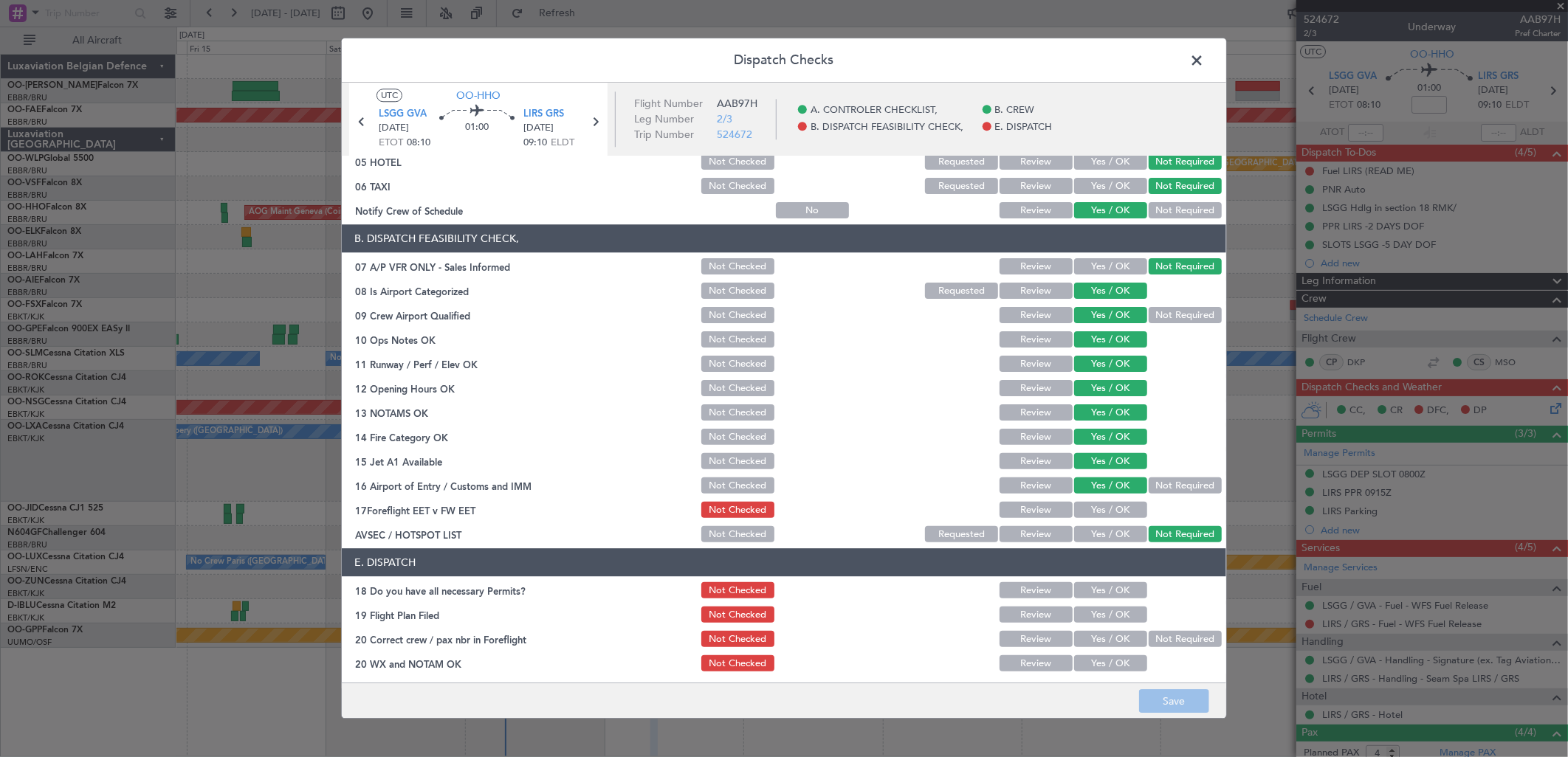
scroll to position [168, 0]
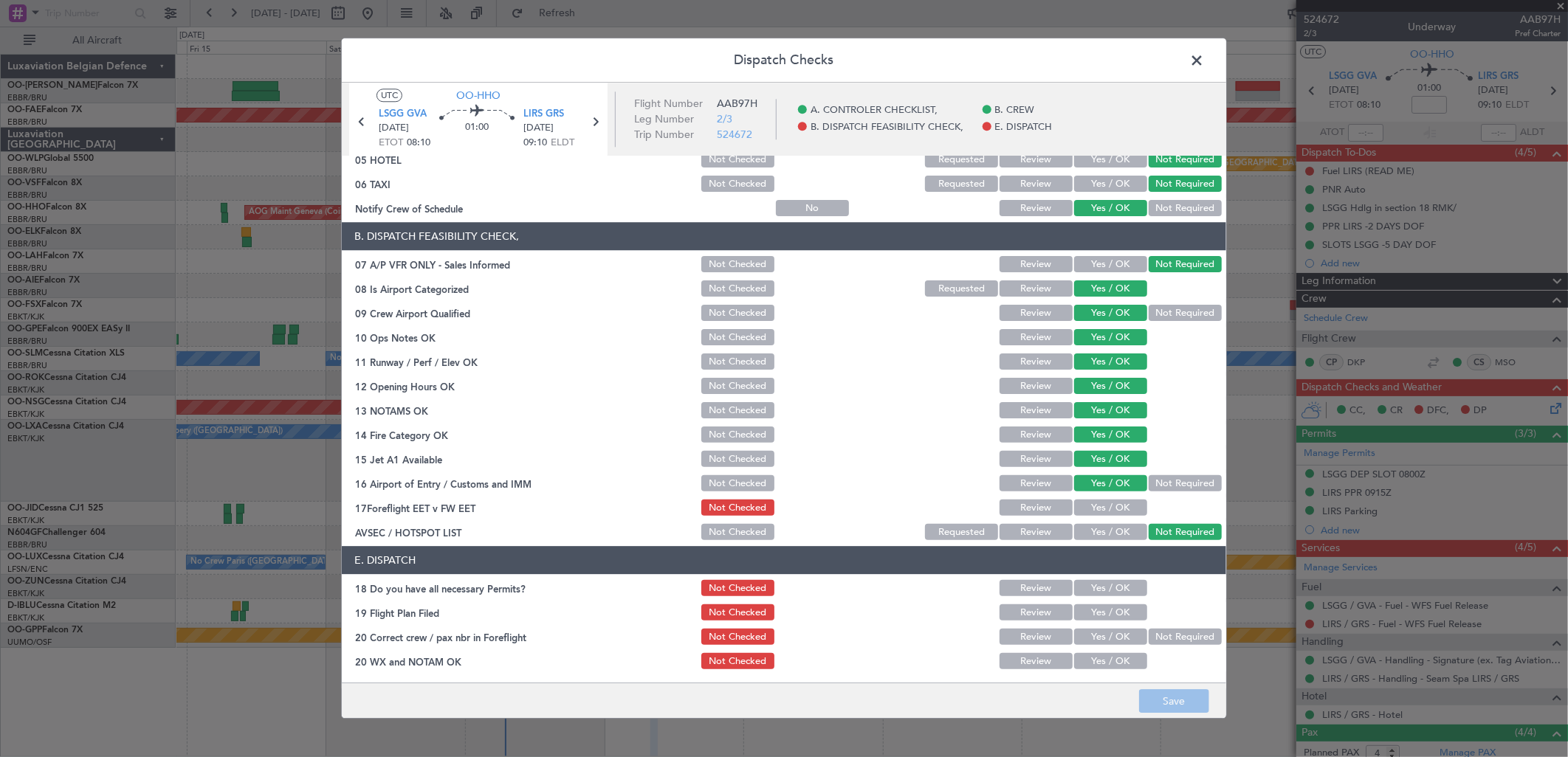
click at [1105, 518] on section "B. DISPATCH FEASIBILITY CHECK, 07 A/P VFR ONLY - Sales Informed Not Checked Rev…" at bounding box center [784, 382] width 885 height 321
click at [1104, 505] on button "Yes / OK" at bounding box center [1110, 509] width 73 height 16
click at [1111, 581] on button "Yes / OK" at bounding box center [1110, 589] width 73 height 16
click at [1114, 609] on button "Yes / OK" at bounding box center [1110, 613] width 73 height 16
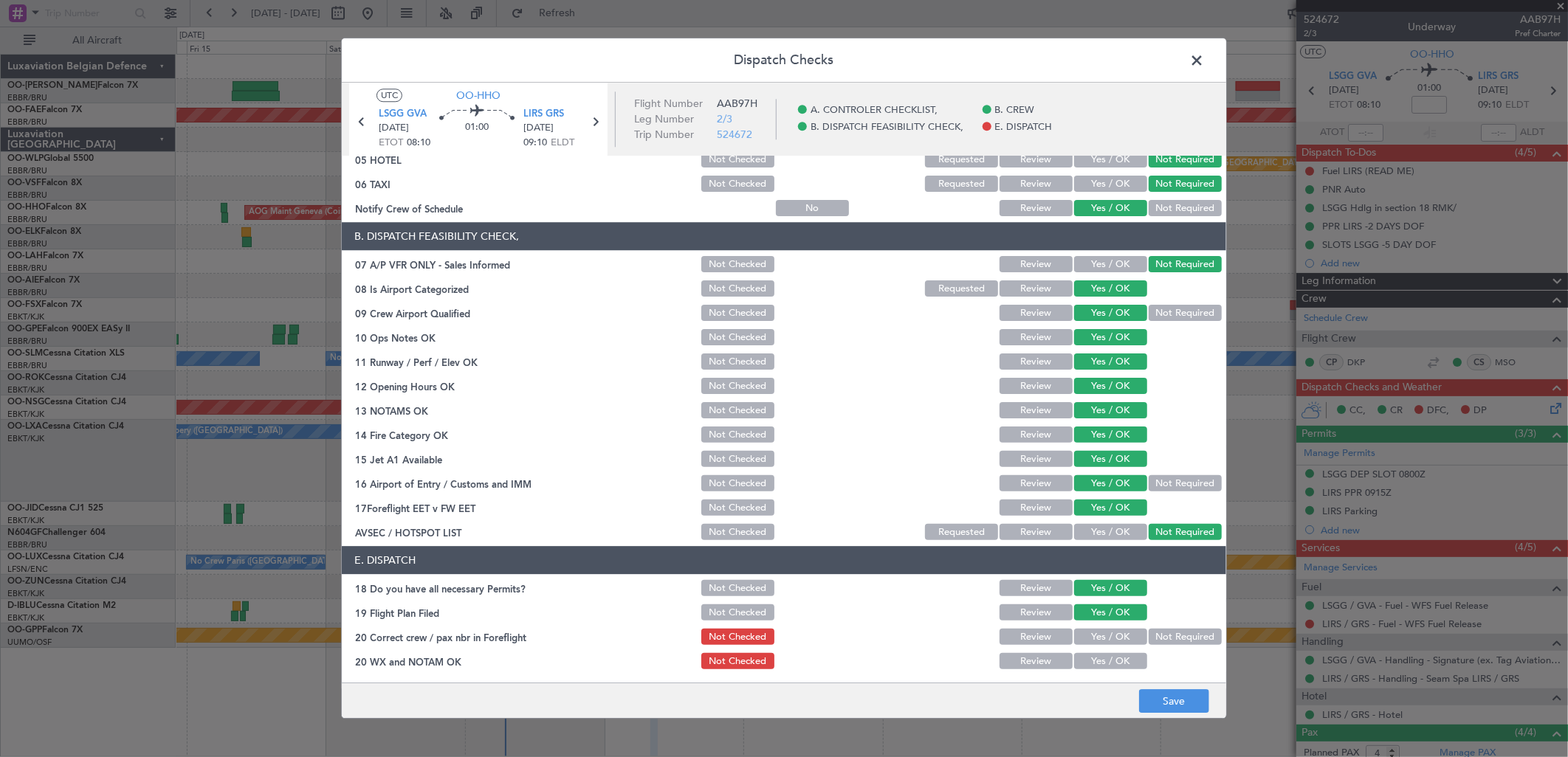
click at [1105, 632] on button "Yes / OK" at bounding box center [1110, 638] width 73 height 16
click at [1106, 665] on button "Yes / OK" at bounding box center [1110, 662] width 73 height 16
click at [1190, 706] on button "Save" at bounding box center [1174, 702] width 70 height 24
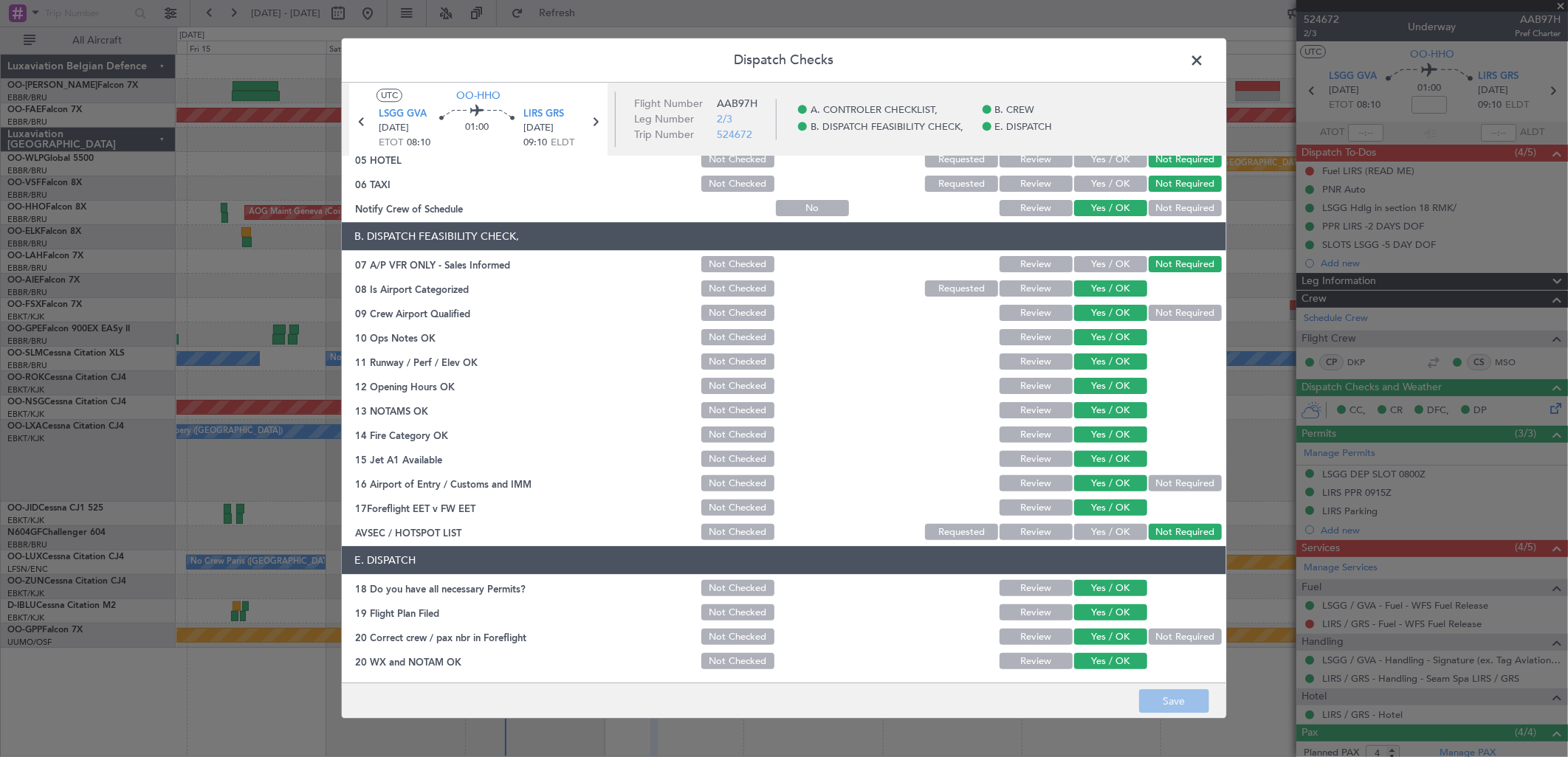
click at [1204, 55] on span at bounding box center [1204, 64] width 0 height 30
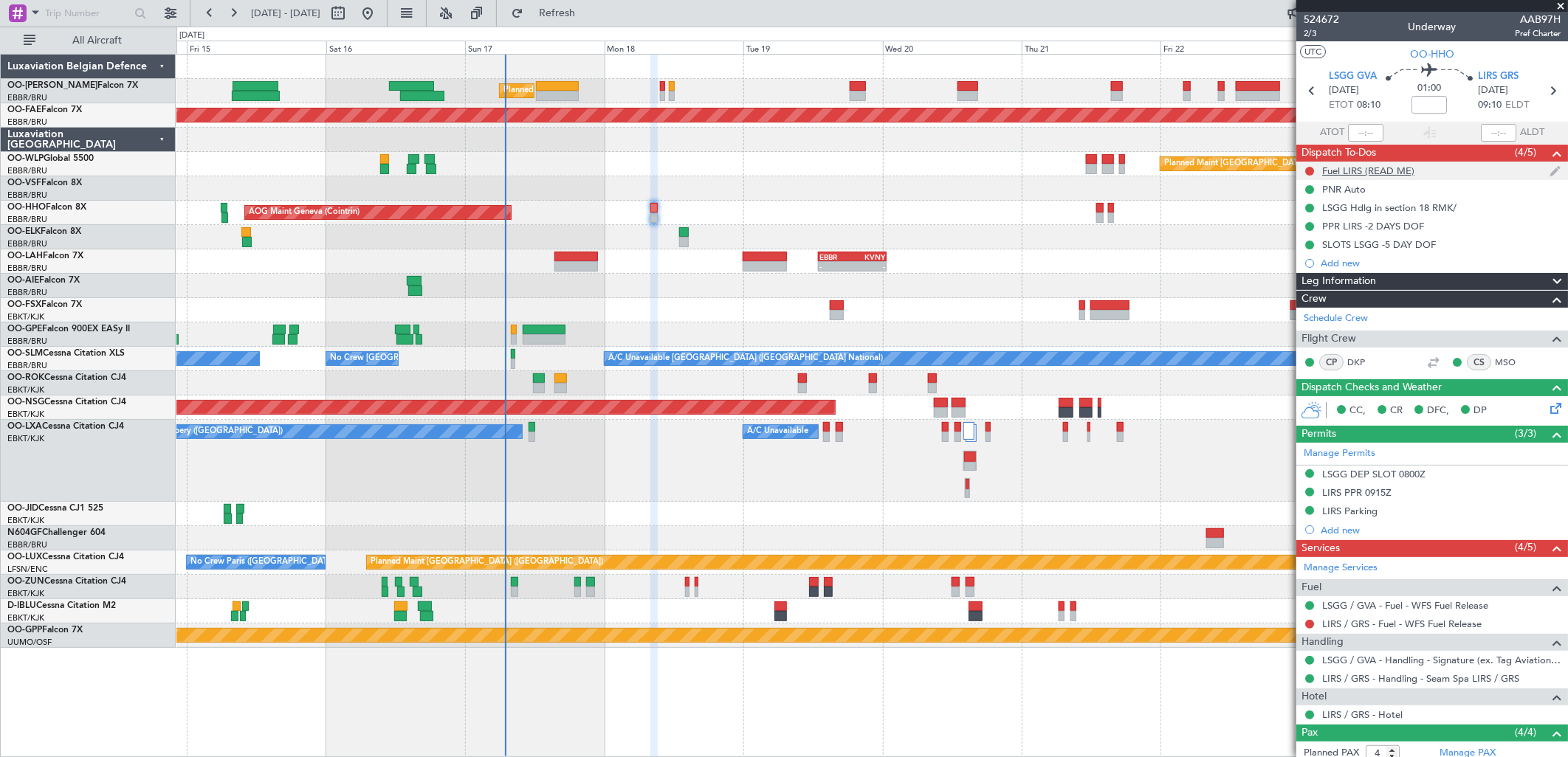
click at [1315, 168] on div at bounding box center [1309, 171] width 12 height 12
click at [1308, 172] on button at bounding box center [1309, 171] width 9 height 9
click at [1314, 189] on span "Not Started" at bounding box center [1317, 192] width 53 height 15
click at [1314, 253] on span "Cancelled" at bounding box center [1313, 258] width 42 height 15
click at [1309, 625] on button at bounding box center [1309, 624] width 9 height 9
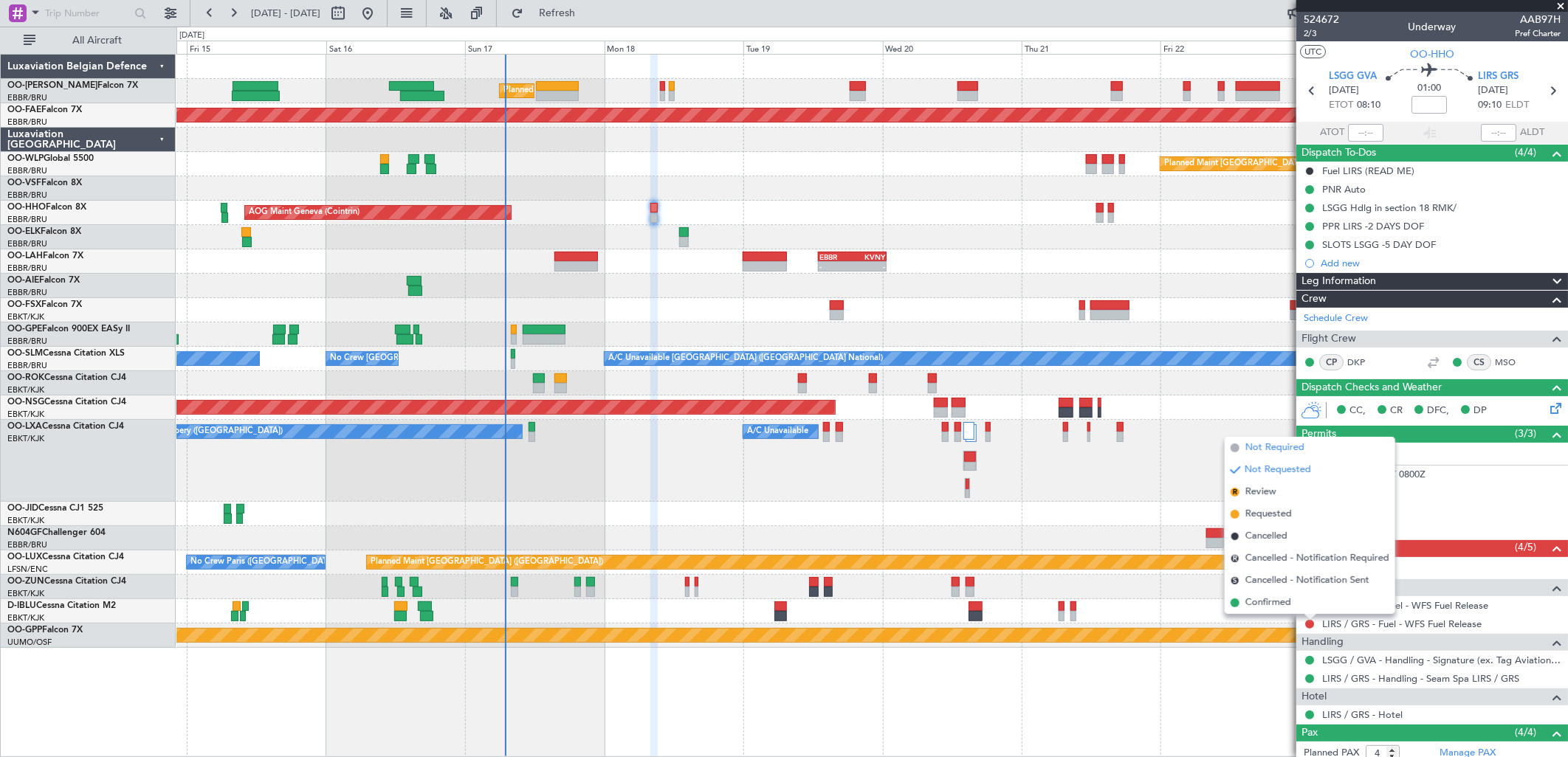
click at [1285, 443] on span "Not Required" at bounding box center [1274, 447] width 59 height 15
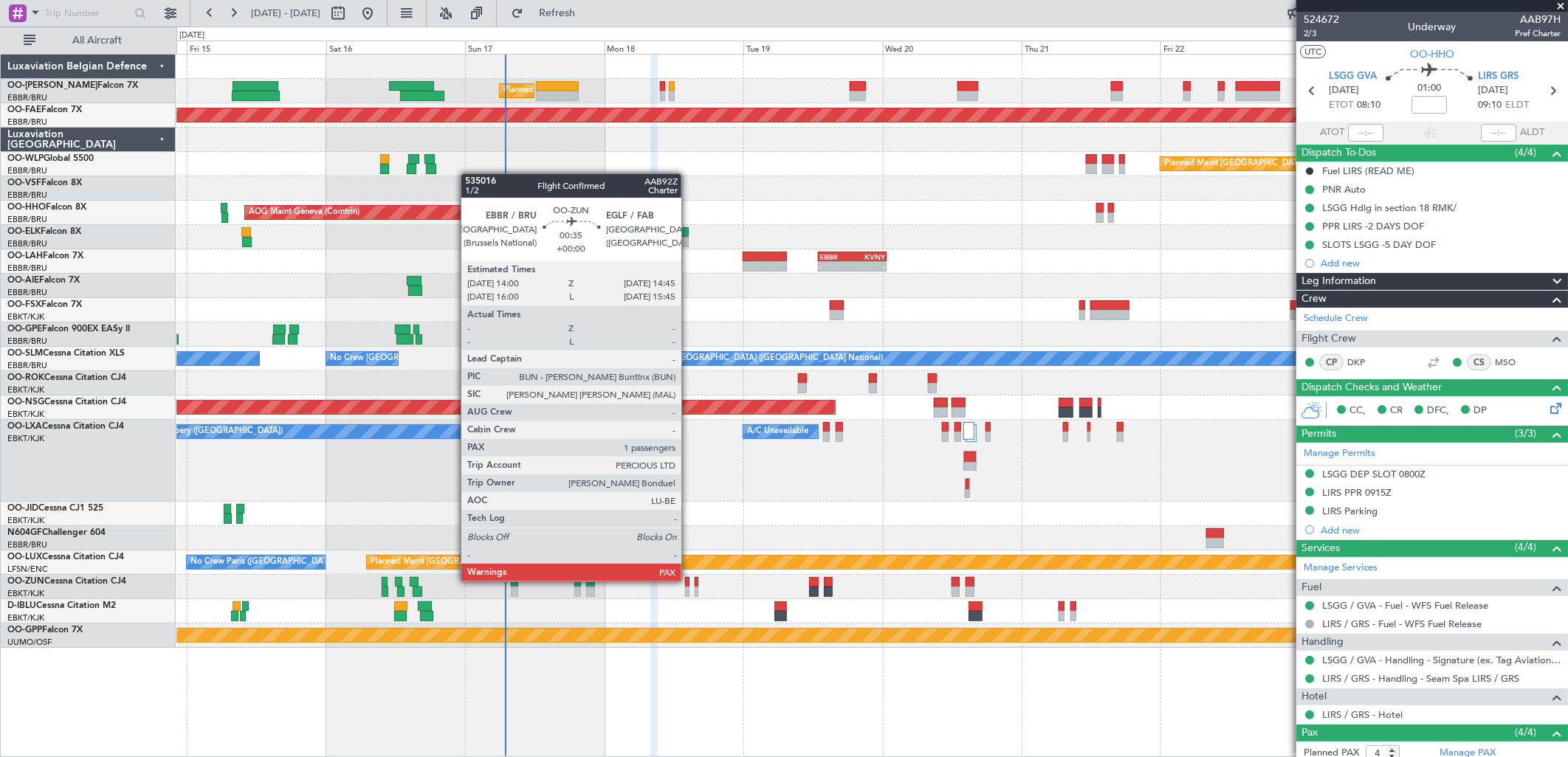
click at [689, 581] on div at bounding box center [687, 582] width 5 height 10
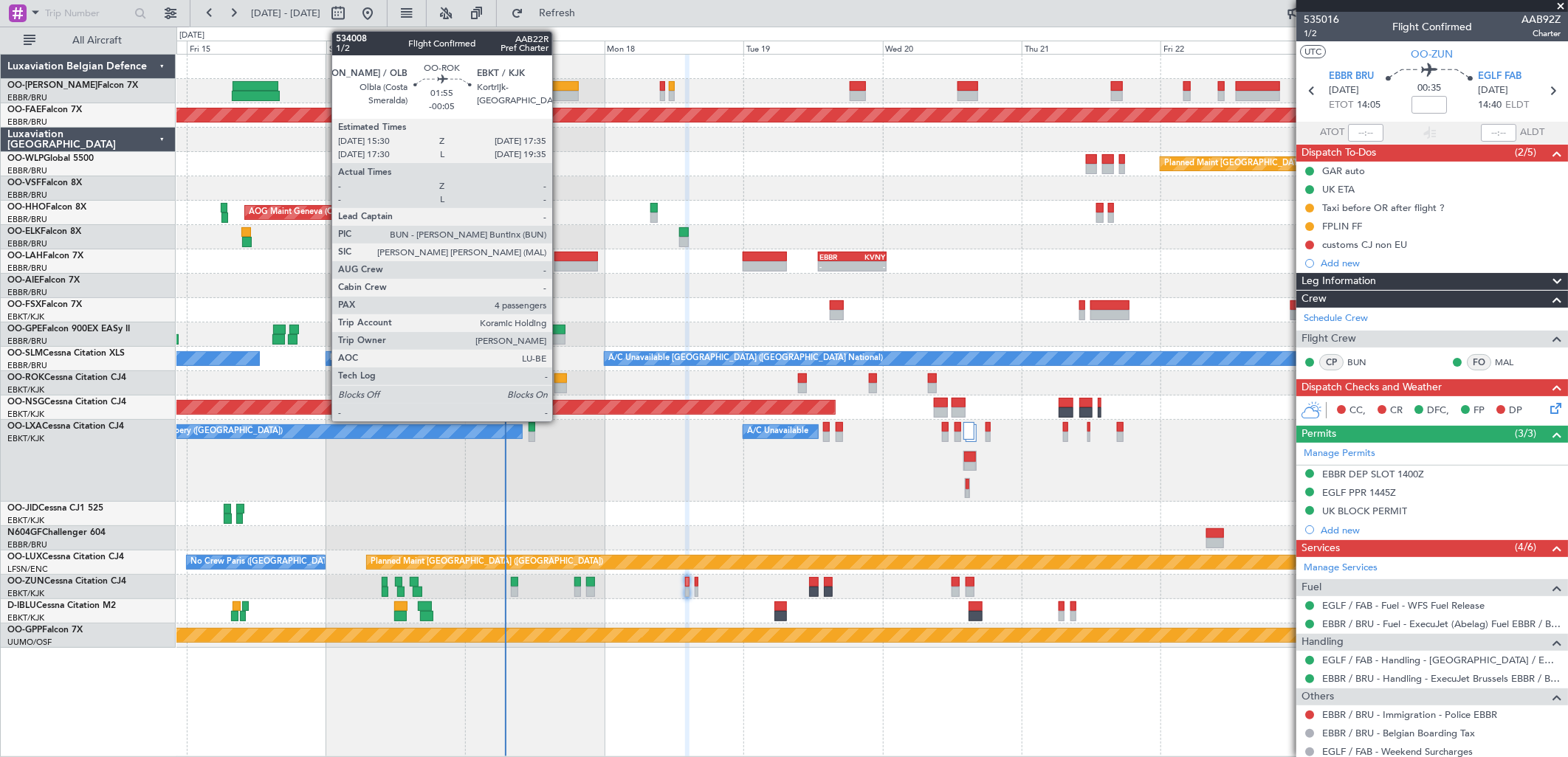
click at [559, 388] on div at bounding box center [560, 388] width 13 height 10
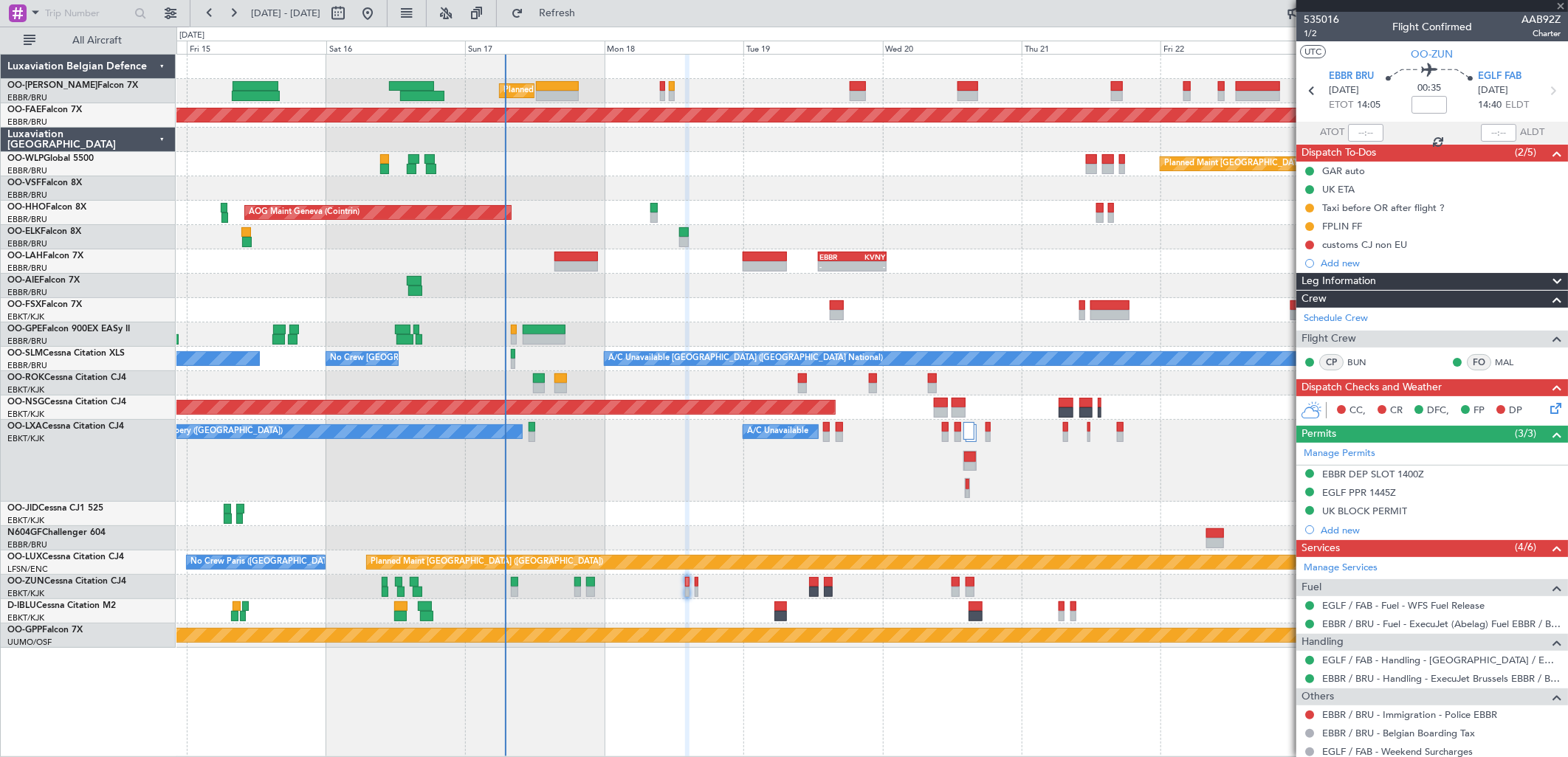
type input "-00:05"
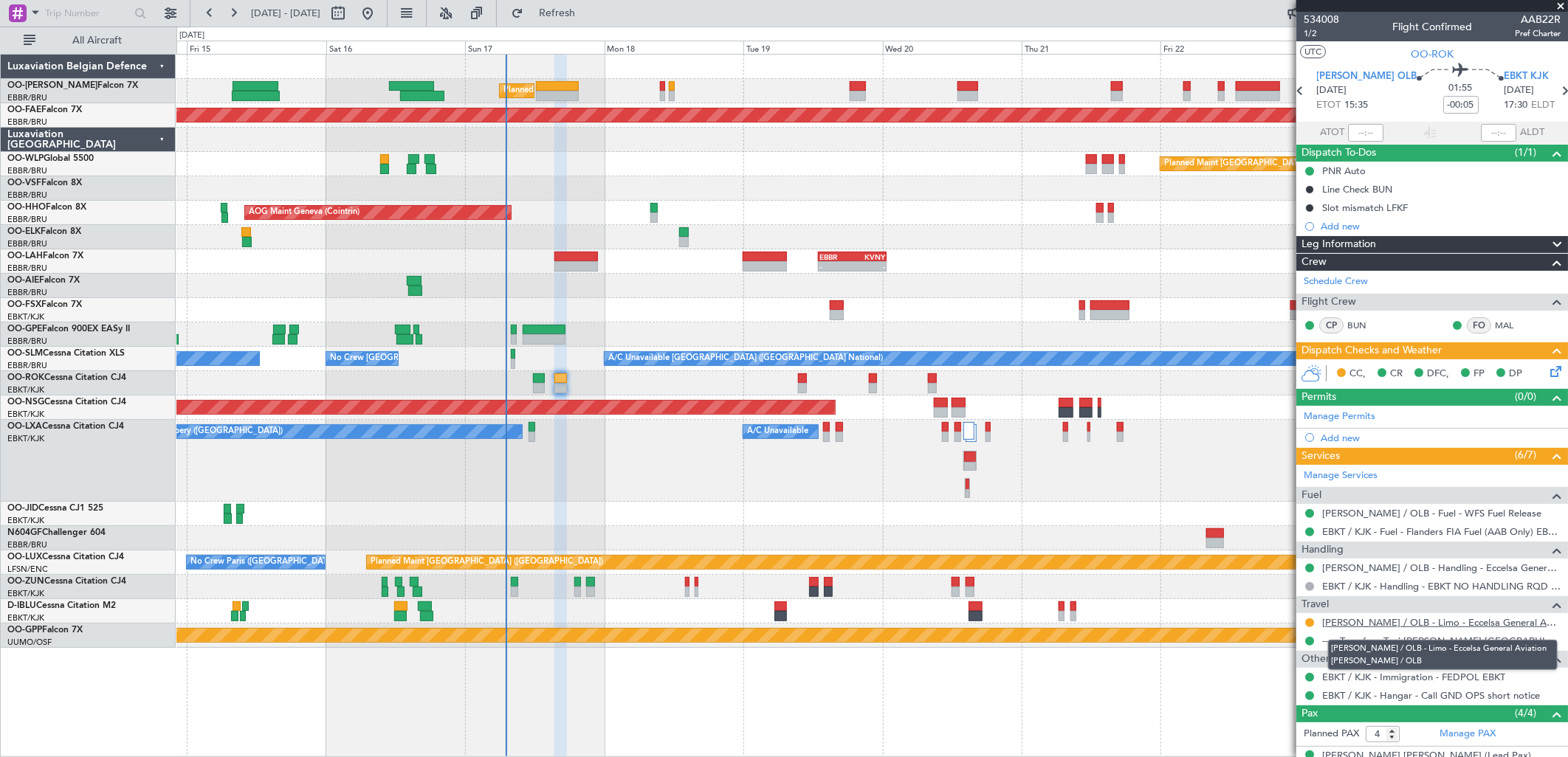
click at [1447, 625] on link "[PERSON_NAME] / OLB - Limo - Eccelsa General Aviation [PERSON_NAME] / OLB" at bounding box center [1441, 623] width 238 height 13
click at [578, 19] on button "Refresh" at bounding box center [548, 13] width 89 height 24
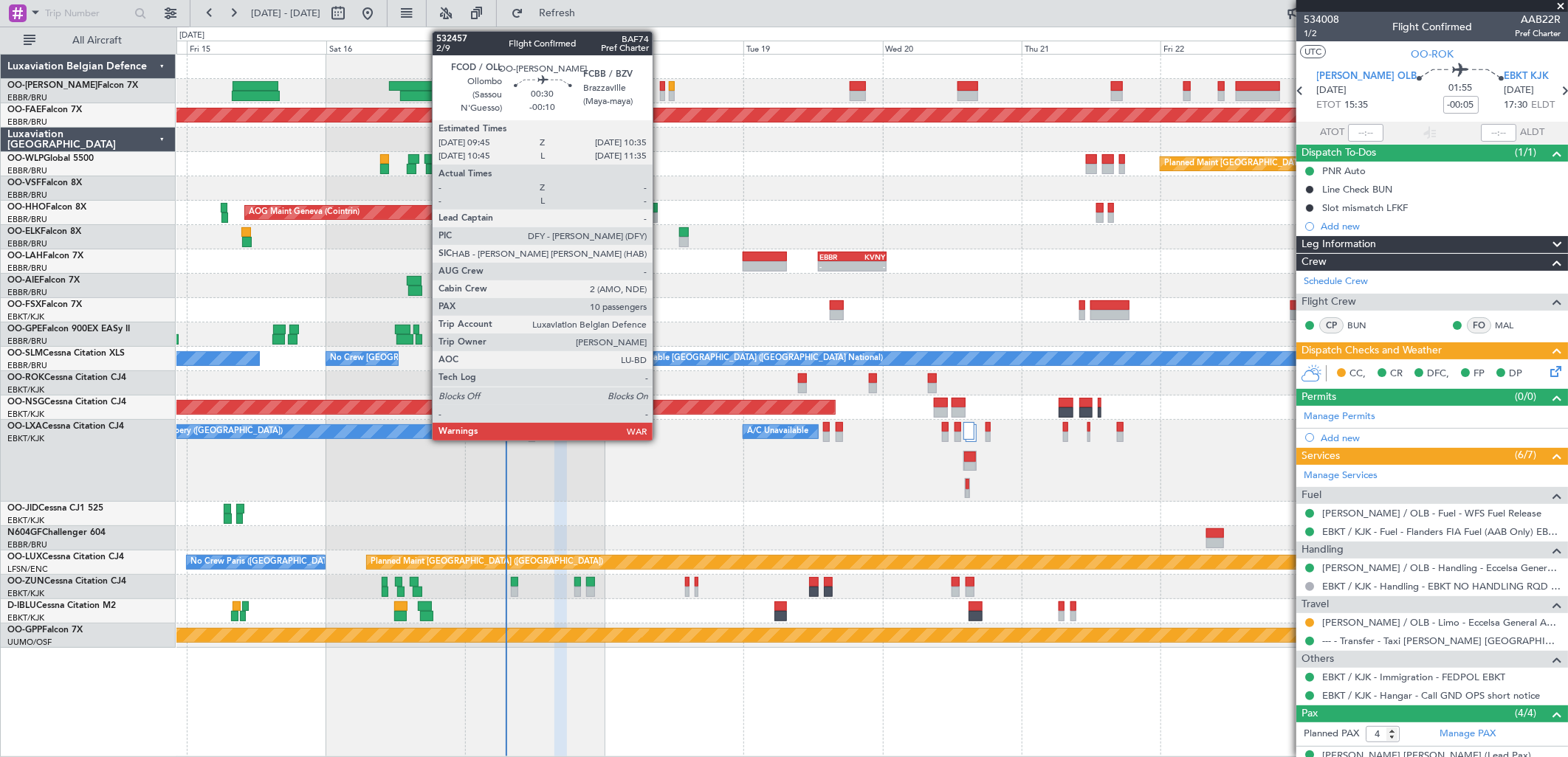
click at [660, 97] on div at bounding box center [662, 96] width 5 height 10
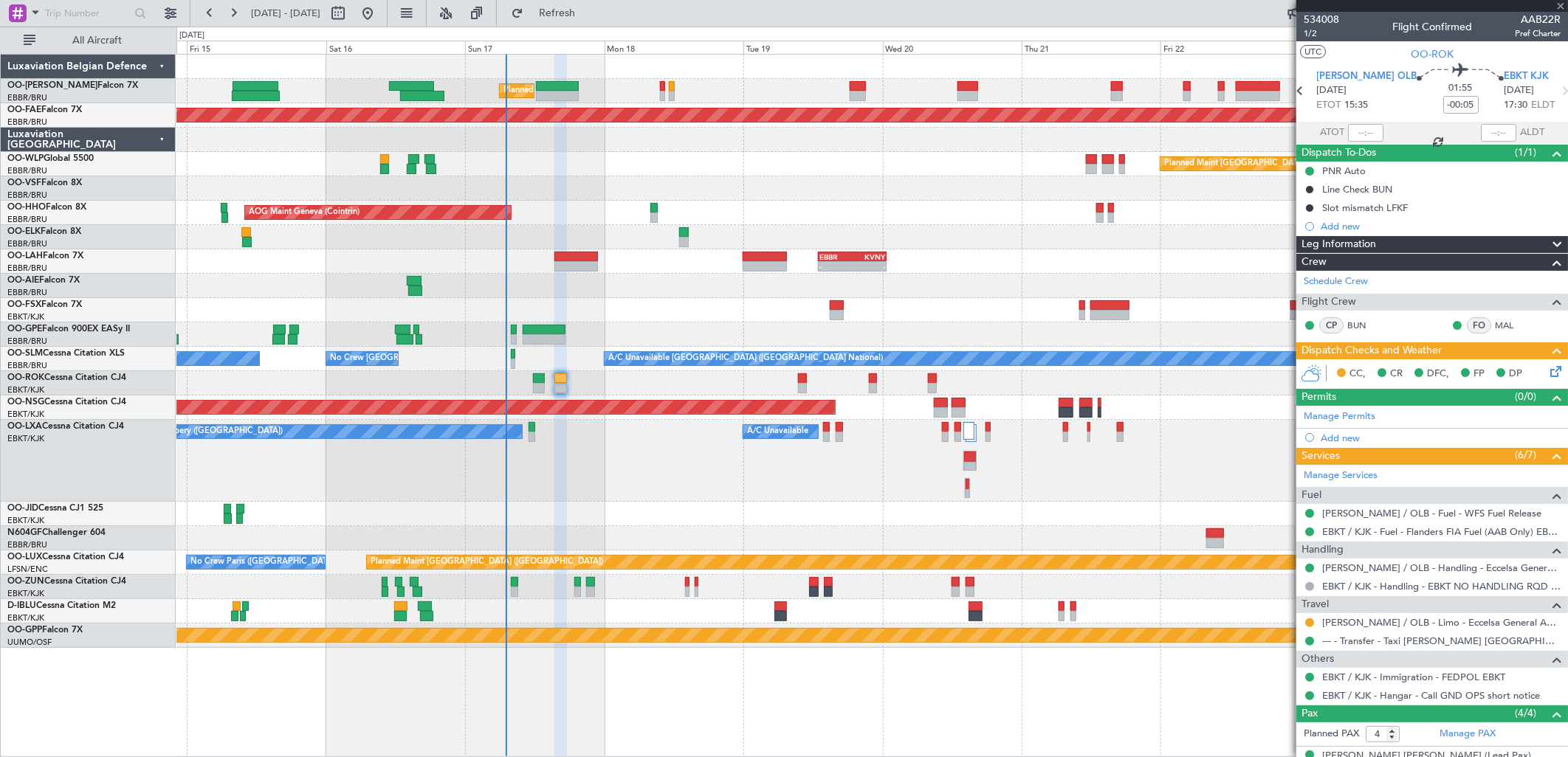
type input "-00:10"
type input "10"
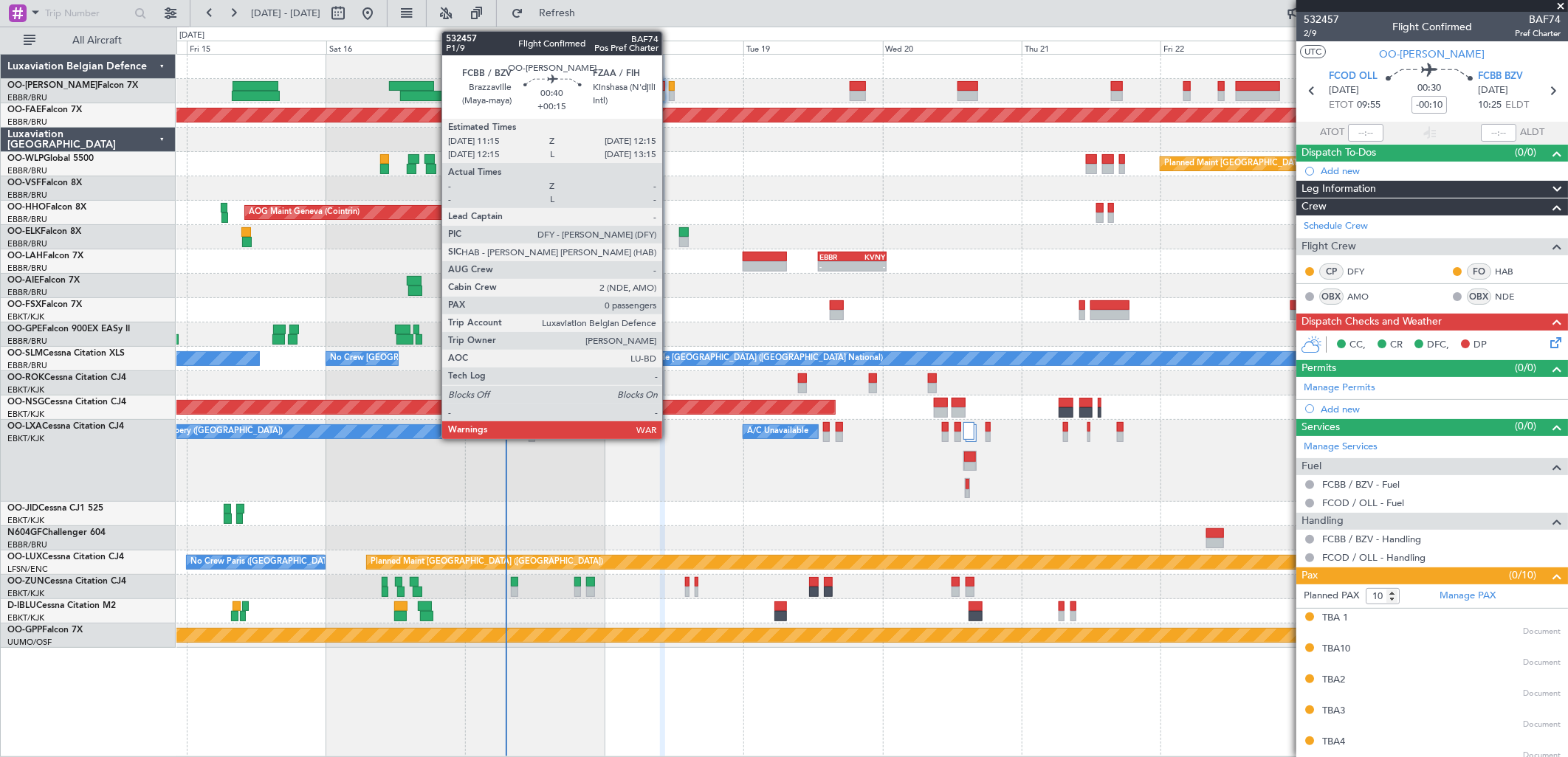
click at [669, 87] on div at bounding box center [672, 86] width 6 height 10
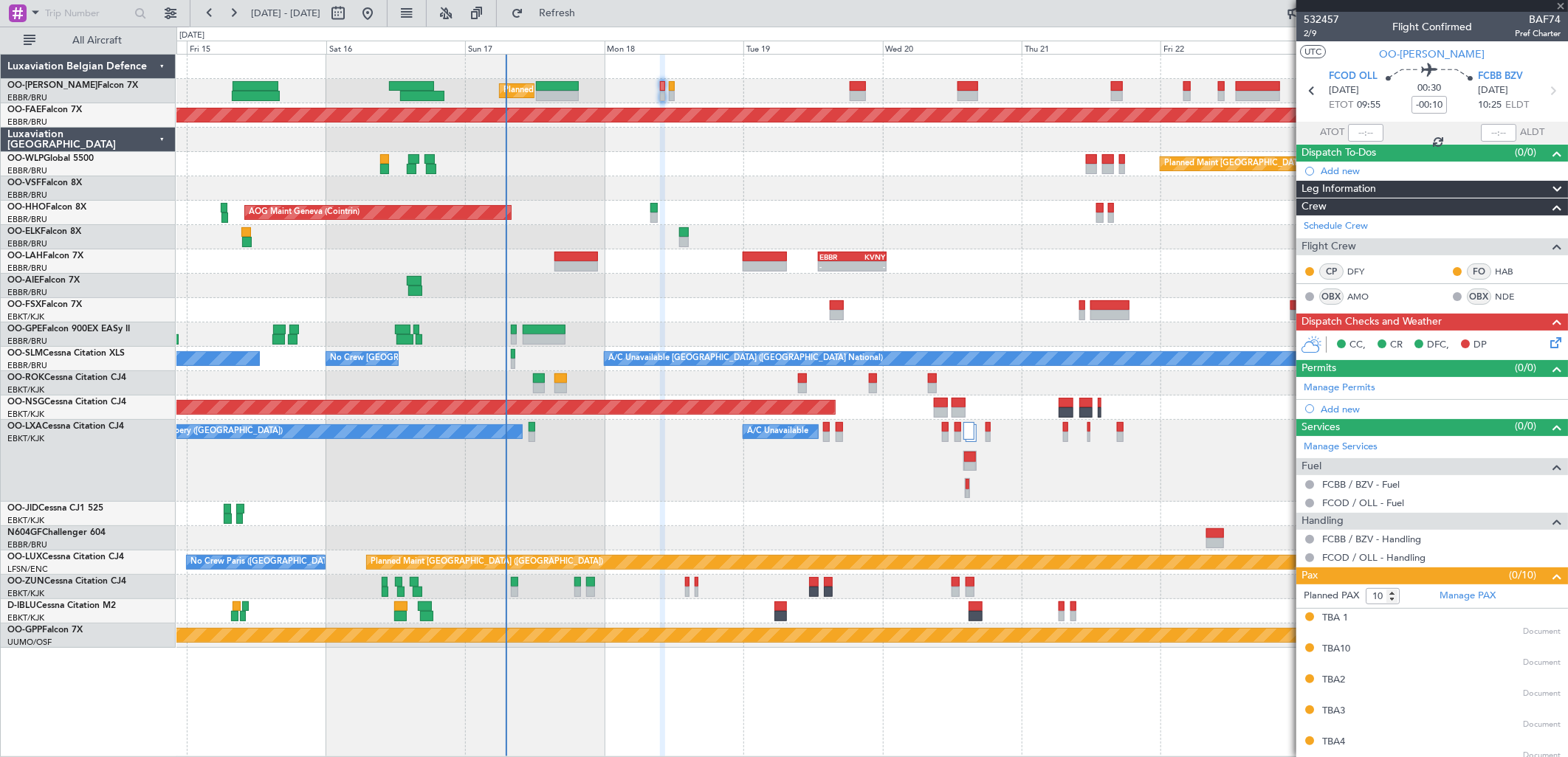
type input "+00:15"
type input "0"
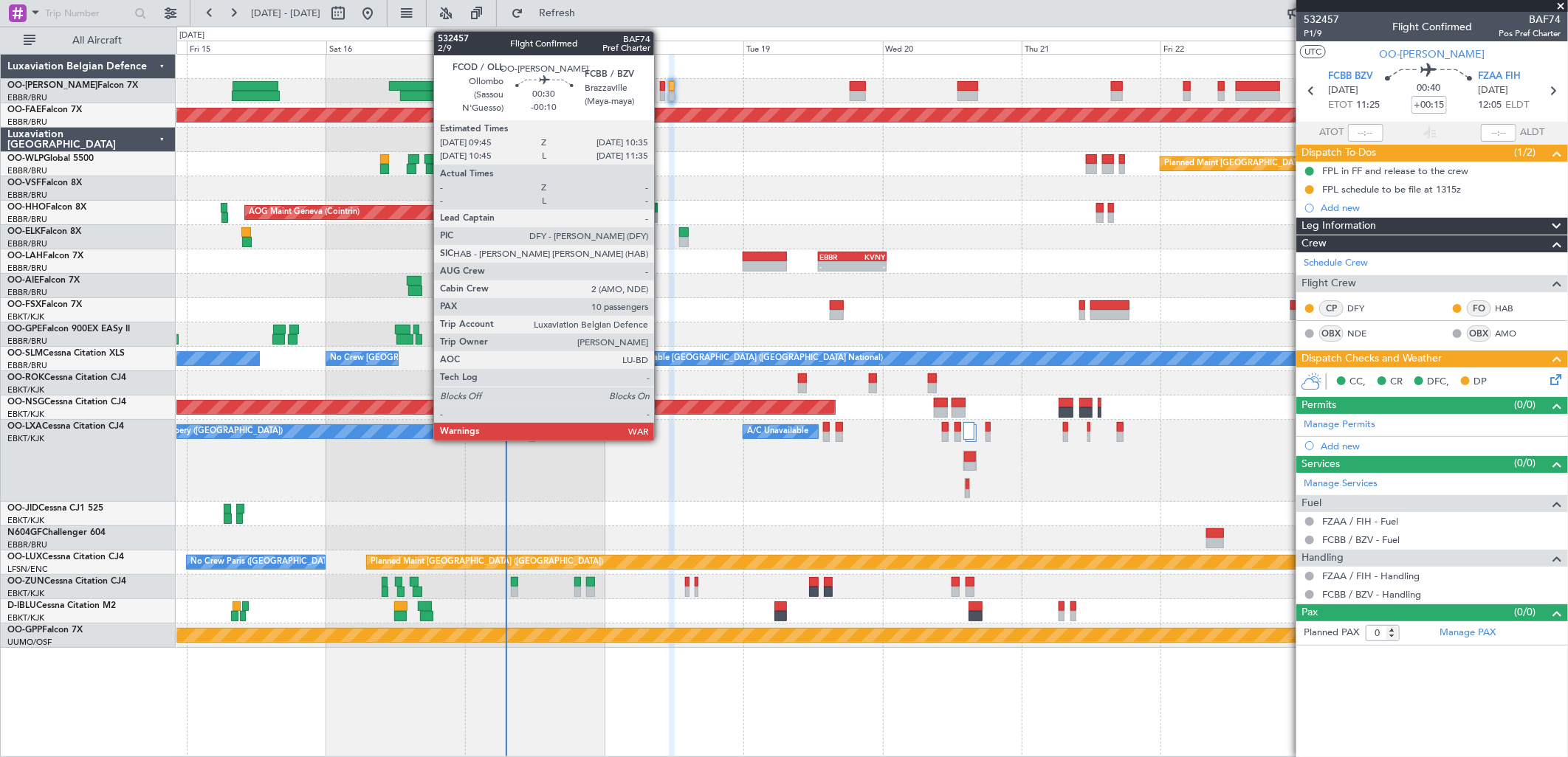
click at [661, 94] on div at bounding box center [662, 96] width 5 height 10
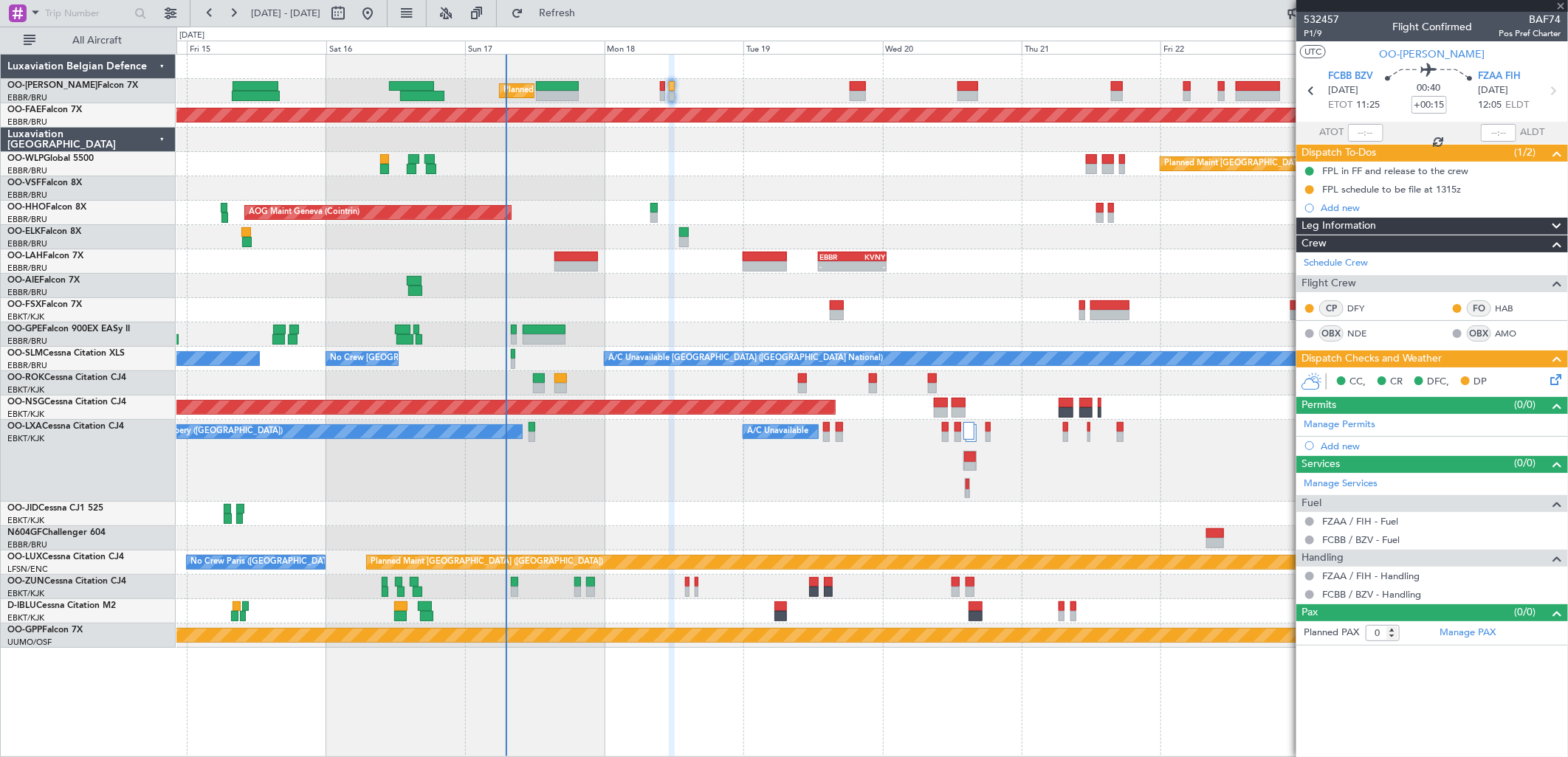
type input "-00:10"
type input "10"
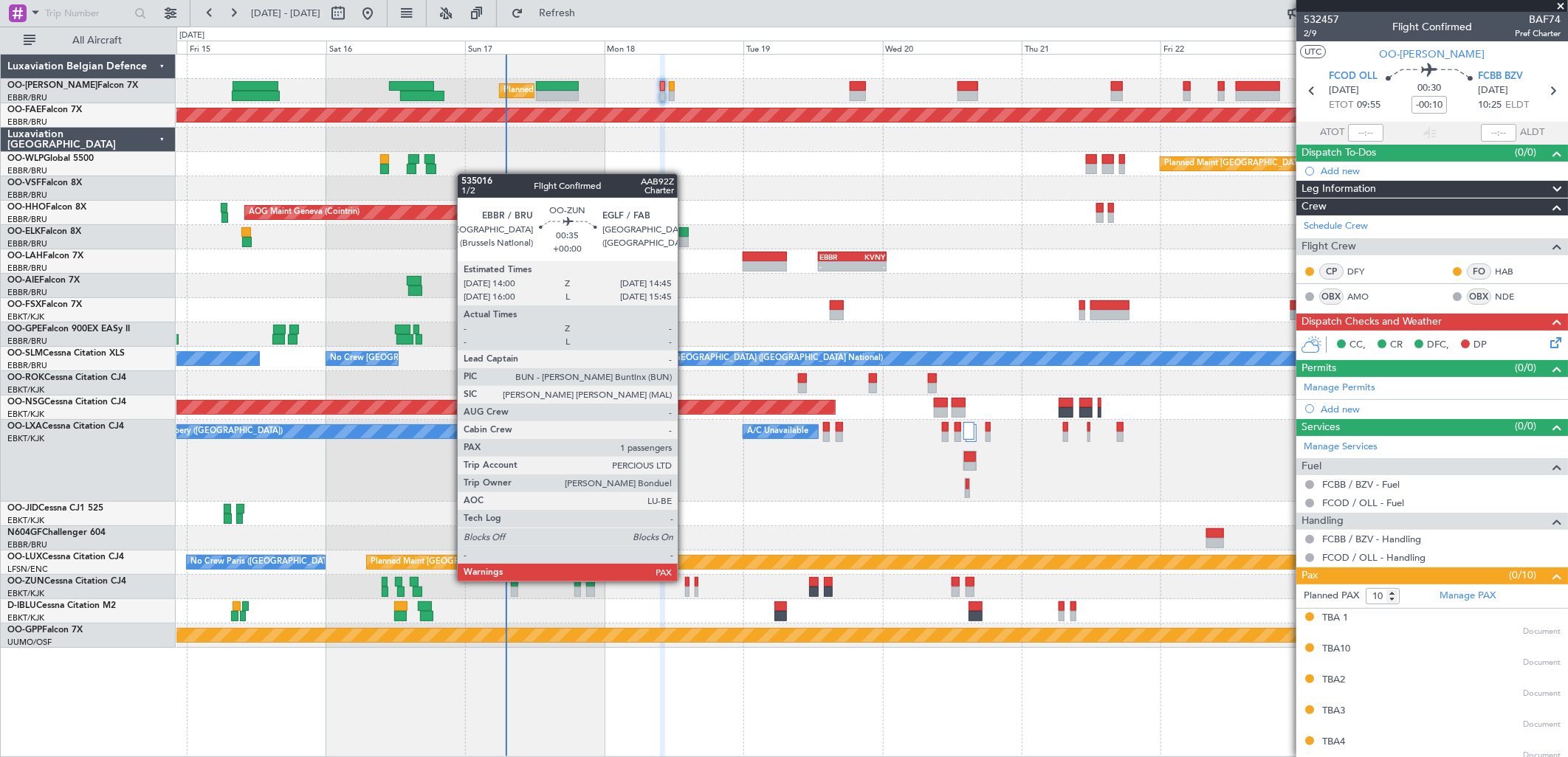
click at [685, 581] on div at bounding box center [687, 582] width 5 height 10
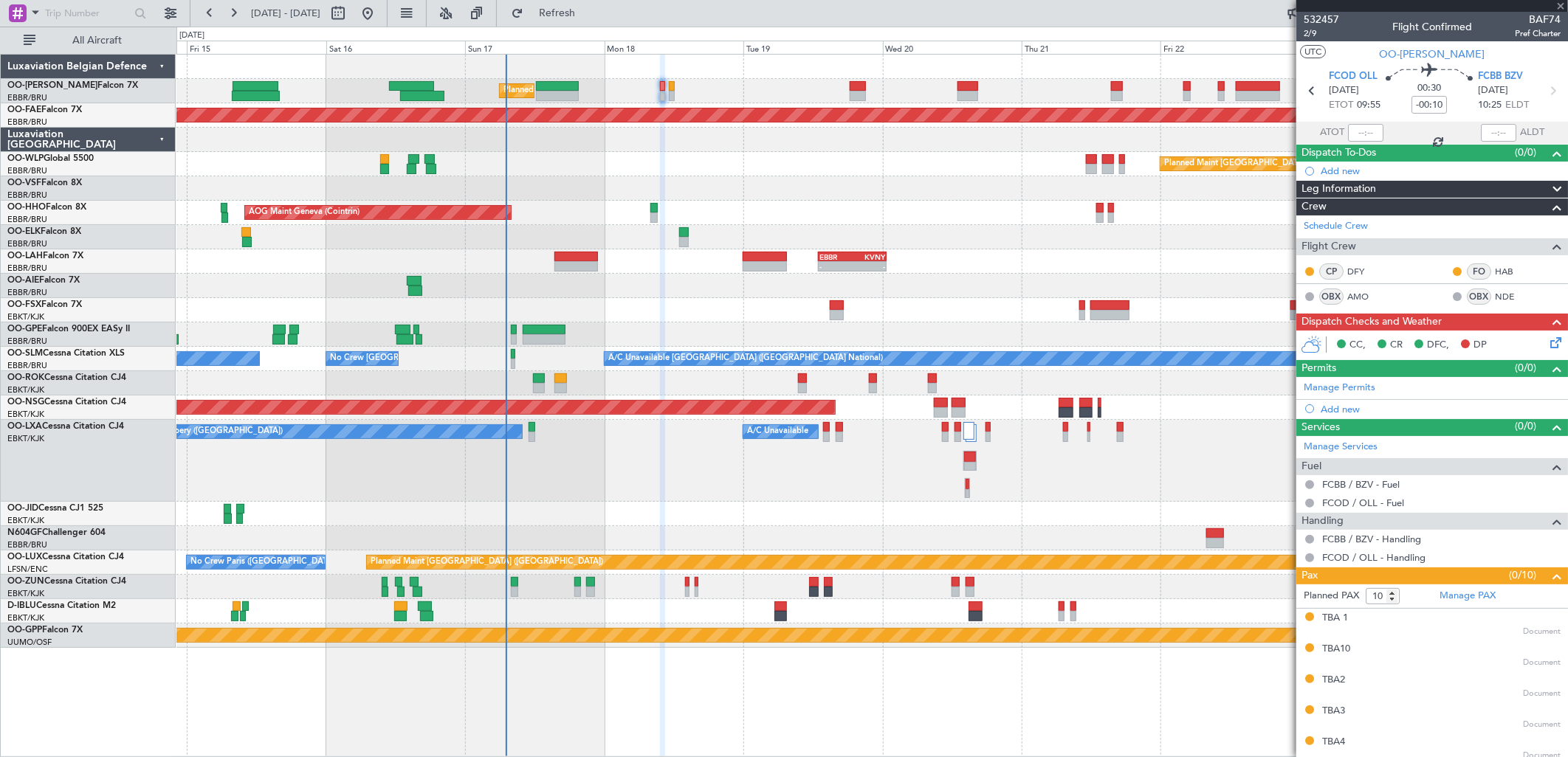
type input "4"
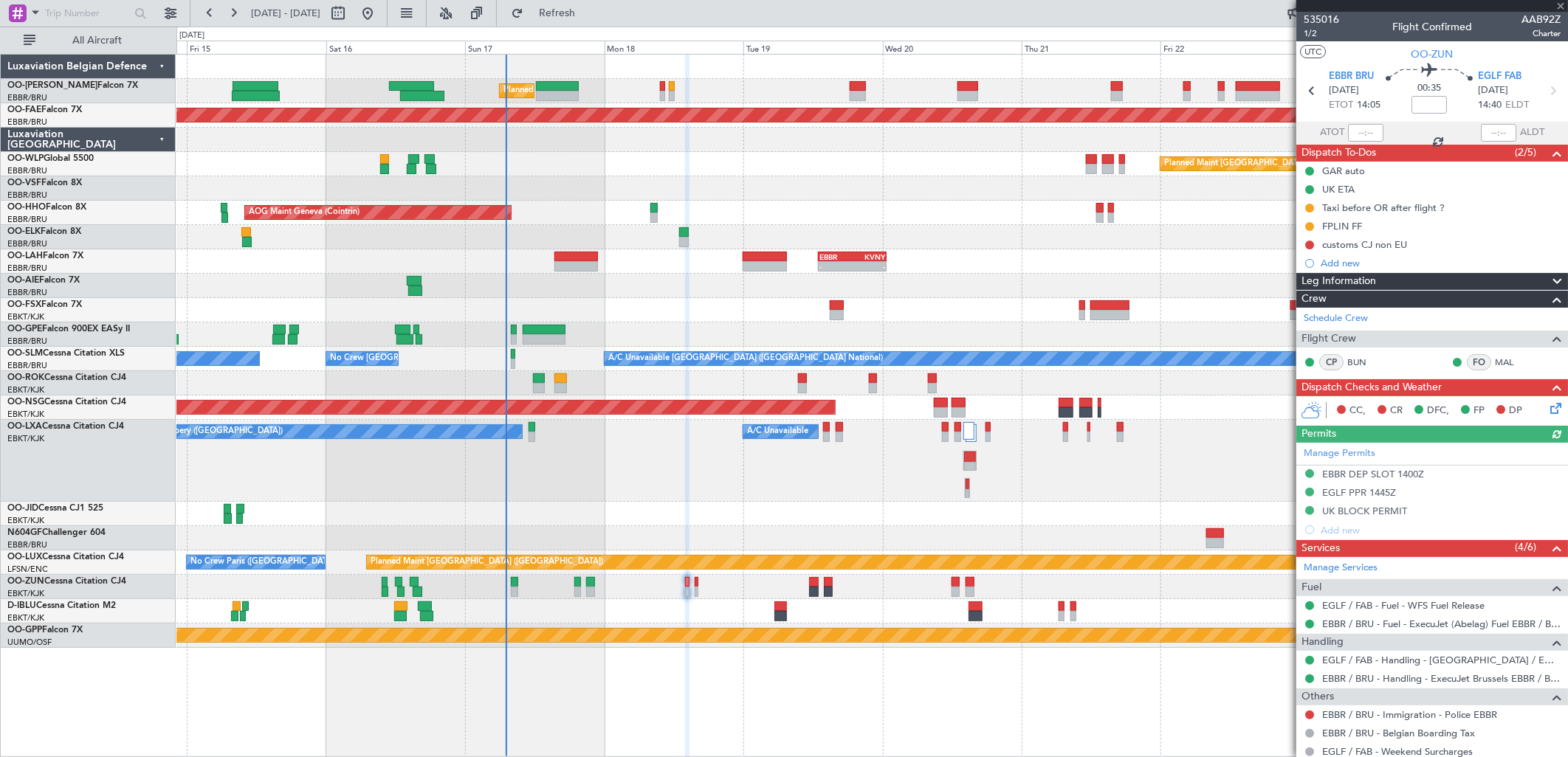
scroll to position [115, 0]
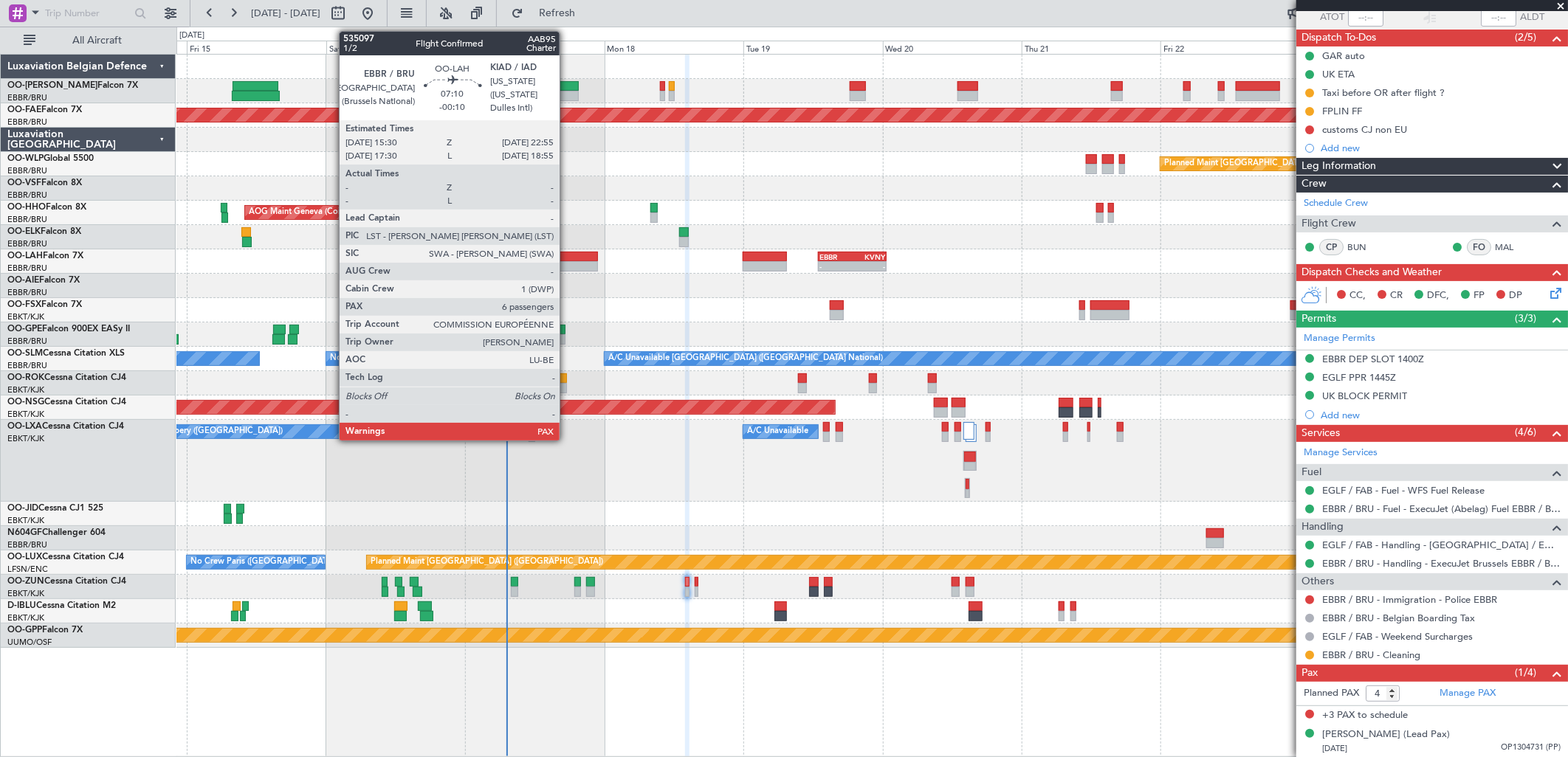
click at [567, 268] on div at bounding box center [576, 266] width 44 height 10
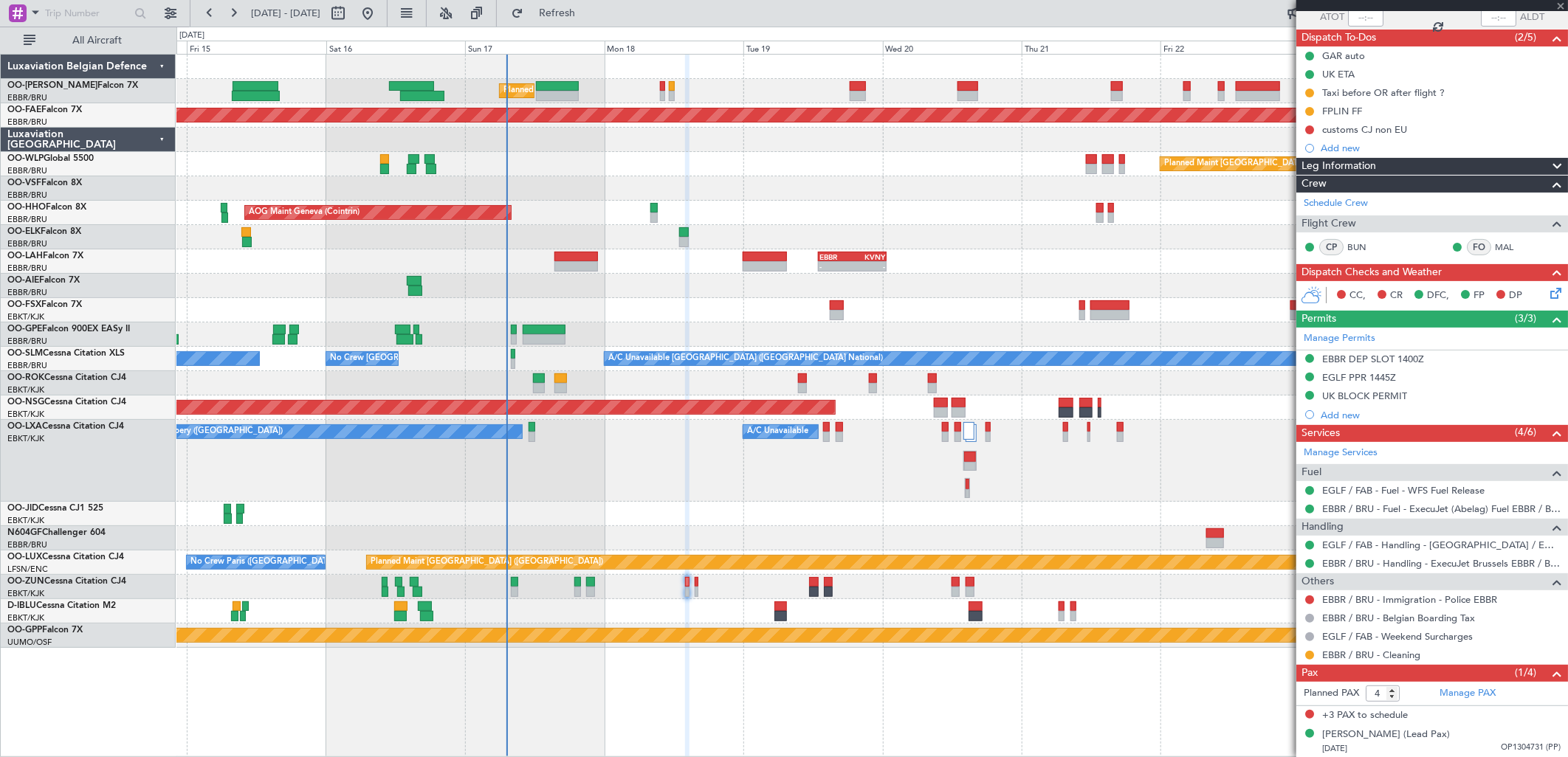
type input "-00:10"
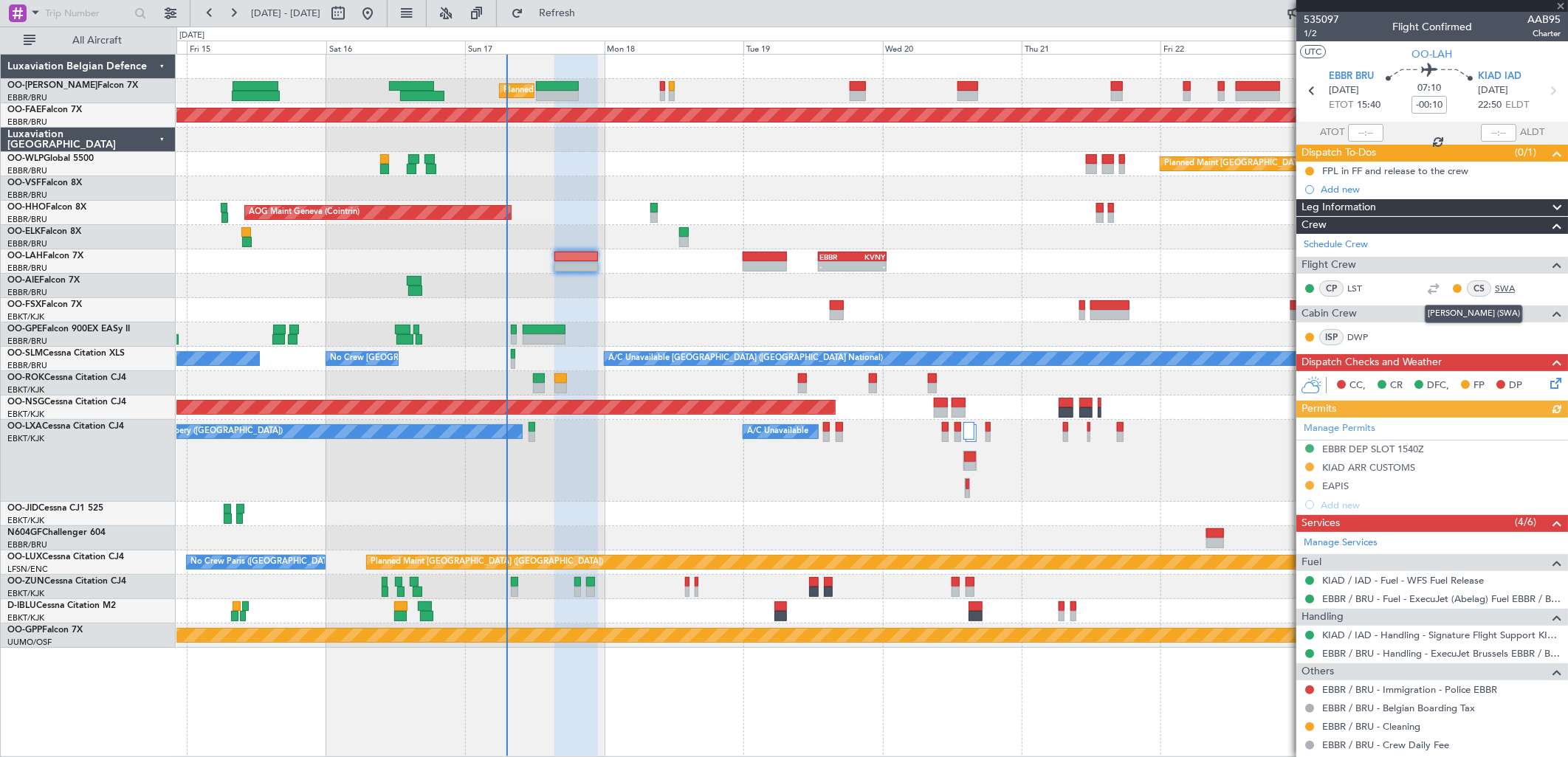
click at [1498, 286] on link "SWA" at bounding box center [1512, 288] width 33 height 13
click at [1496, 288] on div "Schedule Crew Flight Crew CP LST CS SWA Cabin Crew ISP DWP" at bounding box center [1432, 294] width 272 height 120
click at [1500, 283] on link "SWA" at bounding box center [1512, 288] width 33 height 13
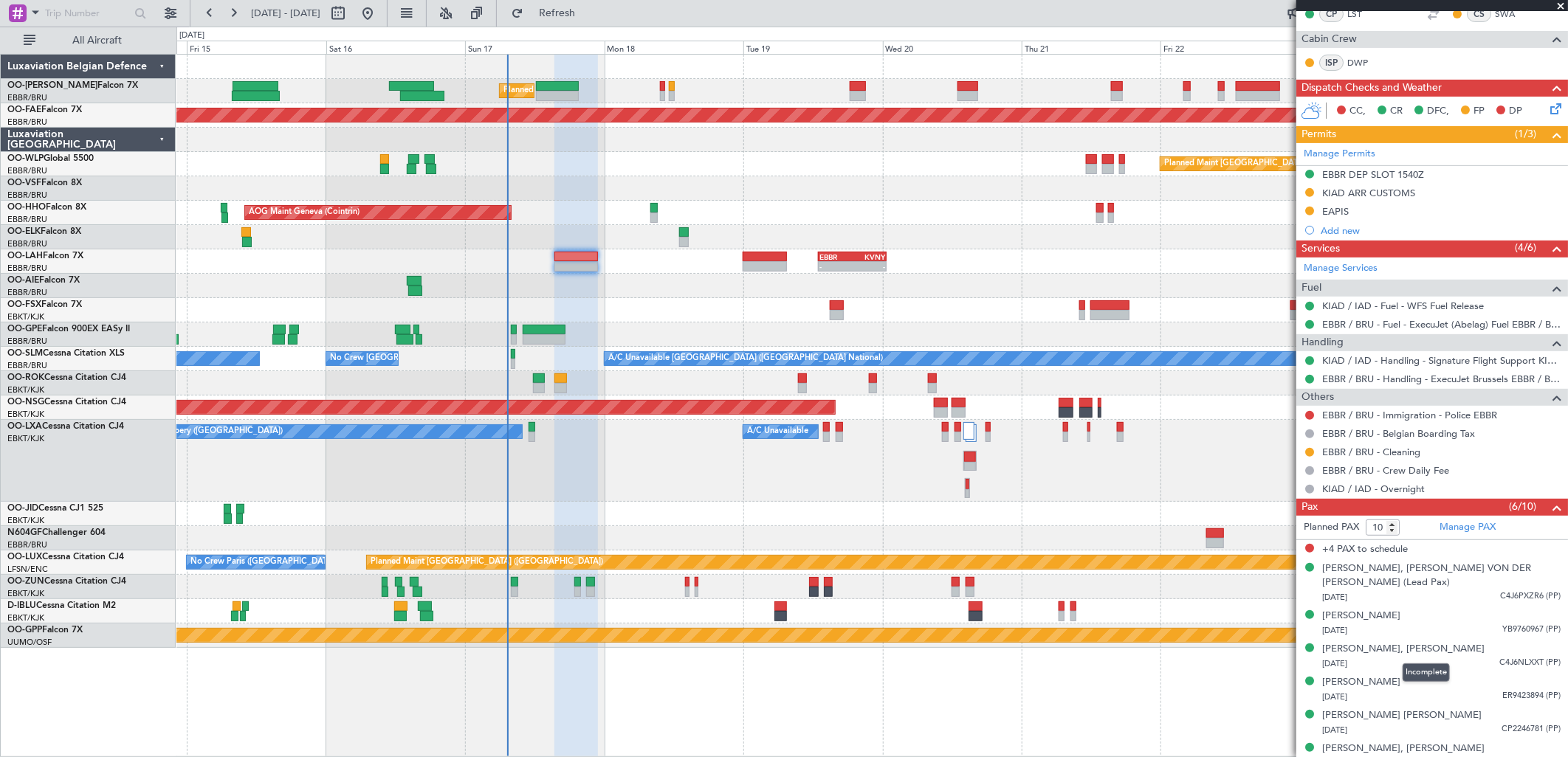
scroll to position [275, 0]
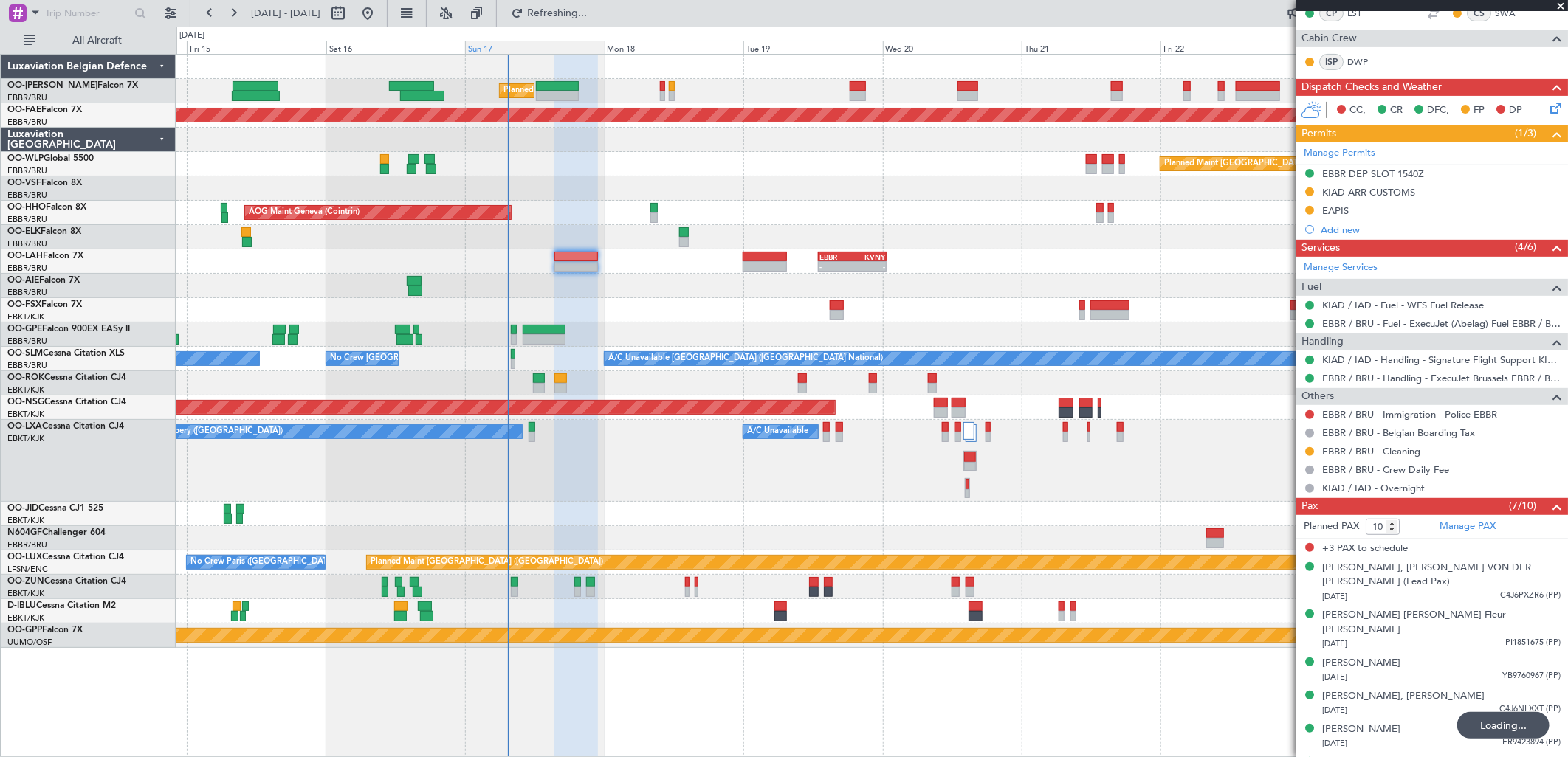
drag, startPoint x: 574, startPoint y: 3, endPoint x: 598, endPoint y: 45, distance: 48.4
click at [573, 4] on button "Refreshing..." at bounding box center [548, 13] width 89 height 24
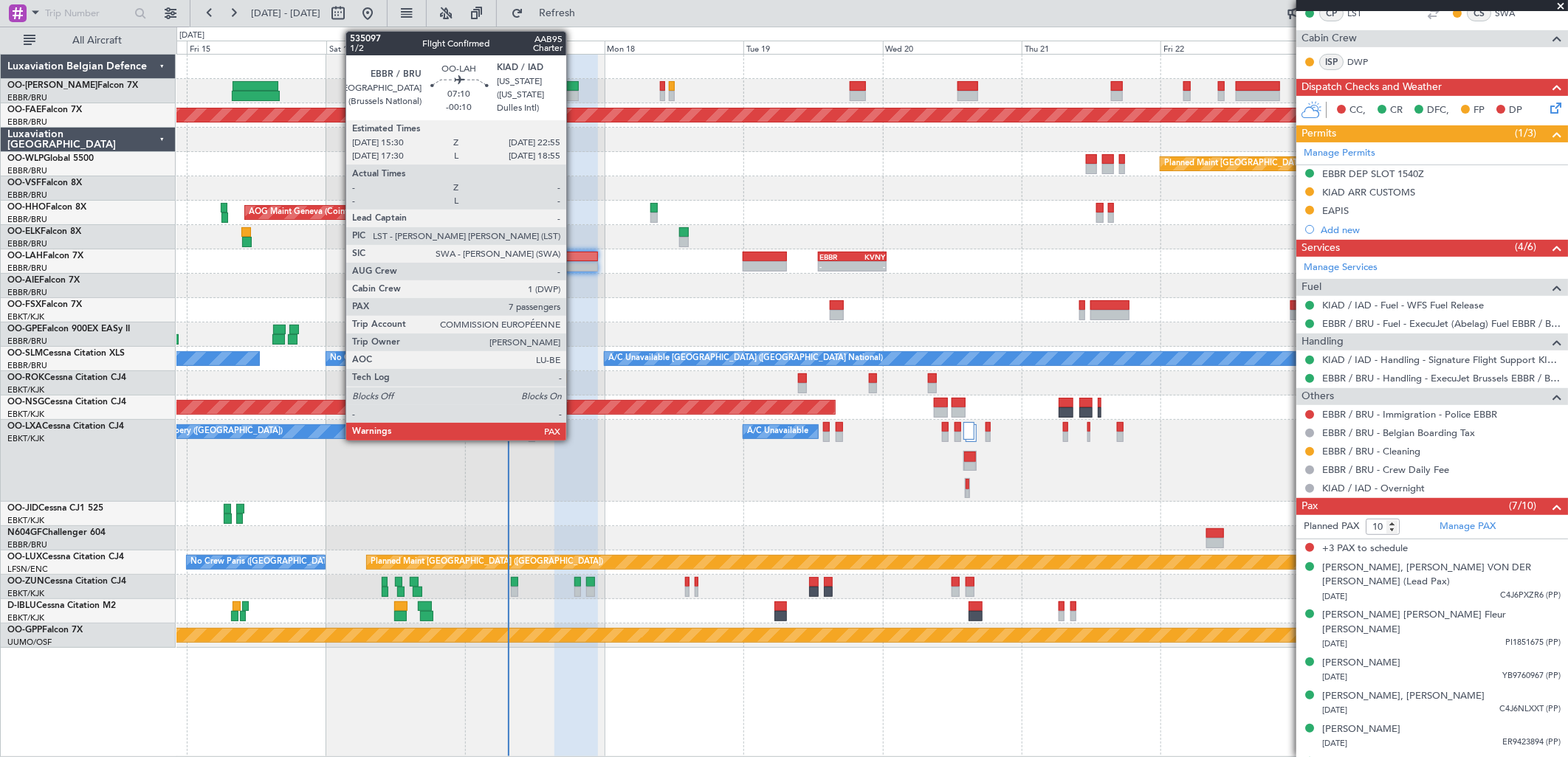
type input "8"
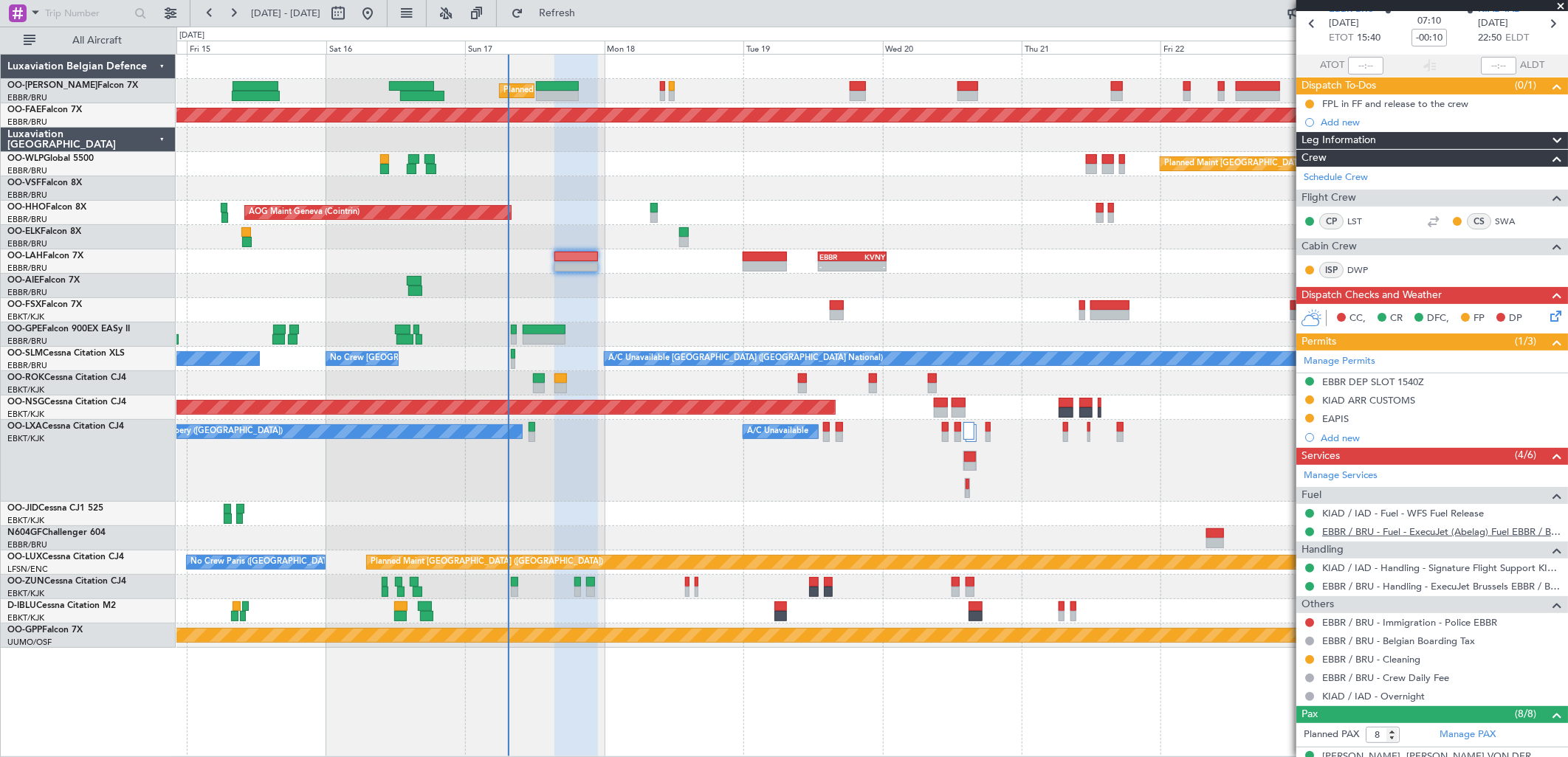
scroll to position [30, 0]
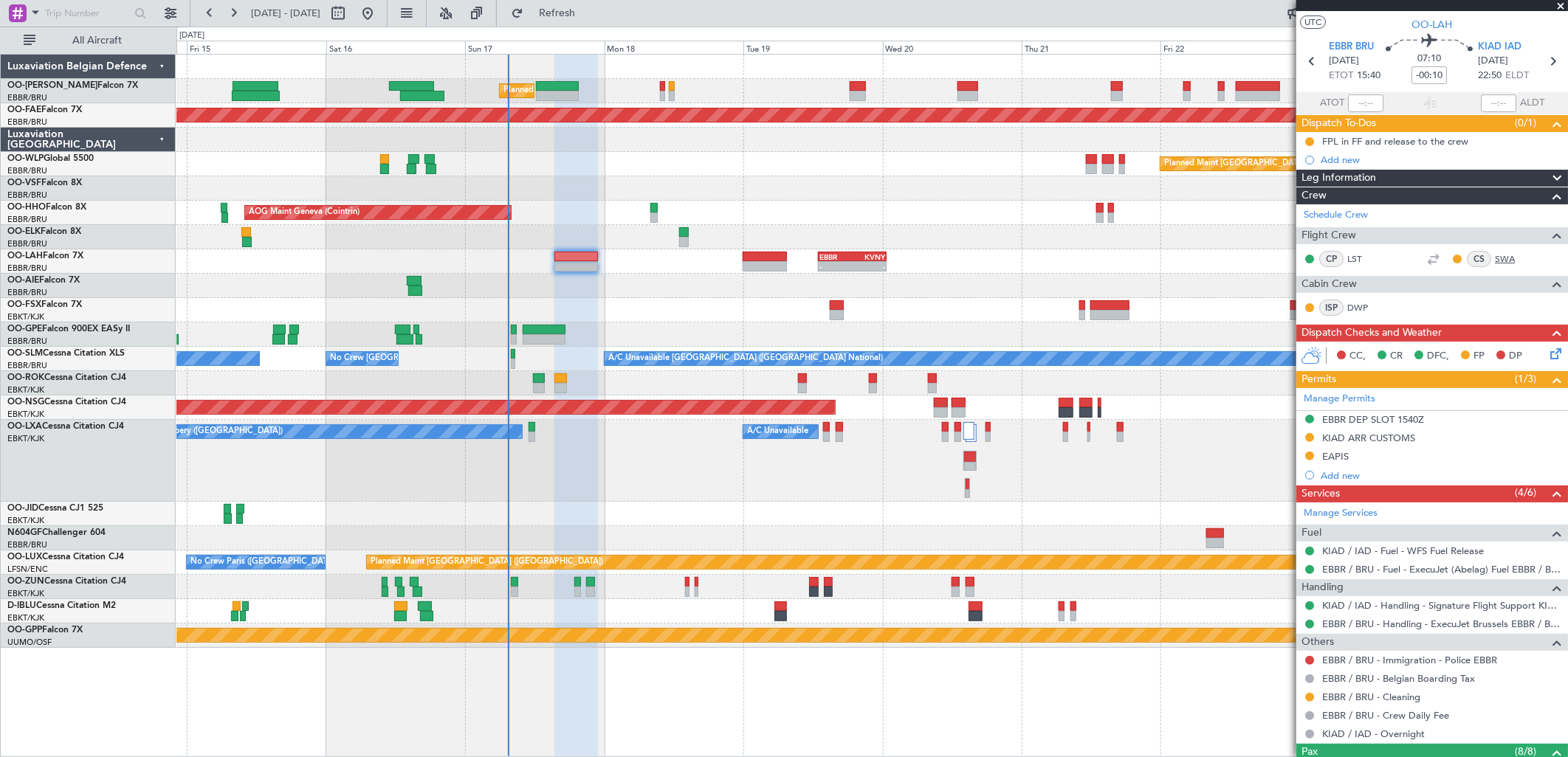
click at [1495, 262] on link "SWA" at bounding box center [1512, 259] width 33 height 13
click at [588, 13] on span "Refresh" at bounding box center [557, 13] width 62 height 10
click at [1501, 260] on link "SWA" at bounding box center [1512, 259] width 33 height 13
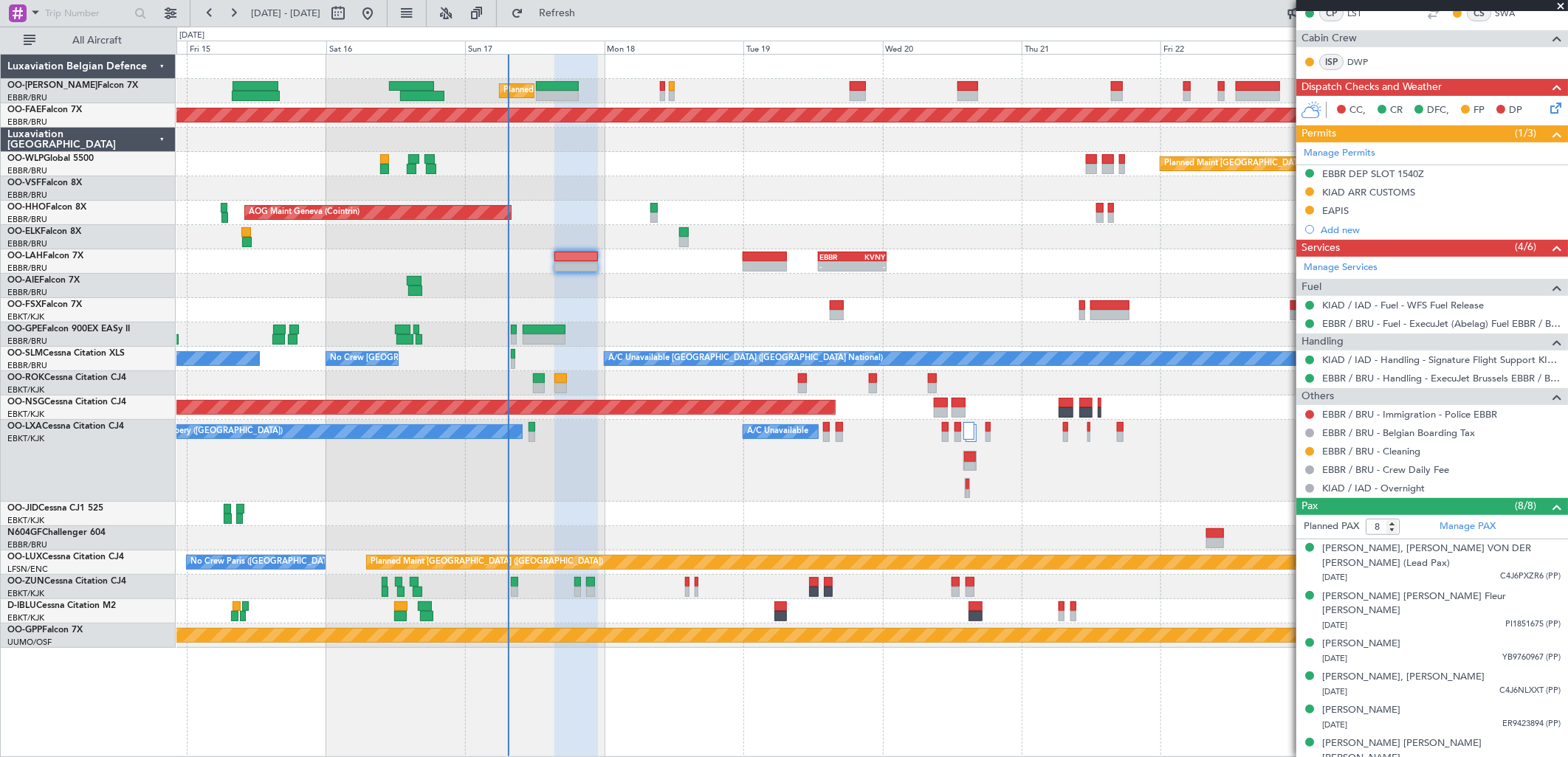
scroll to position [323, 0]
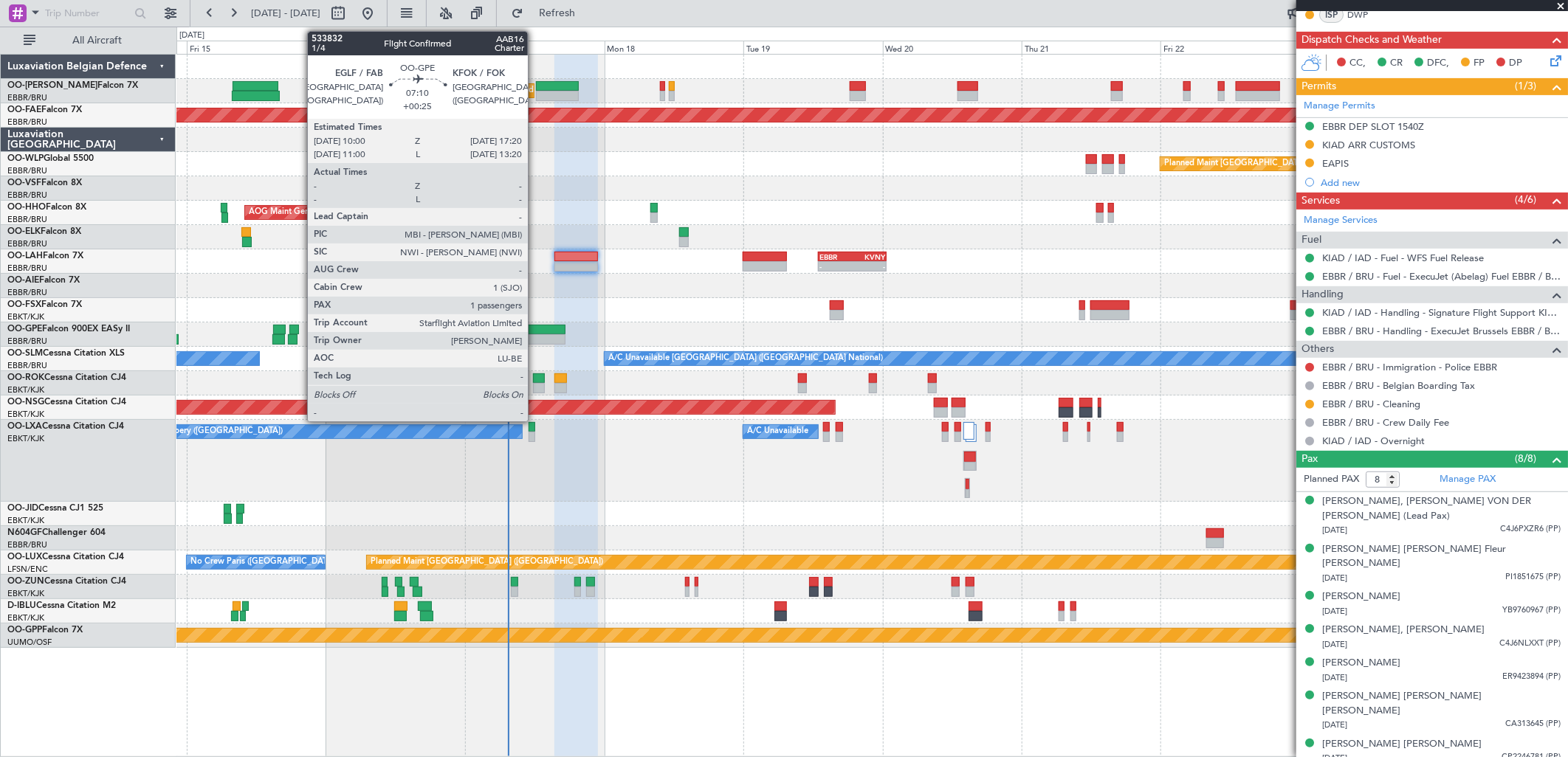
click at [535, 340] on div at bounding box center [544, 339] width 43 height 10
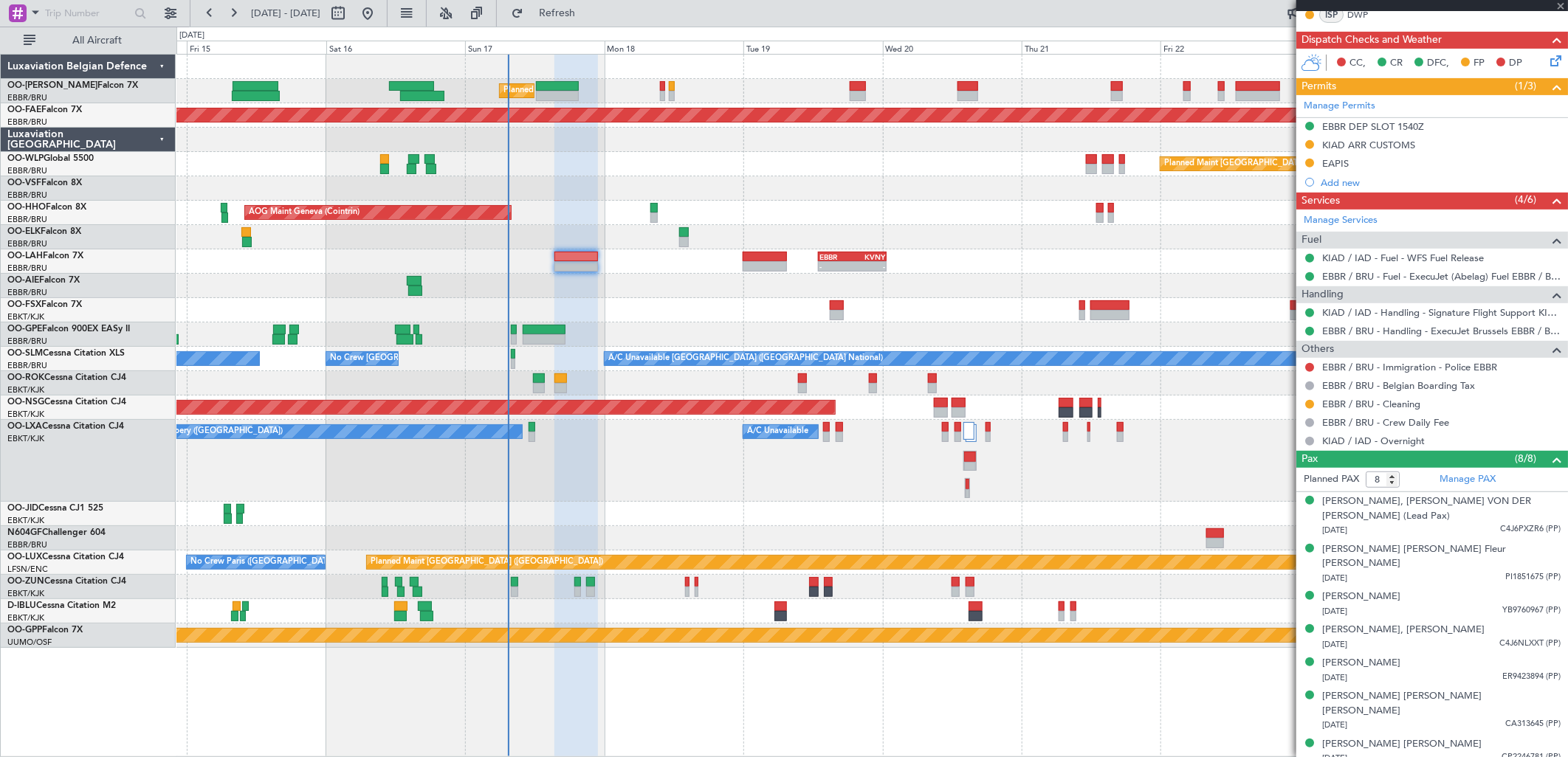
type input "+00:25"
type input "1"
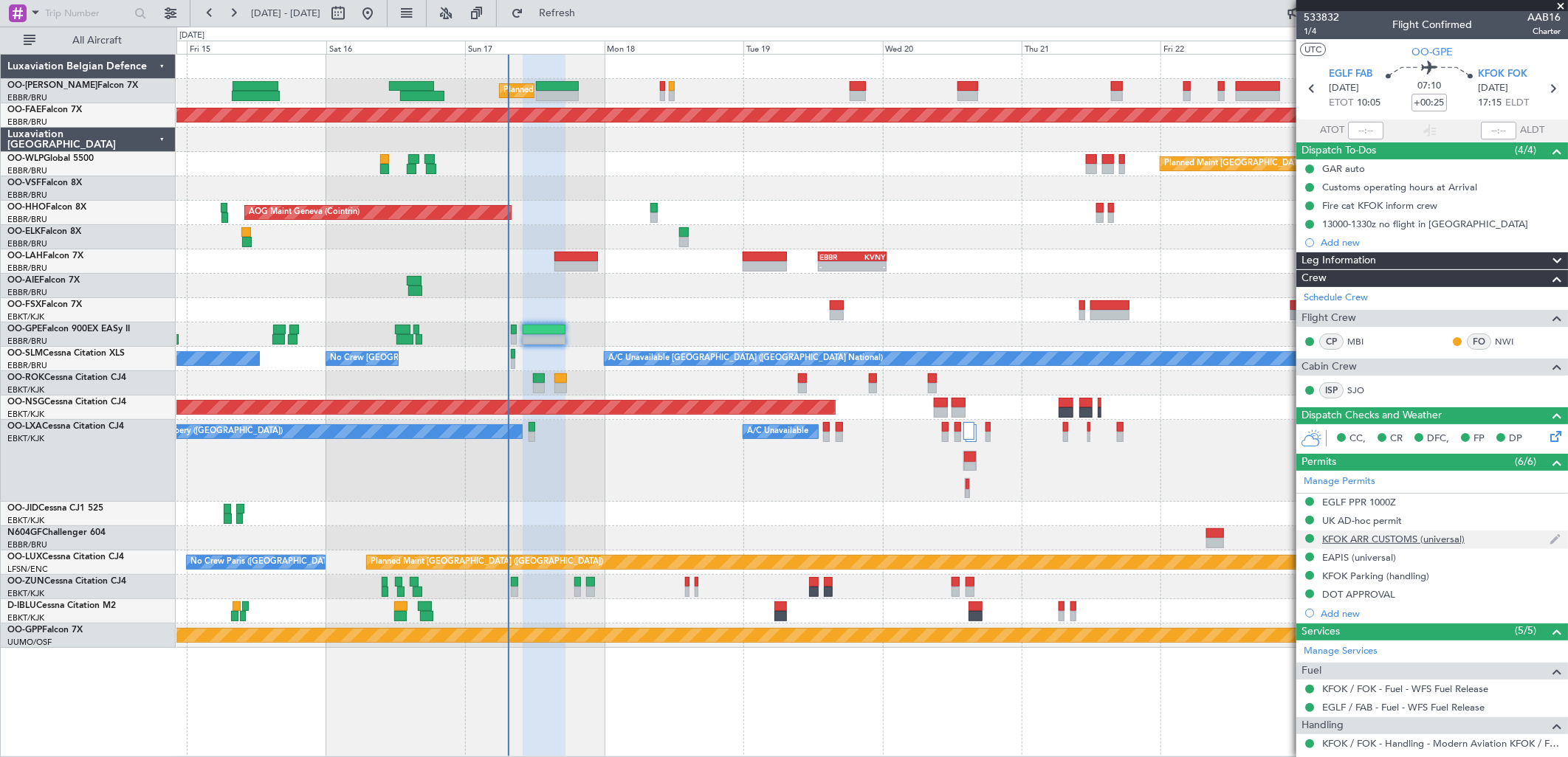
scroll to position [0, 0]
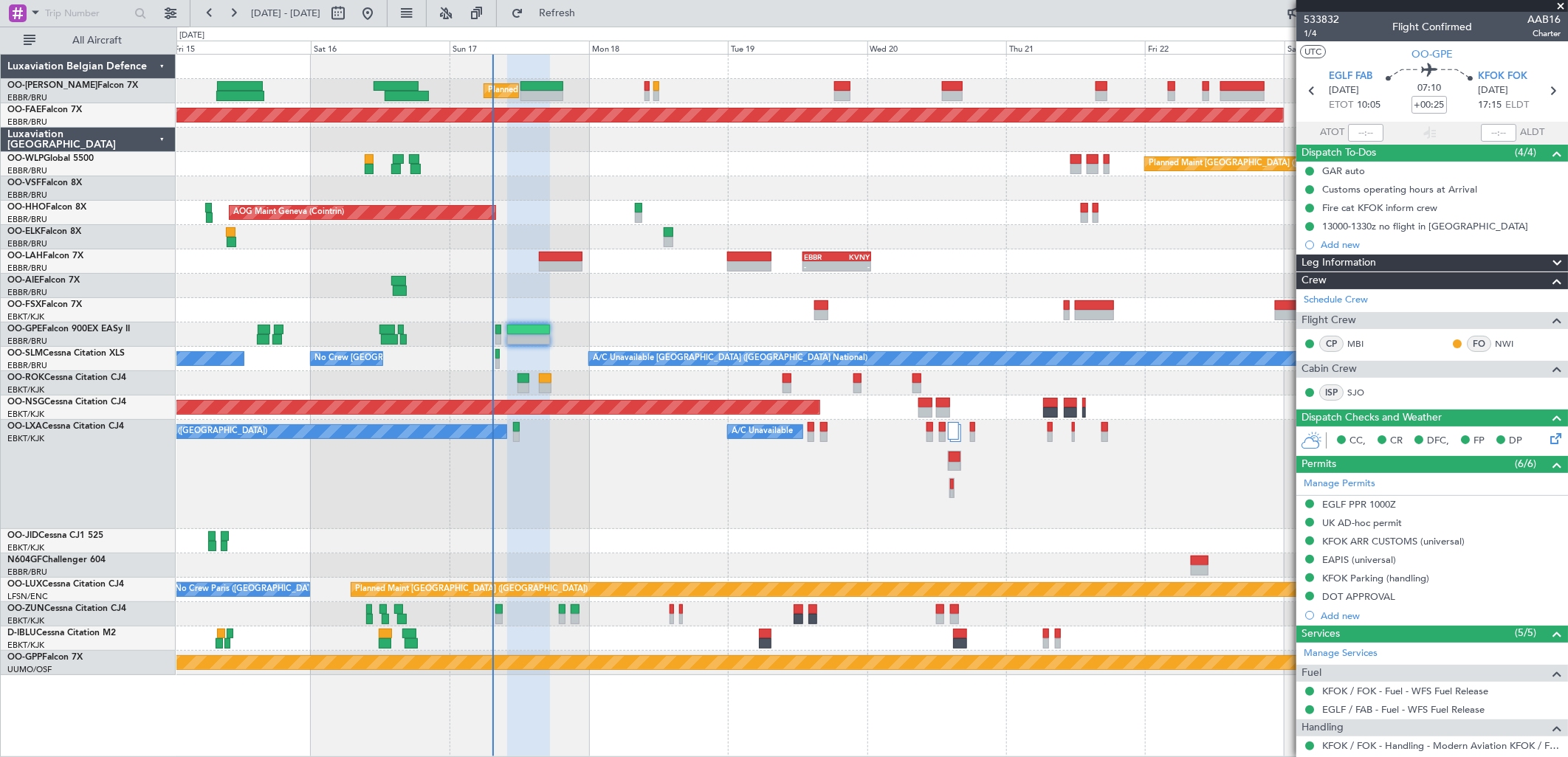
click at [1218, 440] on div "A/C Unavailable No Crew Chambery (Aix-les-bains)" at bounding box center [871, 474] width 1391 height 109
click at [588, 17] on span "Refresh" at bounding box center [557, 13] width 62 height 10
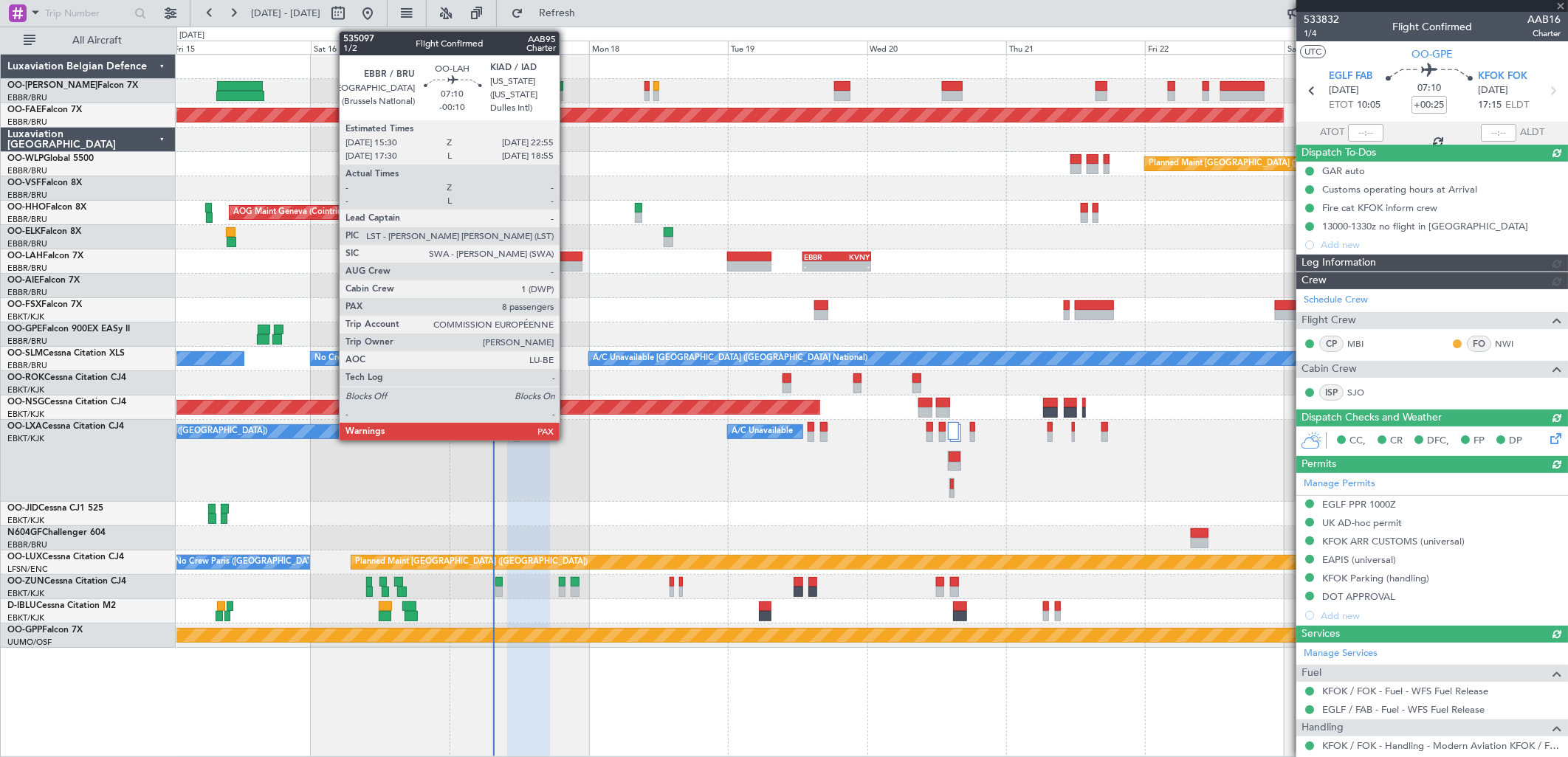
click at [567, 255] on div at bounding box center [561, 256] width 44 height 10
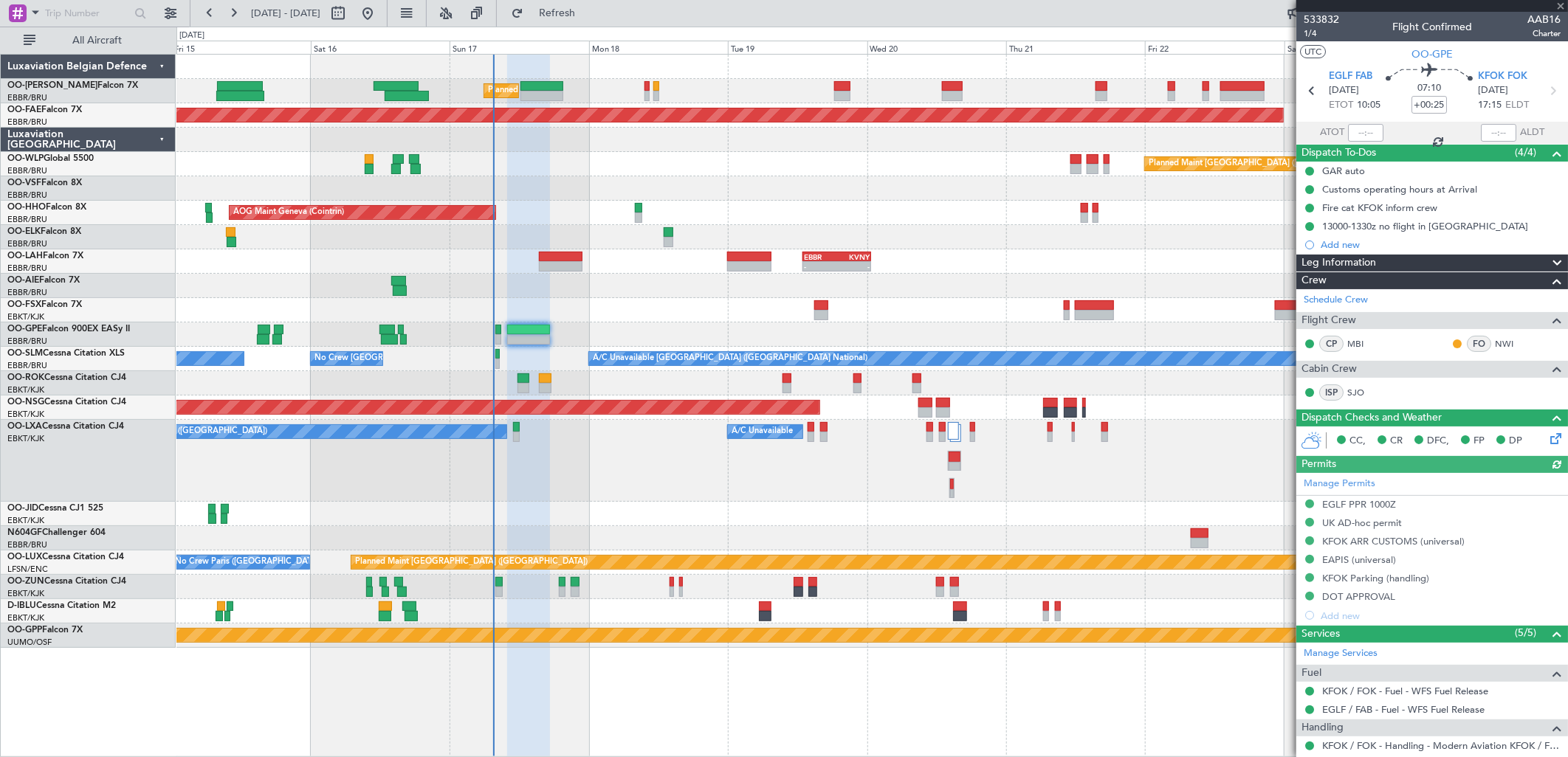
type input "-00:10"
type input "8"
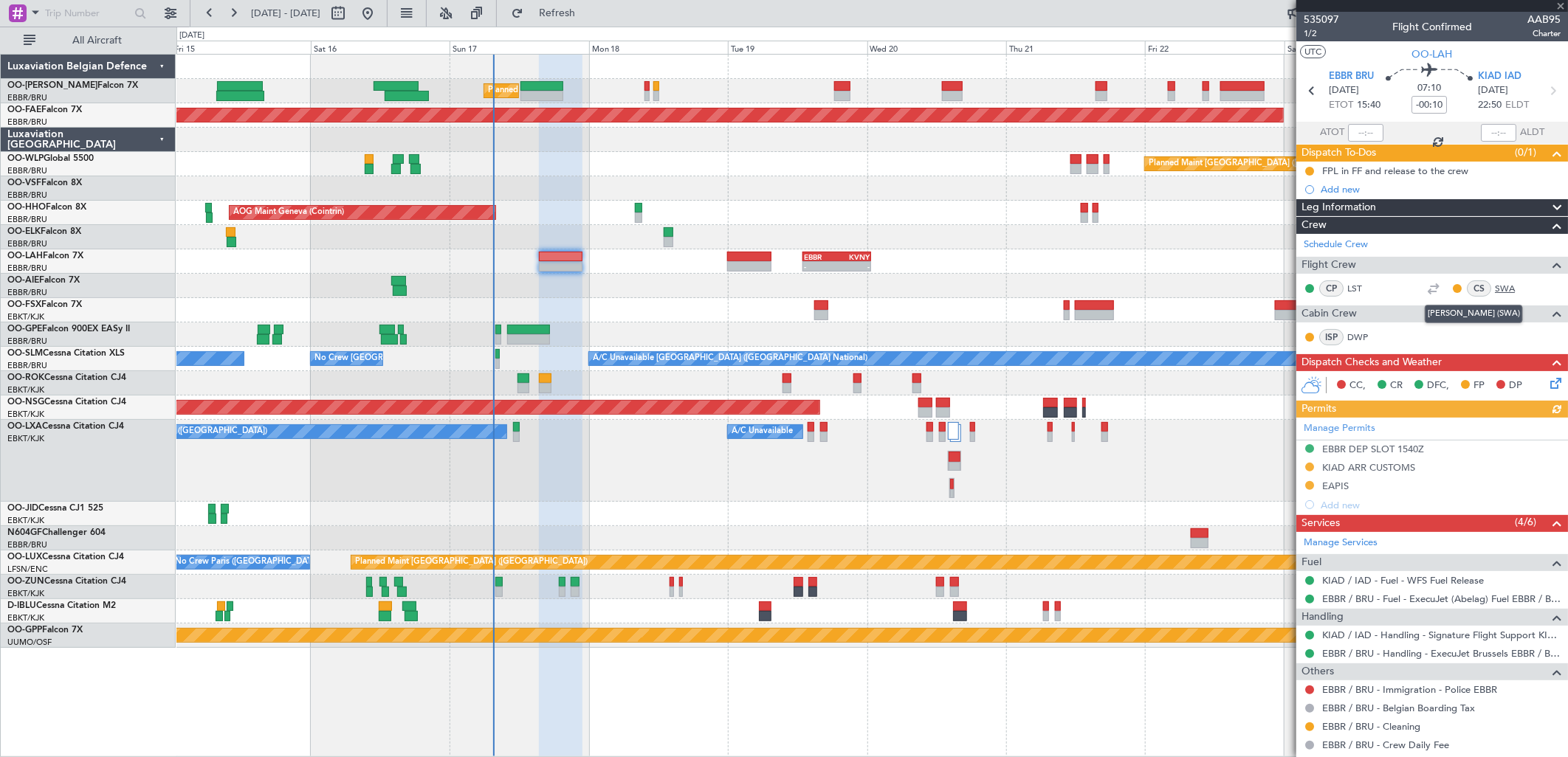
click at [1495, 288] on link "SWA" at bounding box center [1512, 288] width 33 height 13
click at [1363, 636] on link "KIAD / IAD - Handling - Signature Flight Support KIAD / IAD" at bounding box center [1441, 636] width 238 height 13
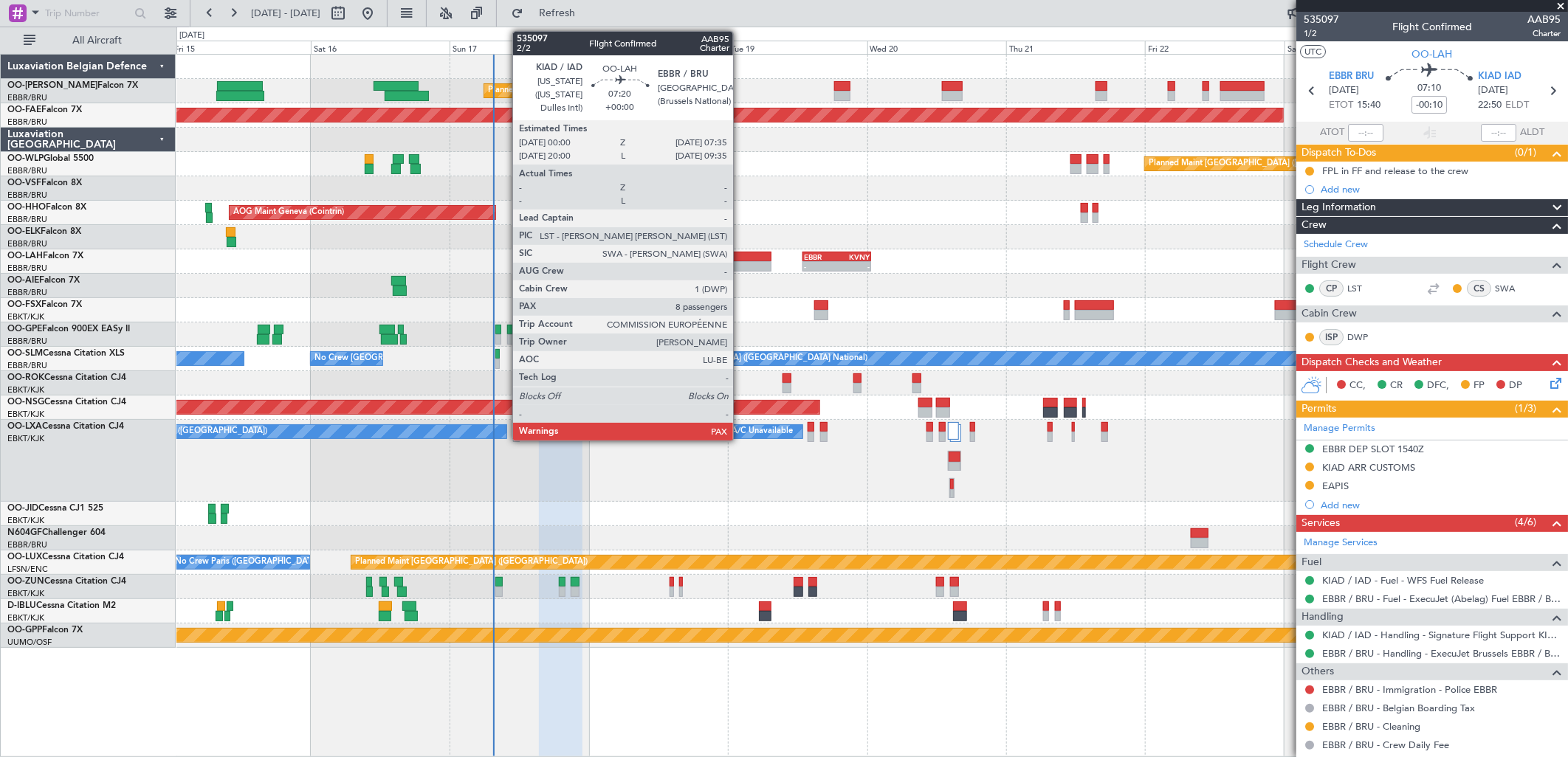
click at [741, 270] on div at bounding box center [749, 266] width 45 height 10
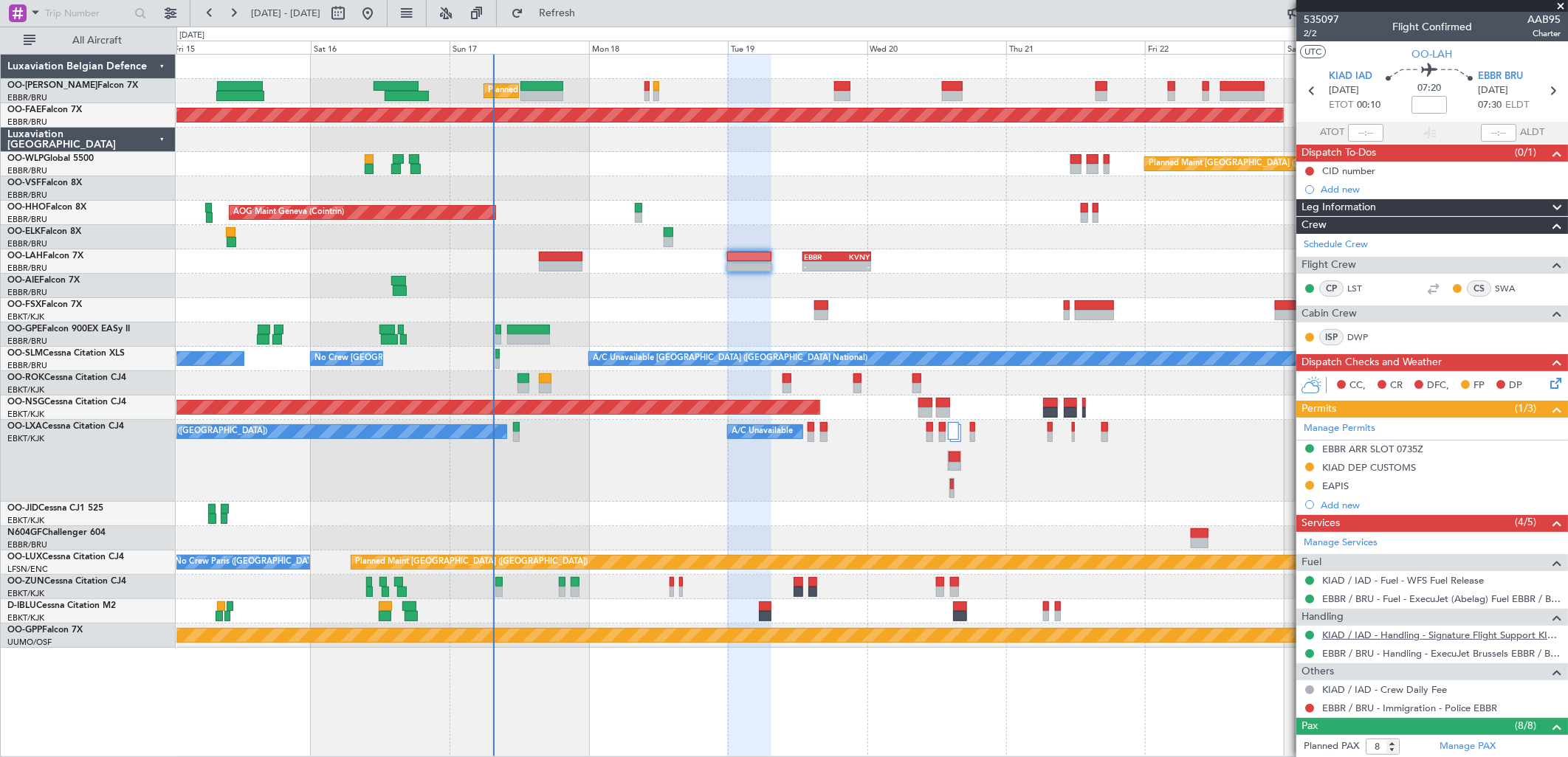
click at [1371, 636] on link "KIAD / IAD - Handling - Signature Flight Support KIAD / IAD" at bounding box center [1441, 636] width 238 height 13
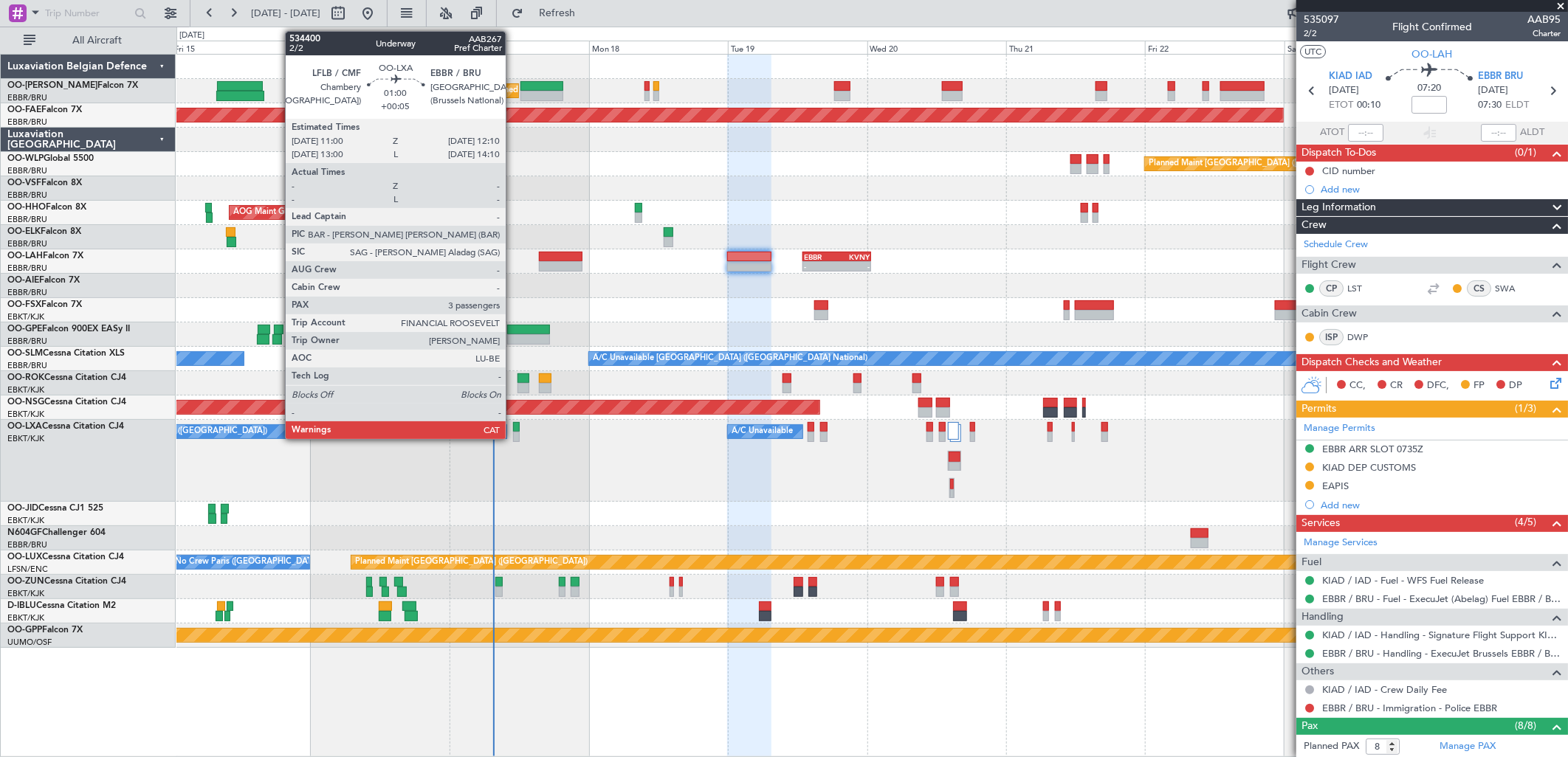
click at [513, 429] on div at bounding box center [516, 427] width 7 height 10
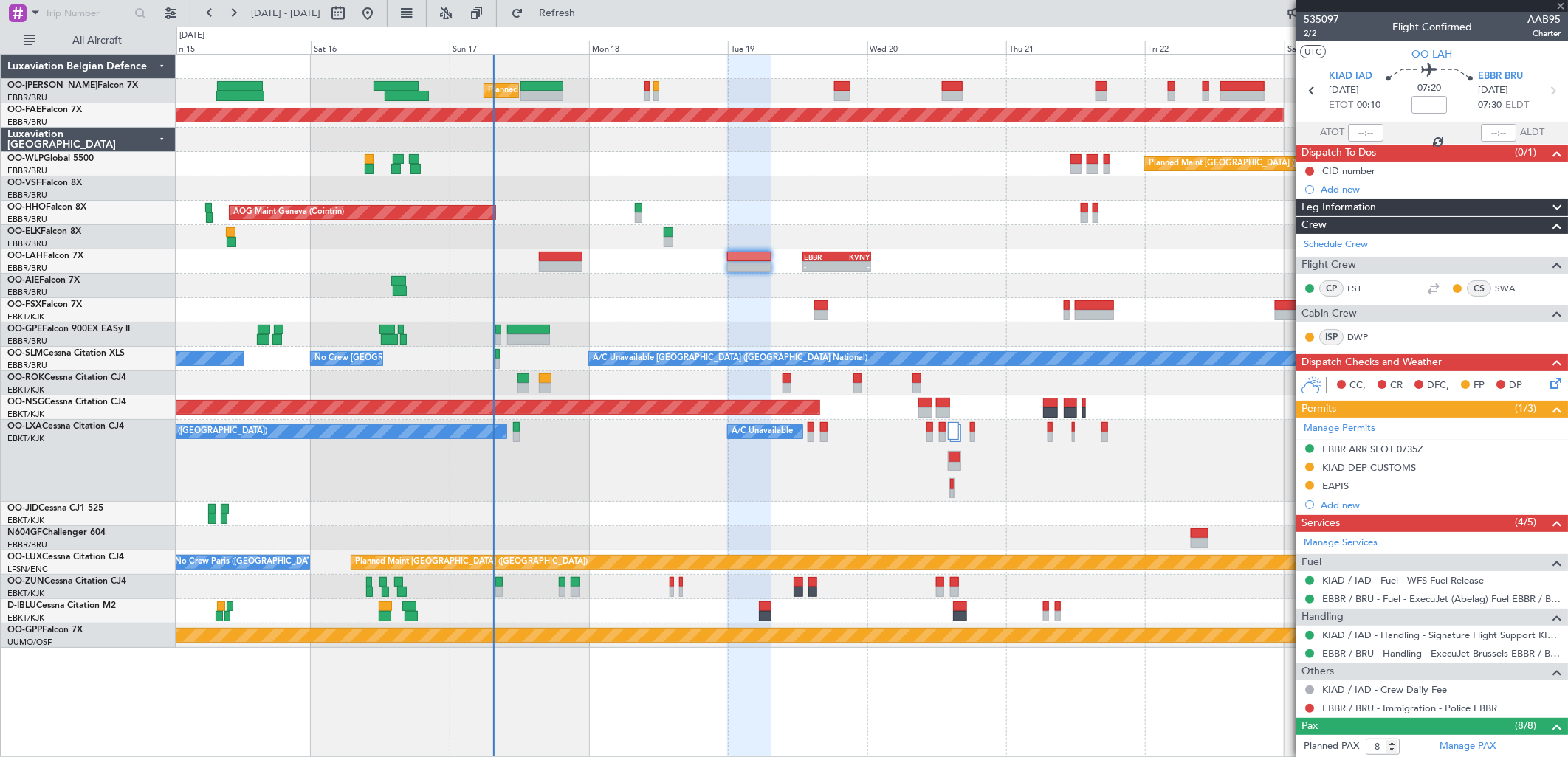
type input "+00:05"
type input "3"
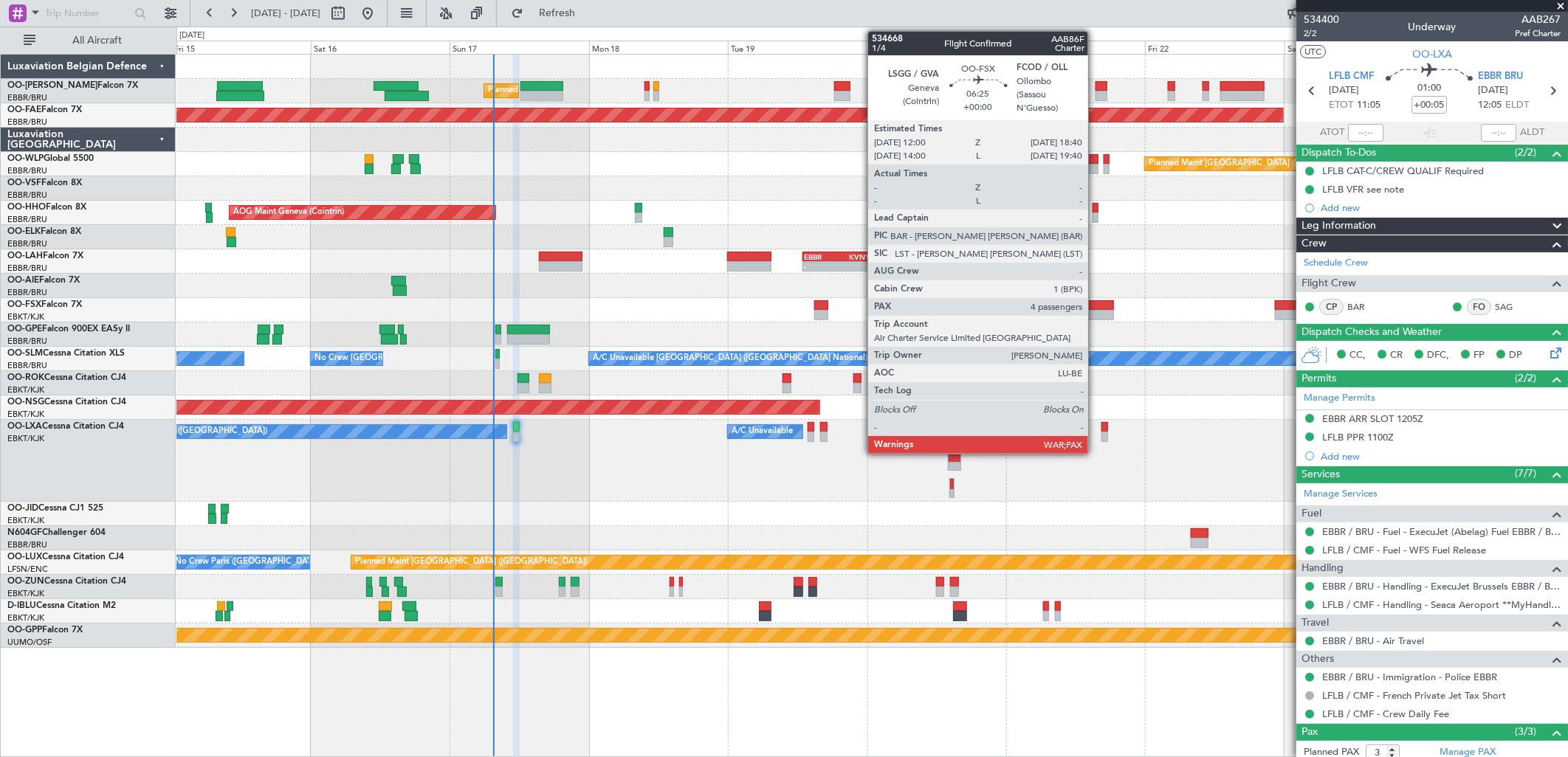
click at [1095, 303] on div at bounding box center [1095, 305] width 39 height 10
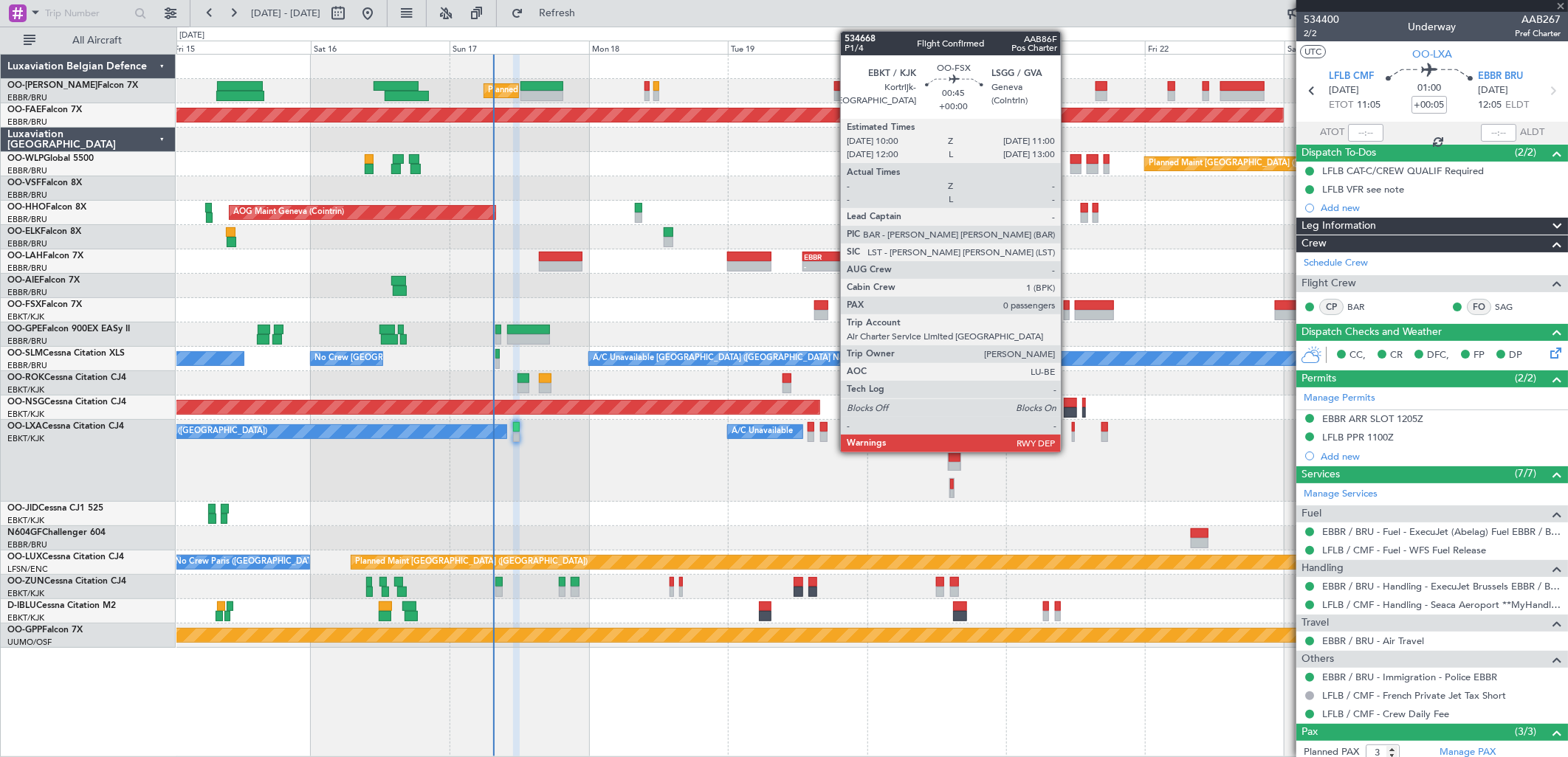
type input "4"
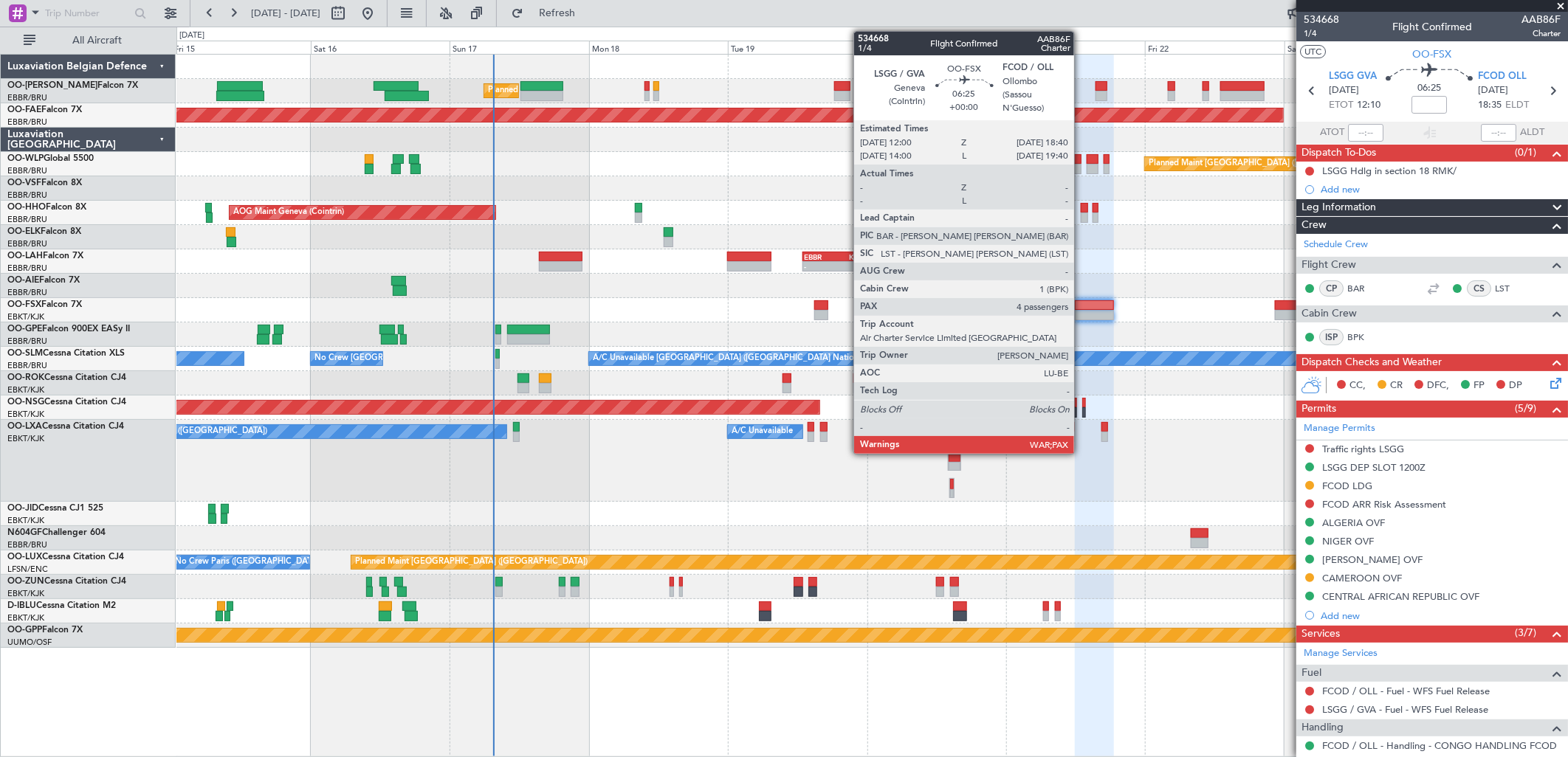
click at [1081, 310] on div at bounding box center [1095, 305] width 39 height 10
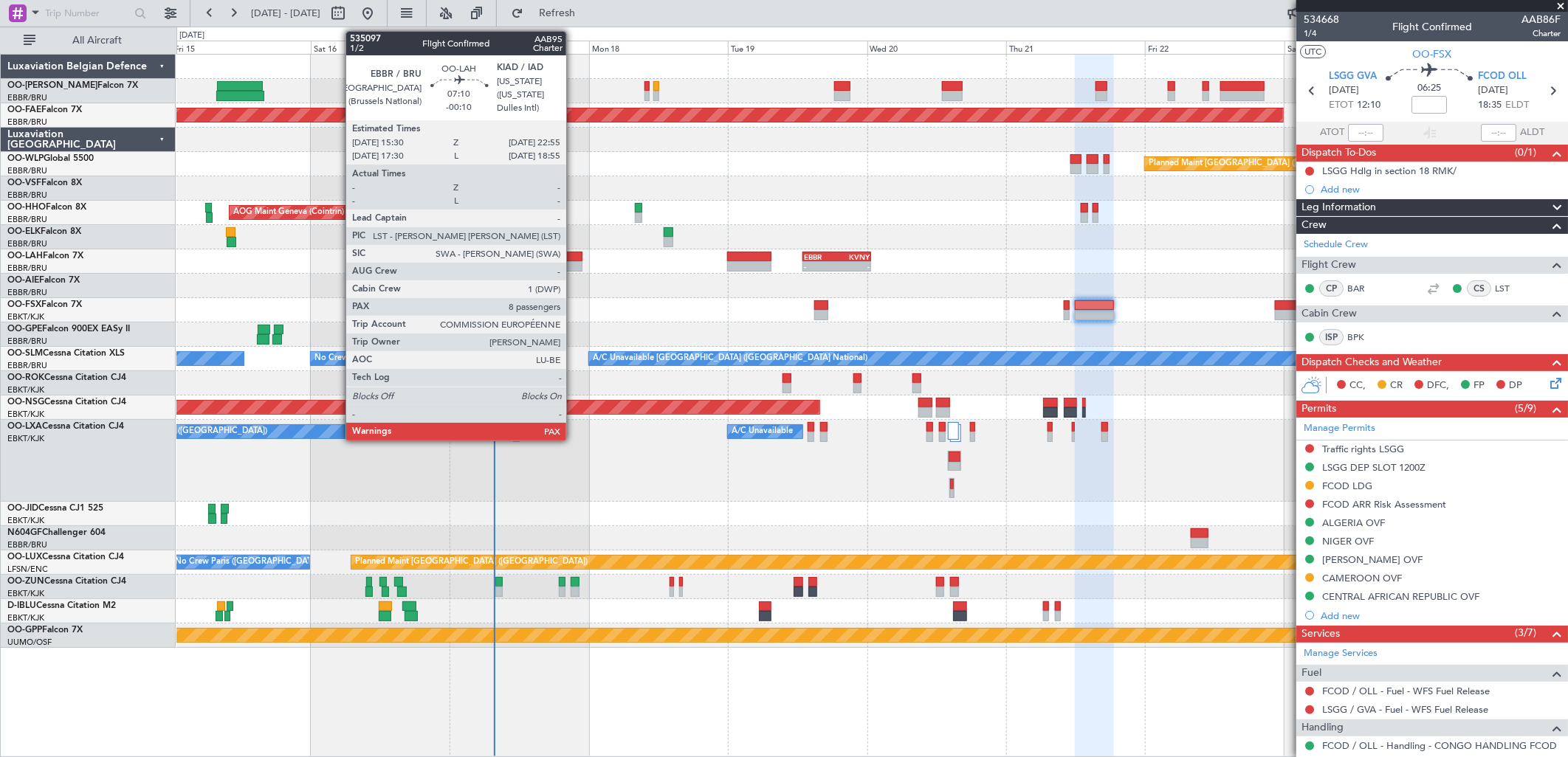
click at [574, 262] on div at bounding box center [561, 266] width 44 height 10
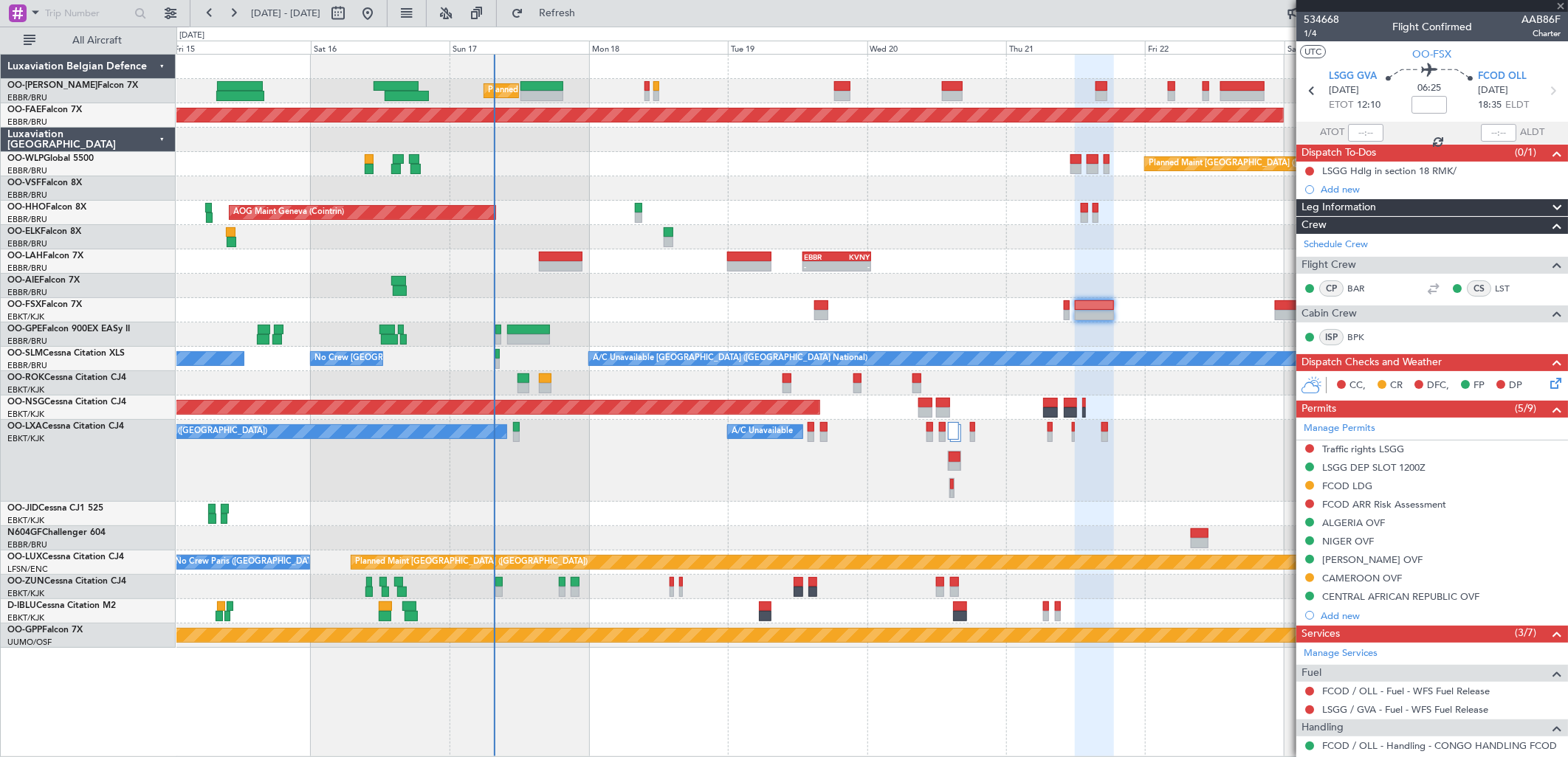
type input "-00:10"
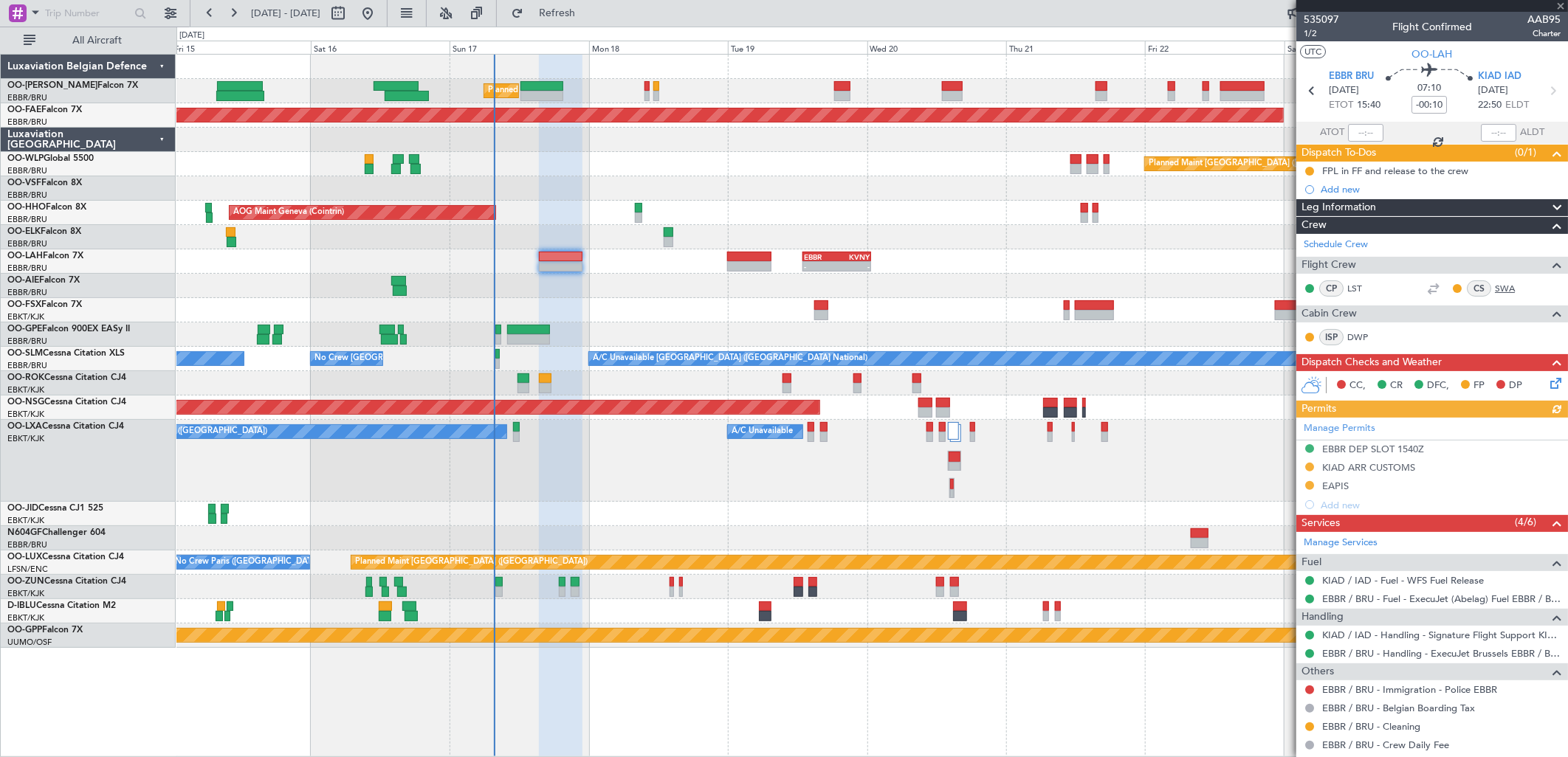
click at [1495, 285] on link "SWA" at bounding box center [1512, 288] width 33 height 13
click at [1396, 683] on mat-tooltip-component "EBBR / BRU - Belgian Boarding Tax" at bounding box center [1399, 683] width 158 height 39
click at [1440, 696] on mat-tooltip-component "EBBR / BRU - Belgian Boarding Tax" at bounding box center [1399, 683] width 158 height 39
click at [1438, 690] on div "EBBR / BRU - Belgian Boarding Tax" at bounding box center [1399, 683] width 136 height 19
click at [1487, 693] on link "EBBR / BRU - Immigration - Police EBBR" at bounding box center [1409, 690] width 175 height 13
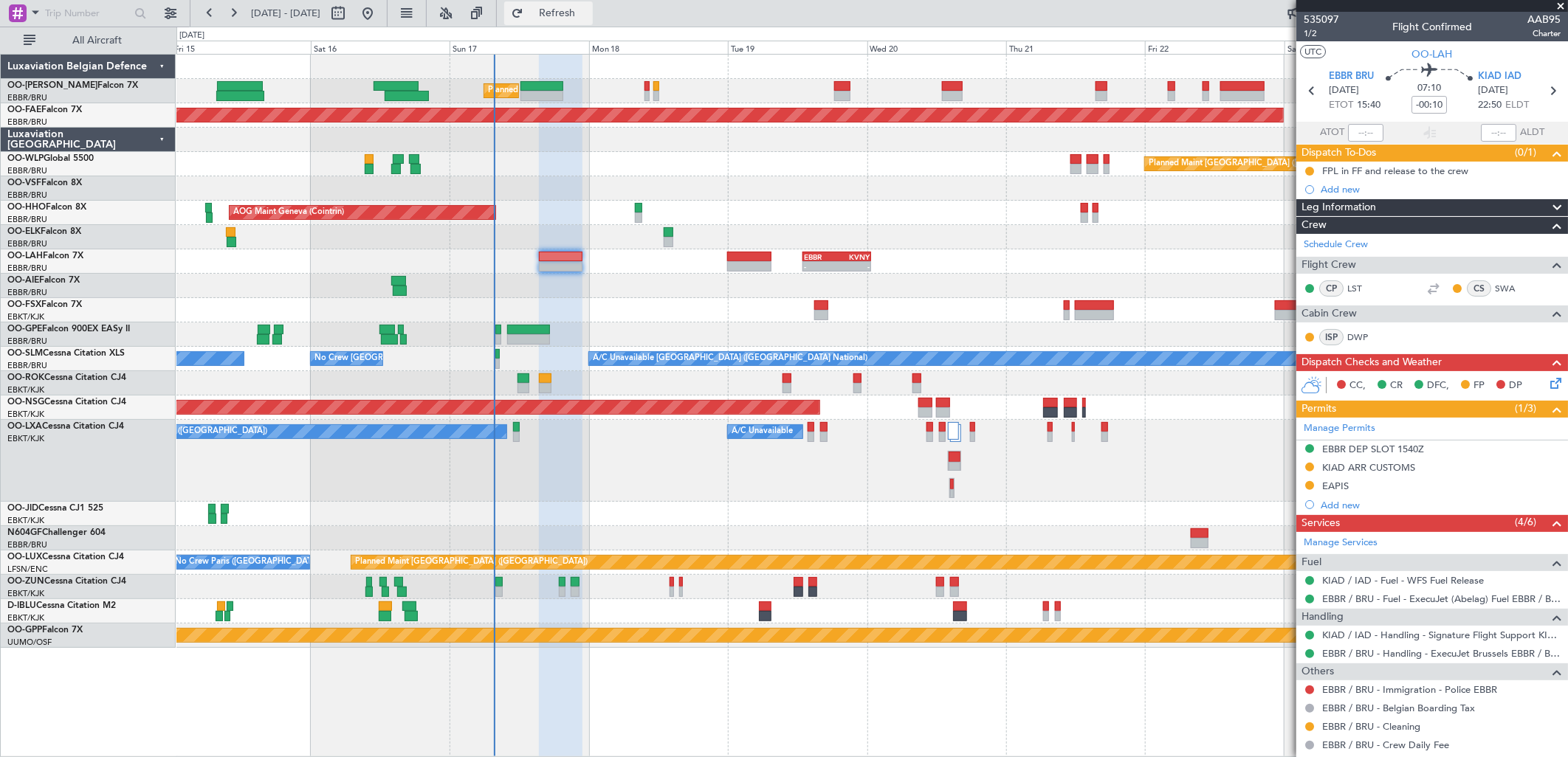
click at [588, 20] on button "Refresh" at bounding box center [548, 13] width 89 height 24
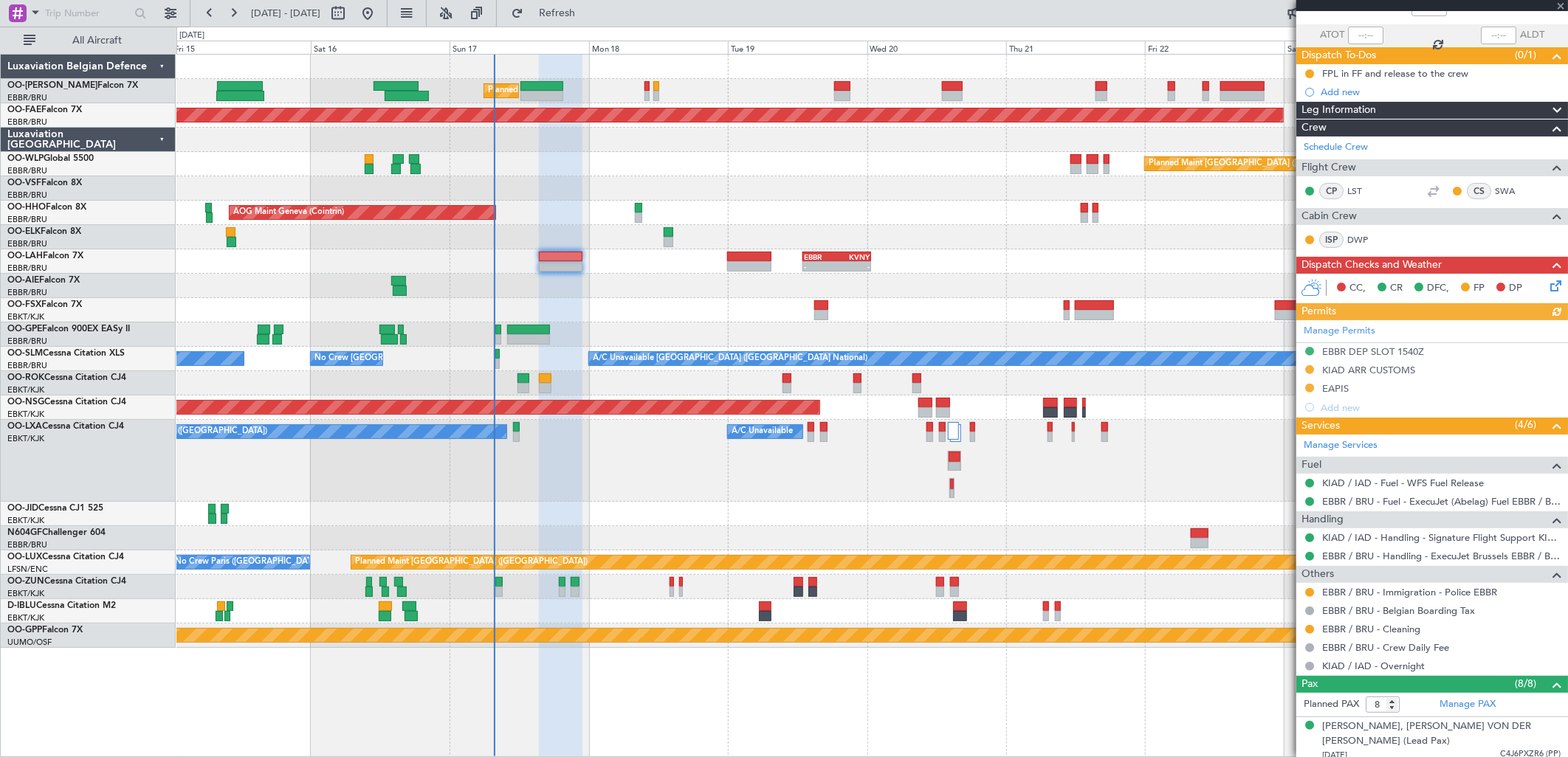
scroll to position [246, 0]
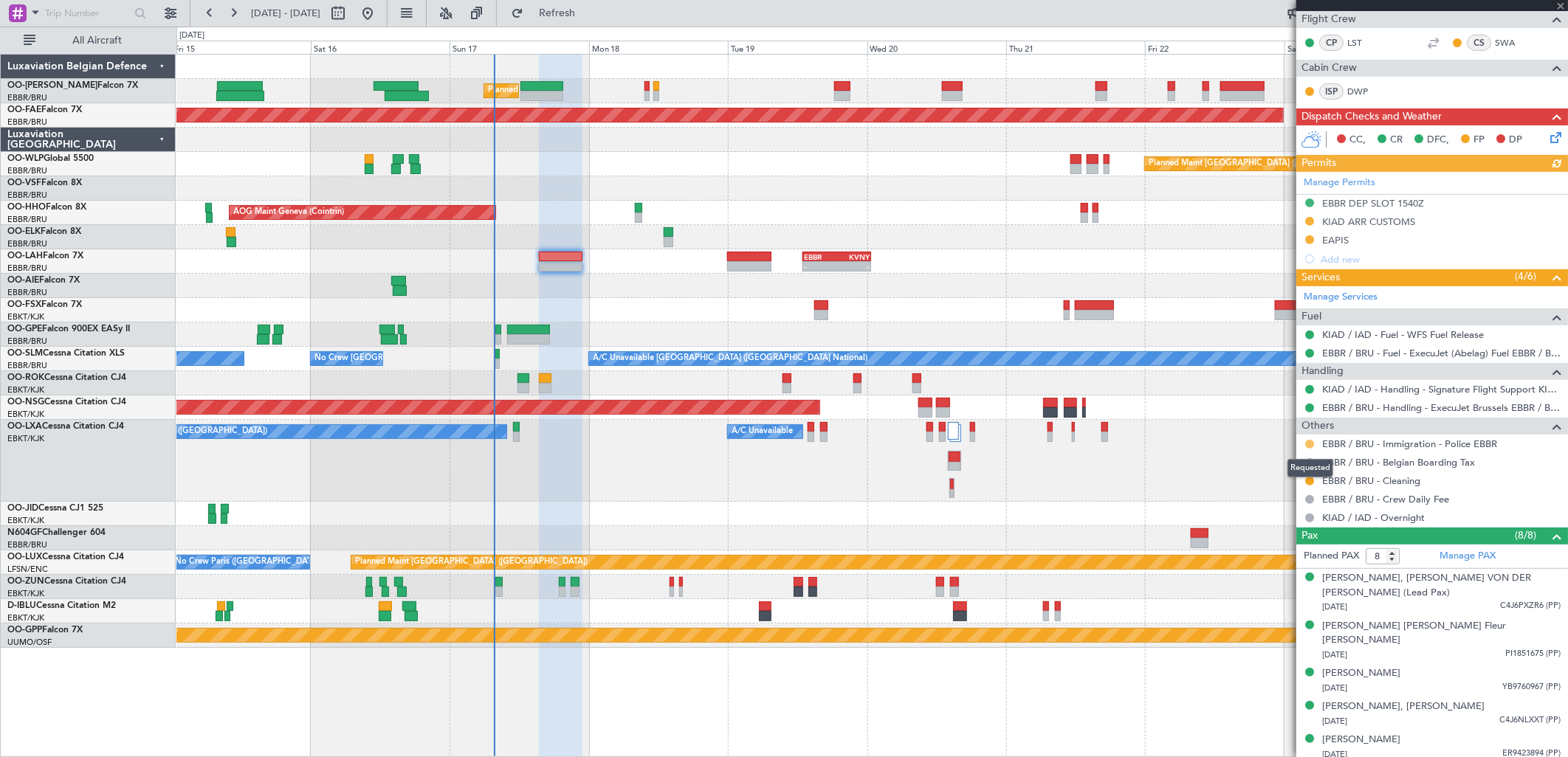
click at [1311, 445] on button at bounding box center [1309, 444] width 9 height 9
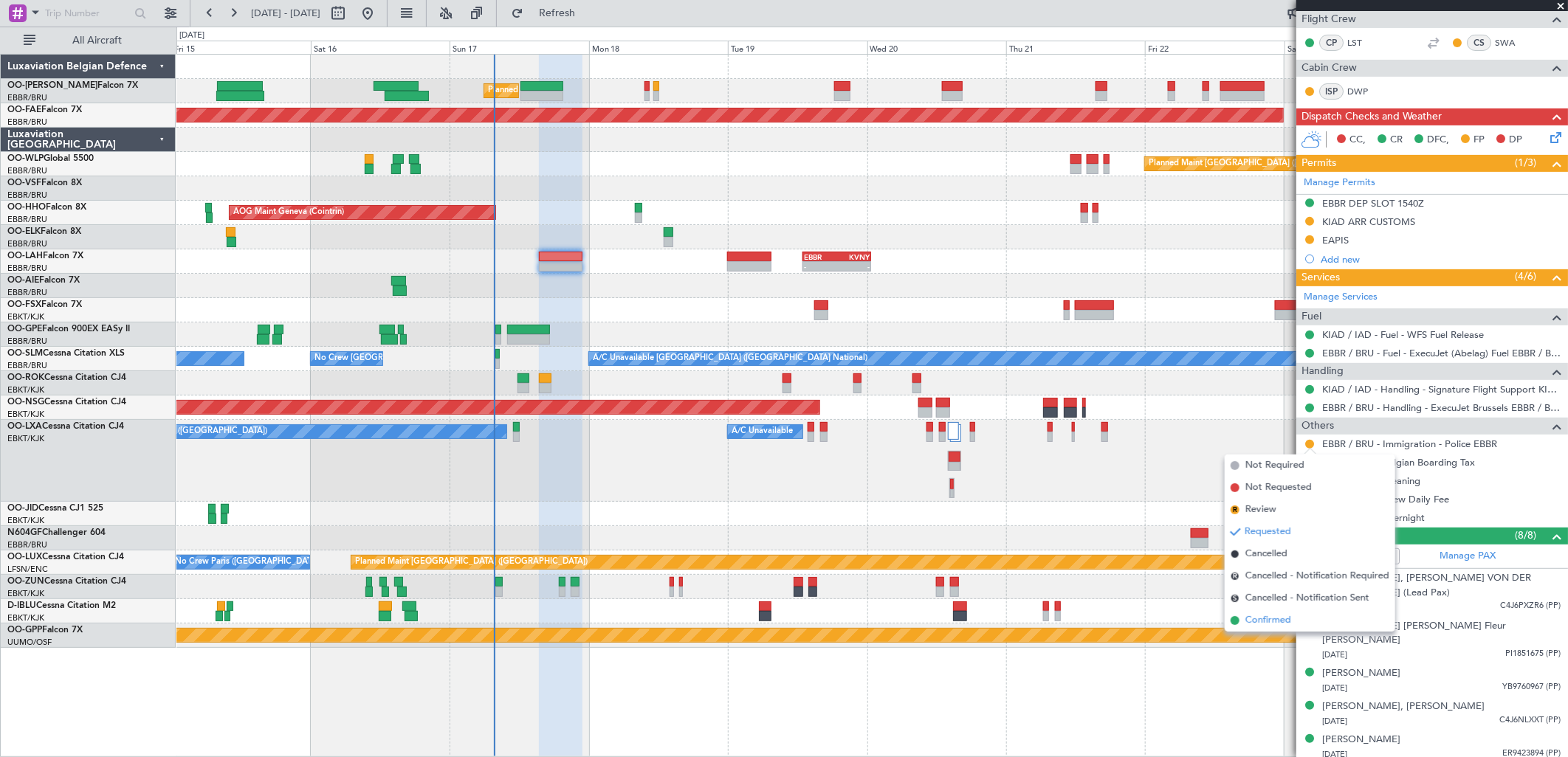
click at [1281, 617] on span "Confirmed" at bounding box center [1268, 621] width 45 height 15
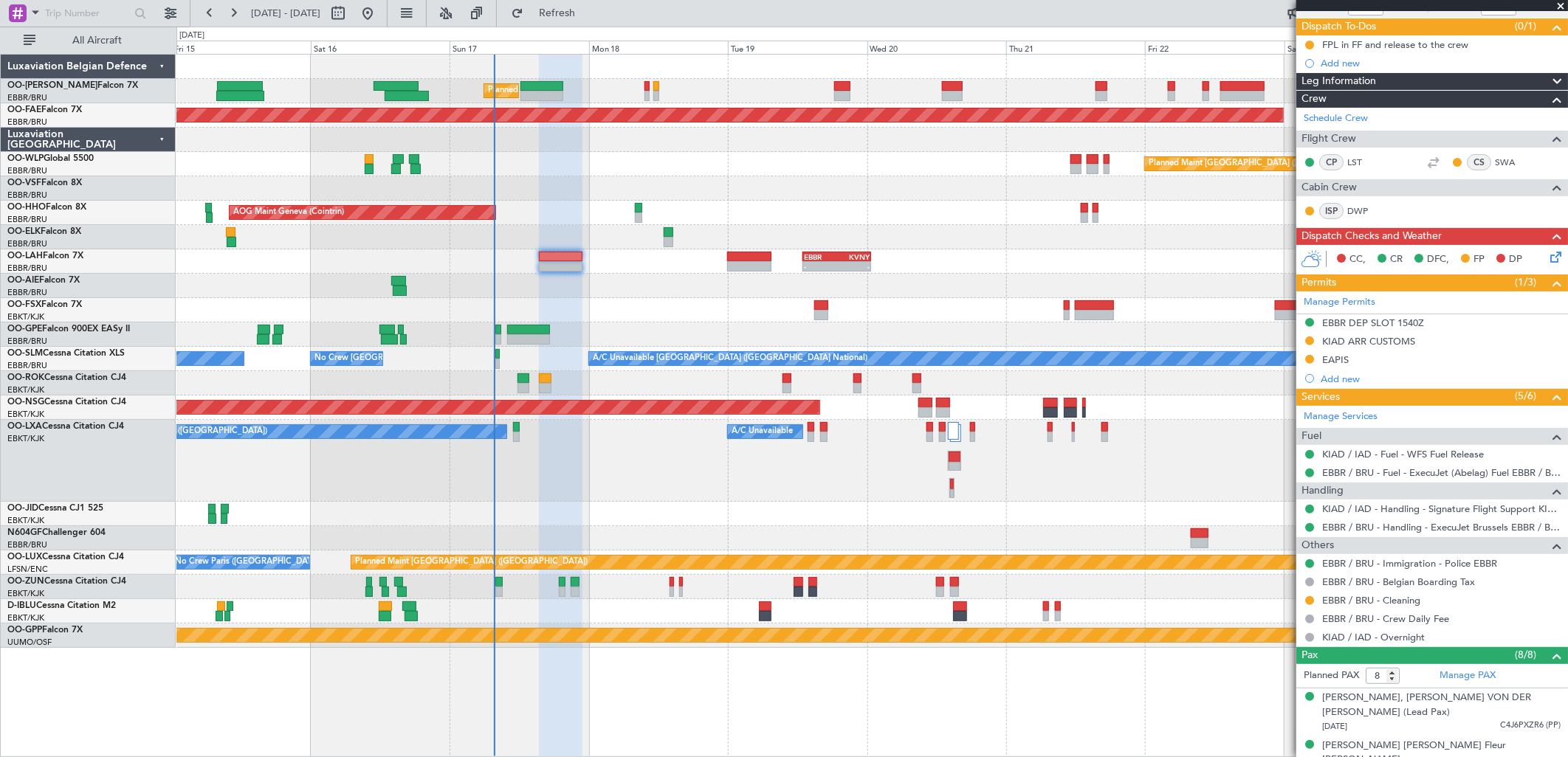
scroll to position [0, 0]
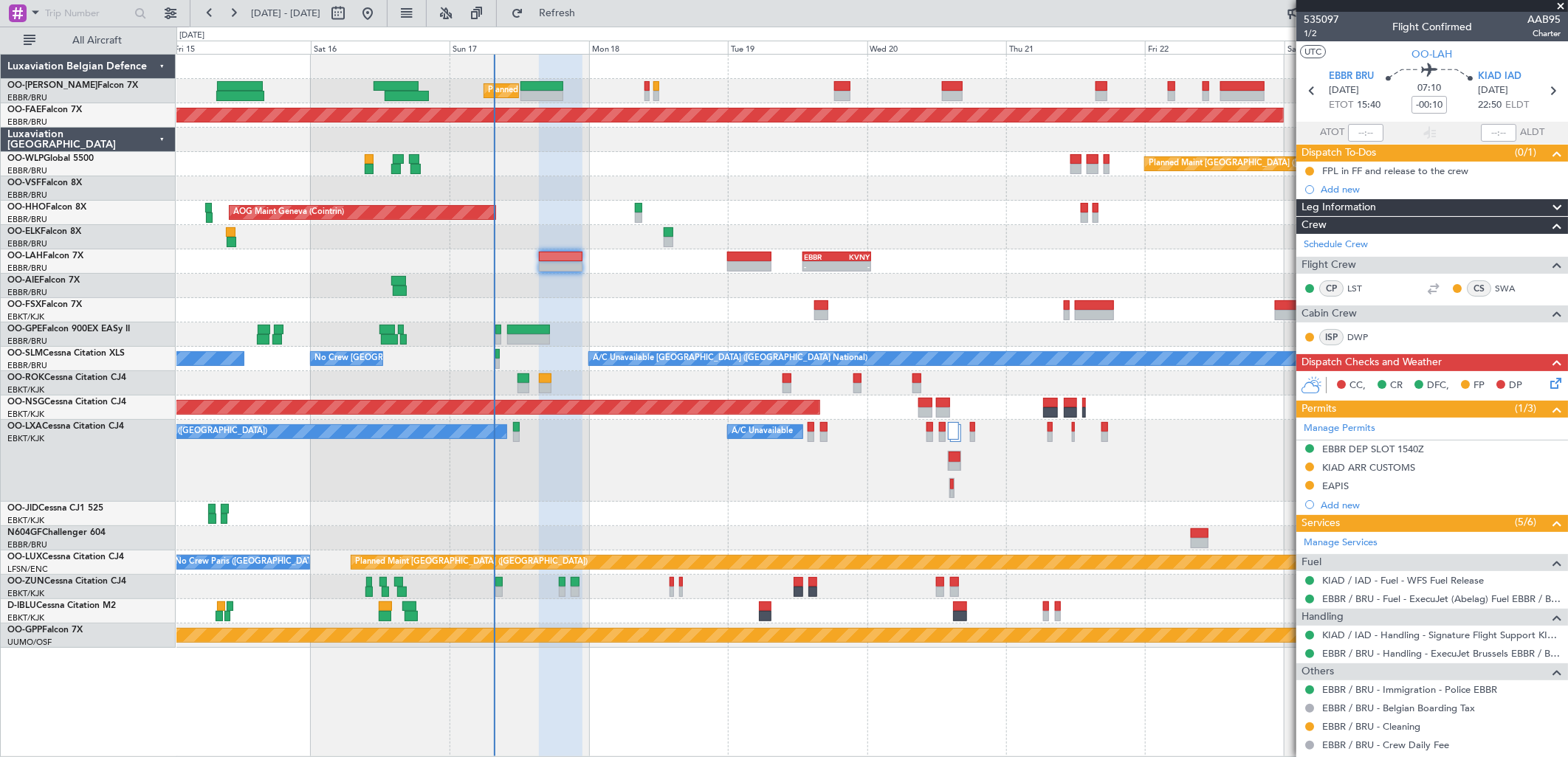
click at [1547, 378] on icon at bounding box center [1552, 381] width 12 height 12
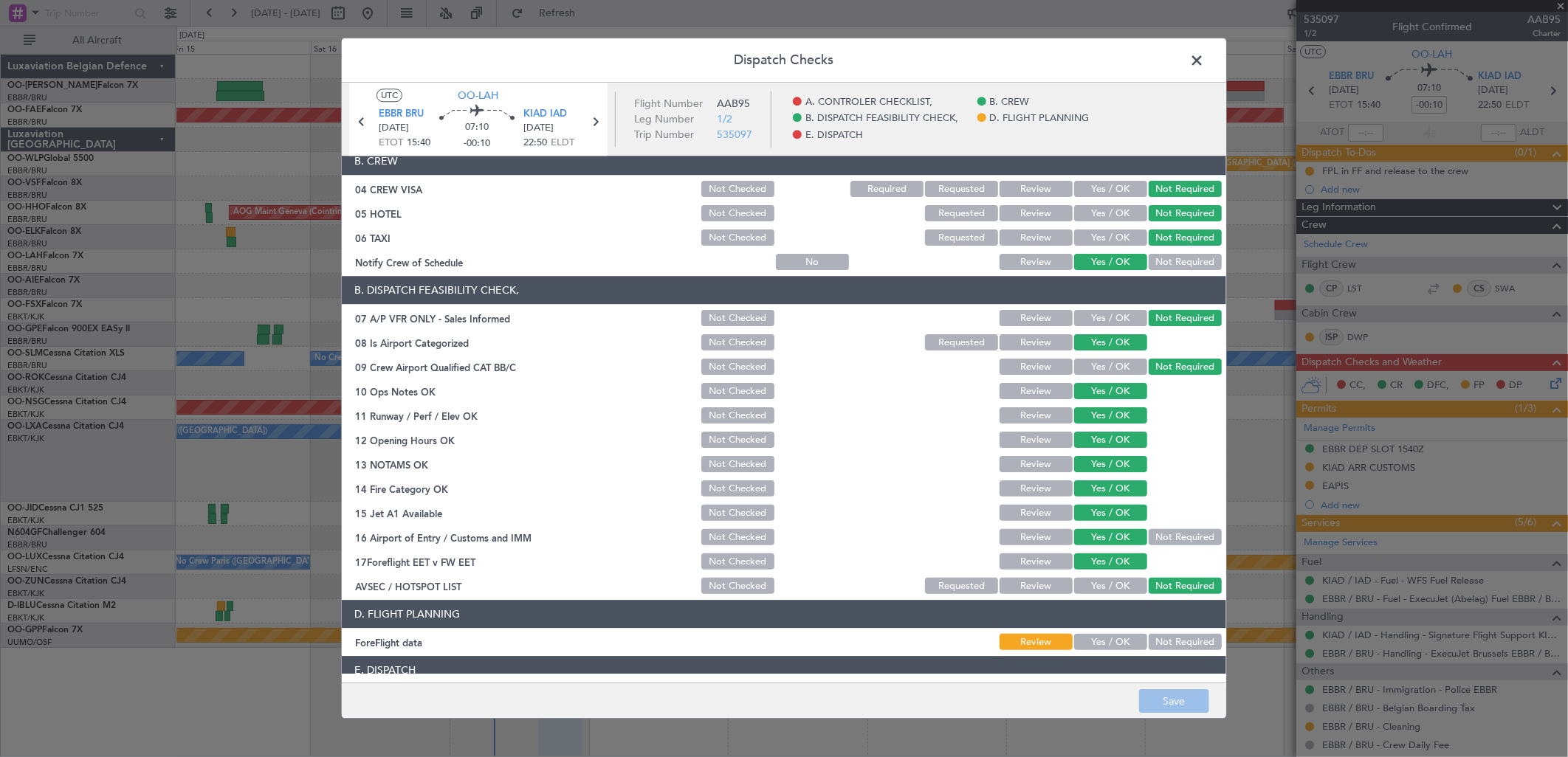
scroll to position [224, 0]
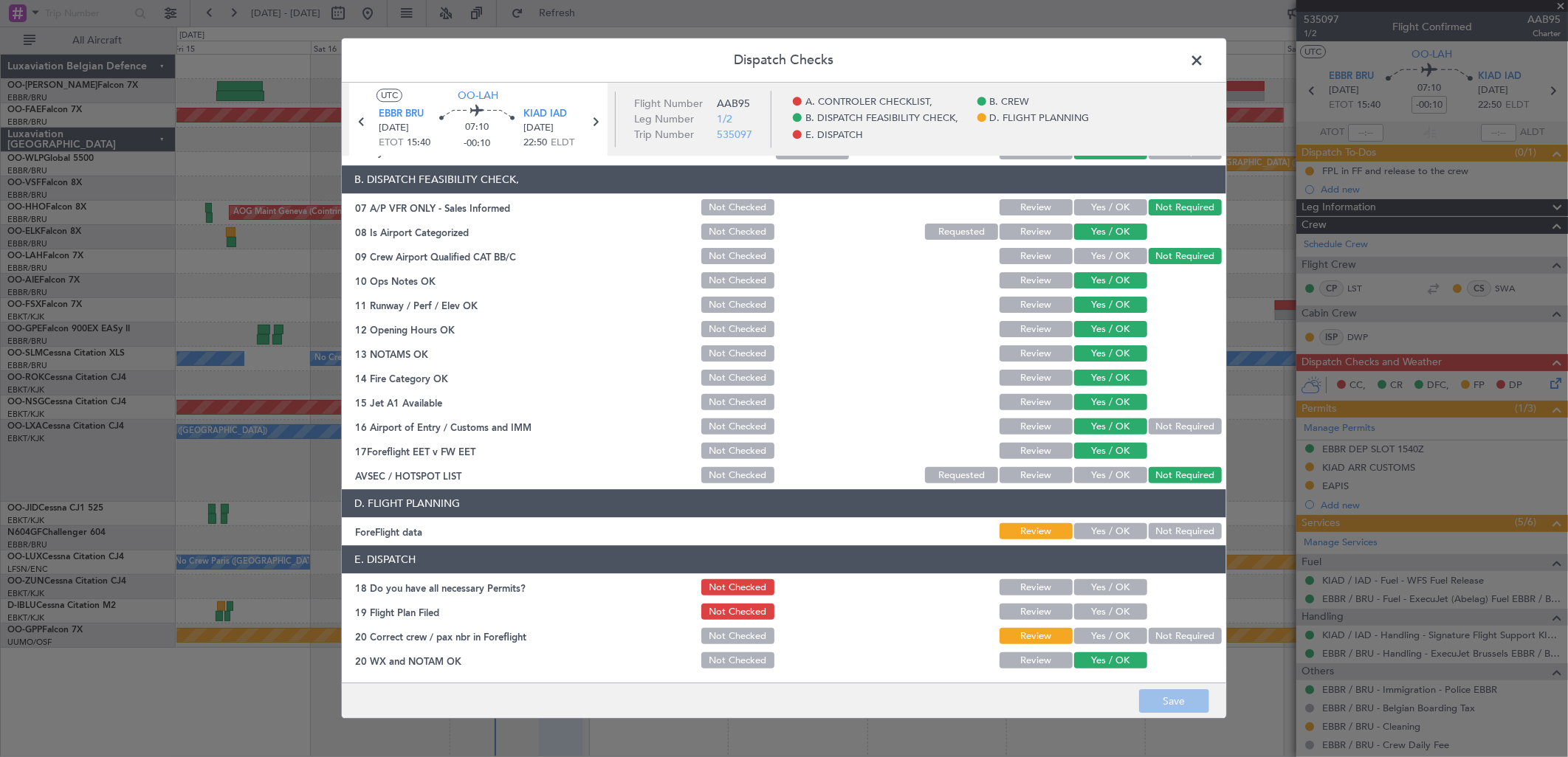
click at [1149, 525] on button "Not Required" at bounding box center [1185, 532] width 73 height 16
click at [1088, 638] on button "Yes / OK" at bounding box center [1110, 637] width 73 height 16
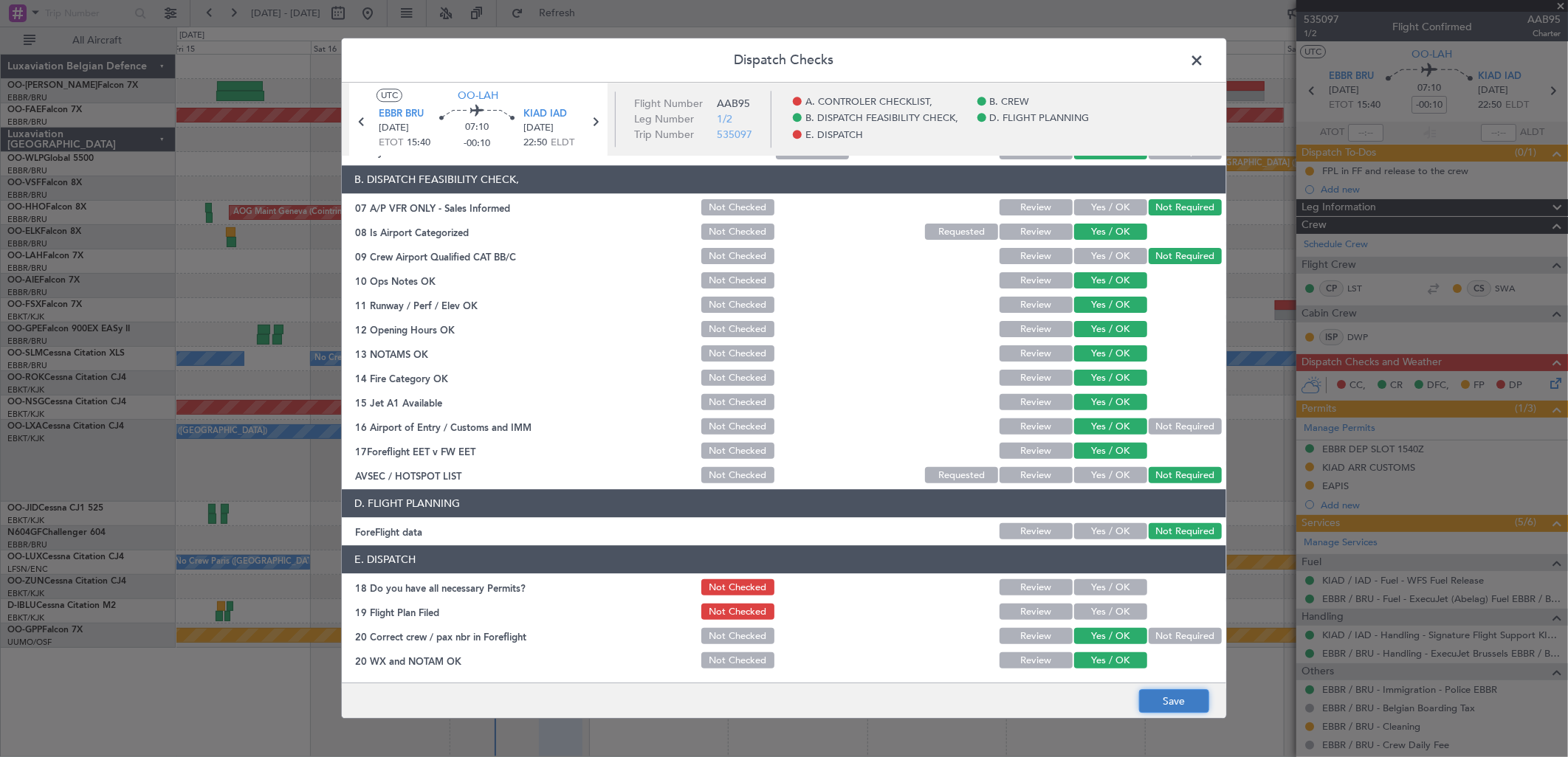
click at [1167, 694] on button "Save" at bounding box center [1174, 702] width 70 height 24
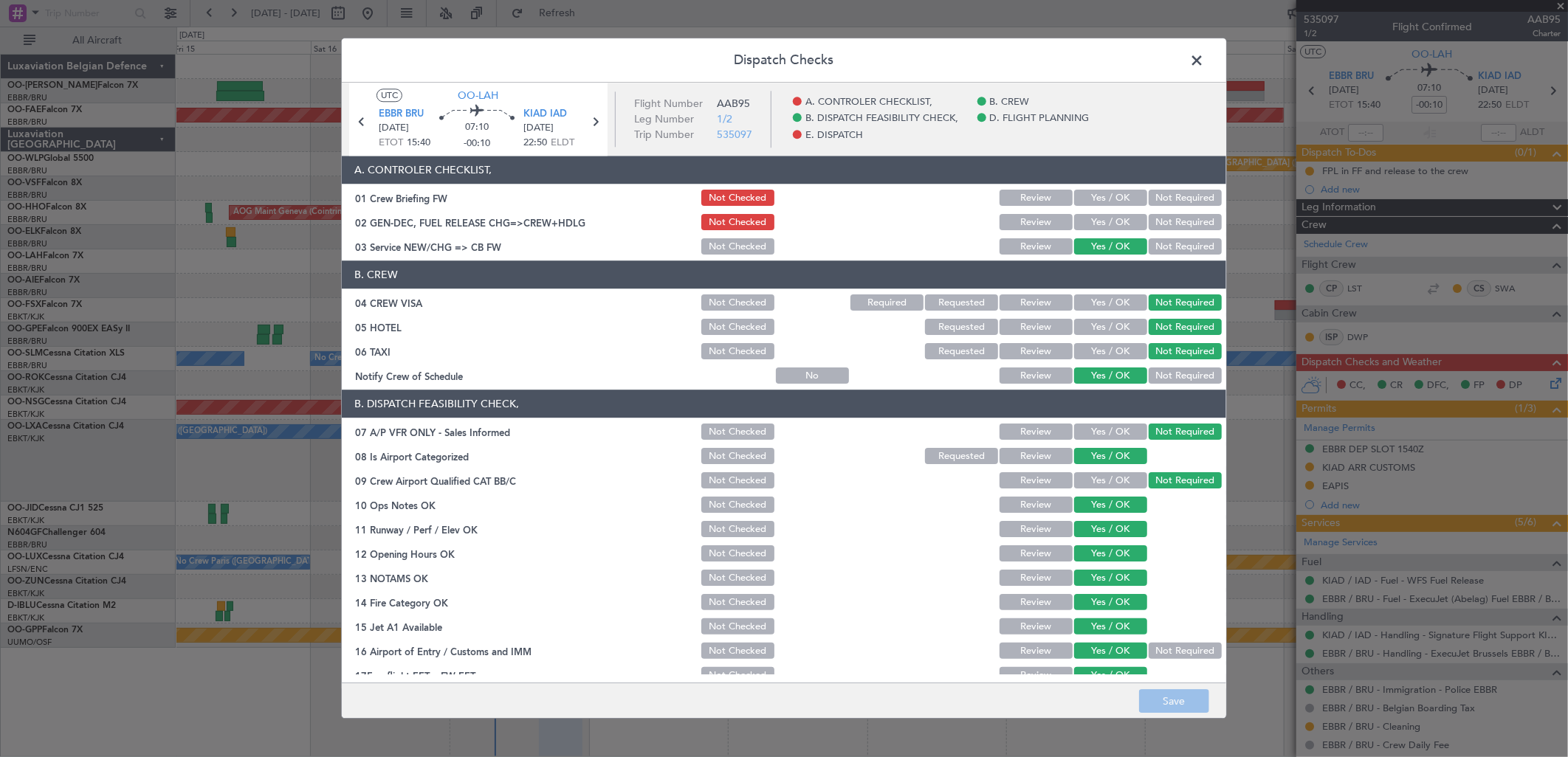
click at [1204, 60] on span at bounding box center [1204, 64] width 0 height 30
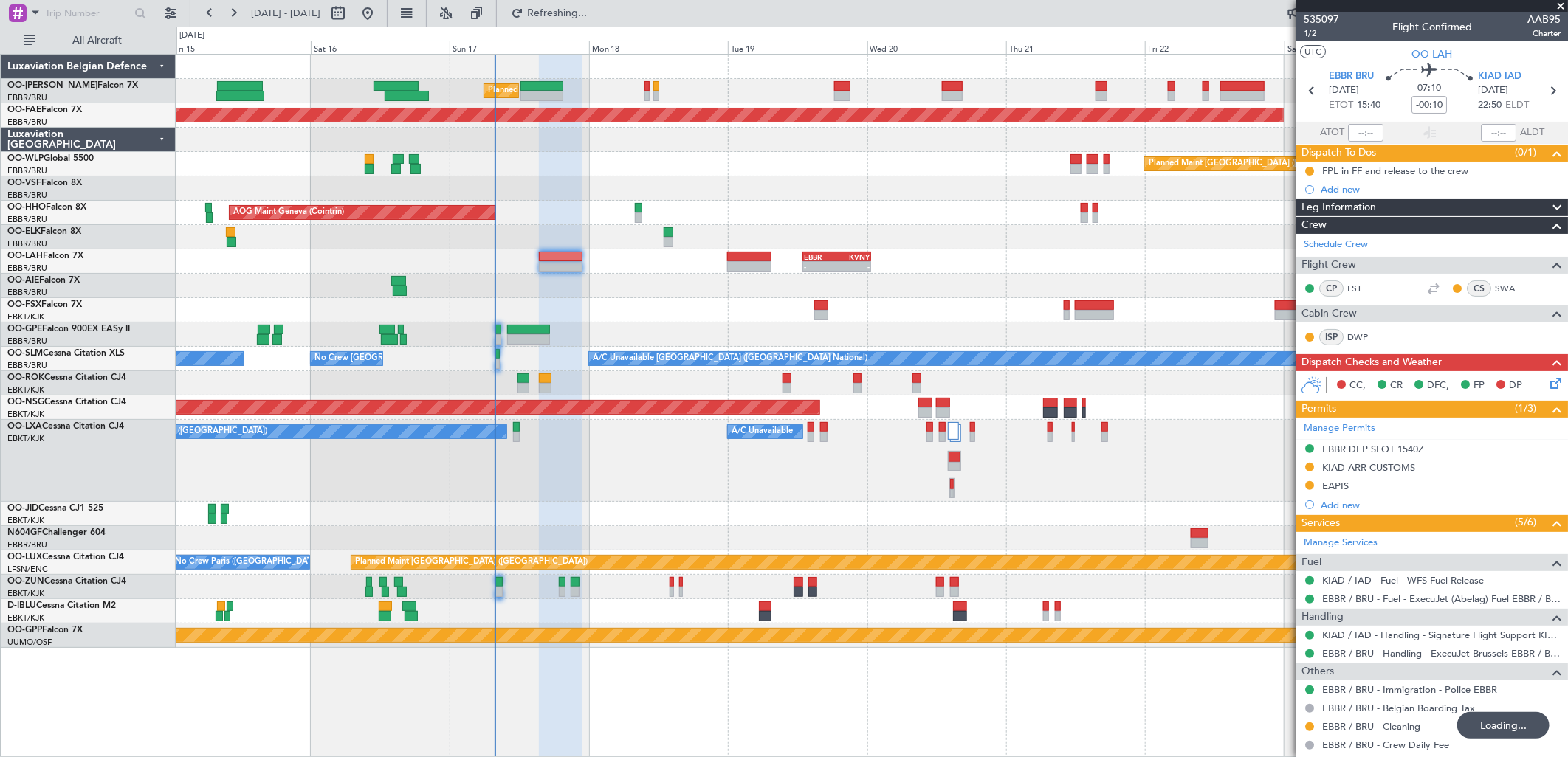
type input "9"
click at [1378, 638] on link "KIAD / IAD - Handling - Signature Flight Support KIAD / IAD" at bounding box center [1441, 636] width 238 height 13
click at [1358, 285] on link "LST" at bounding box center [1363, 288] width 33 height 13
click at [1499, 286] on link "SWA" at bounding box center [1512, 288] width 33 height 13
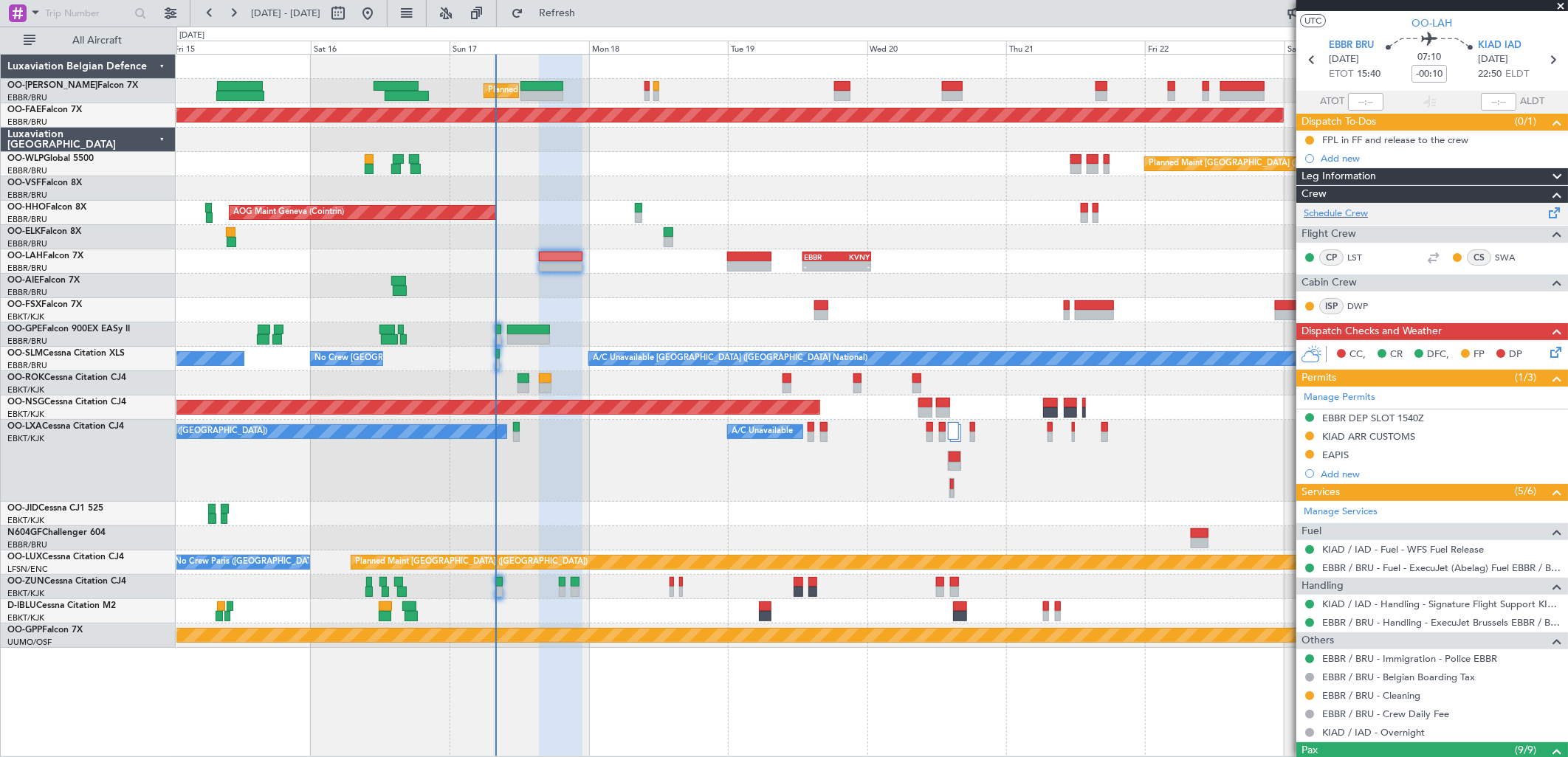
scroll to position [27, 0]
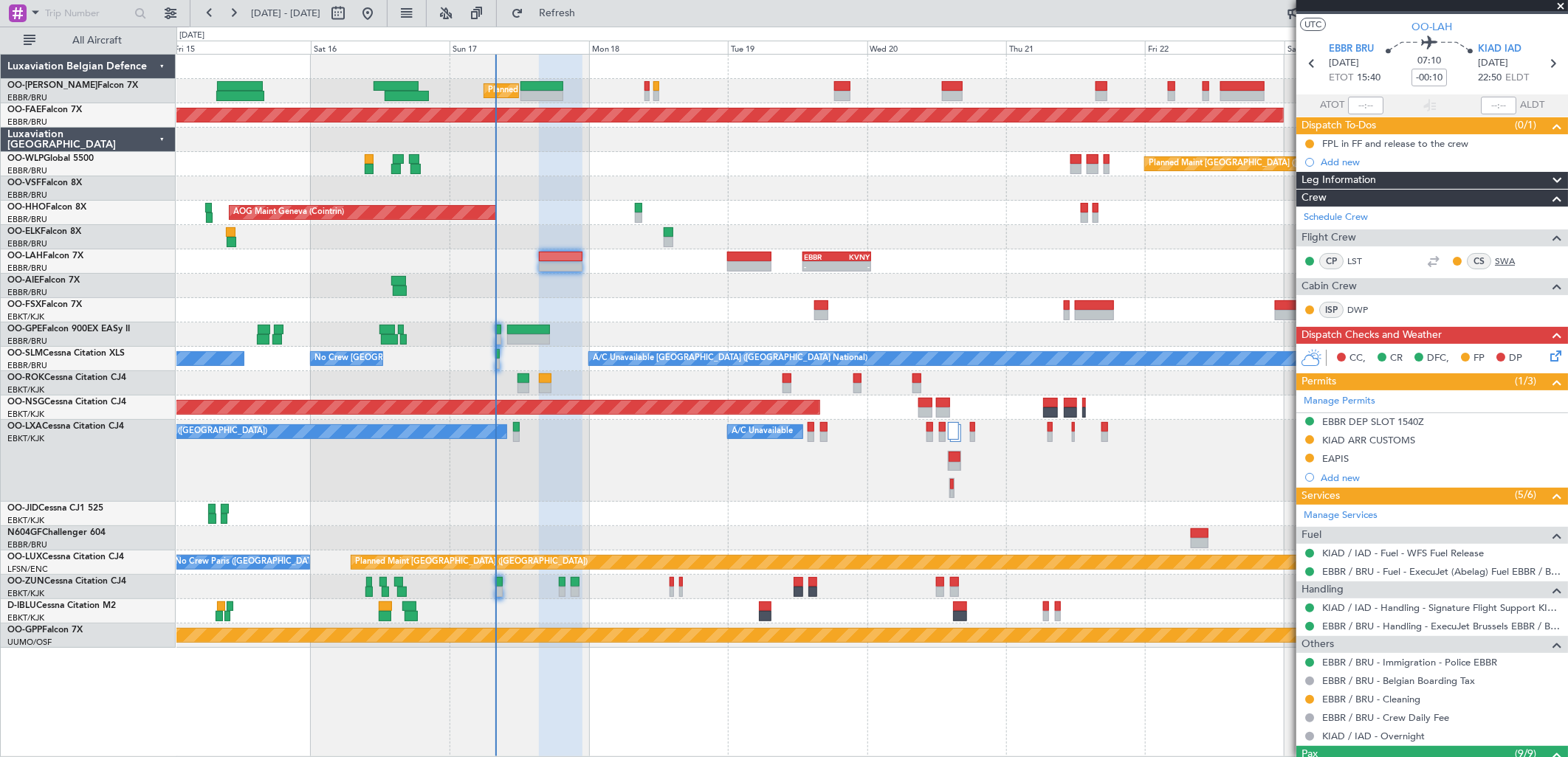
click at [1495, 257] on link "SWA" at bounding box center [1512, 261] width 33 height 13
click at [1363, 255] on link "LST" at bounding box center [1363, 261] width 33 height 13
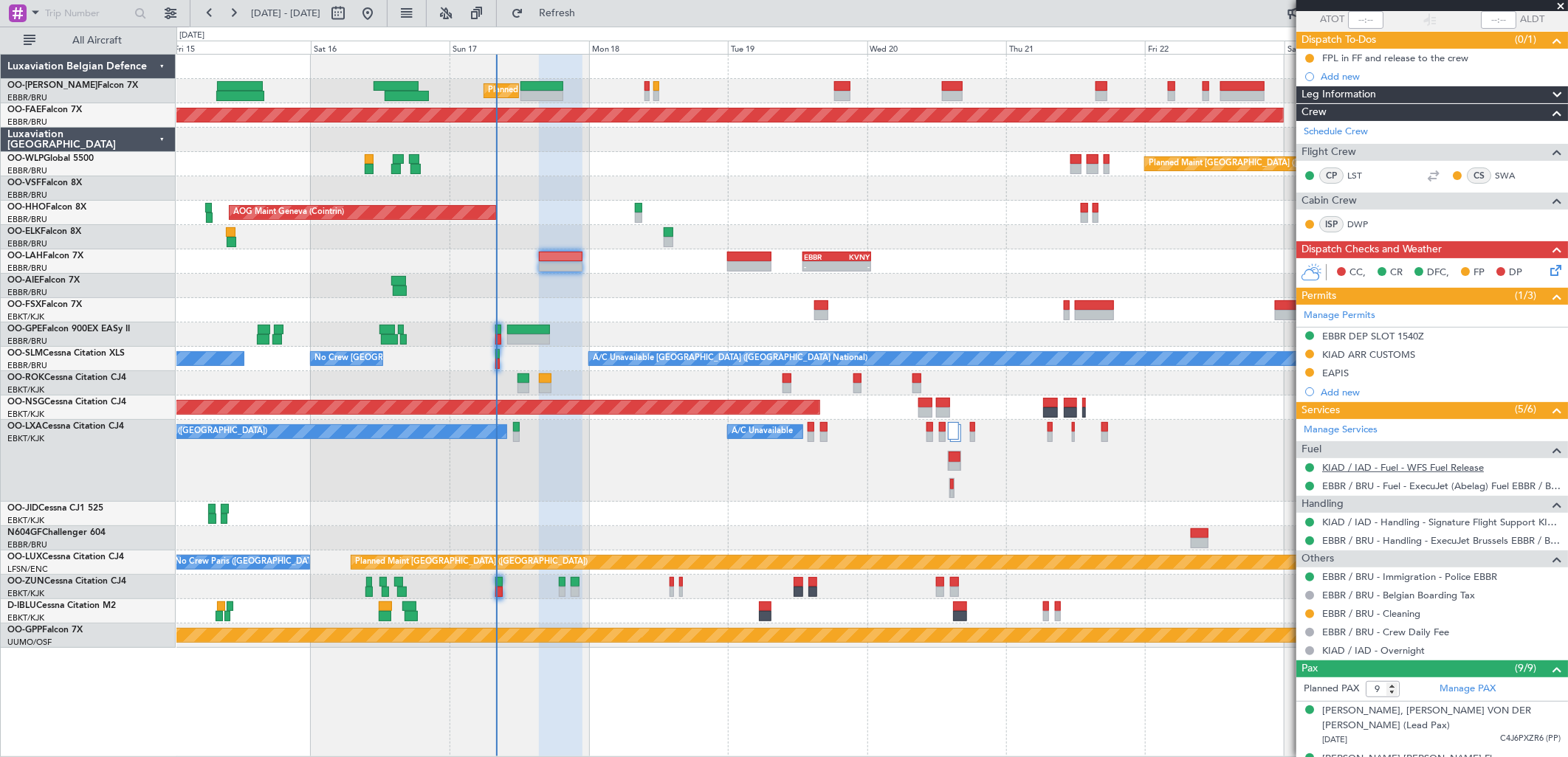
scroll to position [114, 0]
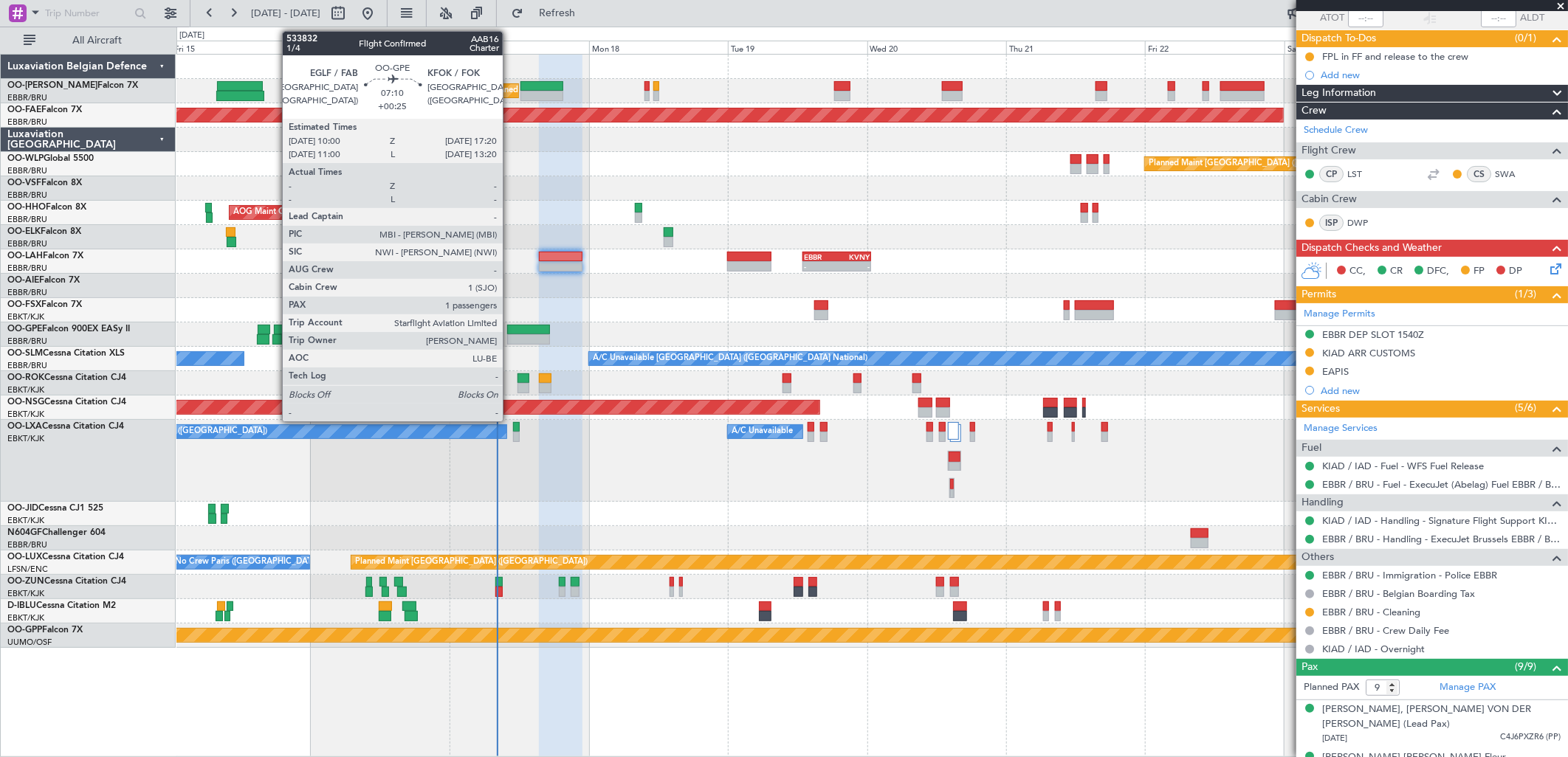
click at [510, 335] on div at bounding box center [528, 339] width 43 height 10
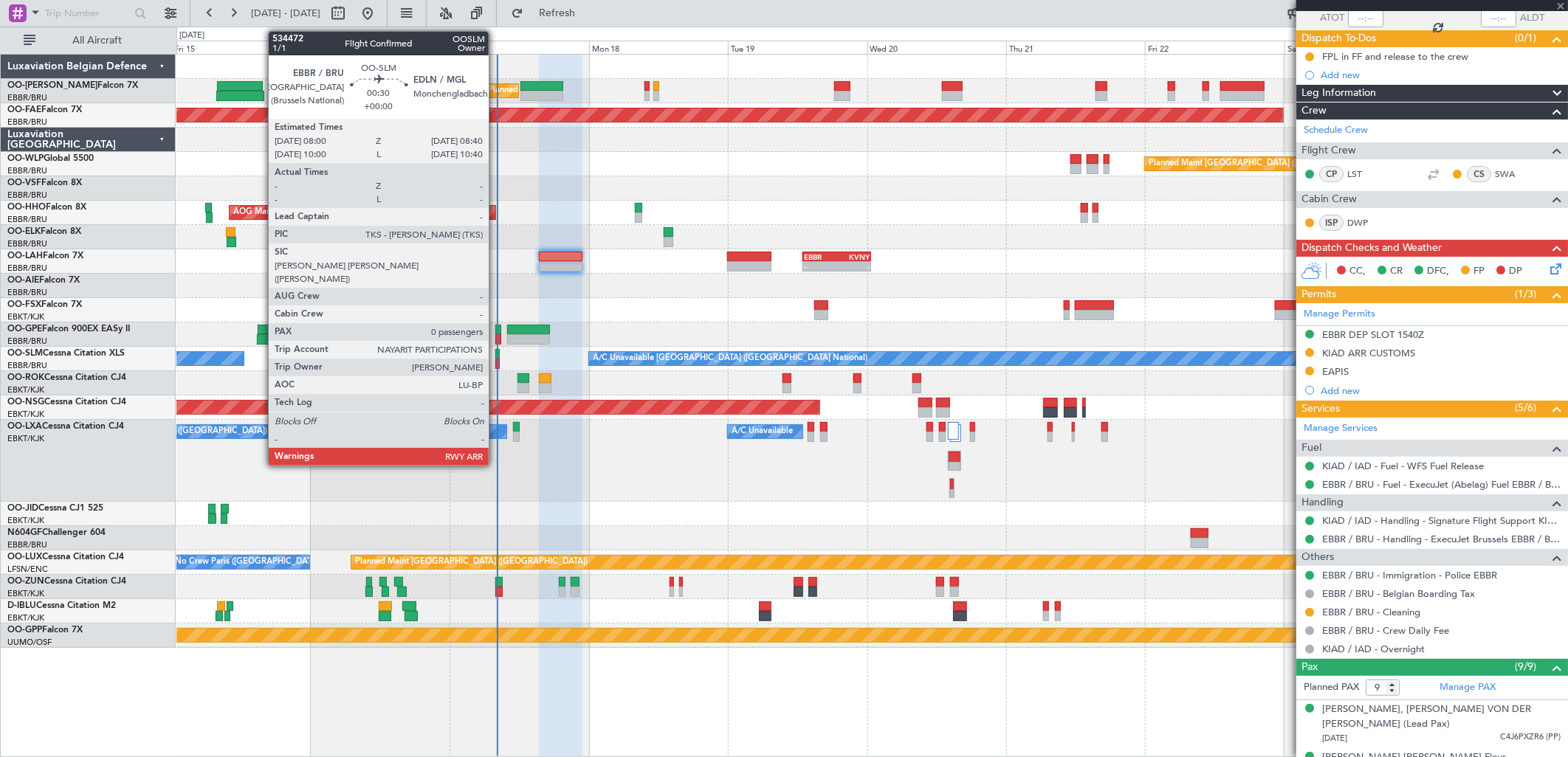
type input "+00:25"
type input "1"
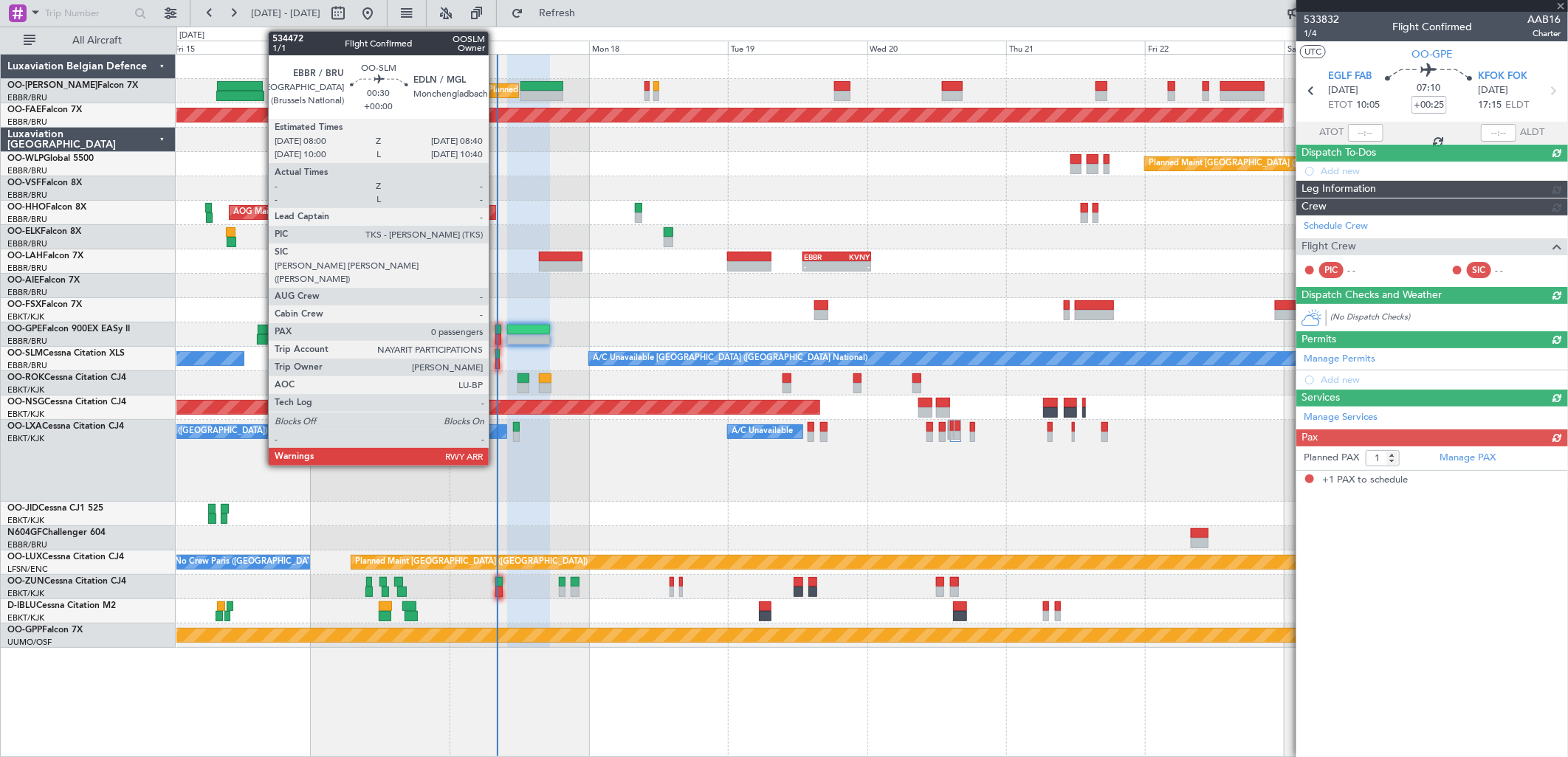
scroll to position [0, 0]
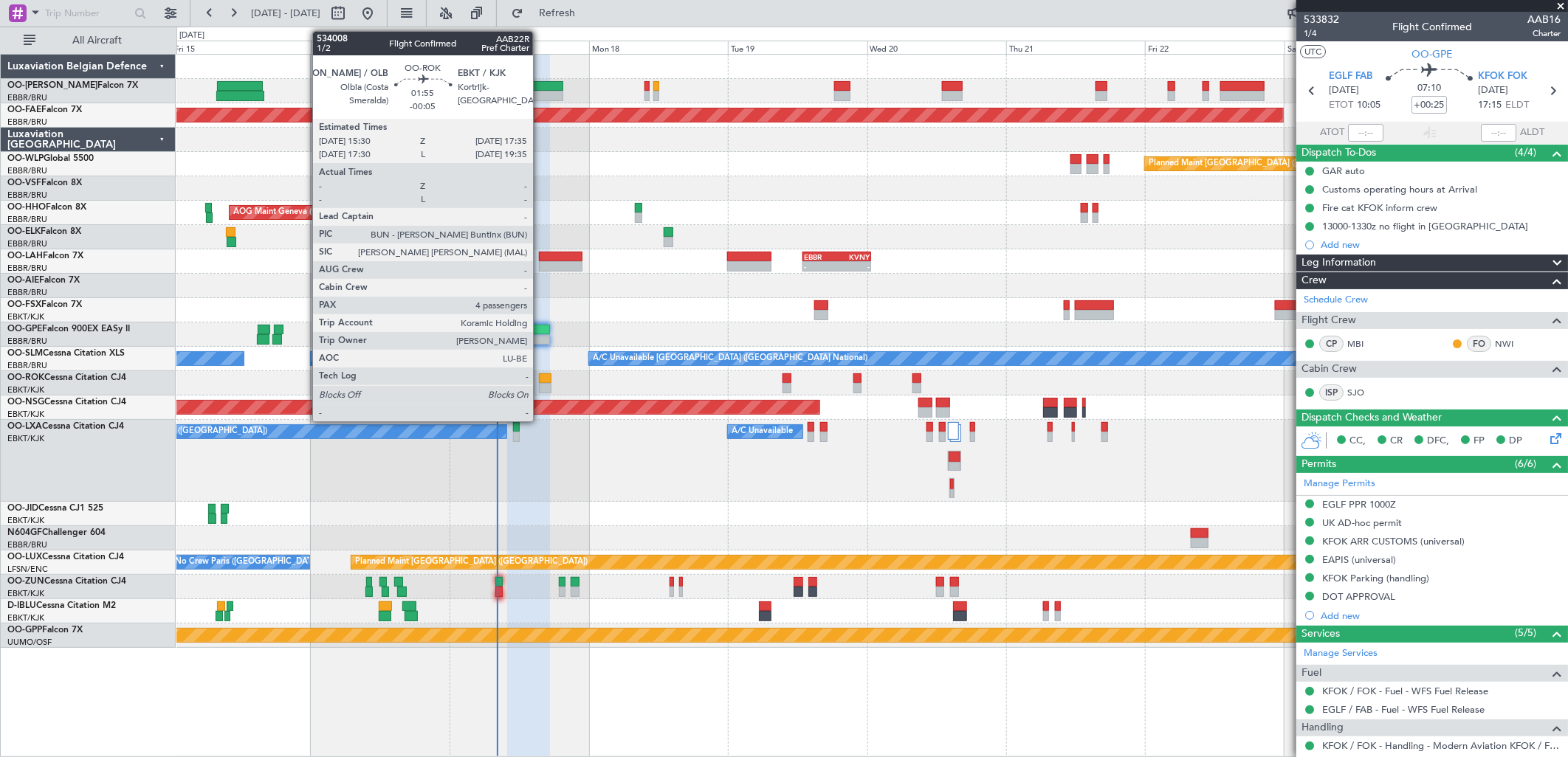
click at [541, 378] on div at bounding box center [545, 378] width 13 height 10
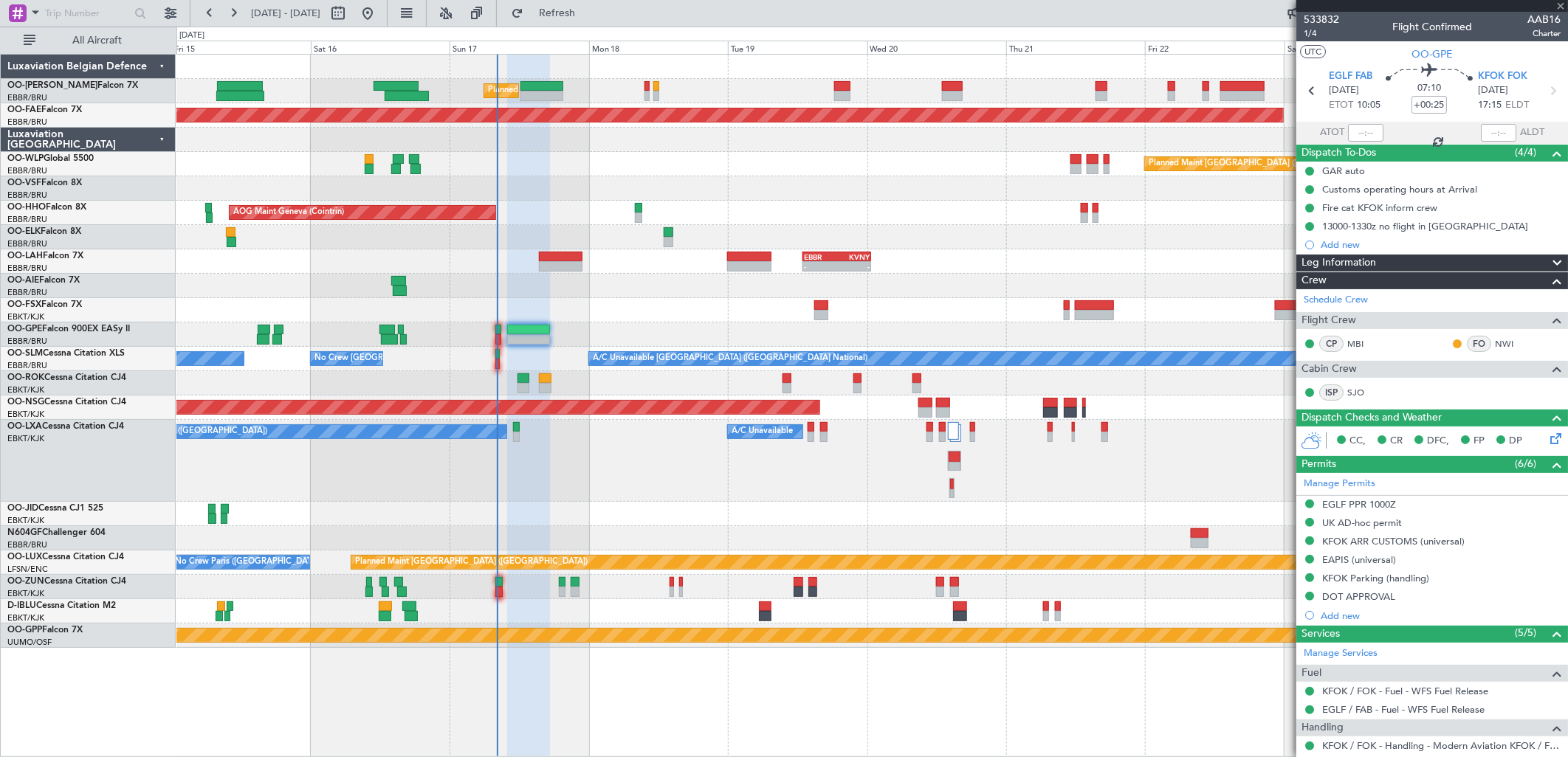
type input "-00:05"
type input "4"
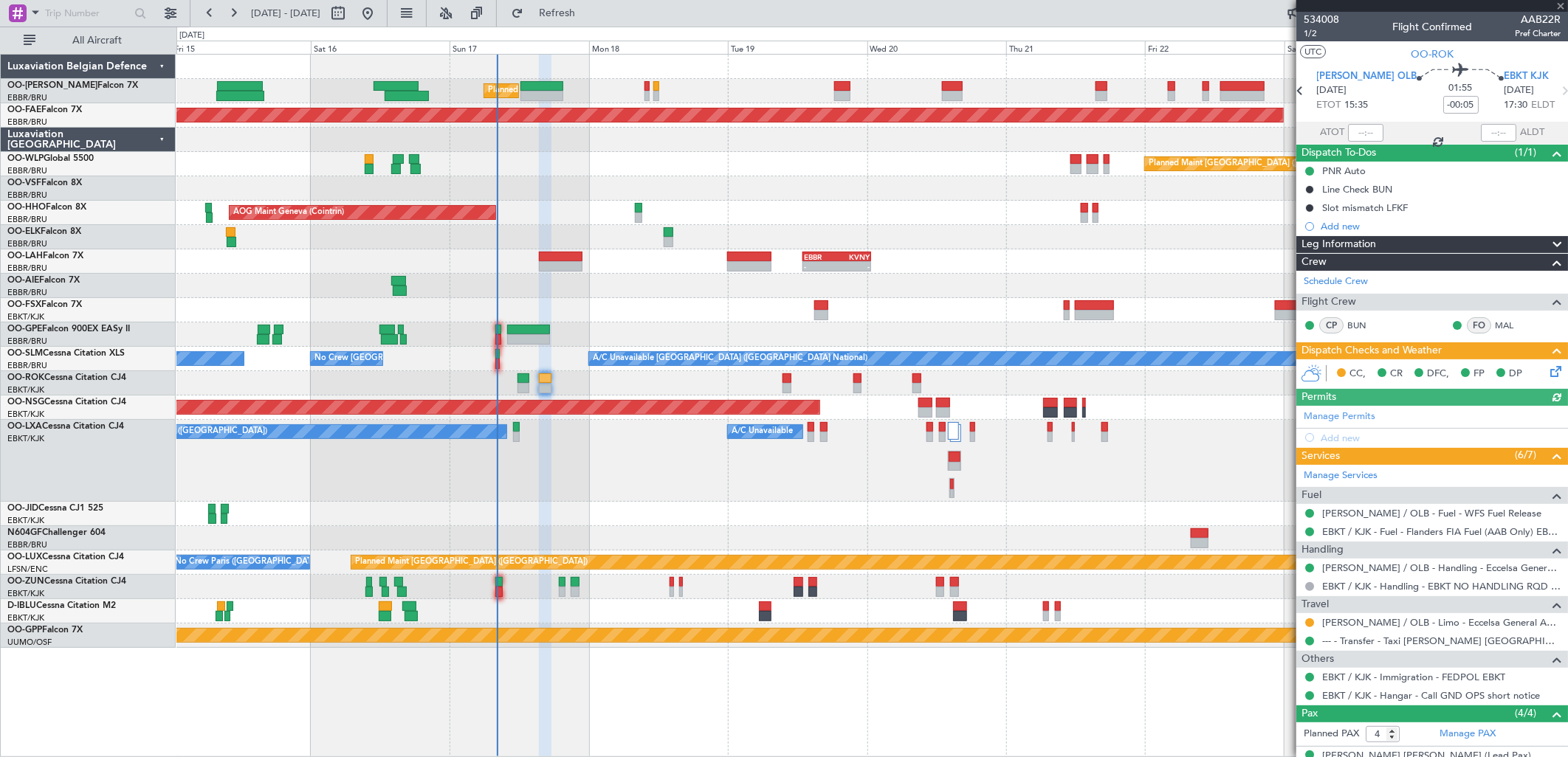
click at [1547, 372] on icon at bounding box center [1552, 368] width 12 height 12
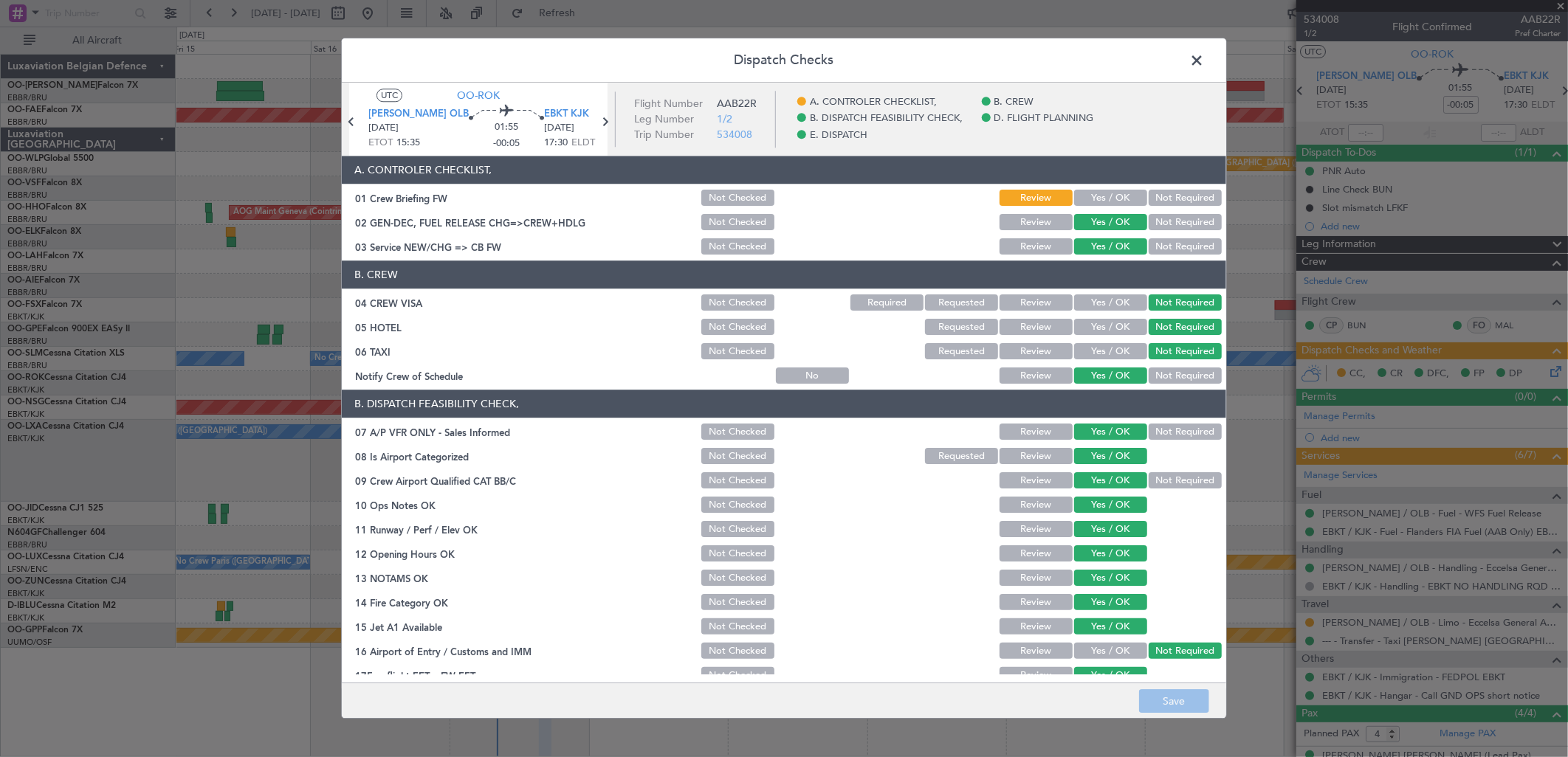
click at [1204, 59] on span at bounding box center [1204, 64] width 0 height 30
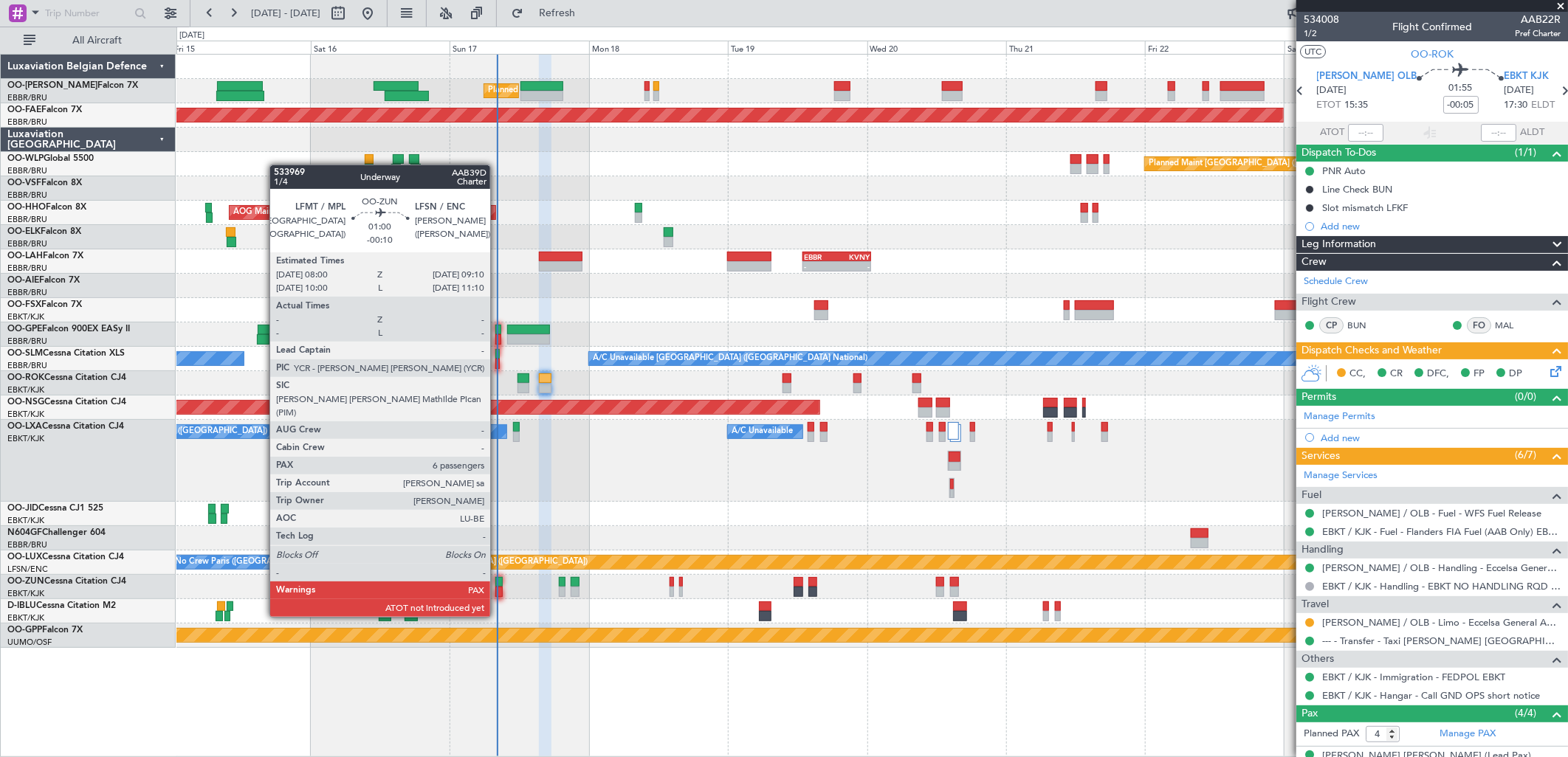
click at [498, 589] on div at bounding box center [498, 592] width 7 height 10
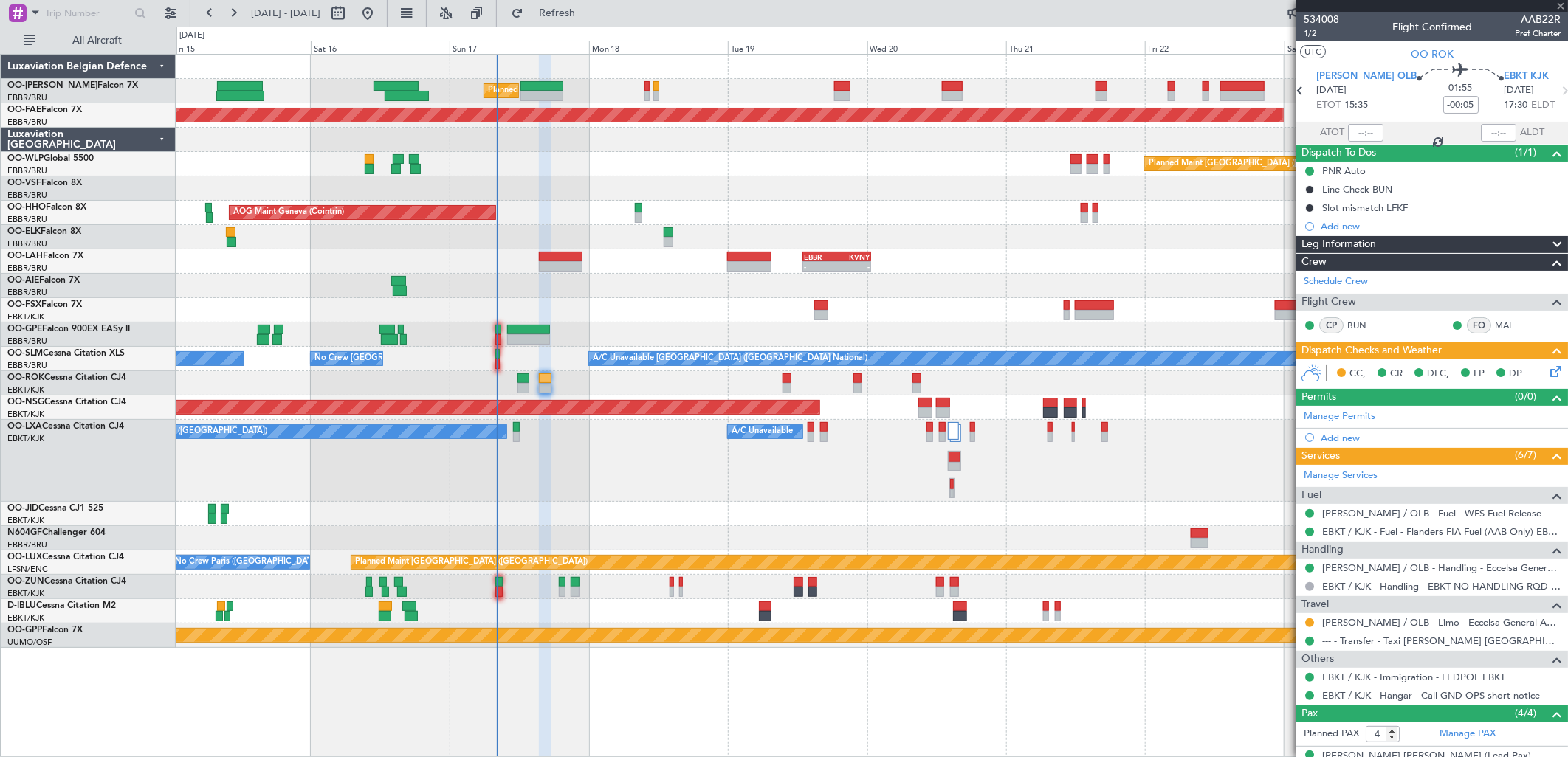
type input "-00:10"
type input "6"
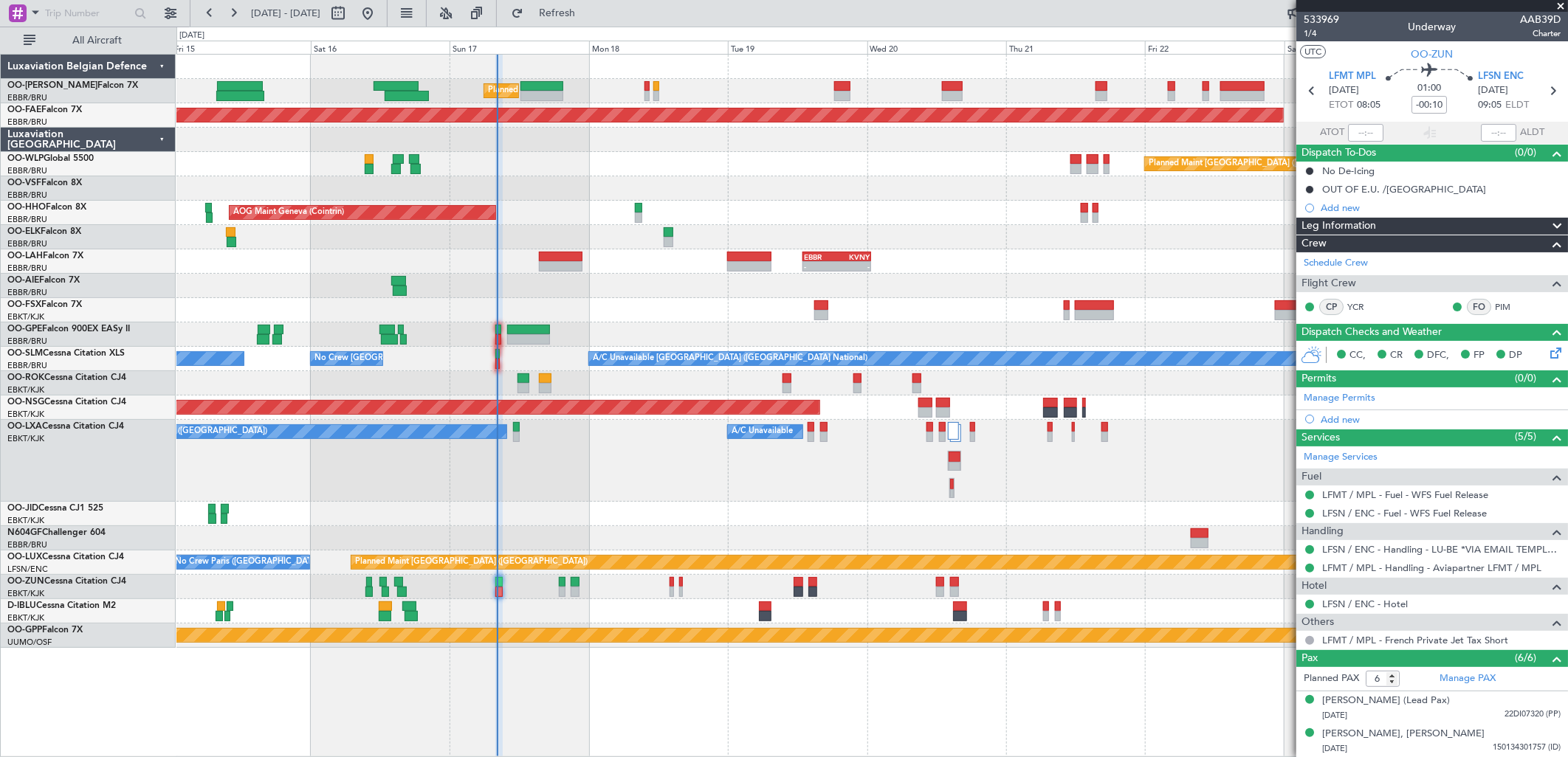
click at [665, 581] on div "Unplanned Maint [GEOGRAPHIC_DATA] ([GEOGRAPHIC_DATA])" at bounding box center [871, 587] width 1391 height 24
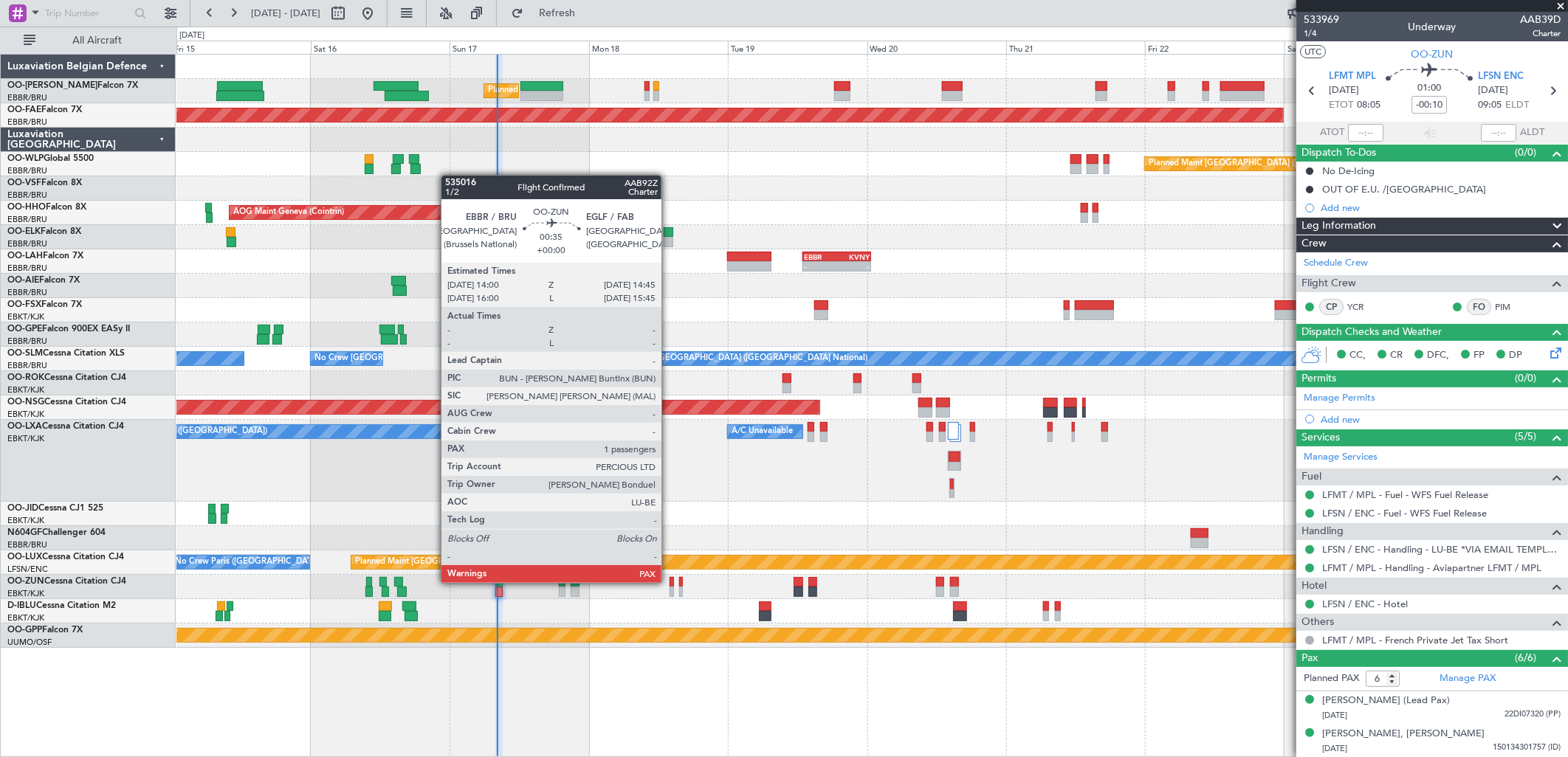
click at [669, 583] on div at bounding box center [672, 582] width 5 height 10
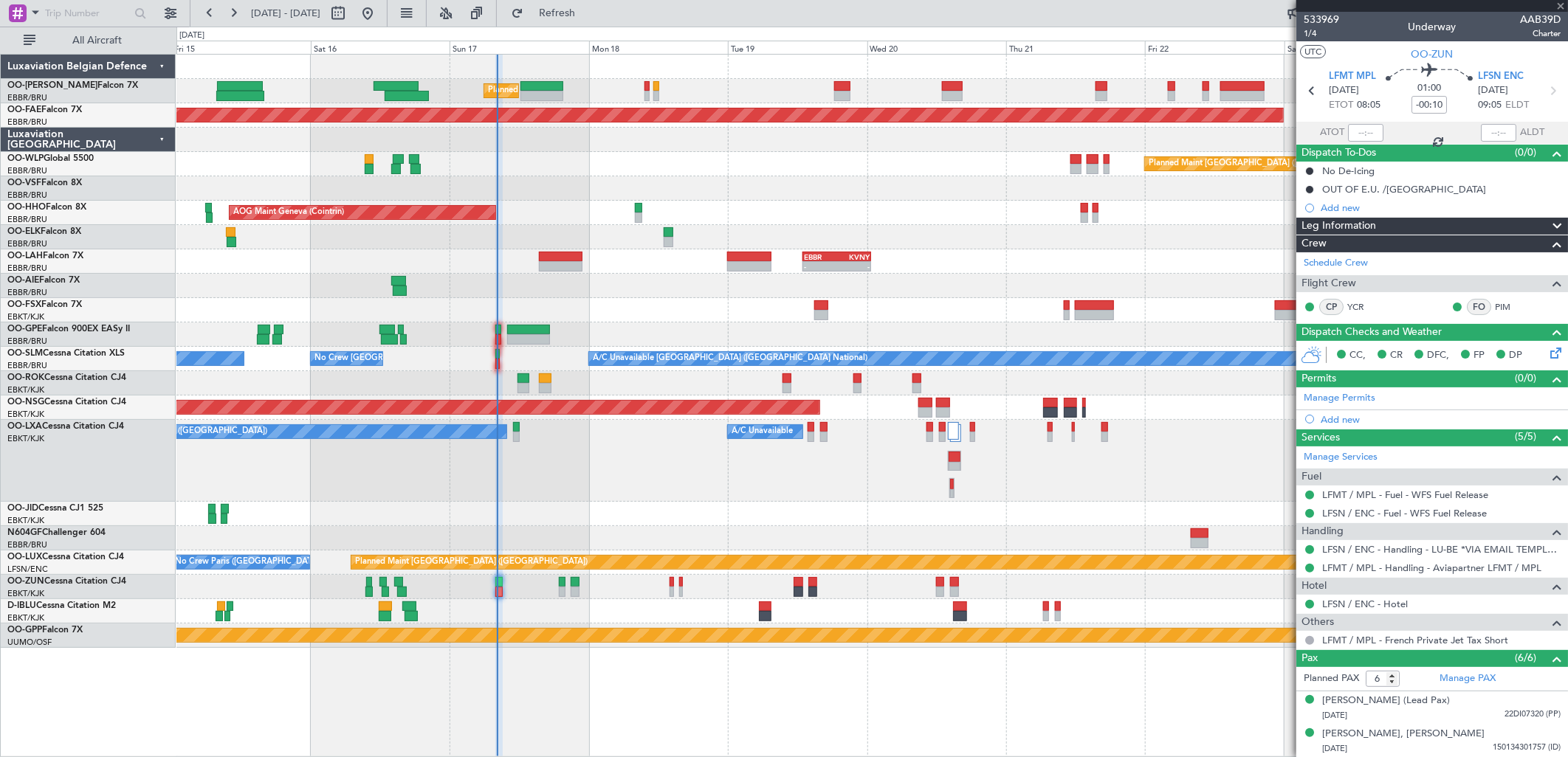
type input "4"
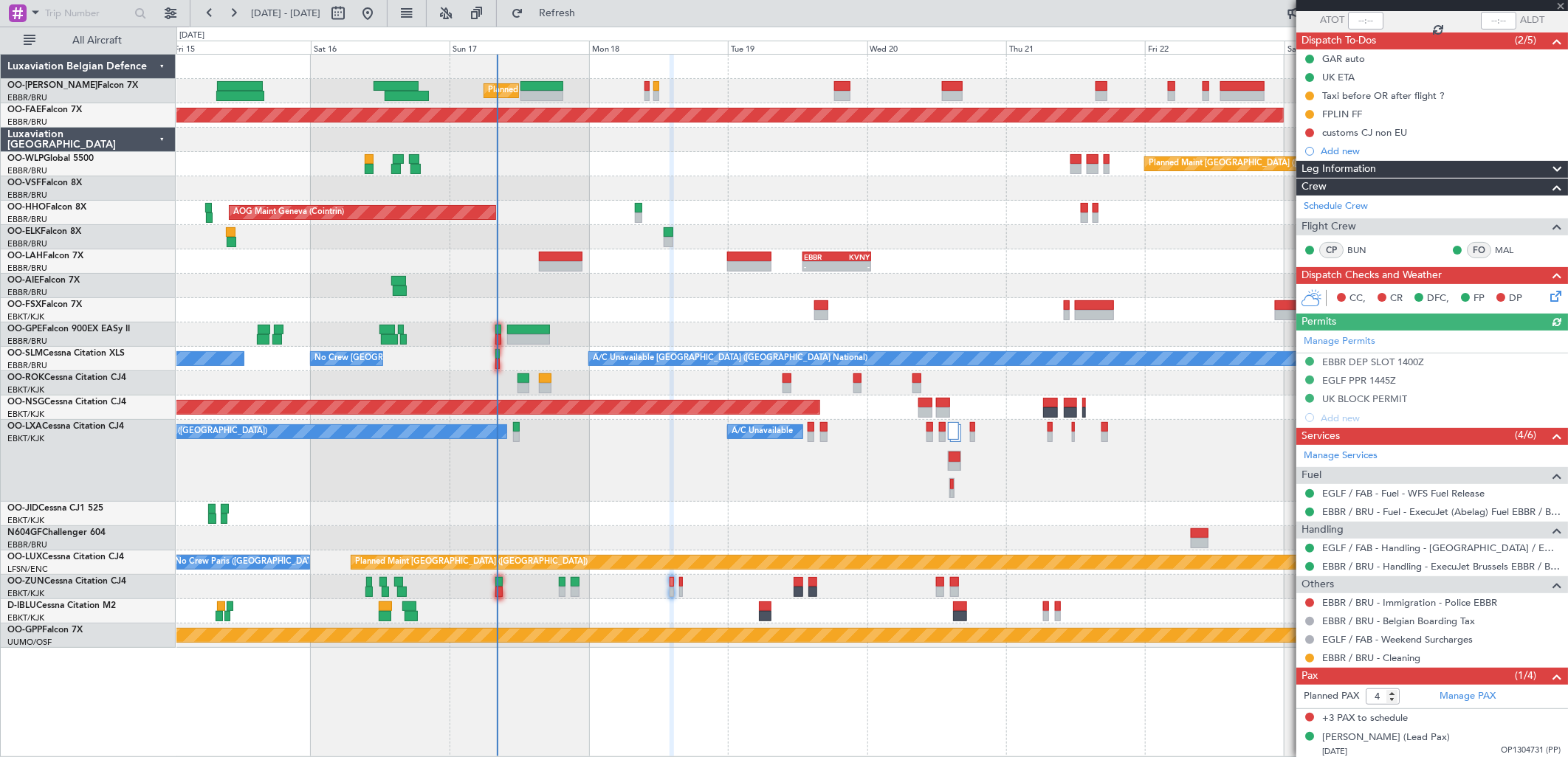
scroll to position [115, 0]
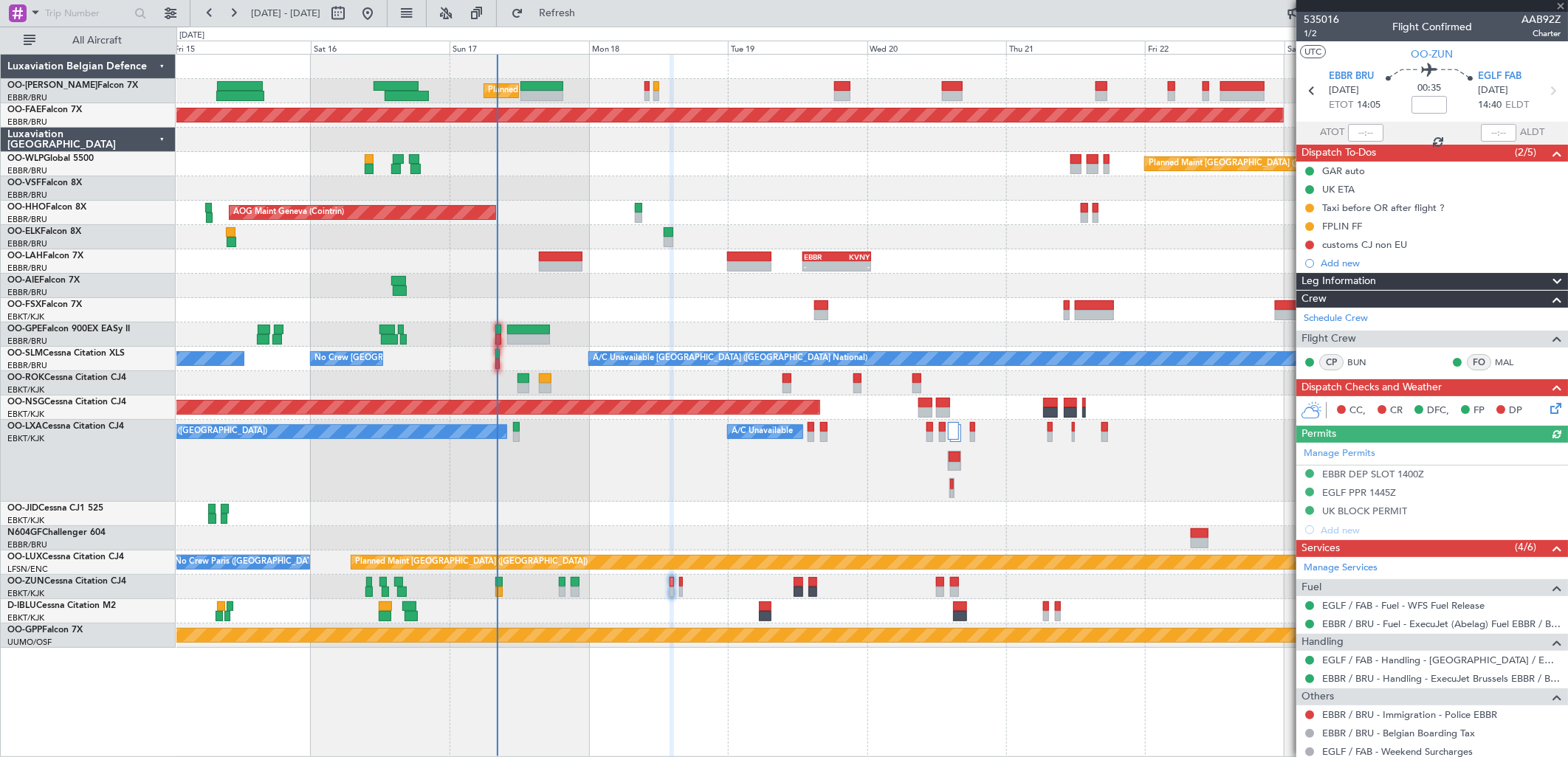
scroll to position [115, 0]
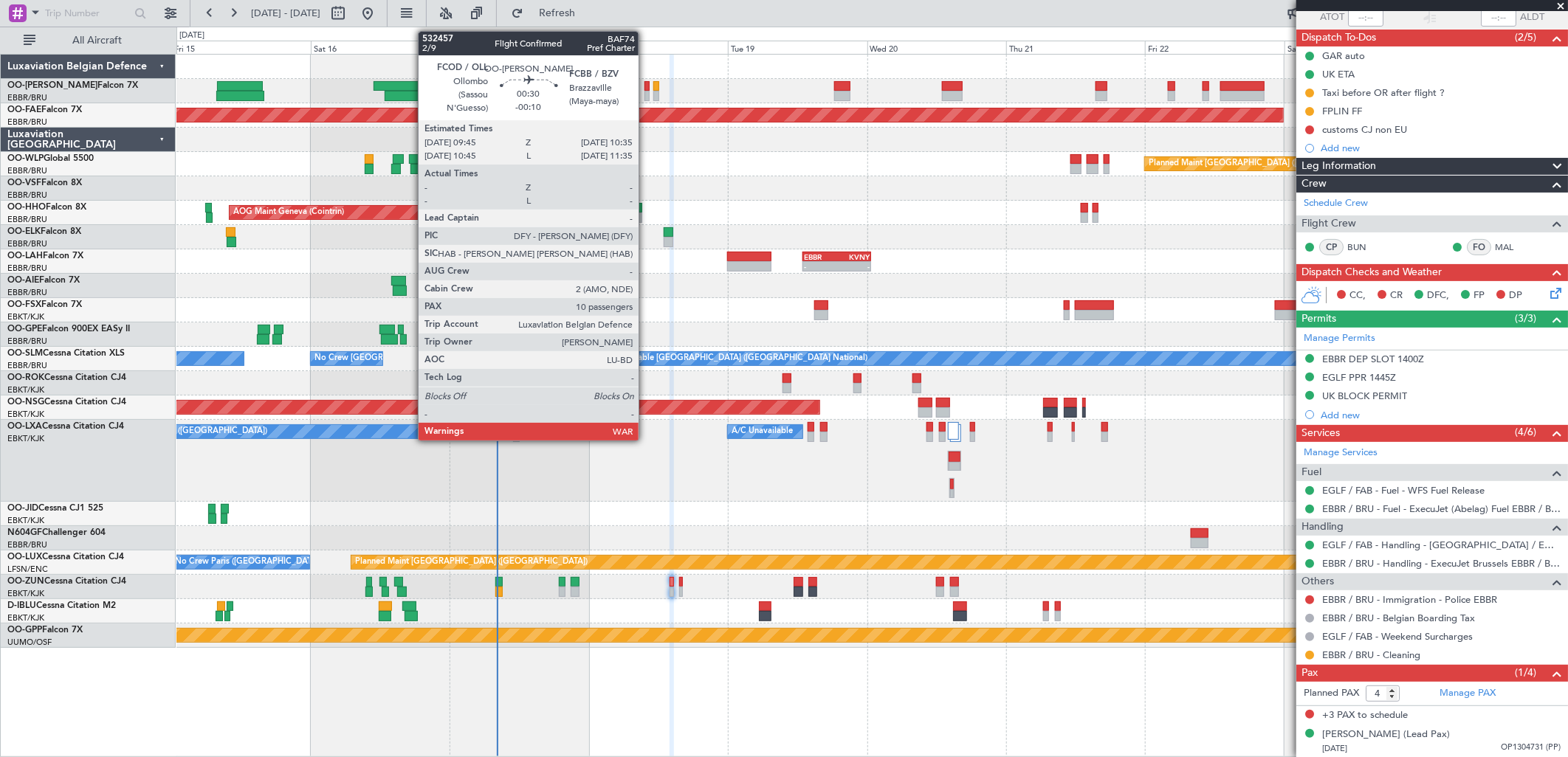
click at [646, 91] on div at bounding box center [646, 96] width 5 height 10
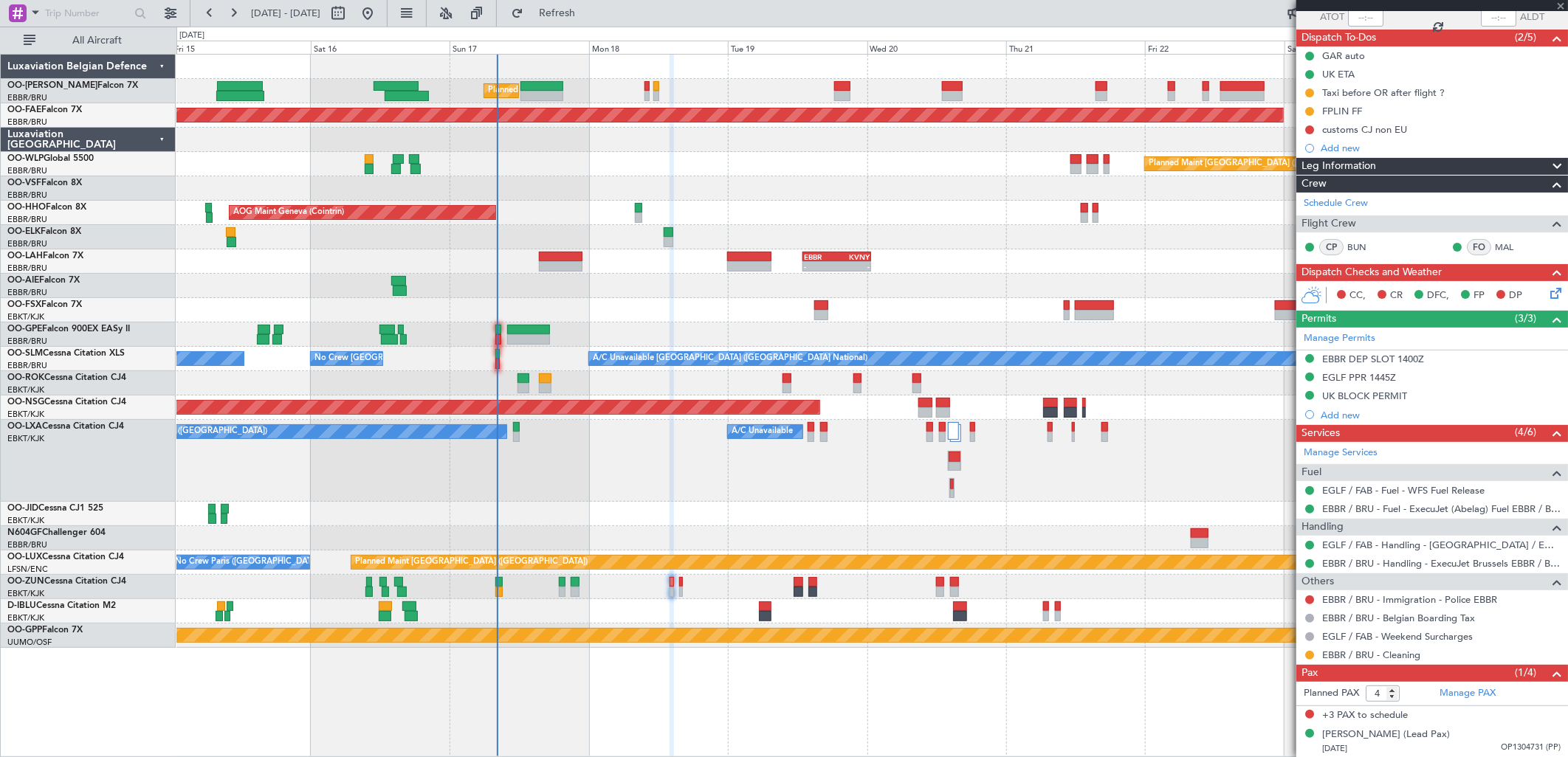
type input "-00:10"
type input "10"
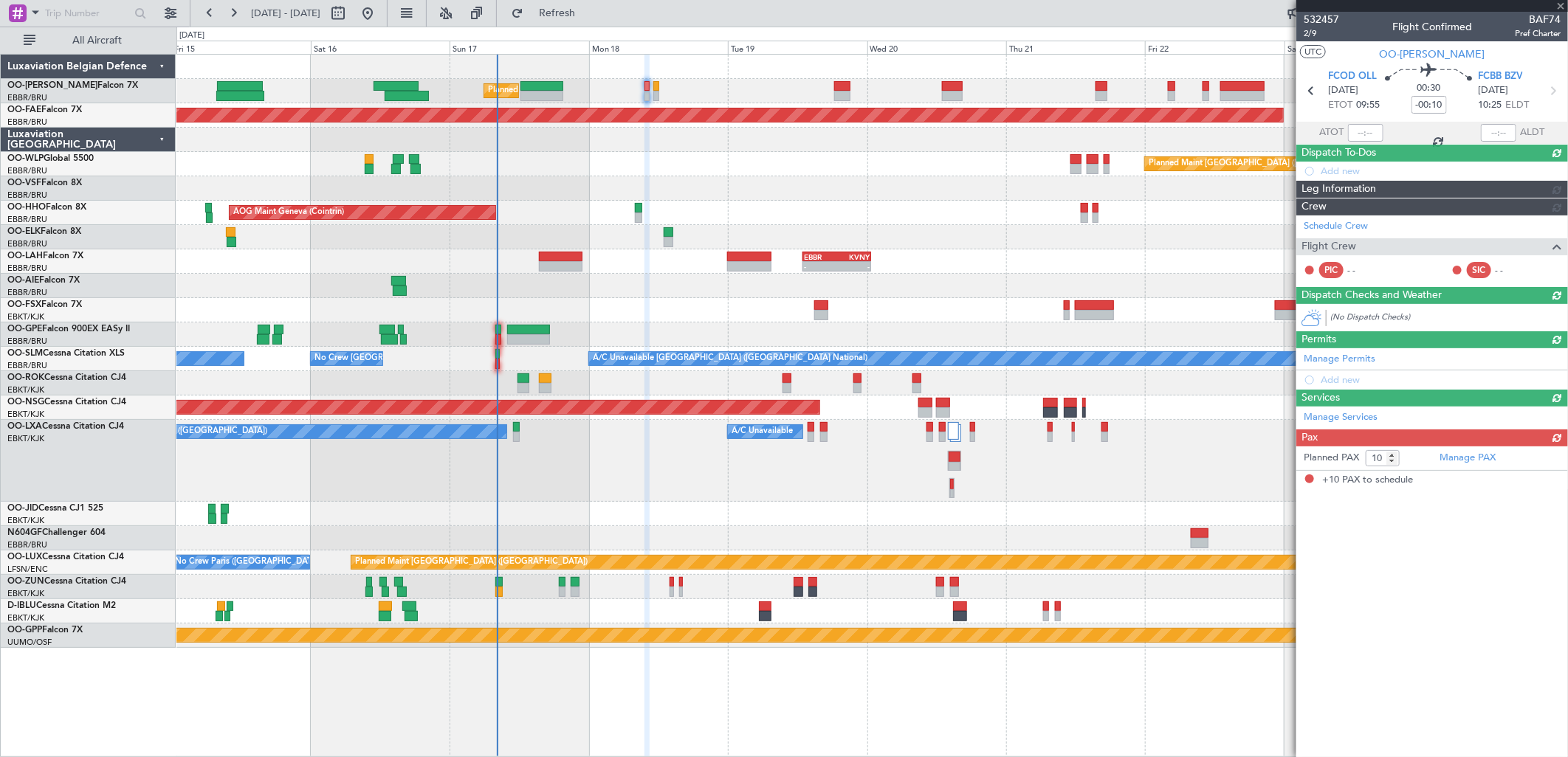
scroll to position [0, 0]
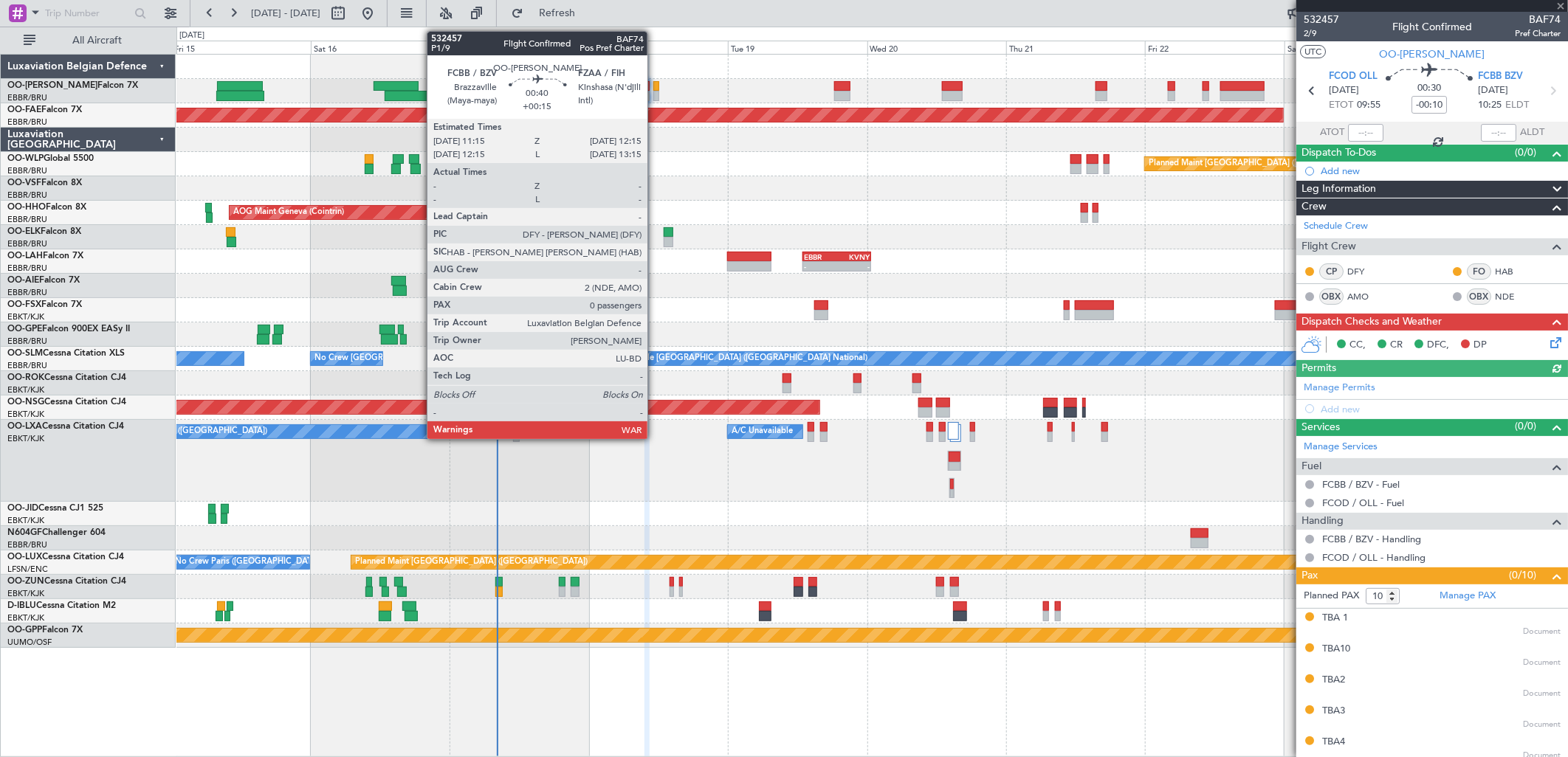
click at [655, 94] on div at bounding box center [657, 96] width 6 height 10
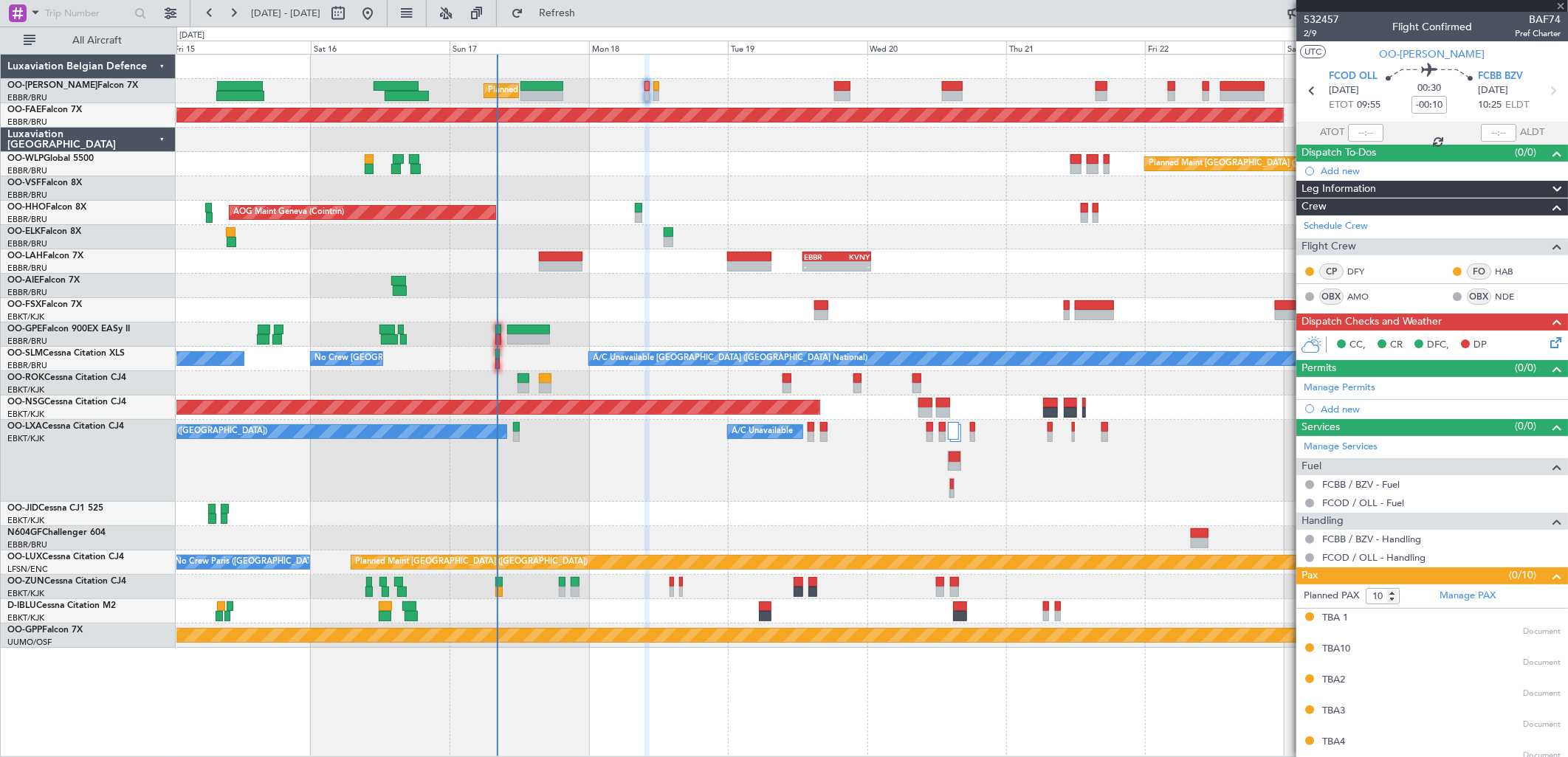
type input "+00:15"
type input "0"
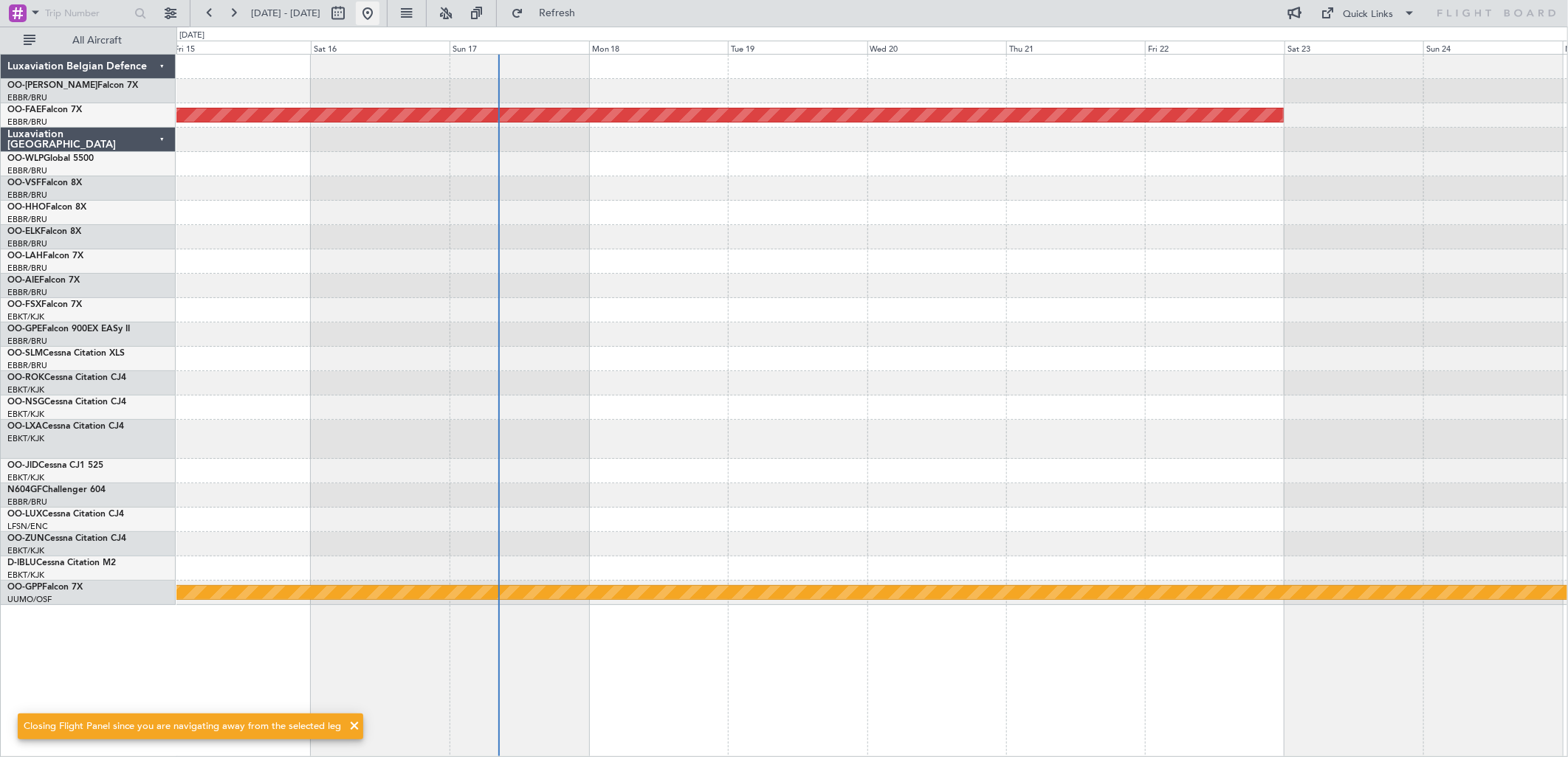
click at [379, 11] on button at bounding box center [368, 13] width 24 height 24
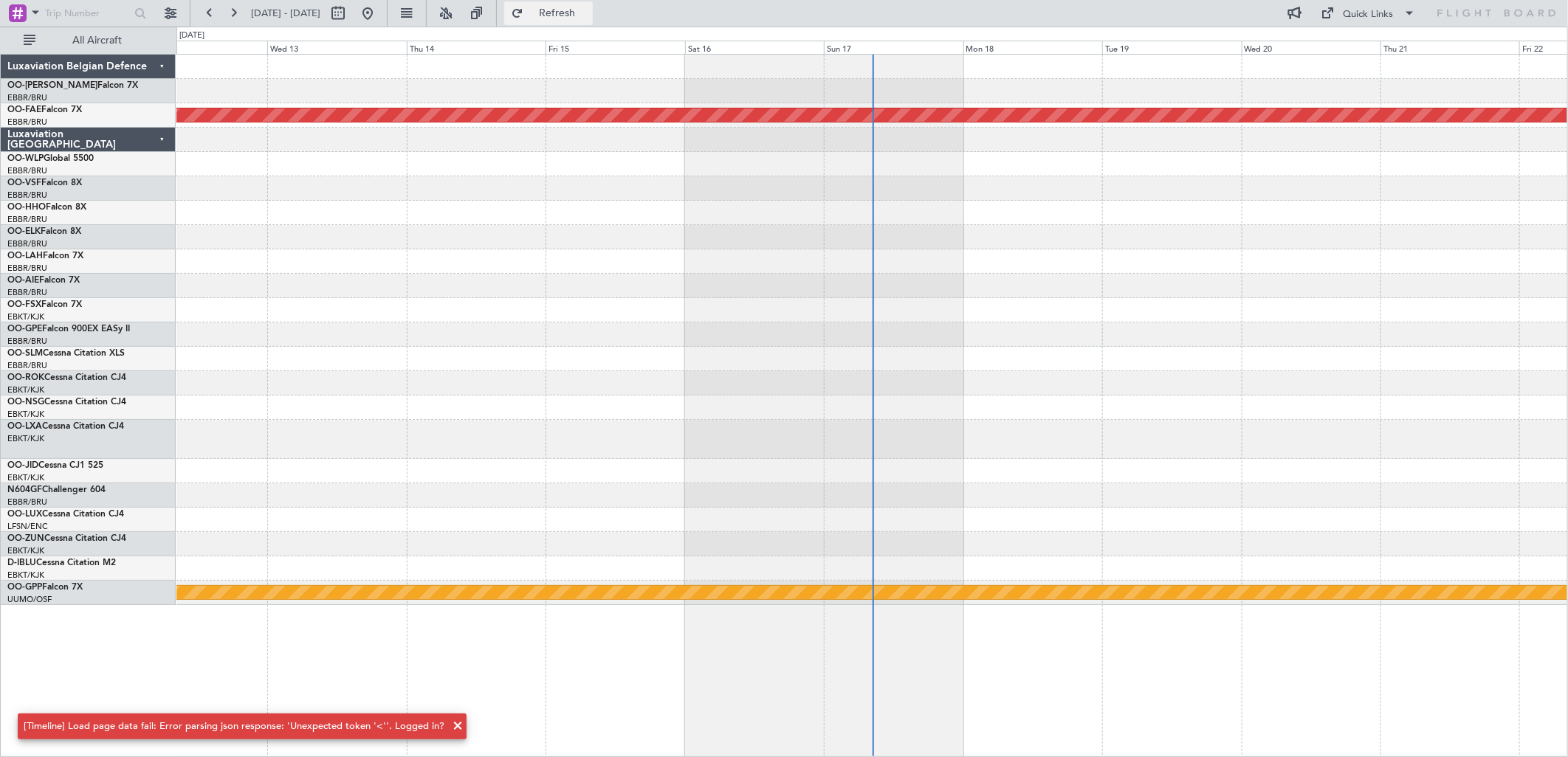
click at [588, 16] on span "Refresh" at bounding box center [557, 13] width 62 height 10
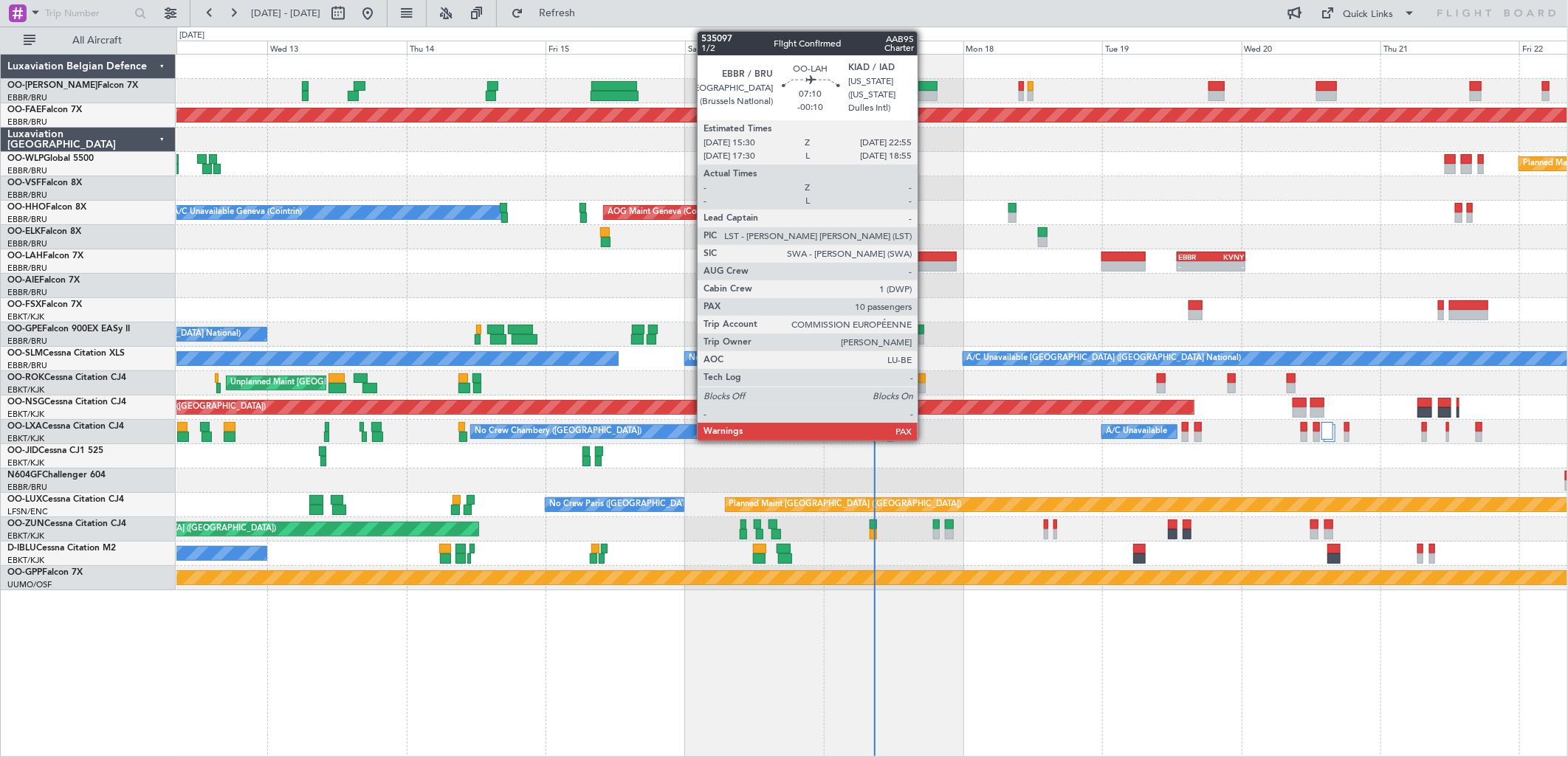
click at [925, 261] on div at bounding box center [935, 266] width 44 height 10
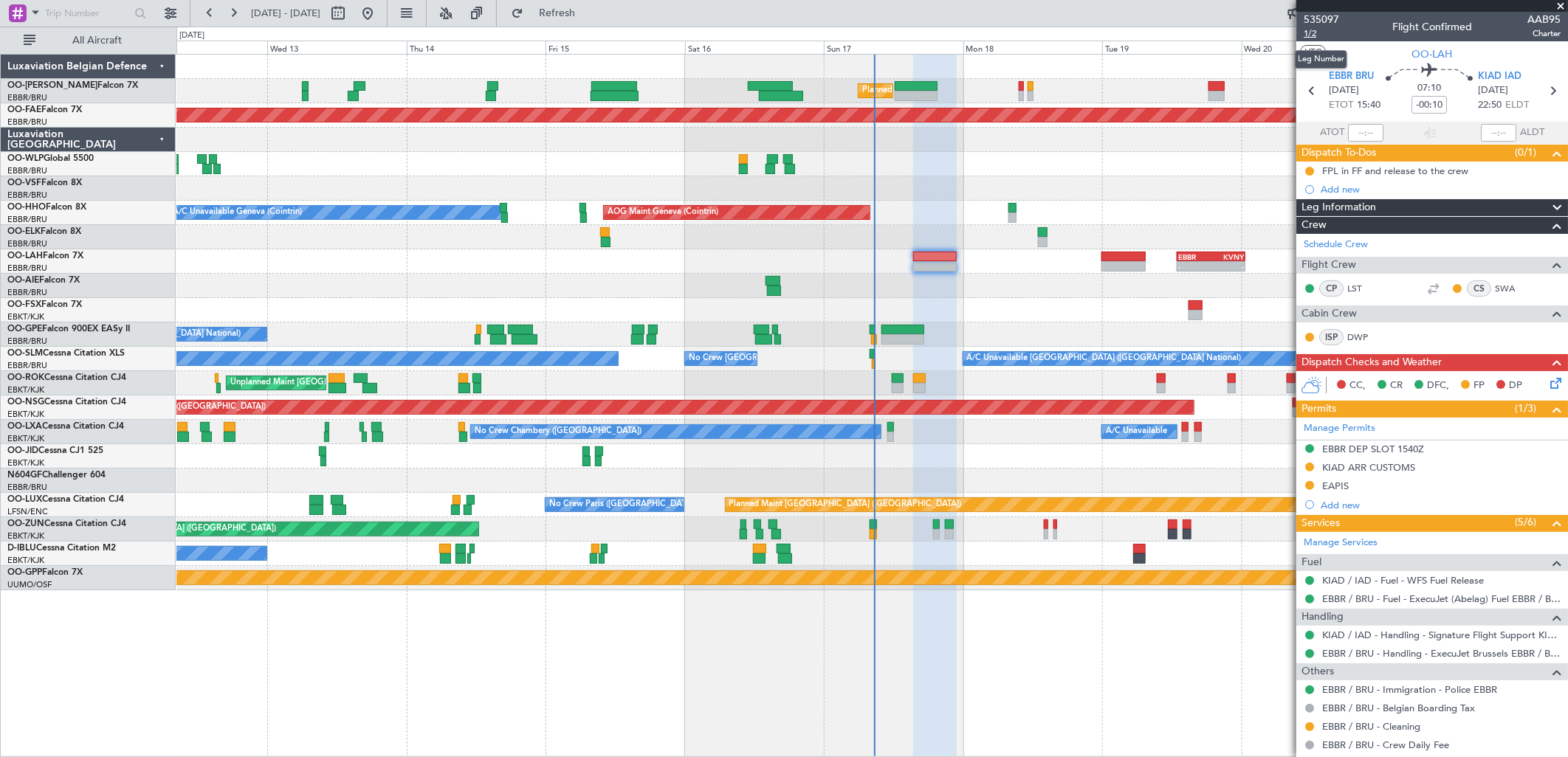
click at [1309, 33] on span "1/2" at bounding box center [1321, 34] width 35 height 13
click at [1343, 244] on link "Schedule Crew" at bounding box center [1336, 244] width 64 height 15
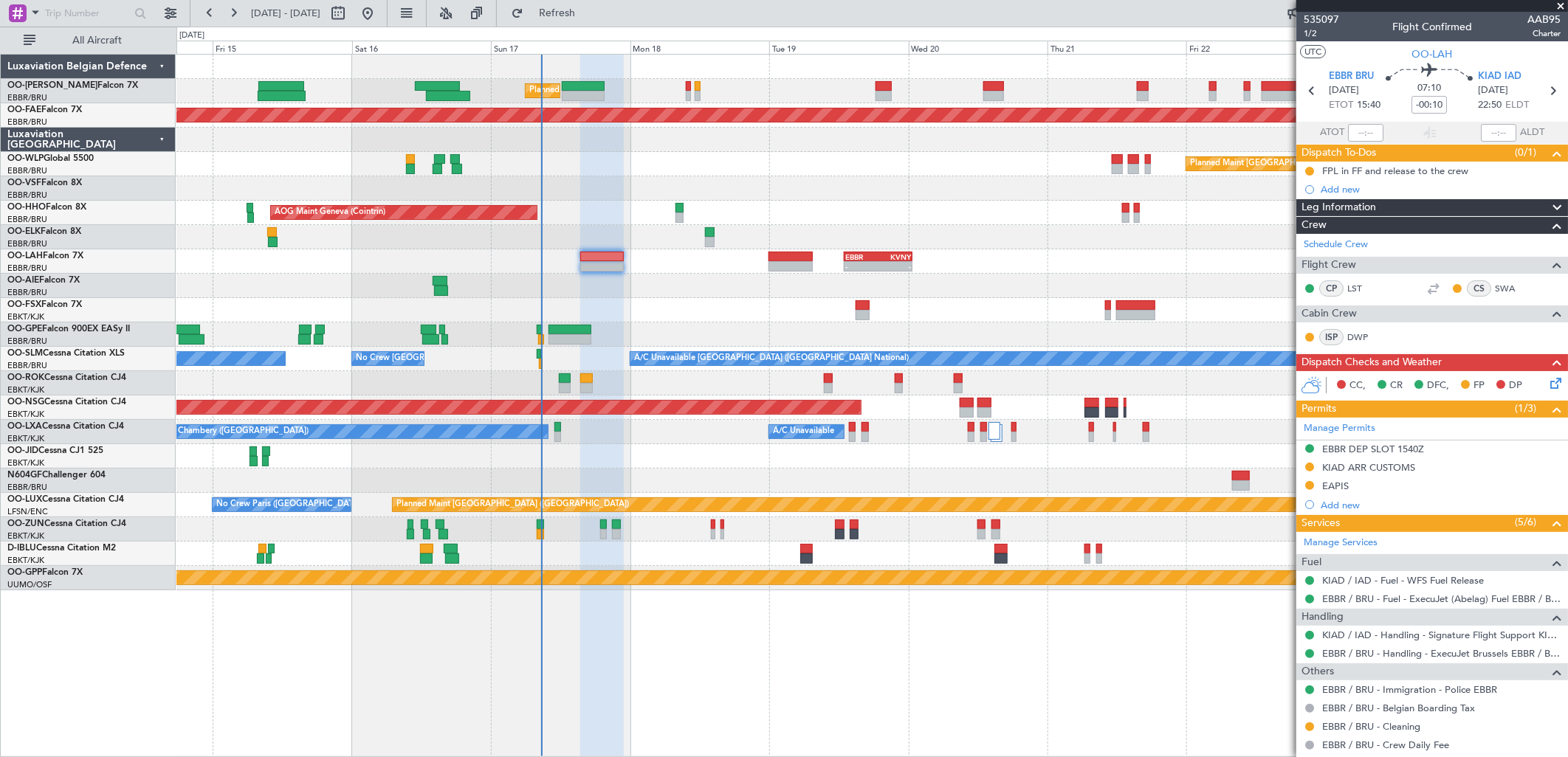
click at [788, 142] on div "Planned Maint [GEOGRAPHIC_DATA] ([GEOGRAPHIC_DATA] National) Planned Maint [GEO…" at bounding box center [871, 323] width 1391 height 536
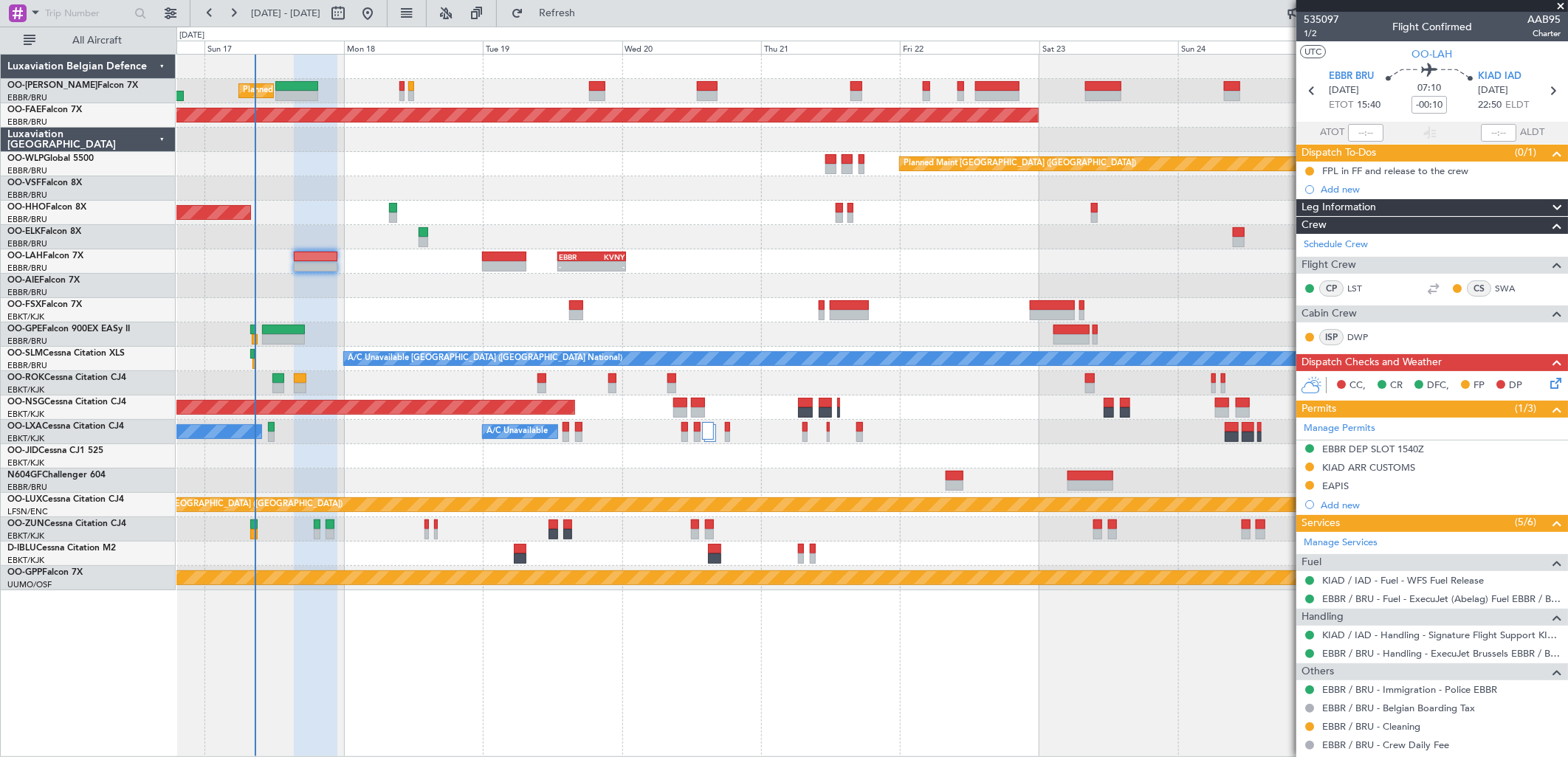
click at [874, 167] on div "Planned Maint [GEOGRAPHIC_DATA] ([GEOGRAPHIC_DATA] National) Planned Maint [GEO…" at bounding box center [871, 323] width 1391 height 536
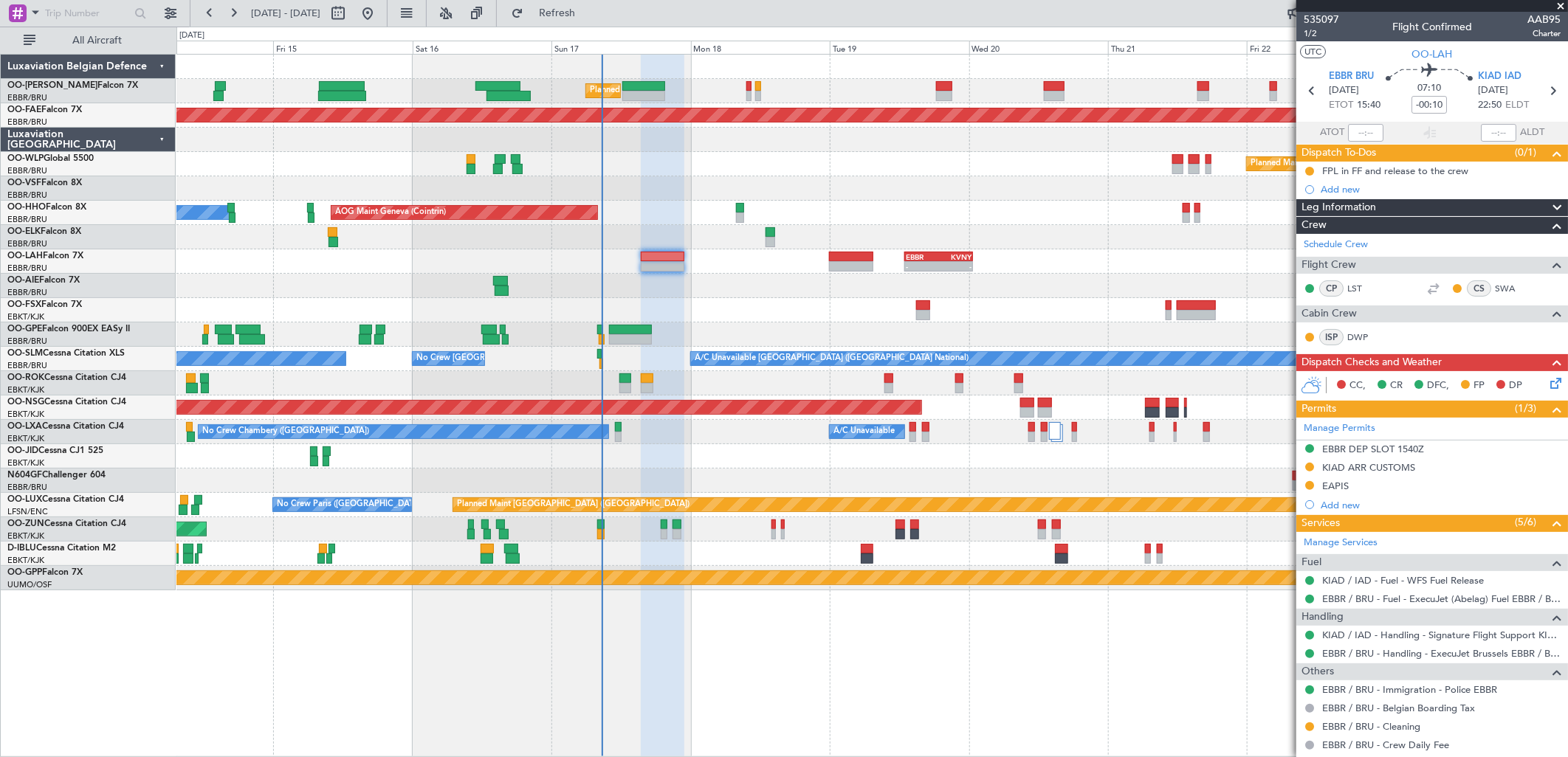
click at [947, 179] on div "Planned Maint [GEOGRAPHIC_DATA] ([GEOGRAPHIC_DATA] National) Planned Maint [GEO…" at bounding box center [871, 323] width 1391 height 536
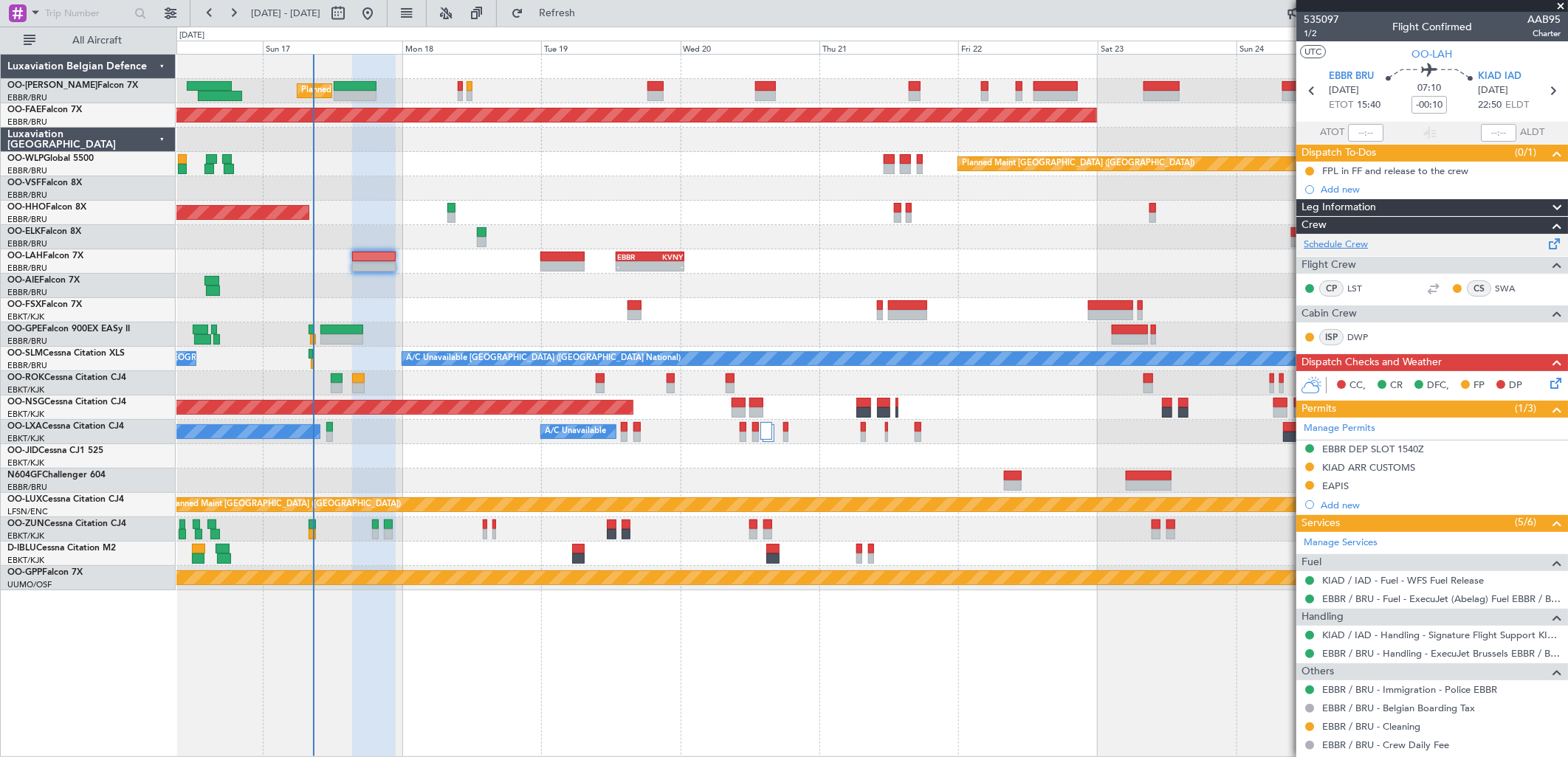
click at [1359, 244] on link "Schedule Crew" at bounding box center [1336, 244] width 64 height 15
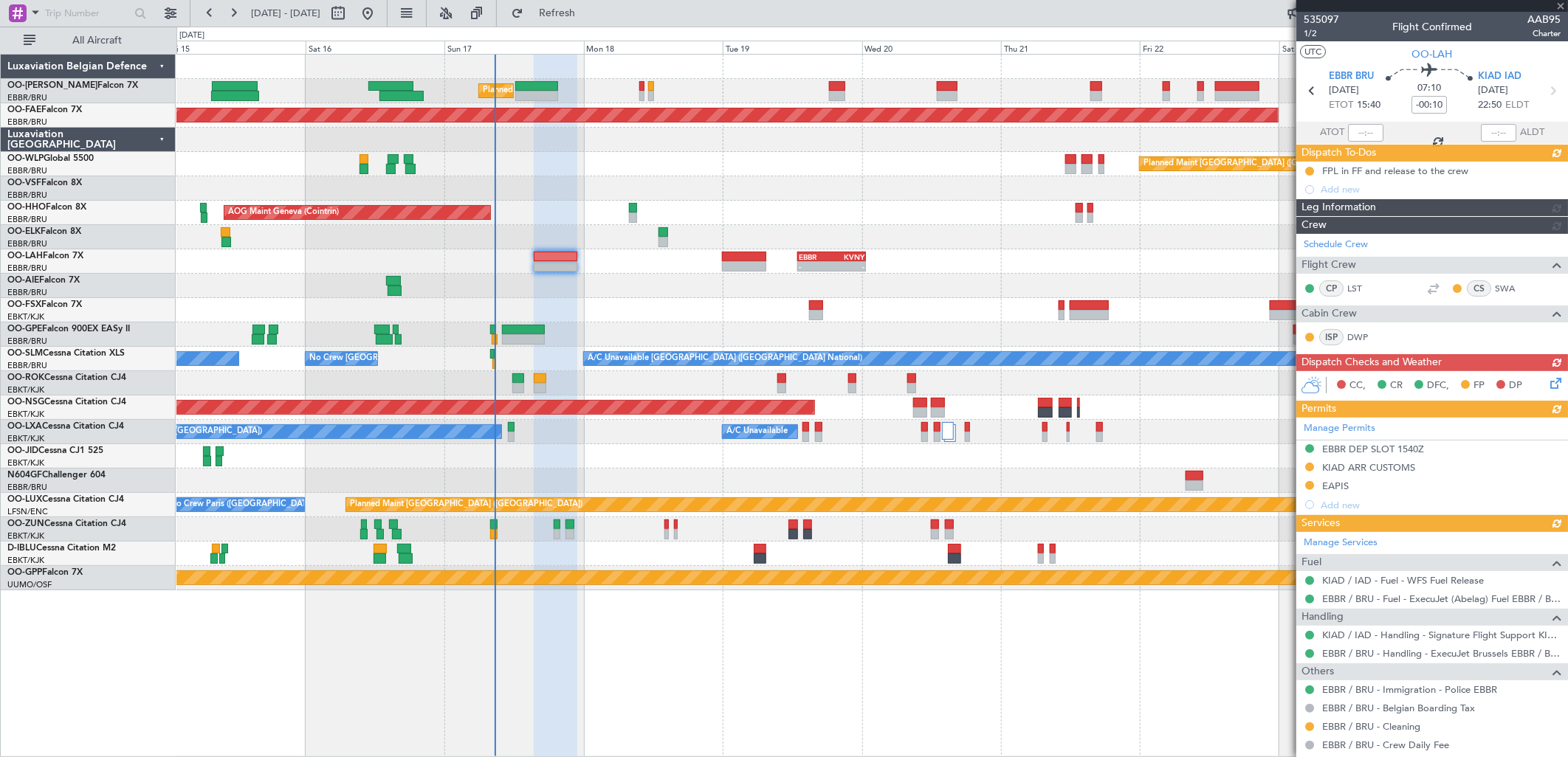
click at [656, 306] on div "Planned Maint [GEOGRAPHIC_DATA] ([GEOGRAPHIC_DATA] National) Planned Maint [GEO…" at bounding box center [871, 323] width 1391 height 536
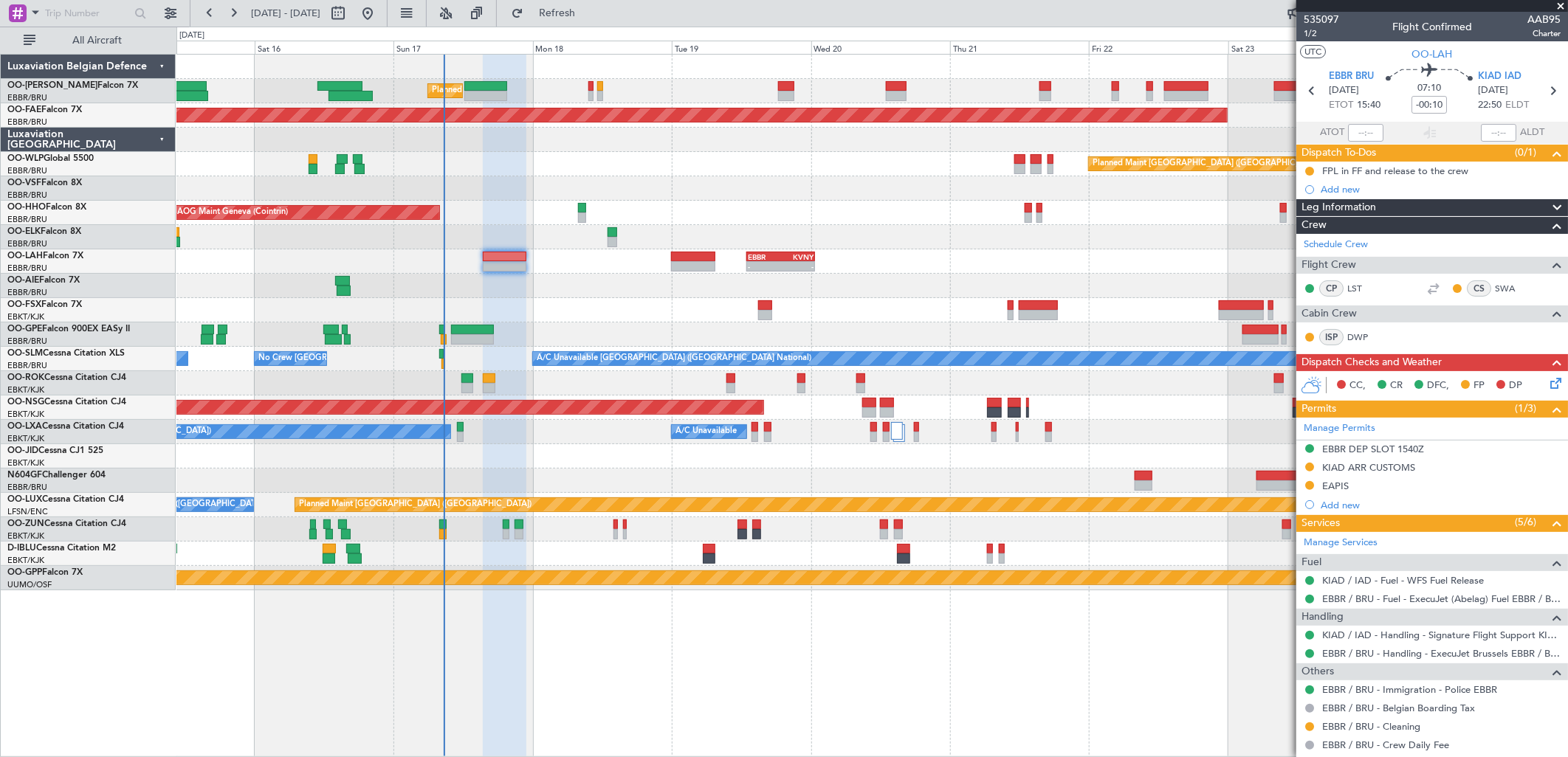
click at [761, 179] on div at bounding box center [871, 188] width 1391 height 24
click at [1332, 238] on link "Schedule Crew" at bounding box center [1336, 244] width 64 height 15
click at [1348, 253] on div "Schedule Crew" at bounding box center [1432, 245] width 272 height 22
click at [624, 303] on div at bounding box center [871, 310] width 1391 height 24
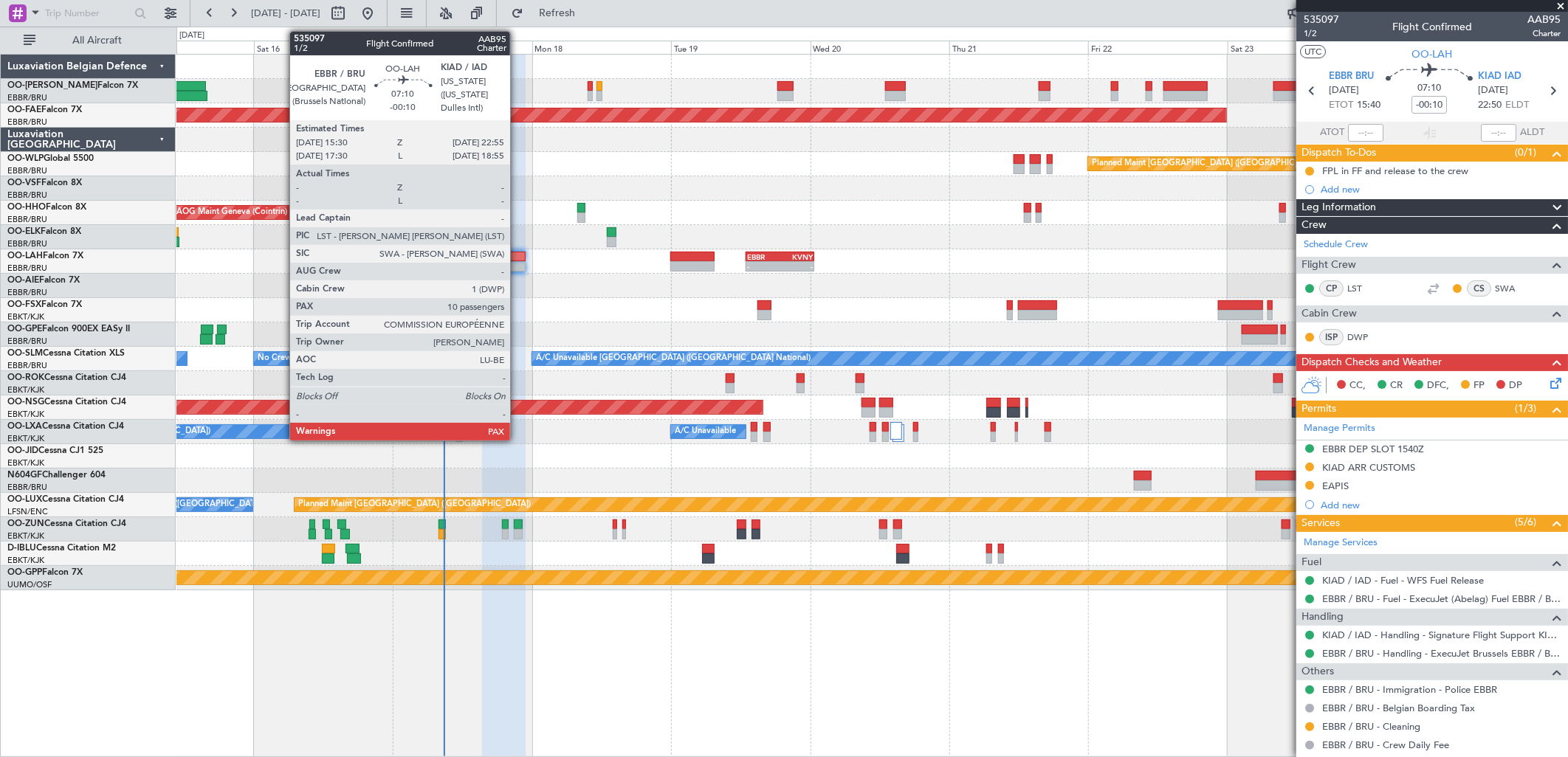
click at [517, 262] on div at bounding box center [504, 266] width 44 height 10
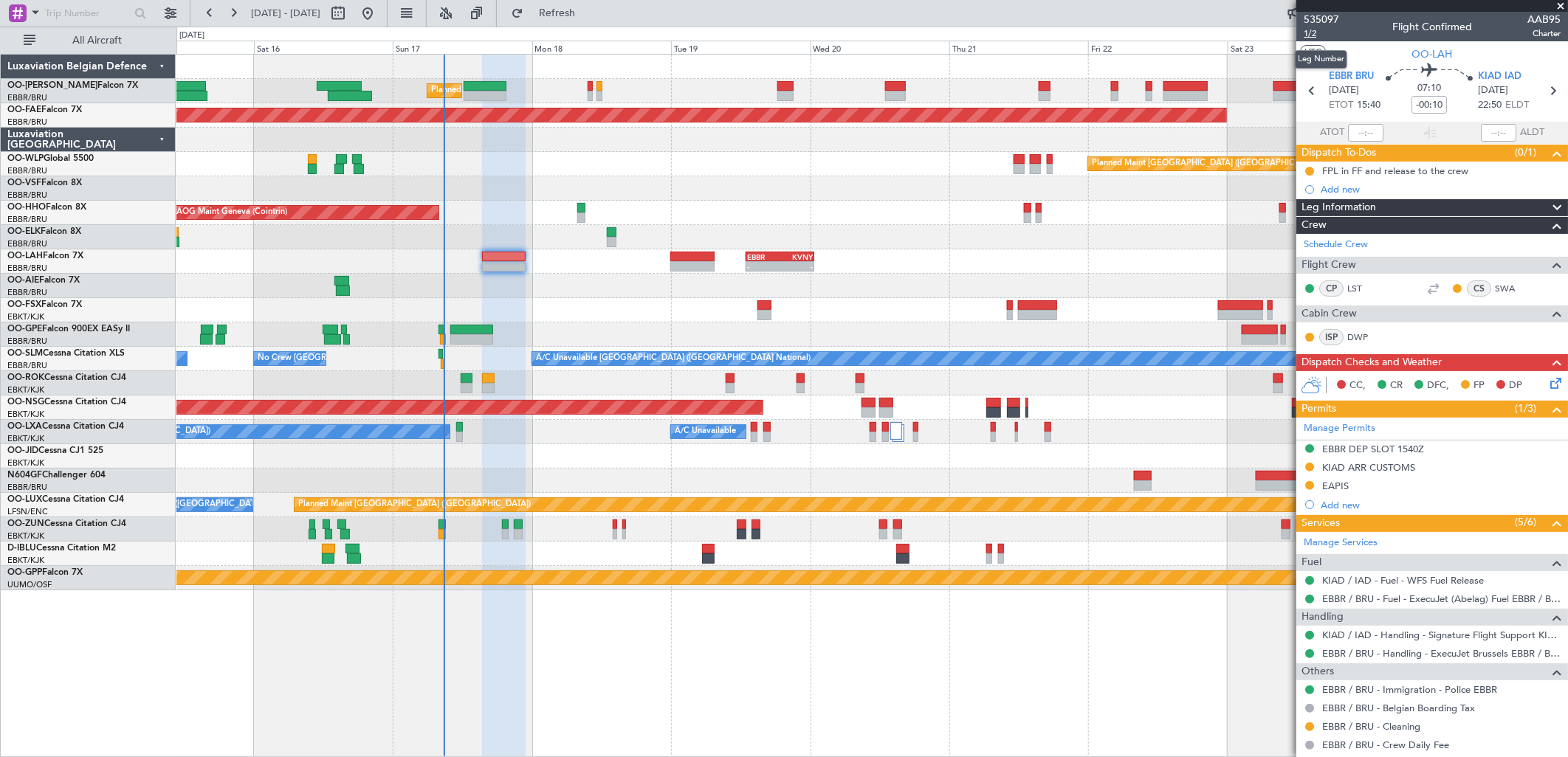
click at [1313, 30] on span "1/2" at bounding box center [1321, 34] width 35 height 13
click at [1330, 248] on link "Schedule Crew" at bounding box center [1336, 244] width 64 height 15
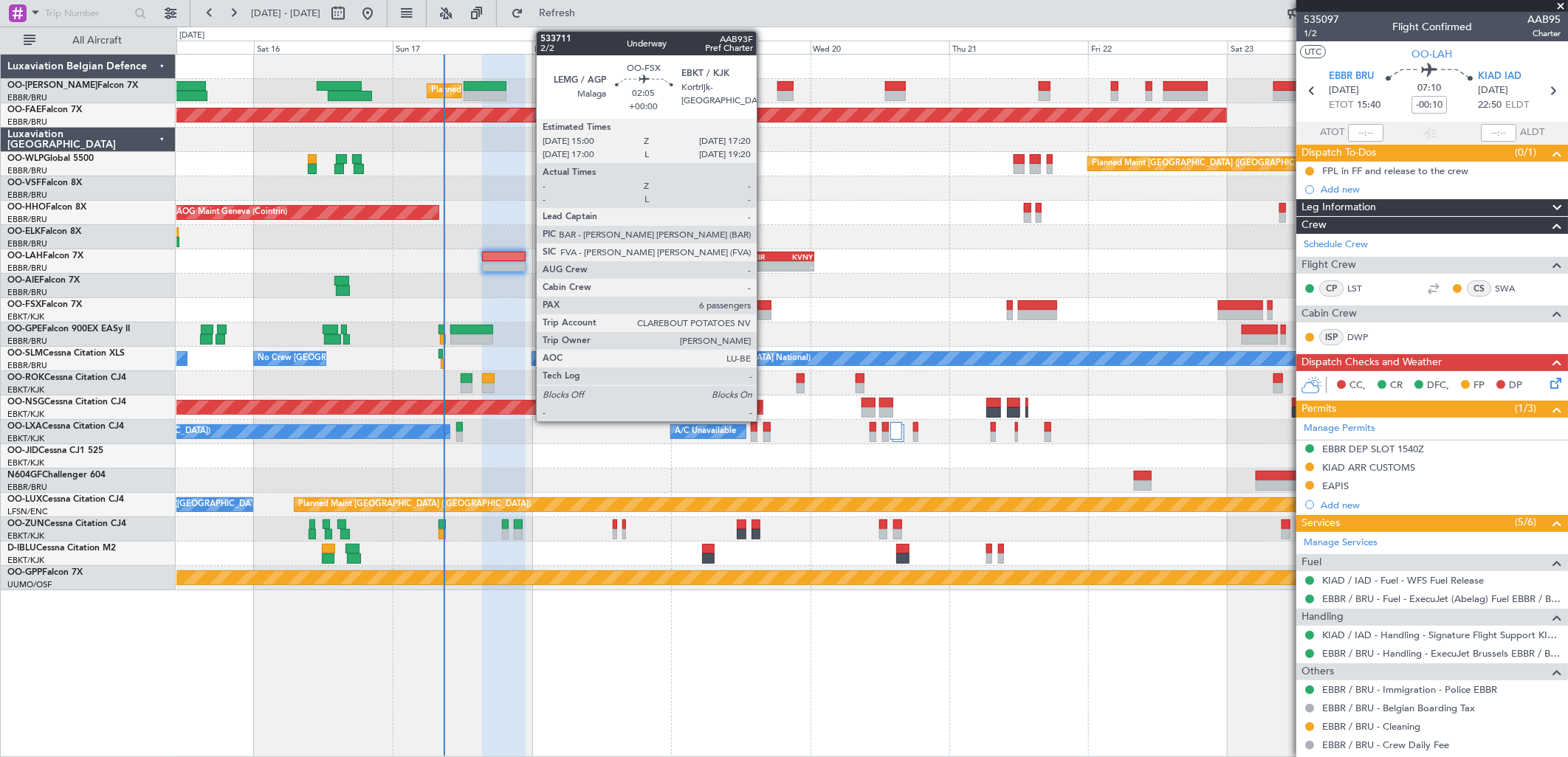
click at [764, 306] on div at bounding box center [764, 305] width 14 height 10
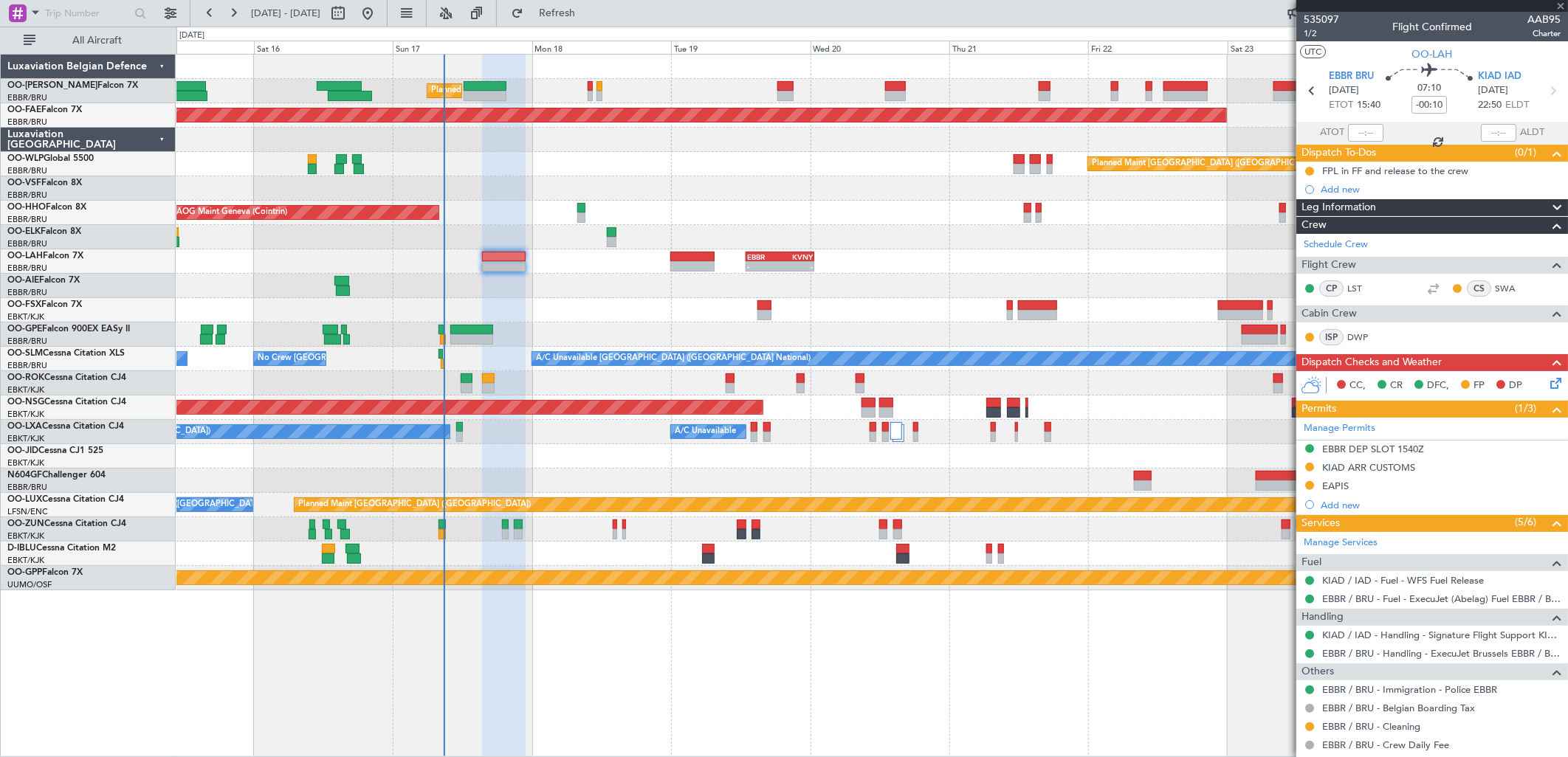
type input "6"
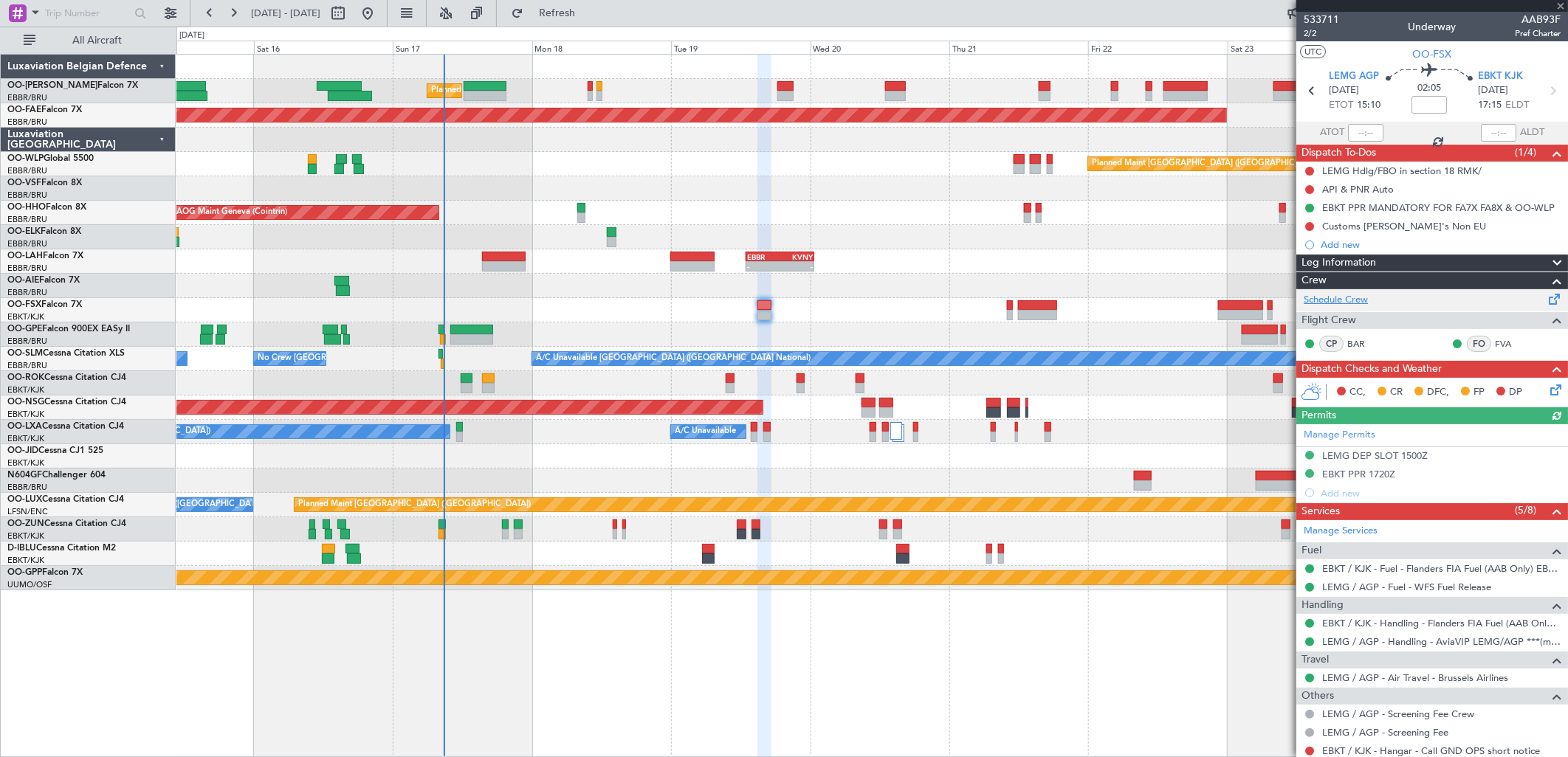
click at [1349, 297] on link "Schedule Crew" at bounding box center [1336, 300] width 64 height 15
click at [840, 290] on div at bounding box center [871, 285] width 1391 height 24
click at [1334, 302] on link "Schedule Crew" at bounding box center [1336, 300] width 64 height 15
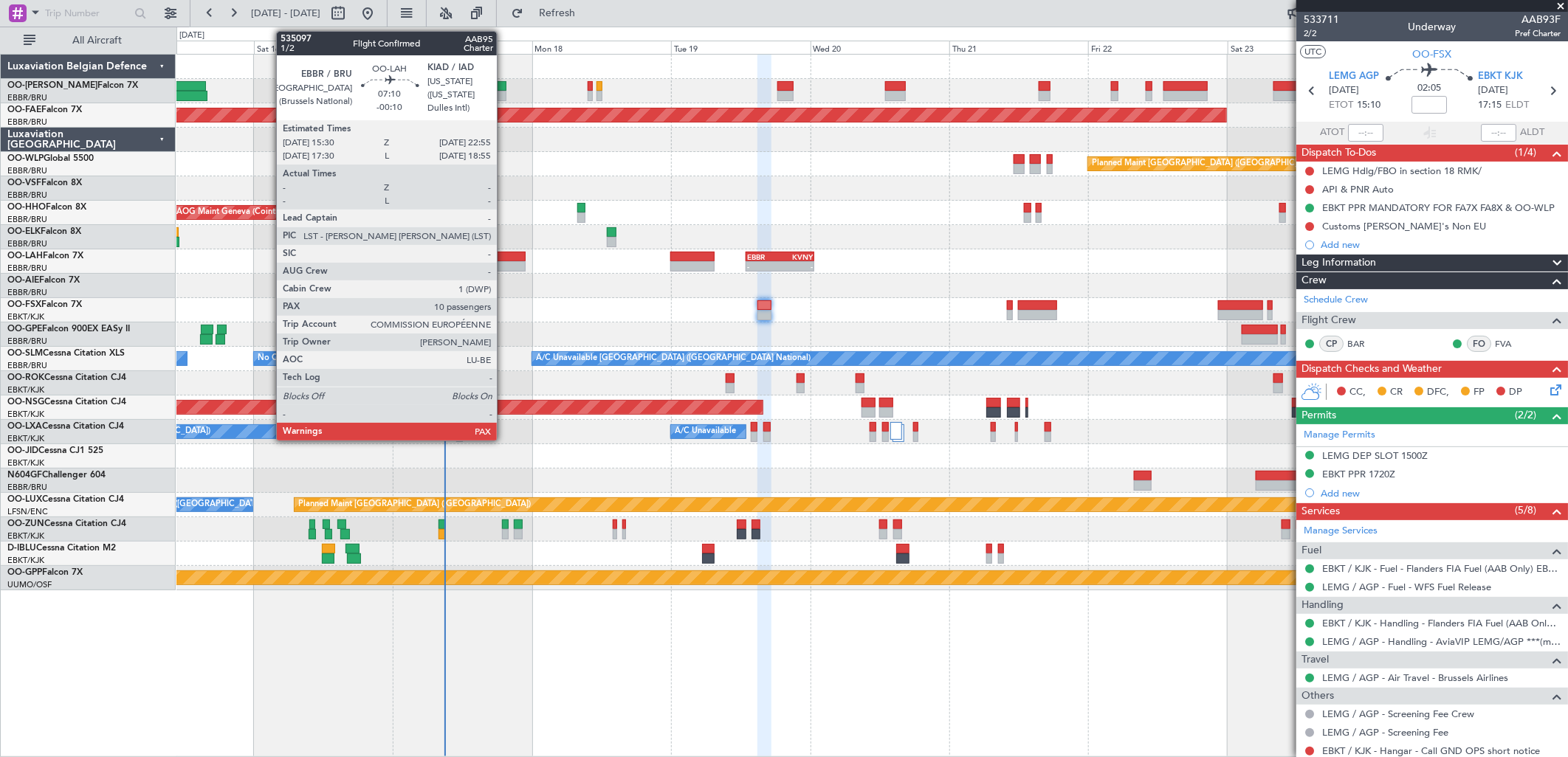
click at [504, 256] on div at bounding box center [504, 256] width 44 height 10
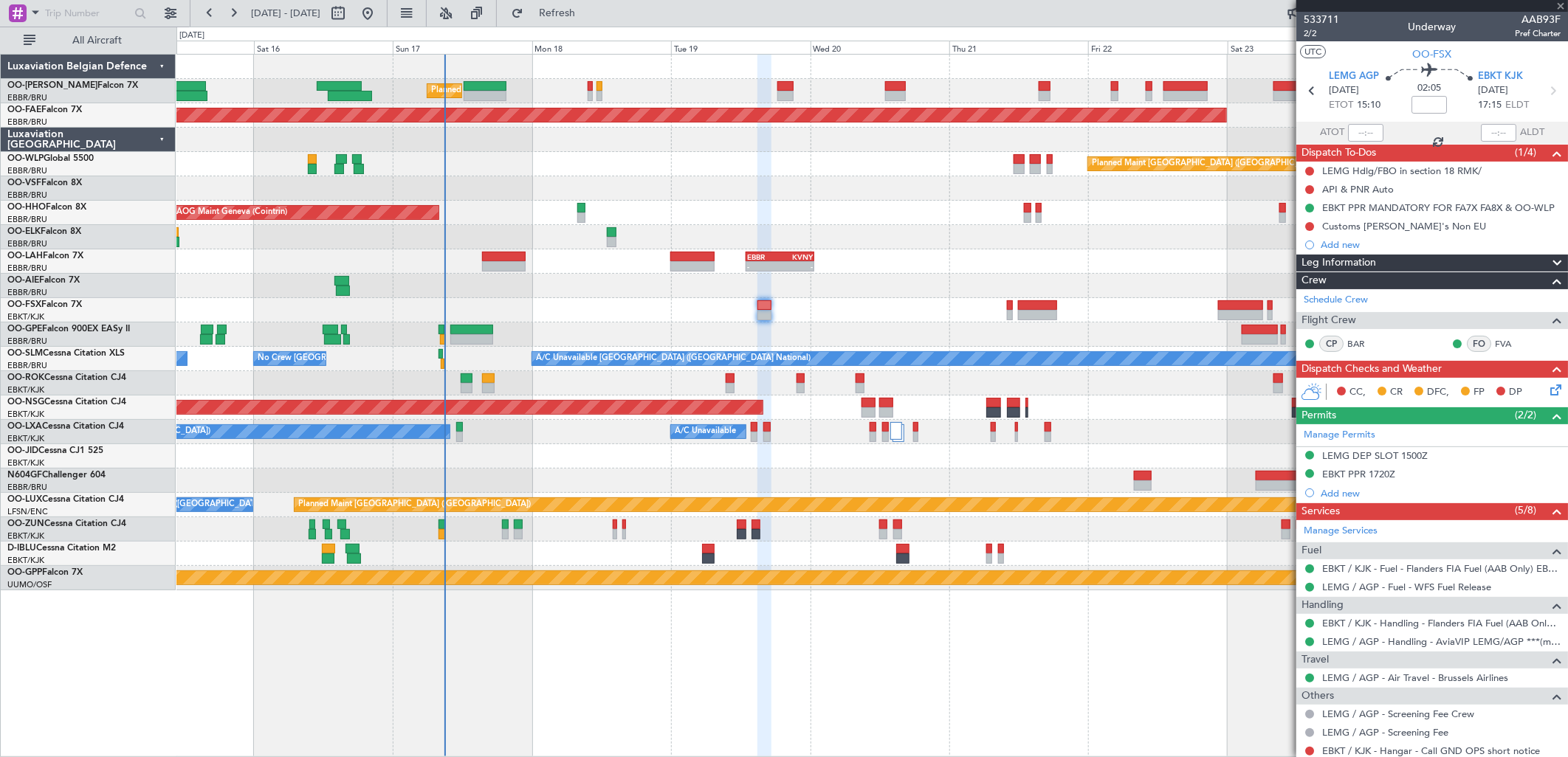
type input "-00:10"
type input "10"
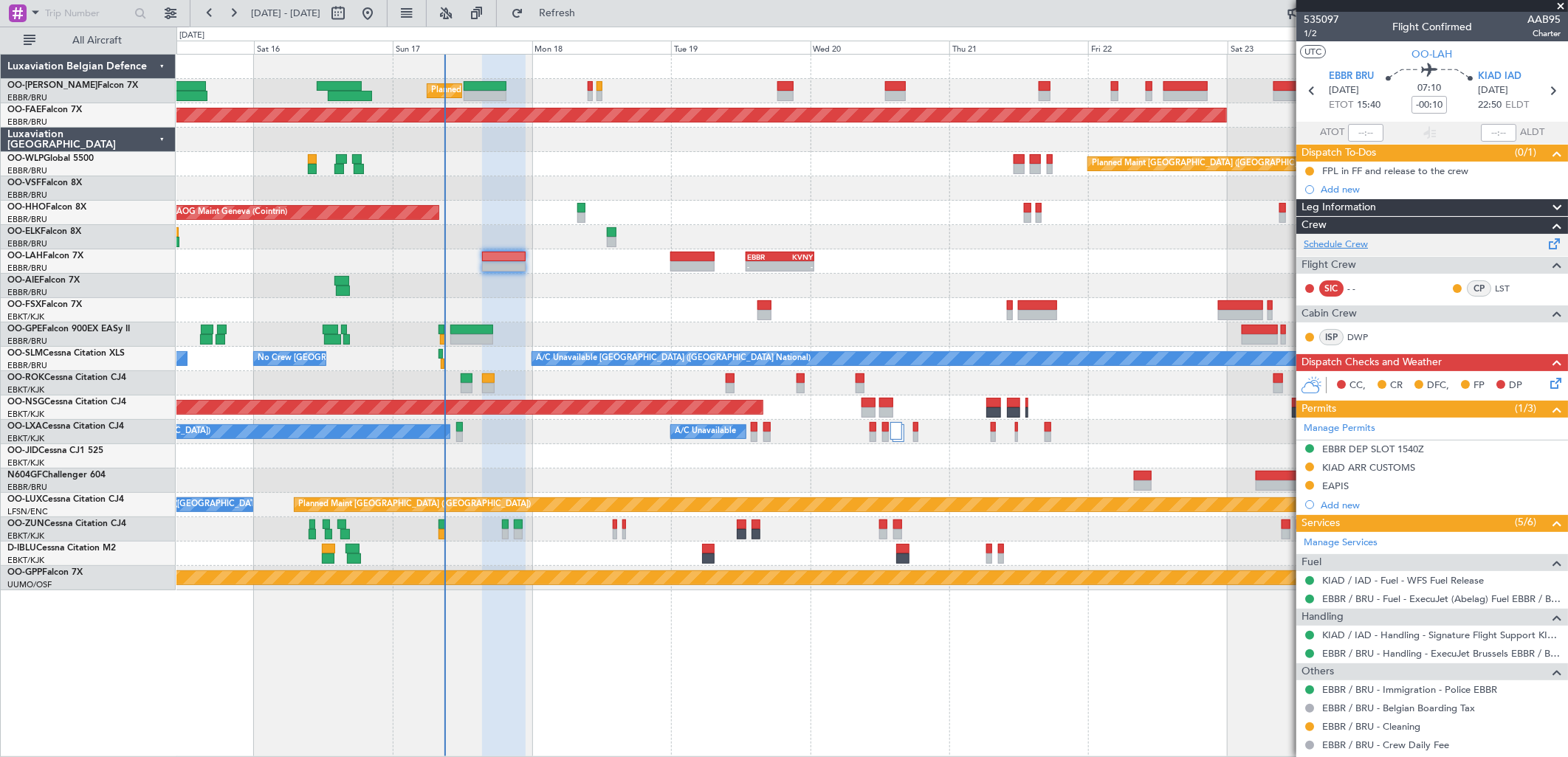
click at [1351, 244] on link "Schedule Crew" at bounding box center [1336, 244] width 64 height 15
click at [587, 11] on span "Refresh" at bounding box center [557, 13] width 62 height 10
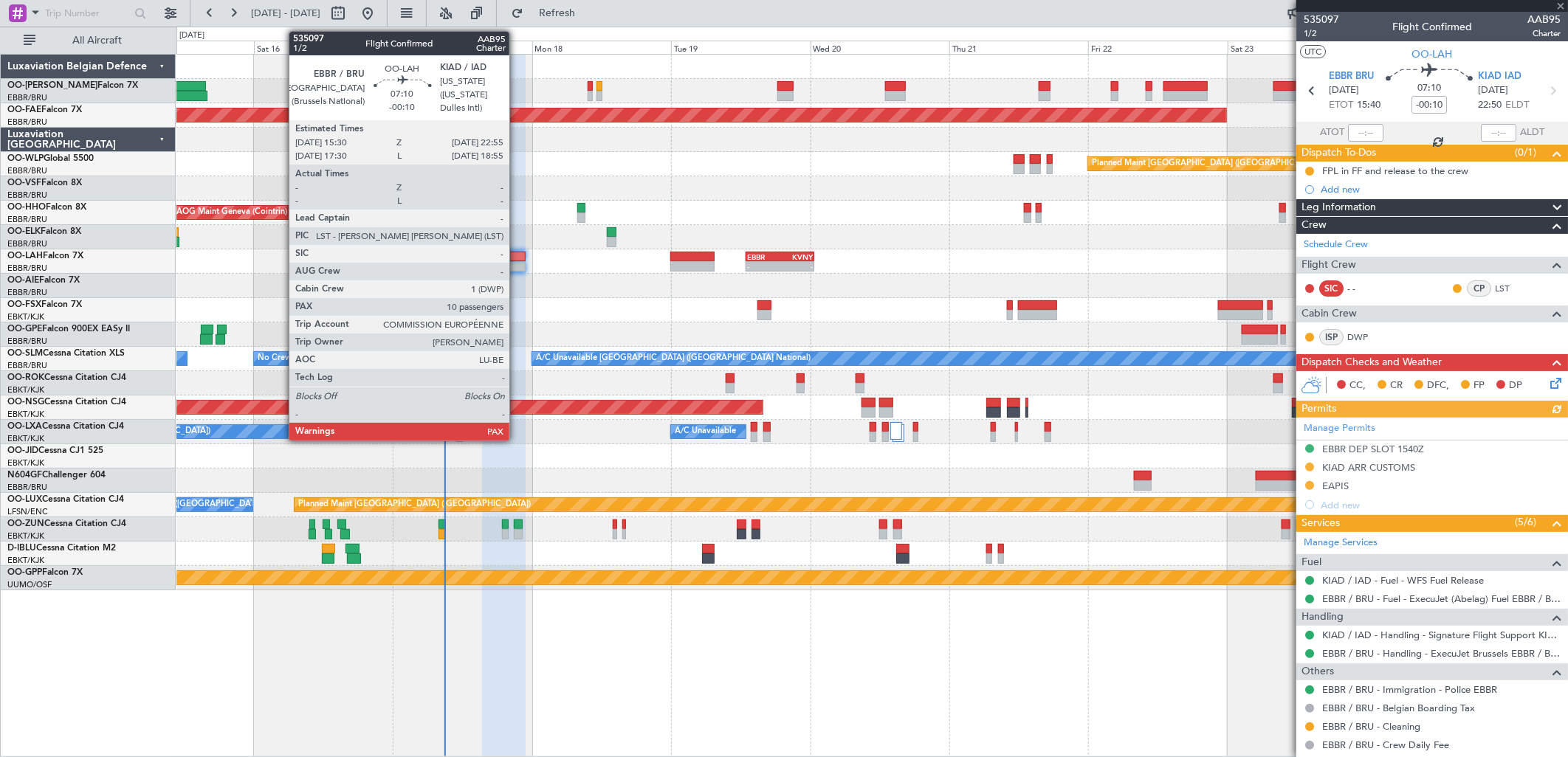
click at [516, 263] on div at bounding box center [504, 266] width 44 height 10
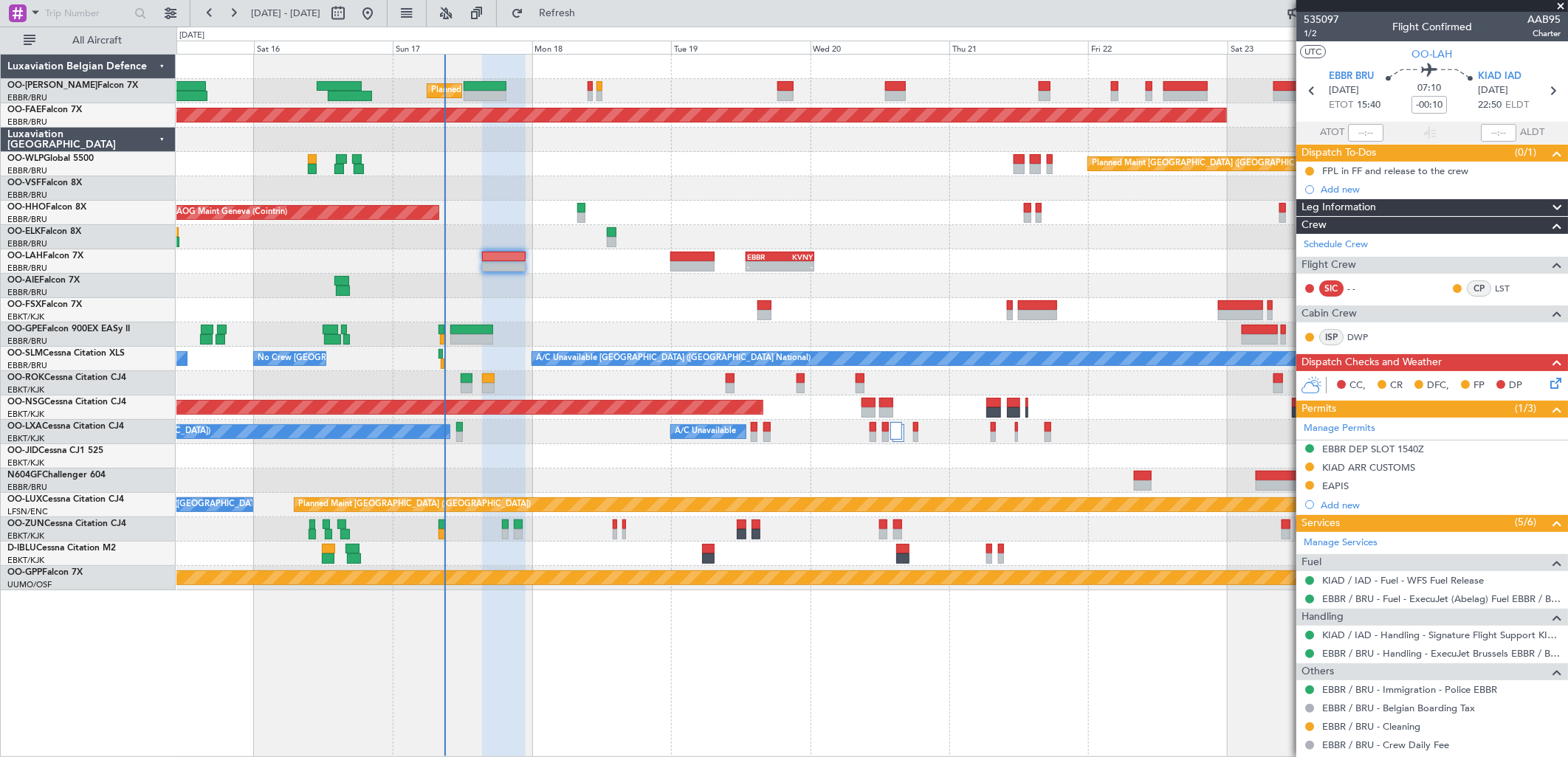
click at [551, 11] on fb-refresh-button "Refresh" at bounding box center [549, 13] width 103 height 27
drag, startPoint x: 551, startPoint y: 11, endPoint x: 565, endPoint y: 13, distance: 14.1
click at [564, 12] on fb-refresh-button "Refresh" at bounding box center [549, 13] width 103 height 27
click at [567, 13] on button "Refresh" at bounding box center [548, 13] width 89 height 24
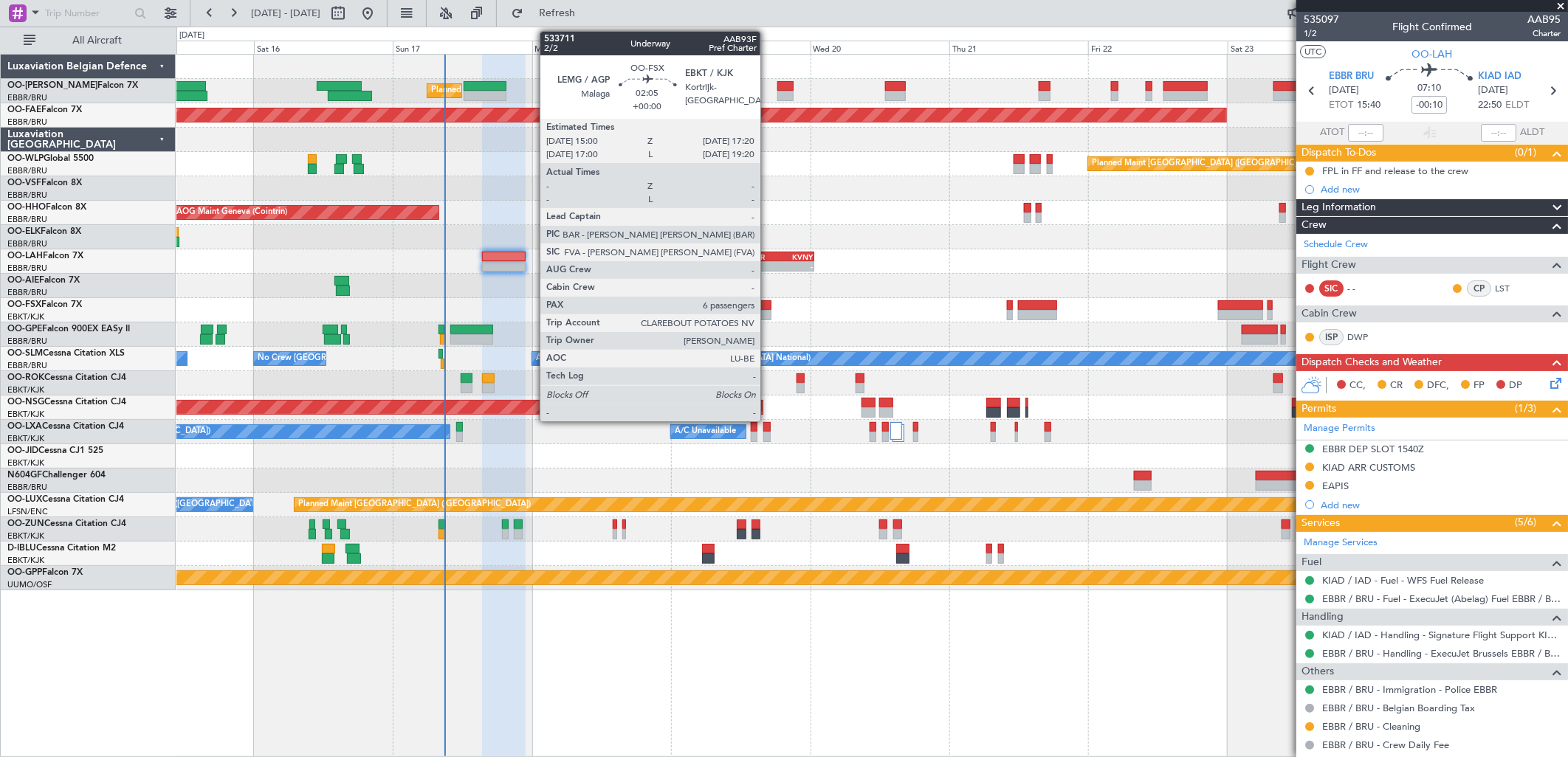
click at [768, 309] on div at bounding box center [764, 305] width 14 height 10
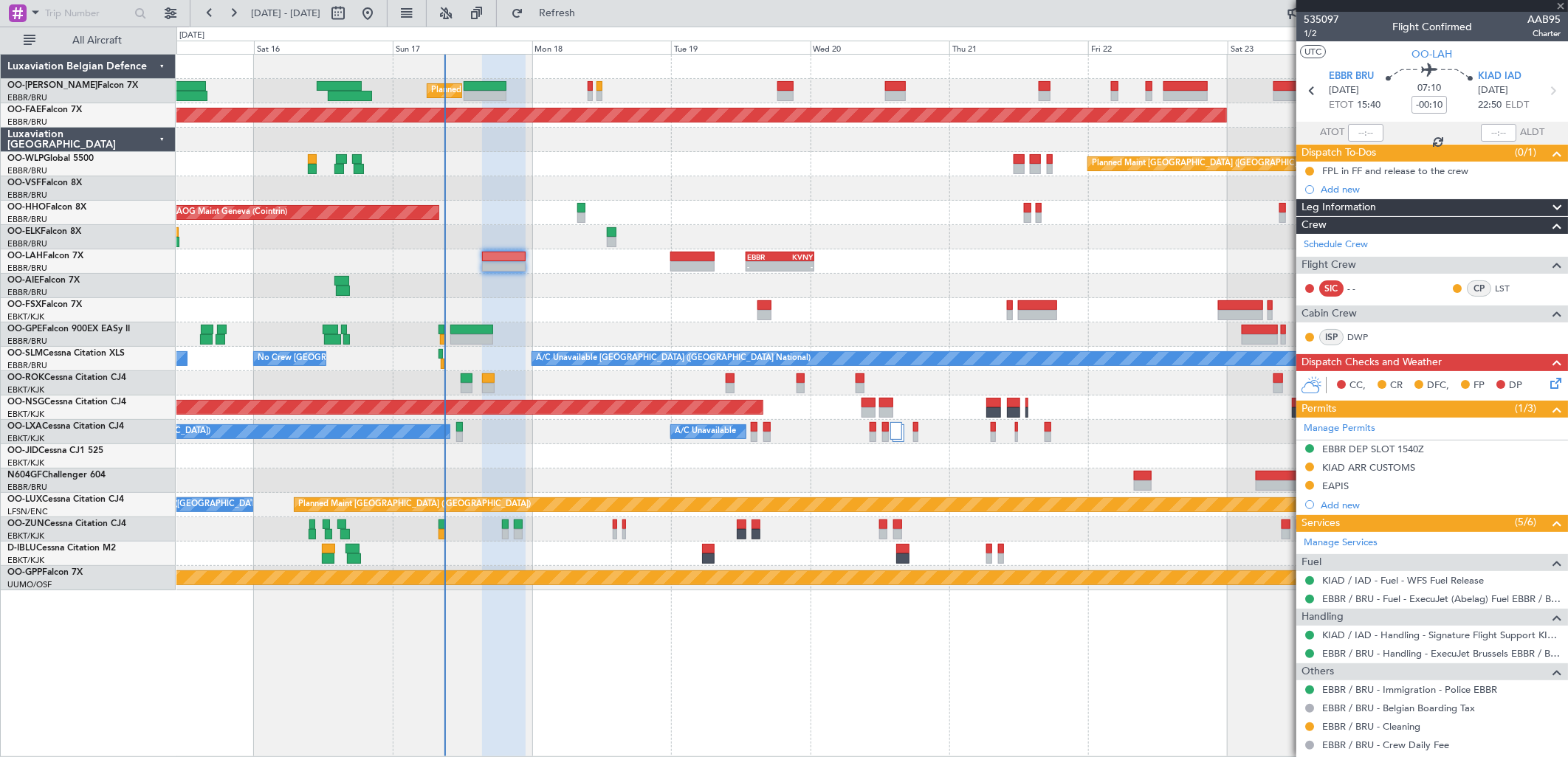
type input "6"
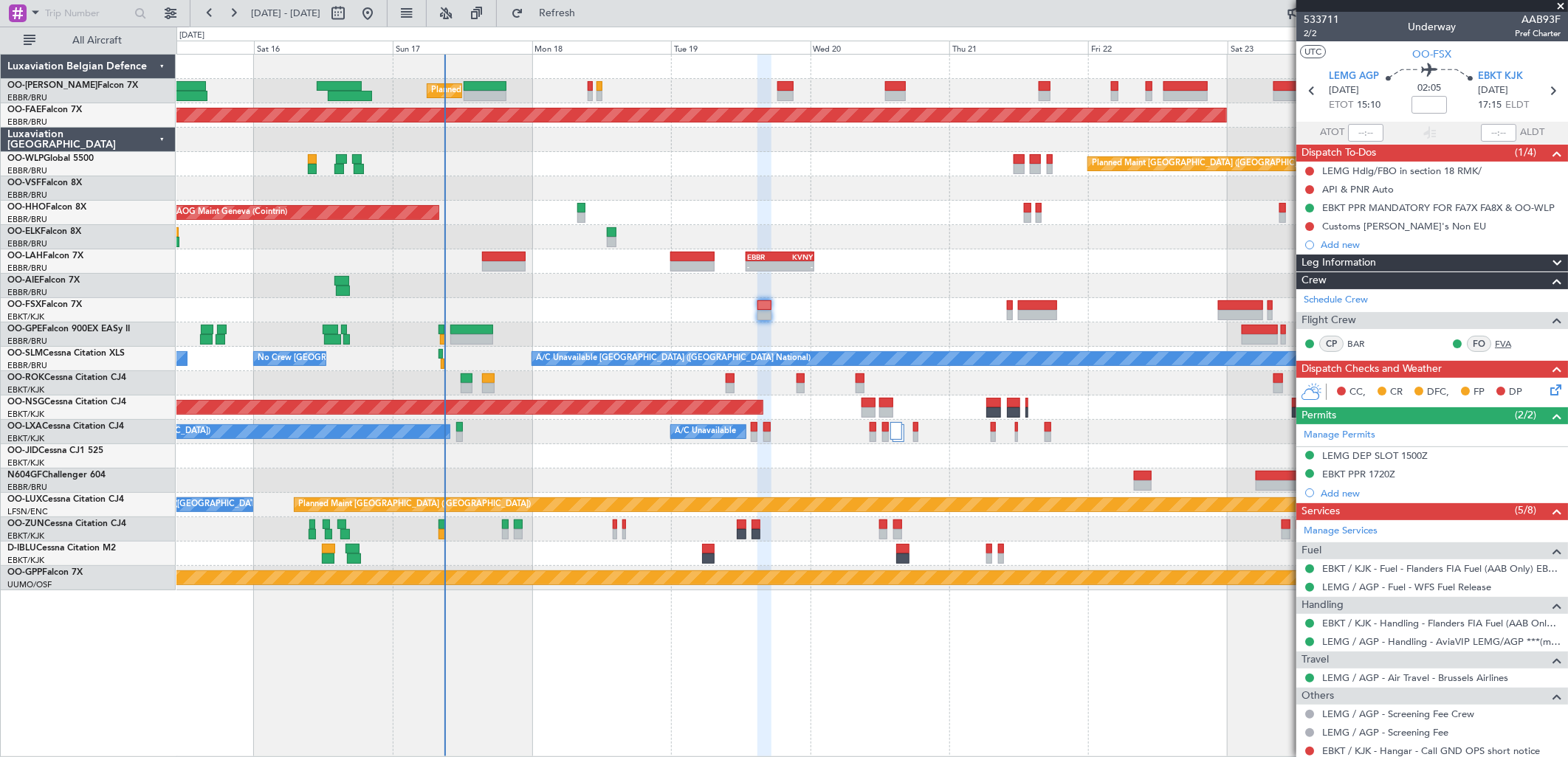
click at [1505, 343] on link "FVA" at bounding box center [1512, 343] width 33 height 13
click at [1330, 299] on link "Schedule Crew" at bounding box center [1336, 300] width 64 height 15
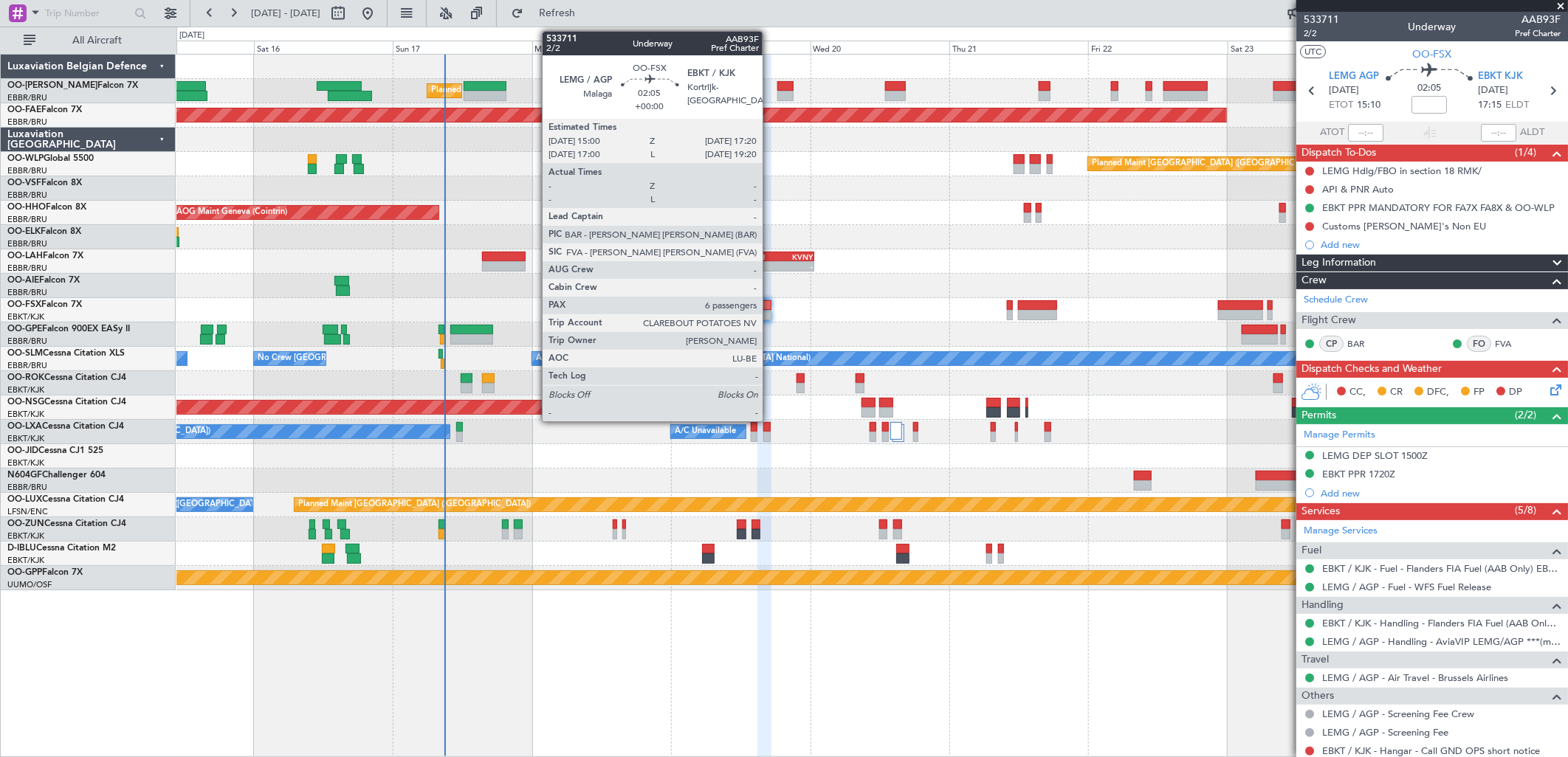
click at [770, 308] on div at bounding box center [764, 305] width 14 height 10
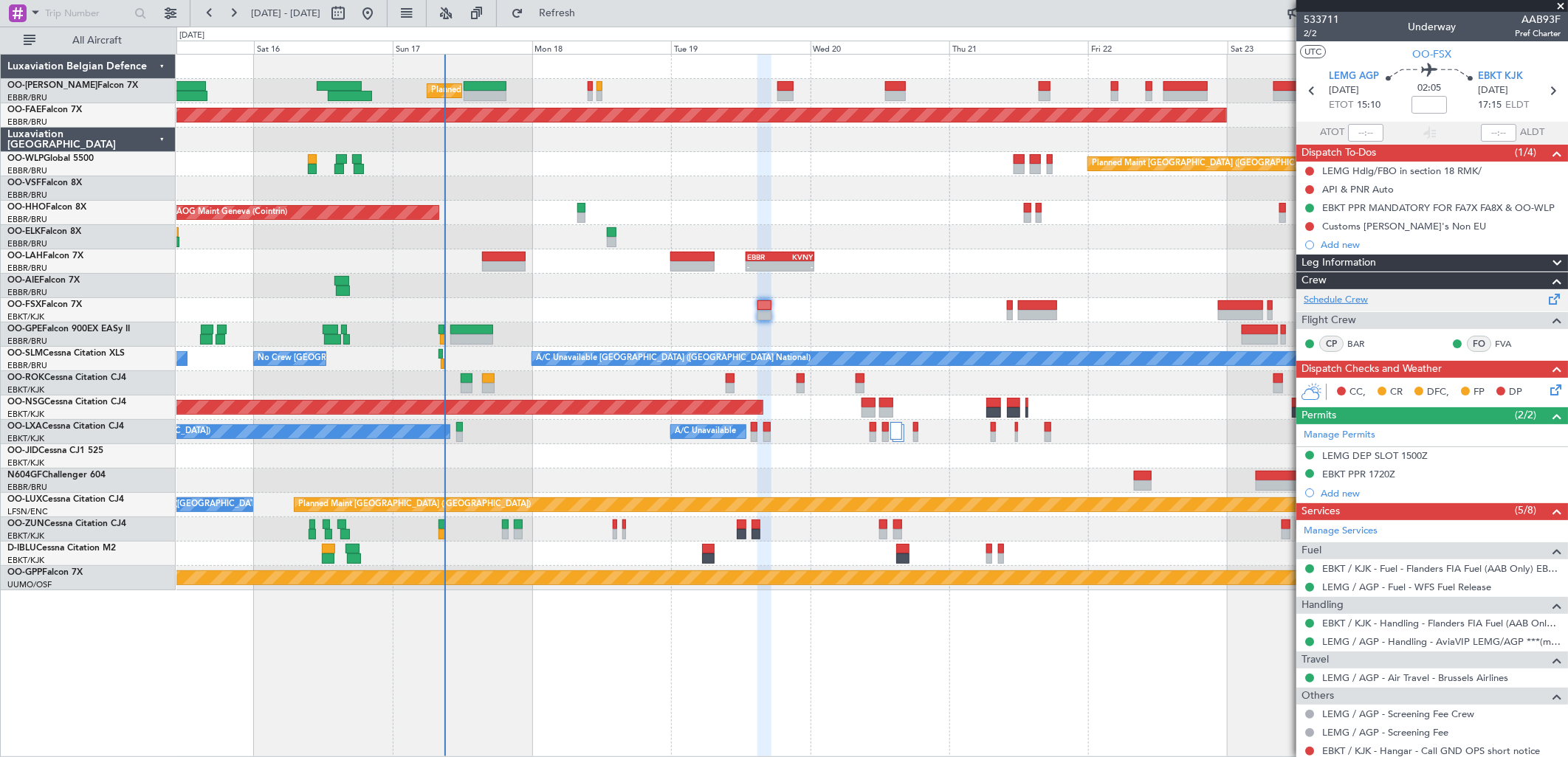
click at [1360, 298] on link "Schedule Crew" at bounding box center [1336, 300] width 64 height 15
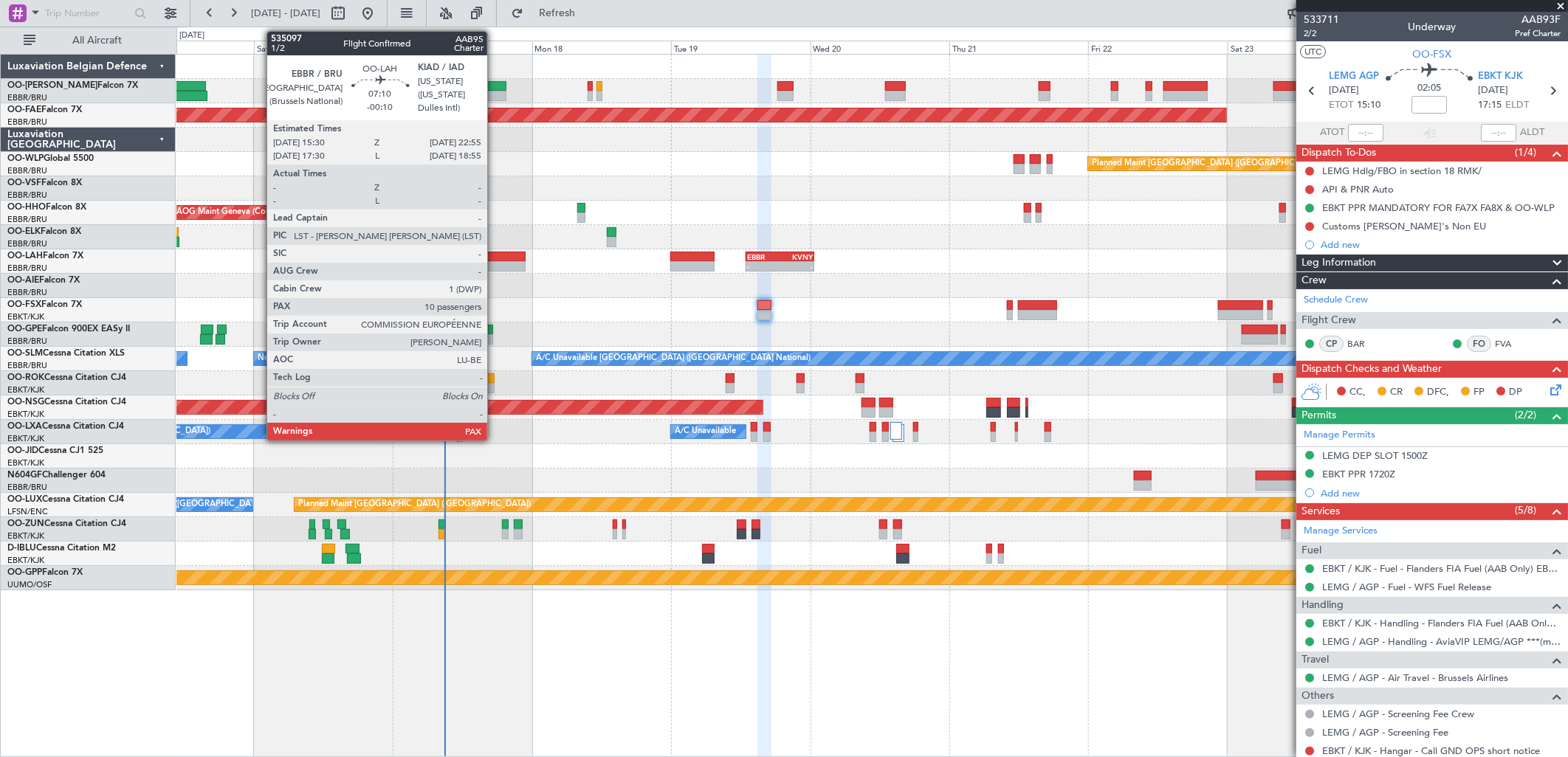
click at [494, 263] on div at bounding box center [504, 266] width 44 height 10
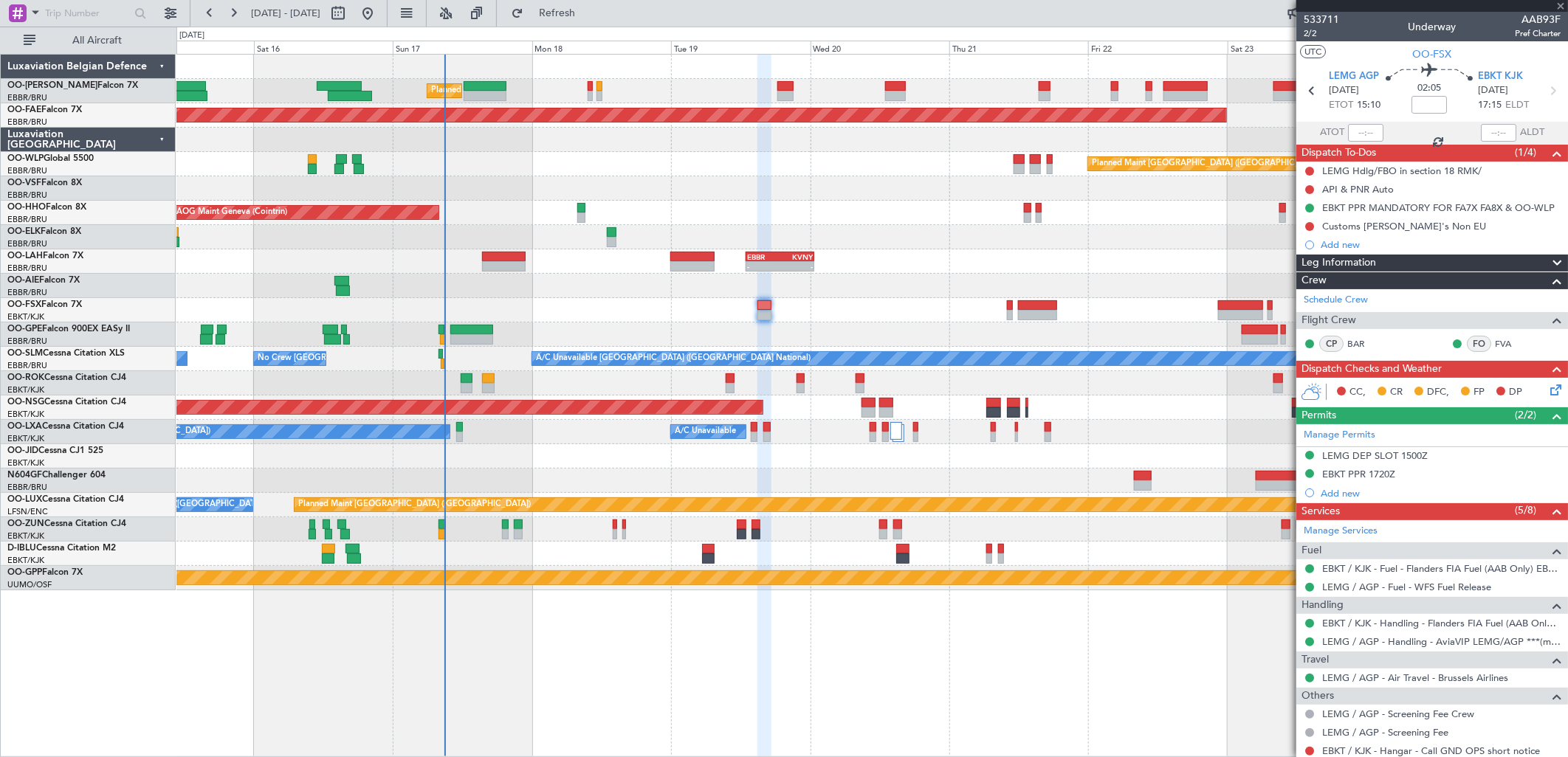
type input "-00:10"
type input "10"
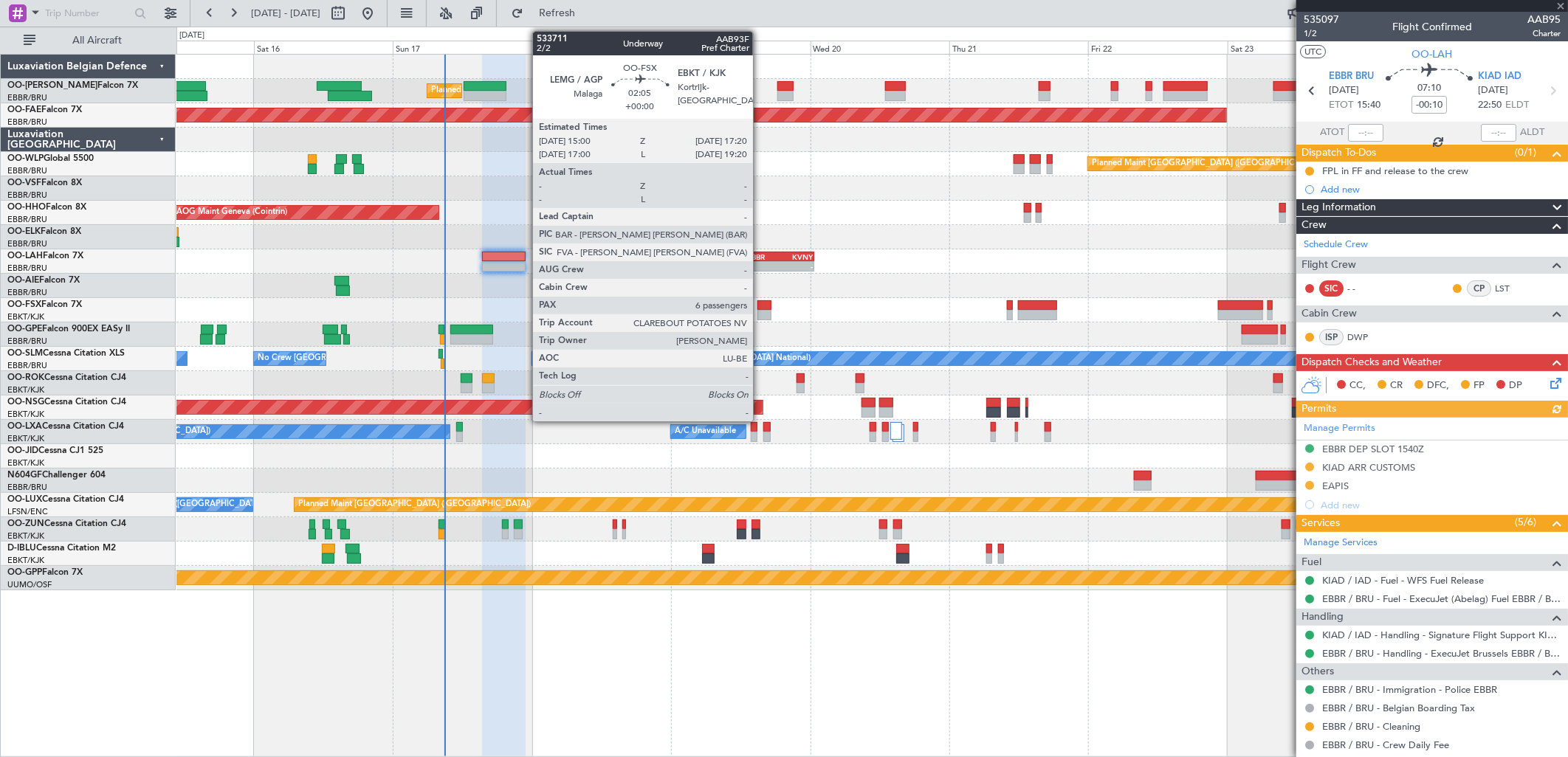
click at [760, 303] on div at bounding box center [764, 305] width 14 height 10
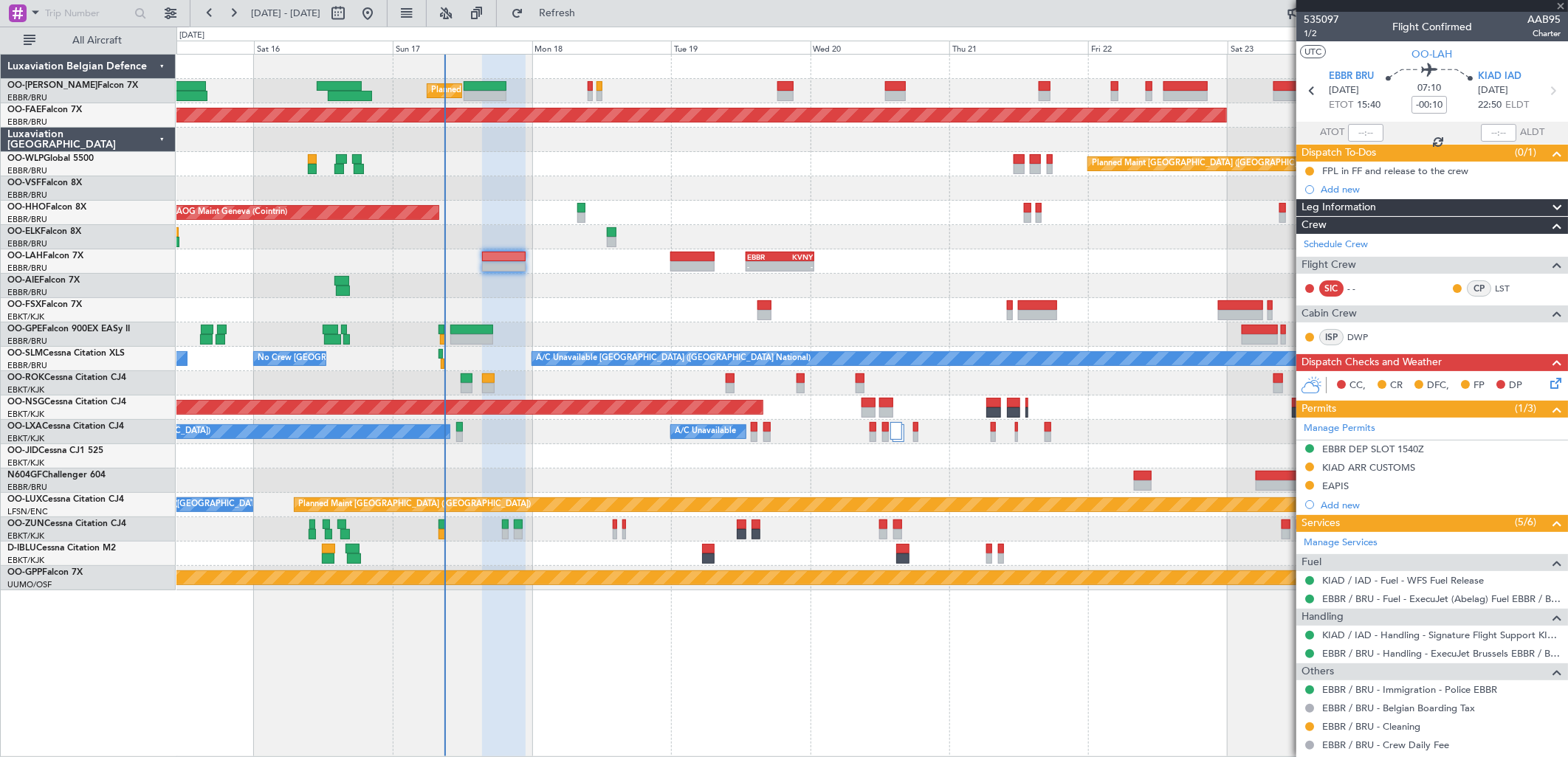
type input "6"
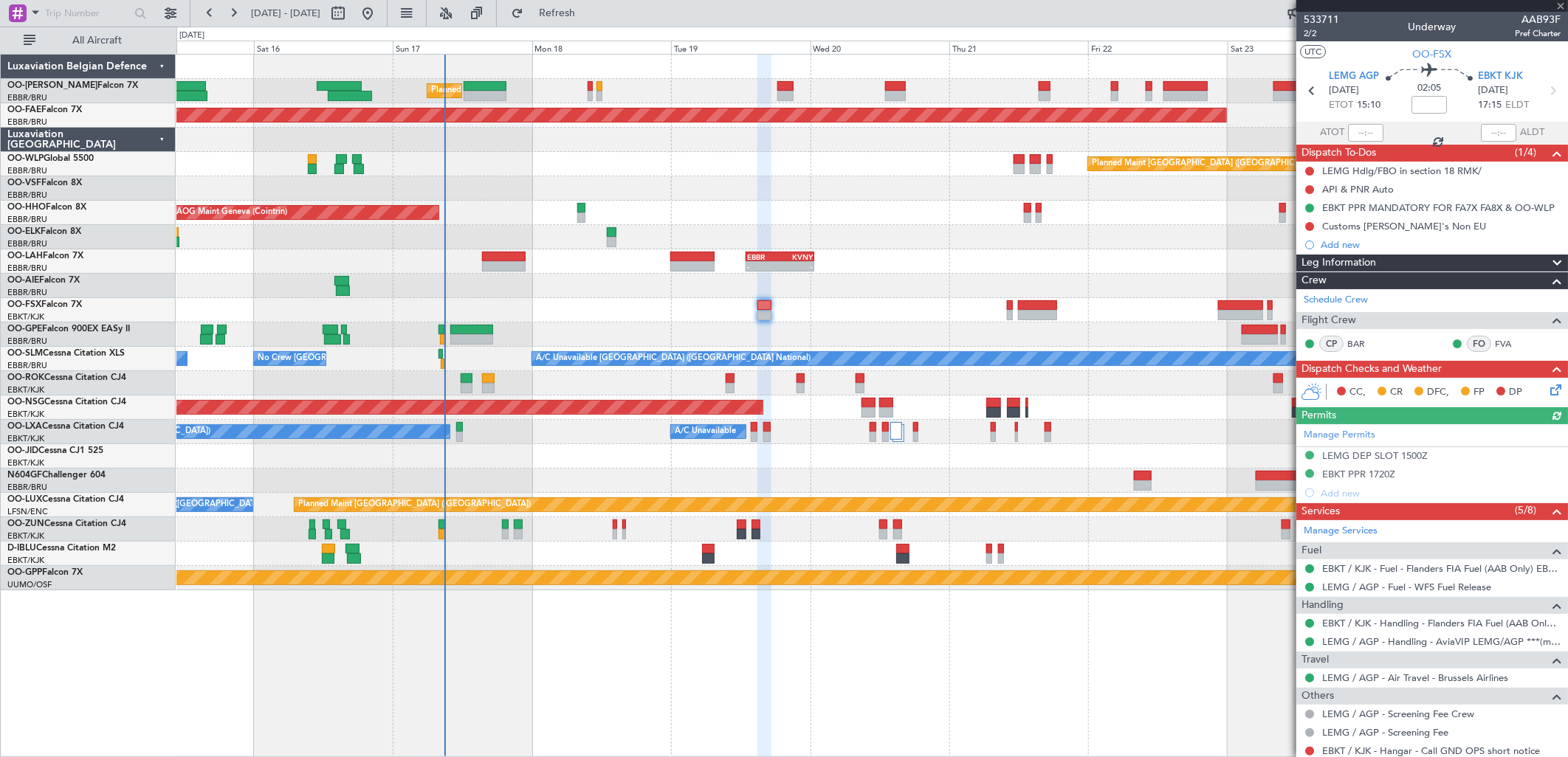
scroll to position [281, 0]
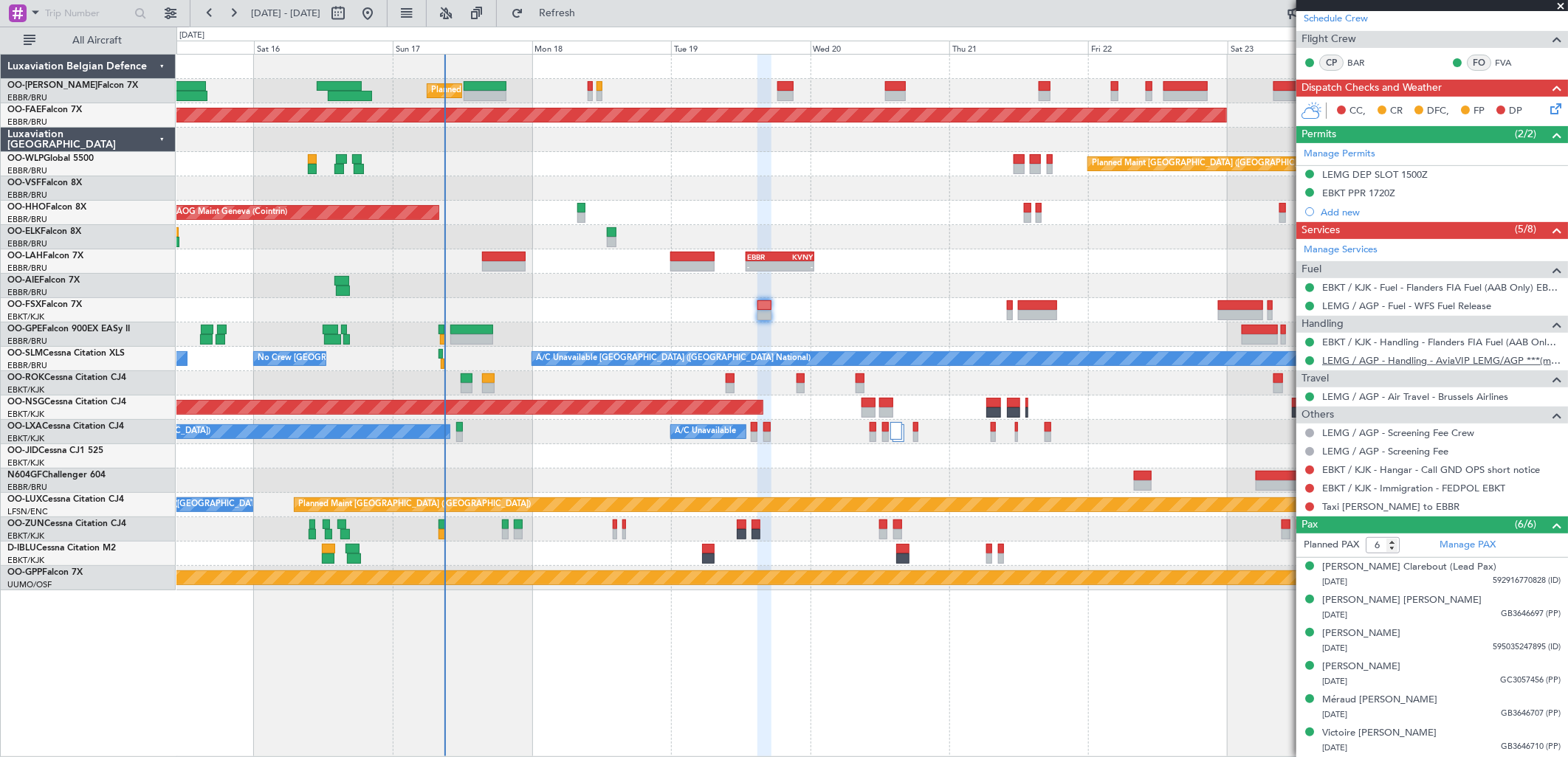
click at [1353, 358] on link "LEMG / AGP - Handling - AviaVIP LEMG/AGP ***(my handling)***" at bounding box center [1441, 360] width 238 height 13
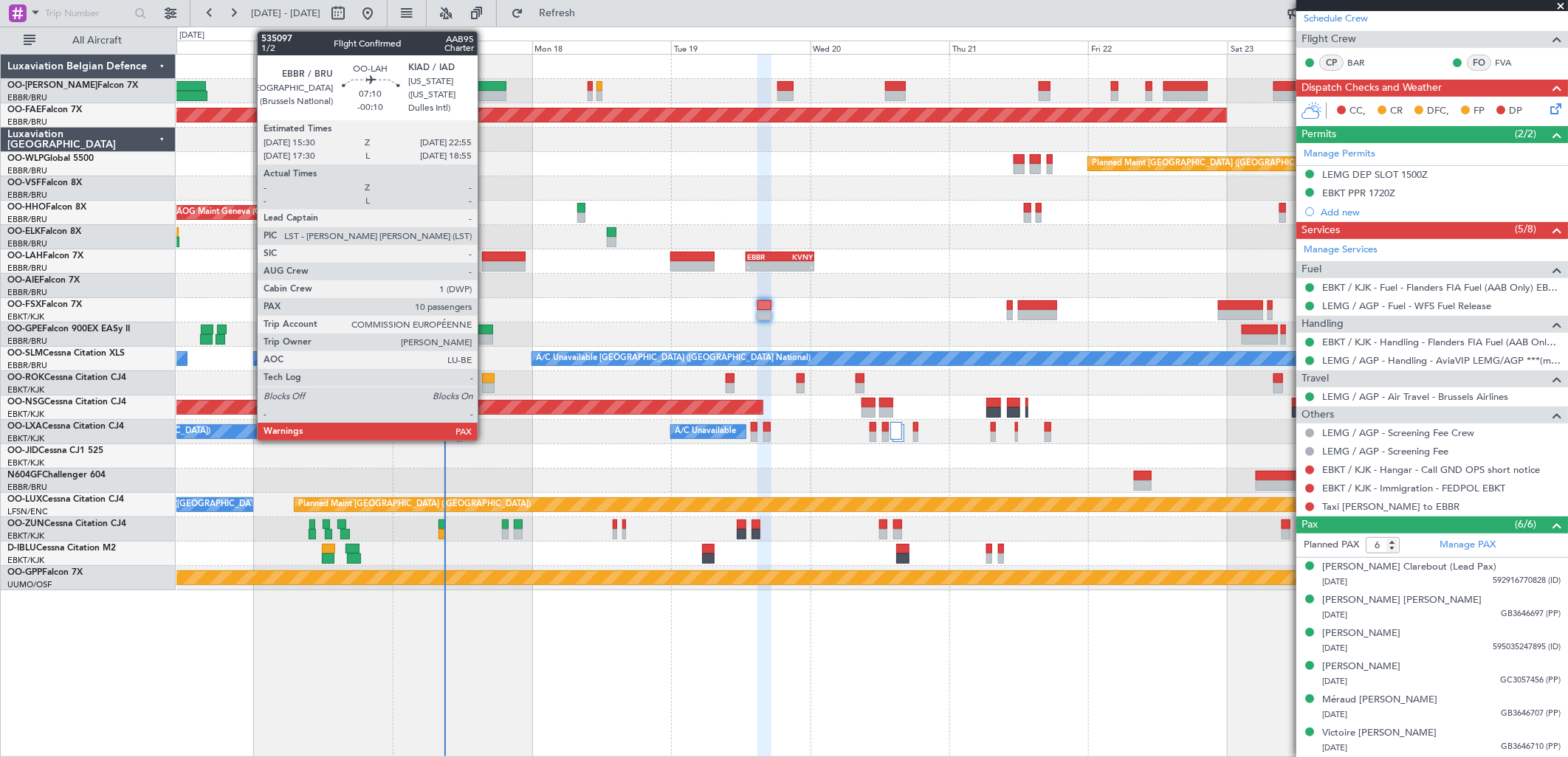
click at [485, 266] on div at bounding box center [504, 266] width 44 height 10
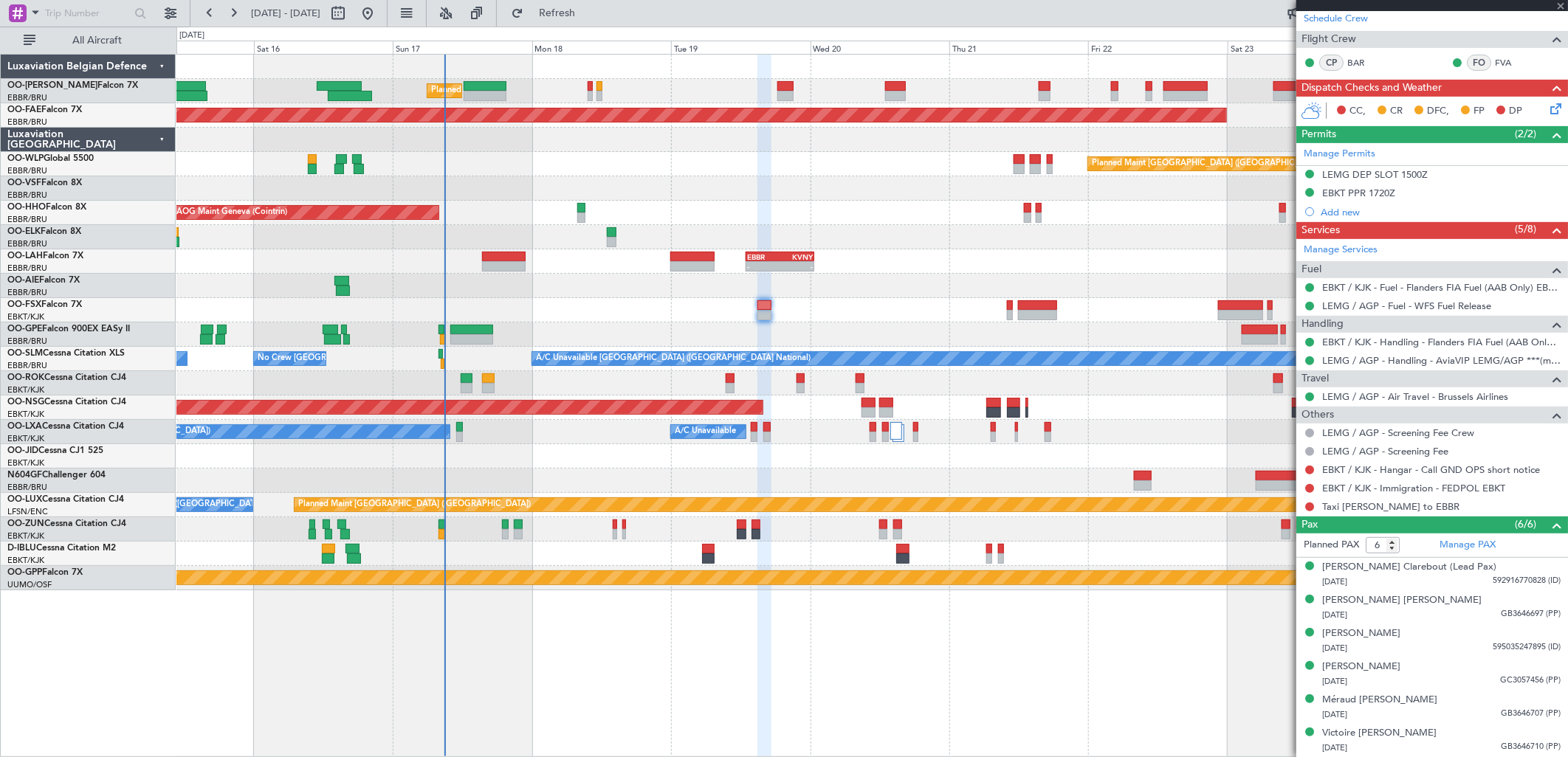
type input "-00:10"
type input "10"
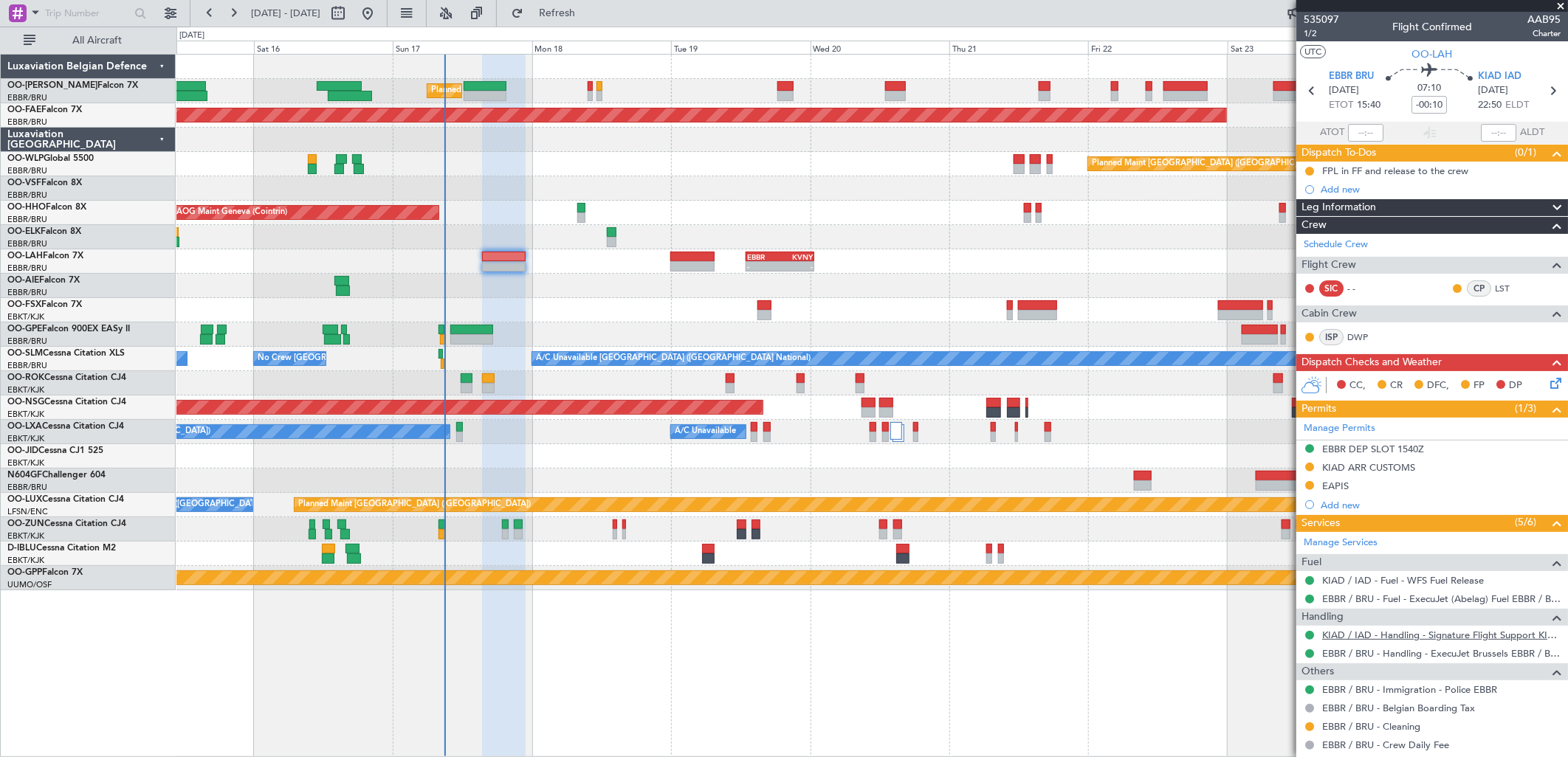
click at [1346, 637] on link "KIAD / IAD - Handling - Signature Flight Support KIAD / IAD" at bounding box center [1441, 636] width 238 height 13
click at [1411, 690] on link "EBBR / BRU - Immigration - Police EBBR" at bounding box center [1409, 690] width 175 height 13
click at [576, 16] on button "Refresh" at bounding box center [548, 13] width 89 height 24
click at [1495, 290] on link "LST" at bounding box center [1512, 288] width 33 height 13
click at [1495, 286] on link "LST" at bounding box center [1512, 288] width 33 height 13
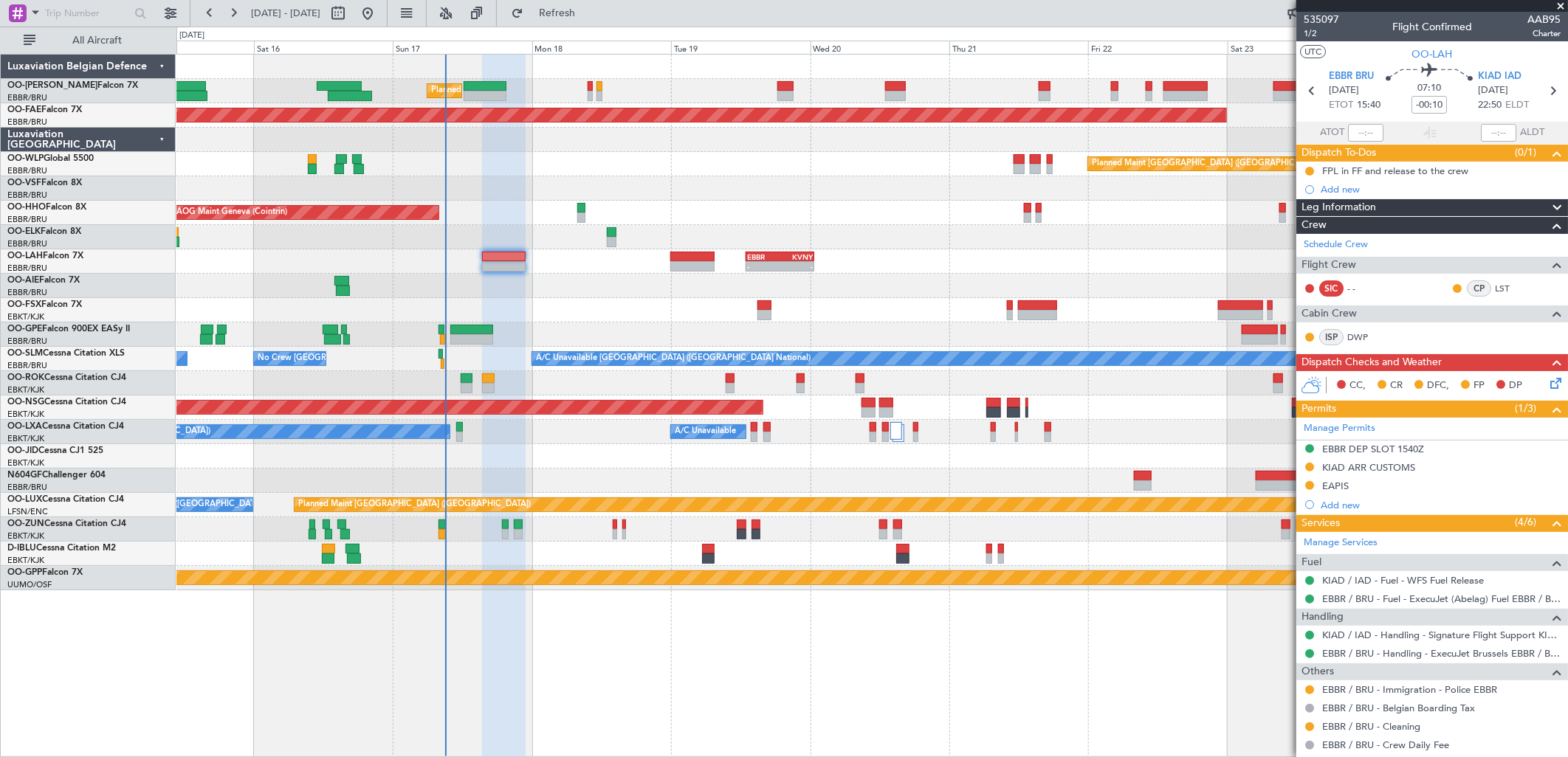
click at [448, 334] on div "No Crew [GEOGRAPHIC_DATA] ([GEOGRAPHIC_DATA] National) No Crew [GEOGRAPHIC_DATA…" at bounding box center [871, 335] width 1391 height 24
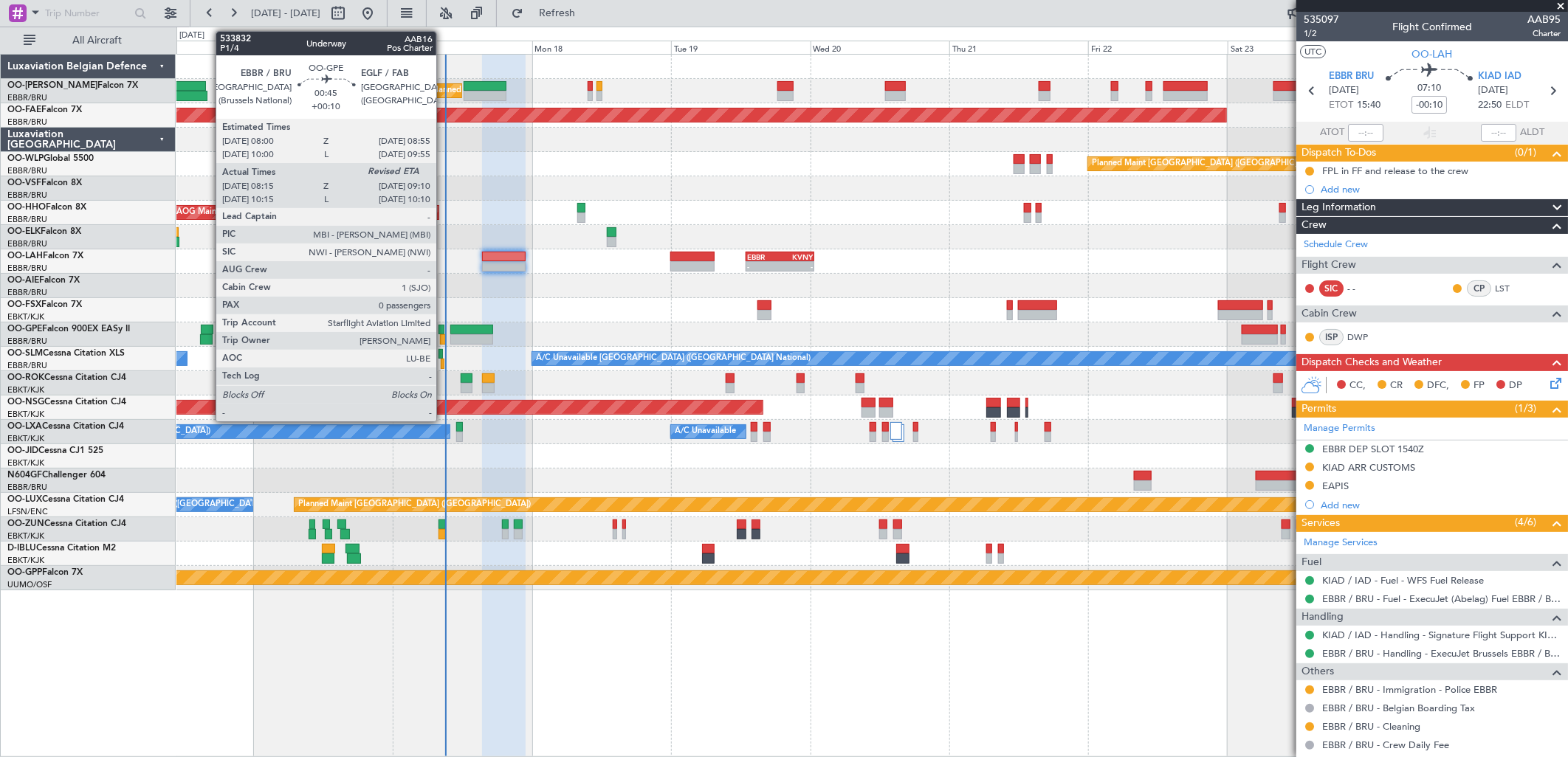
click at [444, 335] on div at bounding box center [443, 339] width 6 height 10
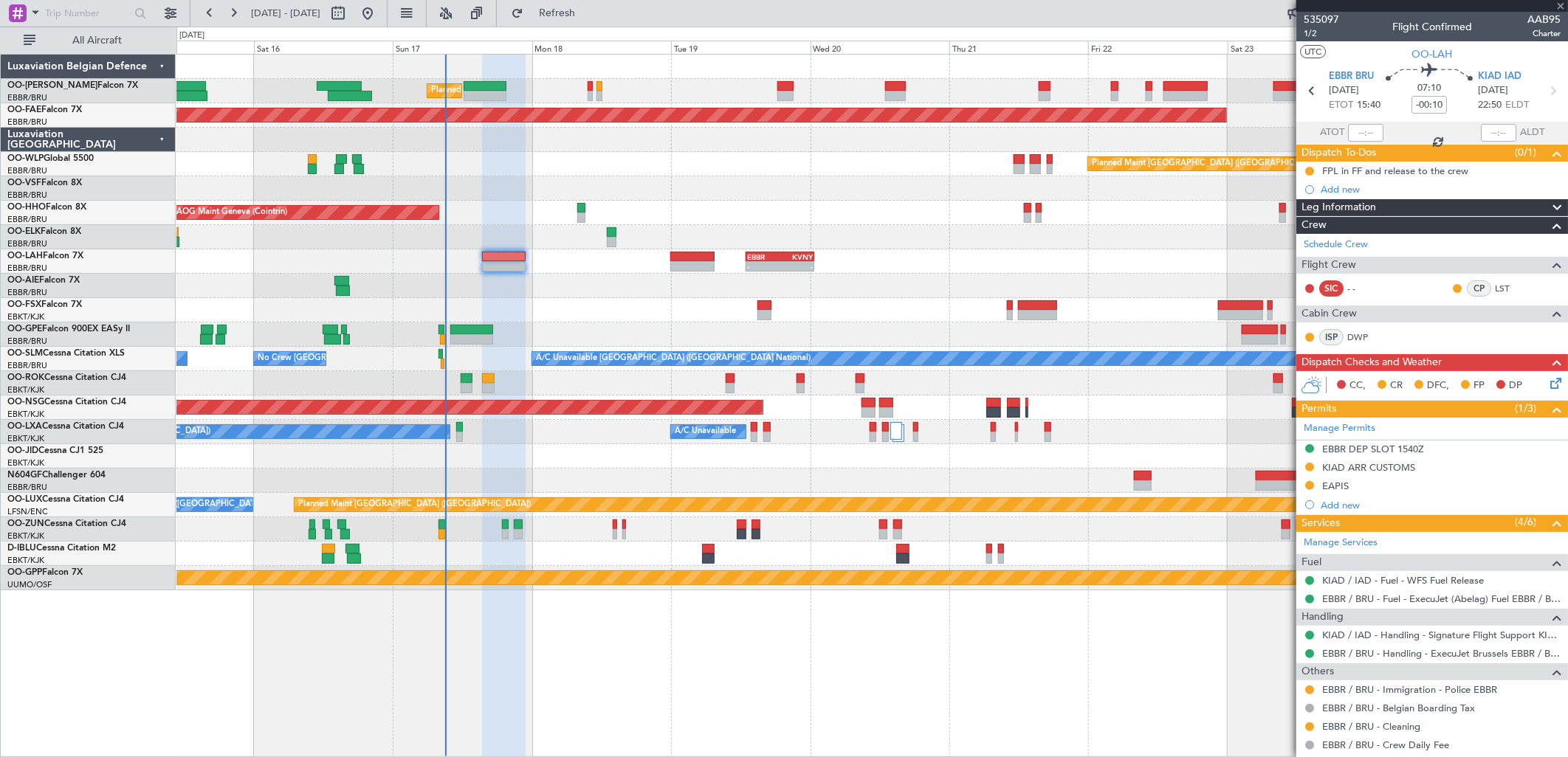
type input "+00:10"
type input "08:20"
type input "0"
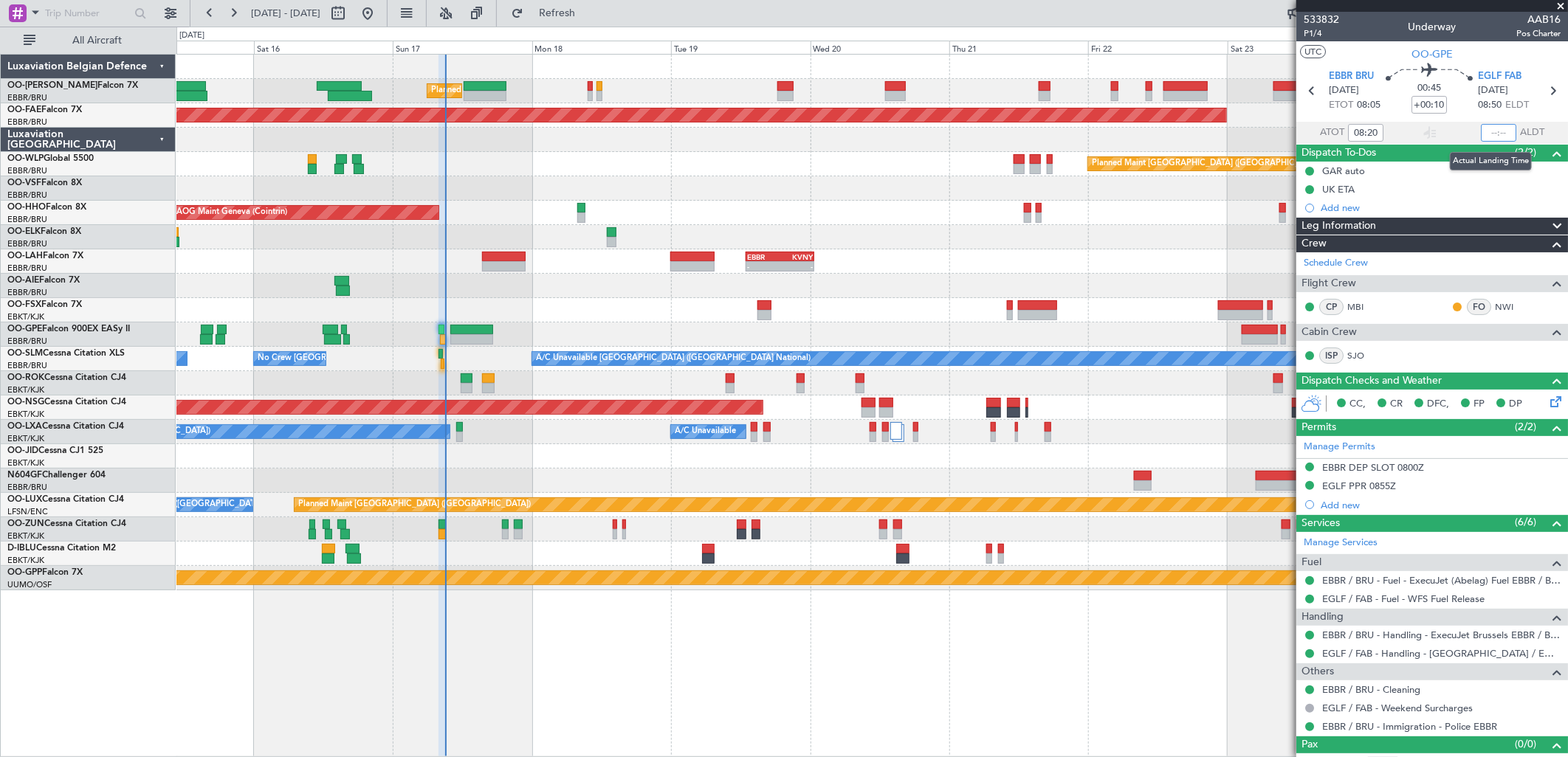
click at [1481, 135] on input "text" at bounding box center [1498, 132] width 35 height 18
type input "09:03"
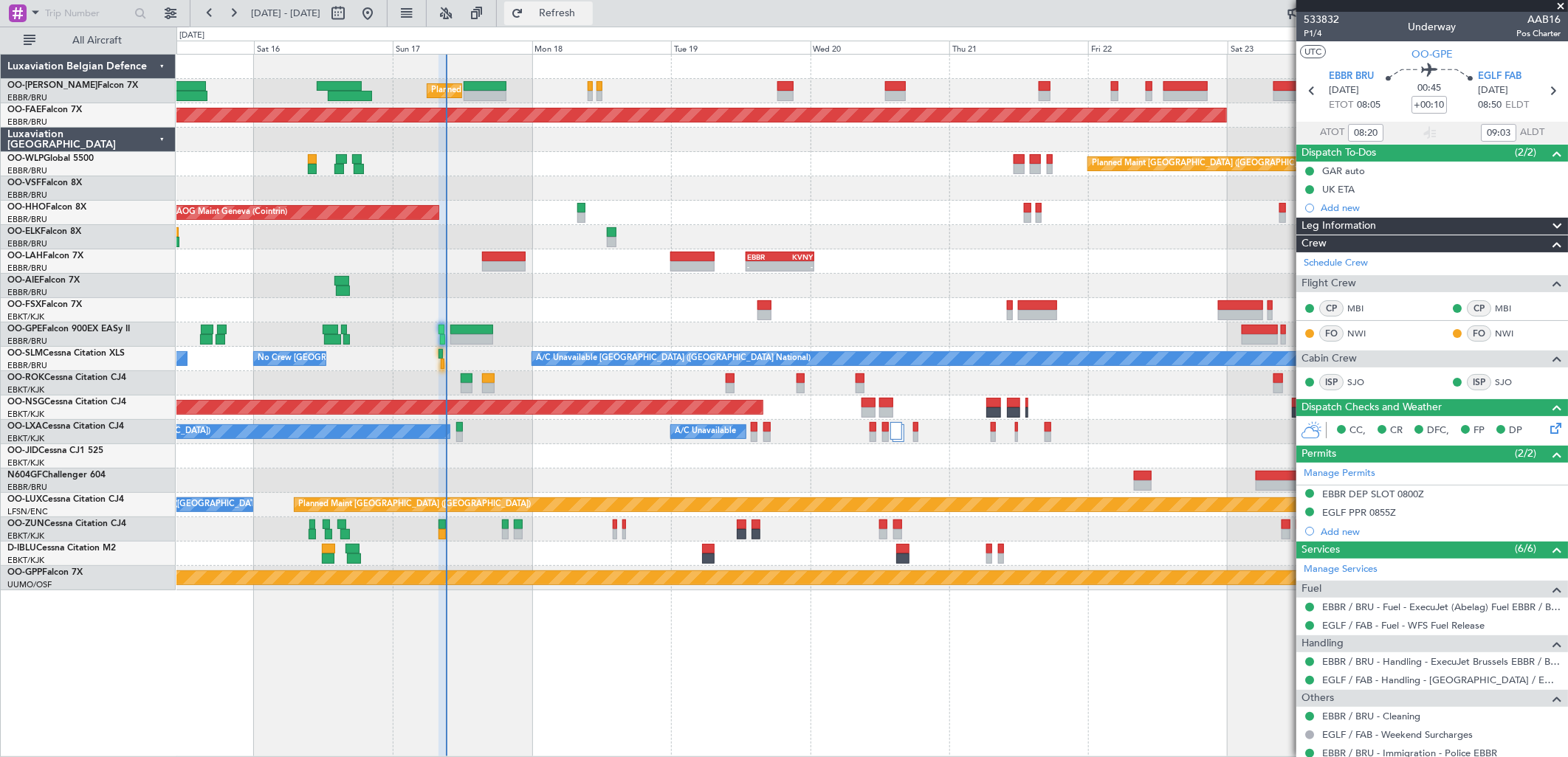
click at [588, 12] on span "Refresh" at bounding box center [557, 13] width 62 height 10
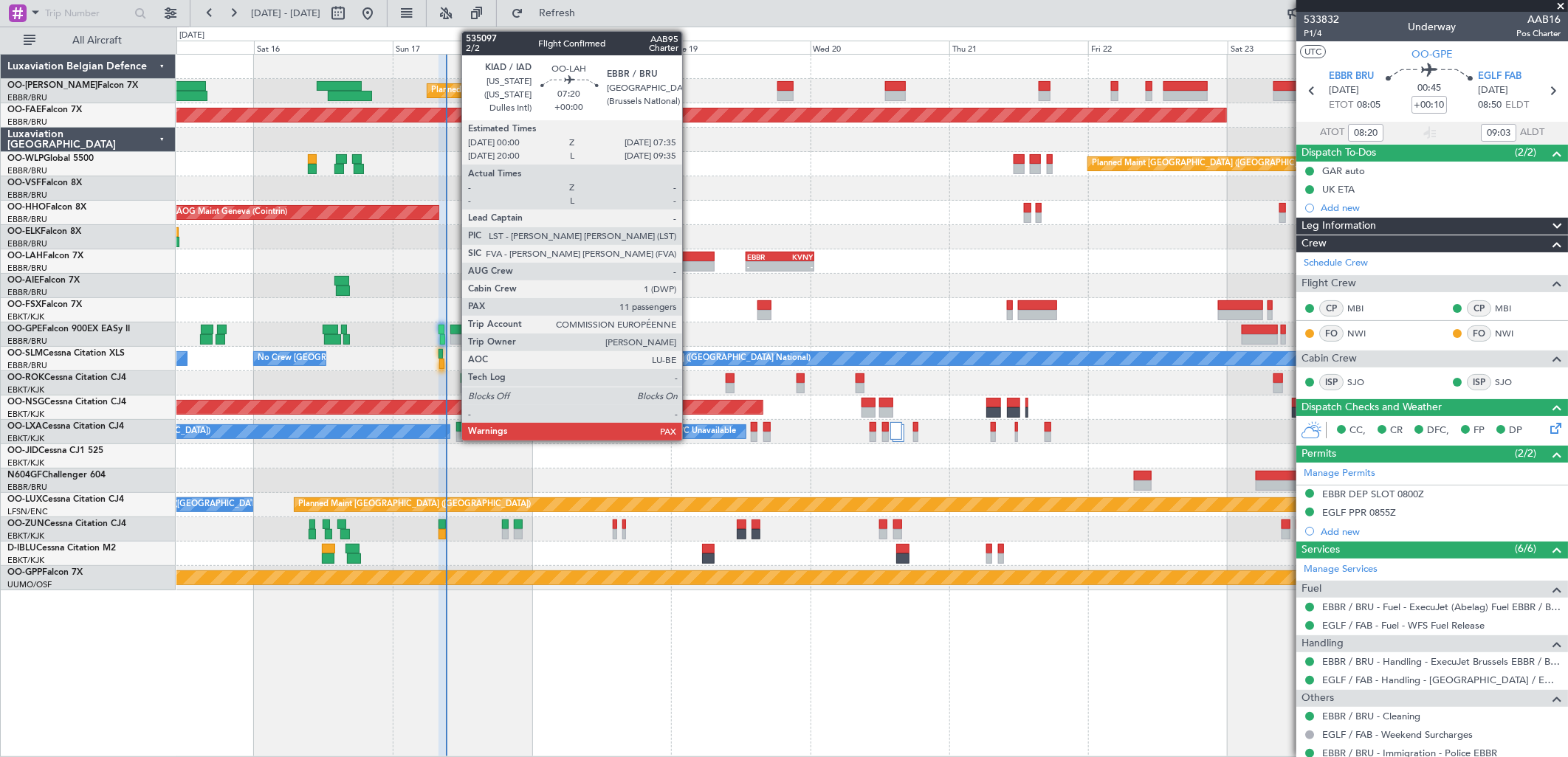
click at [690, 260] on div at bounding box center [692, 256] width 45 height 10
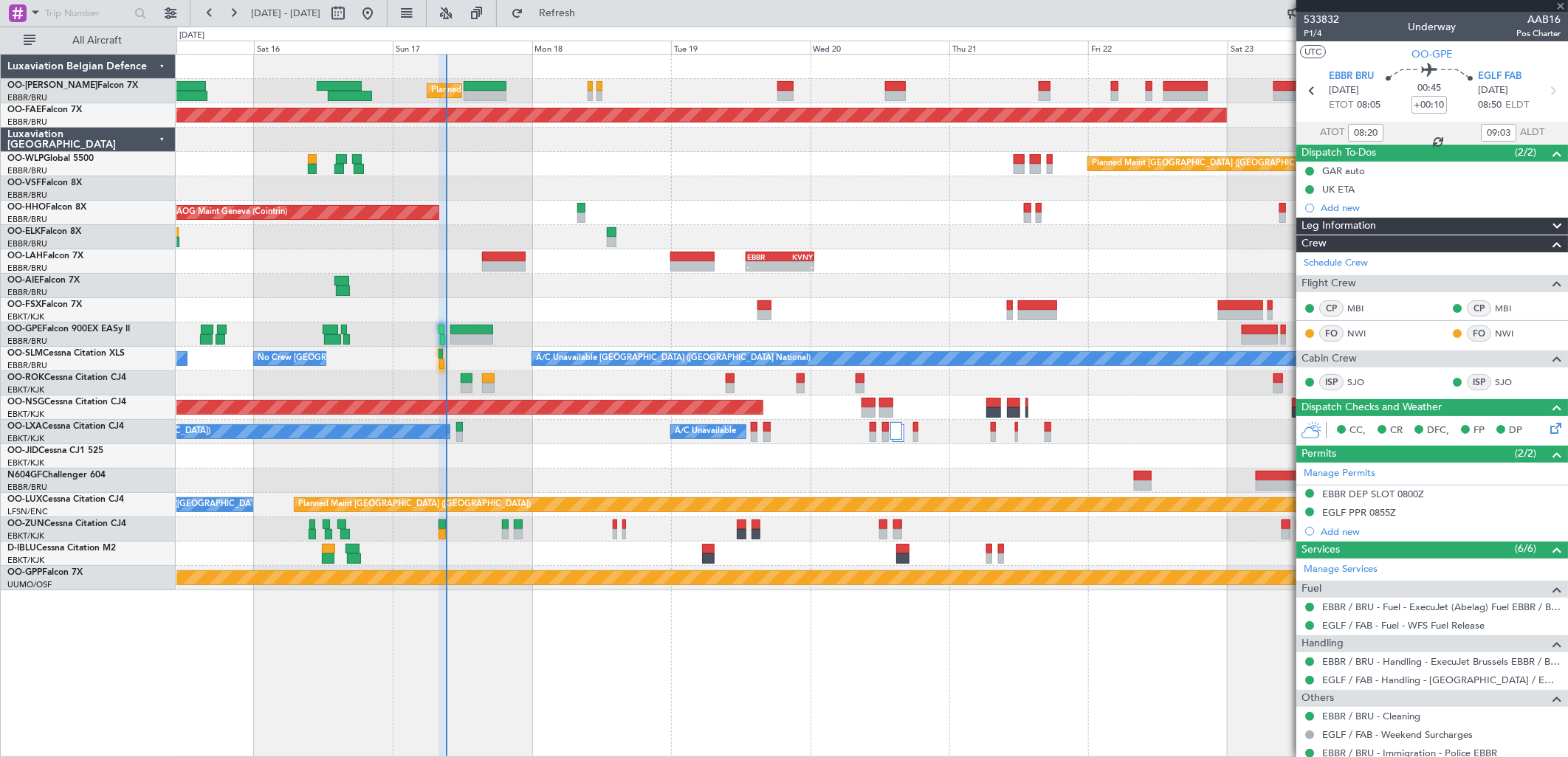
type input "11"
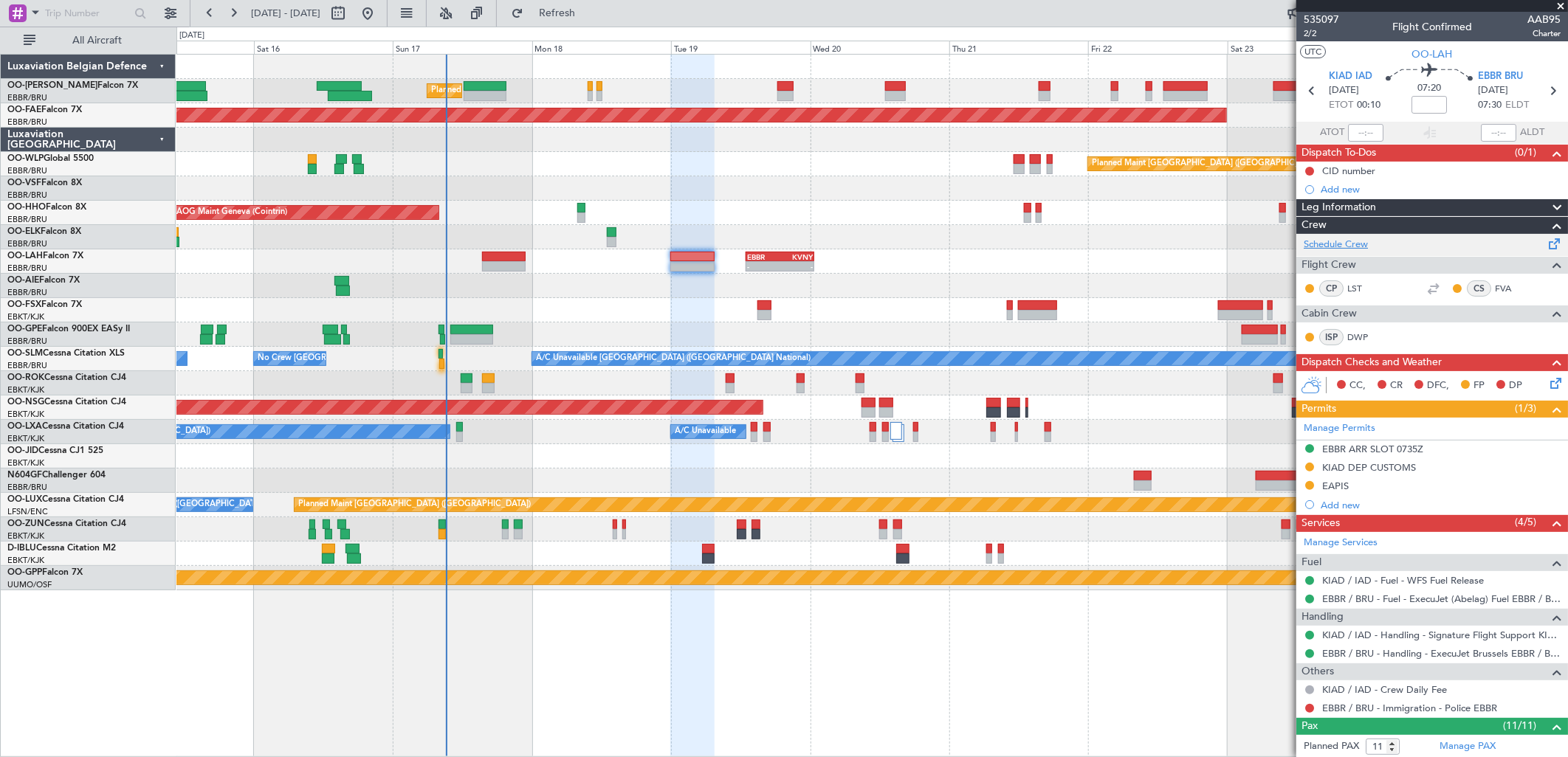
click at [1339, 248] on link "Schedule Crew" at bounding box center [1336, 244] width 64 height 15
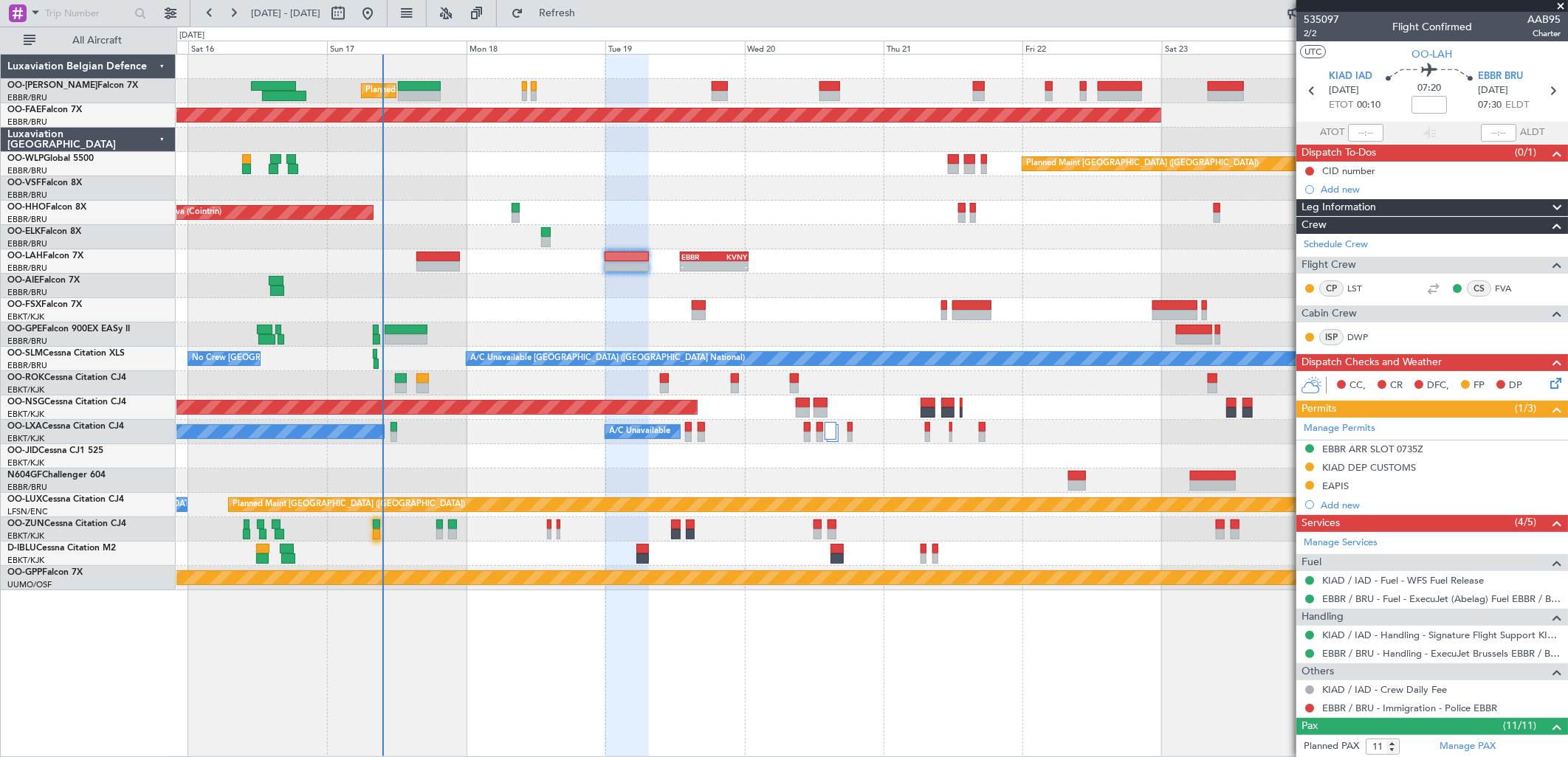
click at [440, 212] on div "AOG Maint Geneva (Cointrin) A/C Unavailable Geneva (Cointrin)" at bounding box center [871, 212] width 1391 height 24
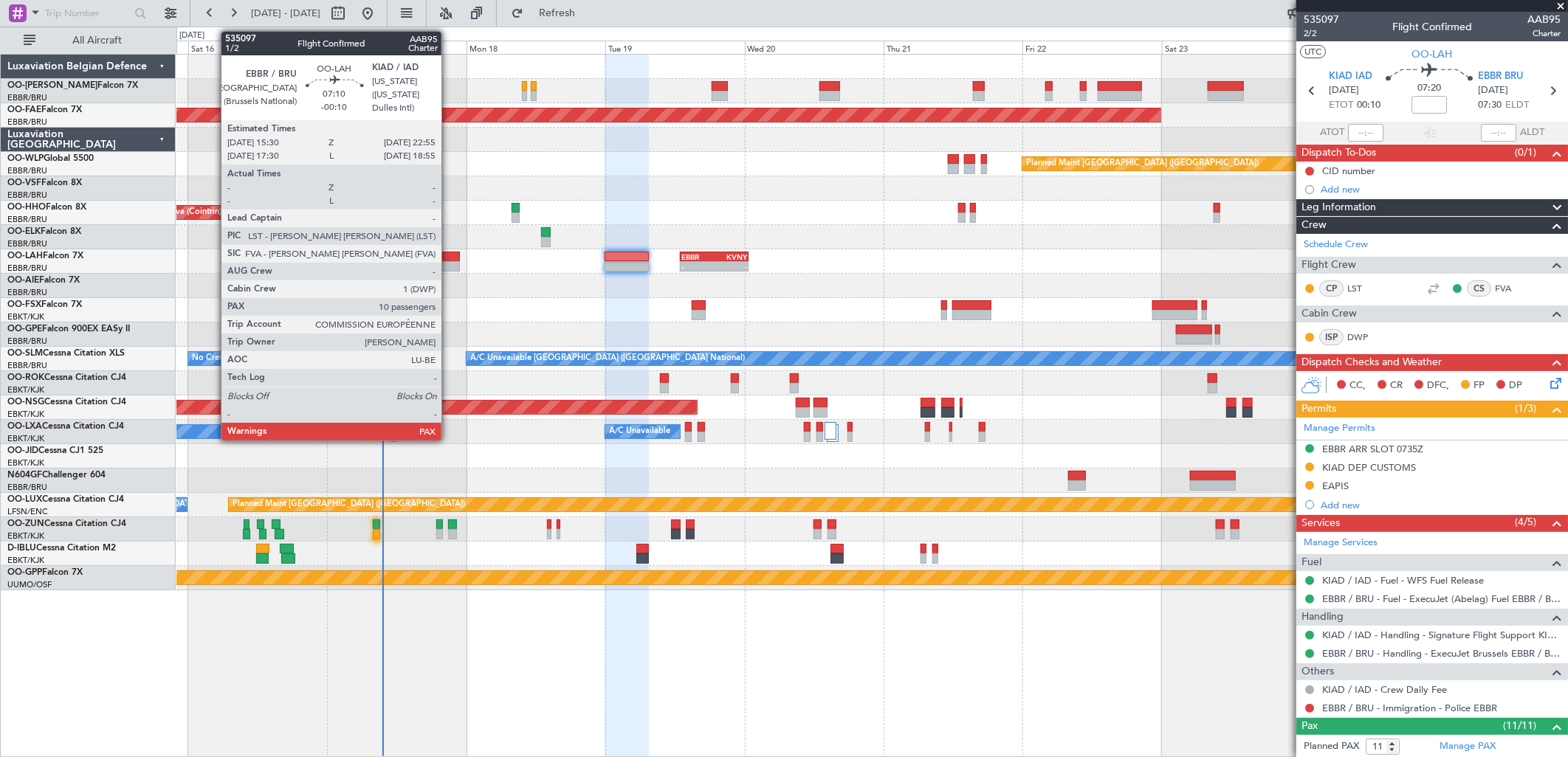
click at [449, 267] on div at bounding box center [438, 266] width 44 height 10
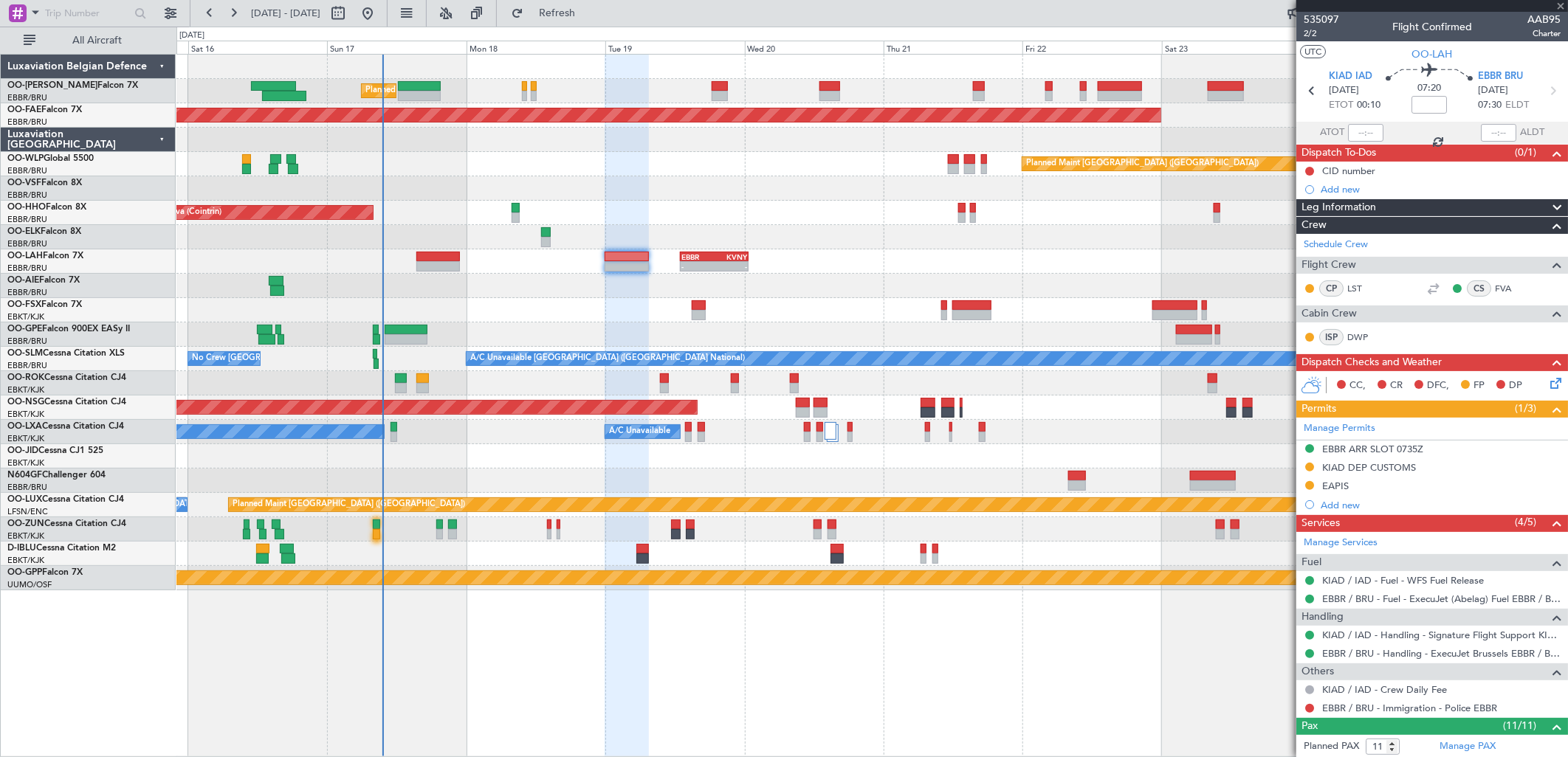
type input "-00:10"
type input "10"
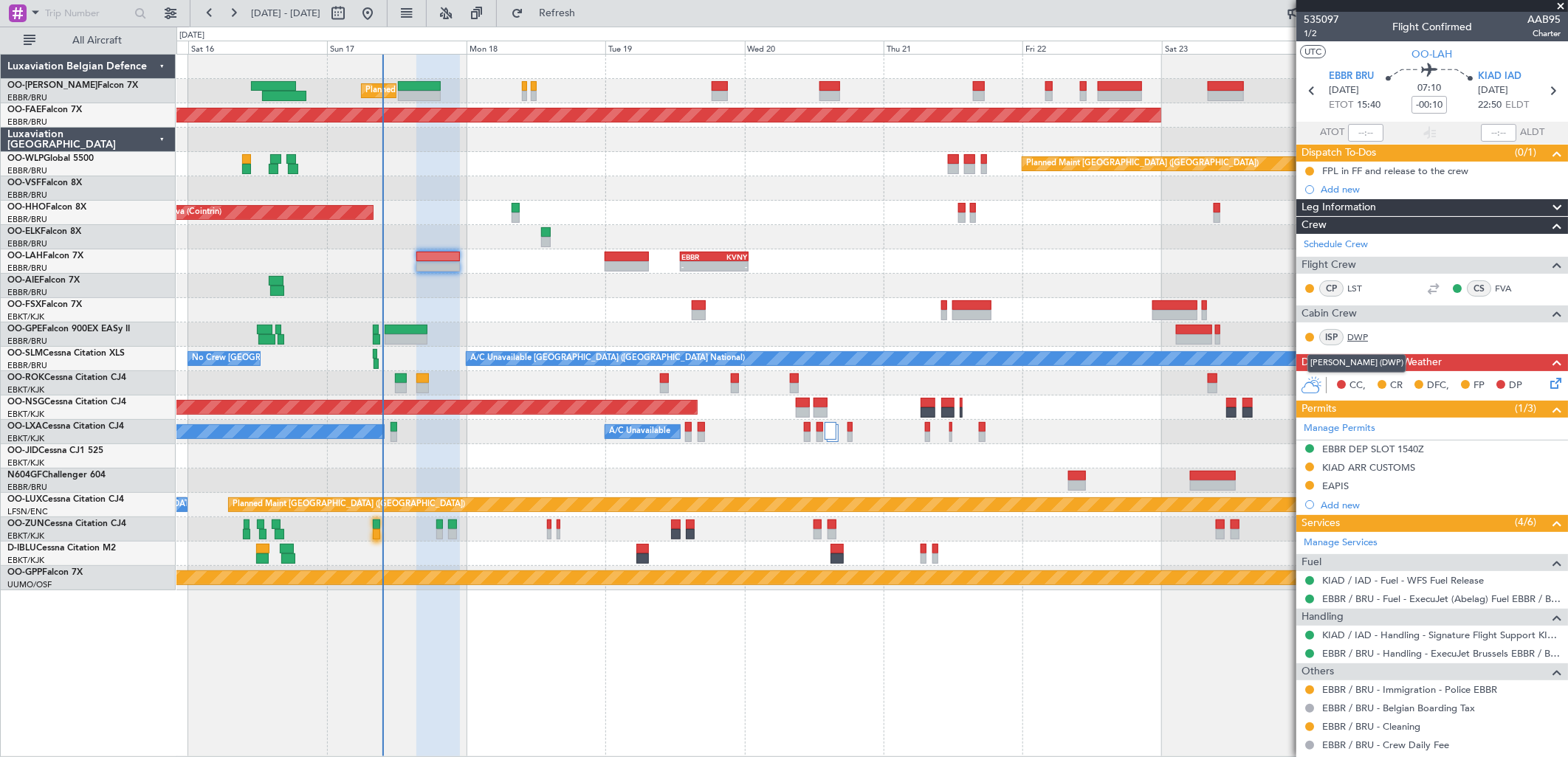
click at [1377, 331] on link "DWP" at bounding box center [1363, 337] width 33 height 13
click at [1311, 168] on button at bounding box center [1309, 171] width 9 height 9
click at [1297, 234] on span "Completed" at bounding box center [1316, 236] width 49 height 15
click at [1547, 381] on icon at bounding box center [1552, 381] width 12 height 12
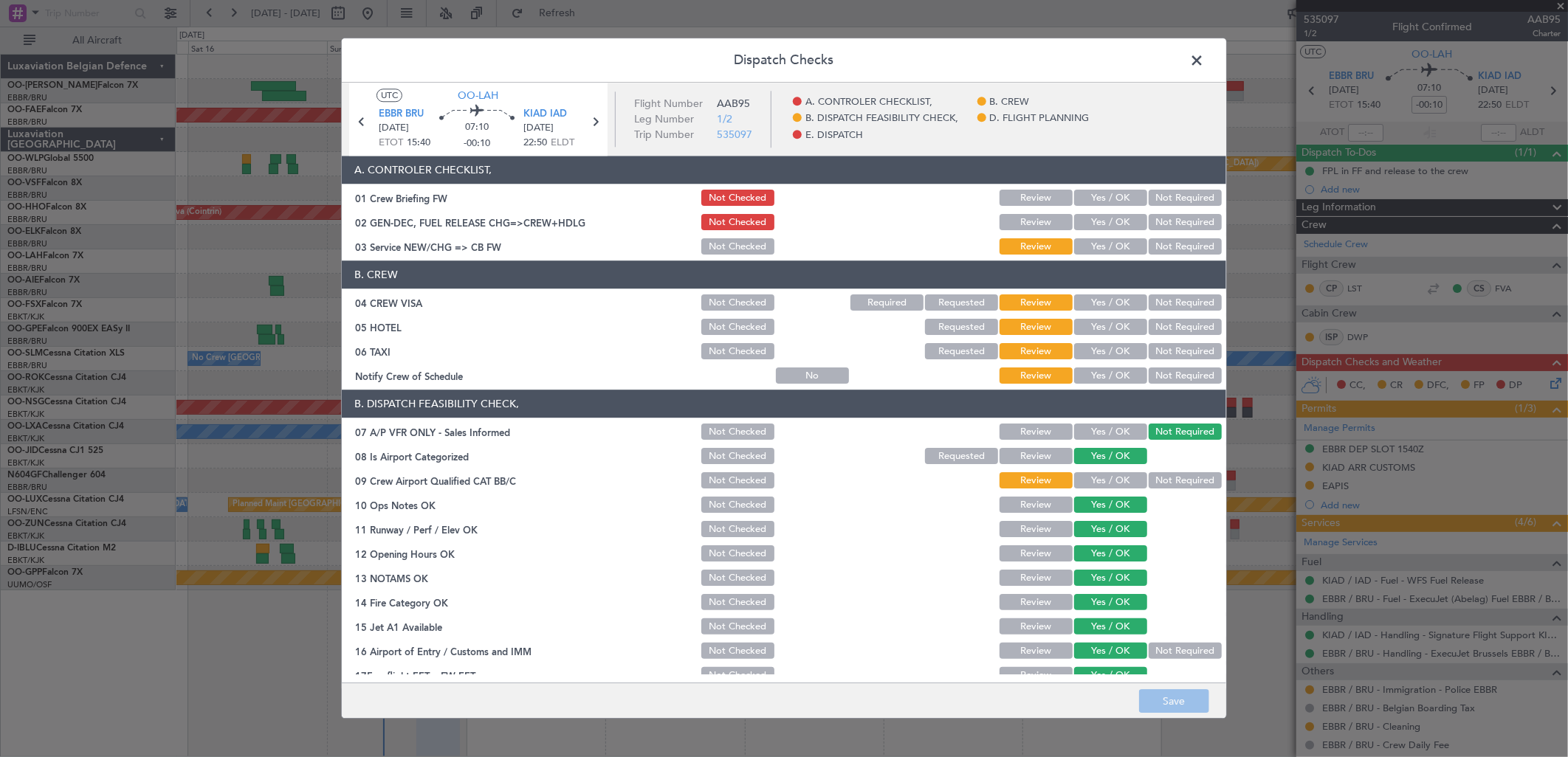
click at [1096, 245] on button "Yes / OK" at bounding box center [1110, 247] width 73 height 16
click at [1109, 305] on button "Yes / OK" at bounding box center [1110, 303] width 73 height 16
click at [1167, 328] on button "Not Required" at bounding box center [1185, 328] width 73 height 16
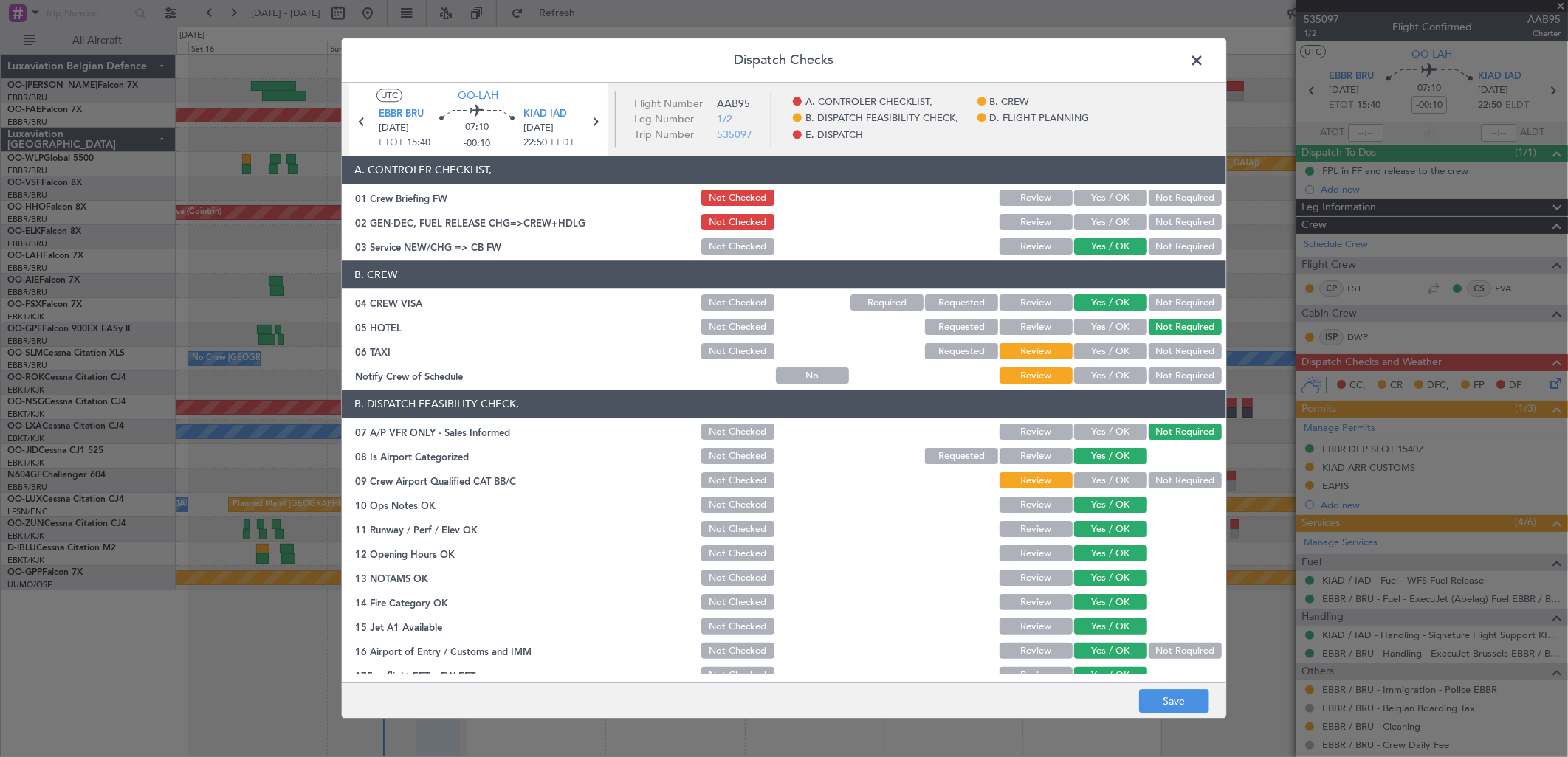
click at [1164, 354] on button "Not Required" at bounding box center [1185, 352] width 73 height 16
click at [1146, 374] on div "Not Required" at bounding box center [1183, 376] width 74 height 20
click at [1110, 388] on article "A. CONTROLER CHECKLIST, 01 Crew Briefing FW Not Checked Review Yes / OK Not Req…" at bounding box center [784, 415] width 885 height 517
click at [1109, 384] on button "Yes / OK" at bounding box center [1110, 376] width 73 height 16
click at [1088, 475] on button "Yes / OK" at bounding box center [1110, 481] width 73 height 16
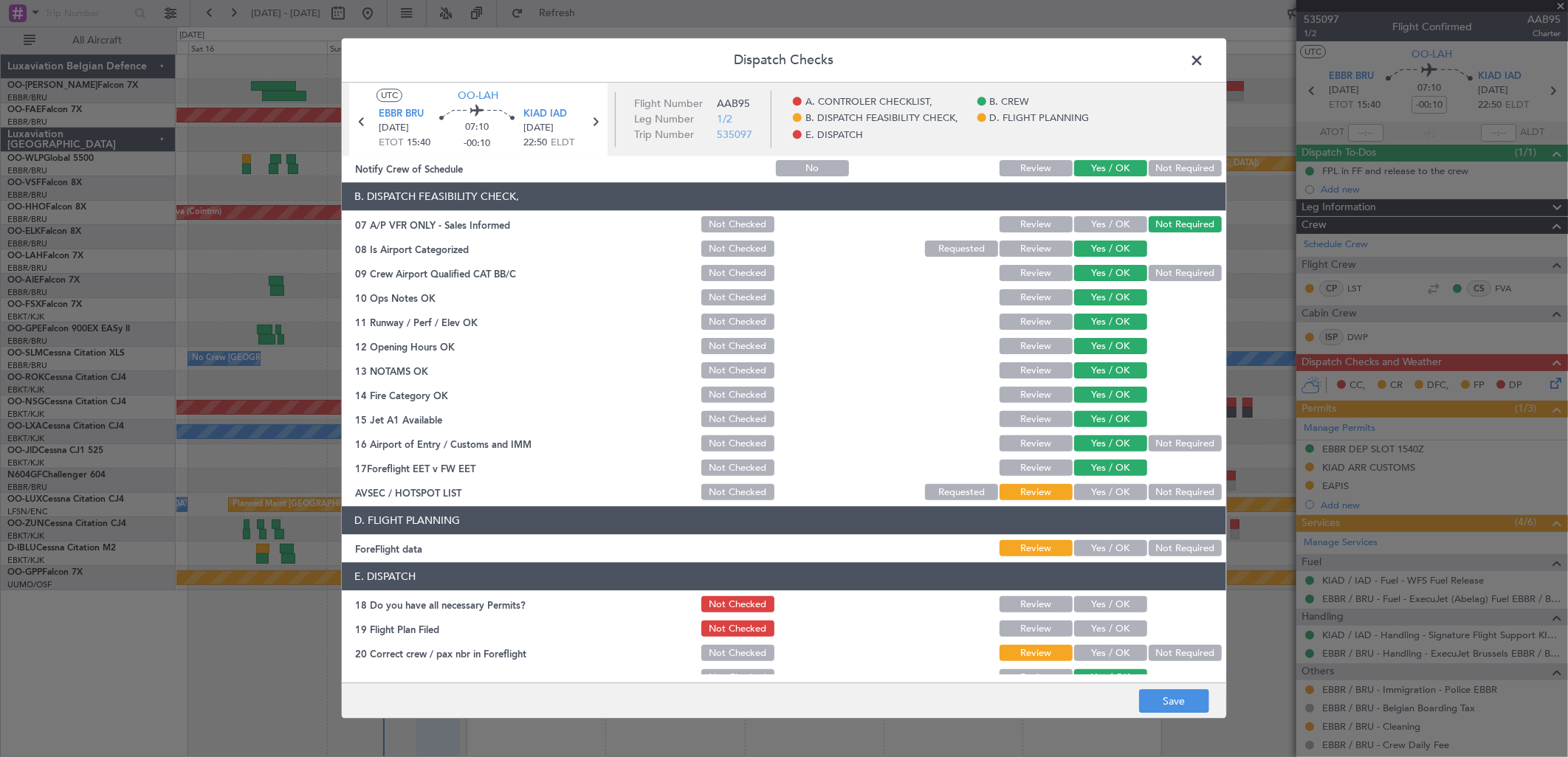
scroll to position [224, 0]
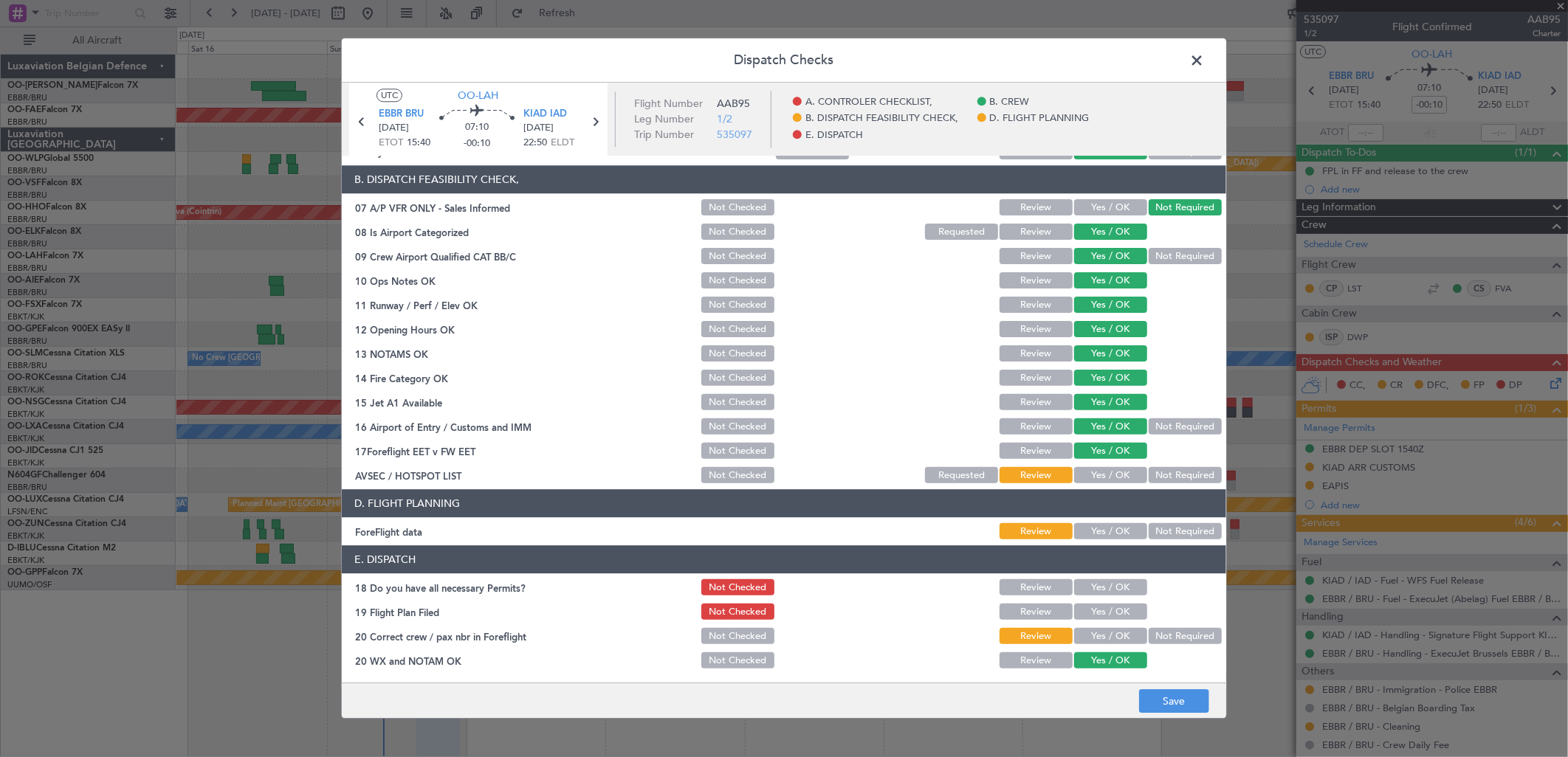
click at [1170, 474] on button "Not Required" at bounding box center [1185, 476] width 73 height 16
click at [1153, 526] on button "Not Required" at bounding box center [1185, 532] width 73 height 16
click at [1107, 587] on button "Yes / OK" at bounding box center [1110, 588] width 73 height 16
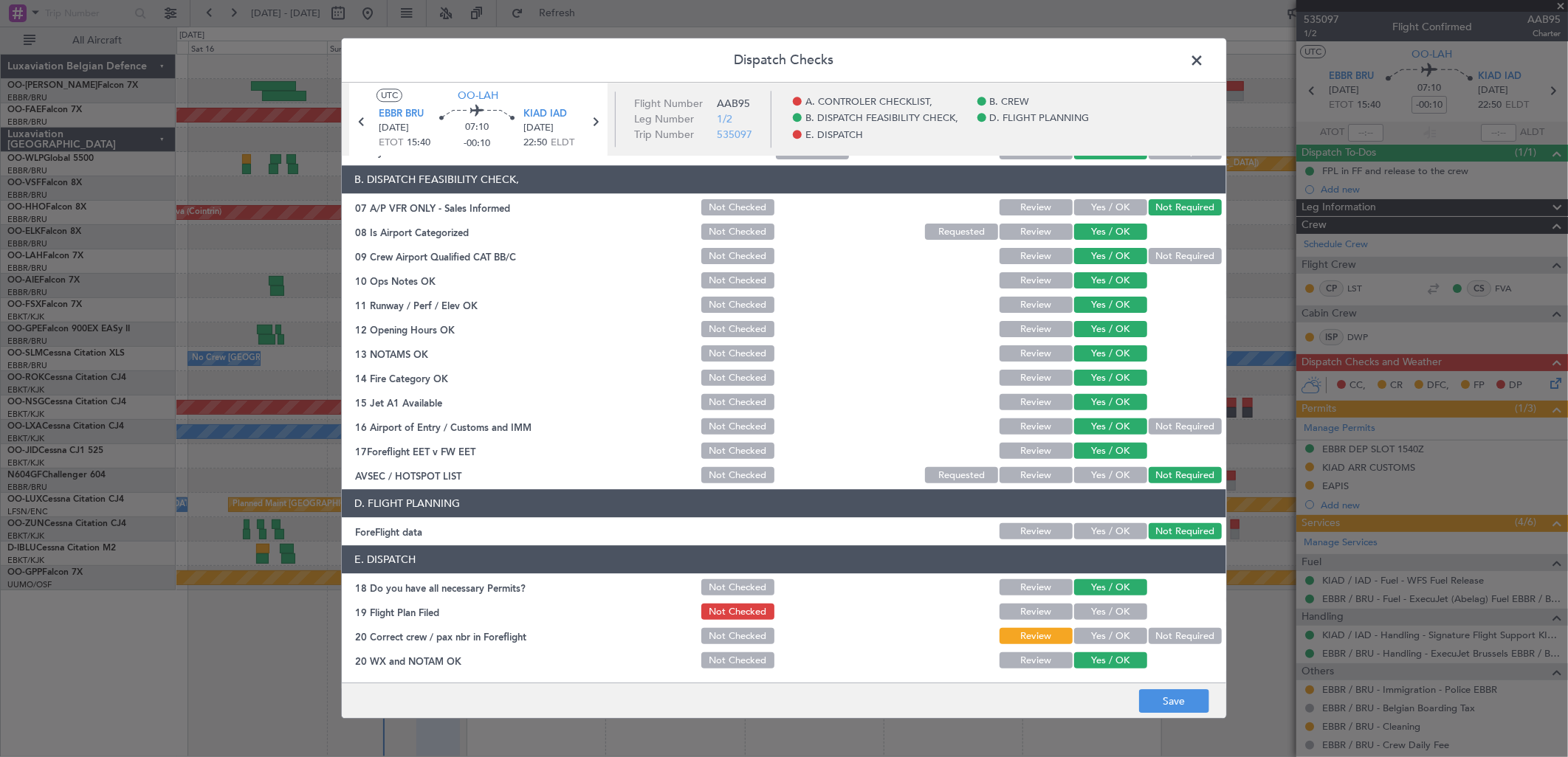
click at [1097, 610] on button "Yes / OK" at bounding box center [1110, 613] width 73 height 16
click at [1088, 629] on button "Yes / OK" at bounding box center [1110, 637] width 73 height 16
click at [1155, 705] on button "Save" at bounding box center [1174, 702] width 70 height 24
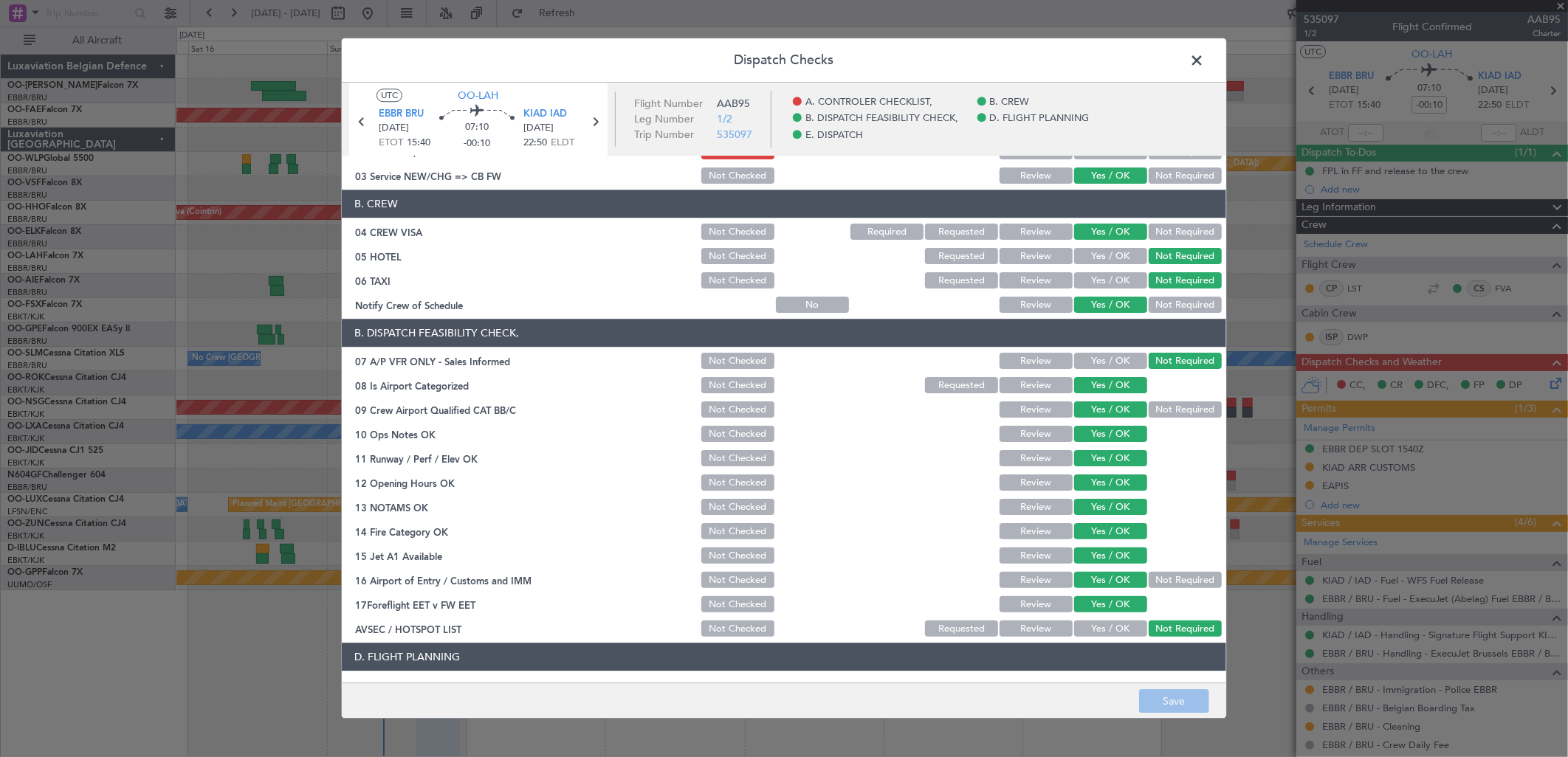
scroll to position [0, 0]
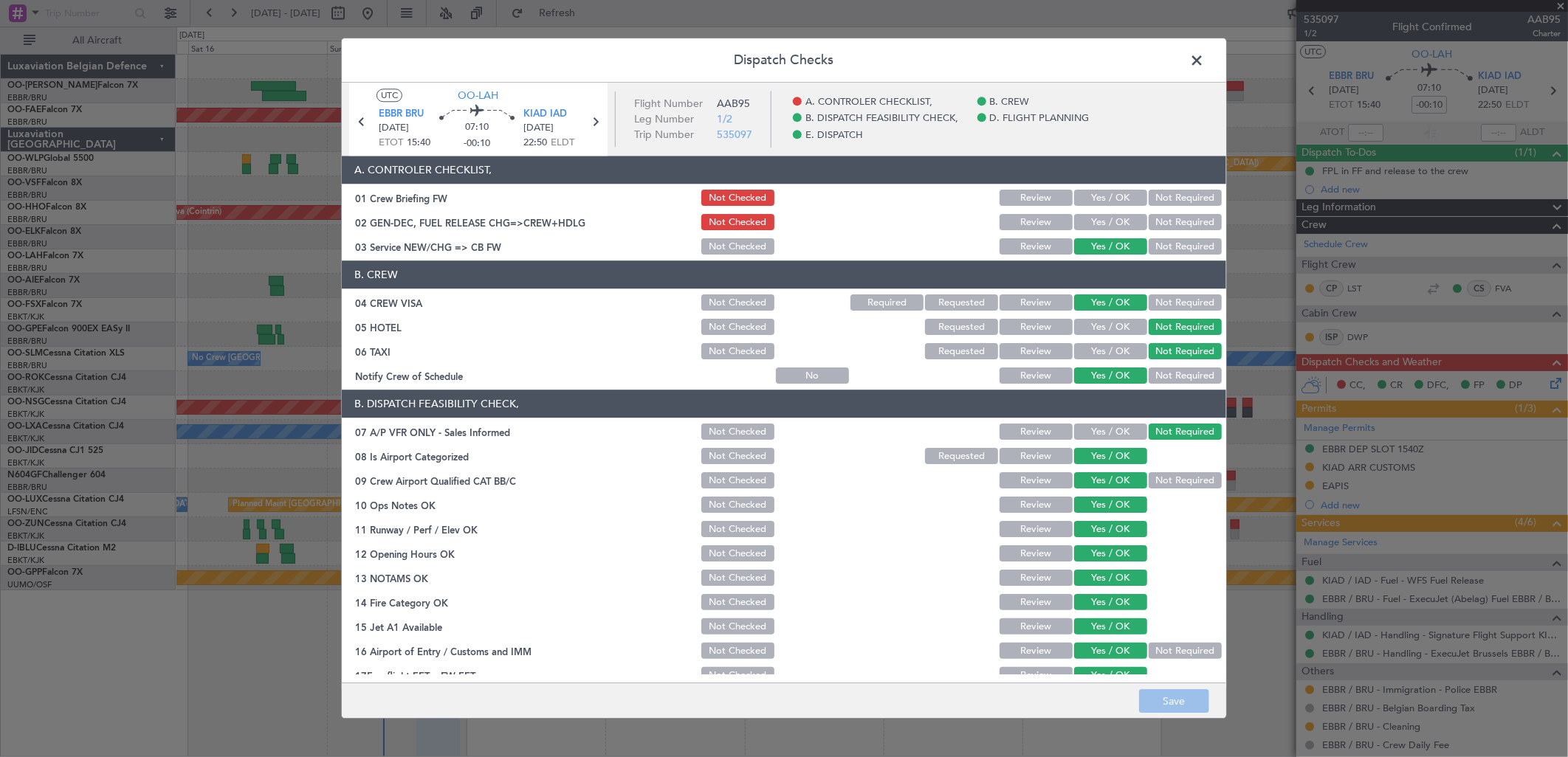
click at [1099, 217] on button "Yes / OK" at bounding box center [1110, 223] width 73 height 16
click at [1193, 690] on button "Save" at bounding box center [1174, 702] width 70 height 24
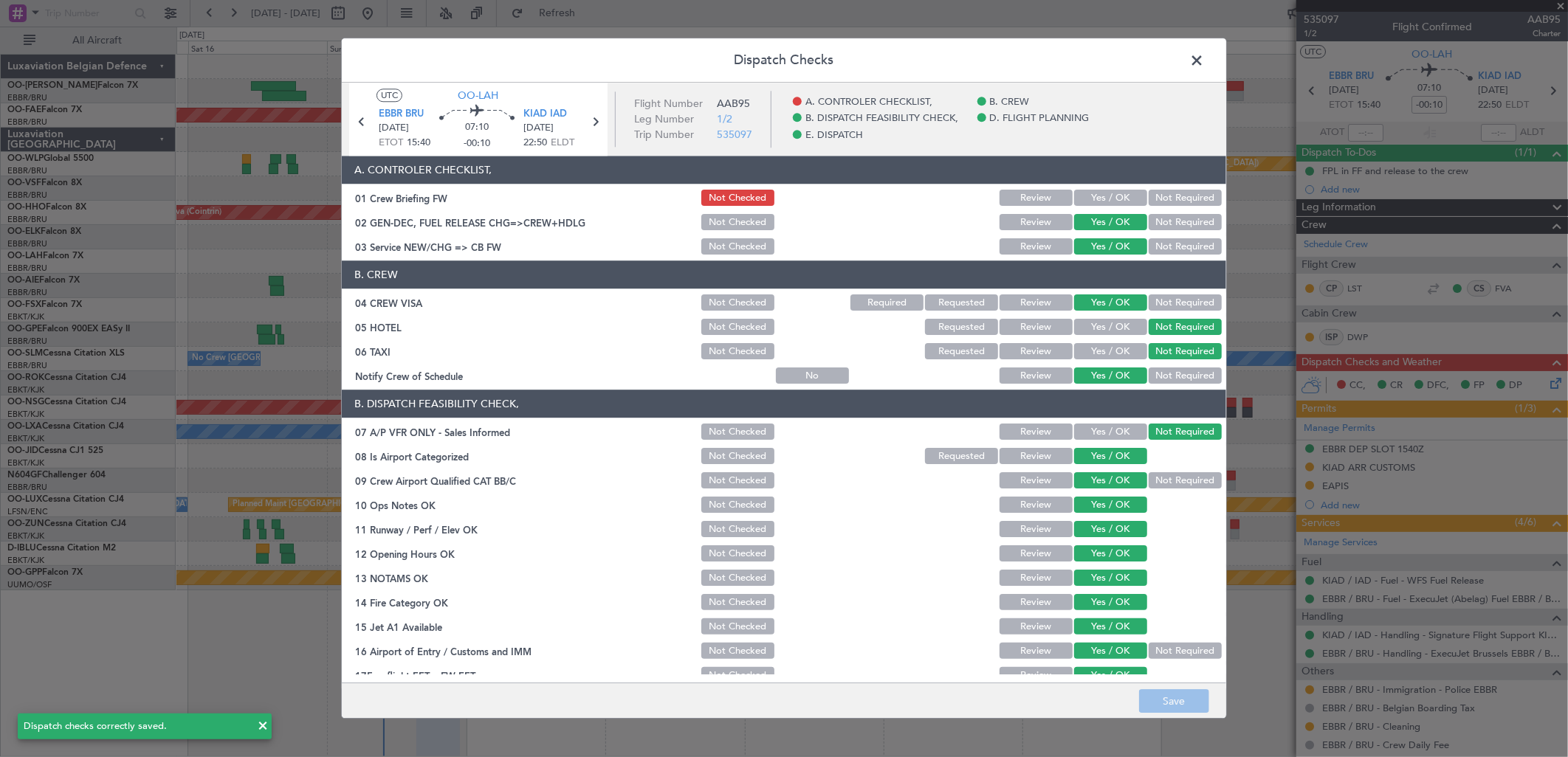
click at [1204, 53] on span at bounding box center [1204, 64] width 0 height 30
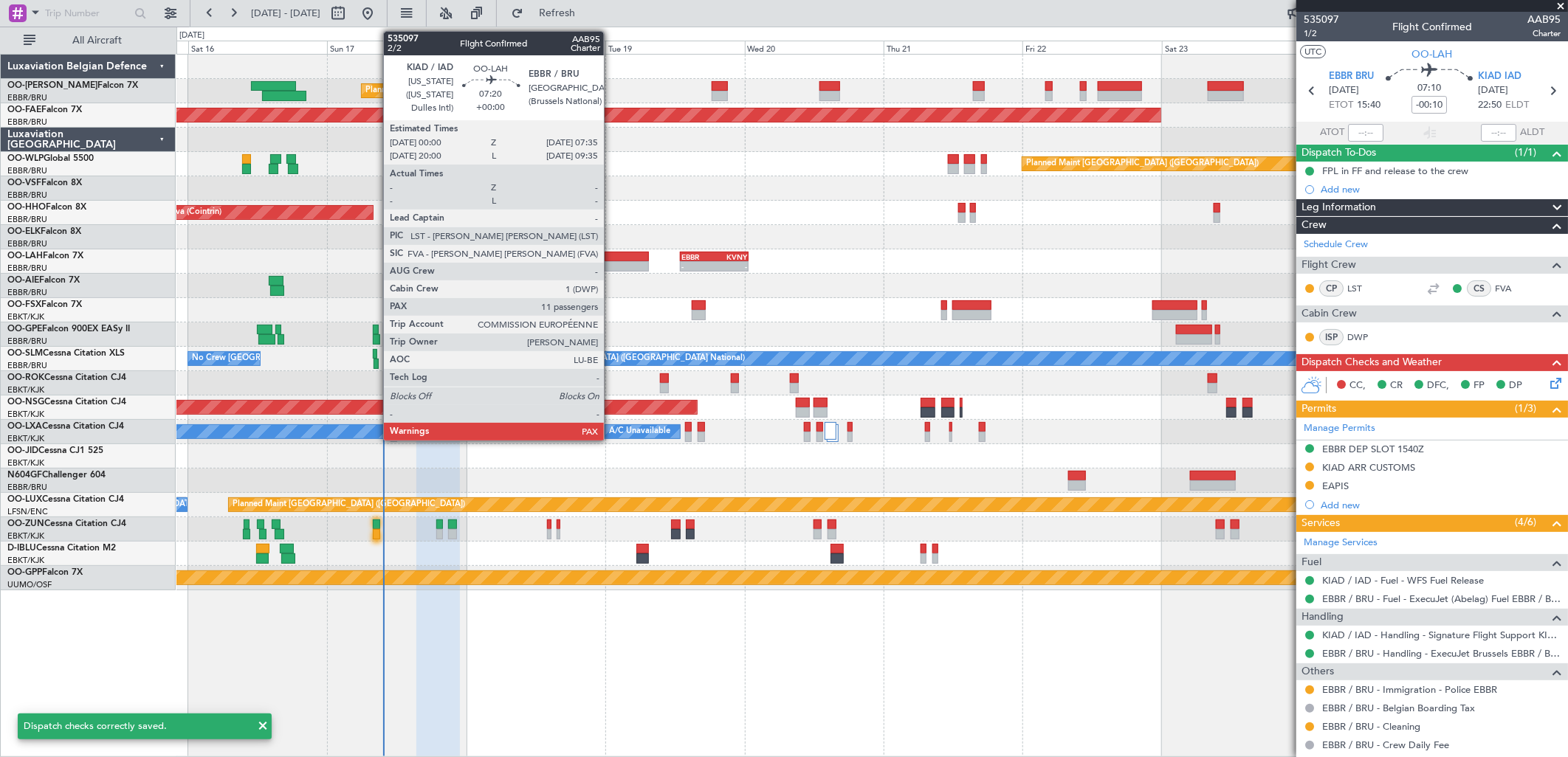
click at [611, 263] on div at bounding box center [627, 266] width 45 height 10
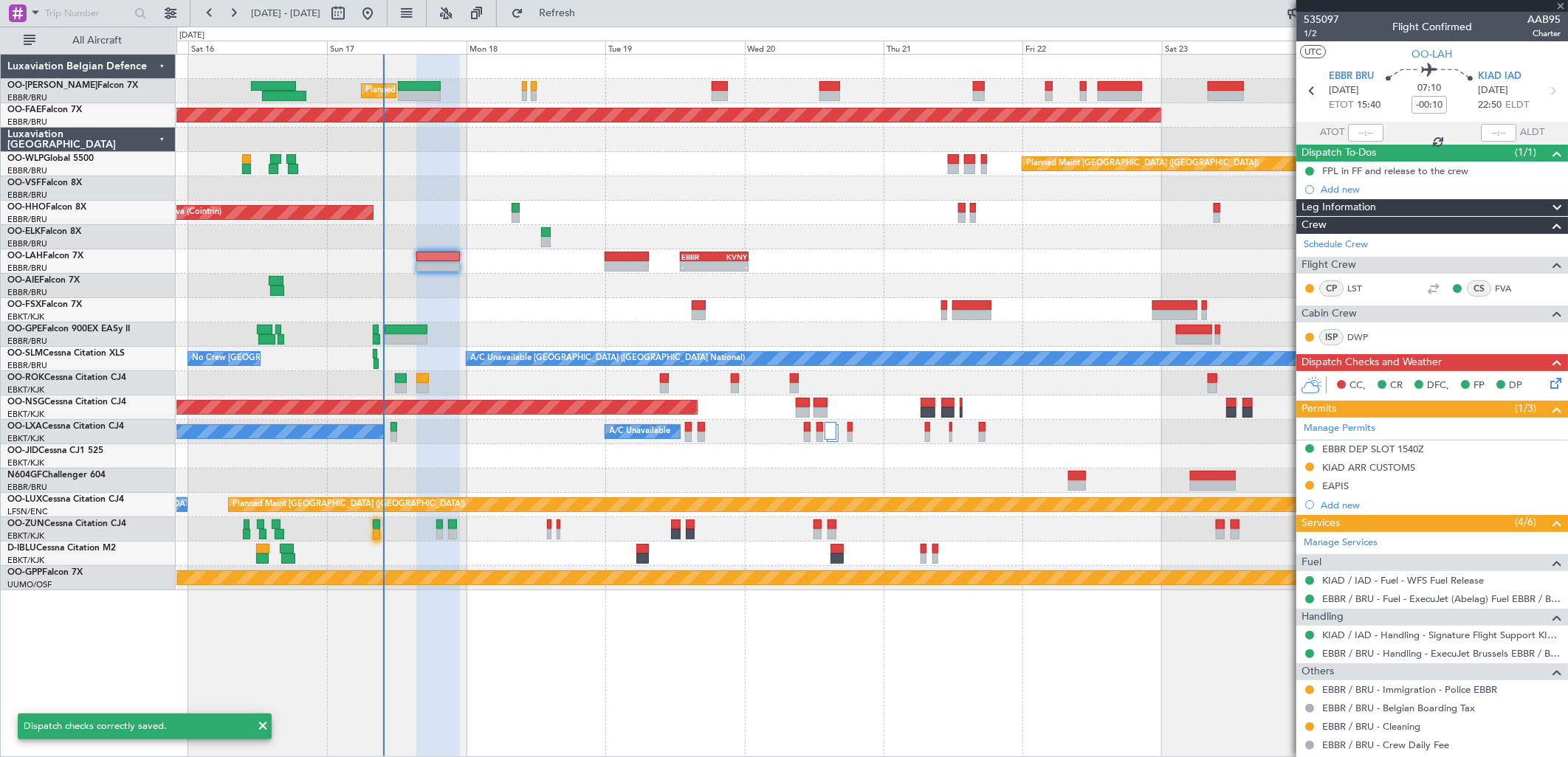
type input "11"
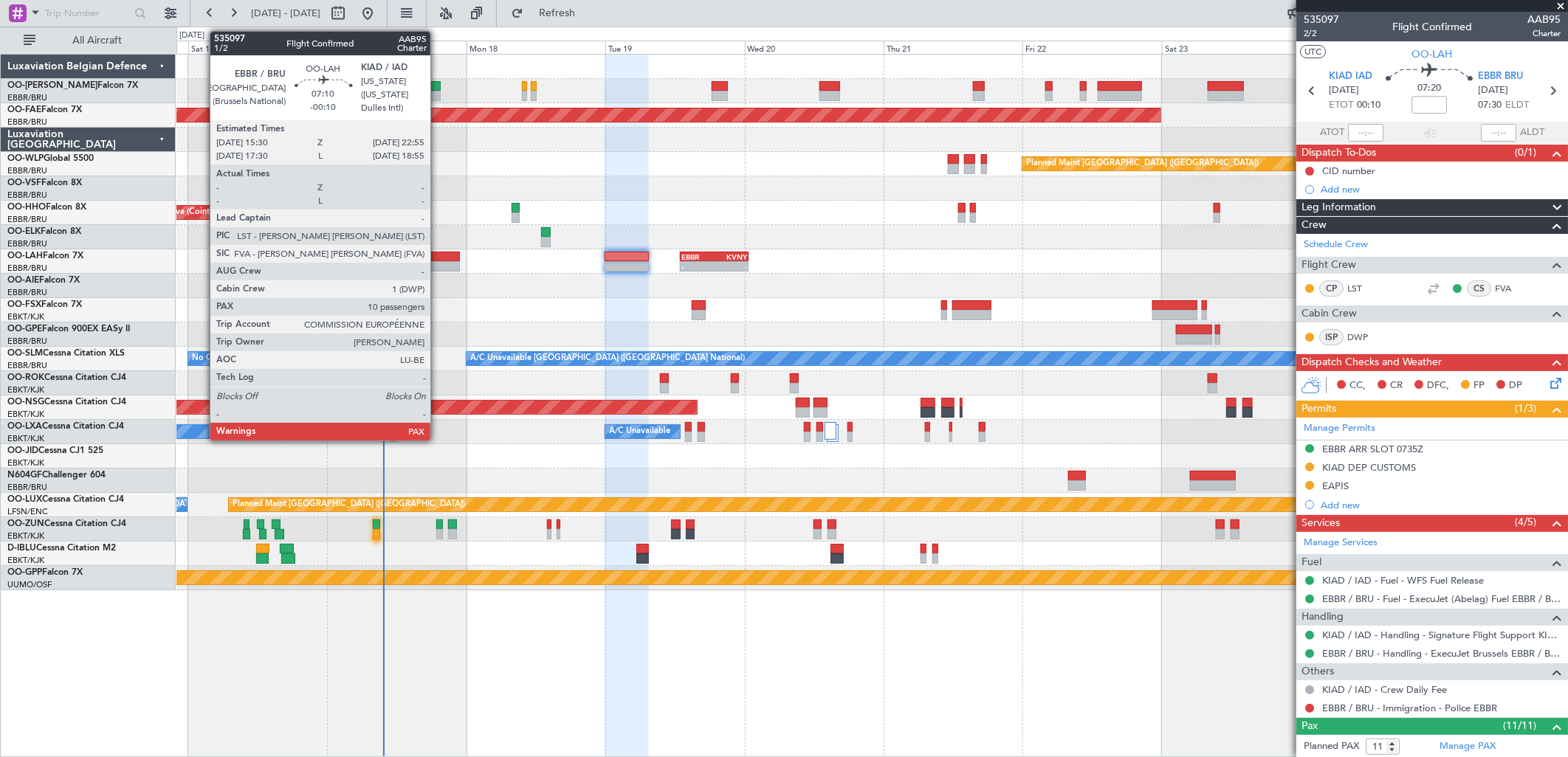
click at [438, 255] on div at bounding box center [438, 256] width 44 height 10
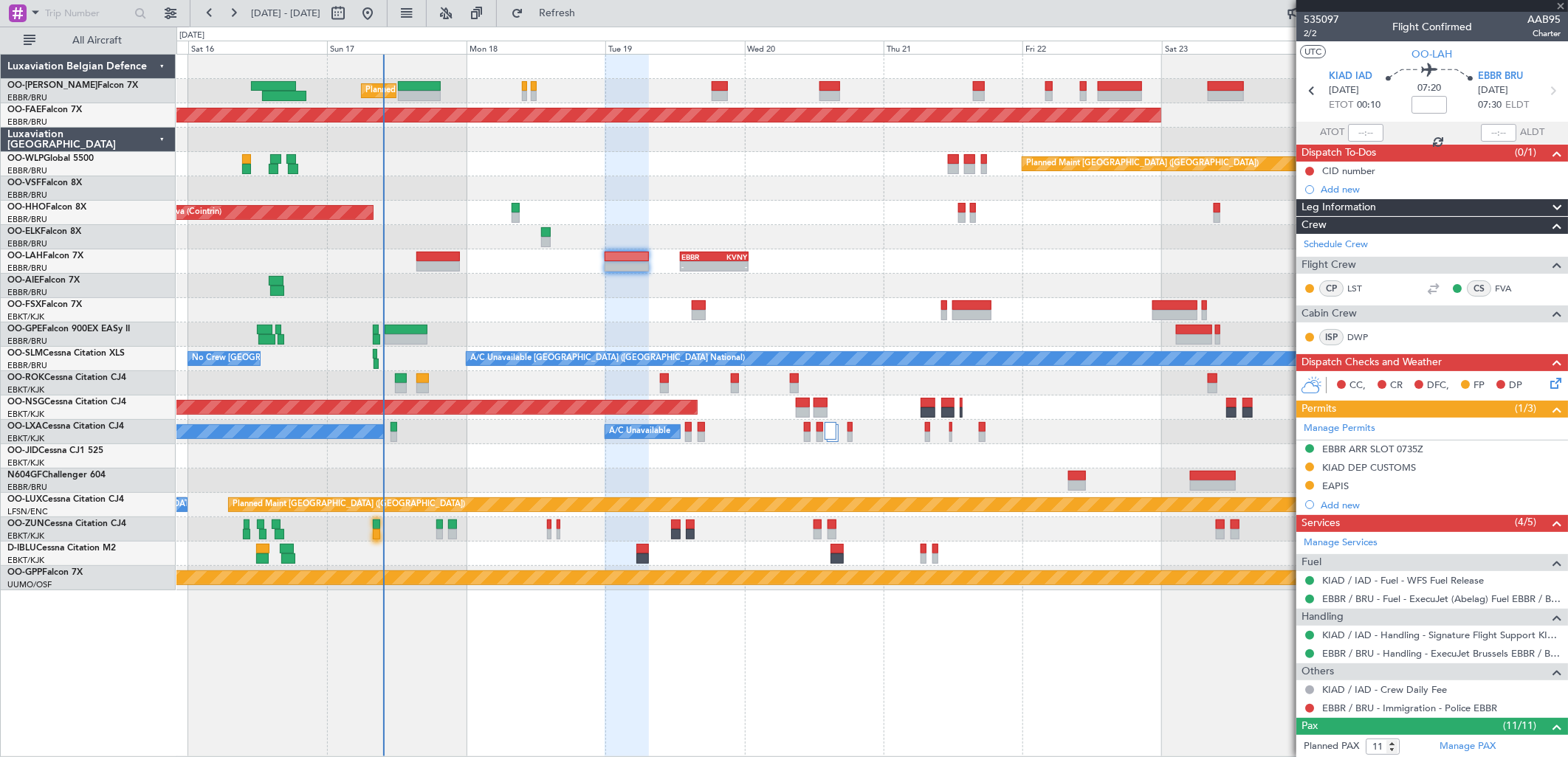
type input "-00:10"
type input "10"
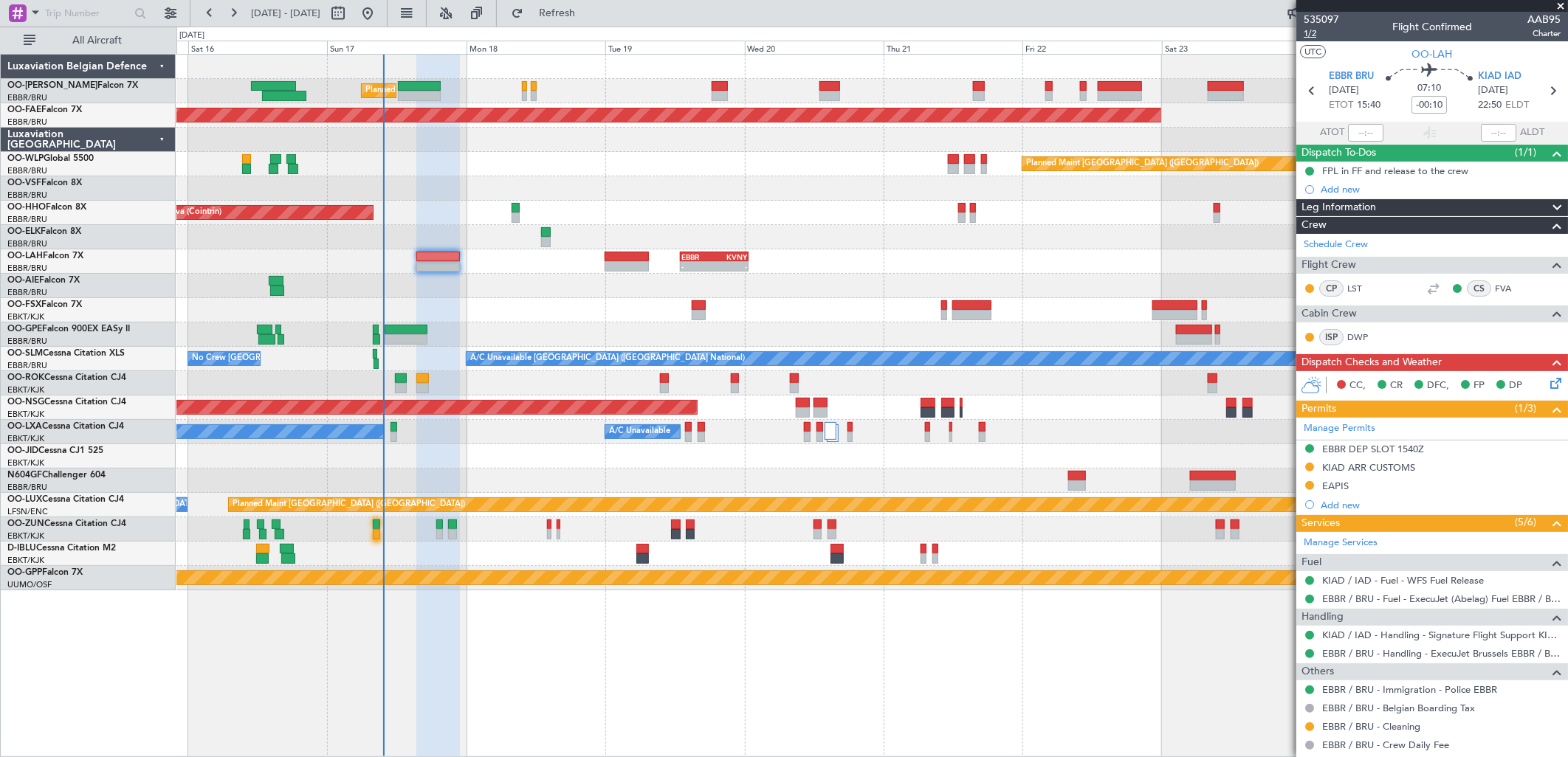
click at [1322, 35] on span "1/2" at bounding box center [1321, 34] width 35 height 13
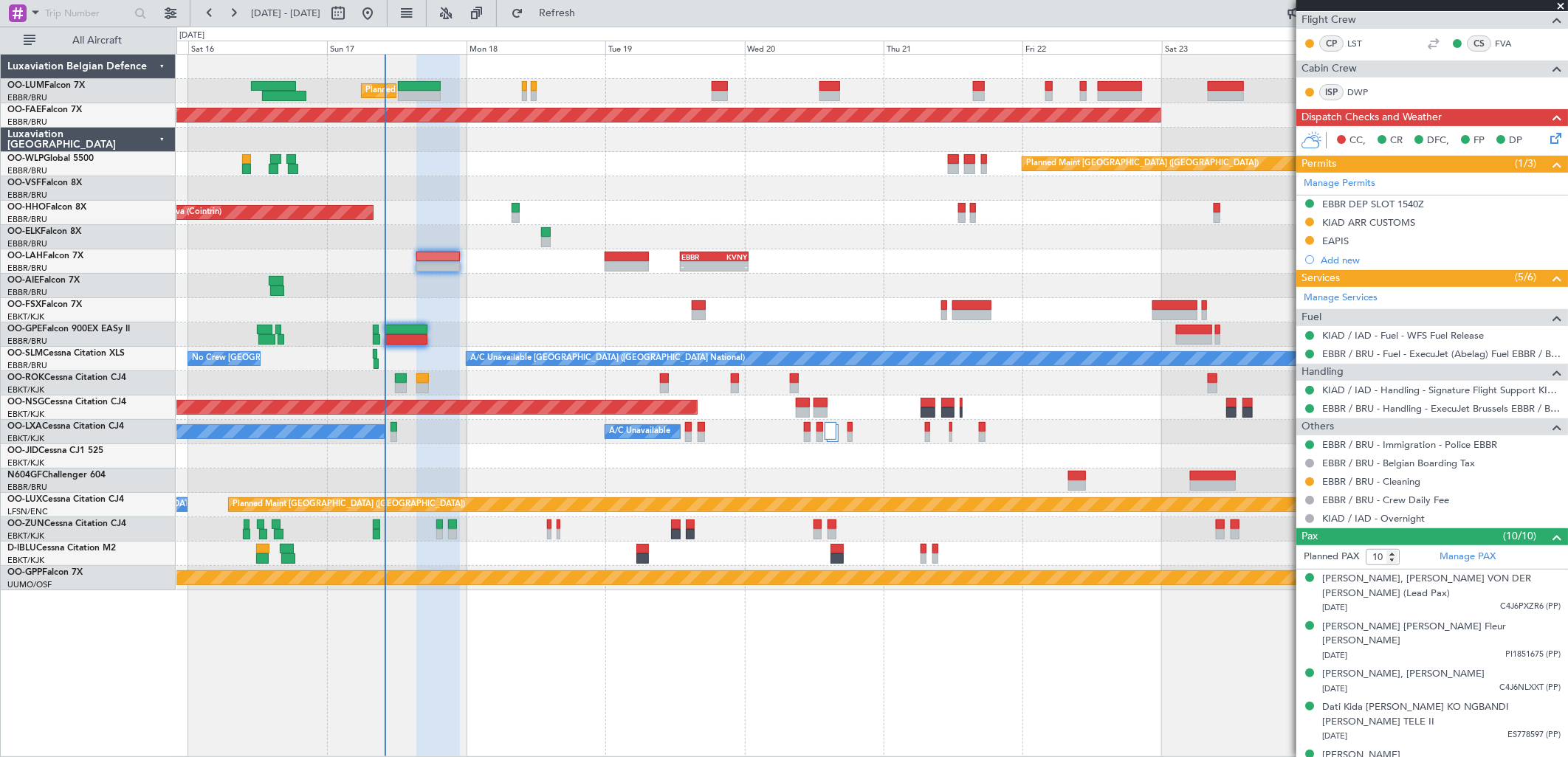
scroll to position [328, 0]
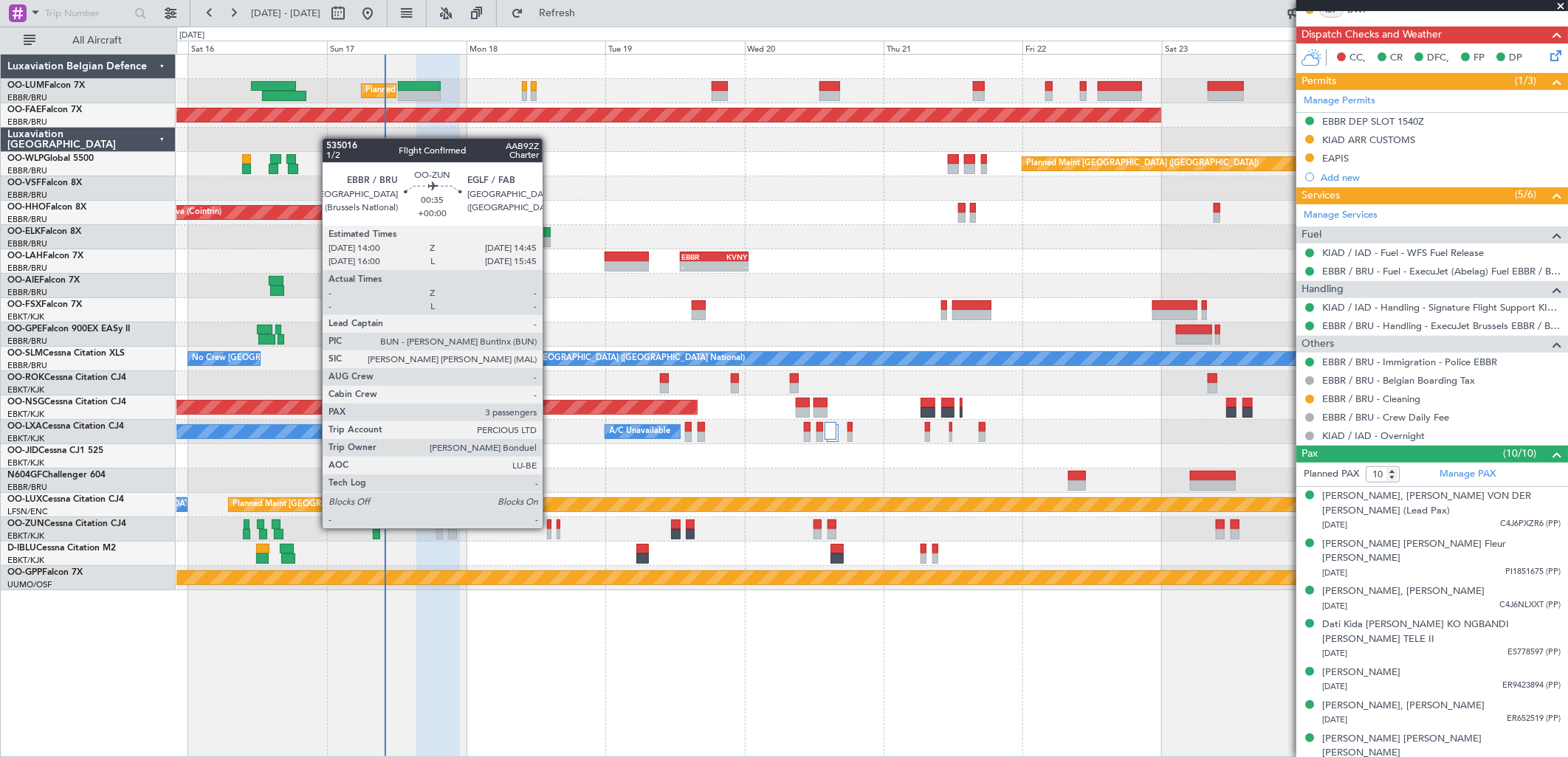
click at [550, 529] on div at bounding box center [549, 534] width 5 height 10
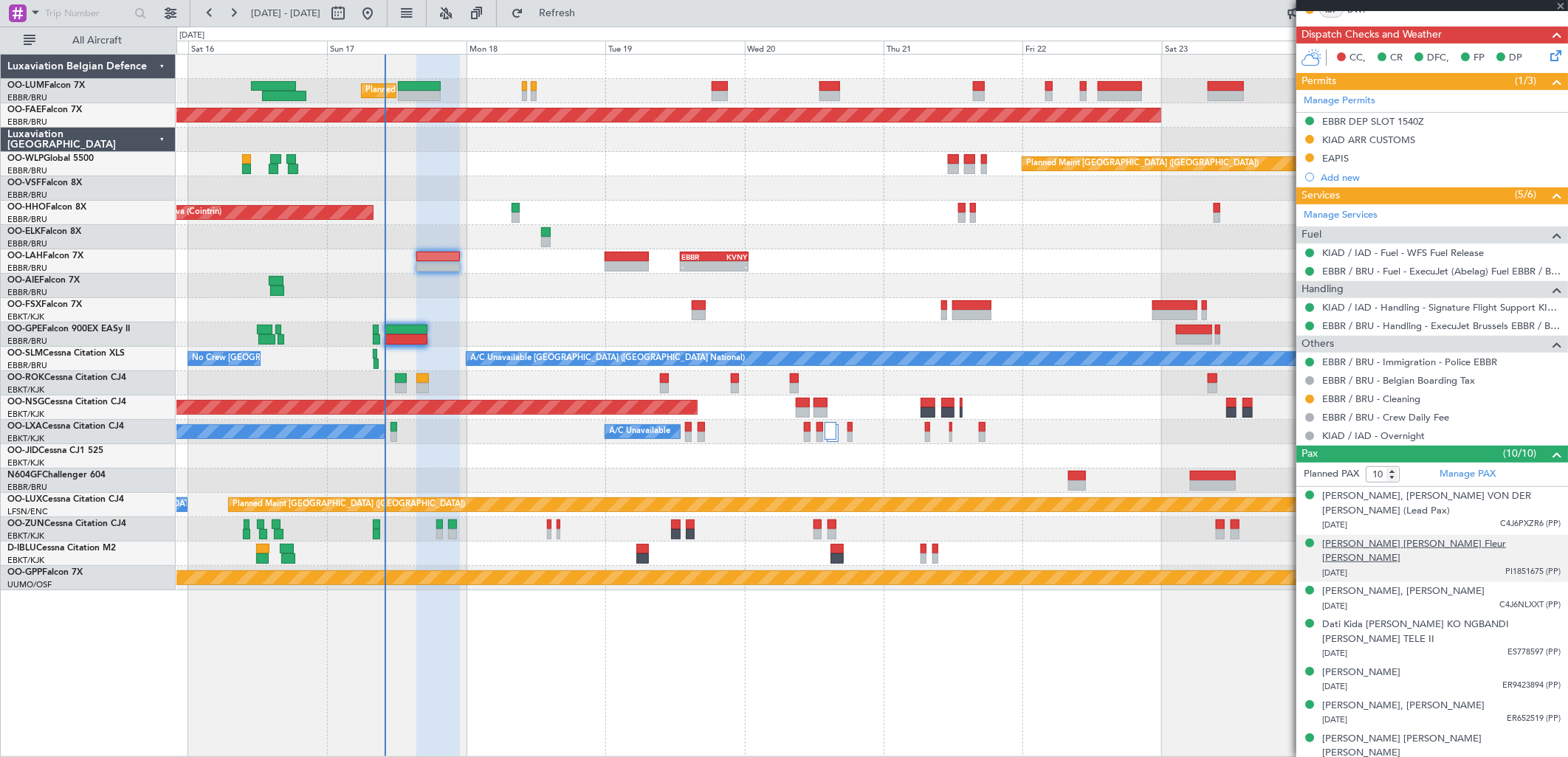
type input "3"
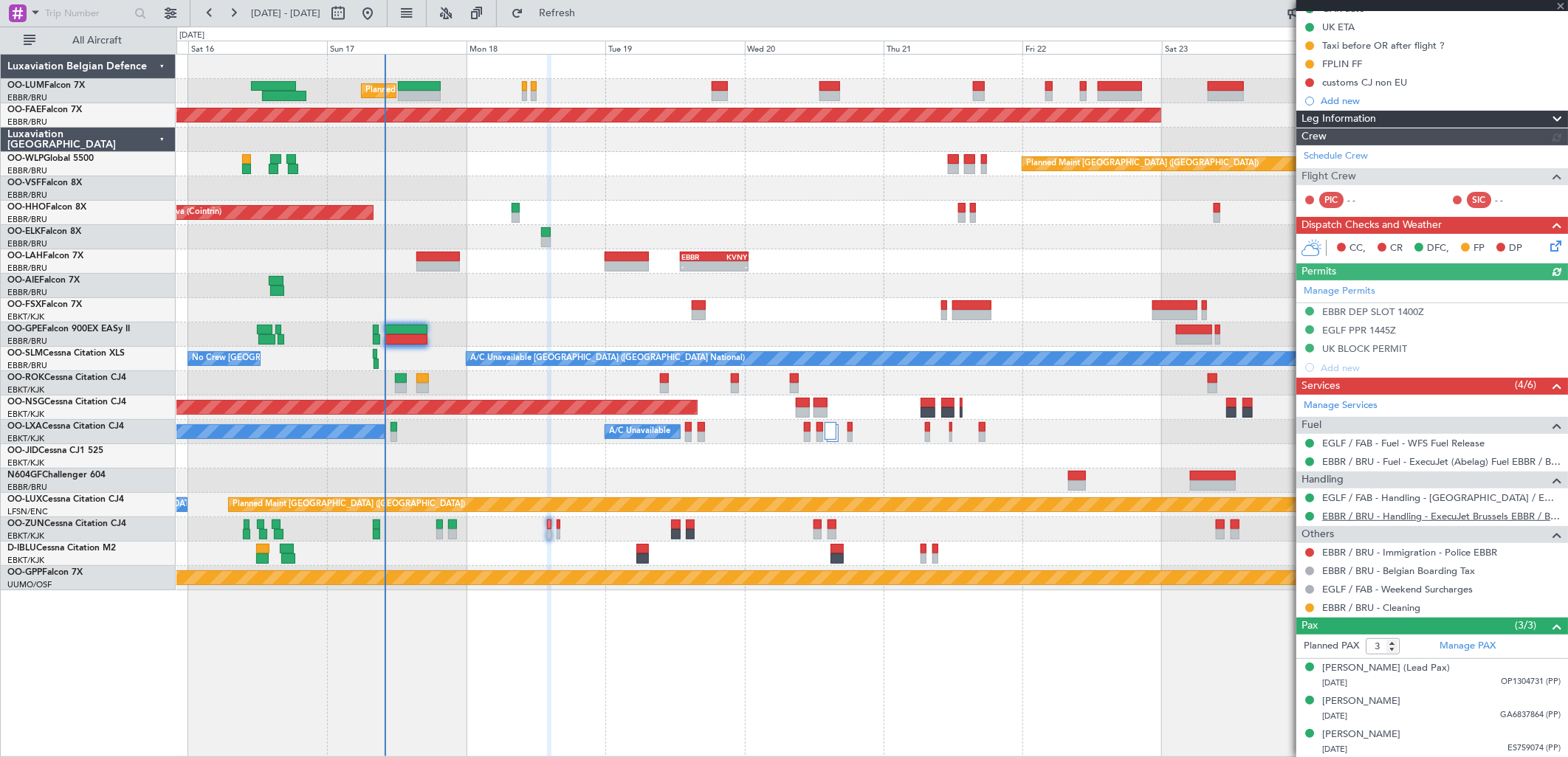
scroll to position [163, 0]
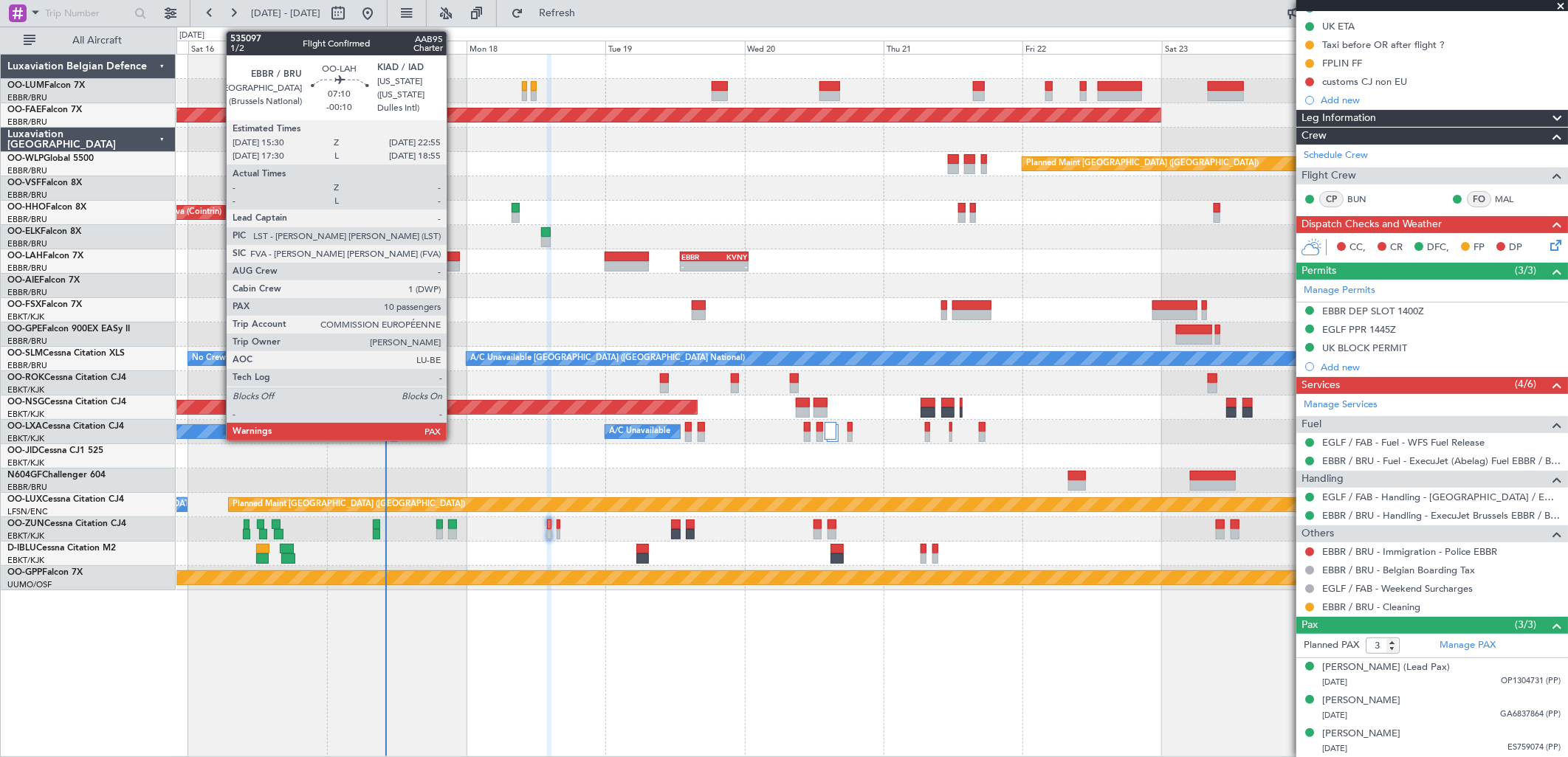
click at [454, 262] on div at bounding box center [438, 266] width 44 height 10
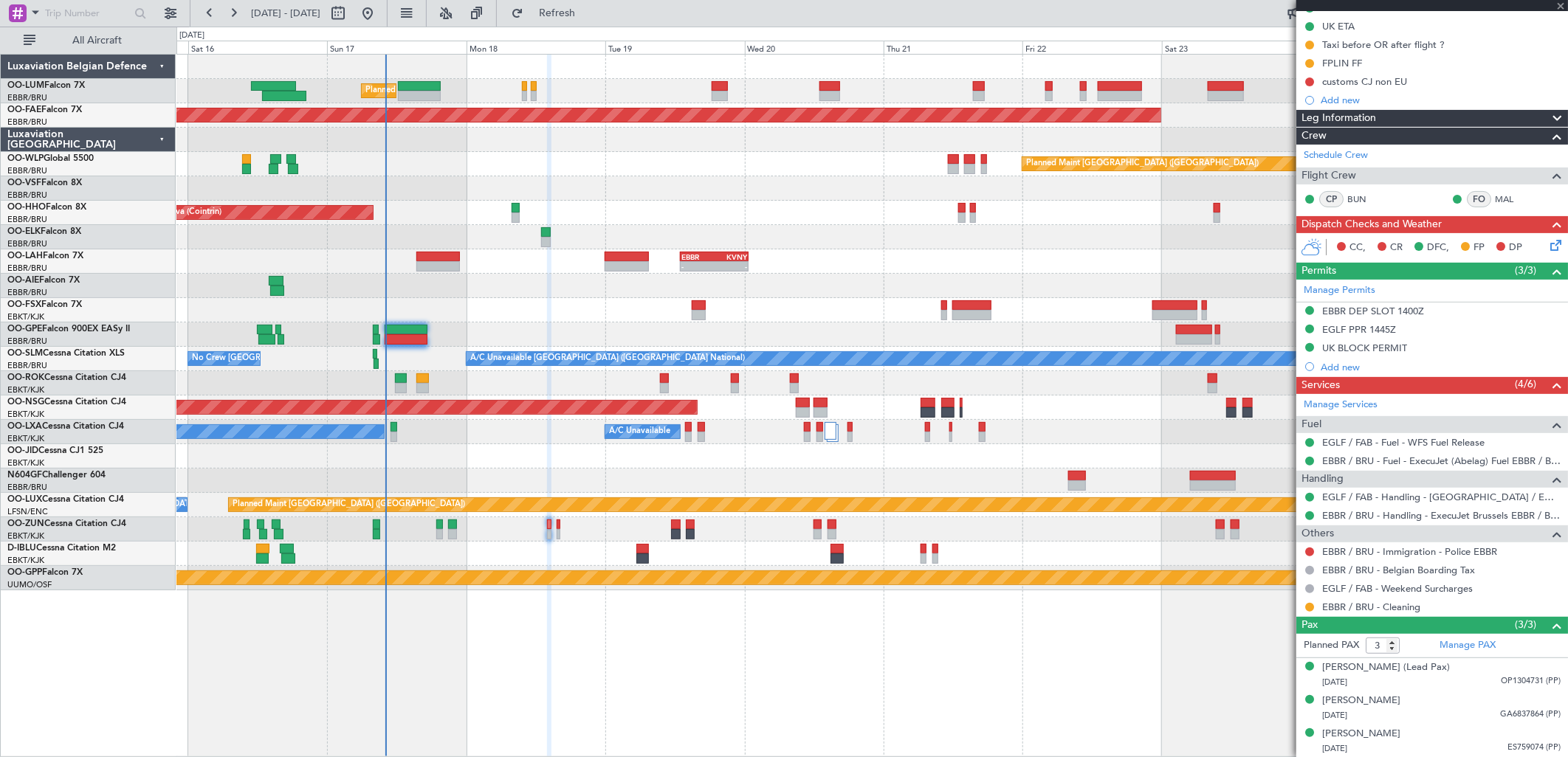
type input "-00:10"
type input "10"
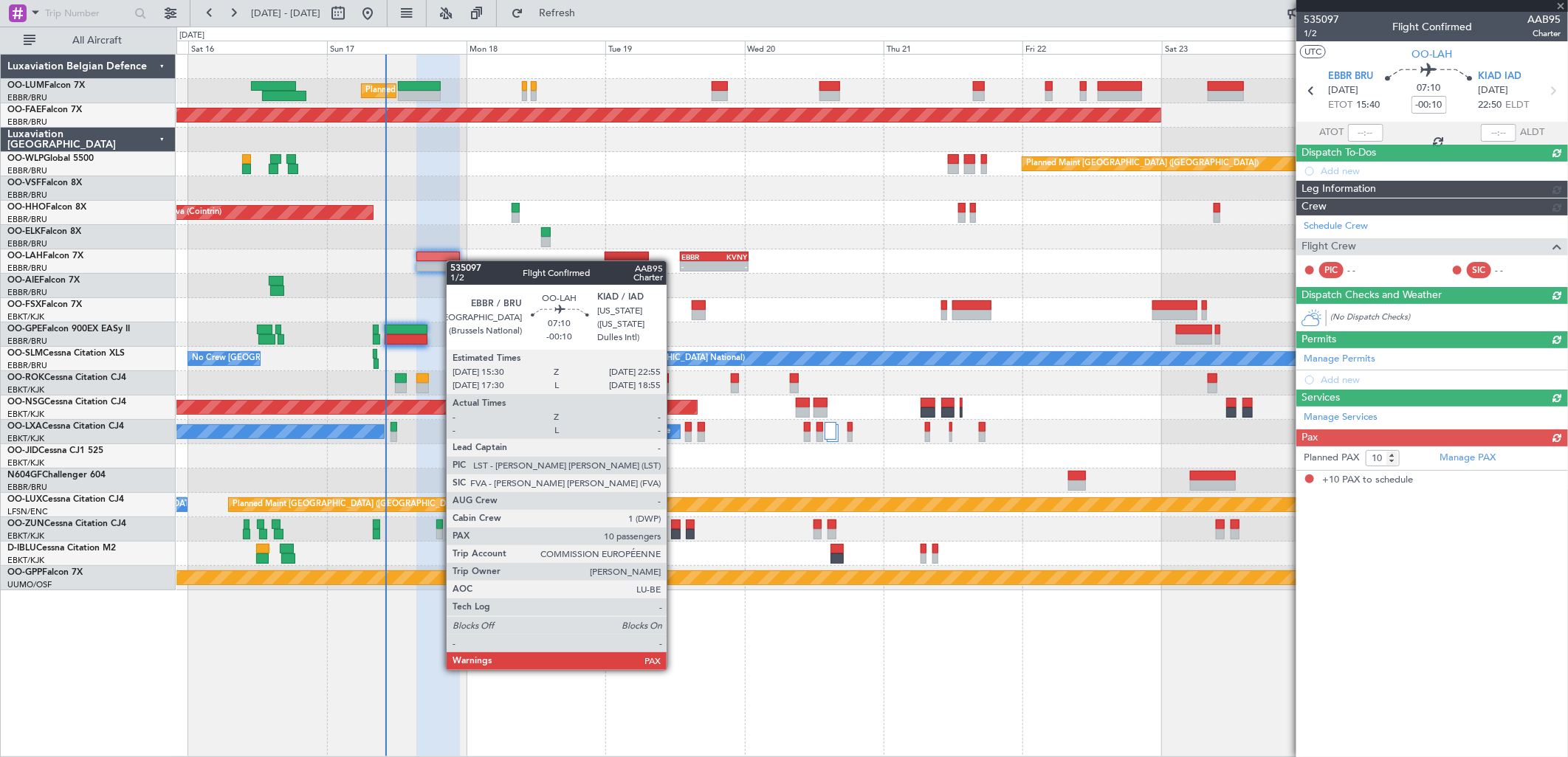
scroll to position [0, 0]
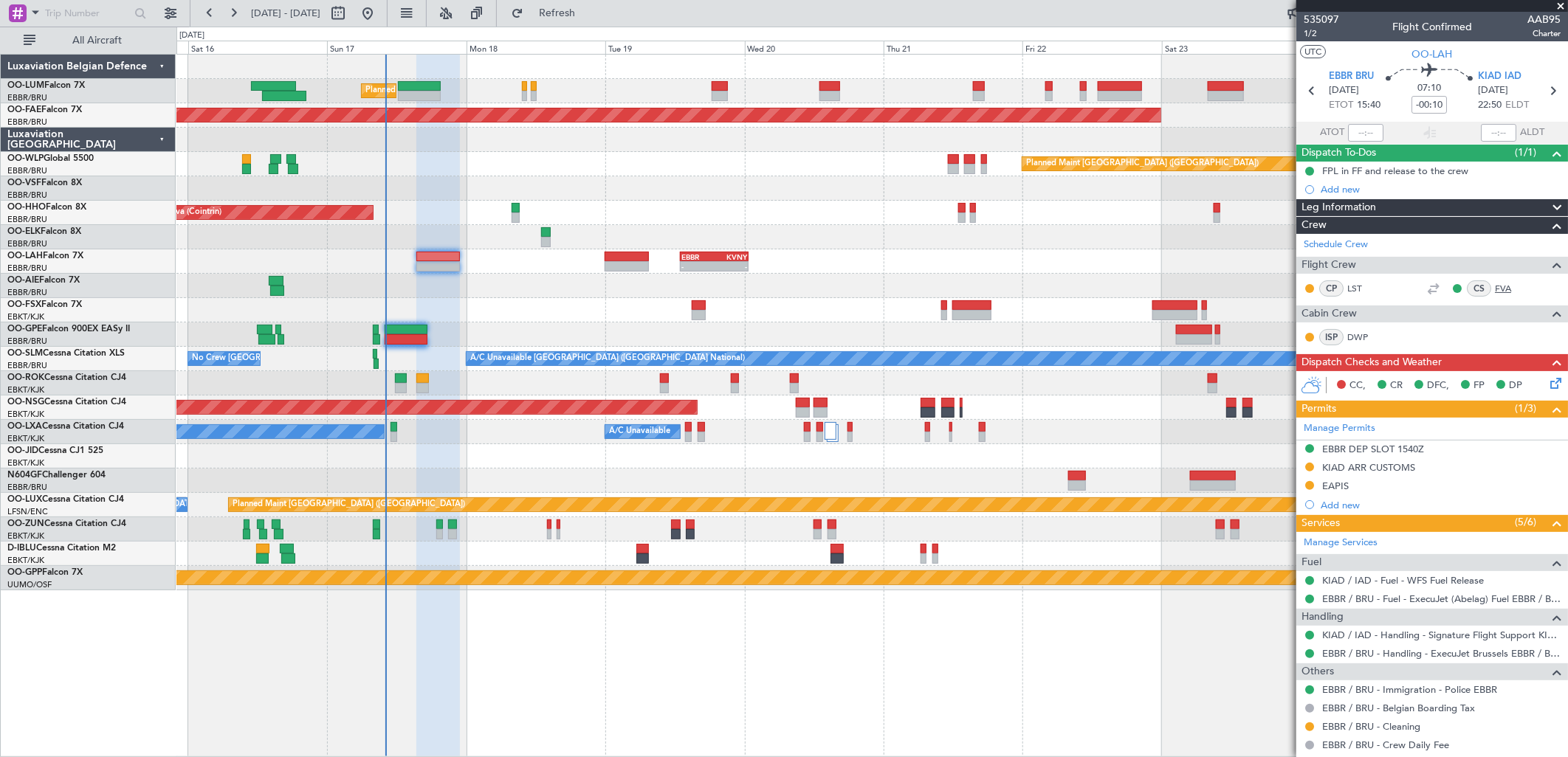
click at [1497, 284] on link "FVA" at bounding box center [1512, 288] width 33 height 13
click at [1508, 284] on link "FVA" at bounding box center [1512, 288] width 33 height 13
click at [588, 12] on span "Refresh" at bounding box center [557, 13] width 62 height 10
click at [1318, 33] on span "1/2" at bounding box center [1321, 34] width 35 height 13
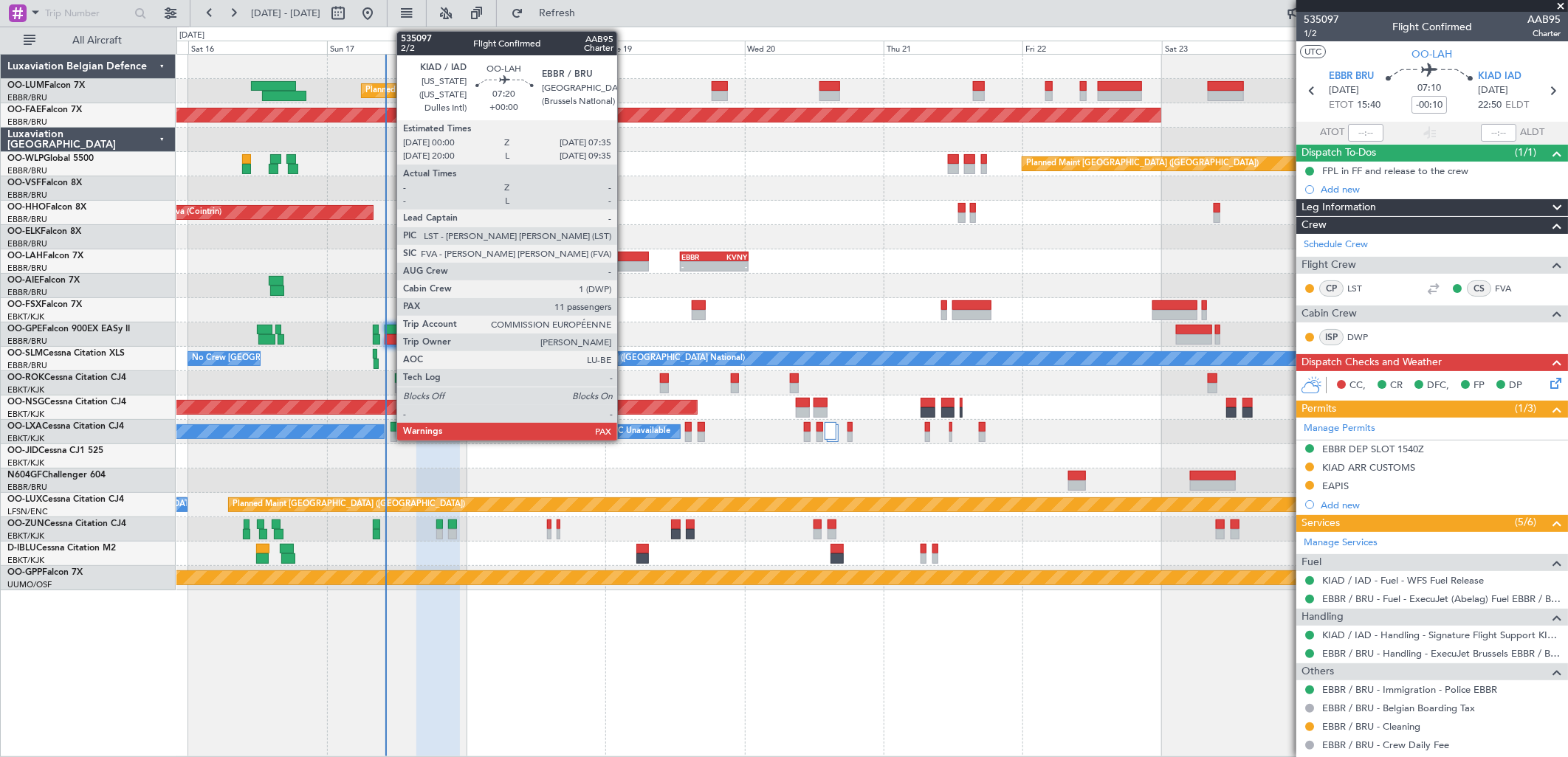
click at [625, 268] on div at bounding box center [627, 266] width 45 height 10
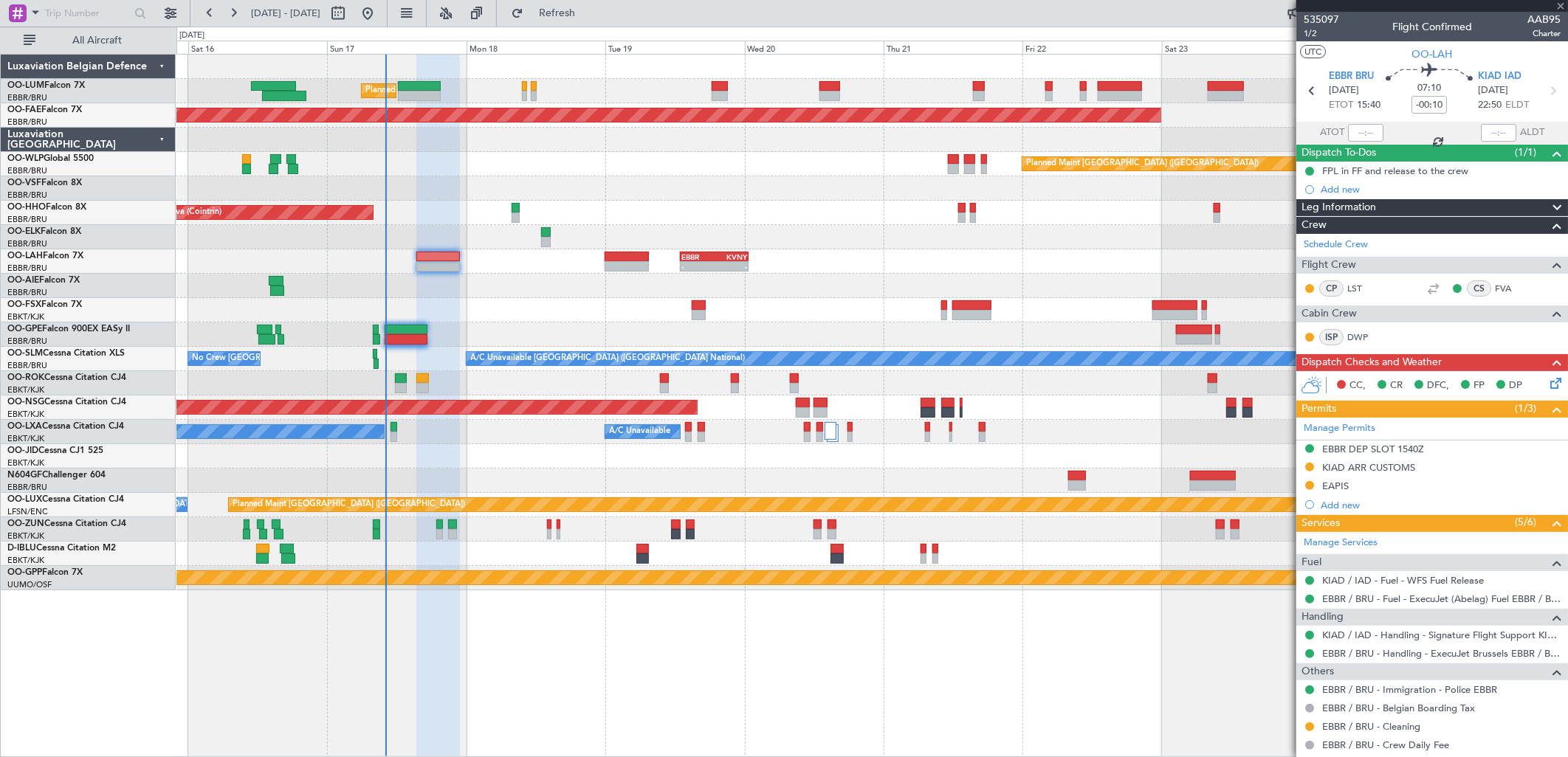
type input "11"
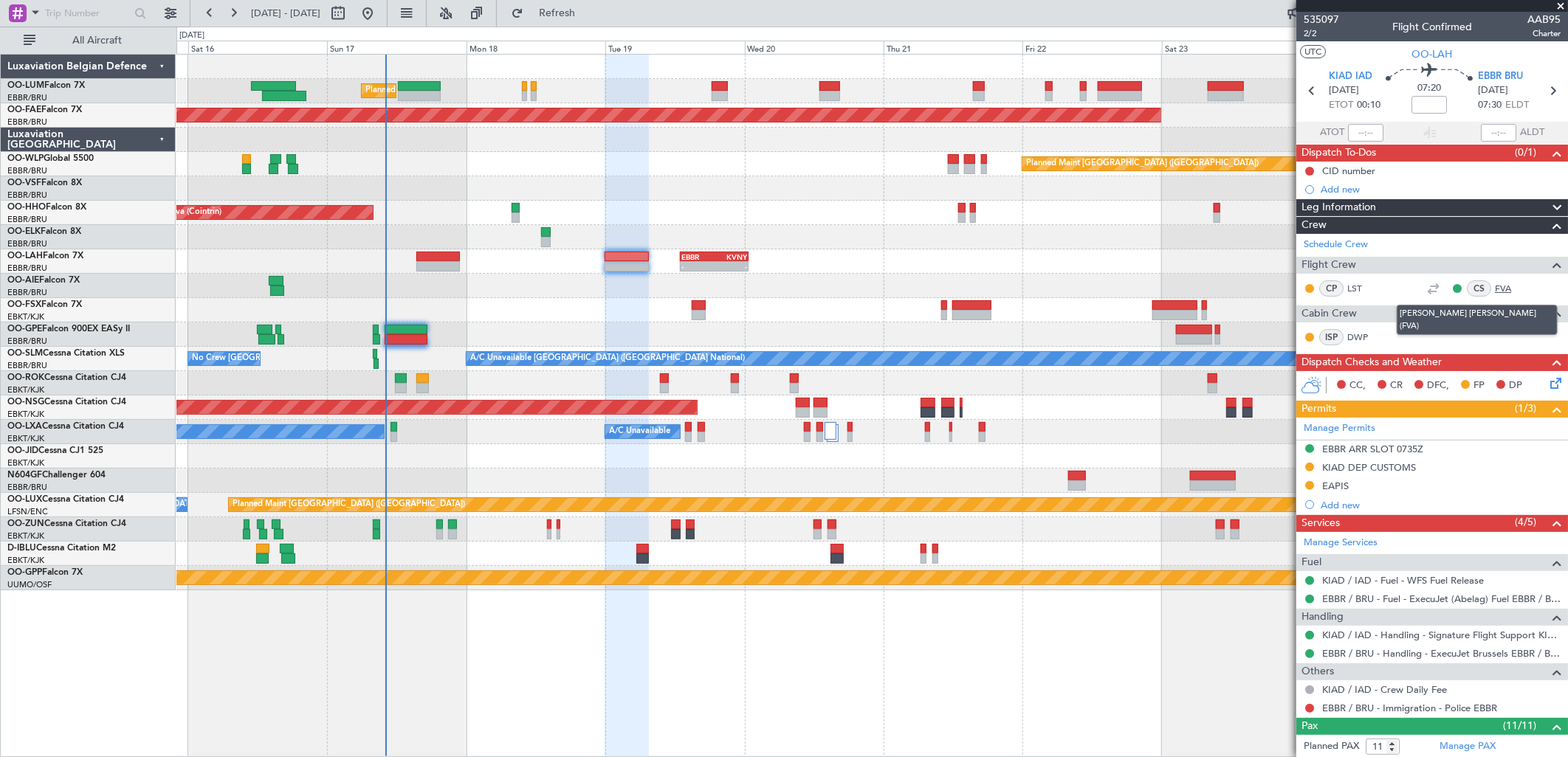
click at [1506, 285] on link "FVA" at bounding box center [1512, 288] width 33 height 13
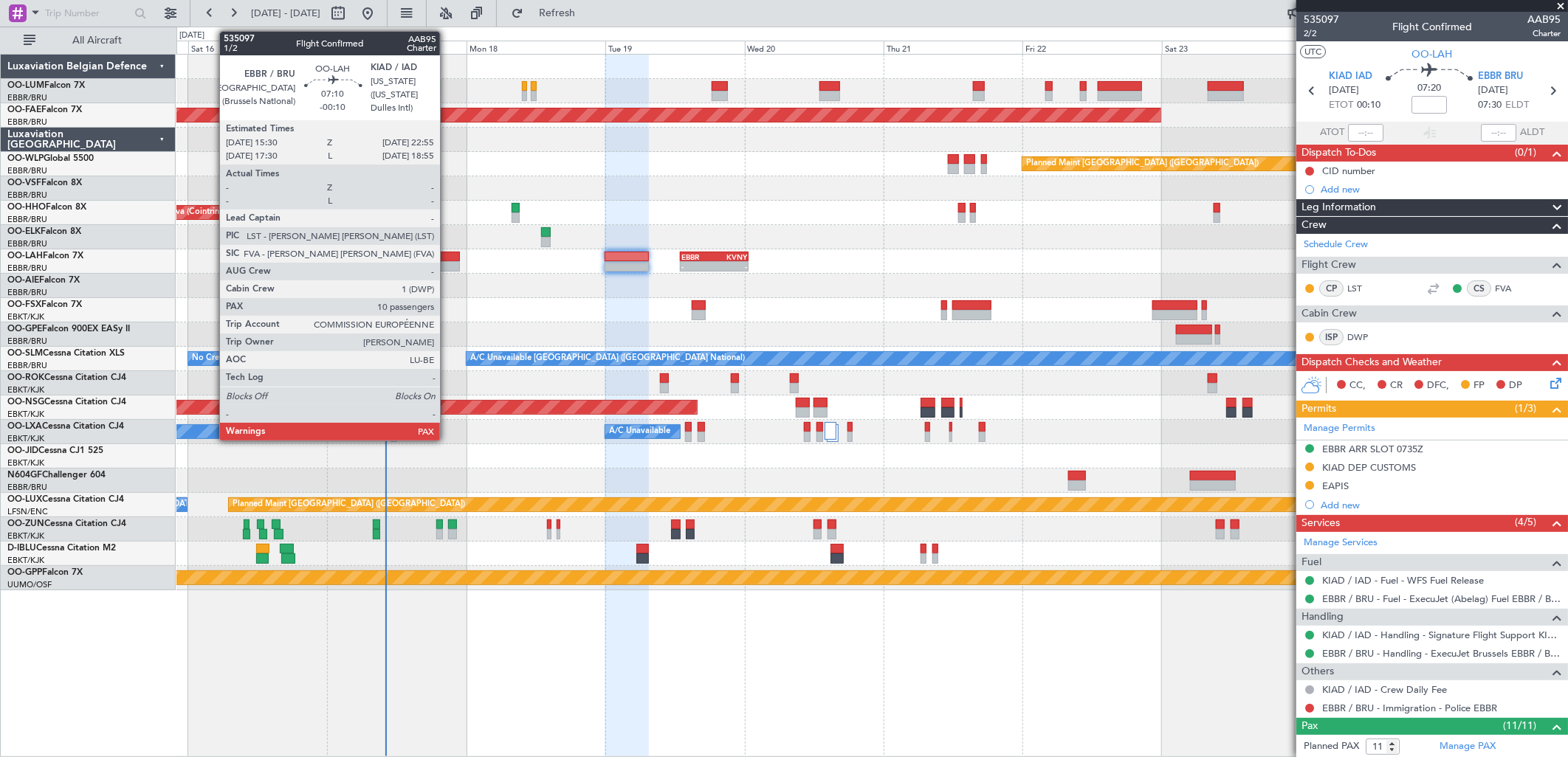
click at [447, 255] on div at bounding box center [438, 256] width 44 height 10
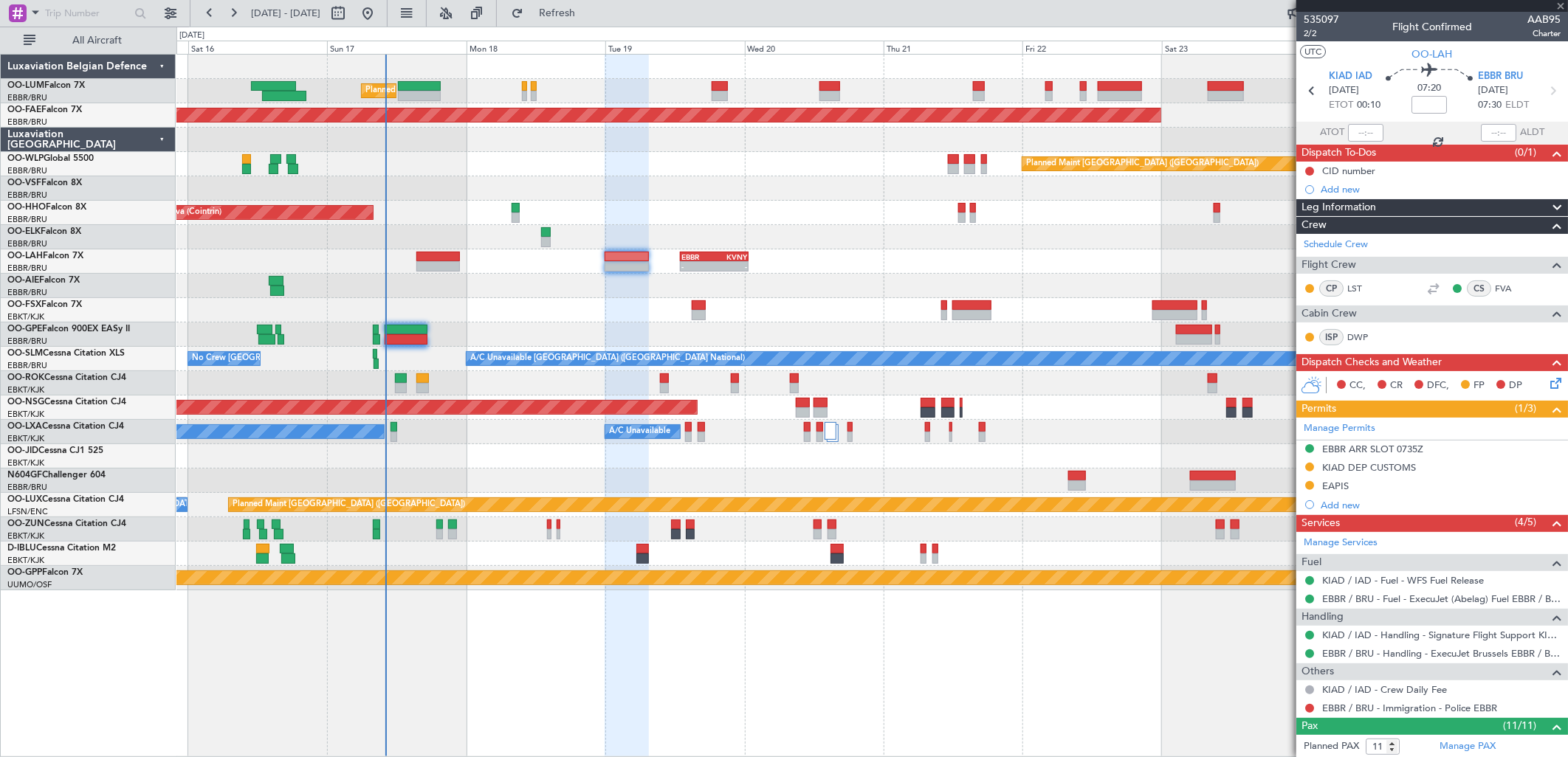
type input "-00:10"
type input "10"
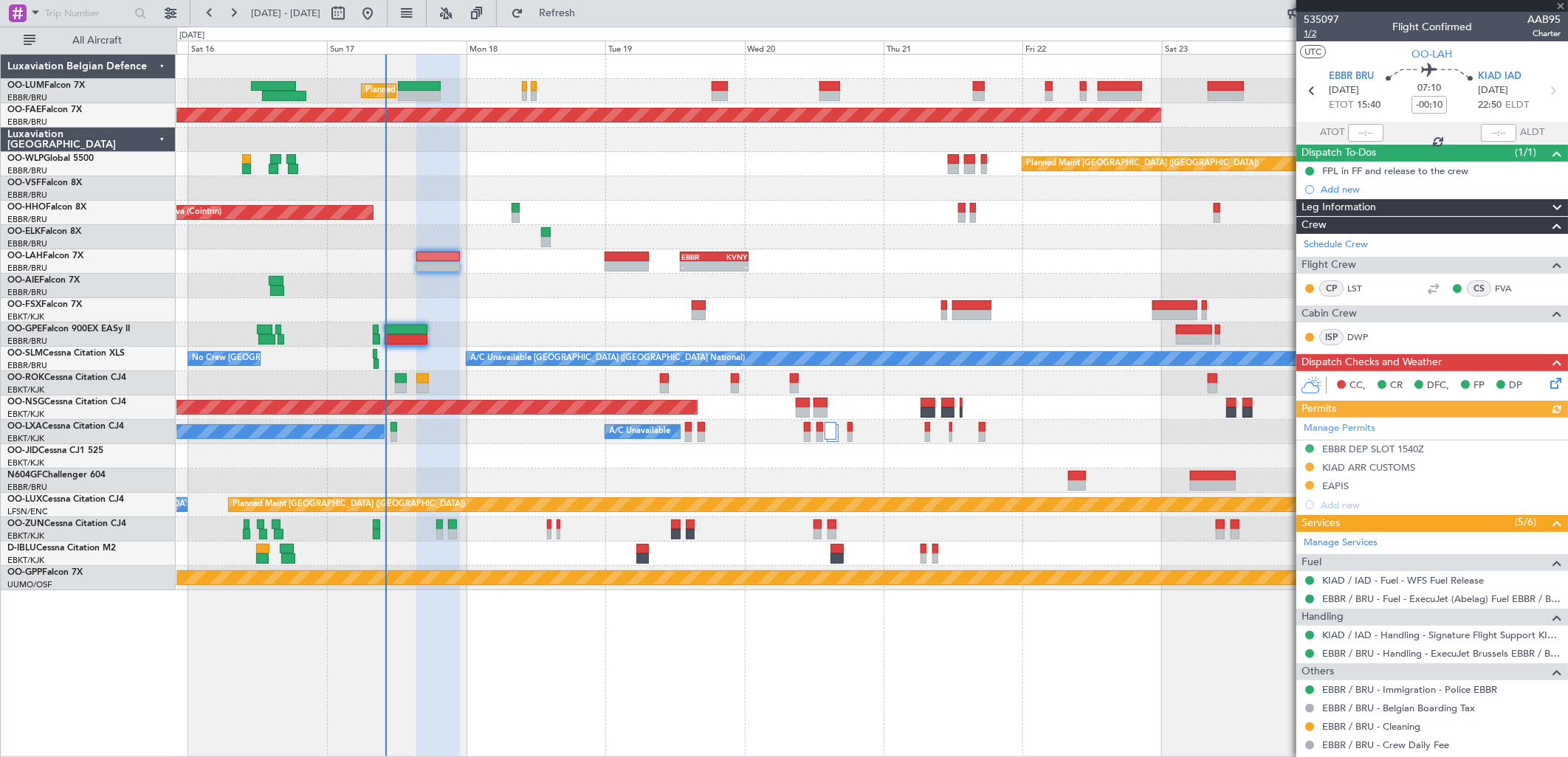
click at [1310, 32] on span "1/2" at bounding box center [1321, 34] width 35 height 13
click at [1374, 288] on link "LST" at bounding box center [1363, 288] width 33 height 13
click at [1360, 284] on link "LST" at bounding box center [1363, 288] width 33 height 13
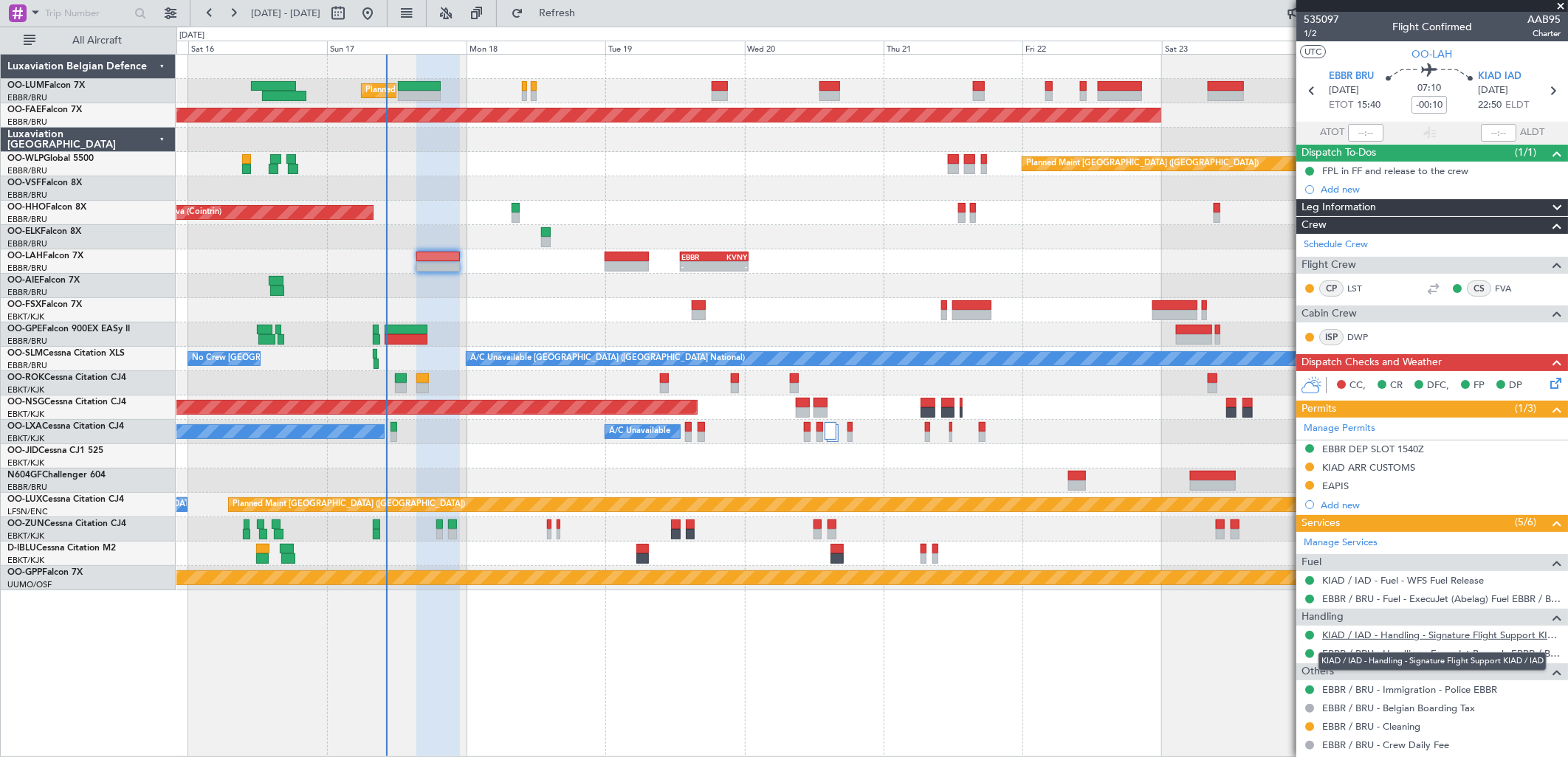
click at [1370, 638] on link "KIAD / IAD - Handling - Signature Flight Support KIAD / IAD" at bounding box center [1441, 636] width 238 height 13
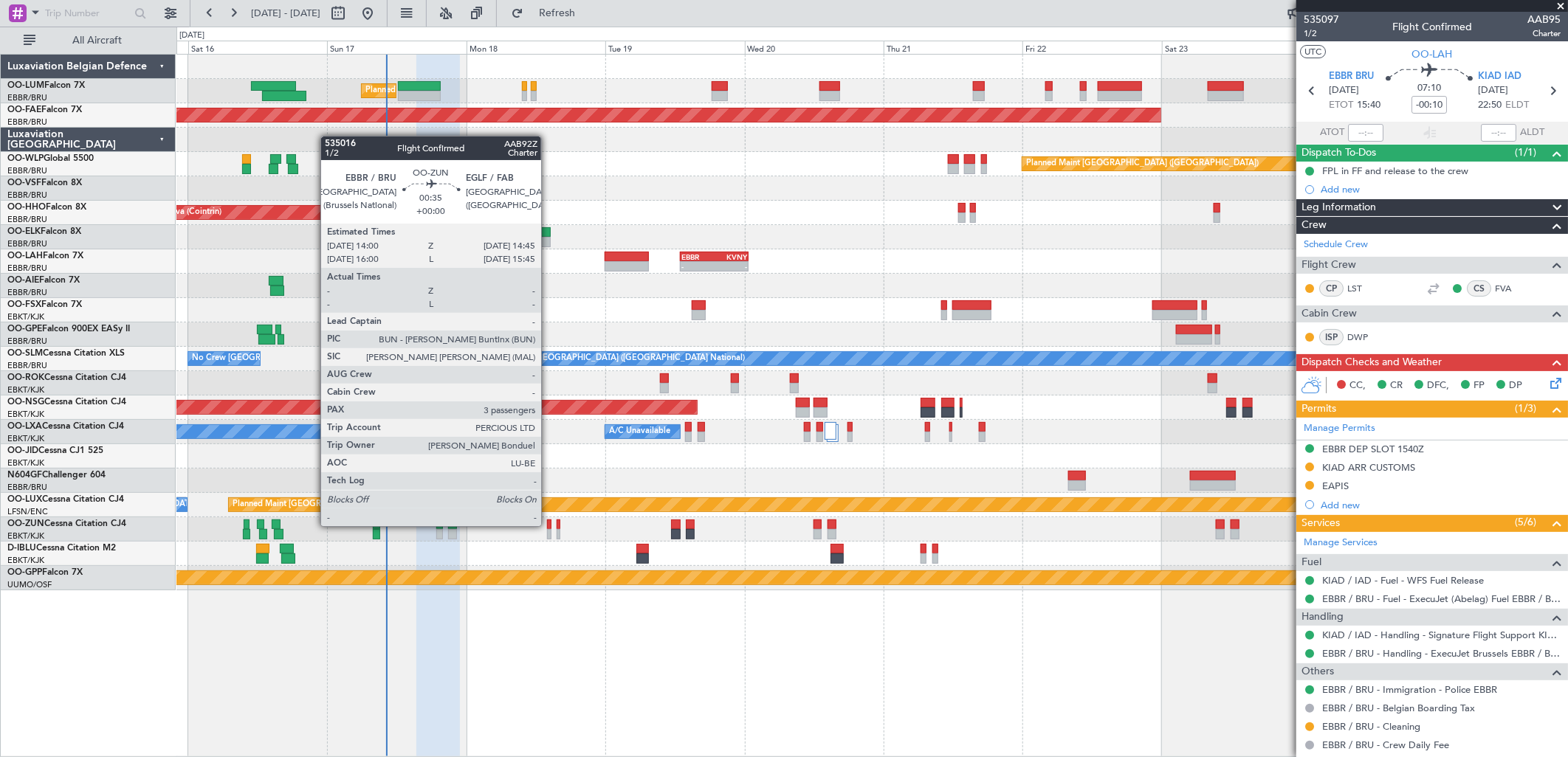
click at [549, 527] on div at bounding box center [549, 524] width 5 height 10
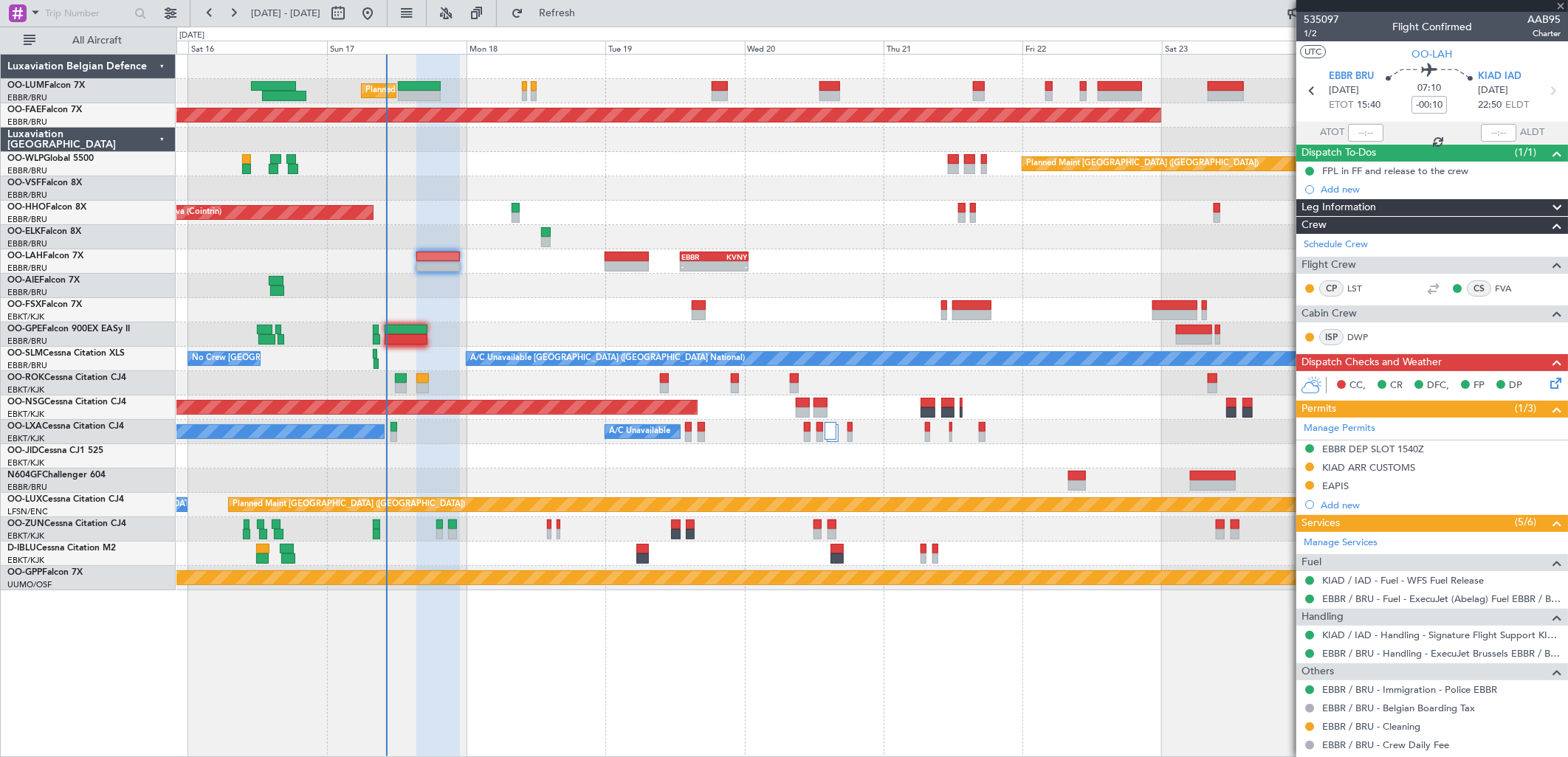
type input "3"
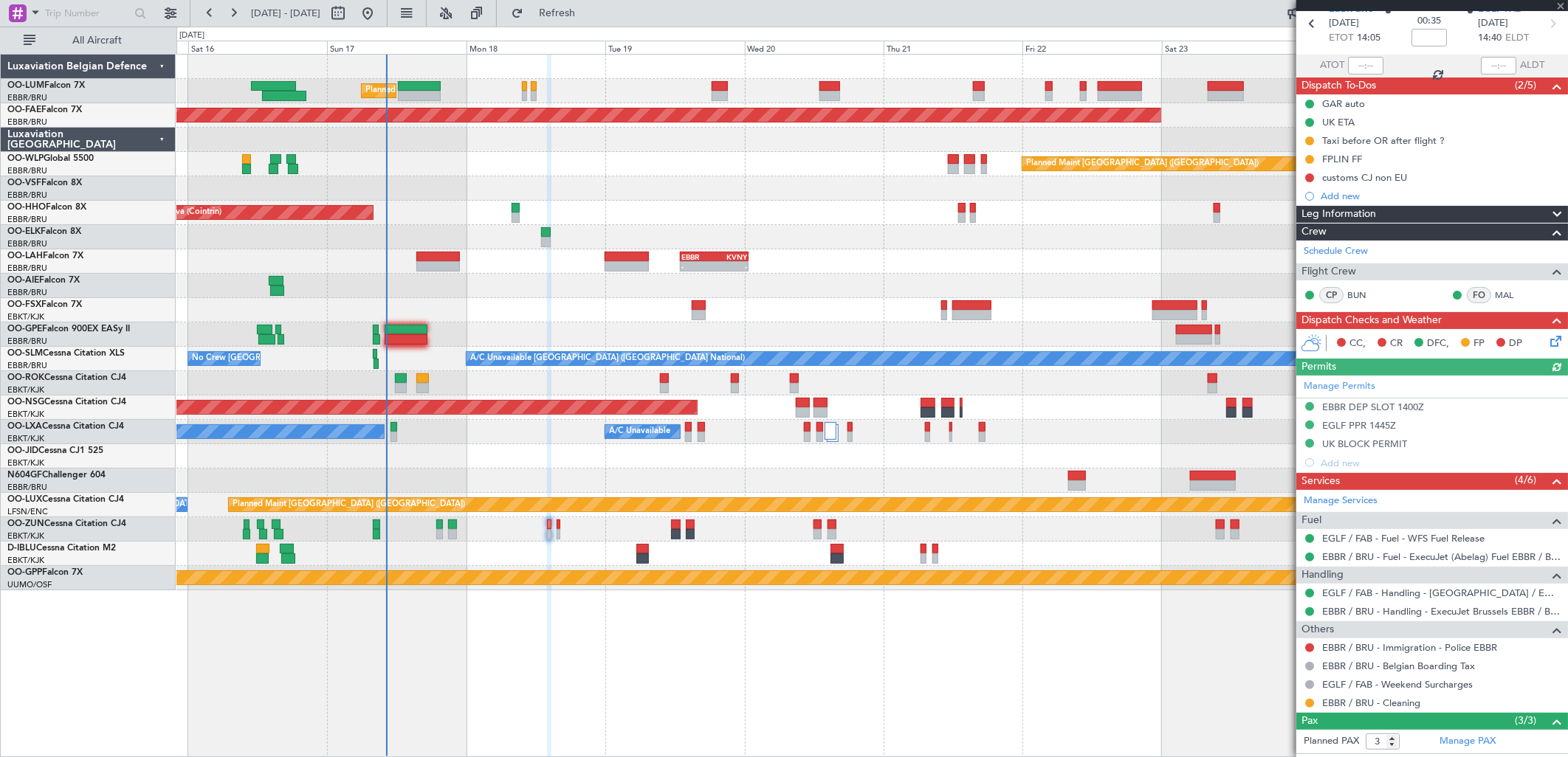
scroll to position [163, 0]
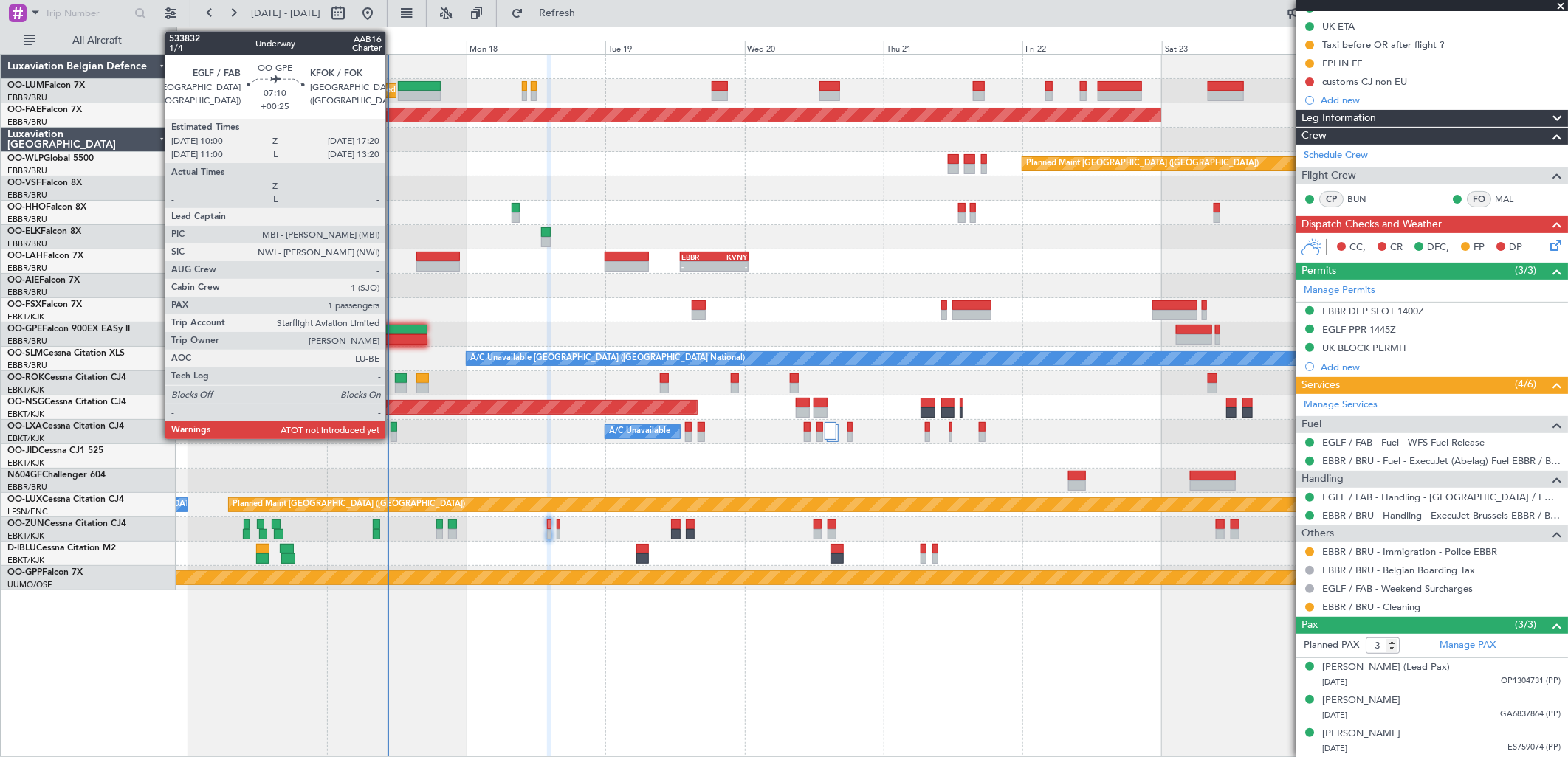
click at [393, 337] on div at bounding box center [406, 339] width 43 height 10
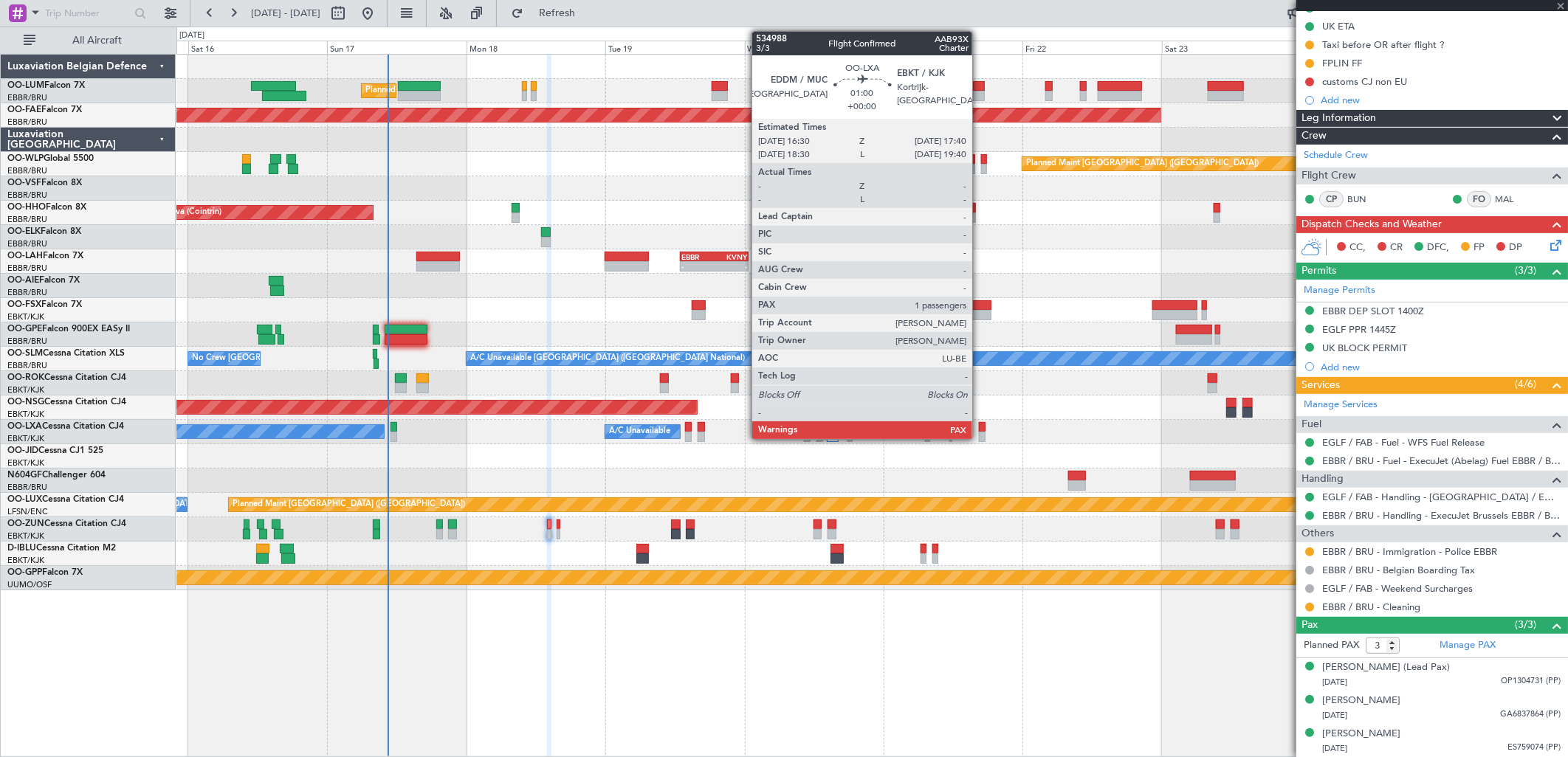
type input "+00:25"
type input "1"
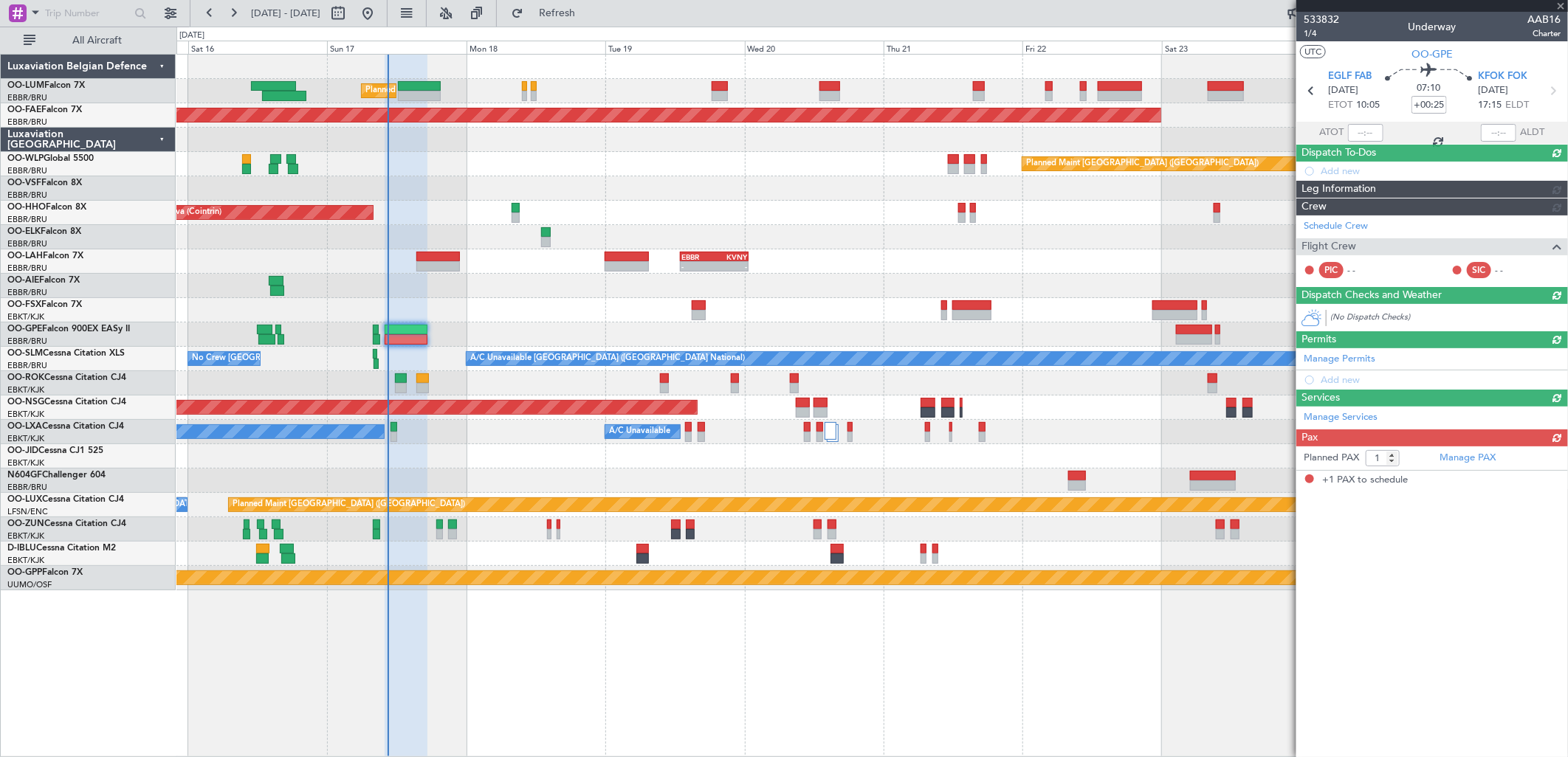
scroll to position [0, 0]
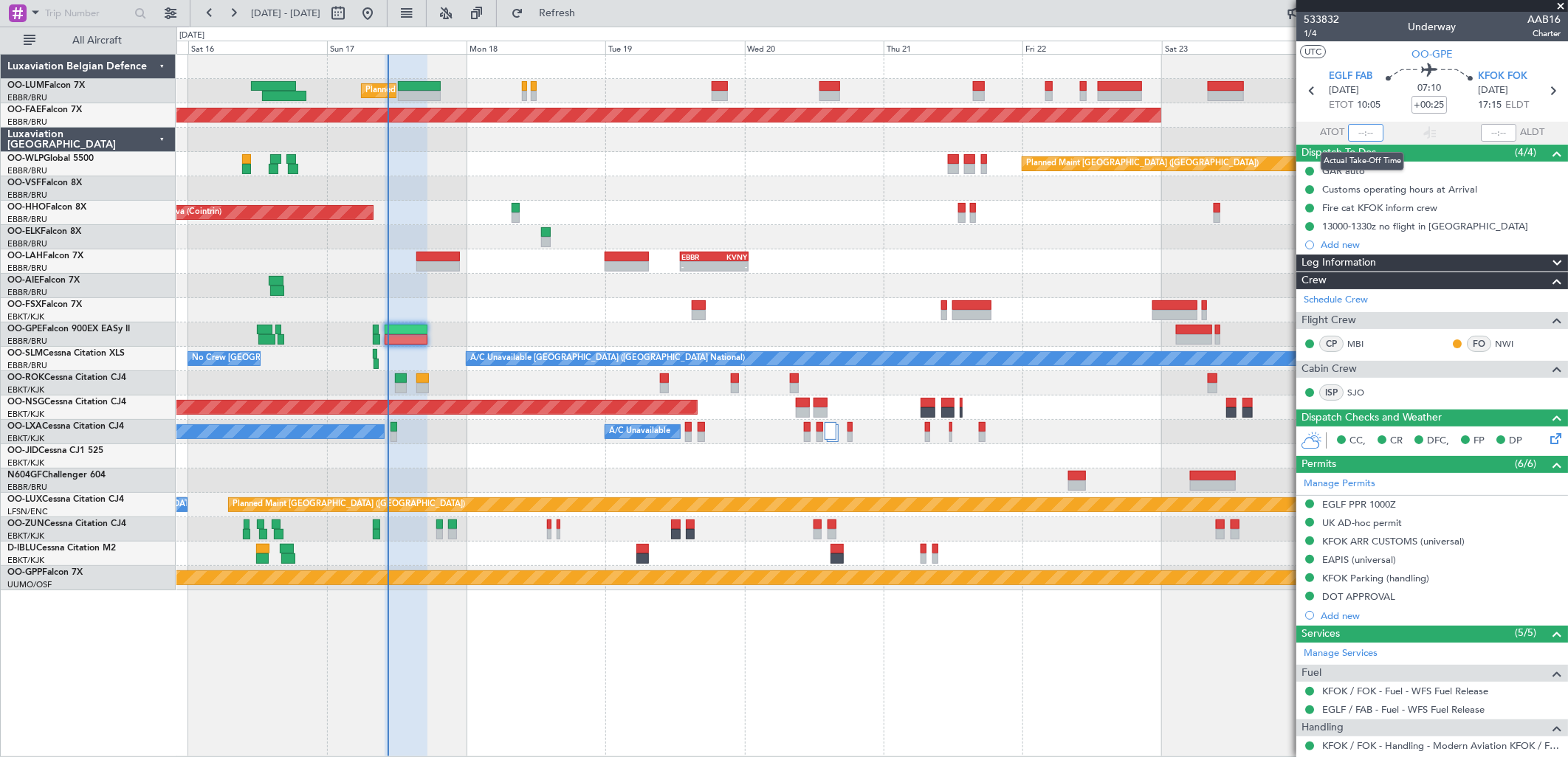
click at [1356, 131] on input "text" at bounding box center [1365, 132] width 35 height 18
type input "10:26"
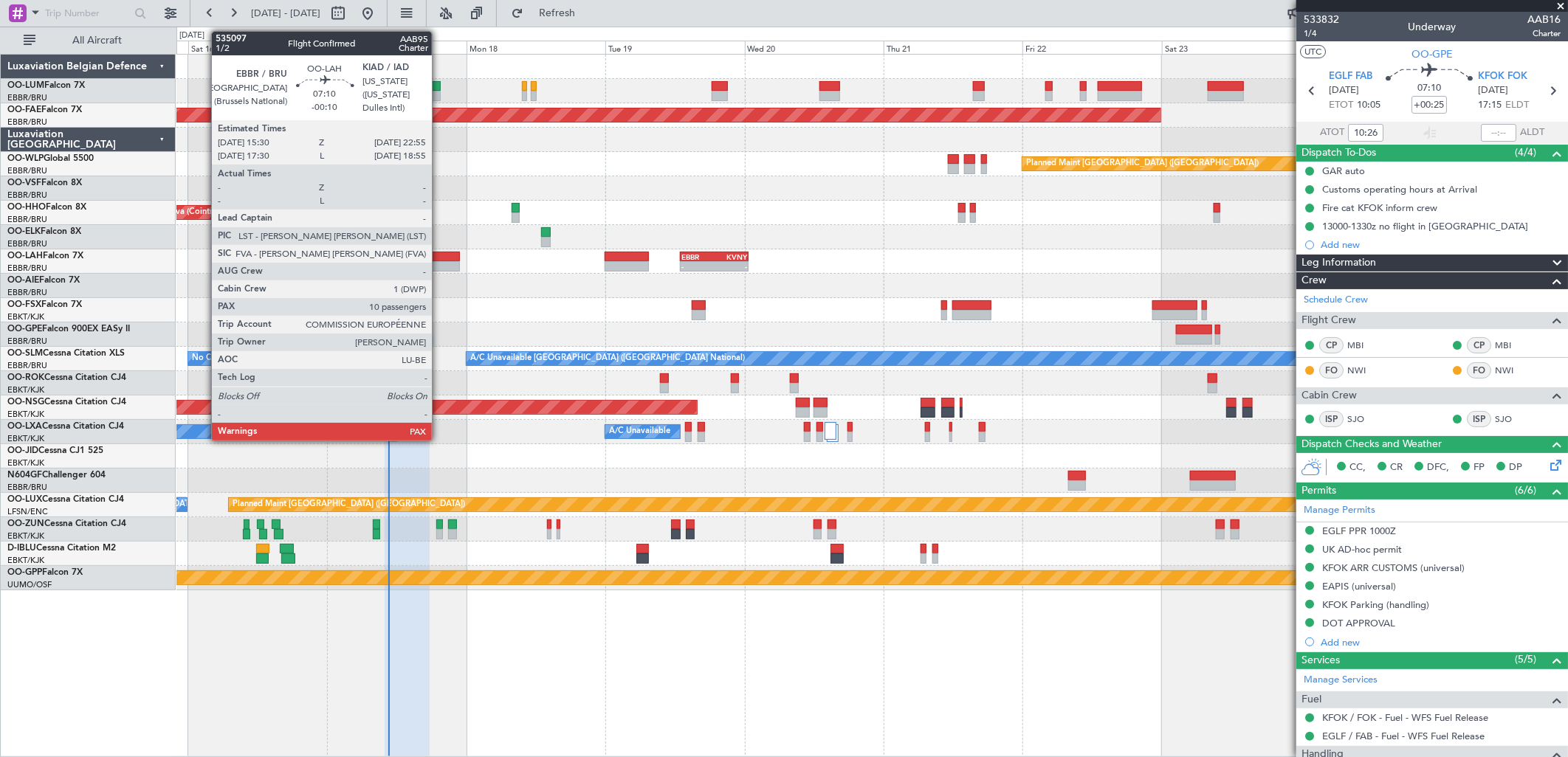
click at [439, 263] on div at bounding box center [438, 266] width 44 height 10
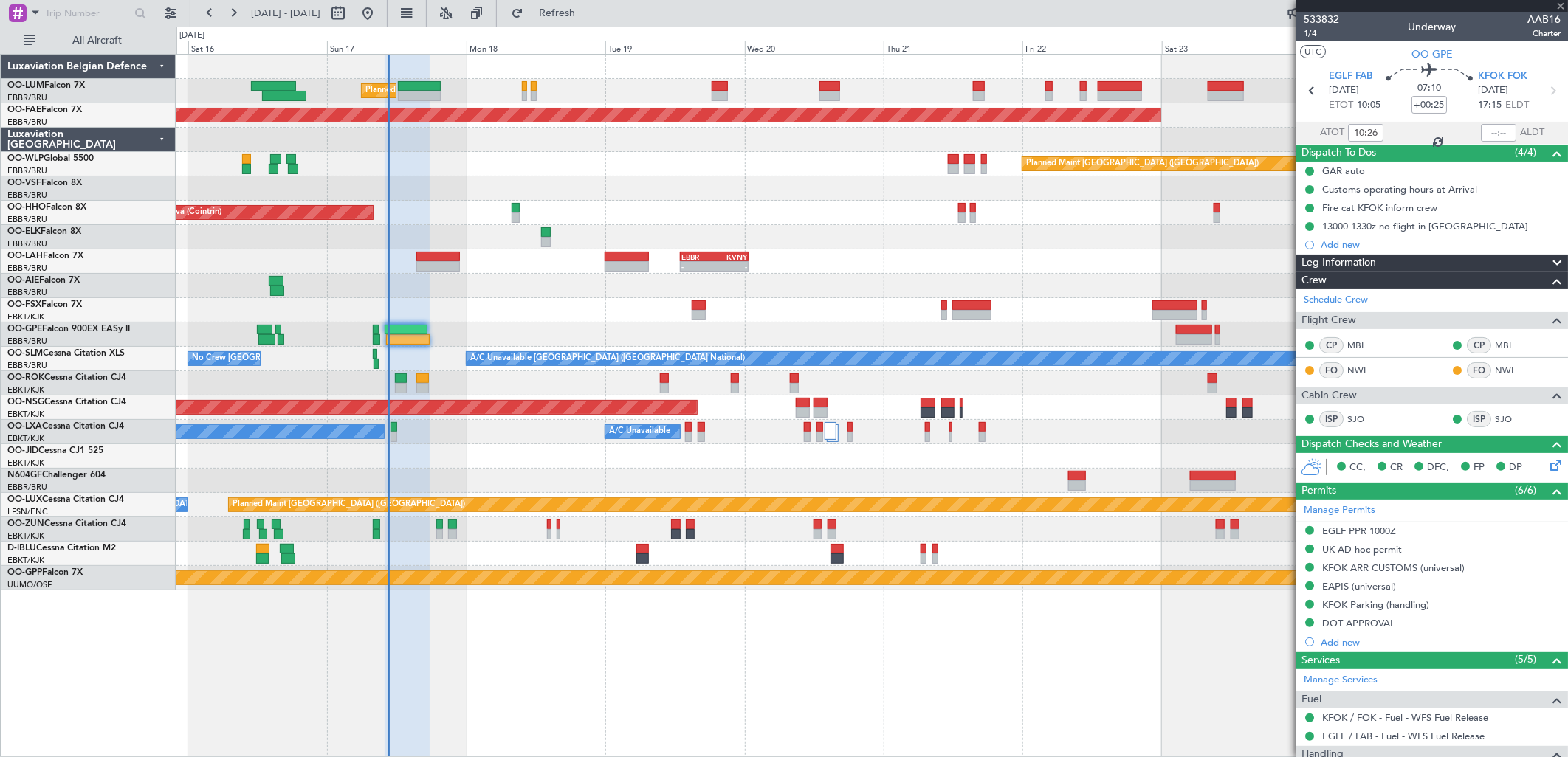
type input "-00:10"
type input "10"
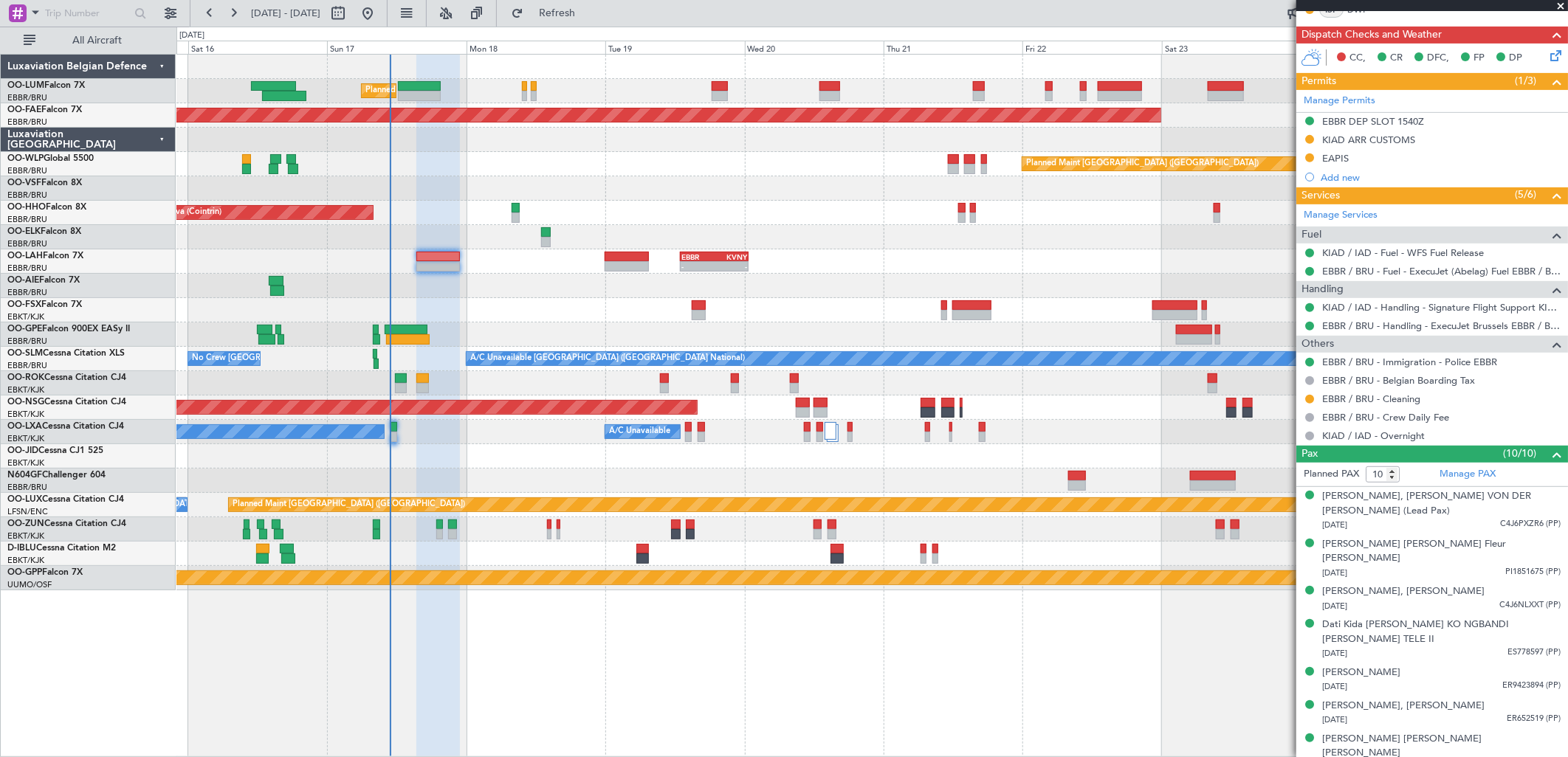
scroll to position [389, 0]
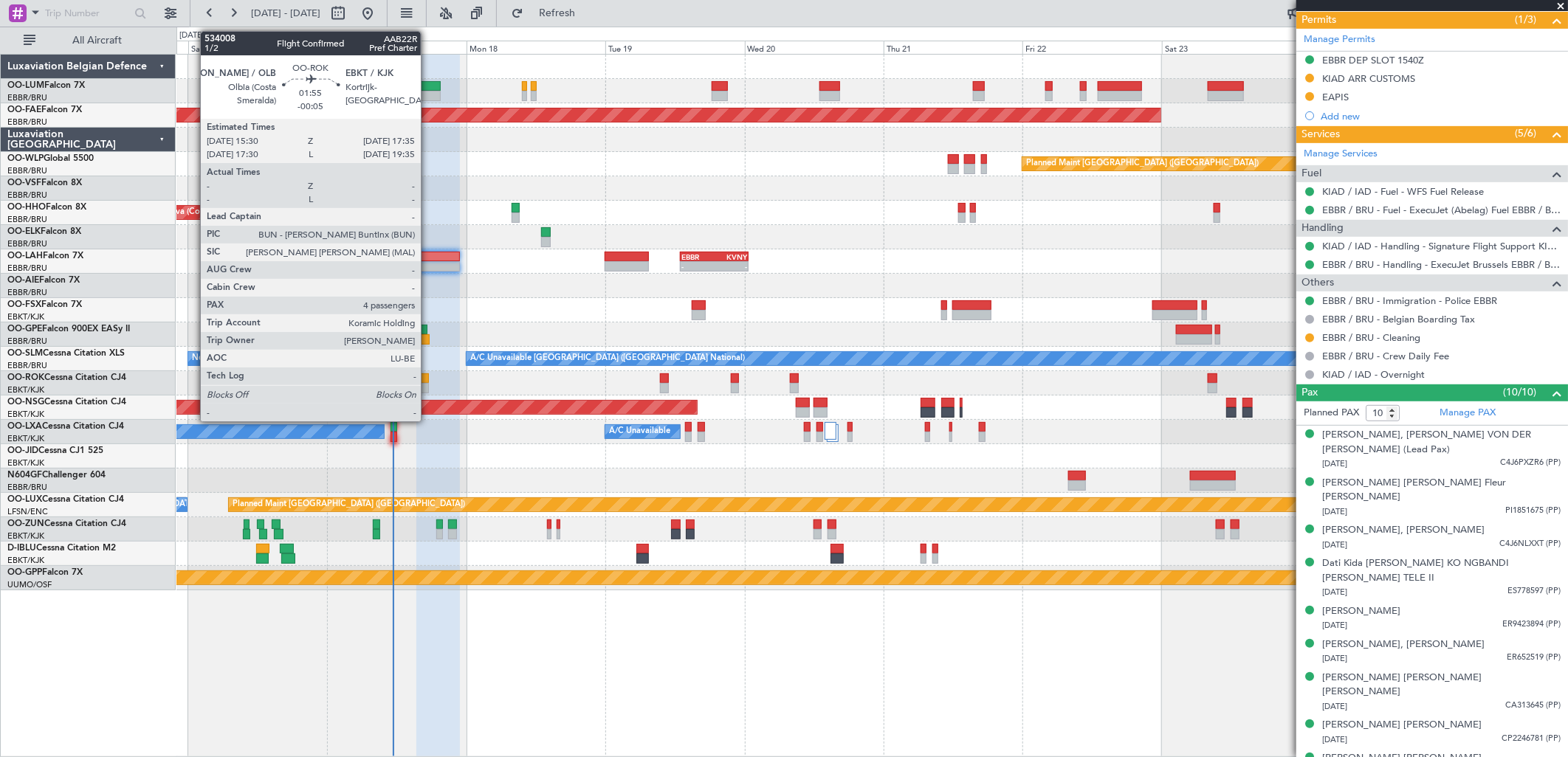
click at [428, 383] on div at bounding box center [422, 388] width 13 height 10
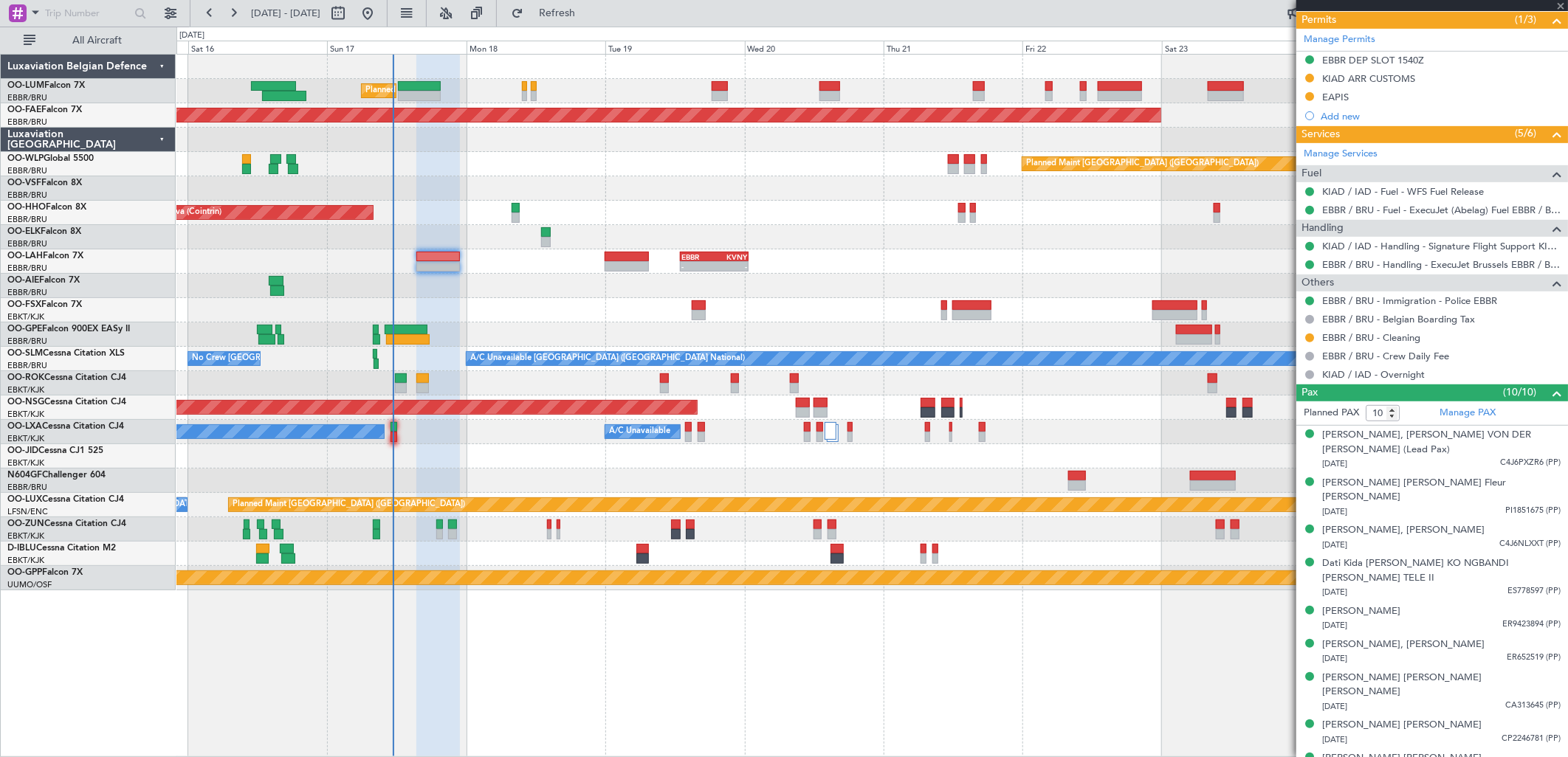
type input "-00:05"
type input "4"
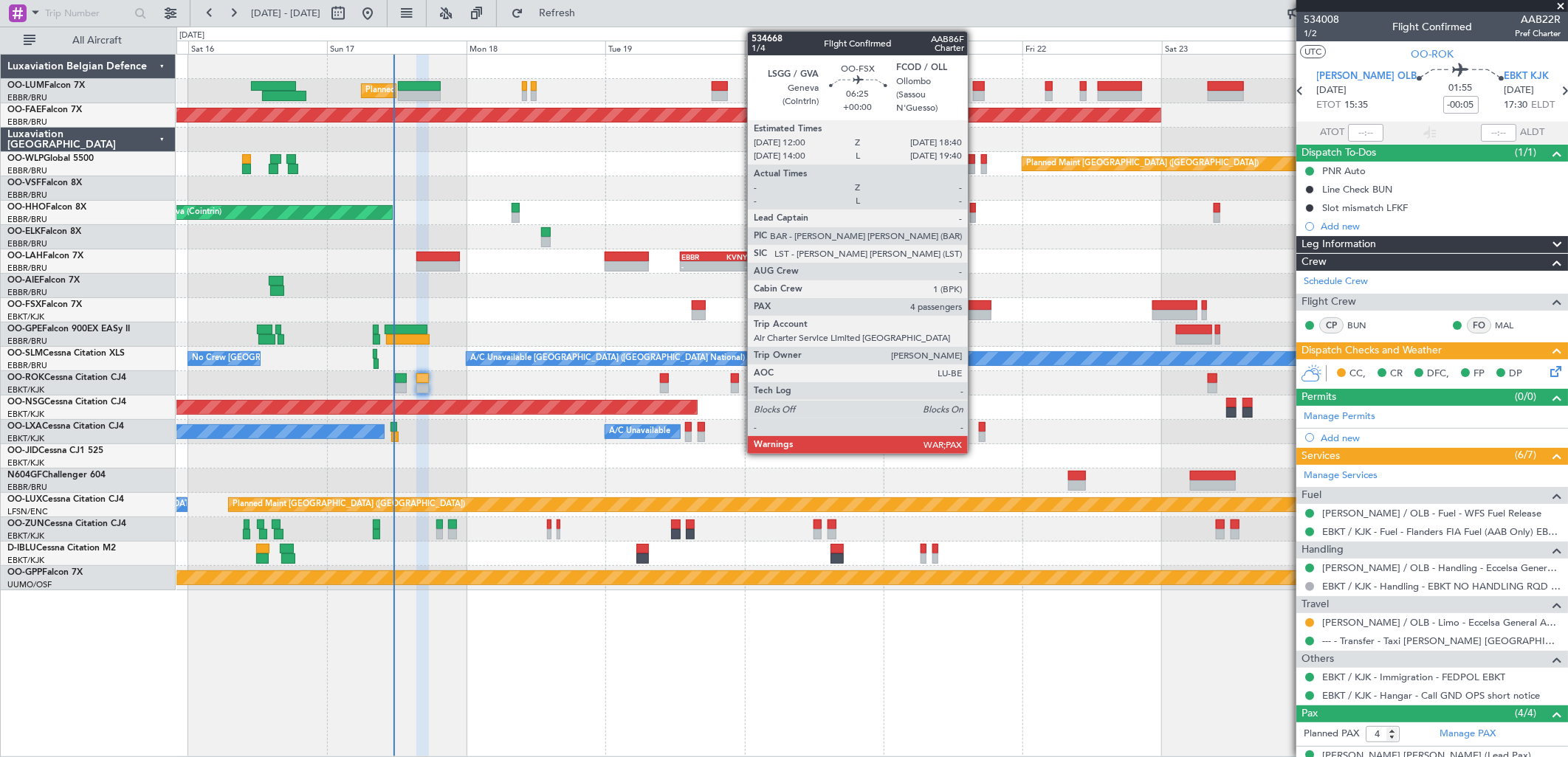
click at [975, 307] on div at bounding box center [972, 305] width 39 height 10
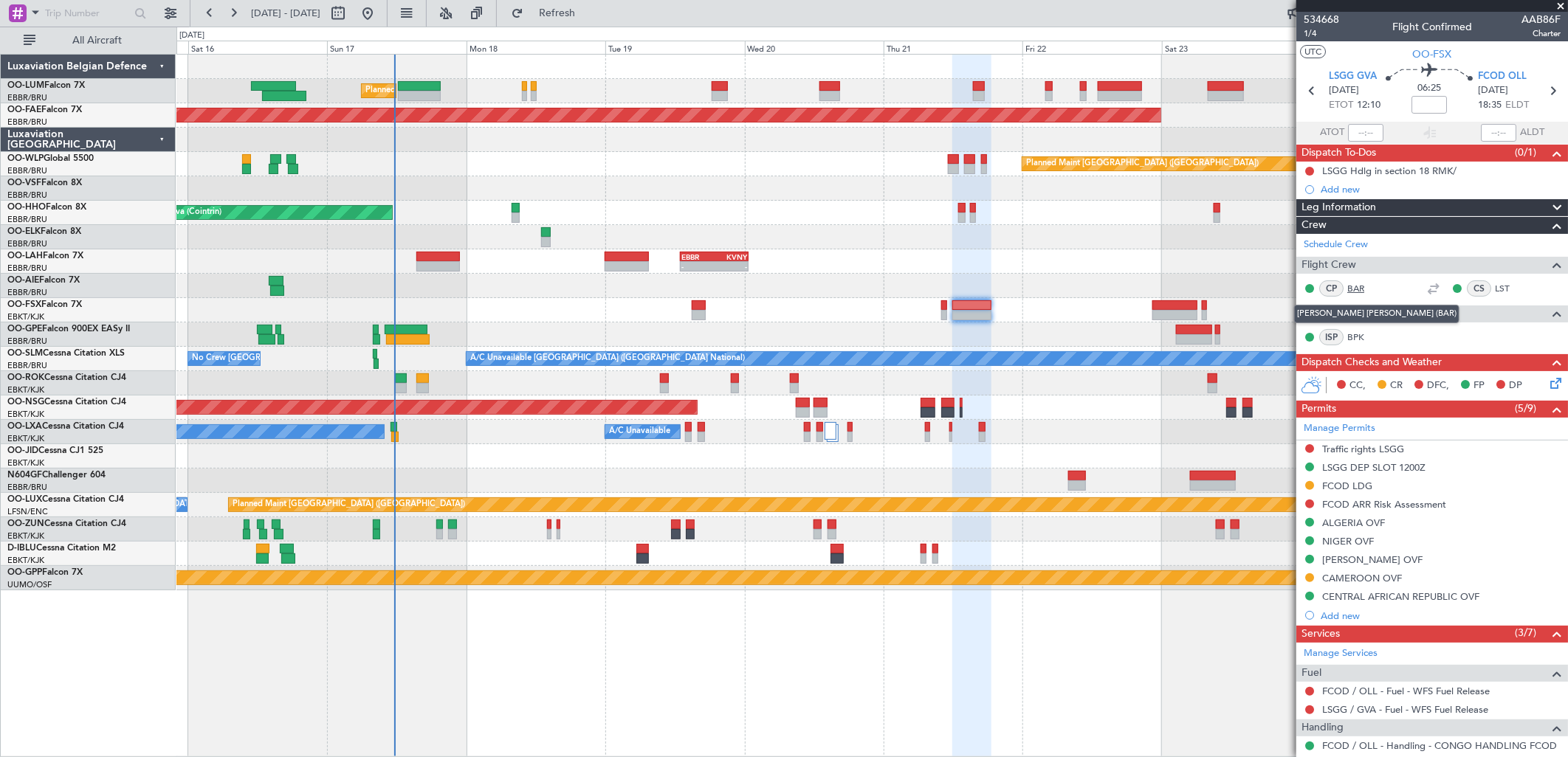
click at [1355, 286] on link "BAR" at bounding box center [1363, 288] width 33 height 13
click at [1333, 239] on link "Schedule Crew" at bounding box center [1336, 244] width 64 height 15
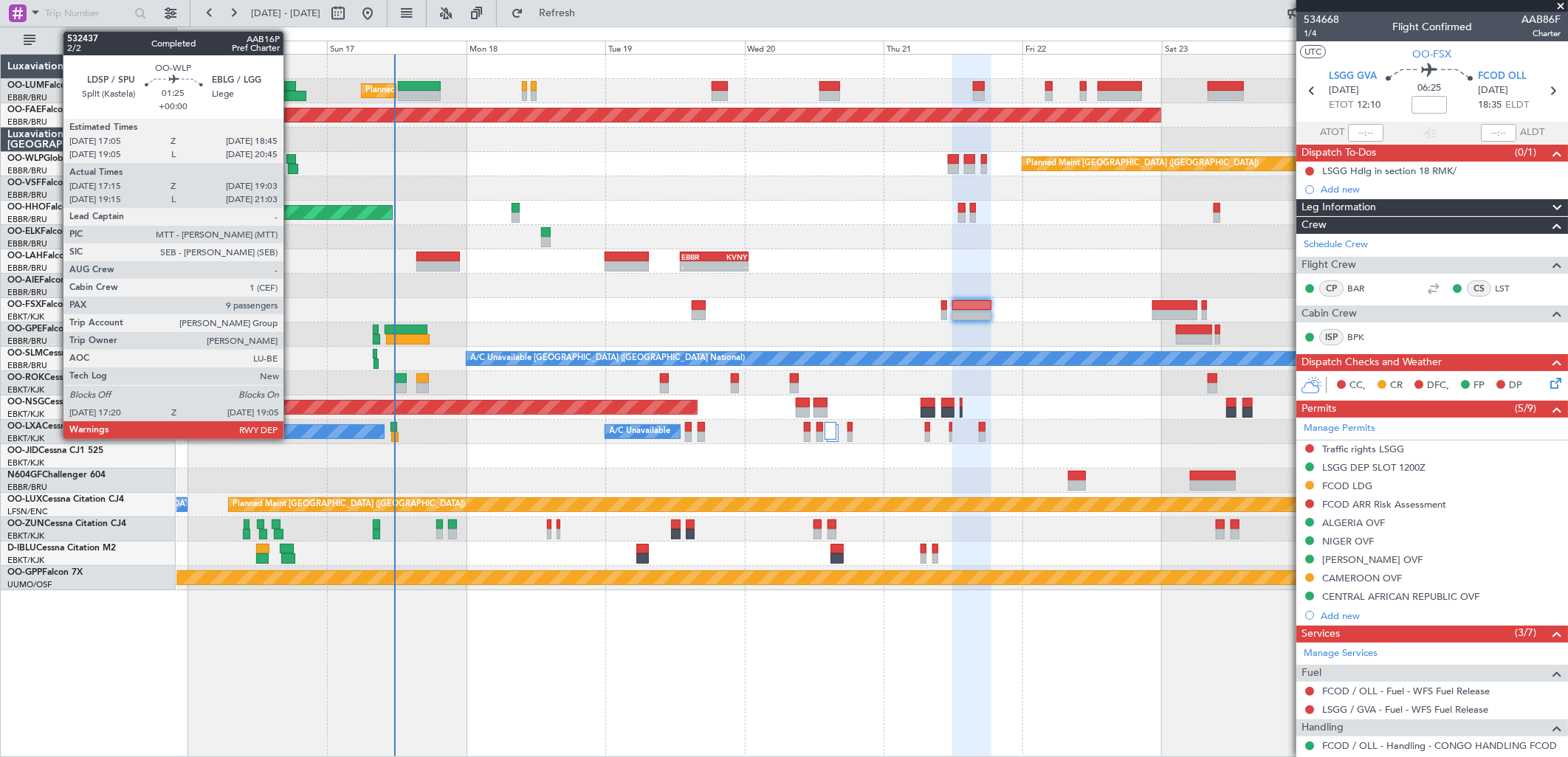
click at [291, 167] on div at bounding box center [292, 168] width 10 height 10
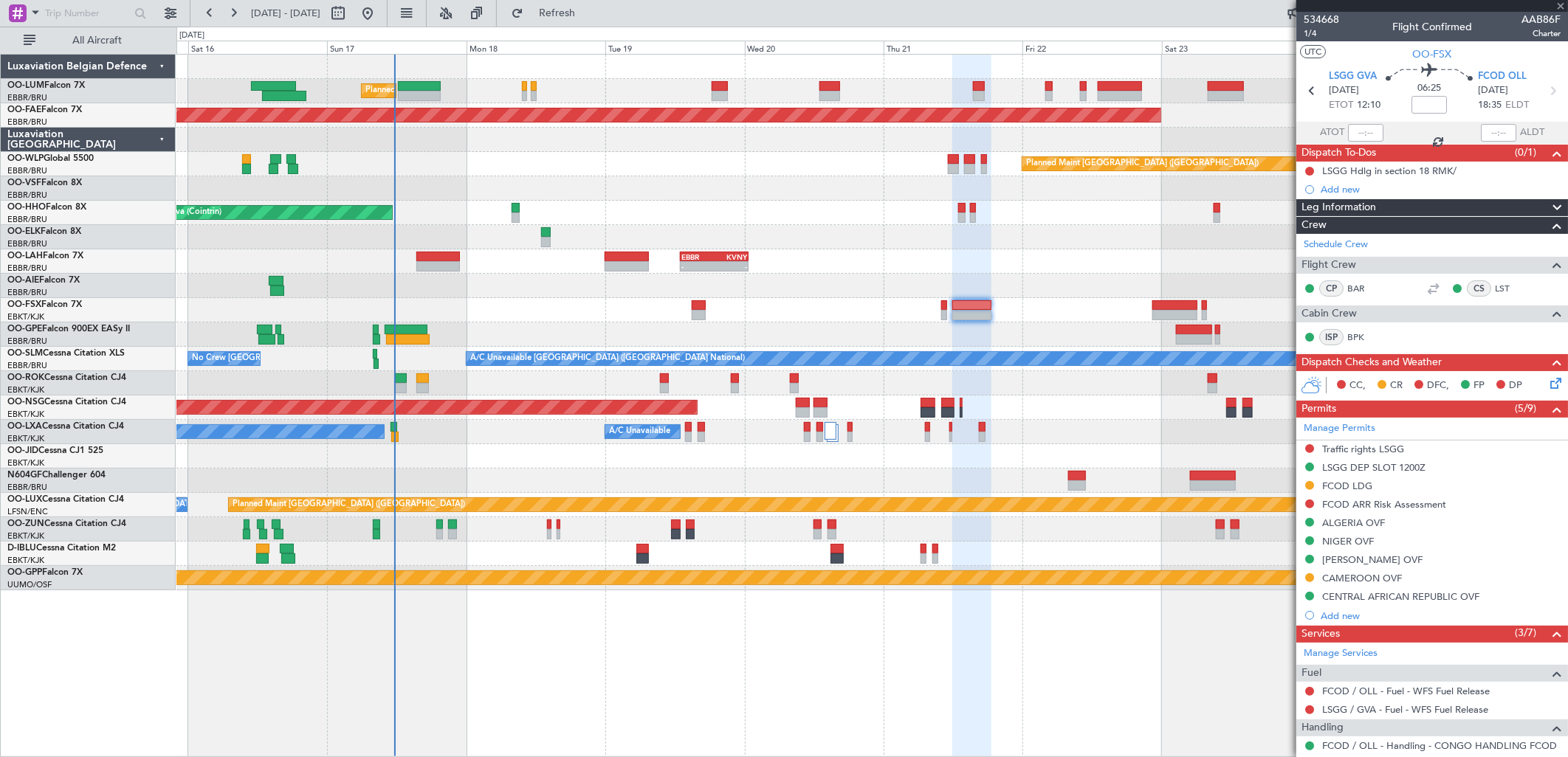
type input "17:25"
type input "18:58"
type input "9"
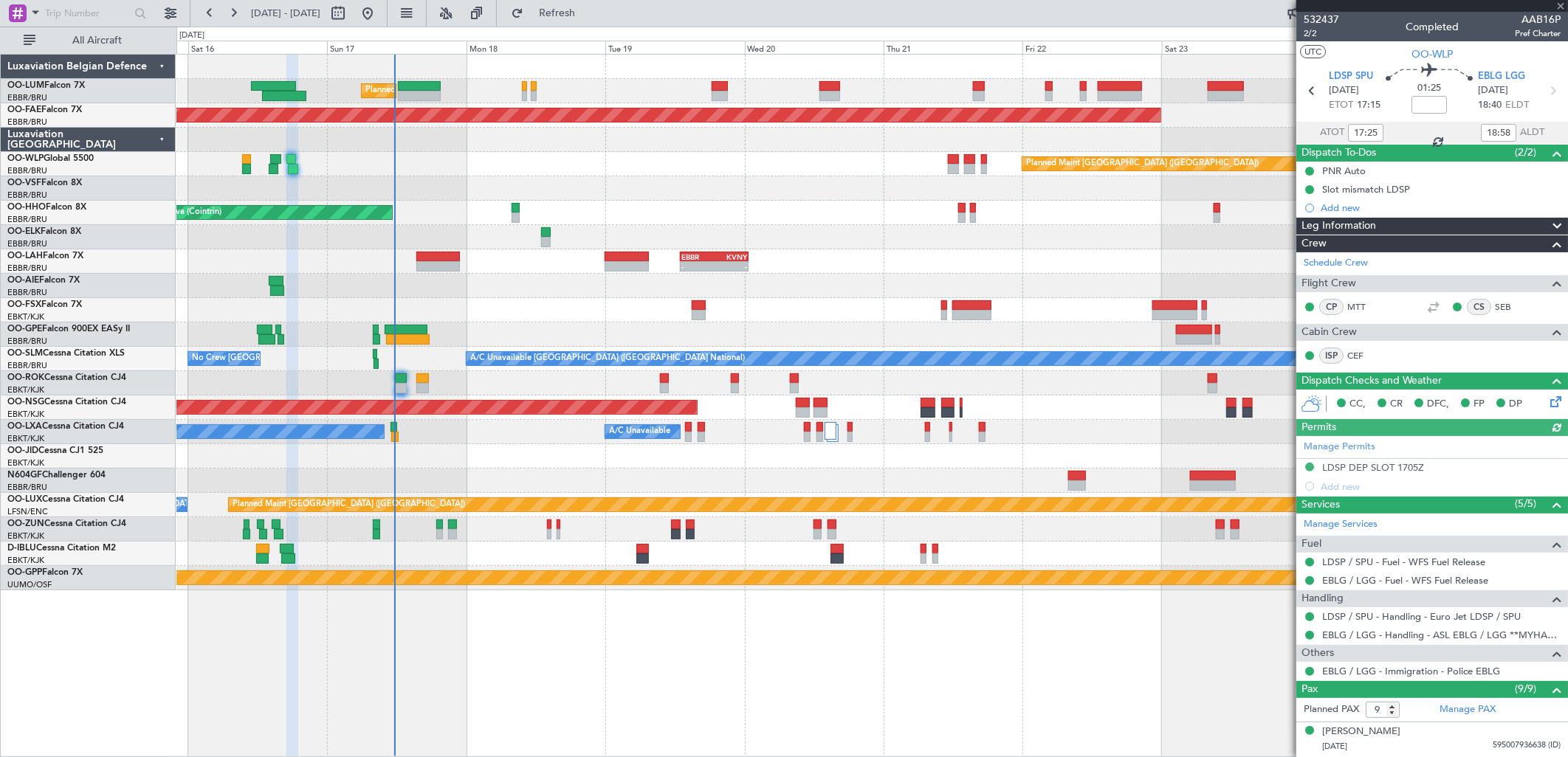
click at [1358, 313] on div "CP MTT" at bounding box center [1342, 307] width 77 height 16
click at [1358, 306] on link "MTT" at bounding box center [1363, 306] width 33 height 13
click at [588, 15] on span "Refresh" at bounding box center [557, 13] width 62 height 10
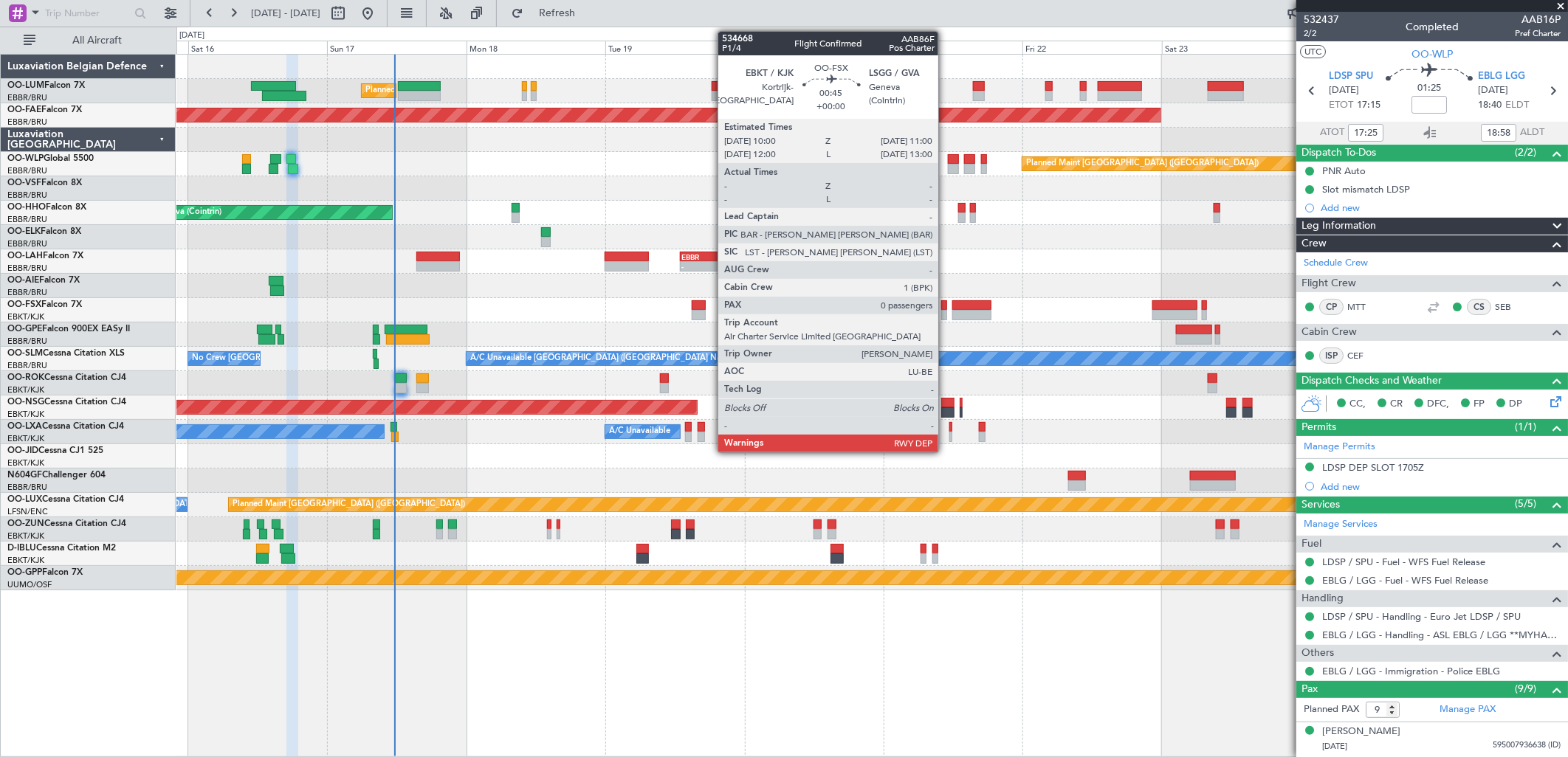
click at [946, 310] on div at bounding box center [944, 315] width 6 height 10
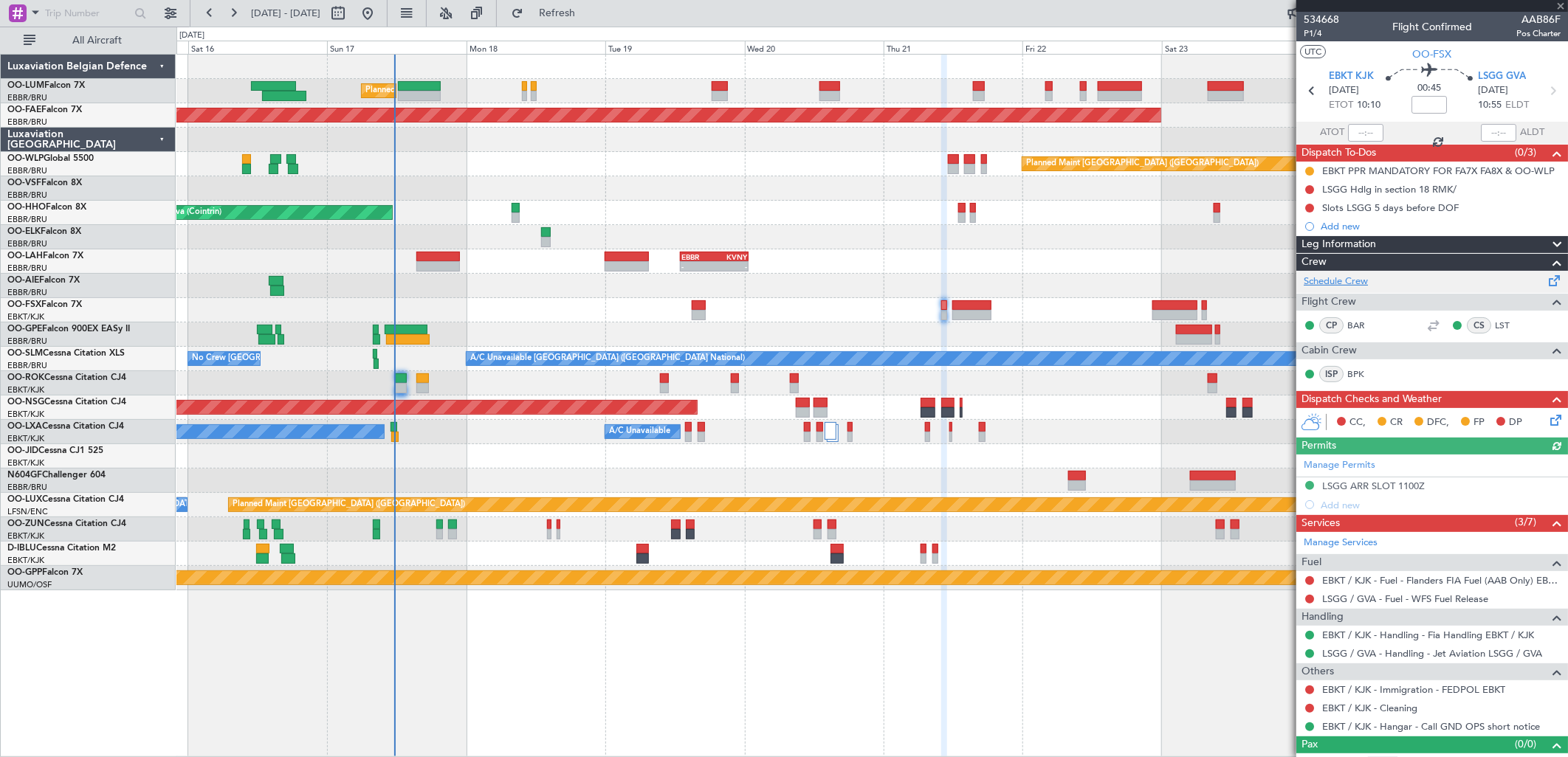
click at [1334, 281] on link "Schedule Crew" at bounding box center [1336, 281] width 64 height 15
click at [1356, 375] on link "BPK" at bounding box center [1363, 374] width 33 height 13
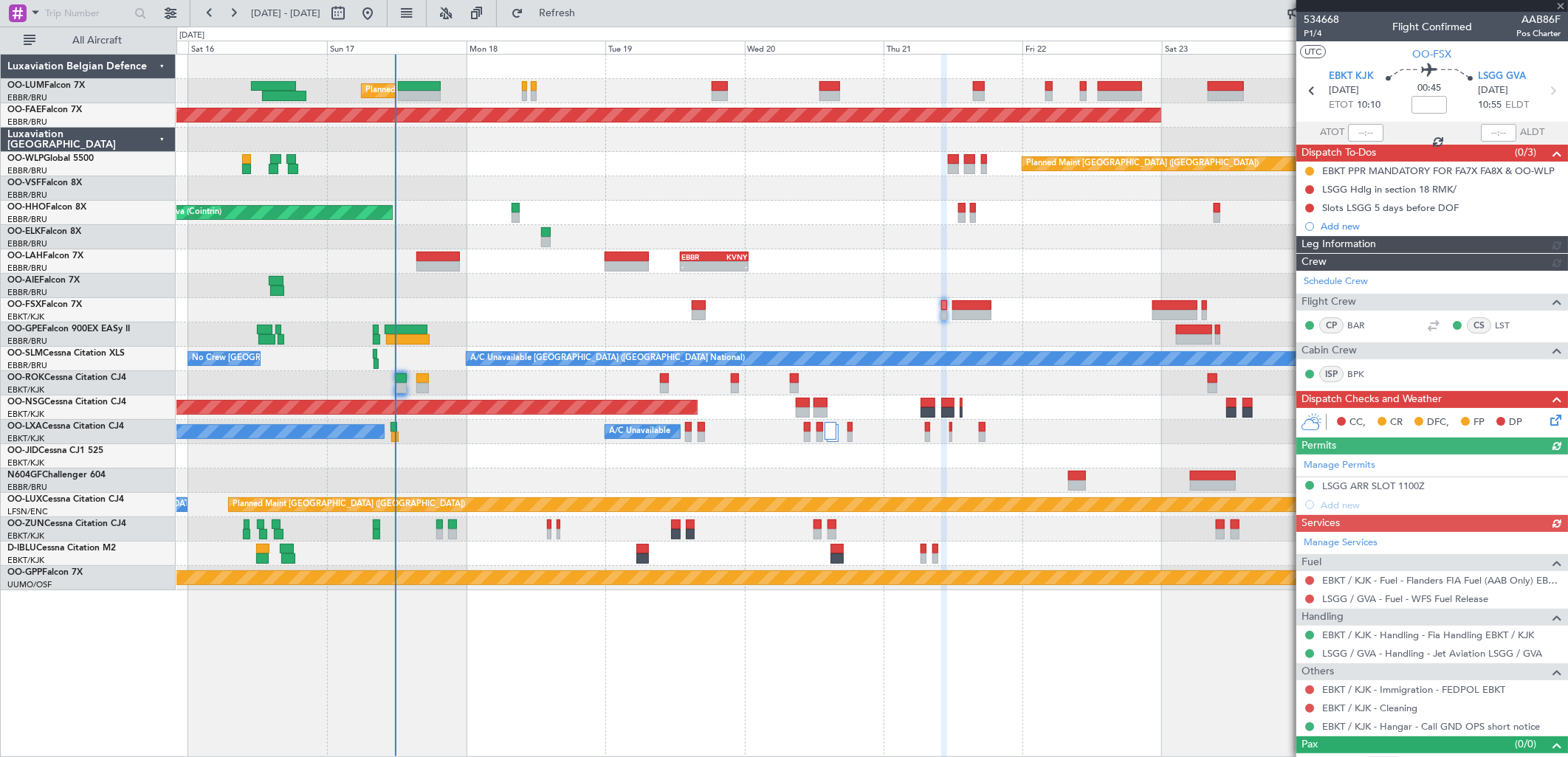
click at [840, 312] on div at bounding box center [871, 310] width 1391 height 24
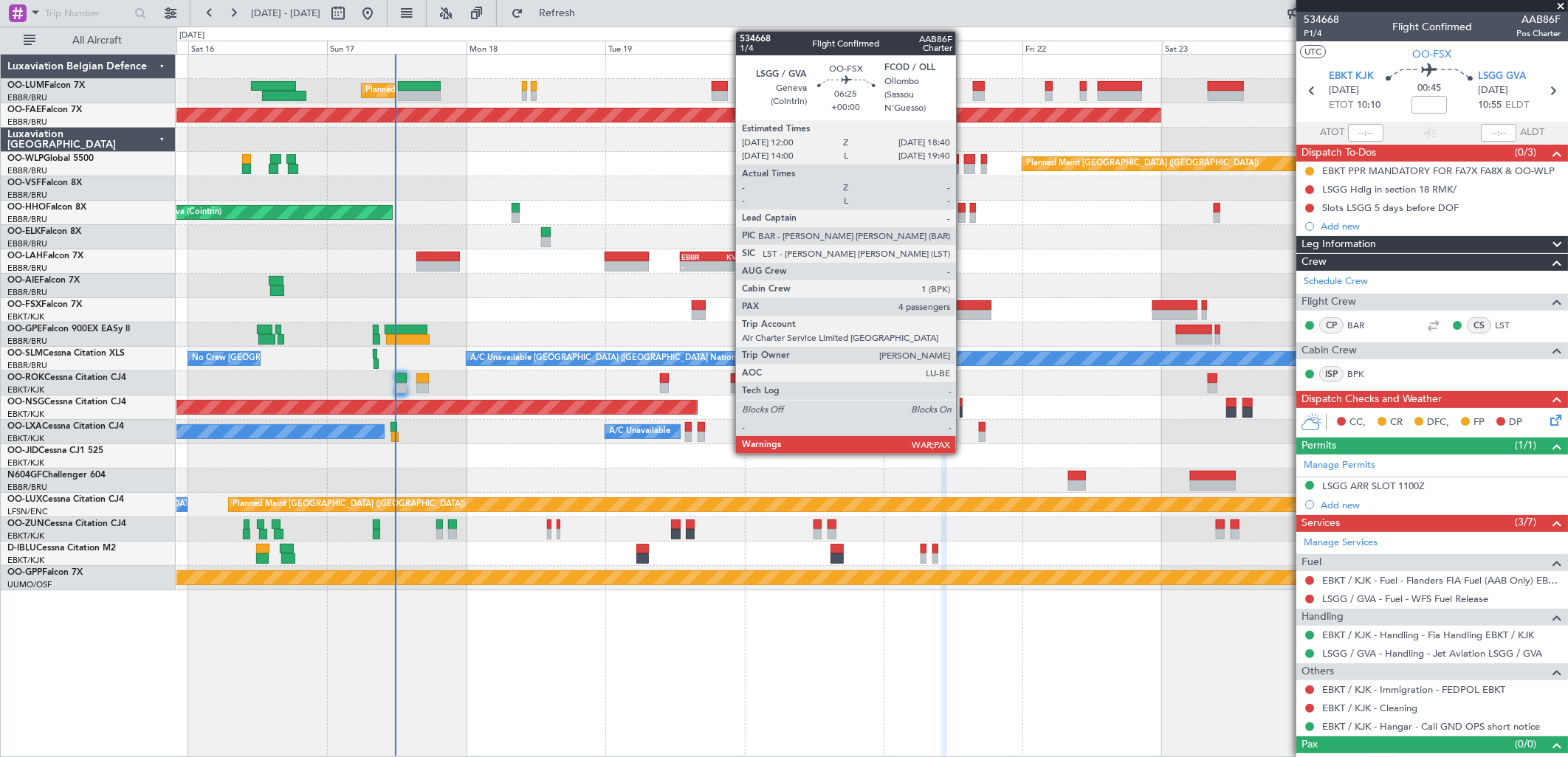
click at [963, 306] on div at bounding box center [972, 305] width 39 height 10
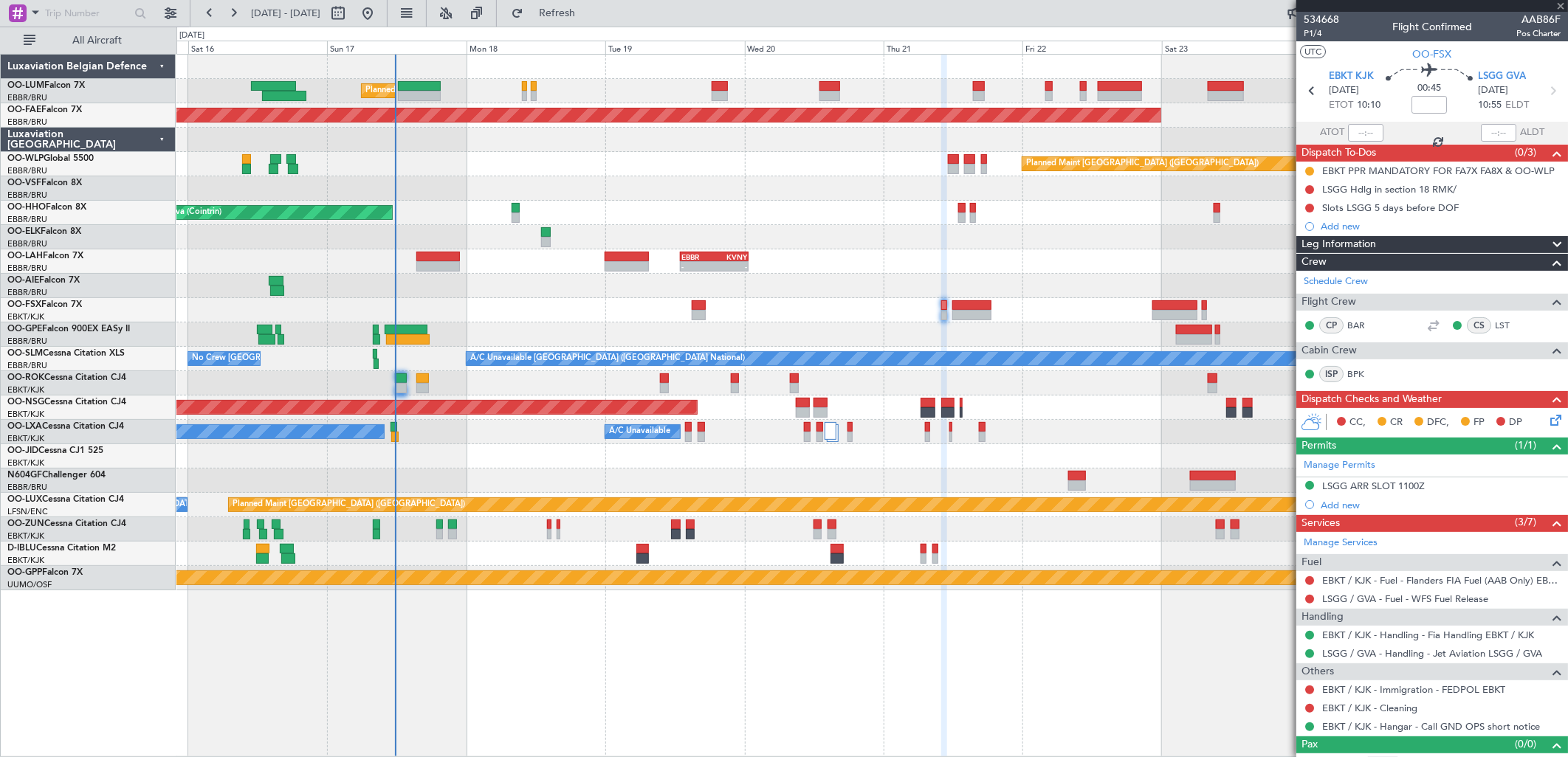
type input "4"
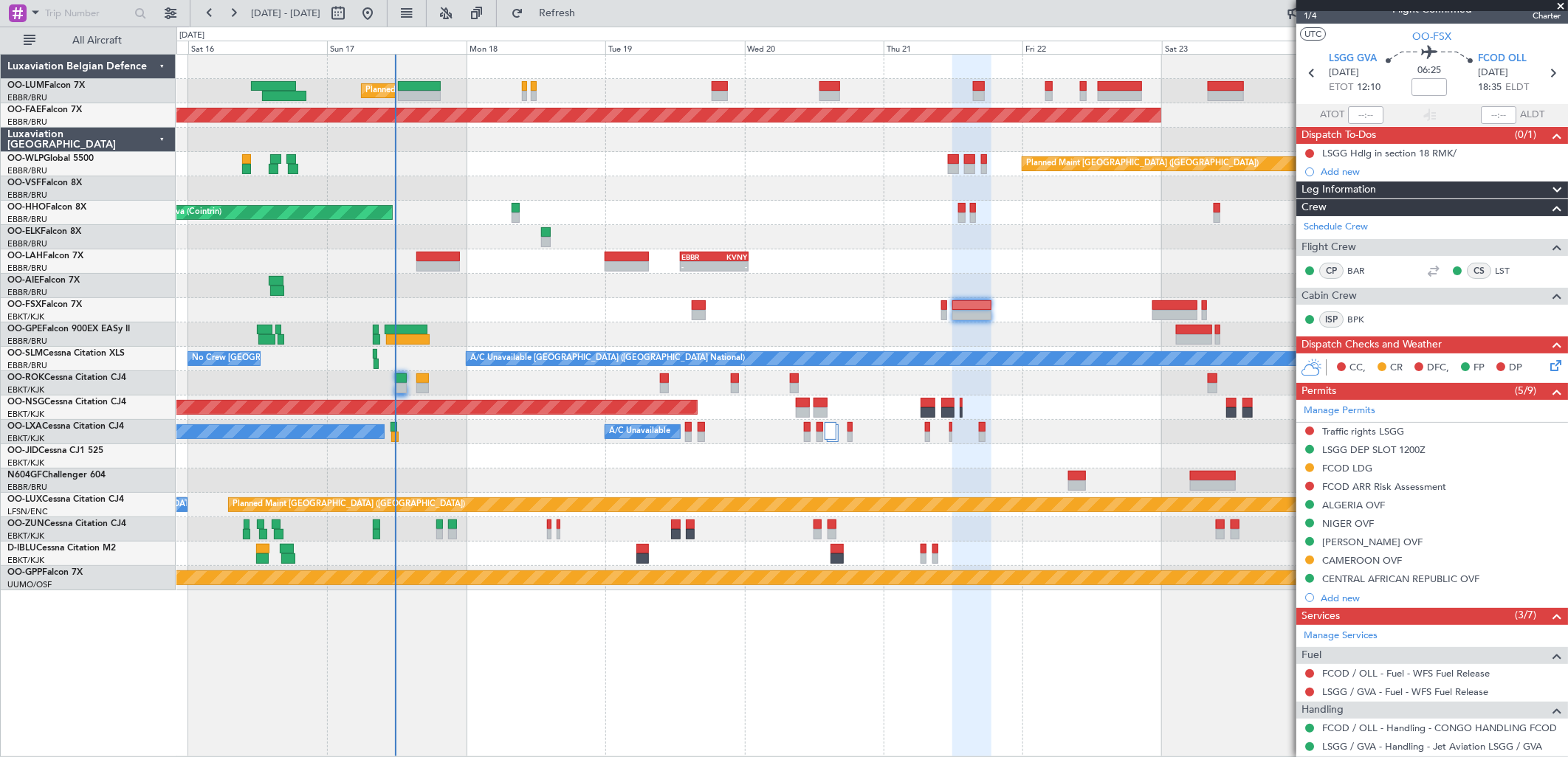
scroll to position [4, 0]
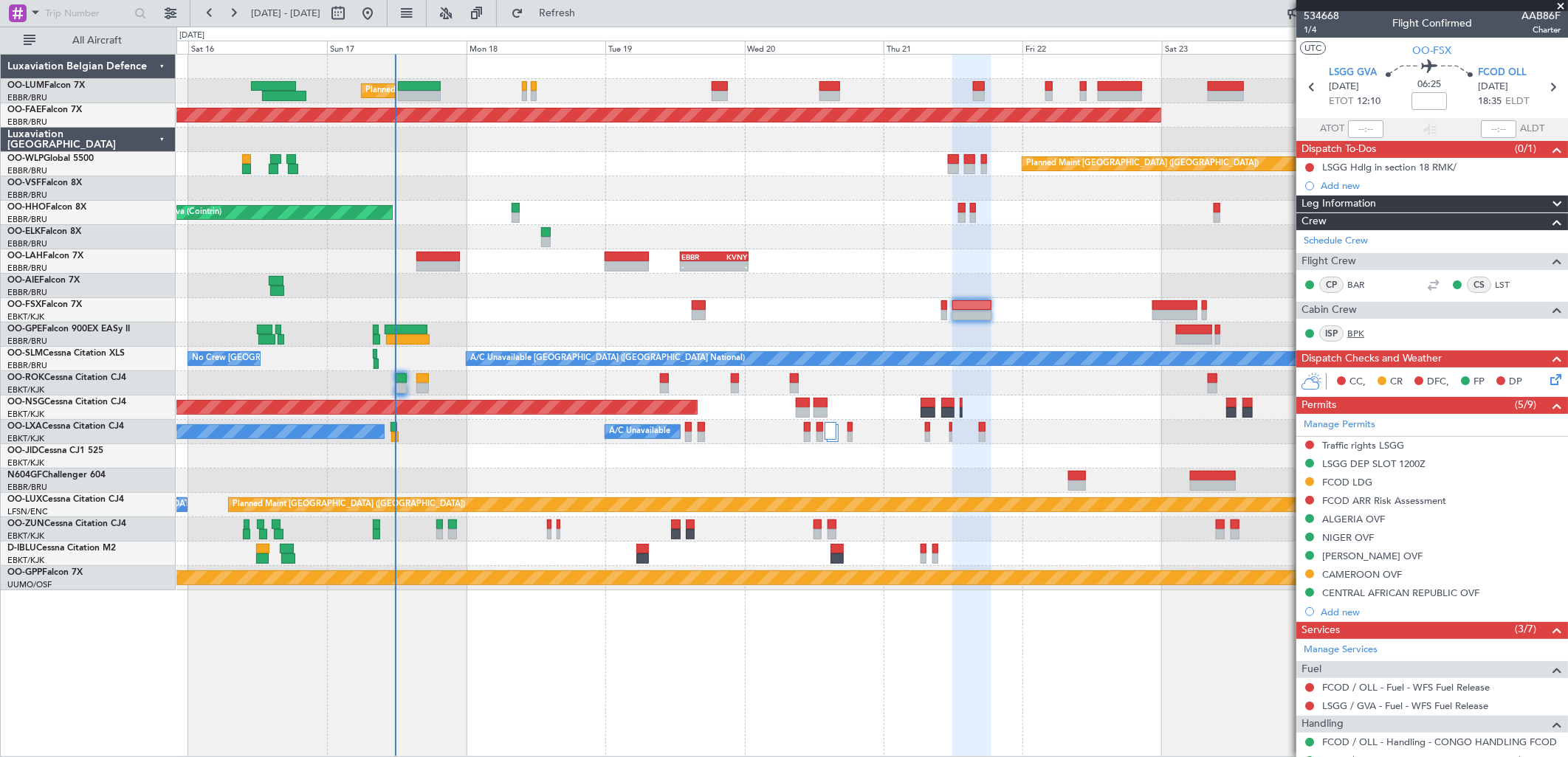
click at [1361, 334] on link "BPK" at bounding box center [1363, 333] width 33 height 13
click at [493, 305] on div at bounding box center [871, 310] width 1391 height 24
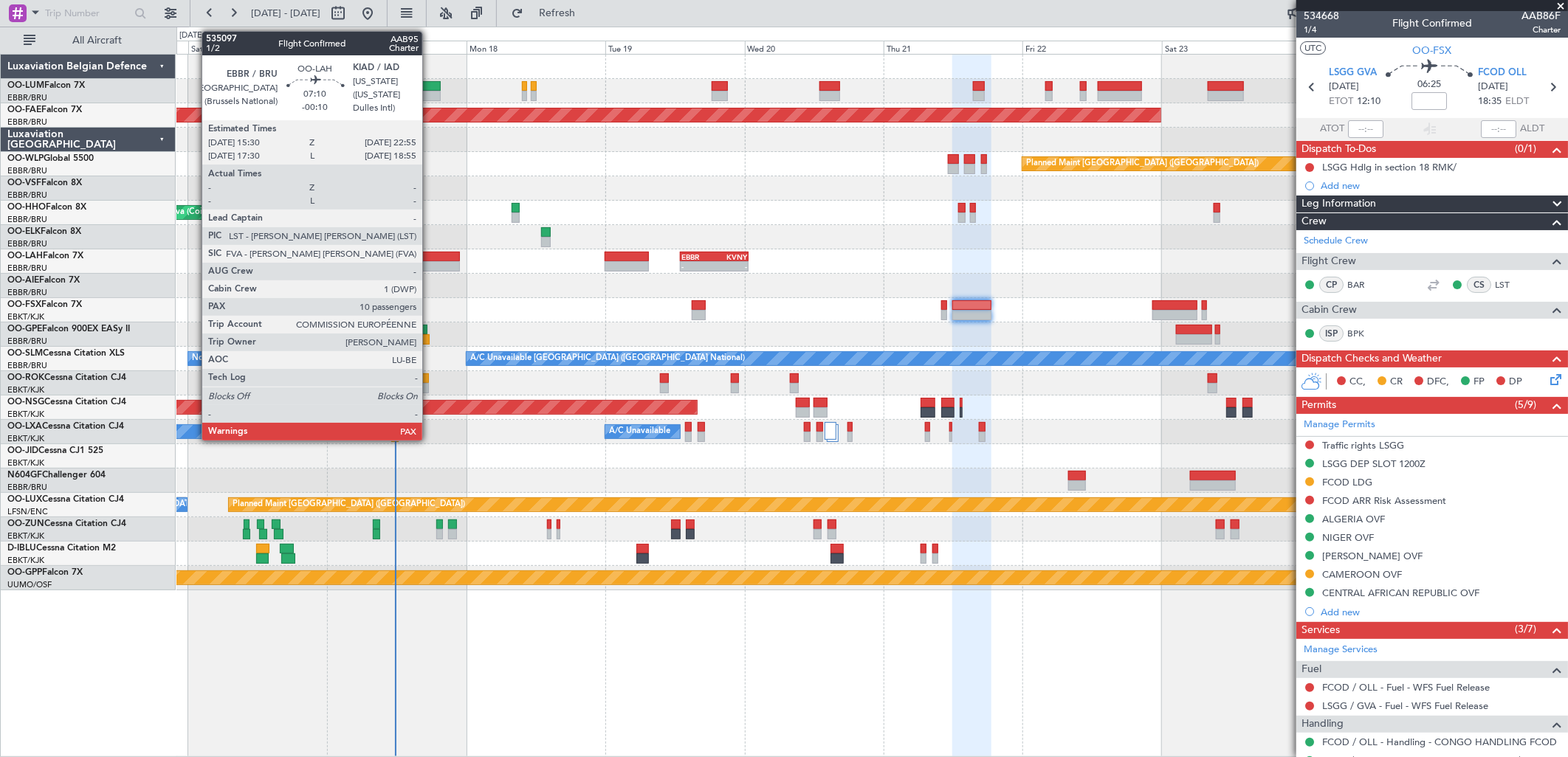
click at [429, 259] on div at bounding box center [438, 256] width 44 height 10
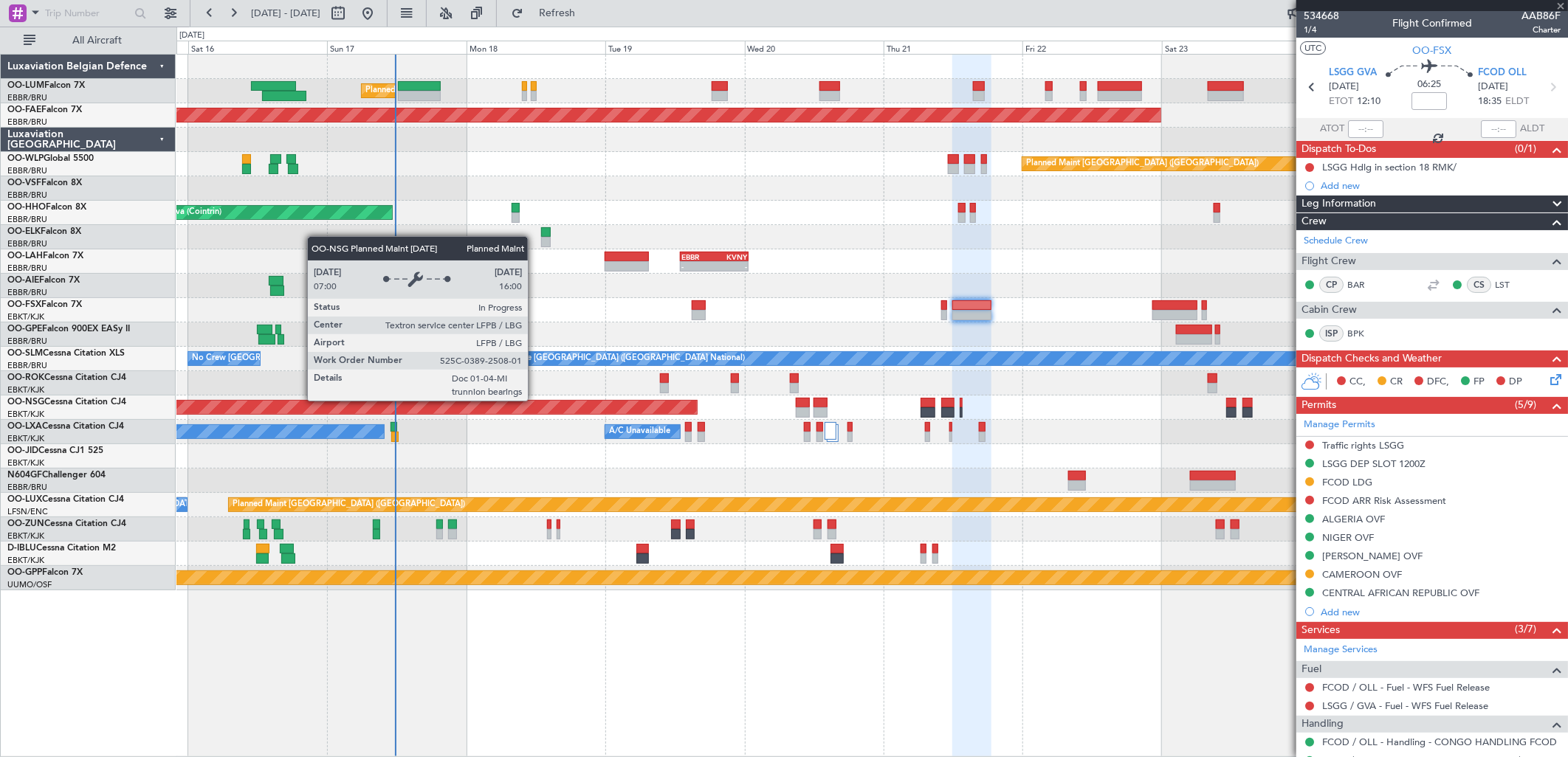
type input "-00:10"
type input "10"
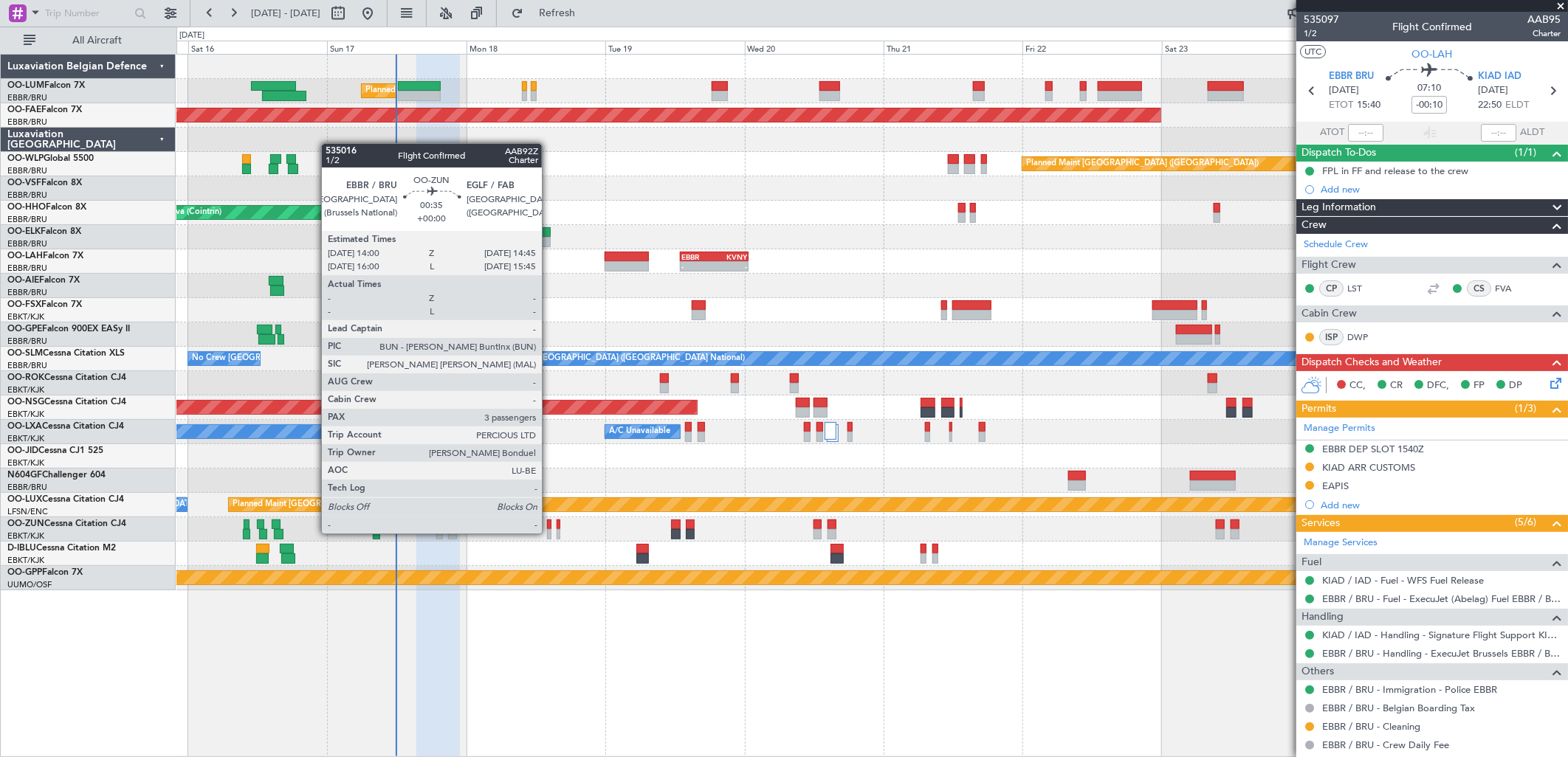
click at [549, 534] on div at bounding box center [549, 534] width 5 height 10
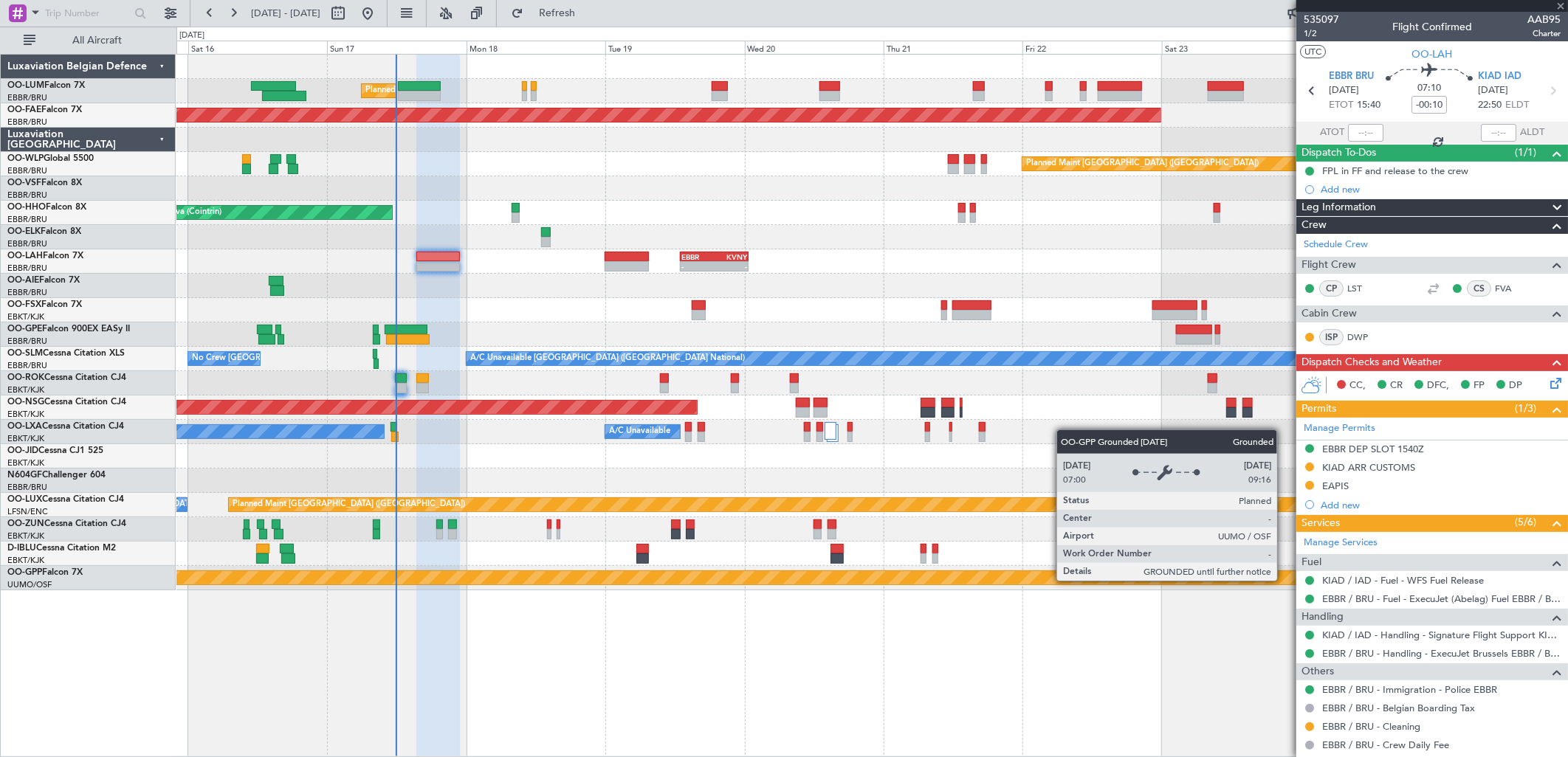
type input "3"
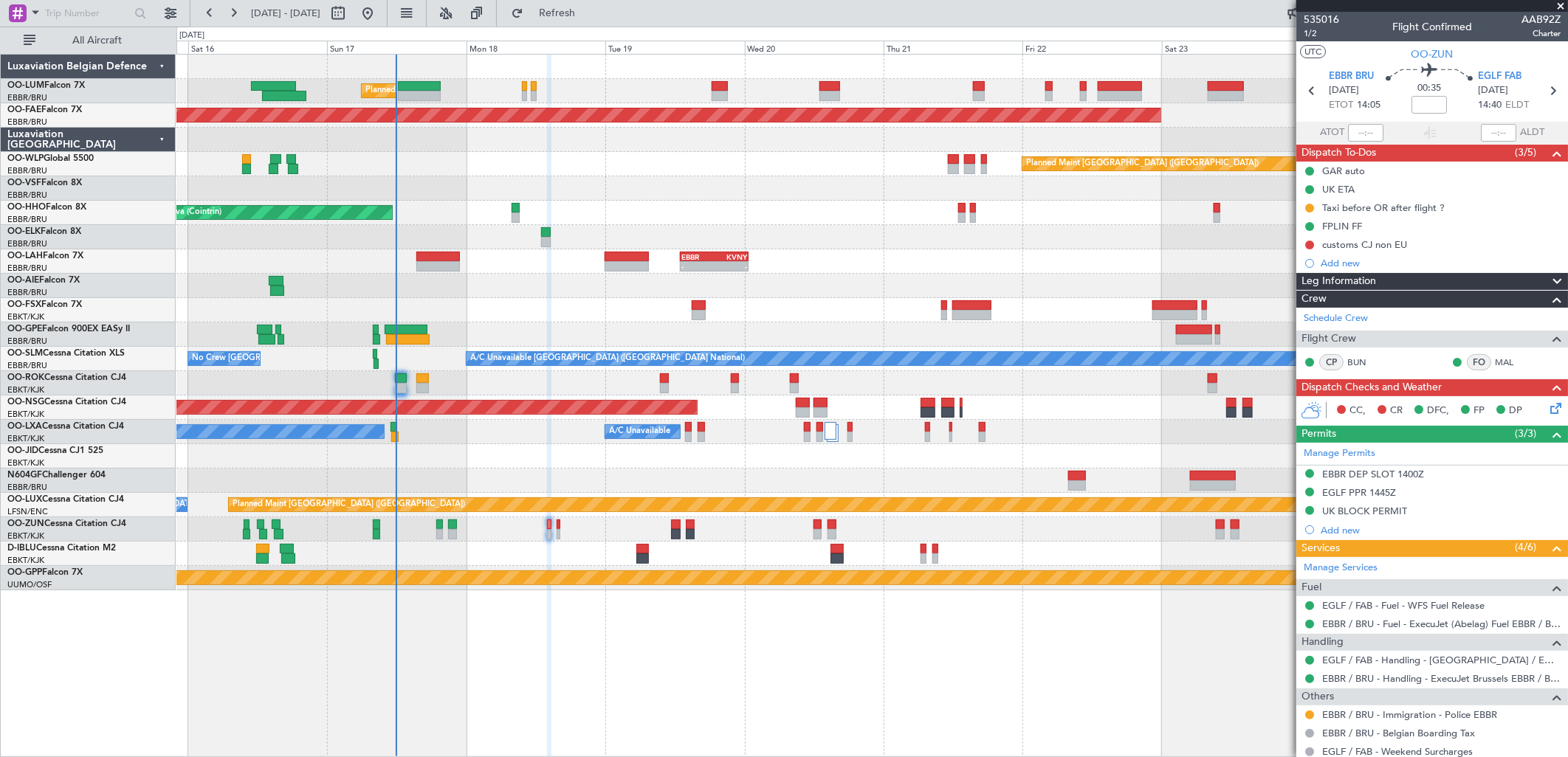
scroll to position [163, 0]
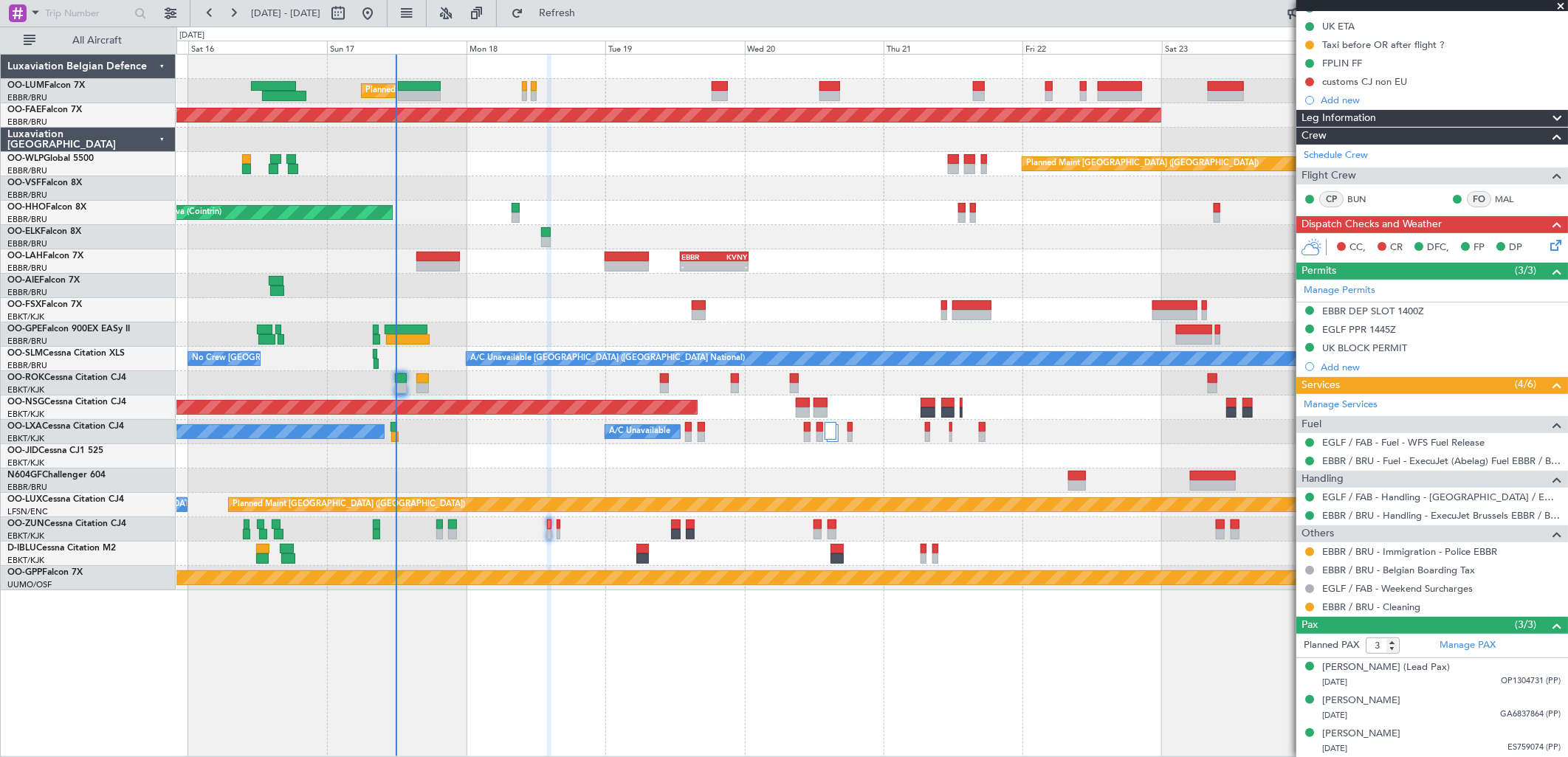
click at [912, 476] on div at bounding box center [871, 480] width 1391 height 24
